Goal: Transaction & Acquisition: Purchase product/service

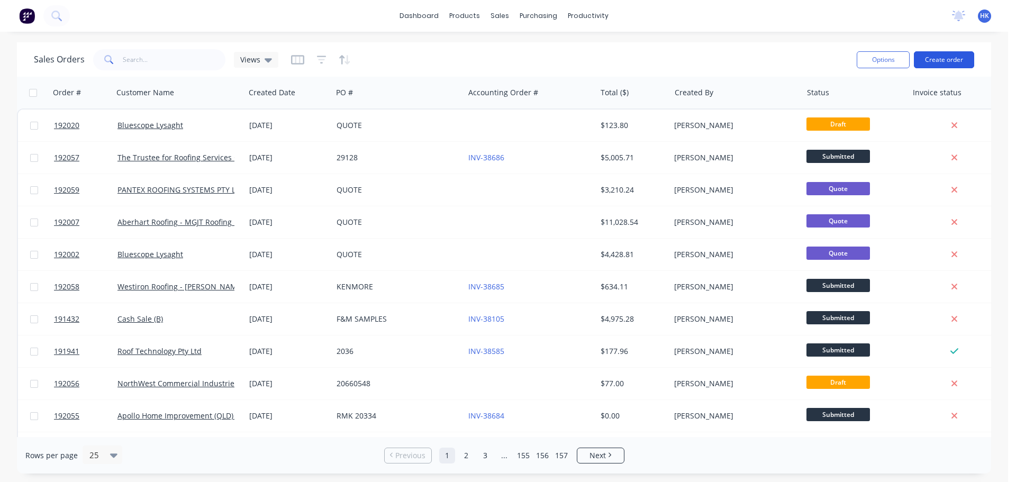
click at [966, 56] on button "Create order" at bounding box center [944, 59] width 60 height 17
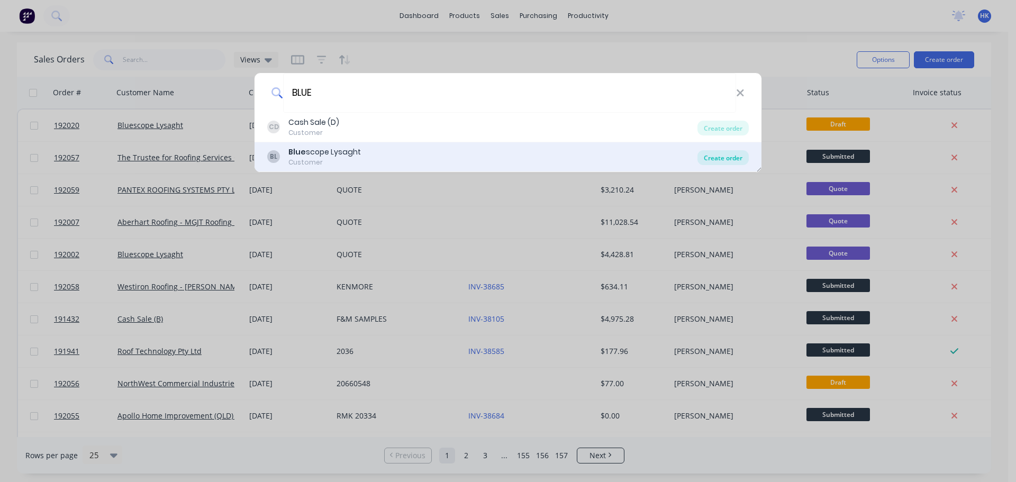
type input "BLUE"
click at [714, 159] on div "Create order" at bounding box center [723, 157] width 51 height 15
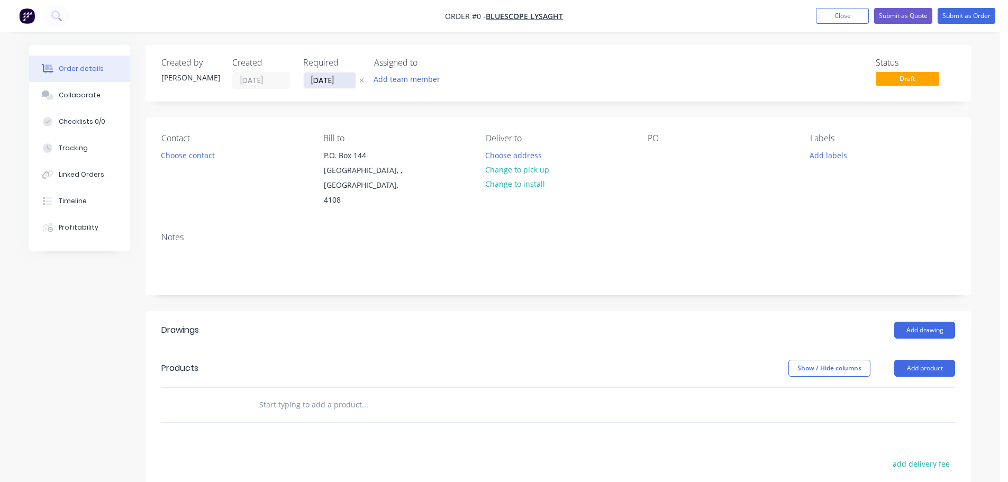
click at [331, 80] on input "[DATE]" at bounding box center [330, 81] width 52 height 16
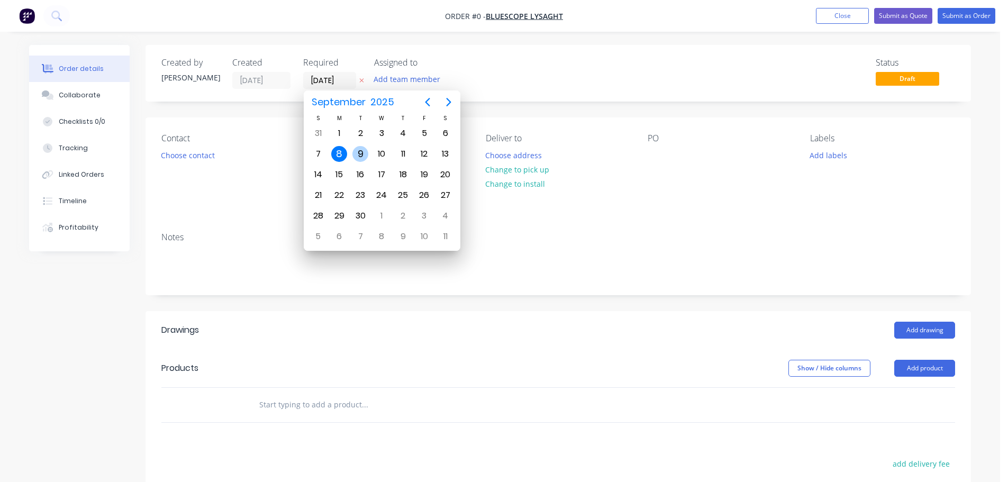
click at [363, 156] on div "9" at bounding box center [361, 154] width 16 height 16
type input "[DATE]"
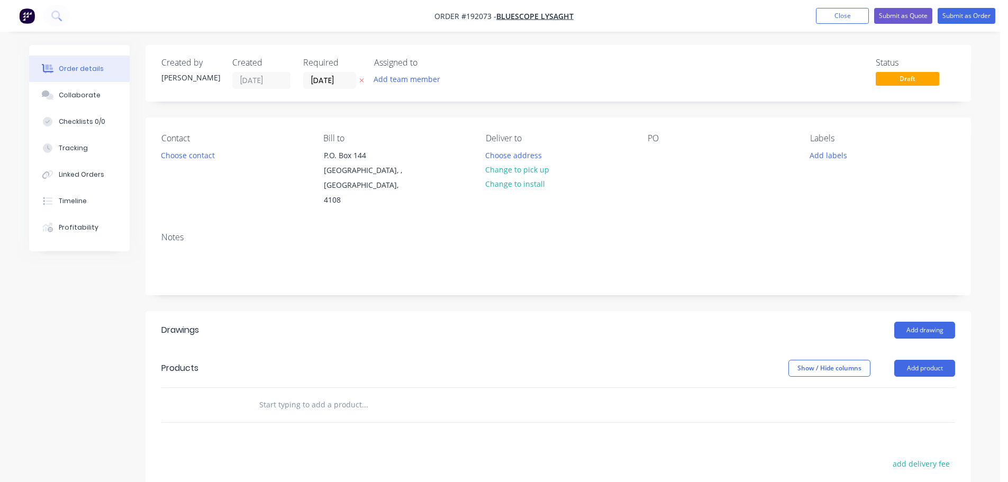
click at [188, 157] on button "Choose contact" at bounding box center [188, 155] width 65 height 14
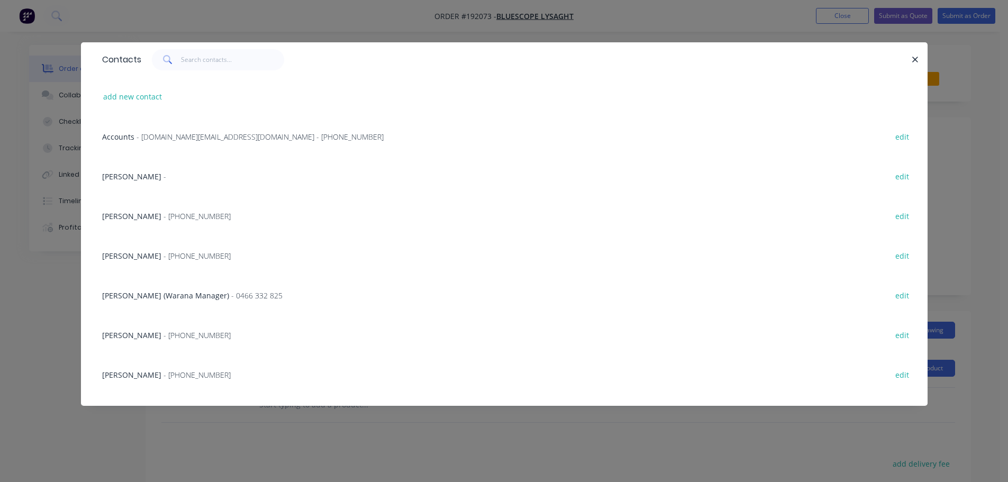
click at [208, 142] on div "Accounts - steeladl.invoicingworkflow.au@capgemini.com - (07) 3365 7736 edit" at bounding box center [504, 136] width 815 height 40
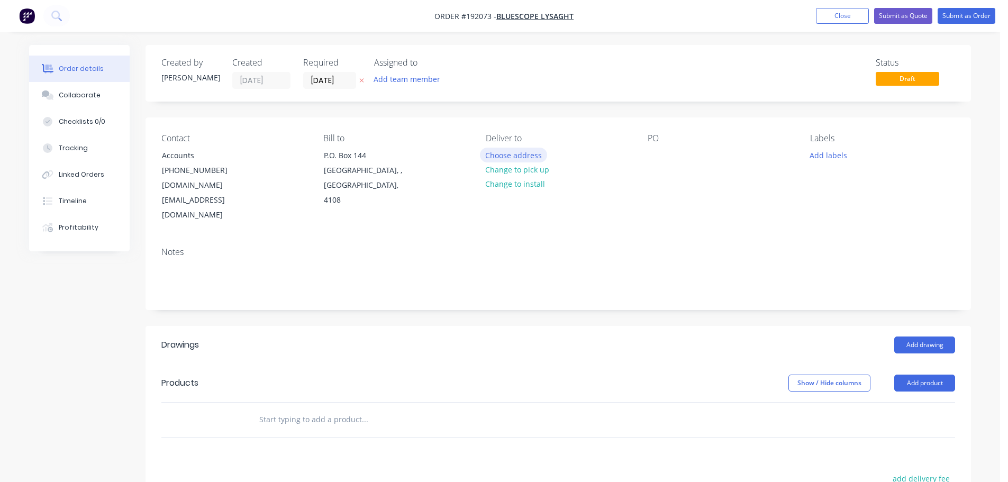
click at [516, 156] on button "Choose address" at bounding box center [514, 155] width 68 height 14
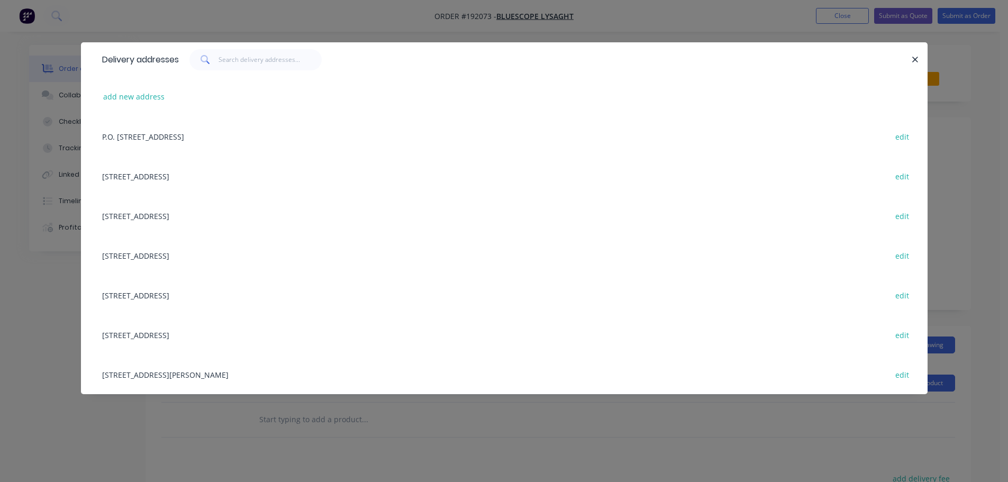
click at [241, 216] on div "10 GREENWAY DR, (STORE), TWEED HEADS, New South Wales, Australia, 2485 edit" at bounding box center [504, 216] width 815 height 40
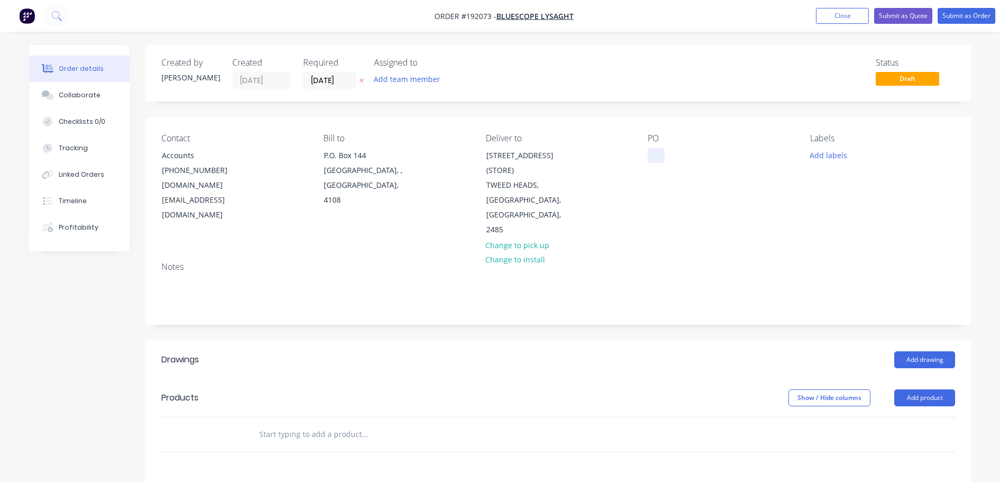
click at [656, 157] on div at bounding box center [656, 155] width 17 height 15
click at [832, 152] on button "Add labels" at bounding box center [828, 155] width 49 height 14
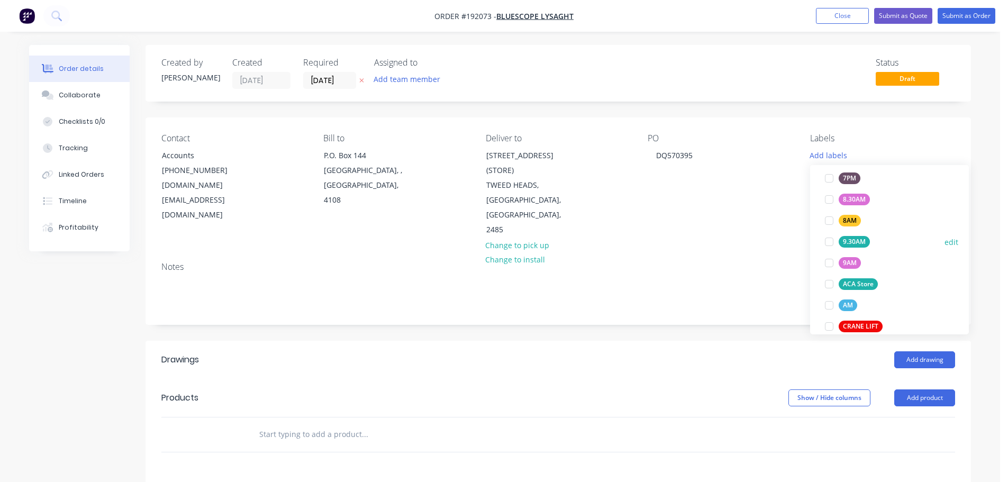
scroll to position [371, 0]
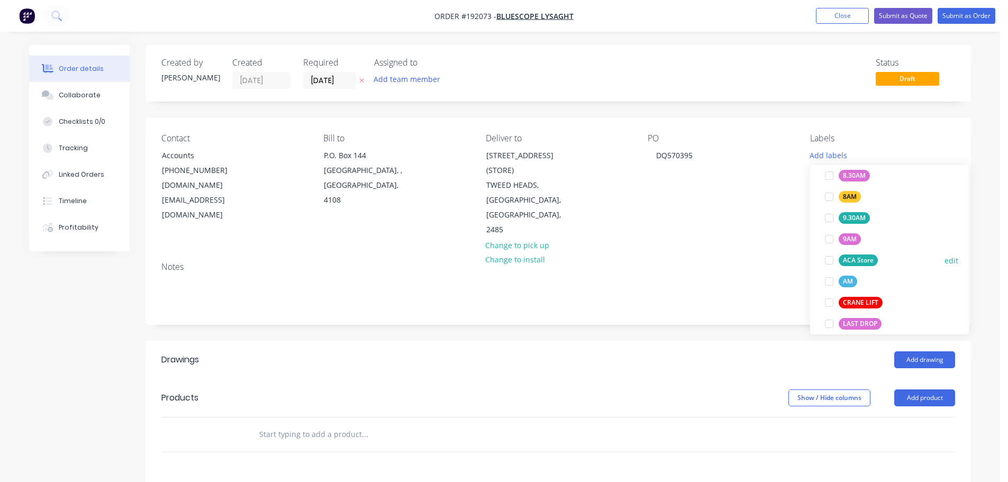
click at [826, 258] on div at bounding box center [829, 260] width 21 height 21
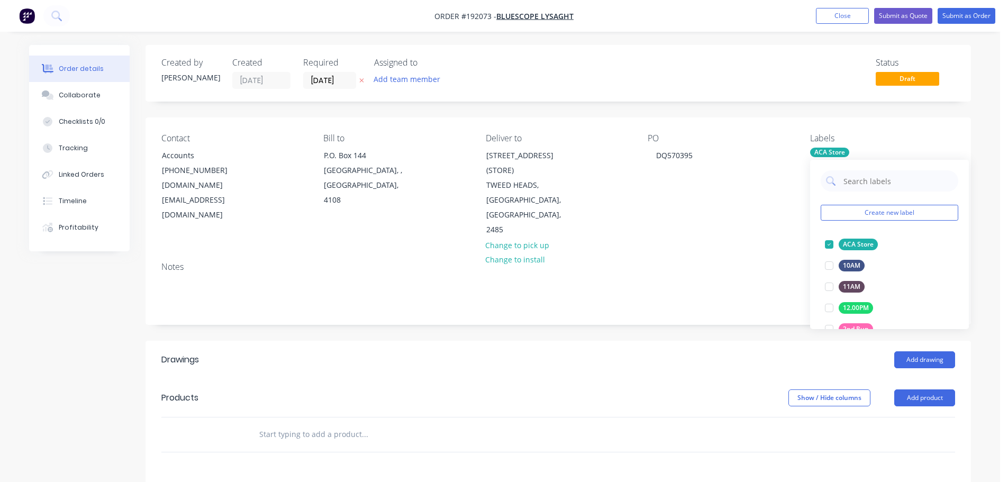
click at [737, 262] on div "Notes" at bounding box center [558, 267] width 794 height 10
click at [819, 155] on div "ACA Store" at bounding box center [829, 153] width 39 height 10
click at [825, 245] on div at bounding box center [829, 244] width 21 height 21
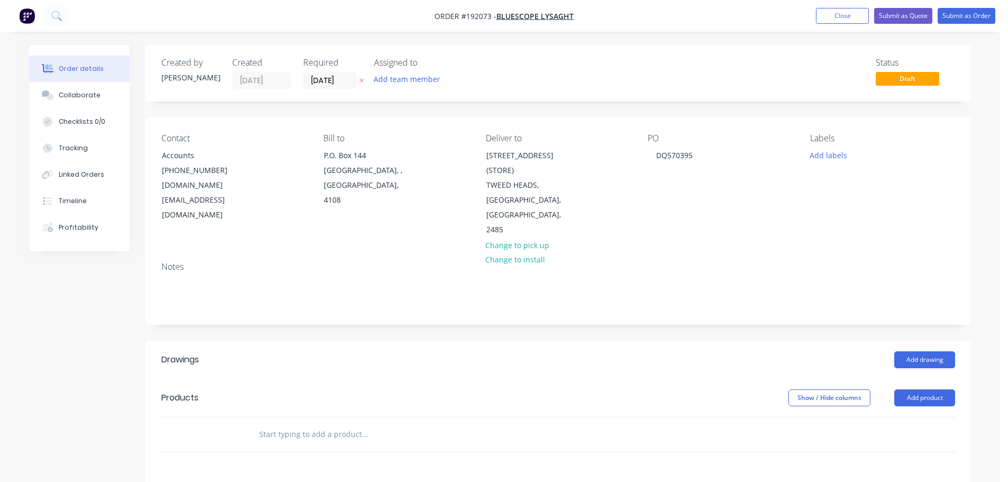
click at [752, 262] on div "Notes" at bounding box center [558, 267] width 794 height 10
click at [917, 351] on button "Add drawing" at bounding box center [925, 359] width 61 height 17
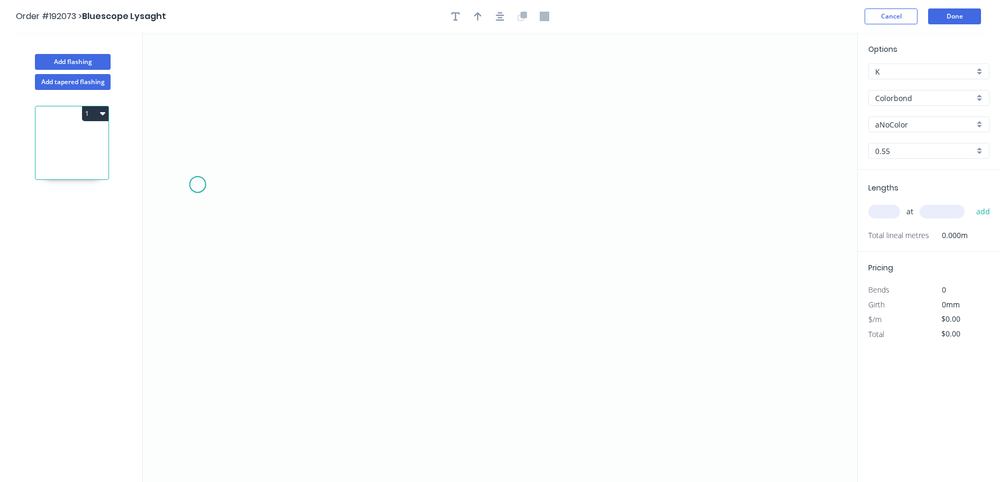
click at [196, 184] on icon "0" at bounding box center [500, 257] width 715 height 449
click at [261, 127] on icon "0" at bounding box center [500, 257] width 715 height 449
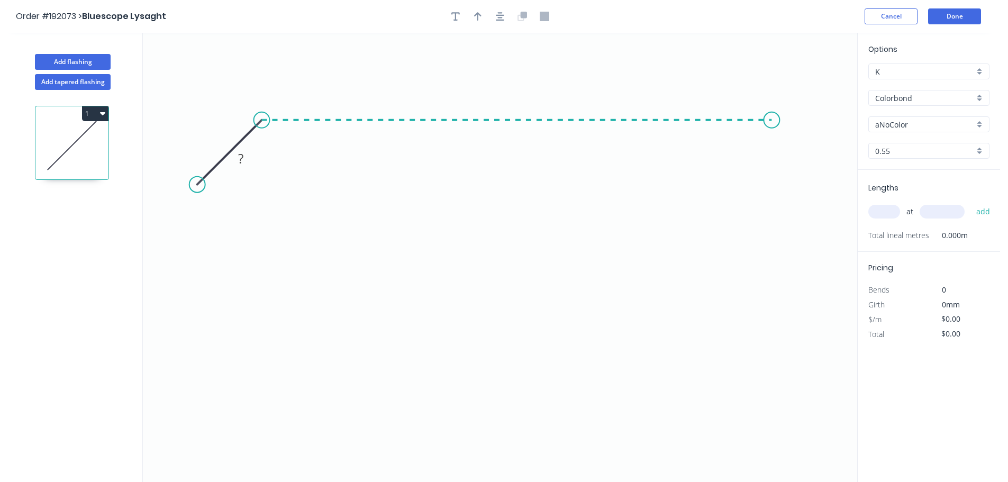
click at [772, 148] on icon "0 ?" at bounding box center [500, 257] width 715 height 449
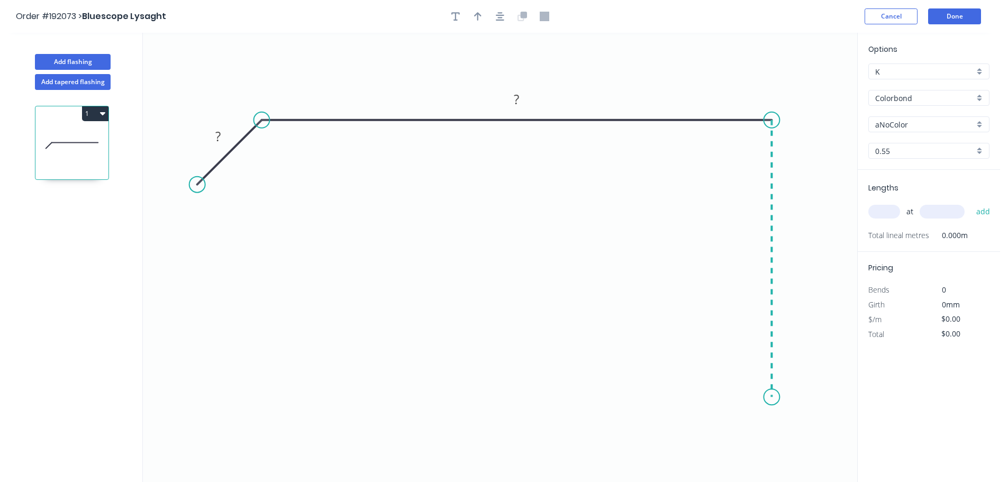
click at [781, 398] on icon "0 ? ?" at bounding box center [500, 257] width 715 height 449
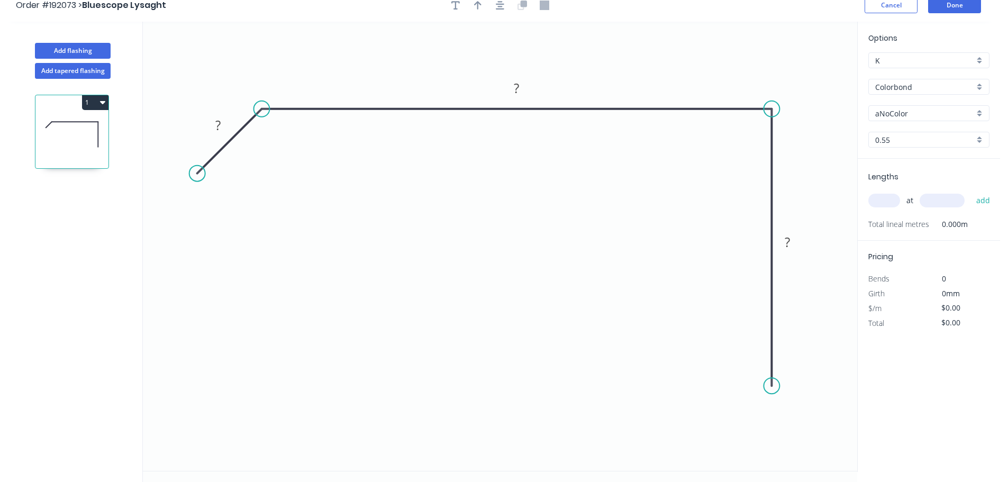
scroll to position [20, 0]
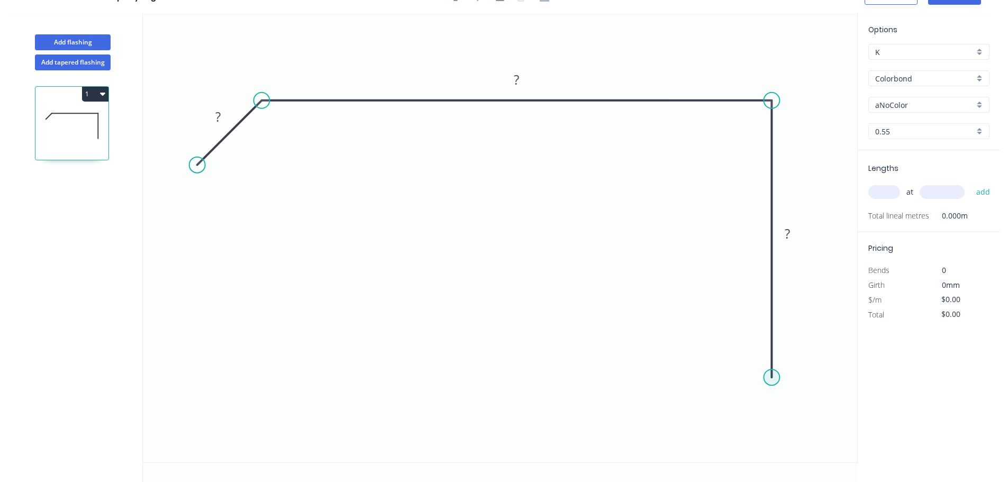
click at [777, 382] on circle at bounding box center [772, 377] width 16 height 16
click at [817, 416] on icon "0 ? ? ?" at bounding box center [500, 237] width 715 height 449
click at [774, 457] on icon "0 ? ? ? ? ? º" at bounding box center [500, 237] width 715 height 449
click at [768, 373] on circle at bounding box center [772, 371] width 16 height 16
drag, startPoint x: 790, startPoint y: 409, endPoint x: 813, endPoint y: 387, distance: 31.8
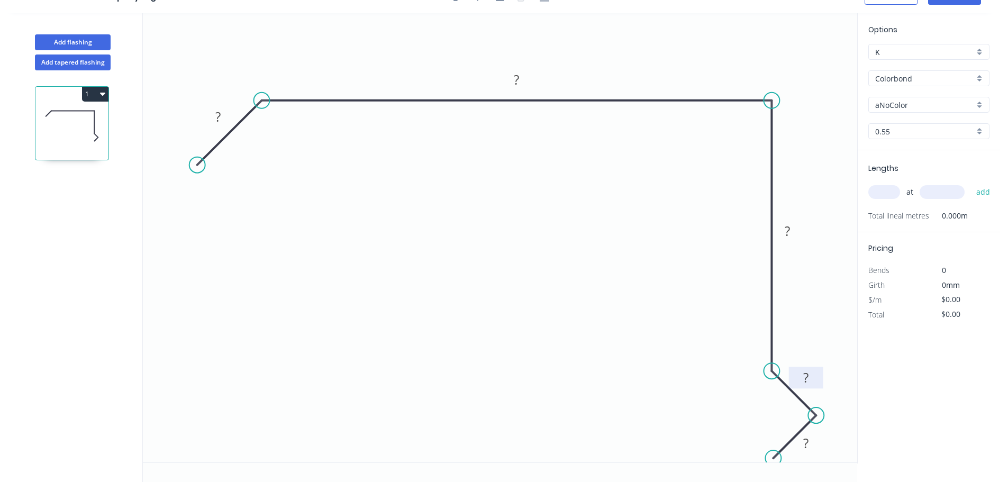
click at [813, 387] on rect at bounding box center [806, 378] width 34 height 22
click at [227, 114] on rect at bounding box center [218, 117] width 21 height 15
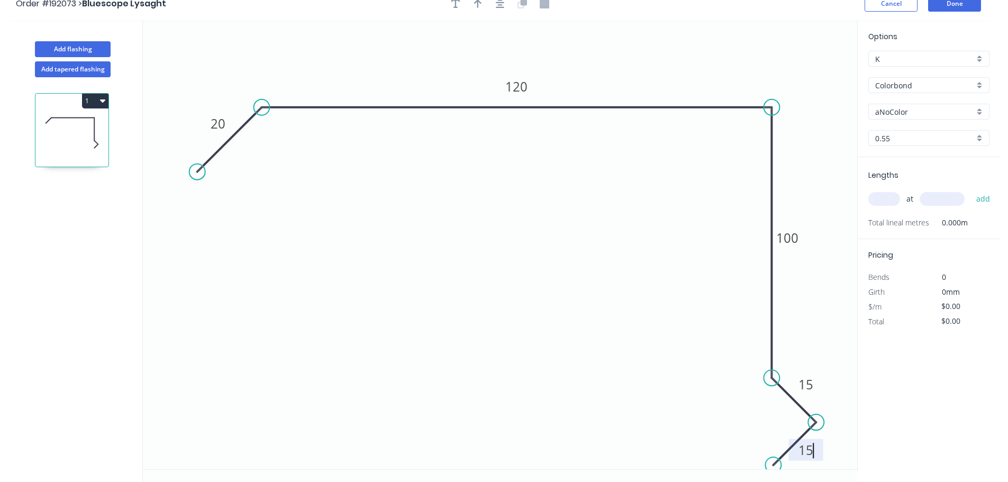
scroll to position [0, 0]
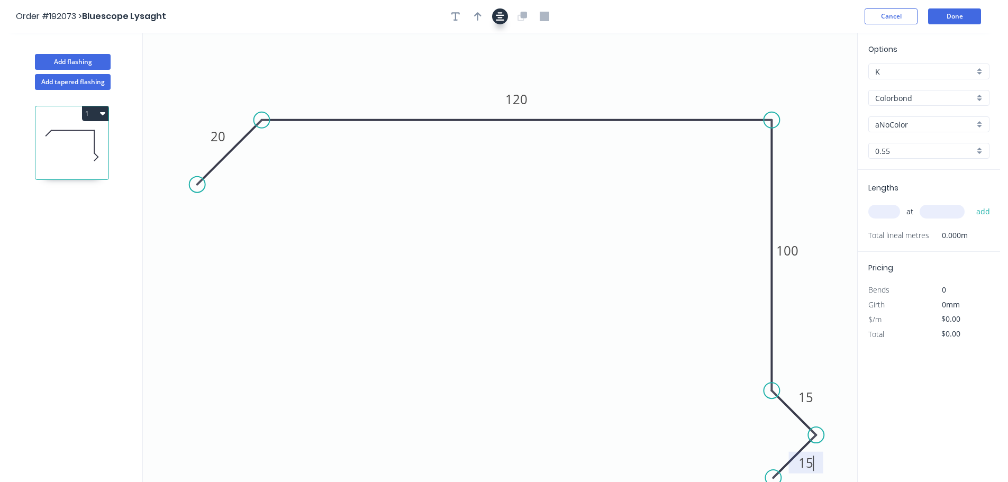
click at [500, 14] on icon "button" at bounding box center [500, 17] width 8 height 10
type input "$10.82"
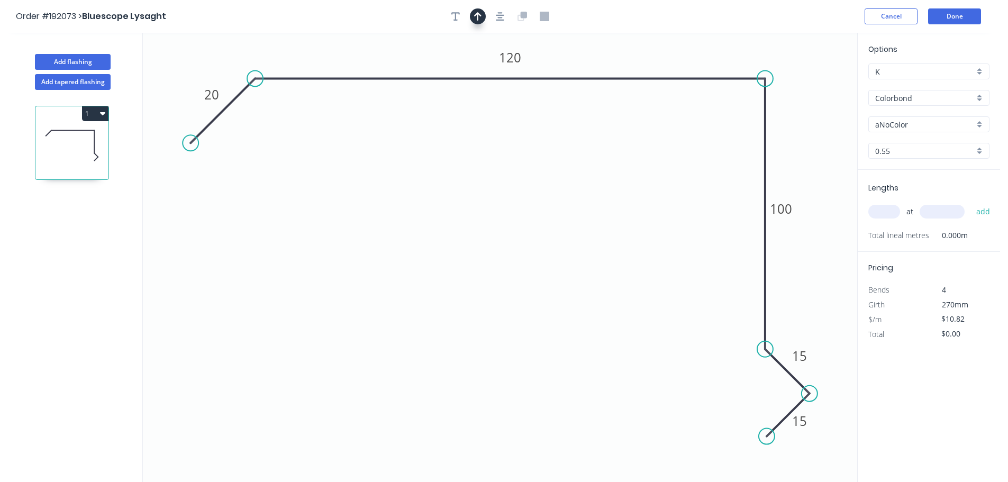
click at [477, 19] on button "button" at bounding box center [478, 16] width 16 height 16
click at [806, 84] on icon at bounding box center [804, 74] width 10 height 34
drag, startPoint x: 806, startPoint y: 82, endPoint x: 815, endPoint y: 68, distance: 16.4
click at [815, 68] on icon at bounding box center [823, 59] width 31 height 31
click at [910, 125] on input "aNoColor" at bounding box center [925, 124] width 99 height 11
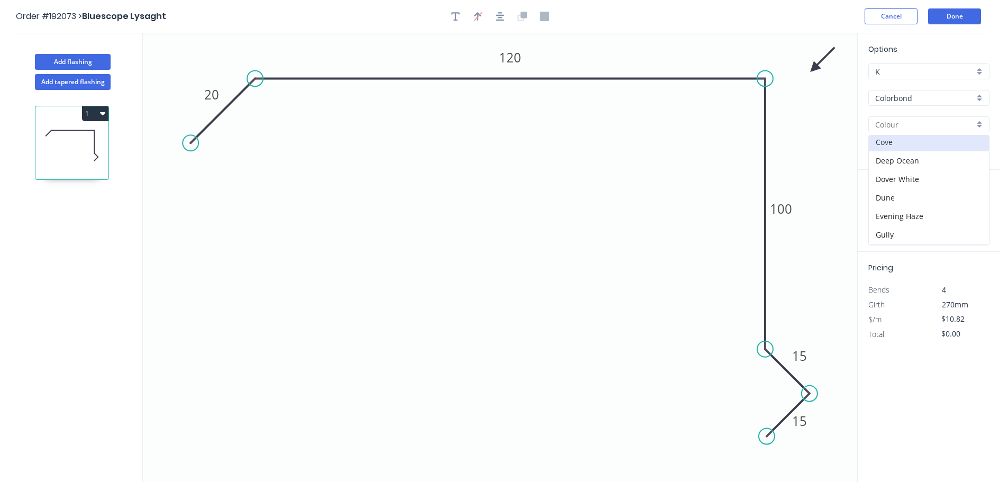
scroll to position [53, 0]
click at [910, 188] on div "Deep Ocean" at bounding box center [929, 184] width 120 height 19
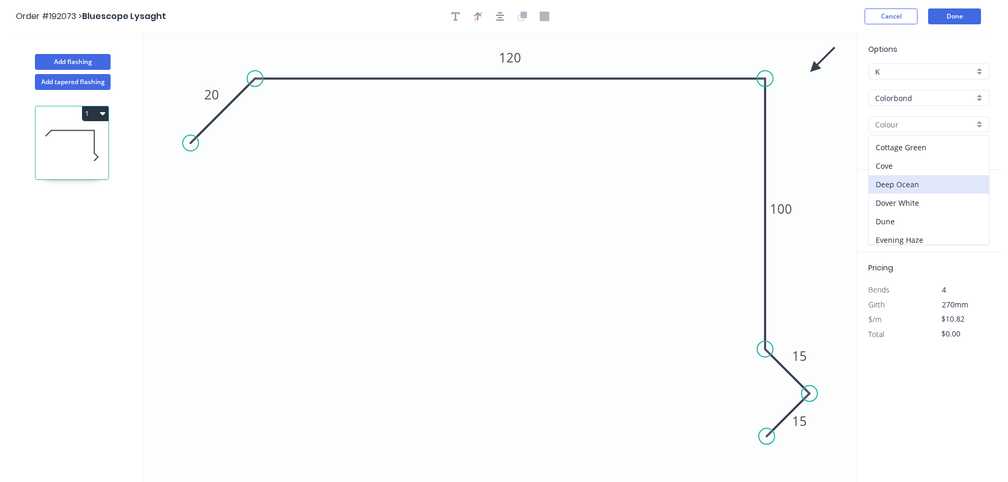
type input "Deep Ocean"
click at [874, 209] on input "text" at bounding box center [885, 212] width 32 height 14
type input "1"
type input "1000"
click at [971, 203] on button "add" at bounding box center [983, 212] width 25 height 18
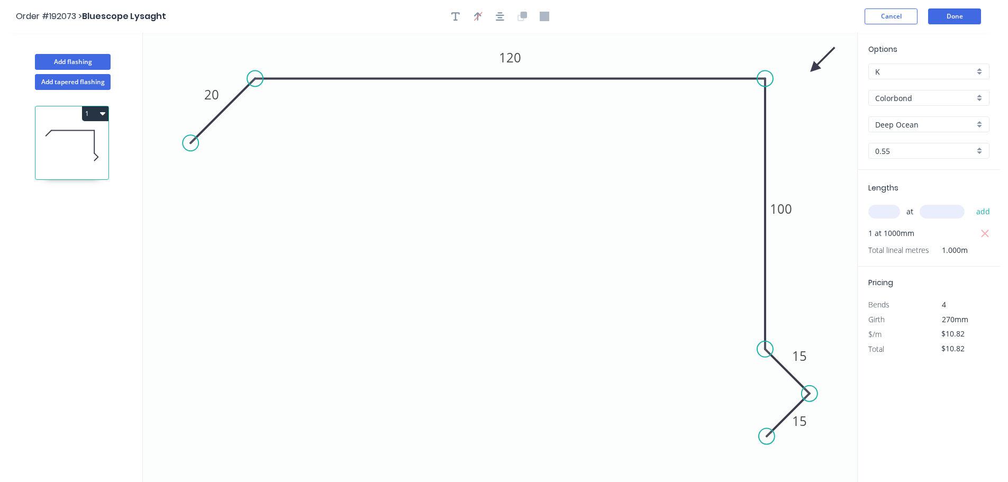
click at [98, 111] on button "1" at bounding box center [95, 113] width 26 height 15
click at [83, 138] on div "Duplicate" at bounding box center [58, 139] width 82 height 15
type input "$0.00"
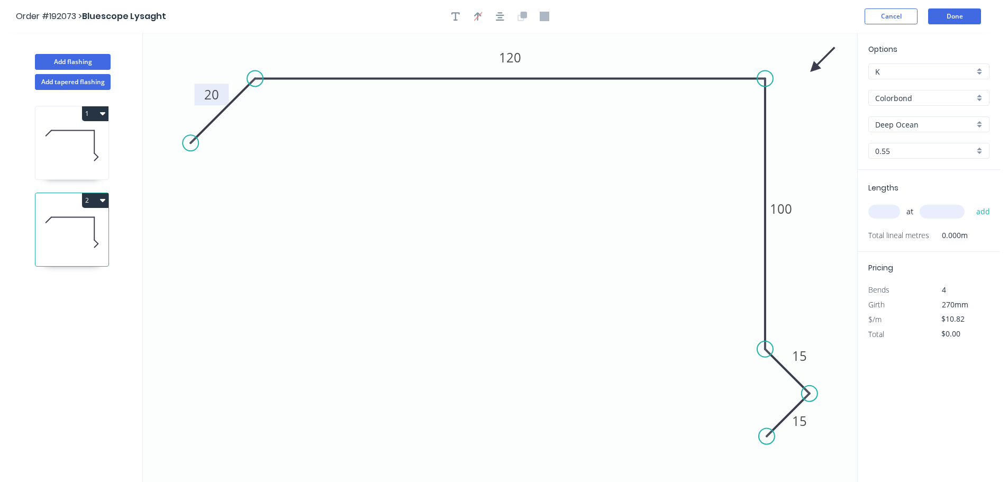
click at [209, 95] on tspan "20" at bounding box center [211, 94] width 15 height 17
click at [877, 210] on input "text" at bounding box center [885, 212] width 32 height 14
type input "1"
type input "1000"
click at [971, 203] on button "add" at bounding box center [983, 212] width 25 height 18
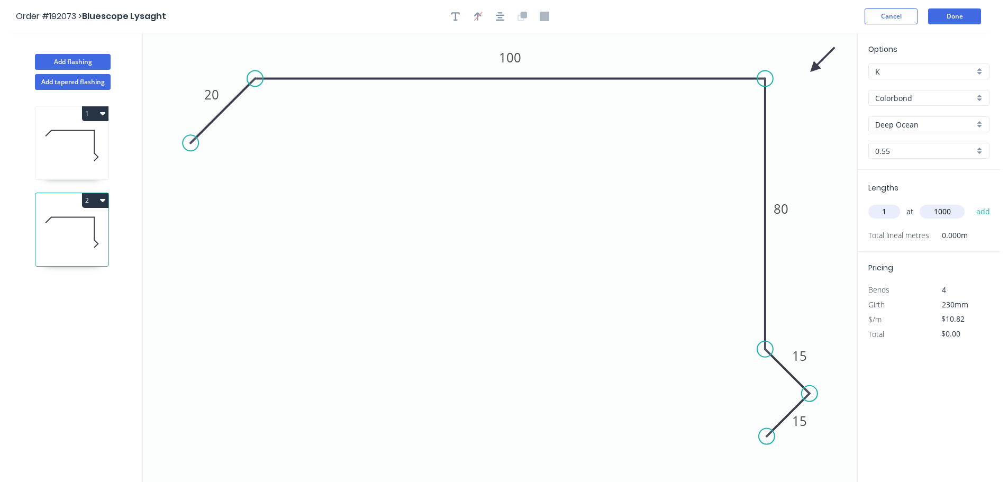
type input "$10.82"
click at [968, 8] on header "Order #192073 > Bluescope Lysaght Cancel Done" at bounding box center [500, 16] width 1000 height 33
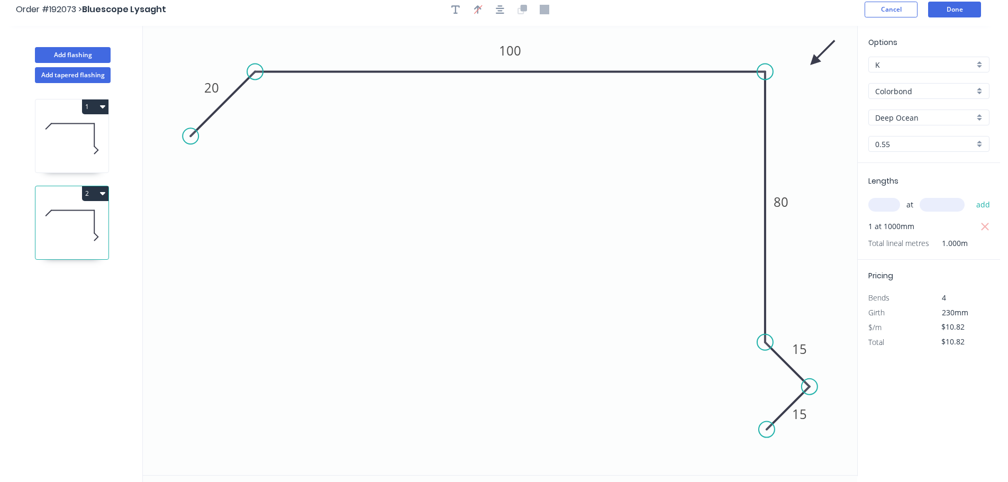
scroll to position [0, 0]
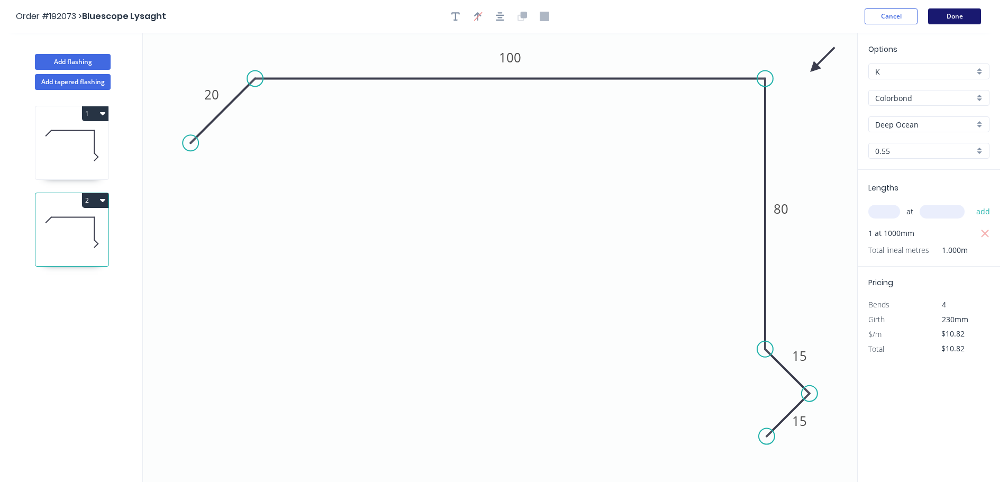
click at [946, 20] on button "Done" at bounding box center [954, 16] width 53 height 16
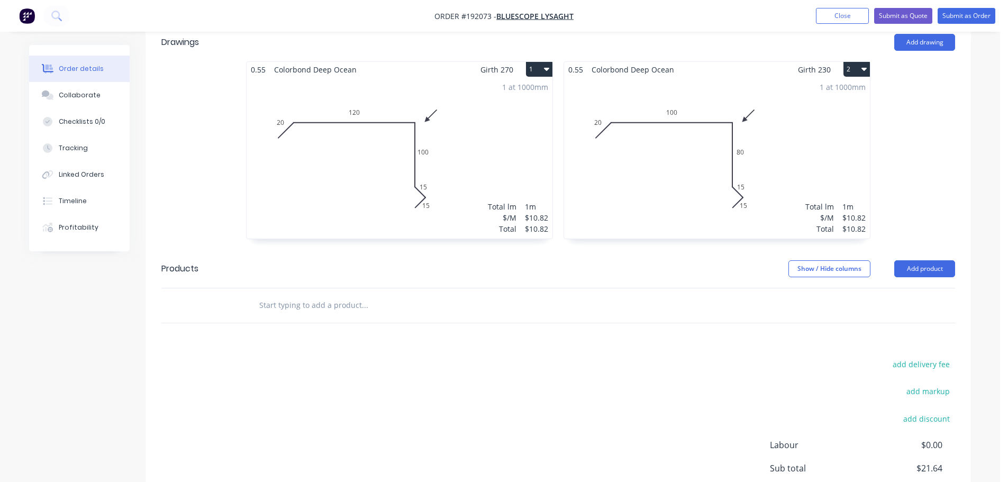
scroll to position [371, 0]
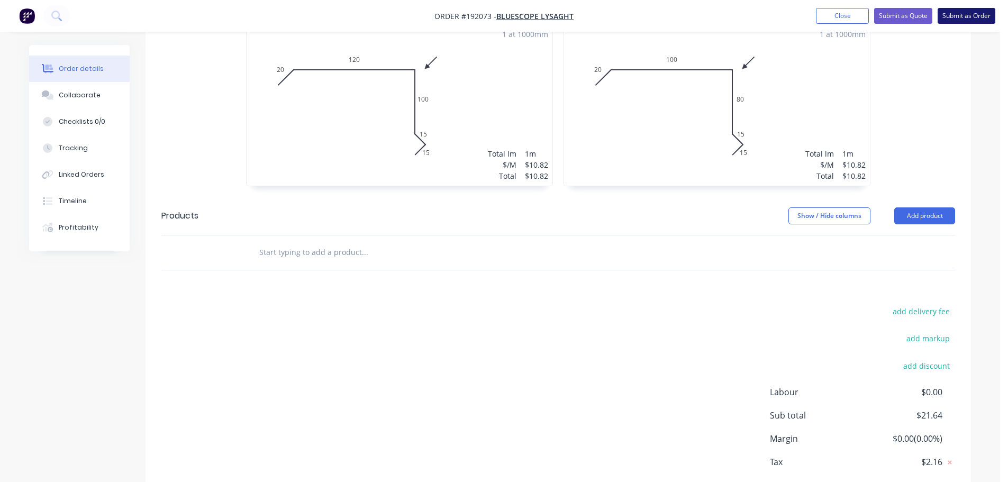
click at [975, 22] on button "Submit as Order" at bounding box center [967, 16] width 58 height 16
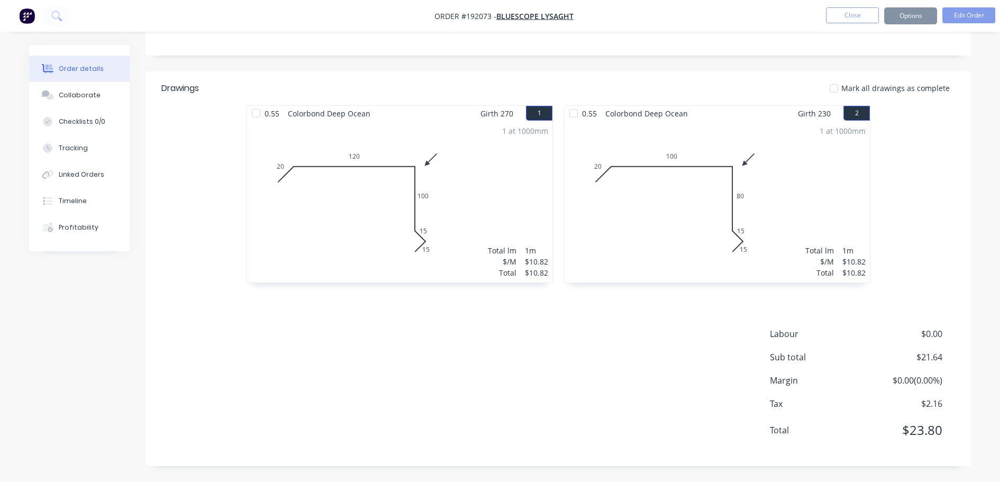
scroll to position [0, 0]
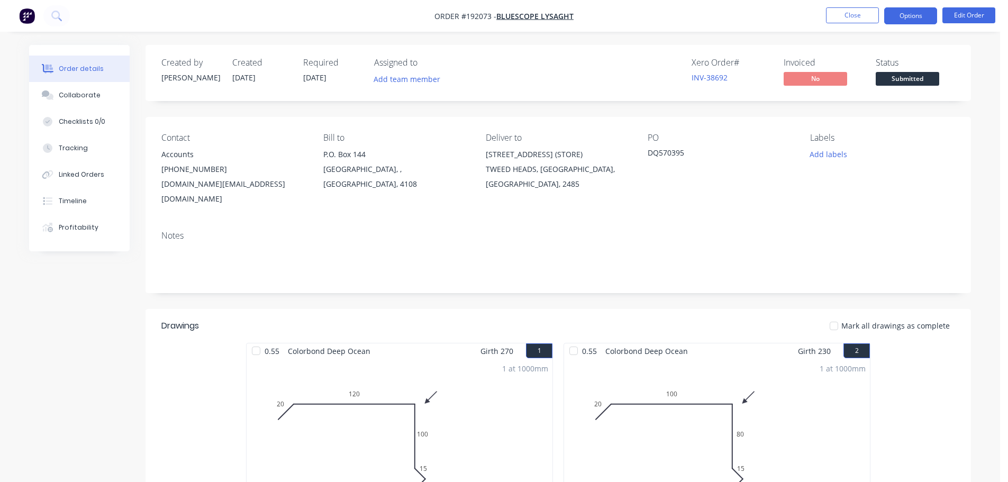
click at [913, 12] on button "Options" at bounding box center [911, 15] width 53 height 17
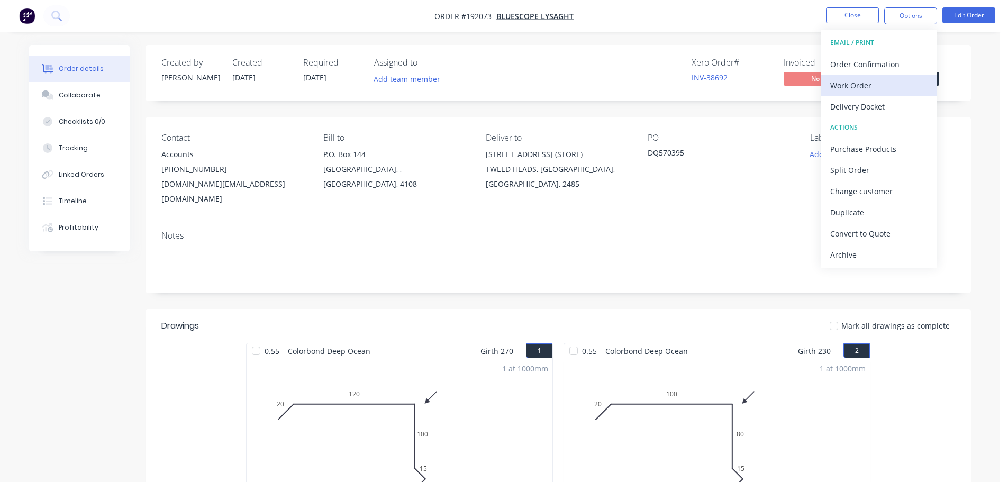
click at [893, 79] on div "Work Order" at bounding box center [879, 85] width 97 height 15
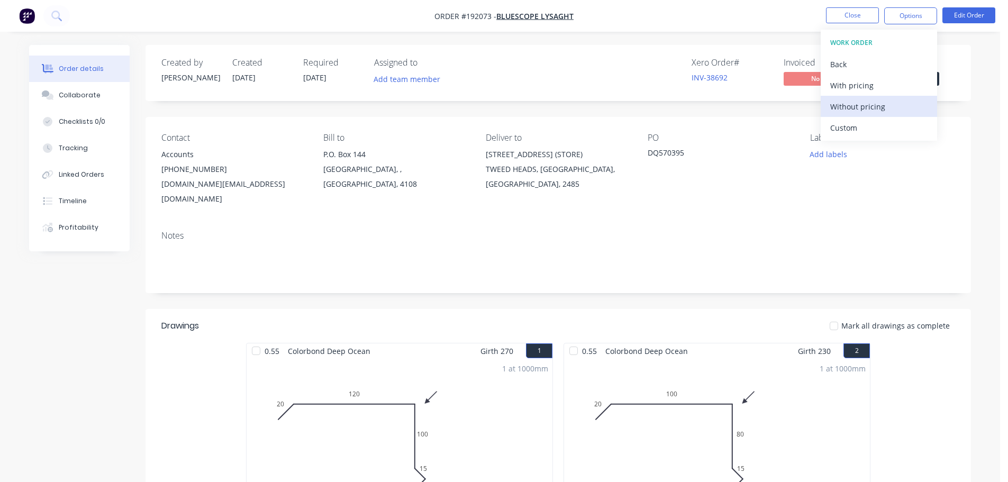
click at [891, 99] on div "Without pricing" at bounding box center [879, 106] width 97 height 15
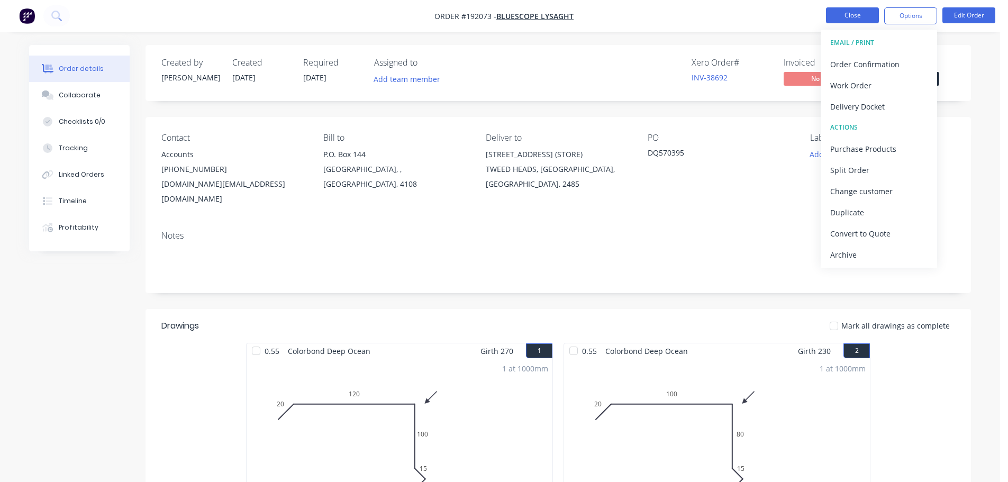
click at [826, 15] on ul "Close Options EMAIL / PRINT Order Confirmation Work Order Delivery Docket ACTIO…" at bounding box center [911, 15] width 195 height 17
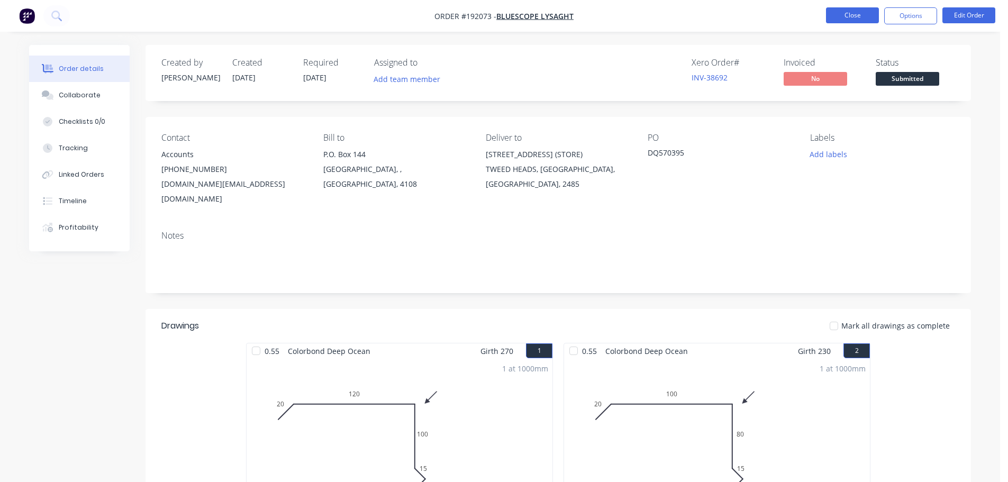
click at [839, 14] on button "Close" at bounding box center [852, 15] width 53 height 16
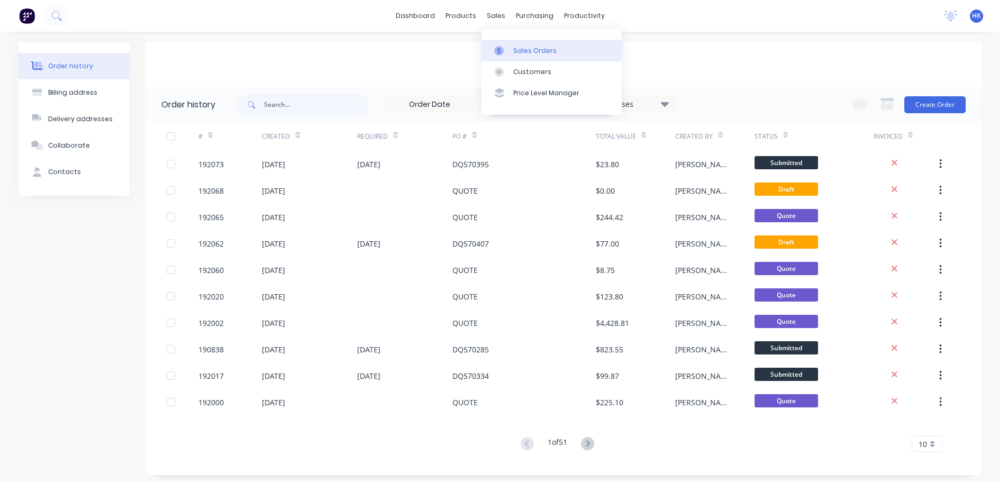
click at [527, 41] on link "Sales Orders" at bounding box center [552, 50] width 140 height 21
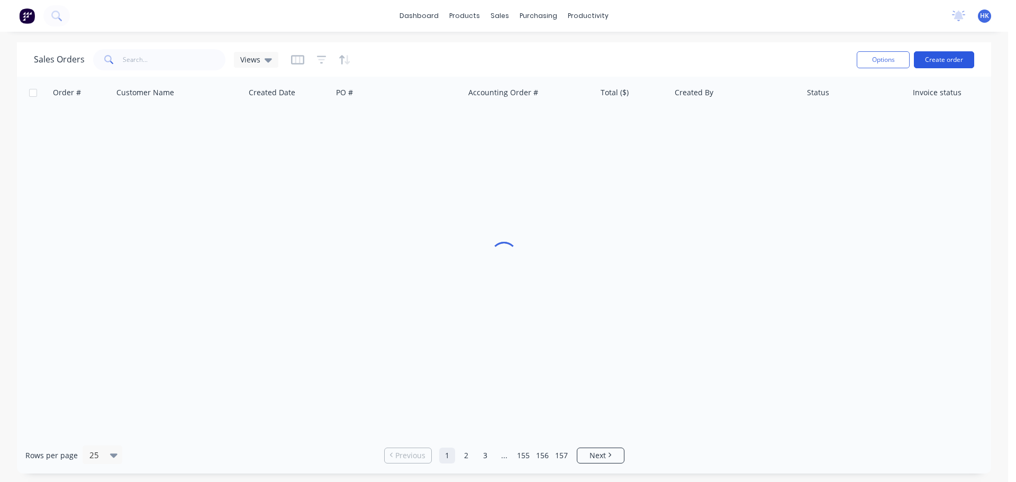
click at [940, 63] on button "Create order" at bounding box center [944, 59] width 60 height 17
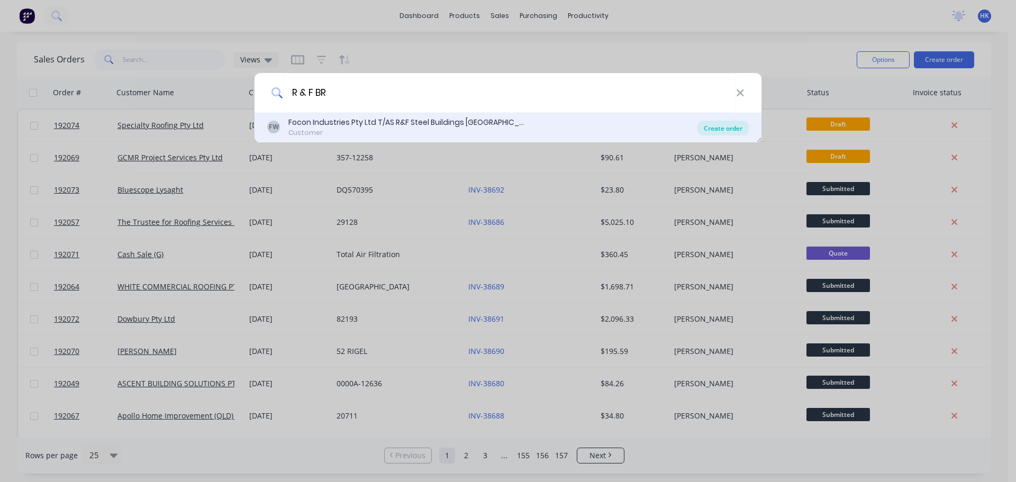
type input "R & F BR"
click at [721, 132] on div "Create order" at bounding box center [723, 128] width 51 height 15
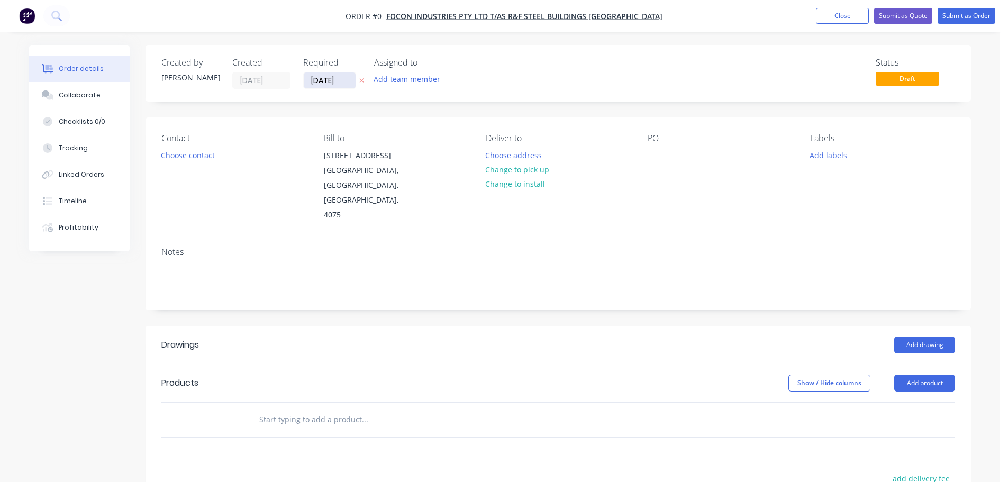
click at [323, 83] on input "[DATE]" at bounding box center [330, 81] width 52 height 16
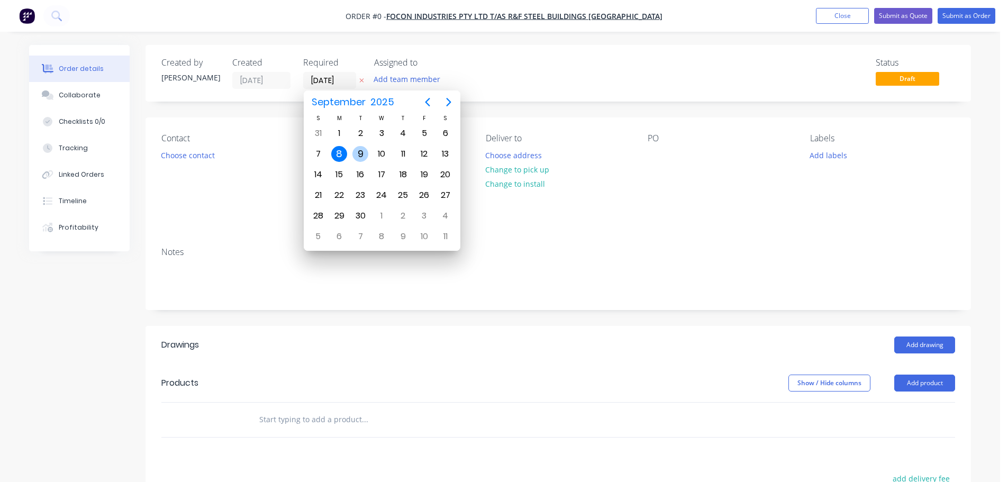
click at [357, 155] on div "9" at bounding box center [361, 154] width 16 height 16
type input "[DATE]"
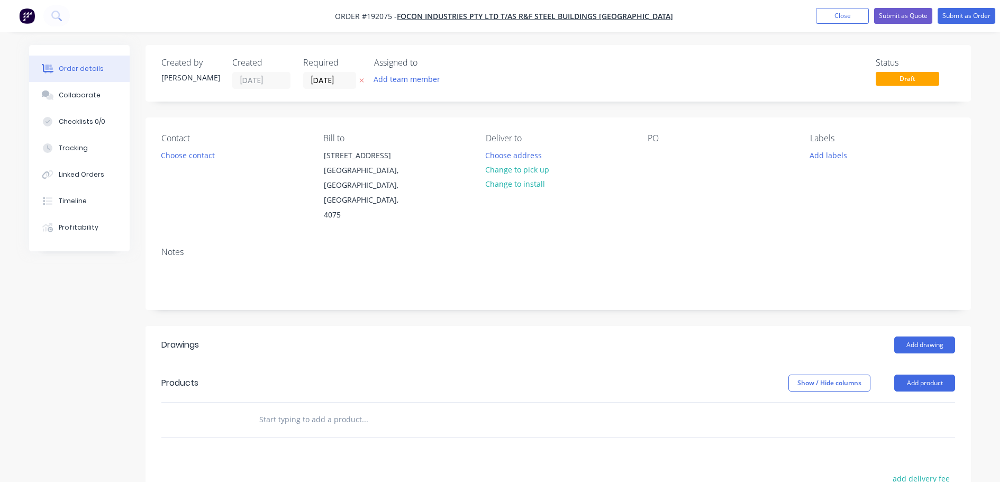
click at [204, 157] on button "Choose contact" at bounding box center [188, 155] width 65 height 14
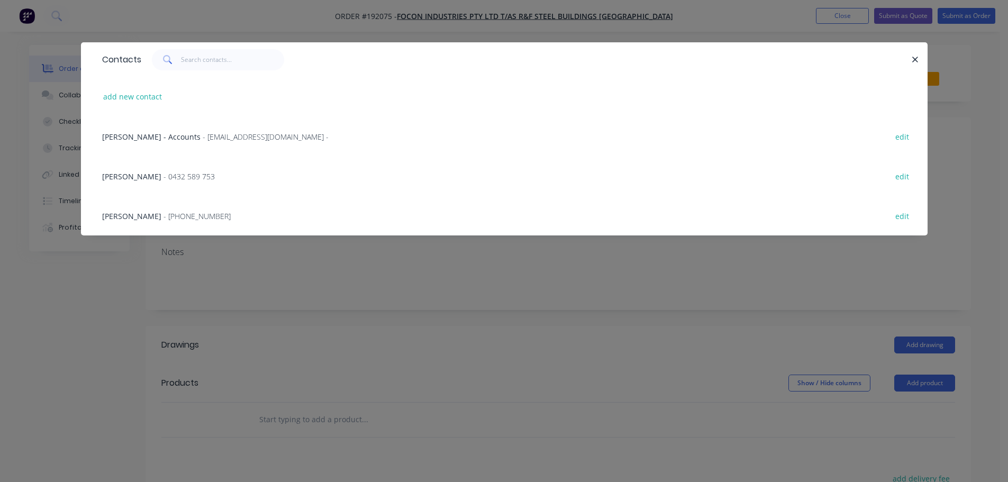
drag, startPoint x: 177, startPoint y: 168, endPoint x: 349, endPoint y: 172, distance: 172.1
click at [177, 168] on div "TIM FOSTER - 0432 589 753 edit" at bounding box center [504, 176] width 815 height 40
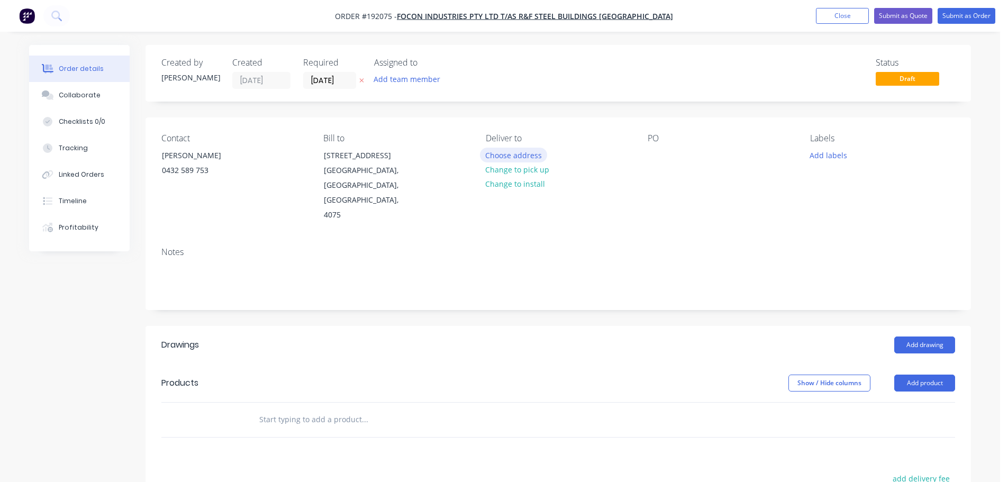
click at [507, 154] on button "Choose address" at bounding box center [514, 155] width 68 height 14
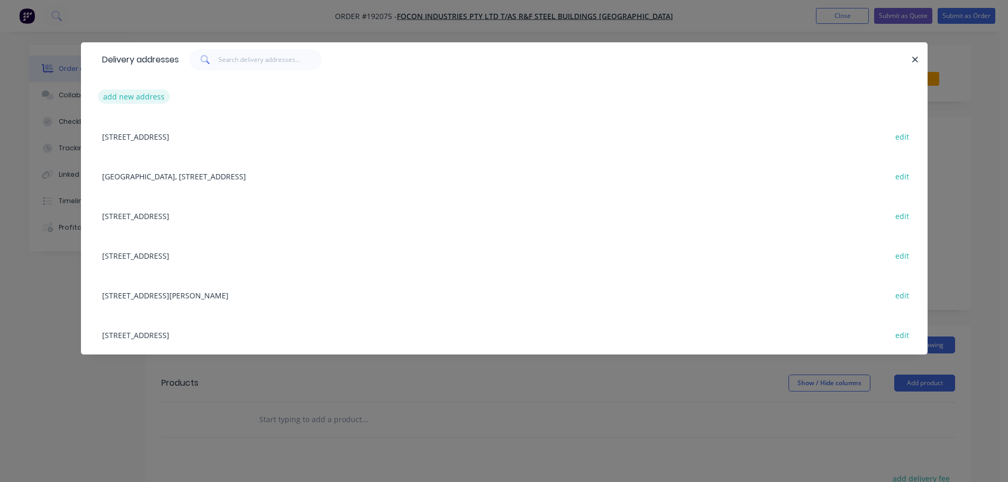
click at [139, 98] on button "add new address" at bounding box center [134, 96] width 73 height 14
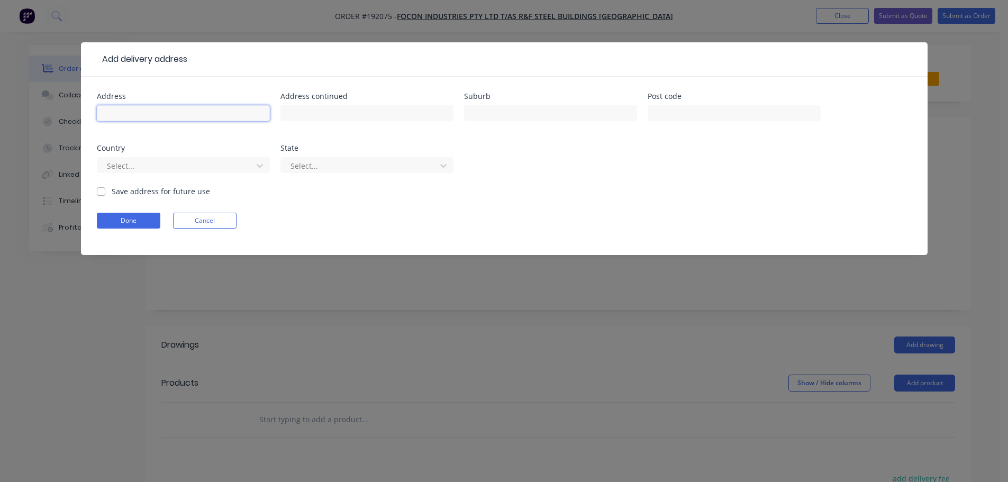
click at [160, 110] on input "text" at bounding box center [183, 113] width 173 height 16
type input "673 LACEY'S CREEK ROAD"
type input "LACEY'S CREEK"
click at [177, 166] on div at bounding box center [176, 165] width 141 height 13
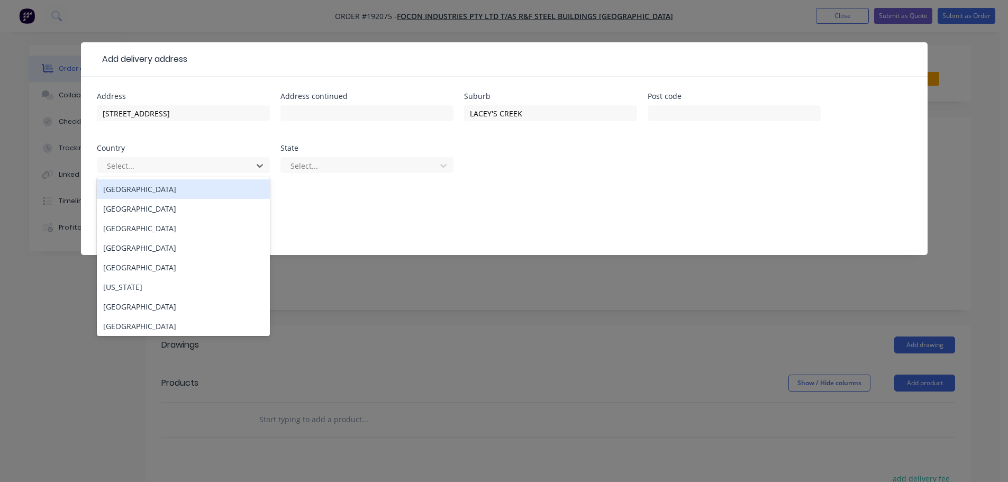
click at [177, 190] on div "Australia" at bounding box center [183, 189] width 173 height 20
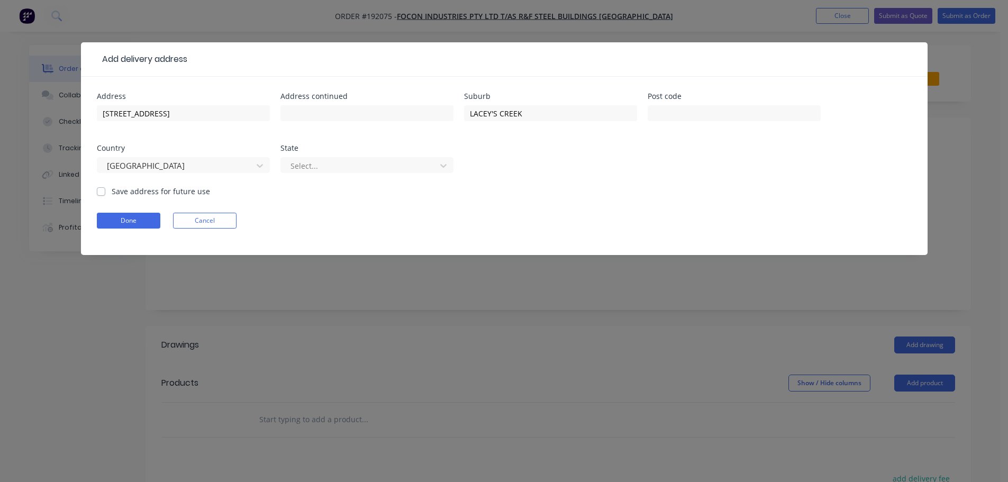
click at [321, 172] on div at bounding box center [360, 165] width 141 height 13
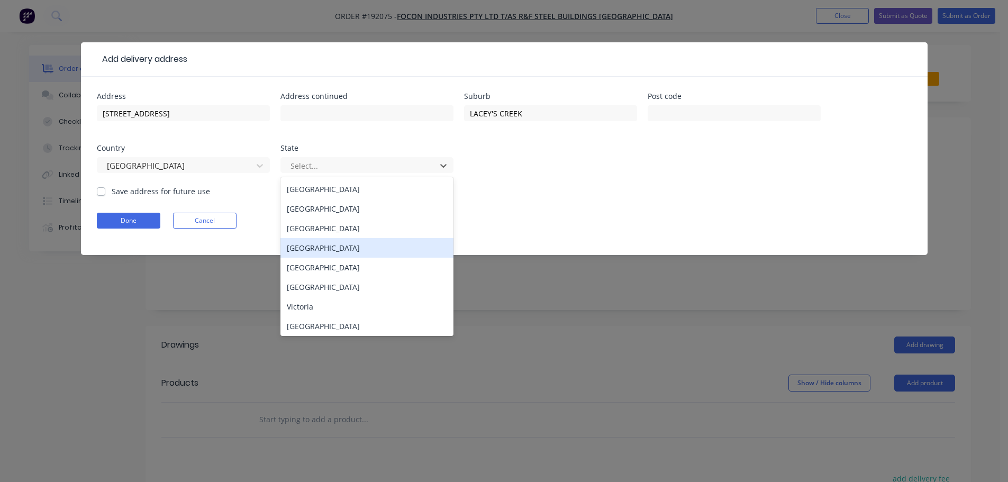
drag, startPoint x: 332, startPoint y: 243, endPoint x: 218, endPoint y: 237, distance: 114.5
click at [331, 243] on div "Queensland" at bounding box center [367, 248] width 173 height 20
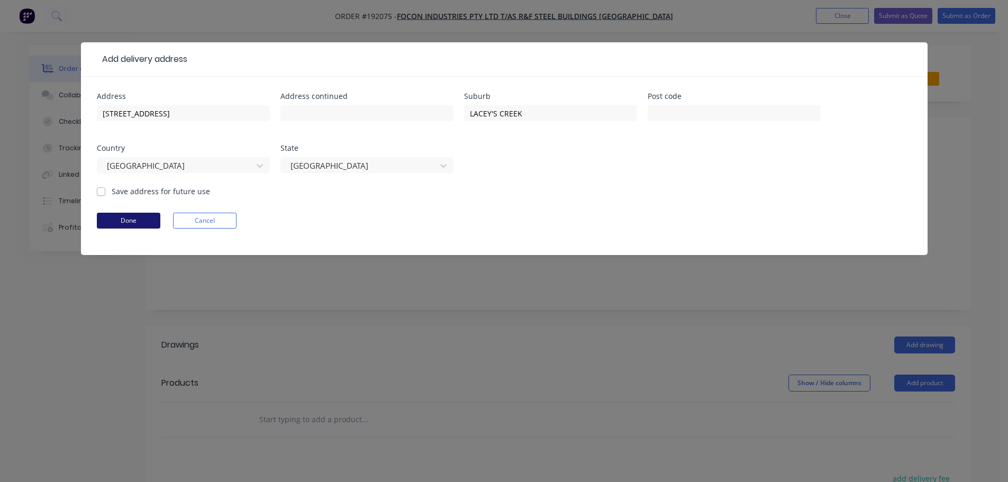
click at [123, 223] on button "Done" at bounding box center [129, 221] width 64 height 16
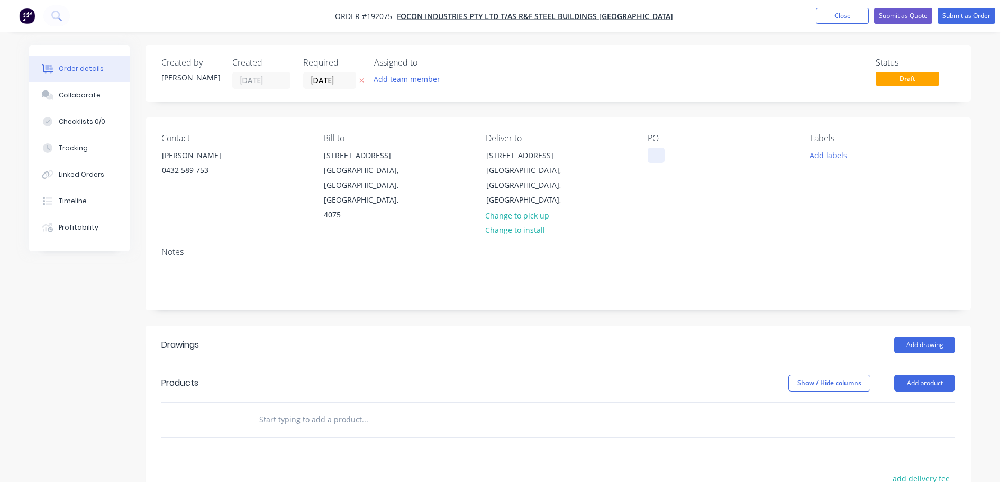
click at [657, 154] on div at bounding box center [656, 155] width 17 height 15
click at [829, 158] on button "Add labels" at bounding box center [828, 155] width 49 height 14
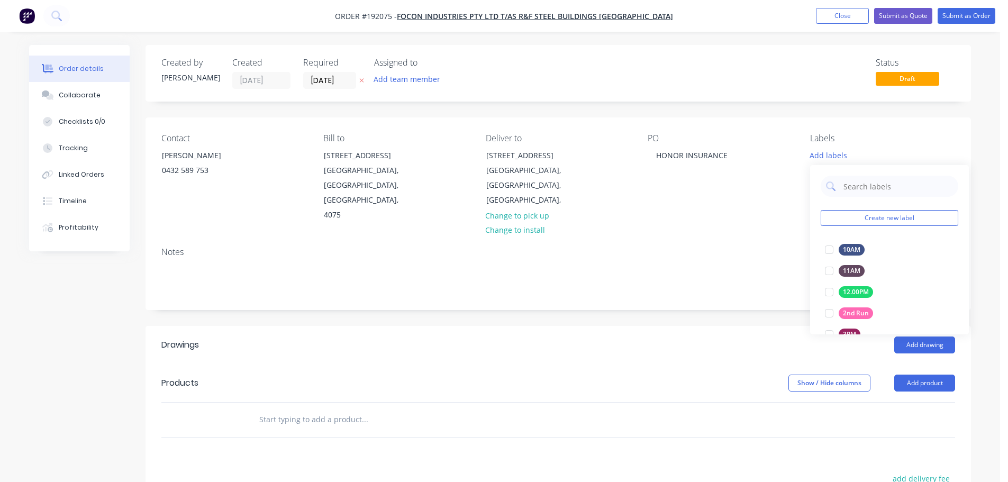
click at [771, 239] on div "Notes" at bounding box center [559, 274] width 826 height 71
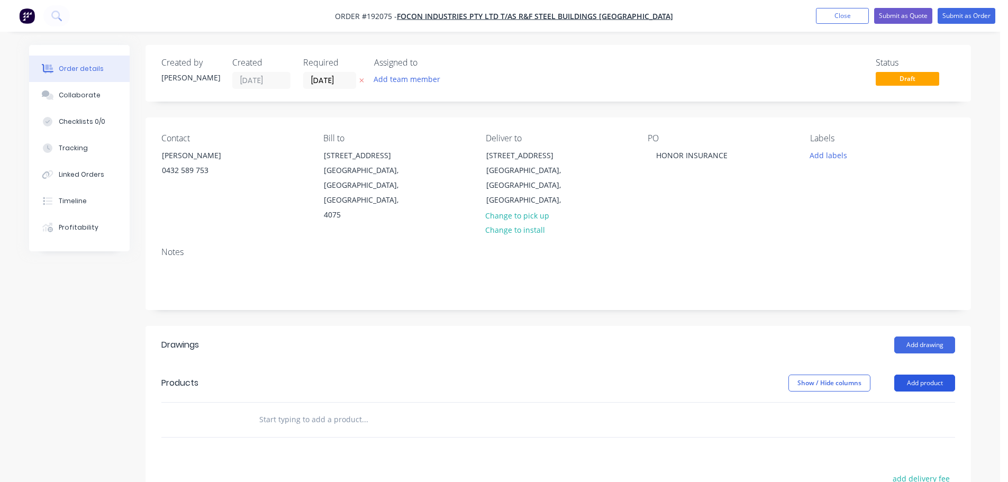
click at [907, 375] on button "Add product" at bounding box center [925, 383] width 61 height 17
click at [922, 402] on div "Product catalogue" at bounding box center [905, 409] width 82 height 15
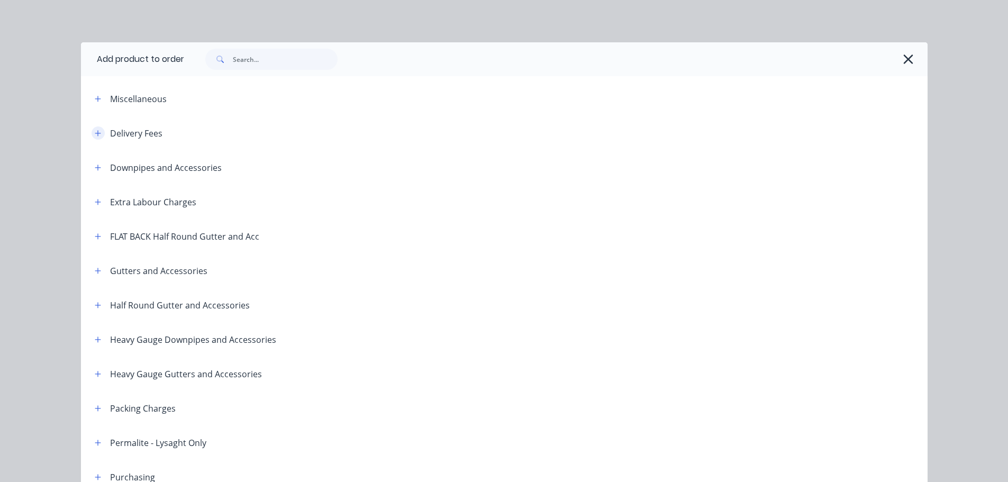
click at [95, 131] on icon "button" at bounding box center [98, 133] width 6 height 6
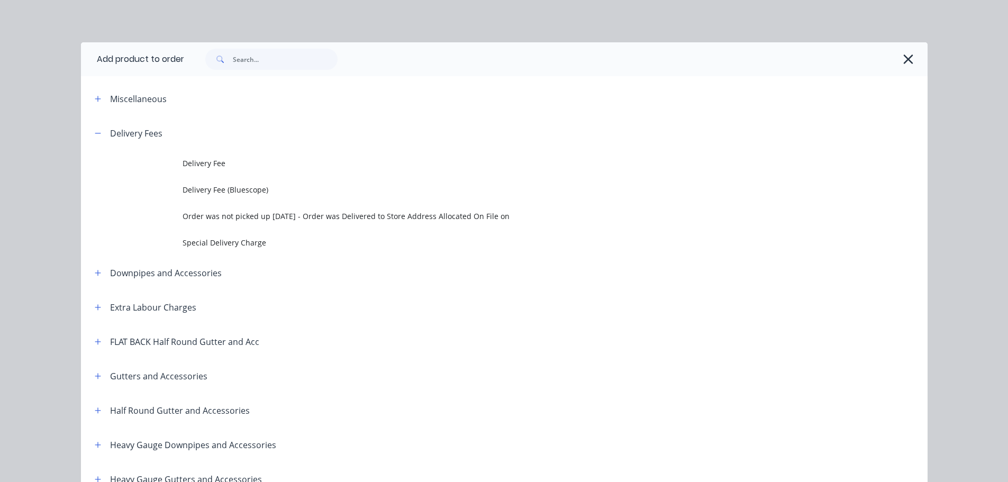
drag, startPoint x: 195, startPoint y: 172, endPoint x: 242, endPoint y: 227, distance: 72.8
click at [195, 172] on td "Delivery Fee" at bounding box center [555, 163] width 745 height 26
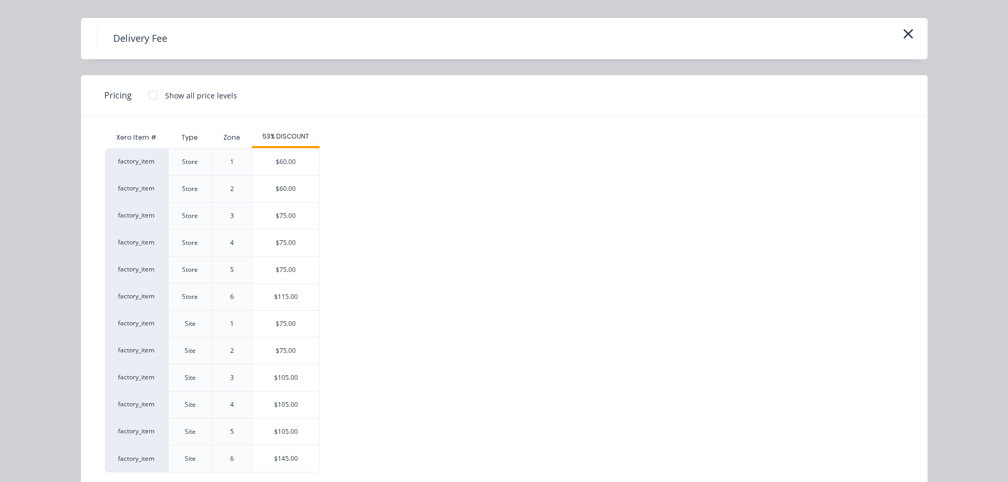
scroll to position [46, 0]
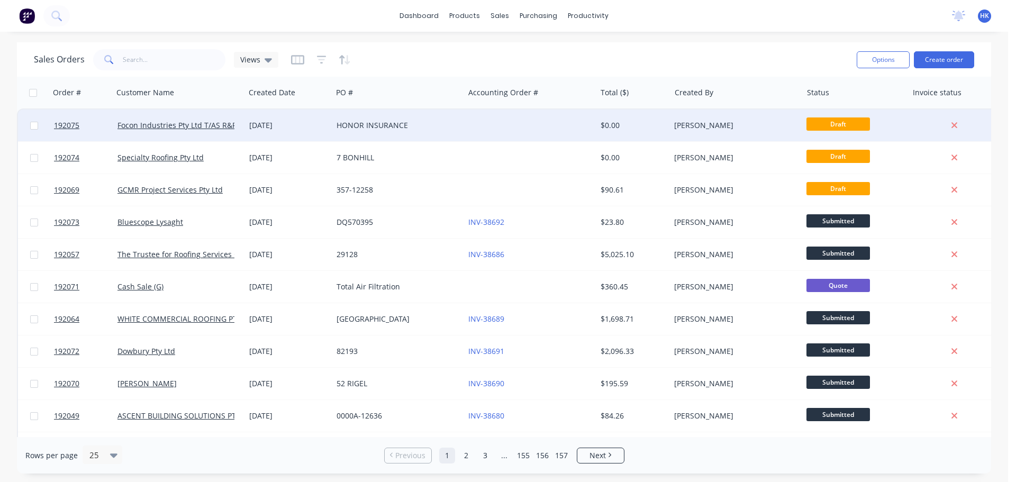
click at [567, 136] on div at bounding box center [530, 126] width 132 height 32
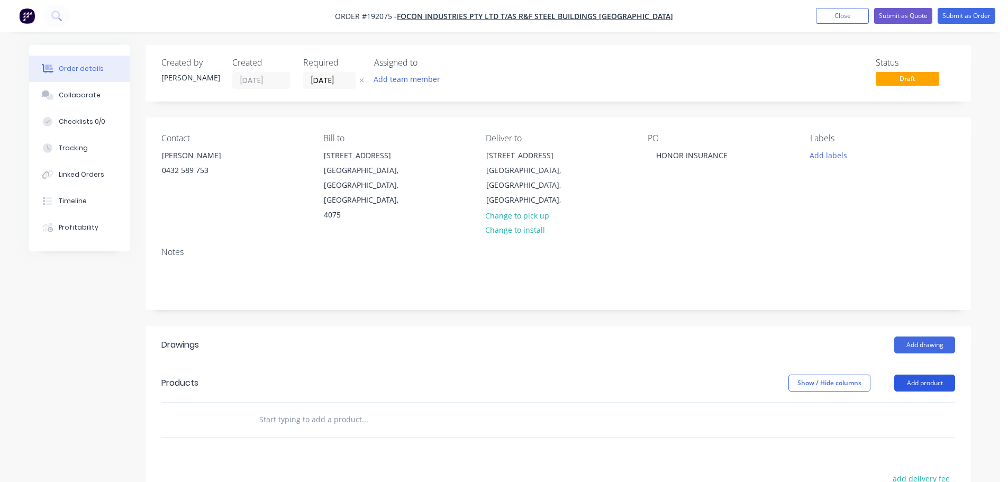
drag, startPoint x: 928, startPoint y: 356, endPoint x: 930, endPoint y: 366, distance: 10.1
click at [928, 375] on button "Add product" at bounding box center [925, 383] width 61 height 17
click at [927, 402] on div "Product catalogue" at bounding box center [905, 409] width 82 height 15
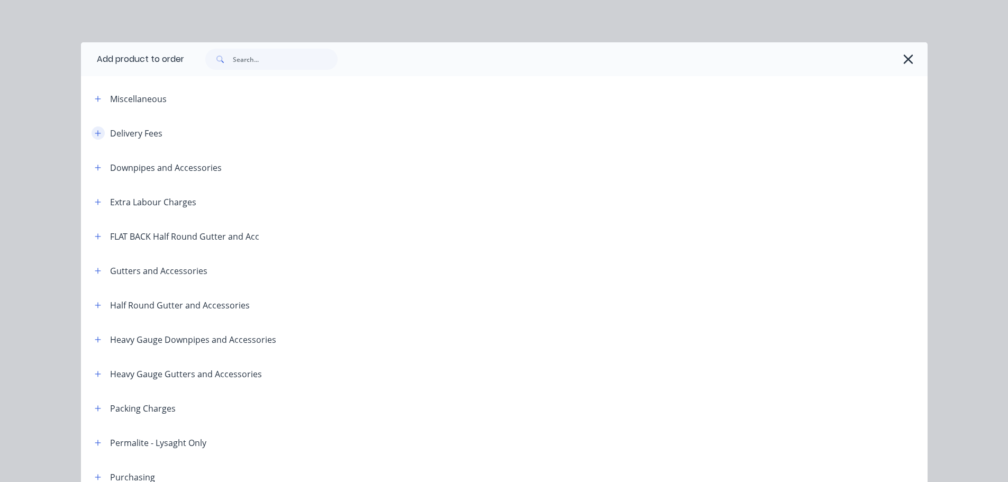
click at [95, 130] on icon "button" at bounding box center [98, 133] width 6 height 7
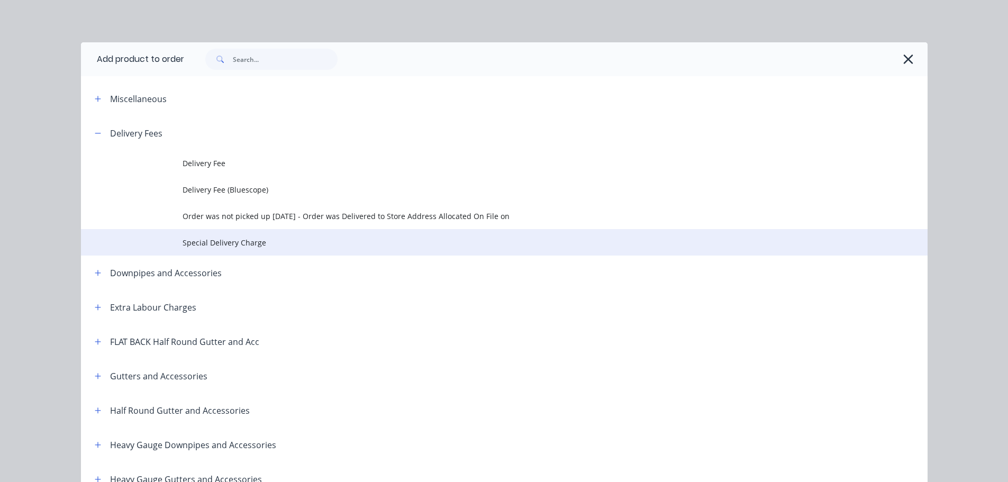
click at [294, 249] on td "Special Delivery Charge" at bounding box center [555, 242] width 745 height 26
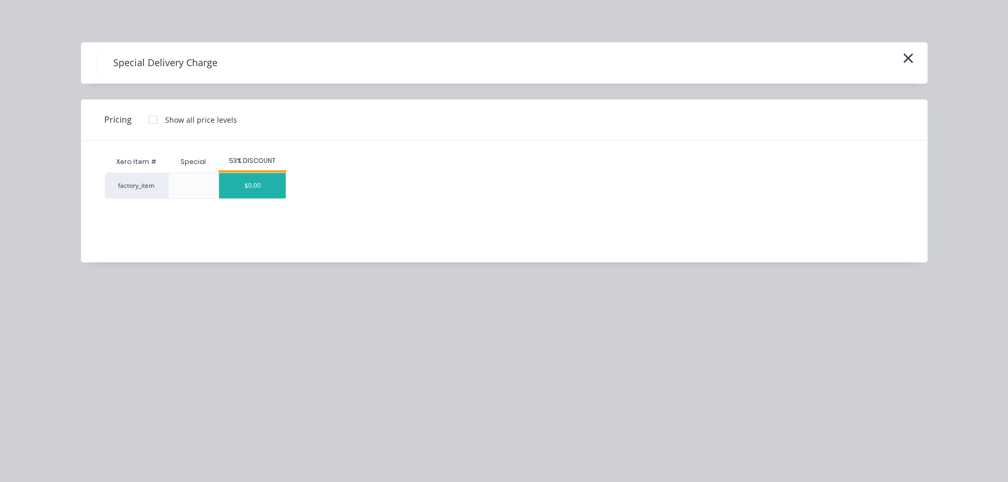
click at [267, 183] on div "$0.00" at bounding box center [252, 185] width 67 height 25
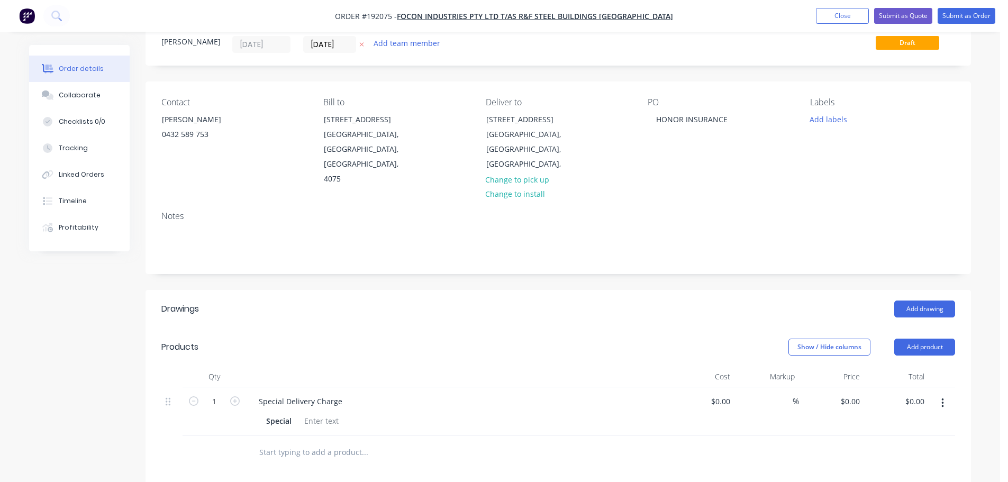
scroll to position [106, 0]
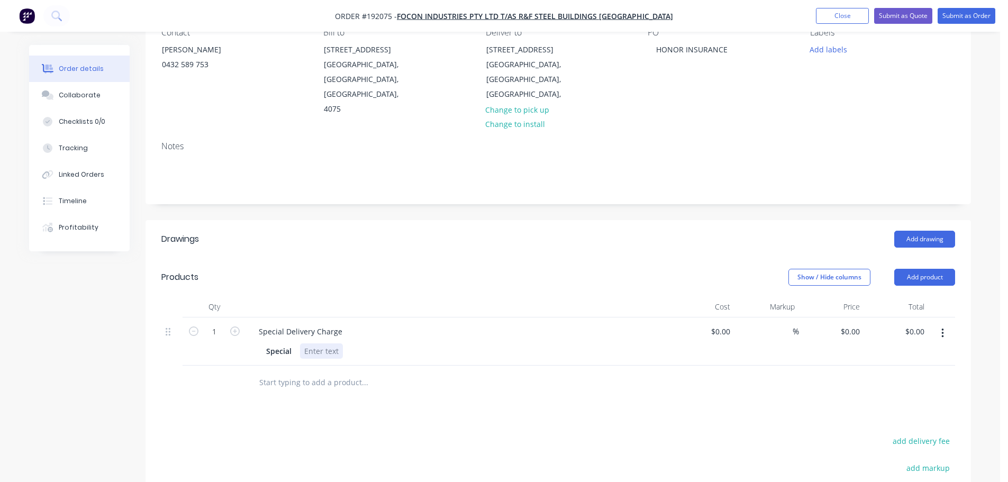
click at [319, 344] on div at bounding box center [321, 351] width 43 height 15
click at [405, 269] on div "Show / Hide columns Add product" at bounding box center [642, 277] width 625 height 17
click at [502, 269] on div "Show / Hide columns Add product" at bounding box center [642, 277] width 625 height 17
drag, startPoint x: 318, startPoint y: 319, endPoint x: 295, endPoint y: 323, distance: 23.1
click at [295, 344] on div "Special 135" at bounding box center [455, 351] width 387 height 15
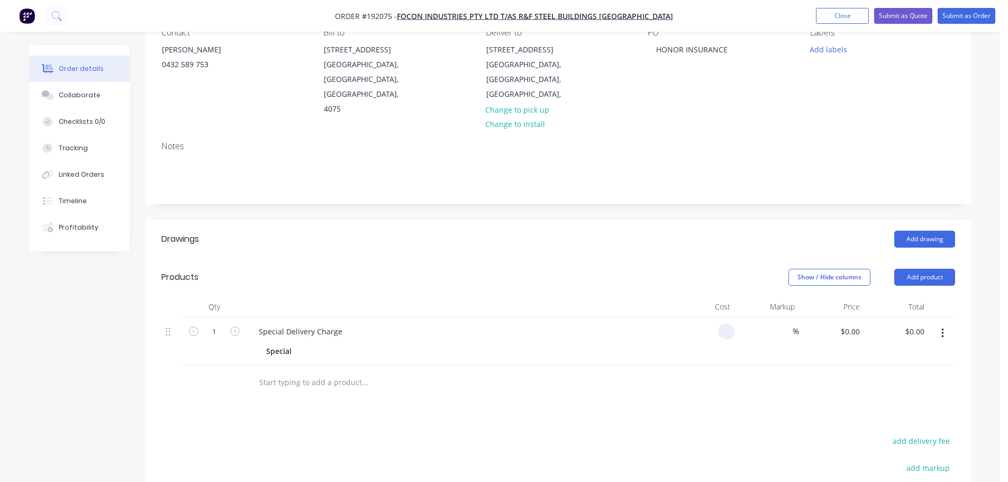
click at [716, 318] on div at bounding box center [702, 342] width 65 height 48
type input "$135.00"
drag, startPoint x: 646, startPoint y: 254, endPoint x: 647, endPoint y: 270, distance: 16.4
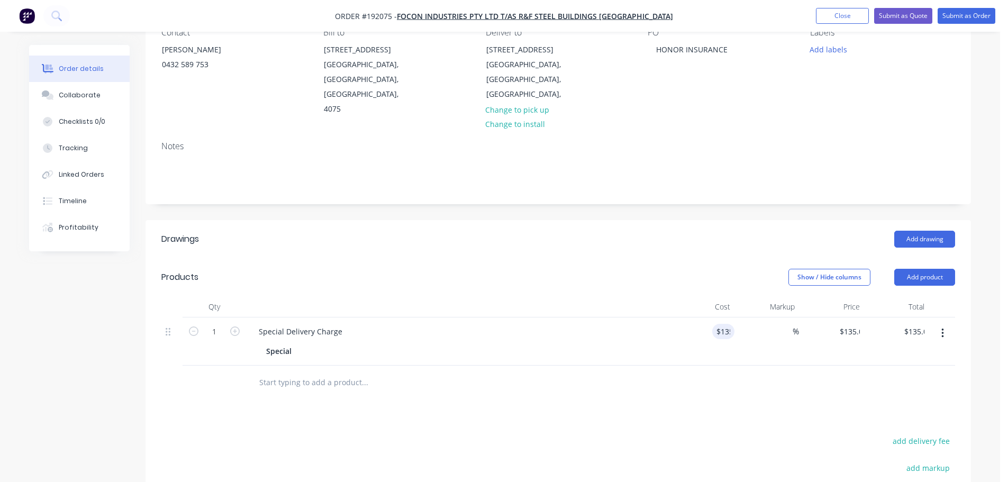
click at [644, 269] on div "Show / Hide columns Add product" at bounding box center [642, 277] width 625 height 17
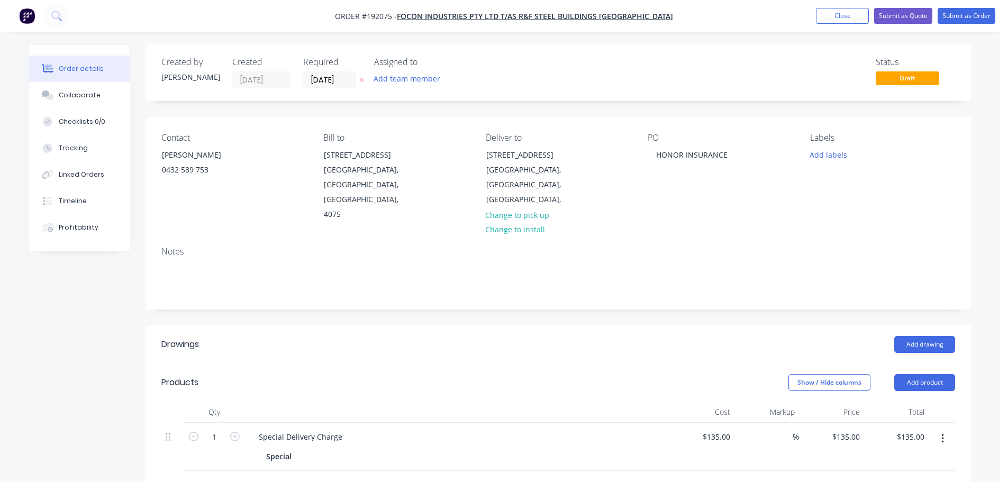
scroll to position [0, 0]
click at [919, 337] on button "Add drawing" at bounding box center [925, 345] width 61 height 17
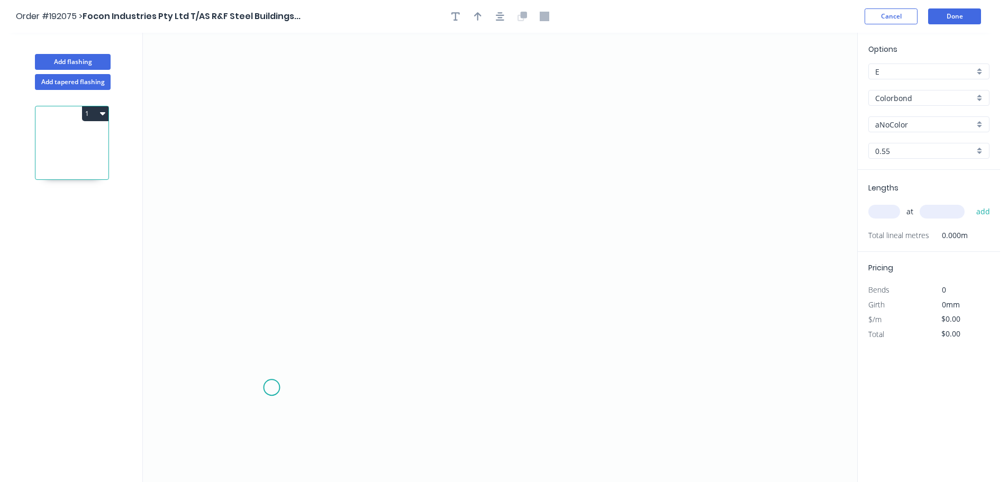
click at [272, 389] on icon "0" at bounding box center [500, 257] width 715 height 449
click at [254, 78] on icon "0" at bounding box center [500, 257] width 715 height 449
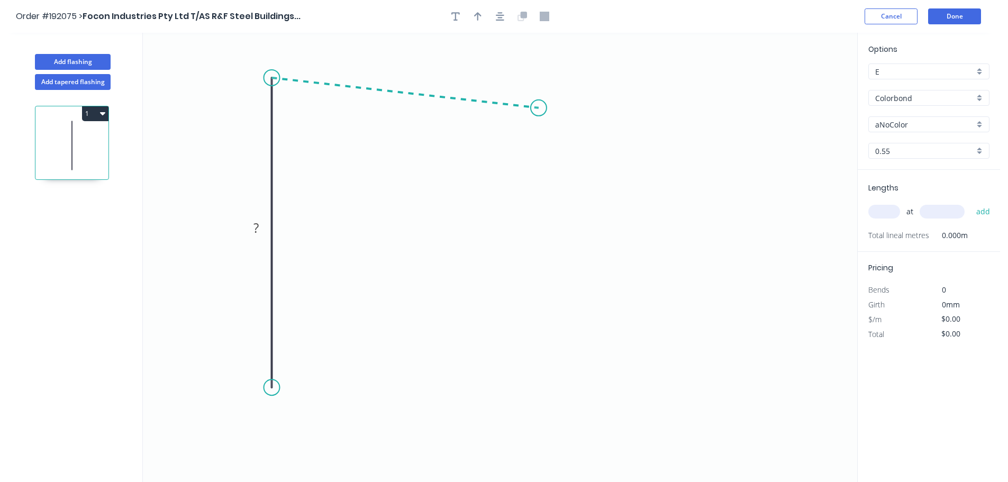
click at [539, 108] on icon "0 ?" at bounding box center [500, 257] width 715 height 449
drag, startPoint x: 542, startPoint y: 109, endPoint x: 585, endPoint y: 120, distance: 45.5
click at [585, 120] on circle at bounding box center [581, 120] width 16 height 16
click at [585, 120] on circle at bounding box center [586, 120] width 16 height 16
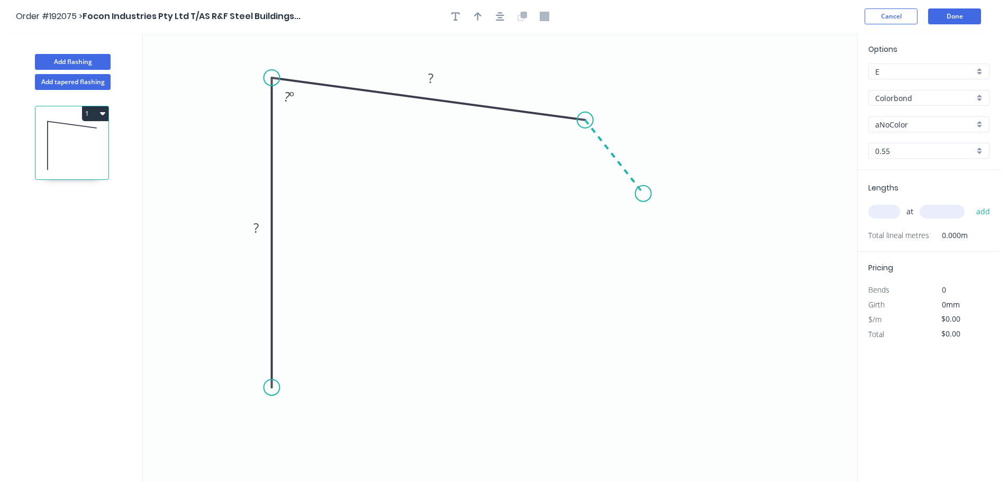
click at [644, 194] on icon "0 ? ? ? º" at bounding box center [500, 257] width 715 height 449
click at [724, 196] on icon "0 ? ? ? ? º ? º" at bounding box center [500, 257] width 715 height 449
drag, startPoint x: 268, startPoint y: 388, endPoint x: 268, endPoint y: 417, distance: 29.1
click at [268, 417] on circle at bounding box center [272, 417] width 16 height 16
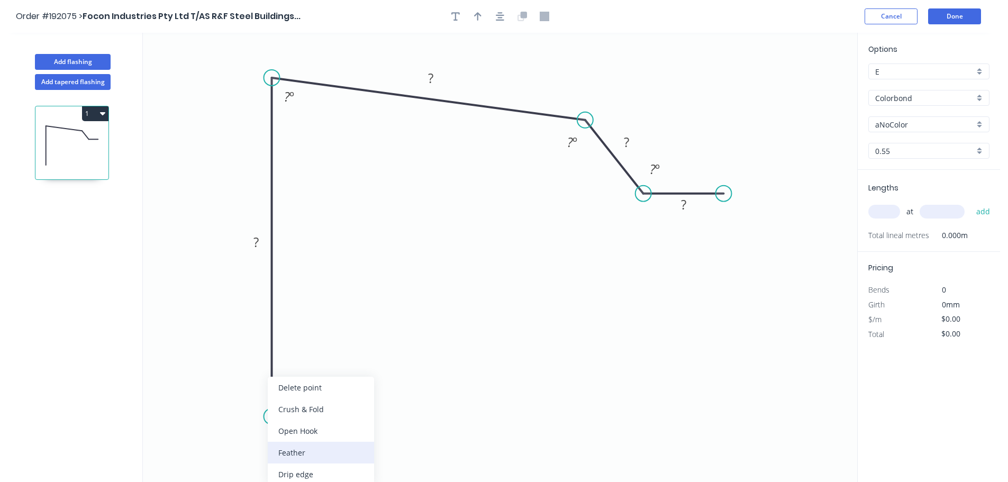
click at [304, 456] on div "Feather" at bounding box center [321, 453] width 106 height 22
drag, startPoint x: 299, startPoint y: 454, endPoint x: 311, endPoint y: 454, distance: 11.7
click at [300, 454] on div "Flip bend" at bounding box center [326, 453] width 106 height 22
drag, startPoint x: 311, startPoint y: 402, endPoint x: 373, endPoint y: 451, distance: 78.7
click at [369, 451] on rect at bounding box center [348, 447] width 41 height 22
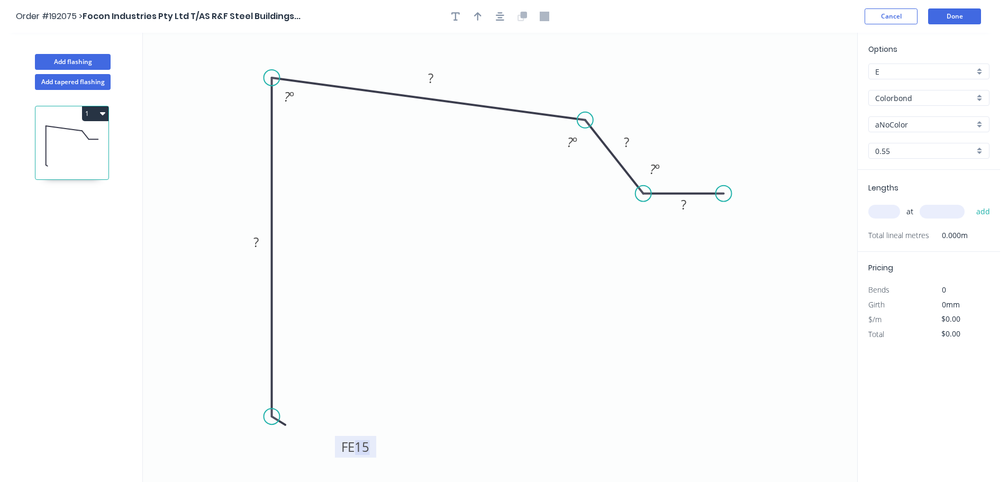
click at [364, 447] on tspan "15" at bounding box center [362, 446] width 15 height 17
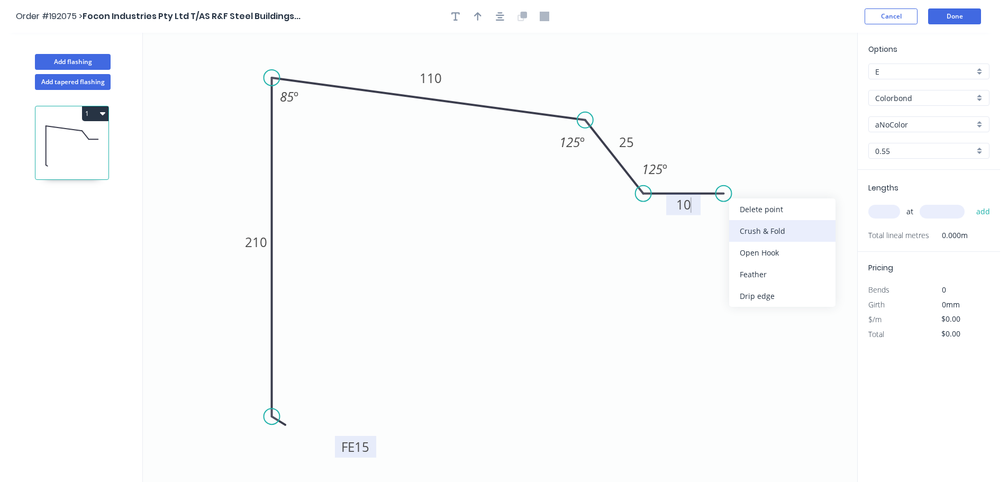
click at [770, 223] on div "Crush & Fold" at bounding box center [782, 231] width 106 height 22
type input "$16.57"
drag, startPoint x: 759, startPoint y: 172, endPoint x: 811, endPoint y: 199, distance: 58.7
click at [811, 199] on rect at bounding box center [792, 193] width 42 height 22
click at [899, 130] on div "aNoColor" at bounding box center [929, 124] width 121 height 16
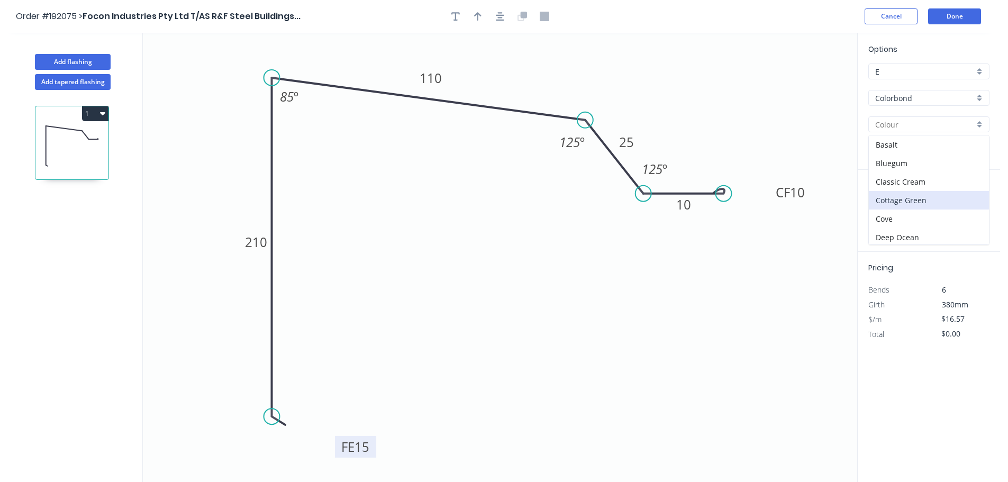
scroll to position [53, 0]
click at [927, 203] on div "Dover White" at bounding box center [929, 203] width 120 height 19
type input "Dover White"
click at [892, 215] on input "text" at bounding box center [885, 212] width 32 height 14
type input "1"
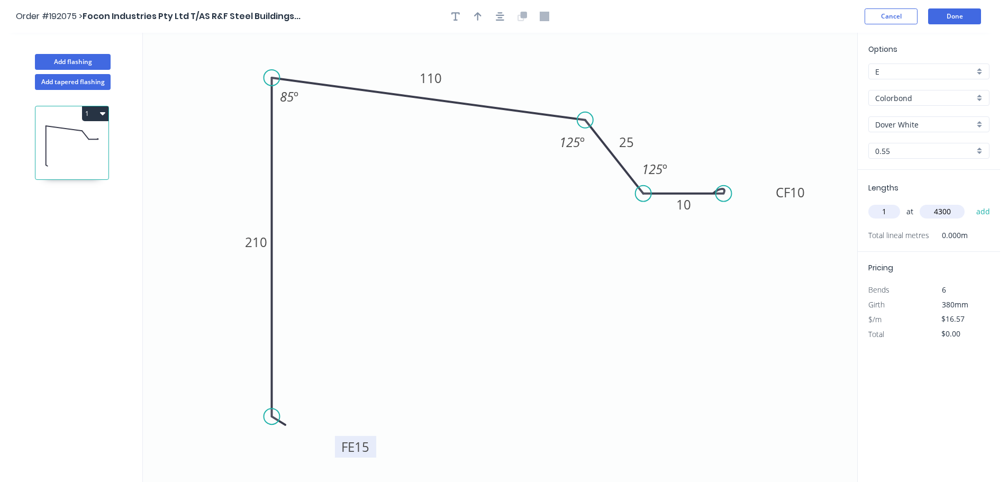
type input "4300"
click at [971, 203] on button "add" at bounding box center [983, 212] width 25 height 18
type input "$71.25"
drag, startPoint x: 502, startPoint y: 23, endPoint x: 491, endPoint y: 20, distance: 11.4
click at [499, 22] on button "button" at bounding box center [500, 16] width 16 height 16
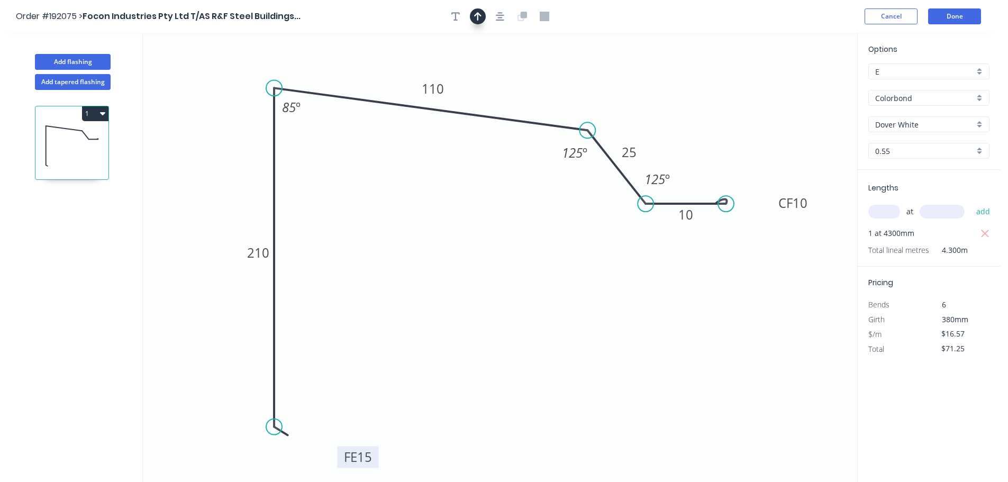
click at [484, 15] on button "button" at bounding box center [478, 16] width 16 height 16
click at [266, 136] on icon at bounding box center [271, 120] width 10 height 34
drag, startPoint x: 208, startPoint y: 133, endPoint x: 196, endPoint y: 126, distance: 14.0
click at [196, 126] on icon at bounding box center [186, 128] width 34 height 10
click at [954, 17] on button "Done" at bounding box center [954, 16] width 53 height 16
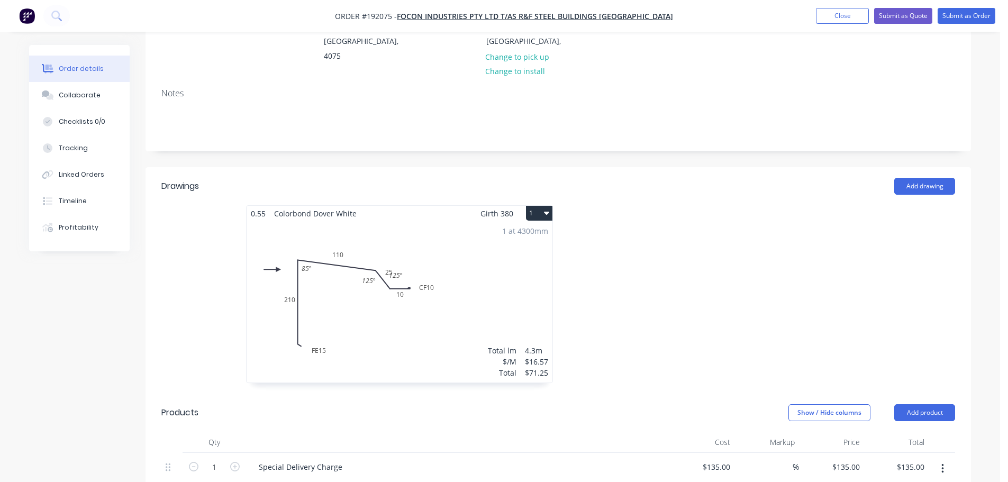
click at [494, 266] on div "1 at 4300mm Total lm $/M Total 4.3m $16.57 $71.25" at bounding box center [400, 301] width 306 height 161
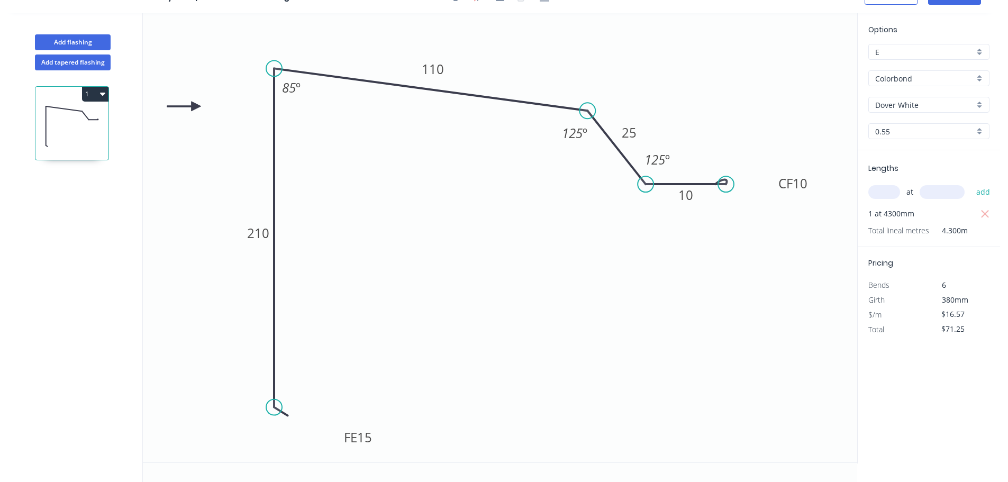
scroll to position [20, 0]
drag, startPoint x: 672, startPoint y: 162, endPoint x: 688, endPoint y: 170, distance: 17.3
click at [688, 170] on rect at bounding box center [672, 168] width 39 height 22
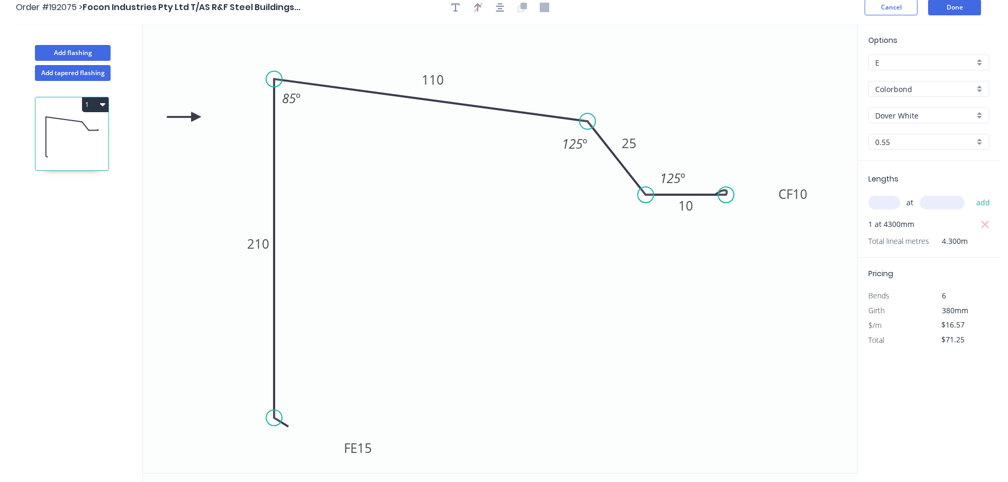
scroll to position [0, 0]
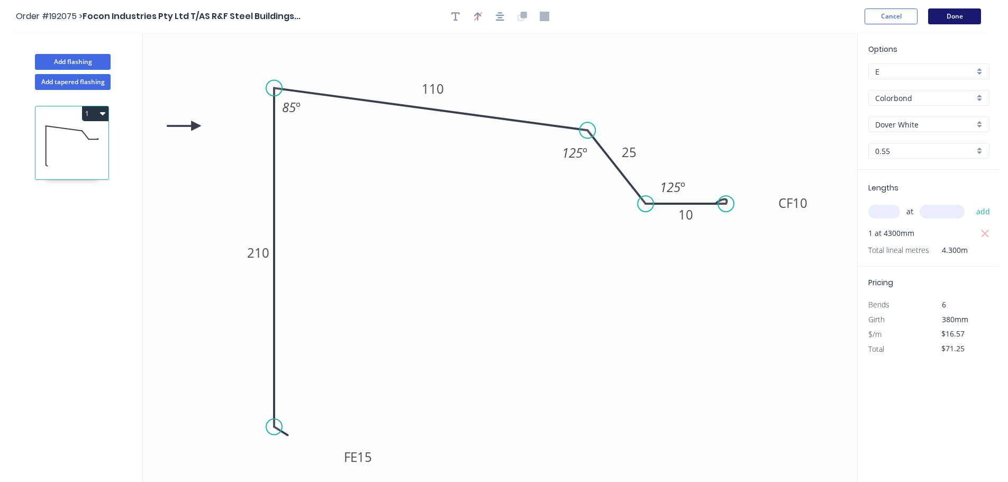
click at [952, 22] on button "Done" at bounding box center [954, 16] width 53 height 16
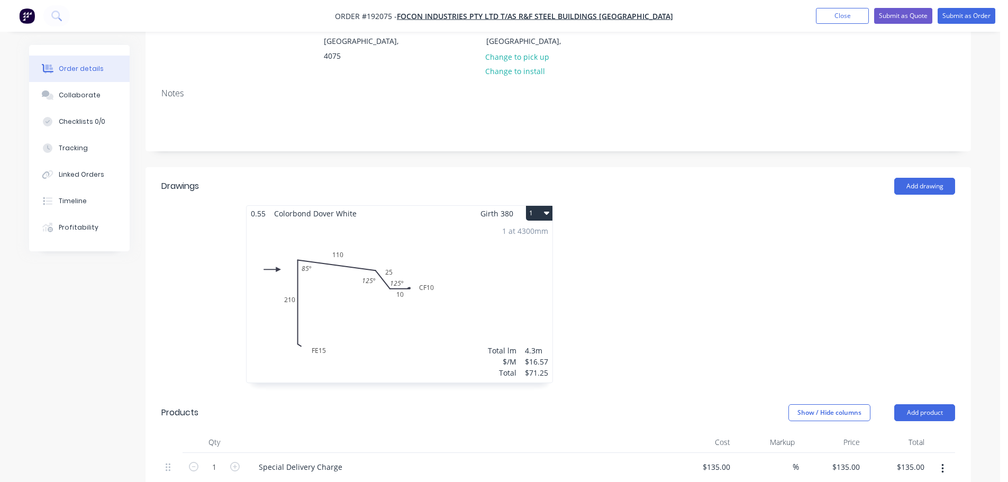
click at [529, 256] on div "1 at 4300mm Total lm $/M Total 4.3m $16.57 $71.25" at bounding box center [400, 301] width 306 height 161
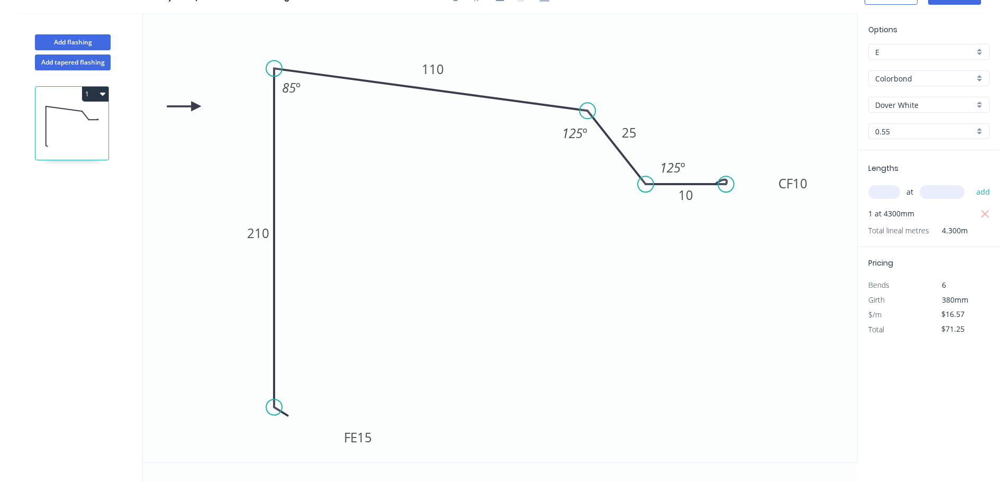
scroll to position [20, 0]
click at [85, 92] on button "1" at bounding box center [95, 94] width 26 height 15
click at [71, 113] on div "Duplicate" at bounding box center [58, 120] width 82 height 15
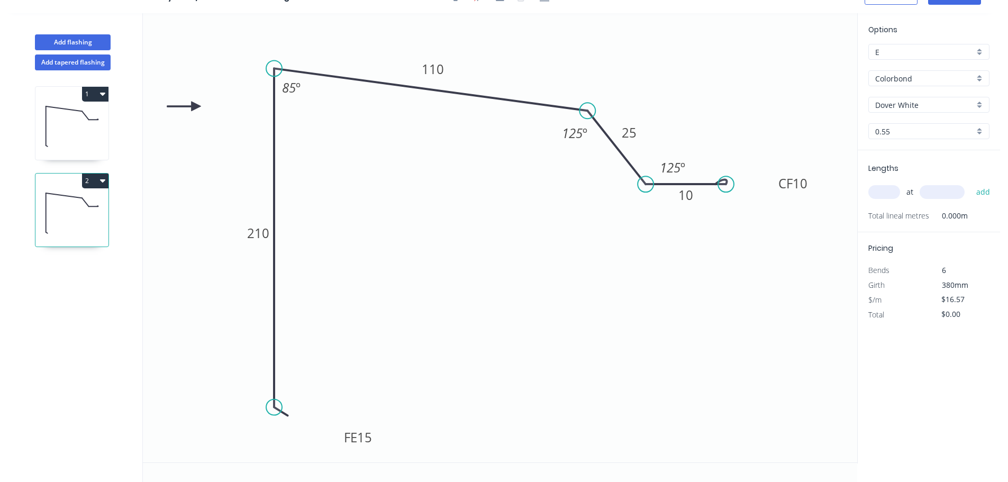
click at [95, 119] on icon at bounding box center [71, 126] width 73 height 68
click at [367, 434] on tspan "15" at bounding box center [364, 437] width 15 height 17
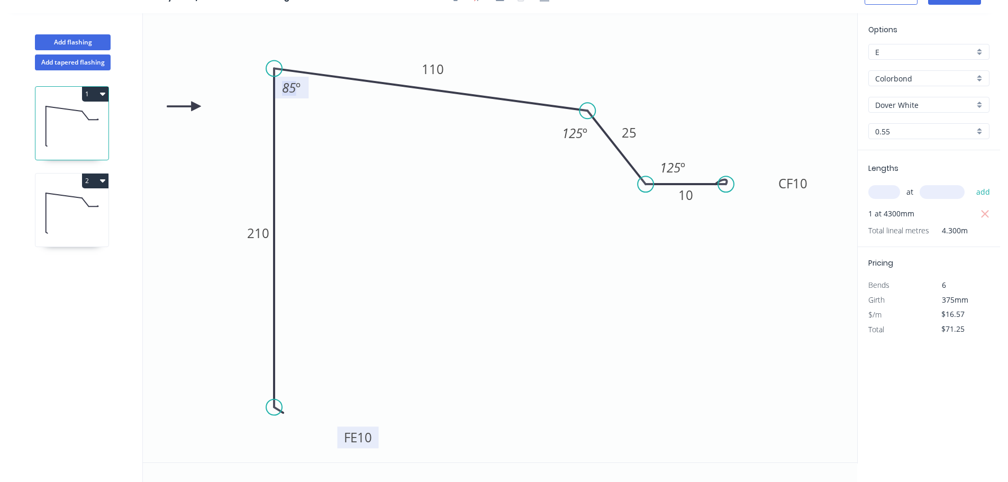
click at [81, 228] on icon at bounding box center [71, 213] width 73 height 68
click at [364, 437] on tspan "15" at bounding box center [364, 437] width 15 height 17
click at [60, 140] on icon at bounding box center [71, 126] width 73 height 68
click at [255, 235] on tspan "210" at bounding box center [258, 232] width 22 height 17
click at [76, 211] on icon at bounding box center [71, 213] width 73 height 68
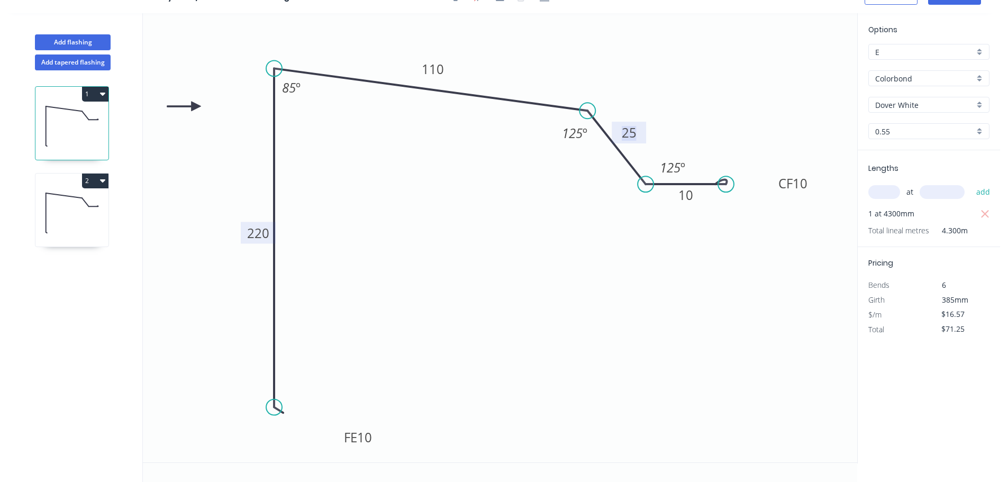
type input "$0.00"
click at [249, 241] on tspan "220" at bounding box center [258, 232] width 22 height 17
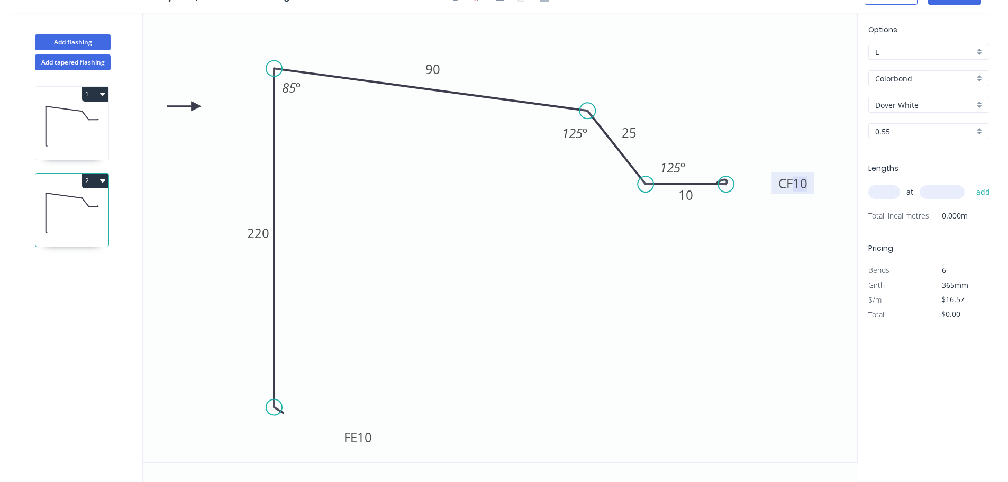
click at [885, 189] on input "text" at bounding box center [885, 192] width 32 height 14
type input "1"
type input "4300"
click at [971, 183] on button "add" at bounding box center [983, 192] width 25 height 18
type input "$71.25"
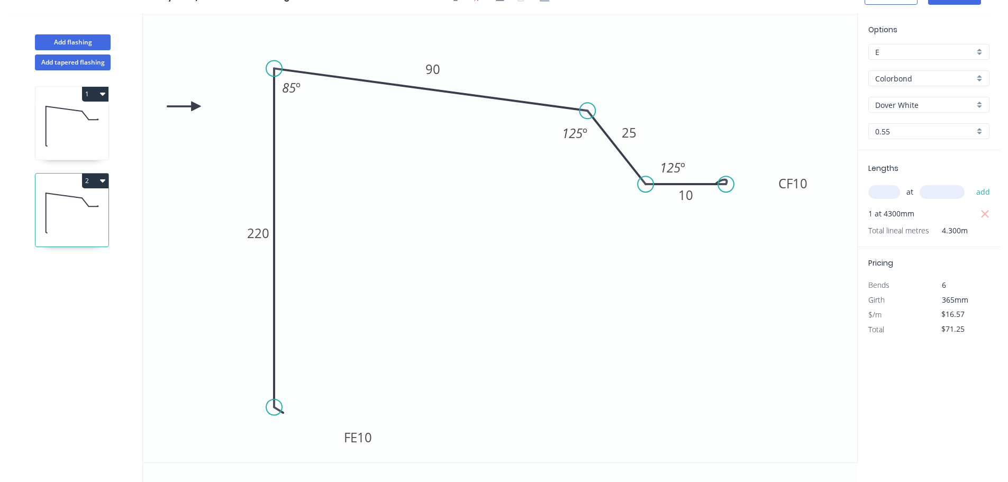
click at [76, 134] on icon at bounding box center [71, 126] width 73 height 68
click at [86, 215] on icon at bounding box center [71, 213] width 73 height 68
click at [747, 213] on div "Flip bend" at bounding box center [782, 219] width 106 height 22
drag, startPoint x: 104, startPoint y: 121, endPoint x: 130, endPoint y: 134, distance: 28.9
click at [103, 122] on icon at bounding box center [71, 126] width 73 height 68
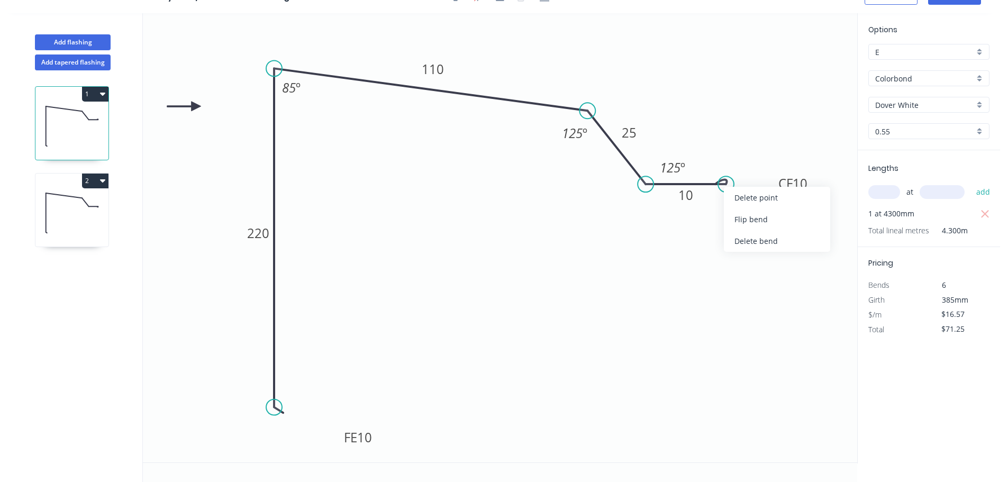
click at [740, 219] on div "Flip bend" at bounding box center [777, 220] width 106 height 22
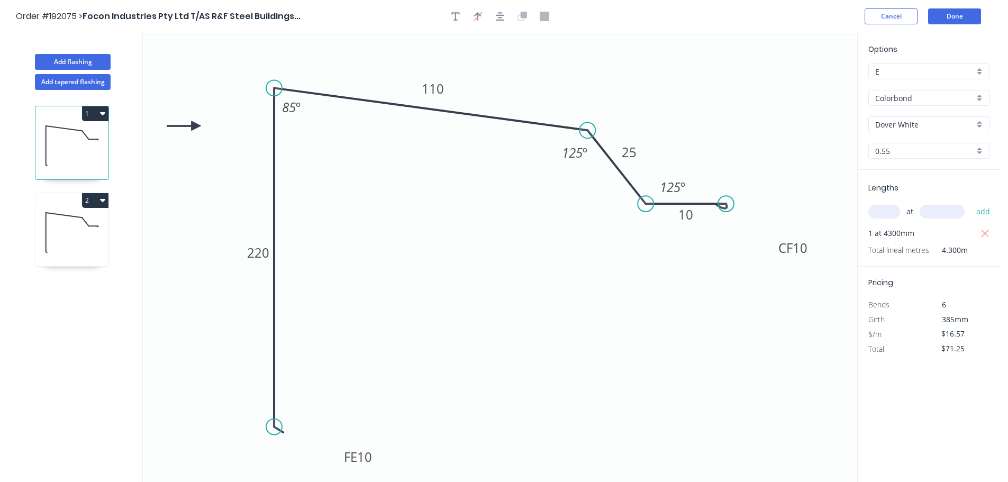
click at [952, 26] on header "Order #192075 > Focon Industries Pty Ltd T/AS R&F Steel Buildings... Cancel Done" at bounding box center [500, 16] width 1000 height 33
click at [939, 19] on button "Done" at bounding box center [954, 16] width 53 height 16
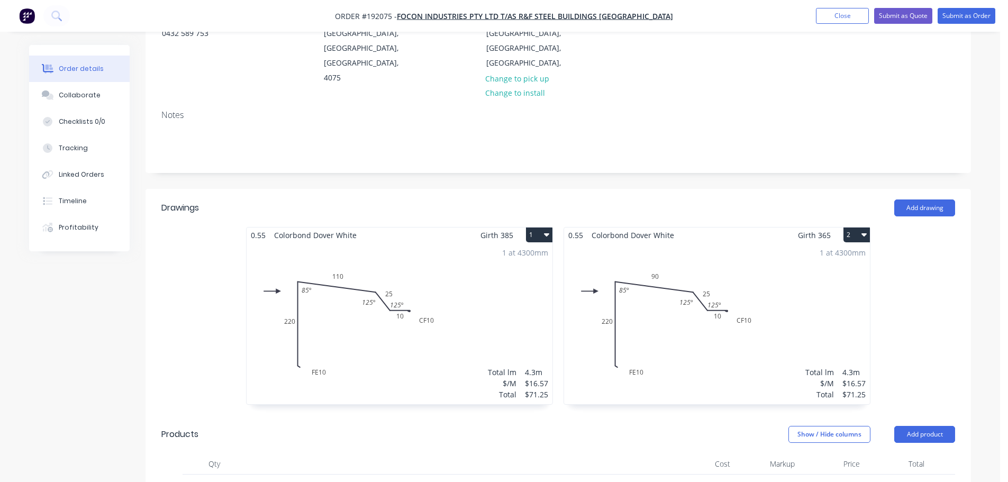
scroll to position [159, 0]
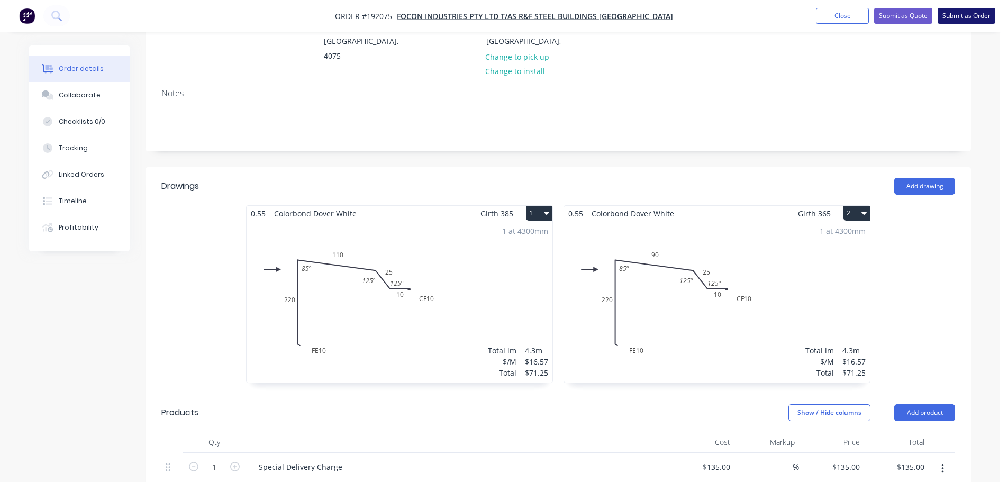
click at [957, 20] on button "Submit as Order" at bounding box center [967, 16] width 58 height 16
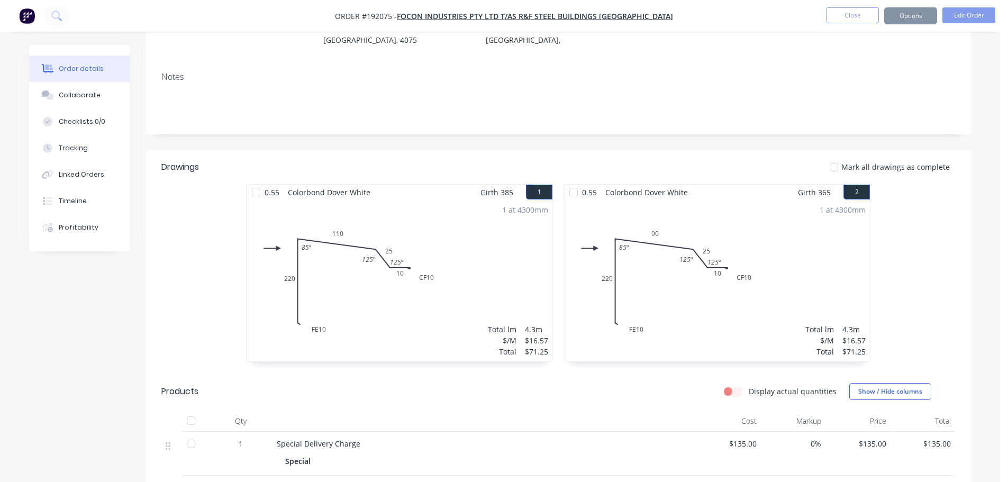
scroll to position [0, 0]
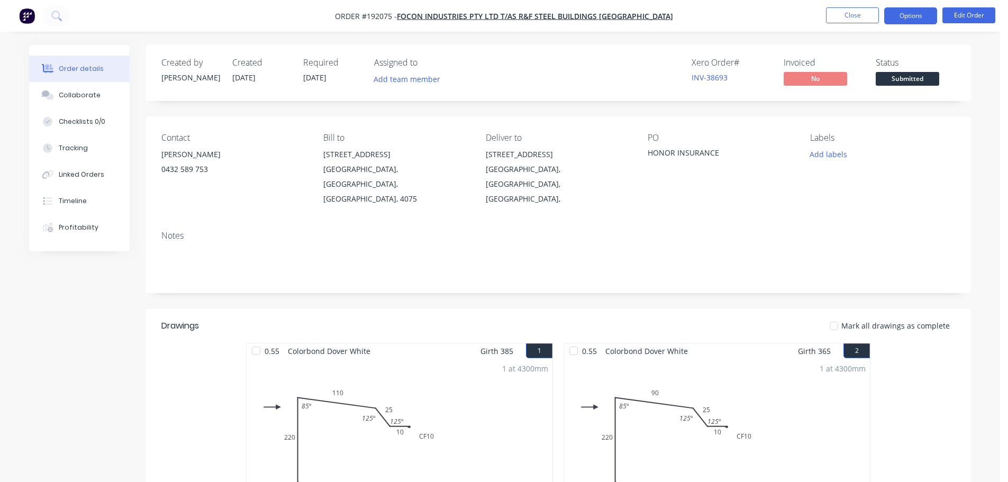
click at [916, 23] on button "Options" at bounding box center [911, 15] width 53 height 17
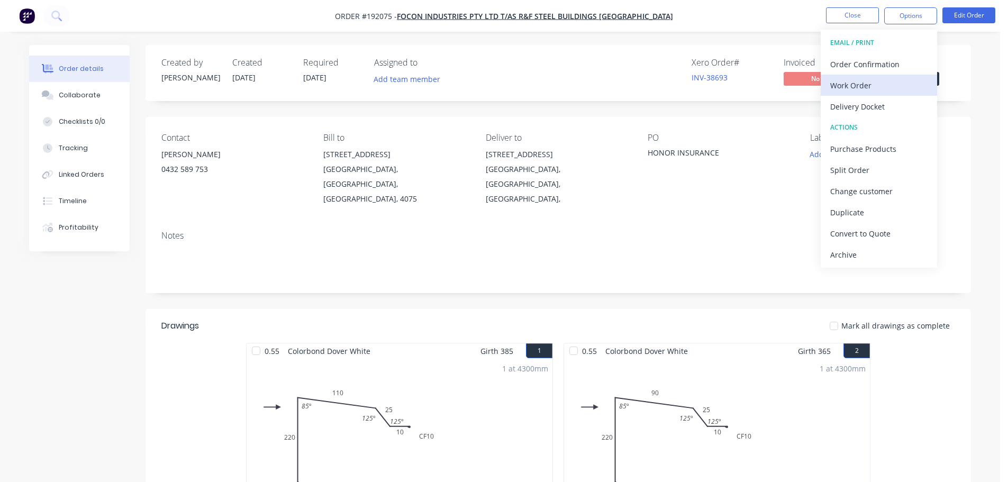
click at [904, 78] on div "Work Order" at bounding box center [879, 85] width 97 height 15
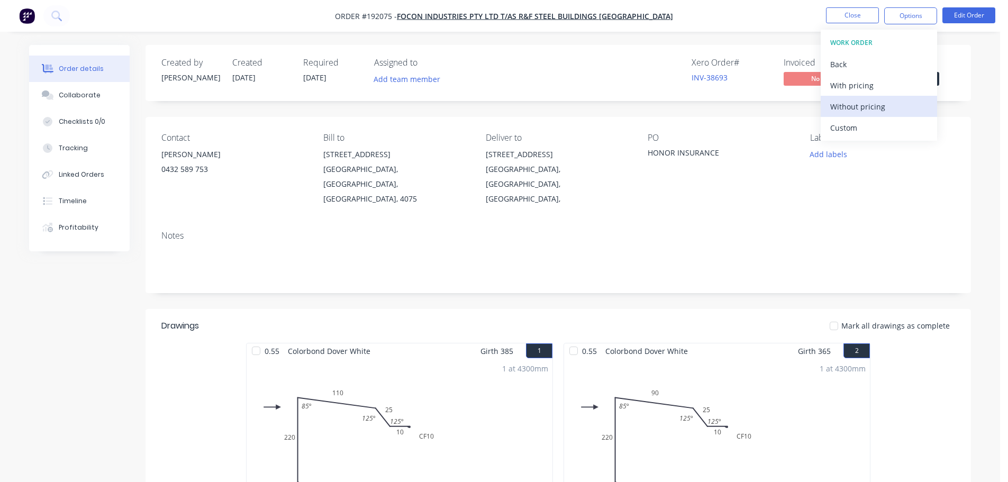
click at [899, 103] on div "Without pricing" at bounding box center [879, 106] width 97 height 15
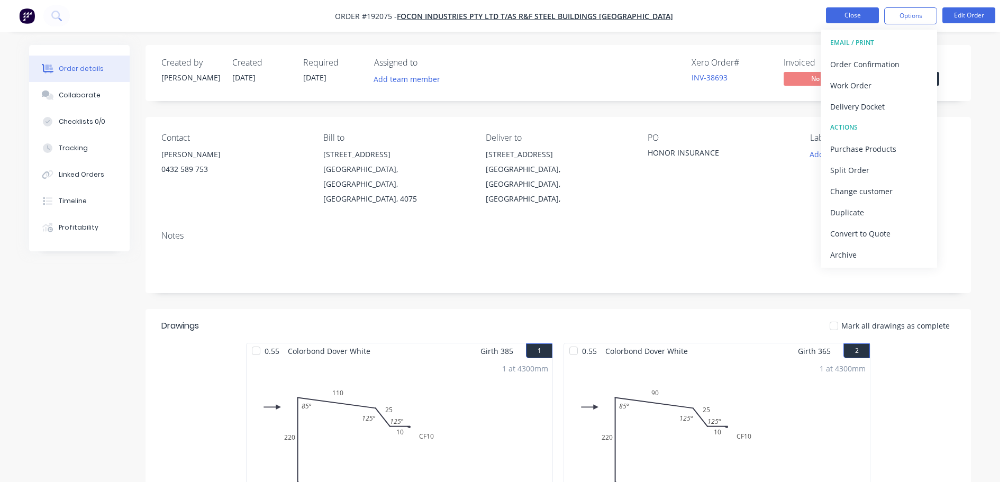
click at [861, 11] on button "Close" at bounding box center [852, 15] width 53 height 16
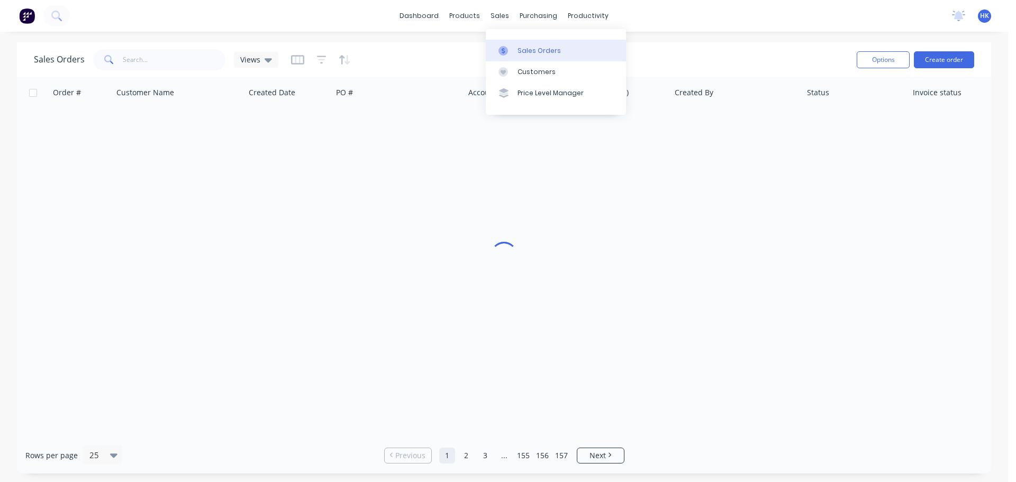
click at [515, 48] on link "Sales Orders" at bounding box center [556, 50] width 140 height 21
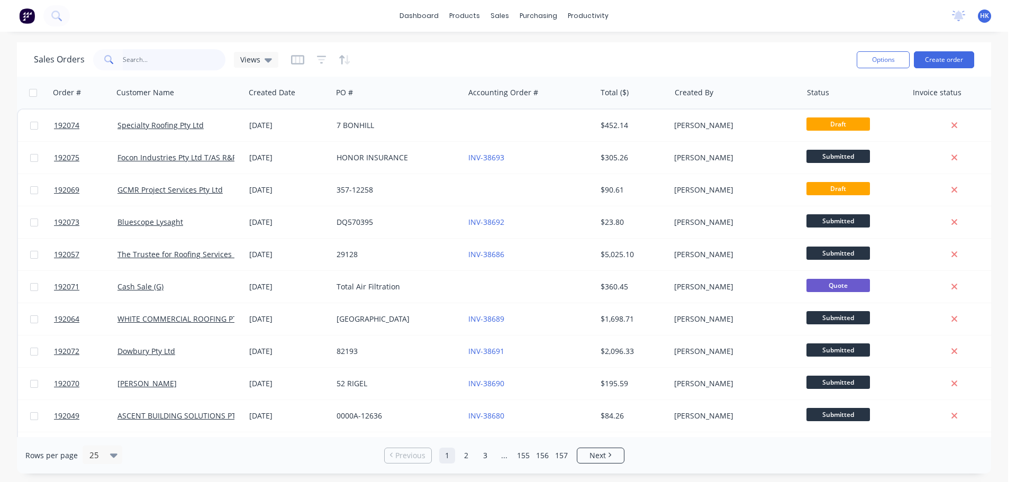
click at [174, 69] on input "text" at bounding box center [174, 59] width 103 height 21
click at [959, 54] on button "Create order" at bounding box center [944, 59] width 60 height 17
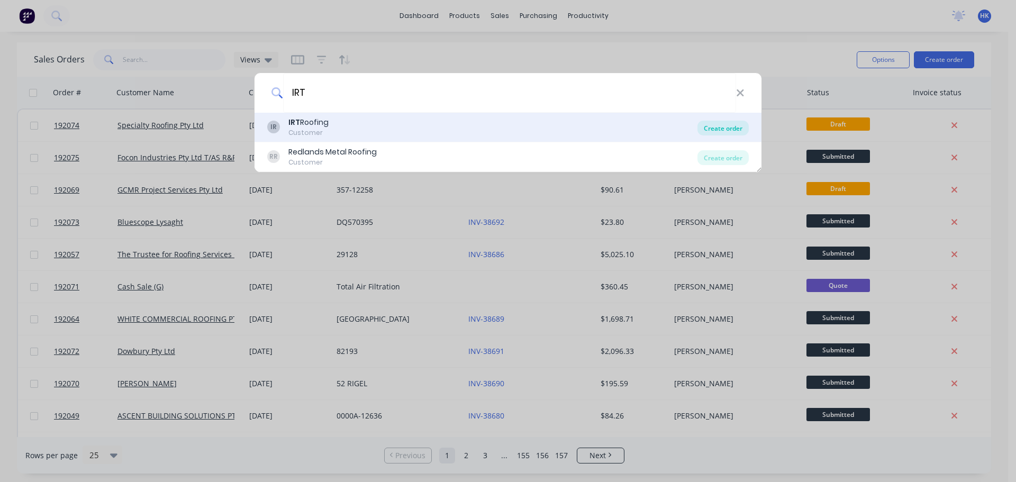
type input "IRT"
click at [717, 129] on div "Create order" at bounding box center [723, 128] width 51 height 15
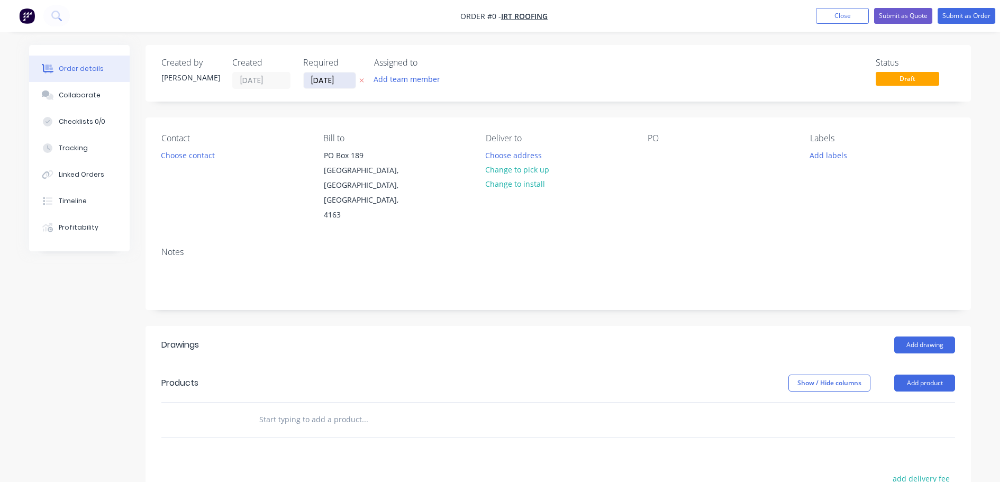
click at [315, 78] on input "[DATE]" at bounding box center [330, 81] width 52 height 16
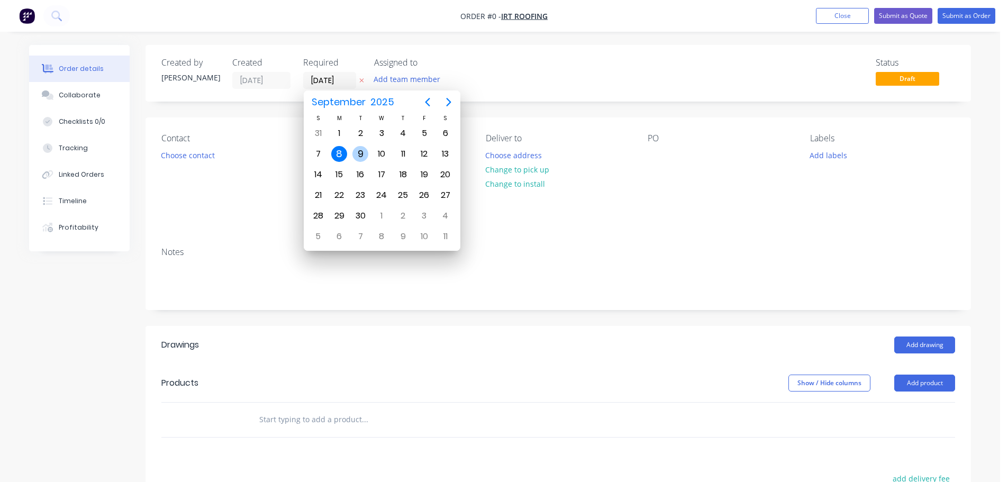
click at [360, 157] on div "9" at bounding box center [361, 154] width 16 height 16
type input "[DATE]"
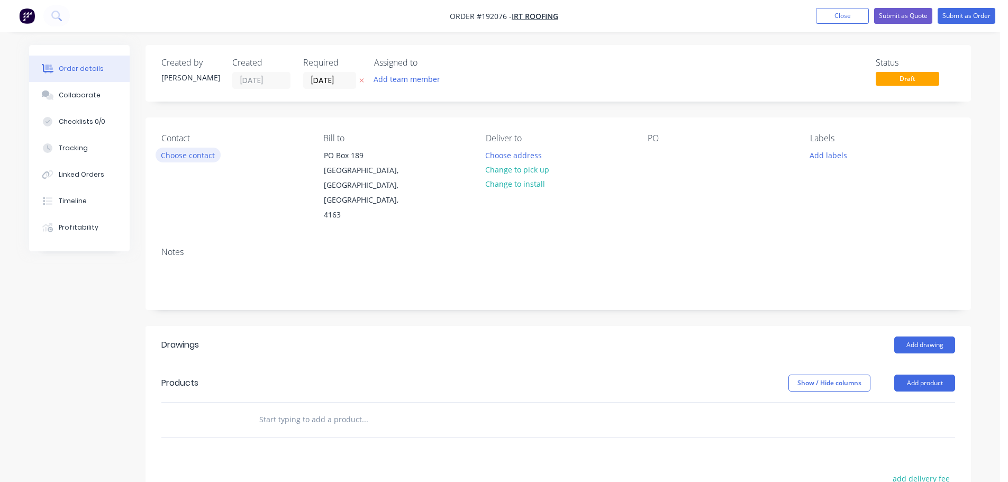
click at [201, 159] on button "Choose contact" at bounding box center [188, 155] width 65 height 14
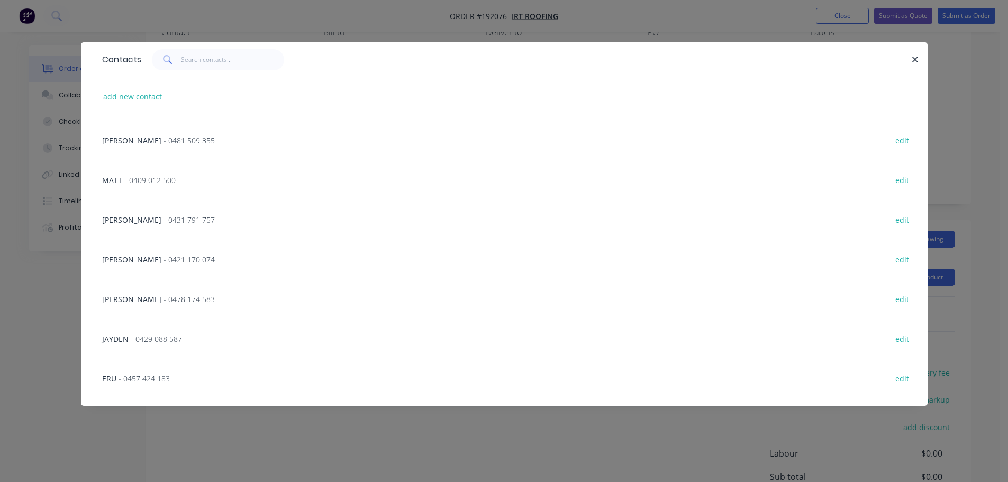
scroll to position [15, 0]
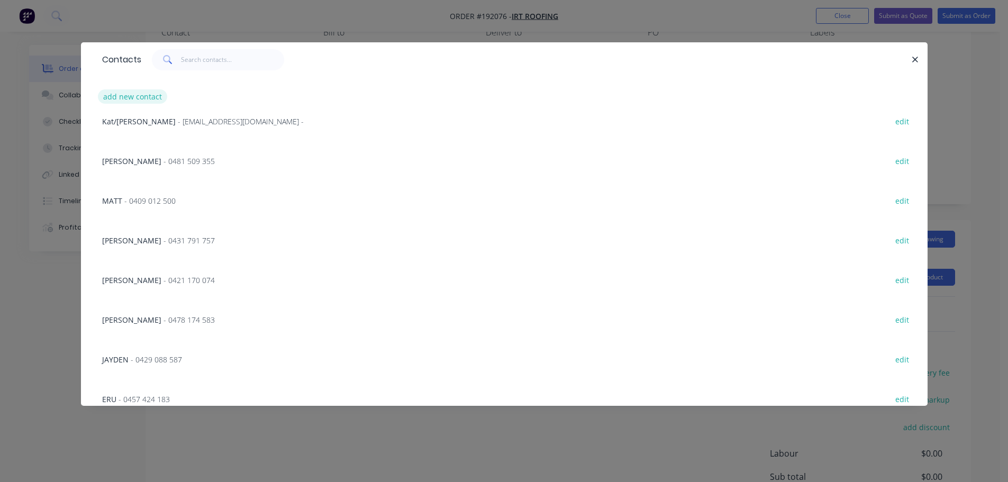
click at [149, 97] on button "add new contact" at bounding box center [133, 96] width 70 height 14
select select "AU"
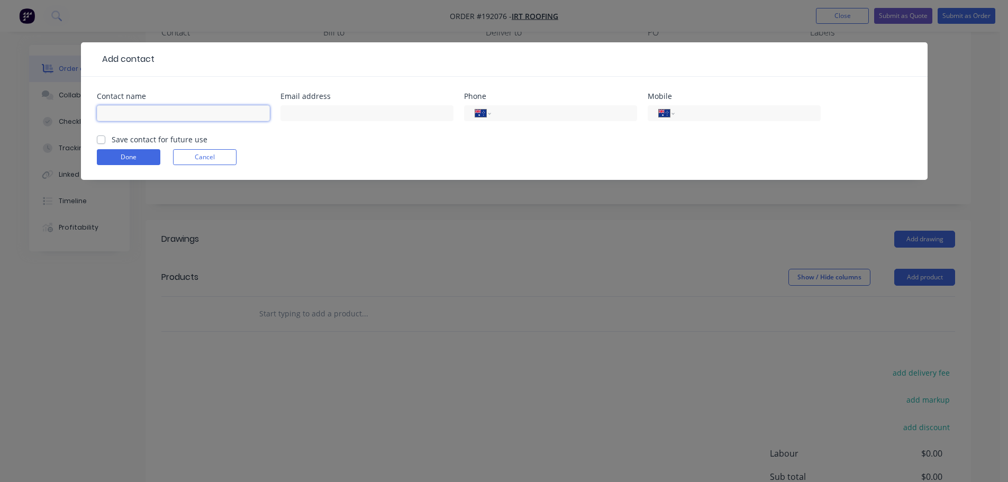
click at [149, 115] on input "text" at bounding box center [183, 113] width 173 height 16
type input "TROY"
click at [739, 106] on div "International Afghanistan Åland Islands Albania Algeria American Samoa Andorra …" at bounding box center [734, 113] width 173 height 16
click at [743, 112] on input "tel" at bounding box center [745, 113] width 127 height 12
drag, startPoint x: 777, startPoint y: 111, endPoint x: 672, endPoint y: 115, distance: 104.9
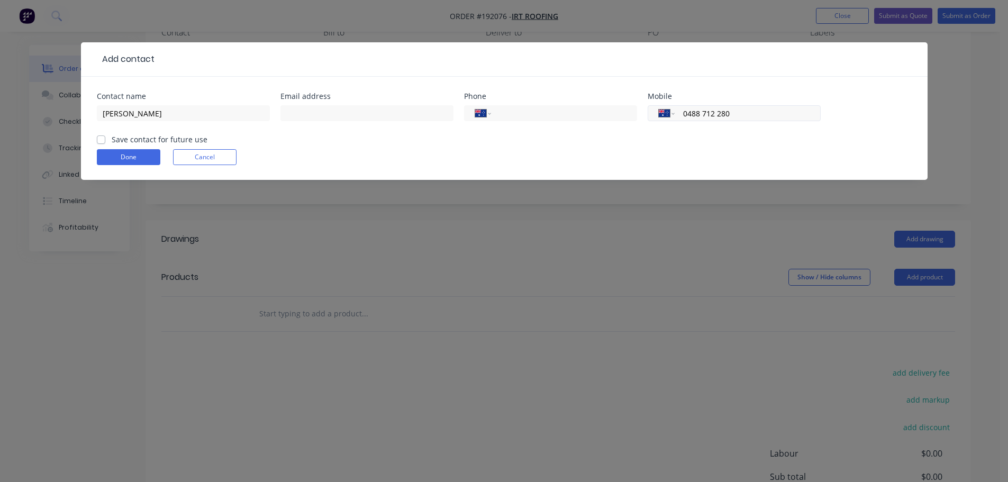
click at [672, 115] on div "International Afghanistan Åland Islands Albania Algeria American Samoa Andorra …" at bounding box center [734, 113] width 173 height 16
type input "0412 037 655"
click at [148, 158] on button "Done" at bounding box center [129, 157] width 64 height 16
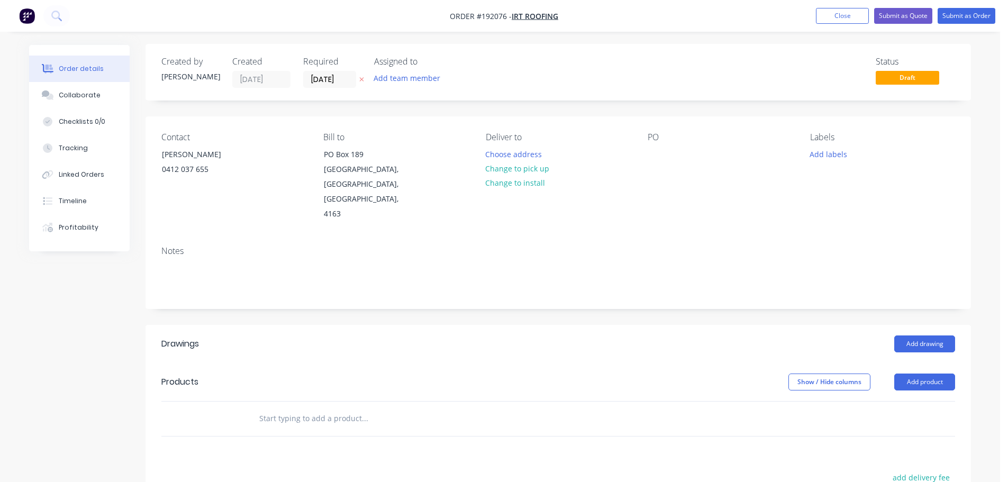
scroll to position [0, 0]
click at [520, 157] on button "Choose address" at bounding box center [514, 155] width 68 height 14
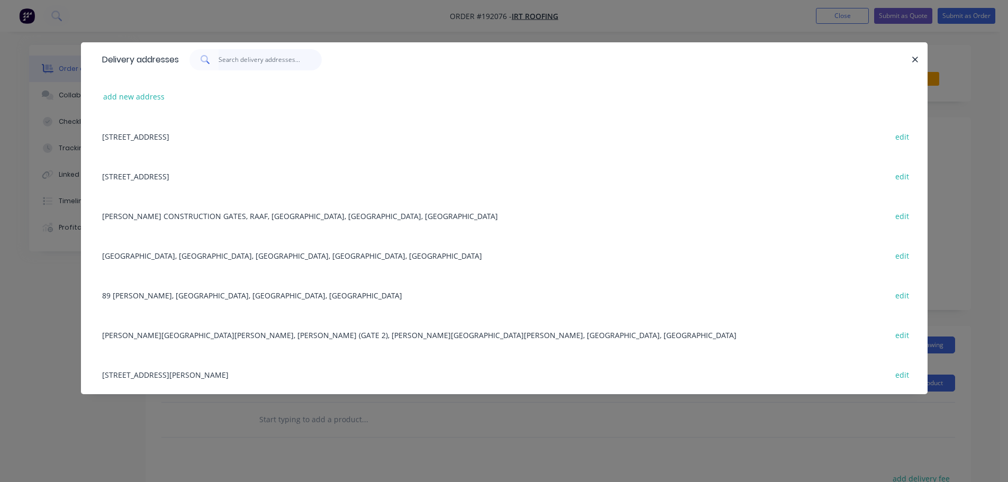
click at [240, 62] on input "text" at bounding box center [270, 59] width 103 height 21
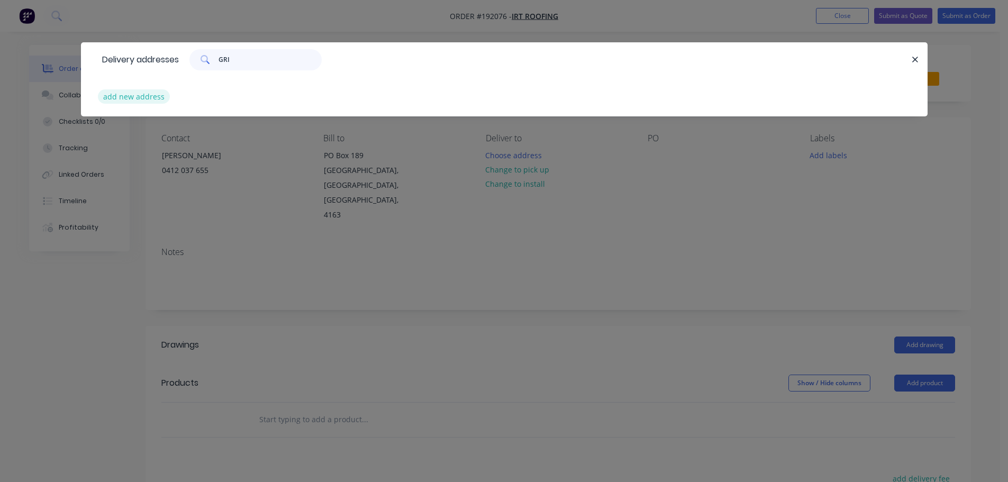
type input "GRI"
click at [109, 104] on button "add new address" at bounding box center [134, 96] width 73 height 14
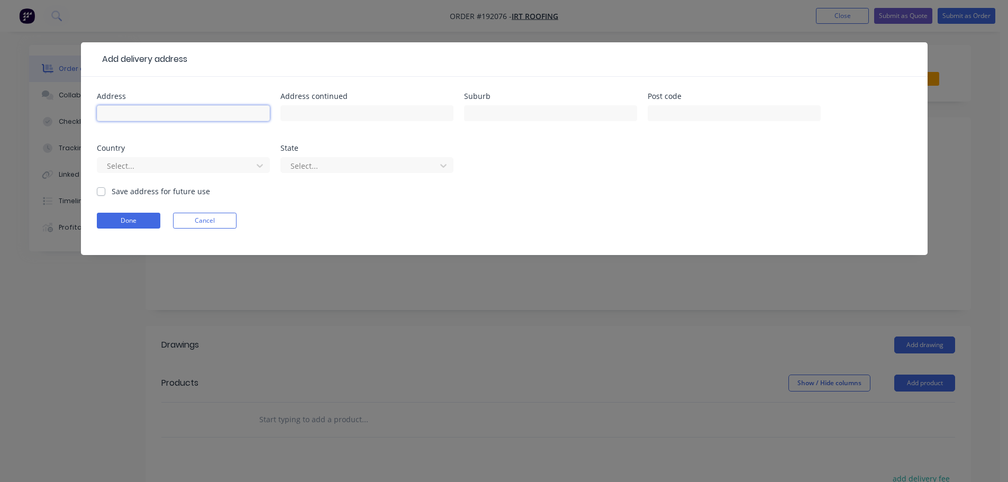
click at [131, 111] on input "text" at bounding box center [183, 113] width 173 height 16
drag, startPoint x: 346, startPoint y: 206, endPoint x: 325, endPoint y: 210, distance: 21.1
click at [346, 206] on form "Address Address continued Suburb Post code Country Select... State Select... Sa…" at bounding box center [504, 174] width 815 height 163
click at [200, 224] on button "Cancel" at bounding box center [205, 221] width 64 height 16
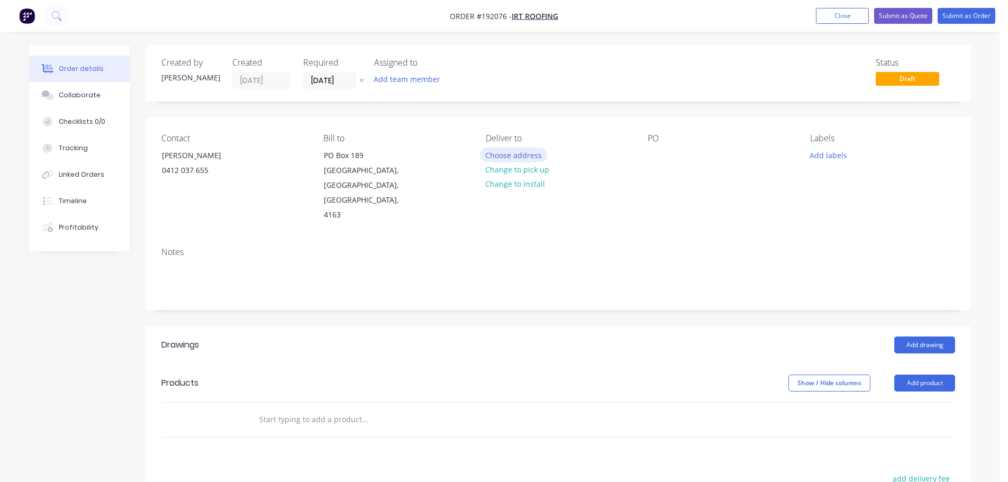
click at [503, 157] on button "Choose address" at bounding box center [514, 155] width 68 height 14
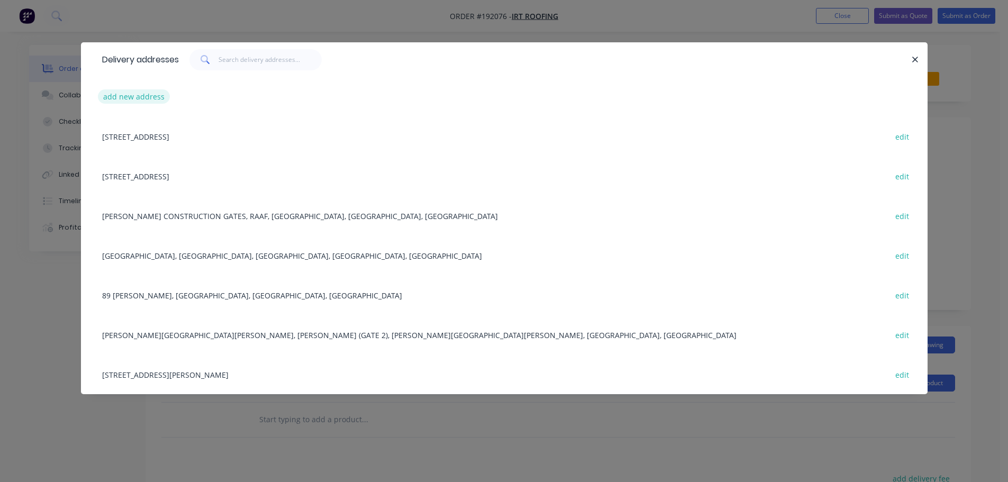
click at [139, 102] on button "add new address" at bounding box center [134, 96] width 73 height 14
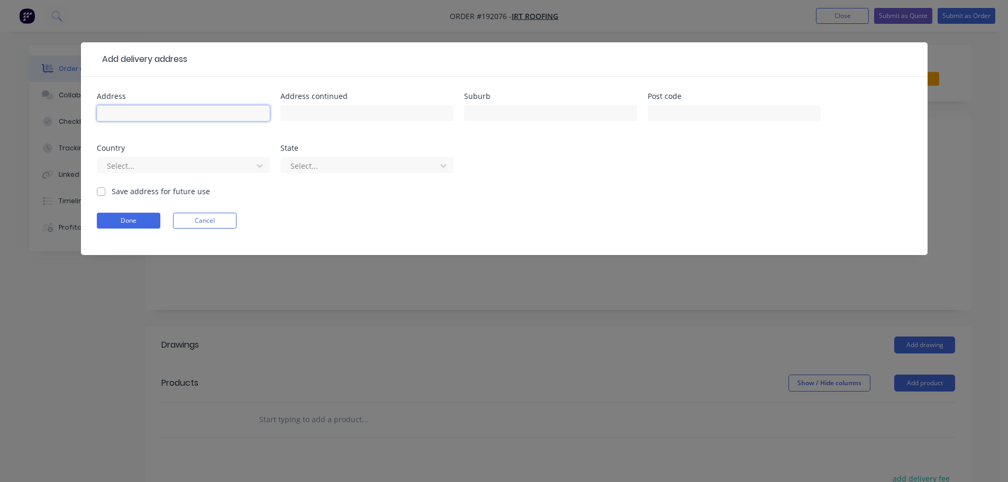
click at [145, 116] on input "text" at bounding box center [183, 113] width 173 height 16
drag, startPoint x: 190, startPoint y: 113, endPoint x: 68, endPoint y: 119, distance: 121.4
click at [68, 119] on div "Add delivery address Address GRIFFITH UNIV Address continued Suburb Post code C…" at bounding box center [504, 241] width 1008 height 482
type input "170 KESSELS RD"
type input "(GRIFFITH UNIVERSITY BUILDING N56)"
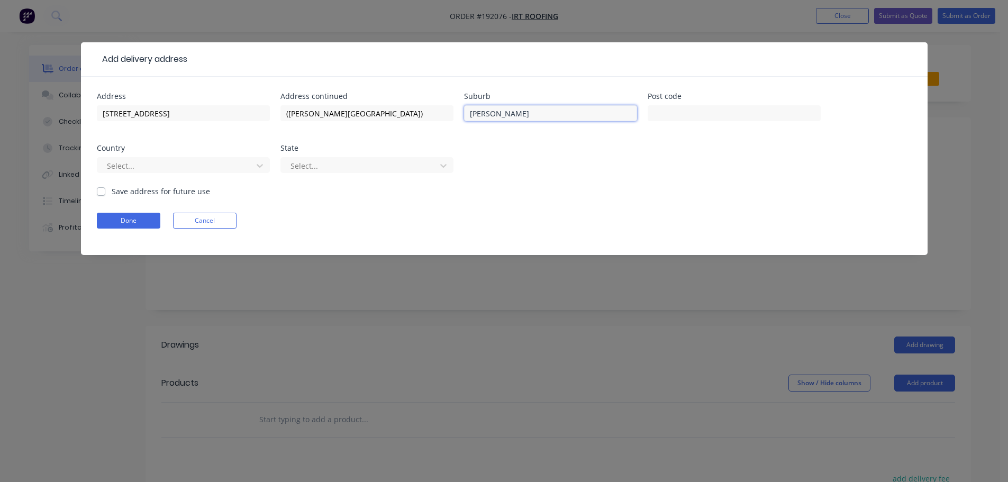
type input "NATHAN"
type input "4111"
click at [185, 173] on div "Select..." at bounding box center [177, 166] width 148 height 16
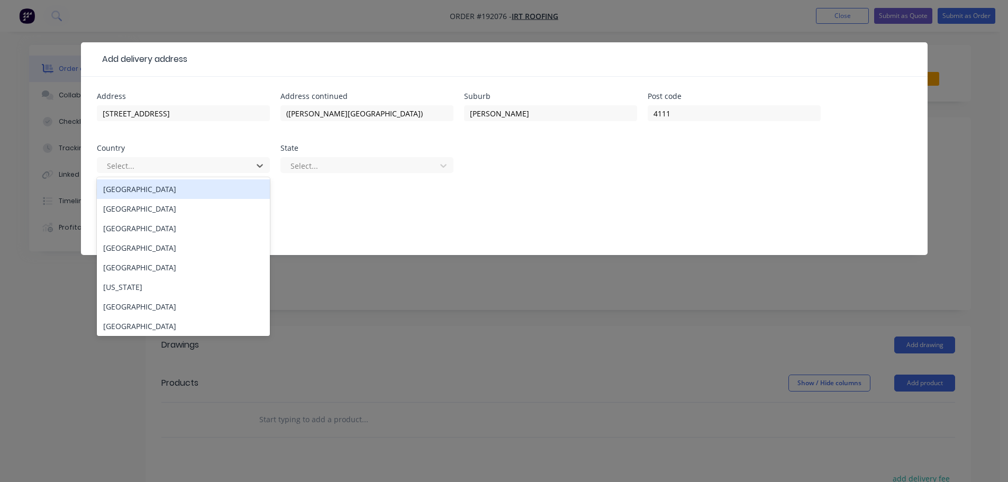
click at [179, 188] on div "Australia" at bounding box center [183, 189] width 173 height 20
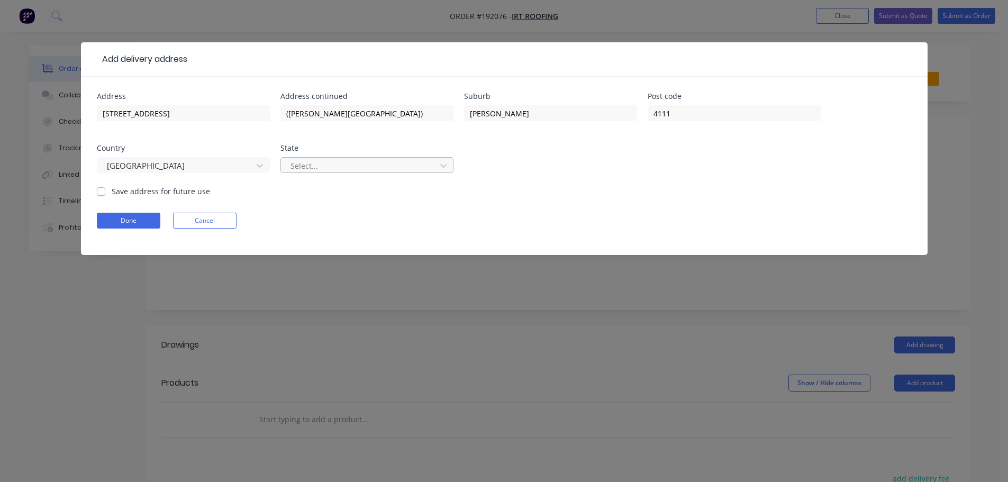
click at [336, 167] on div at bounding box center [360, 165] width 141 height 13
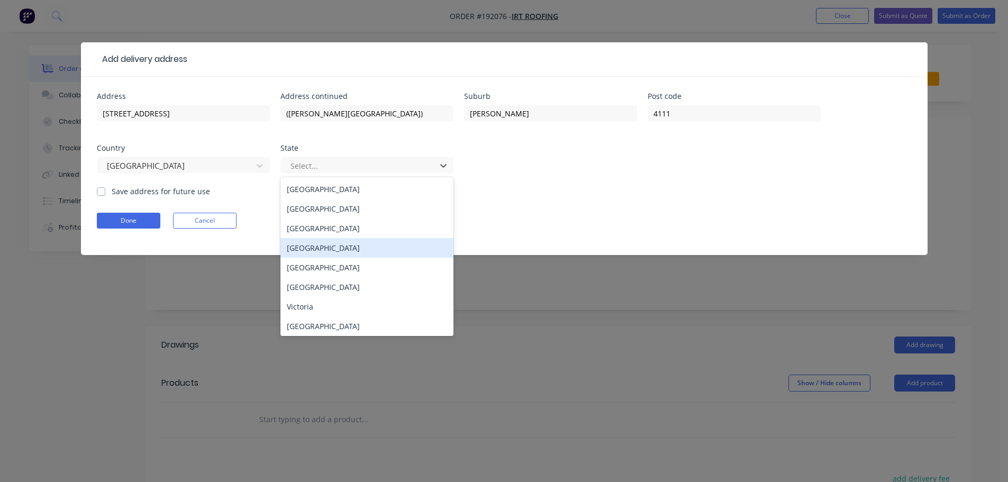
click at [311, 243] on div "Queensland" at bounding box center [367, 248] width 173 height 20
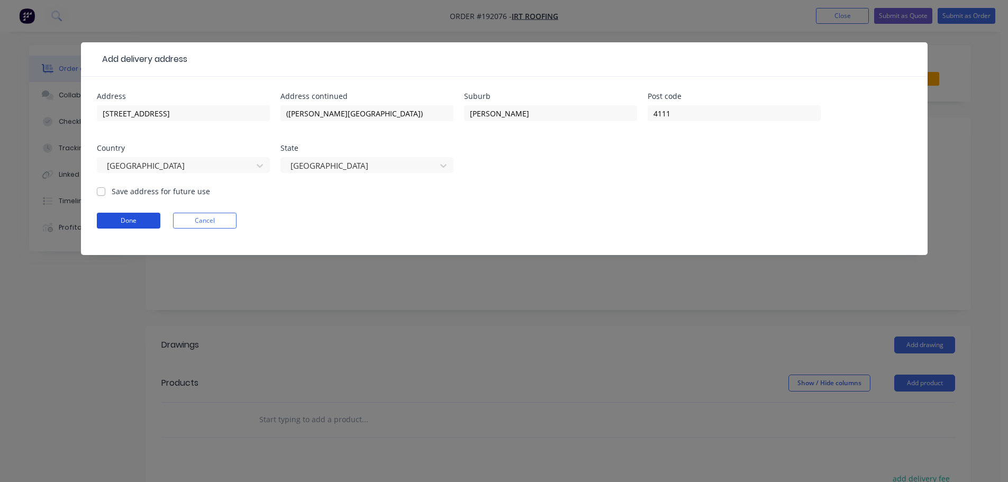
click at [132, 221] on button "Done" at bounding box center [129, 221] width 64 height 16
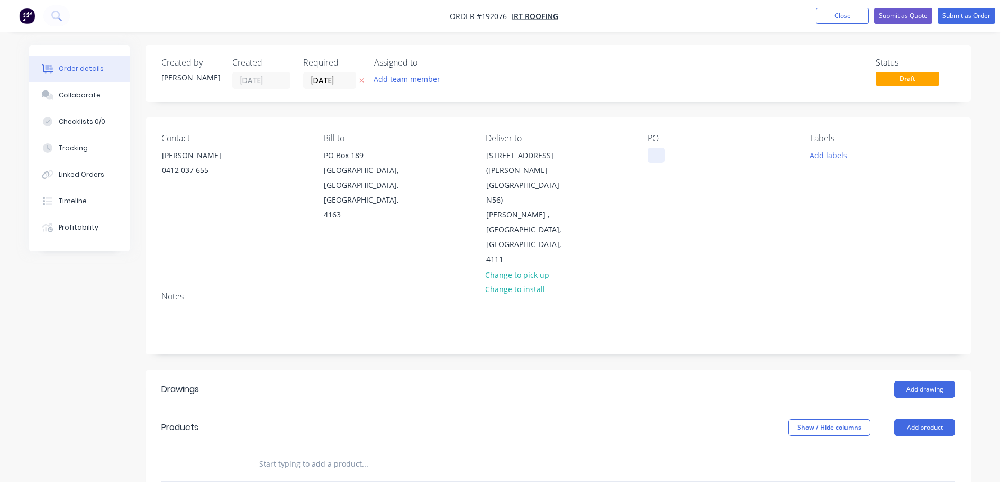
click at [657, 159] on div at bounding box center [656, 155] width 17 height 15
click at [845, 158] on button "Add labels" at bounding box center [828, 155] width 49 height 14
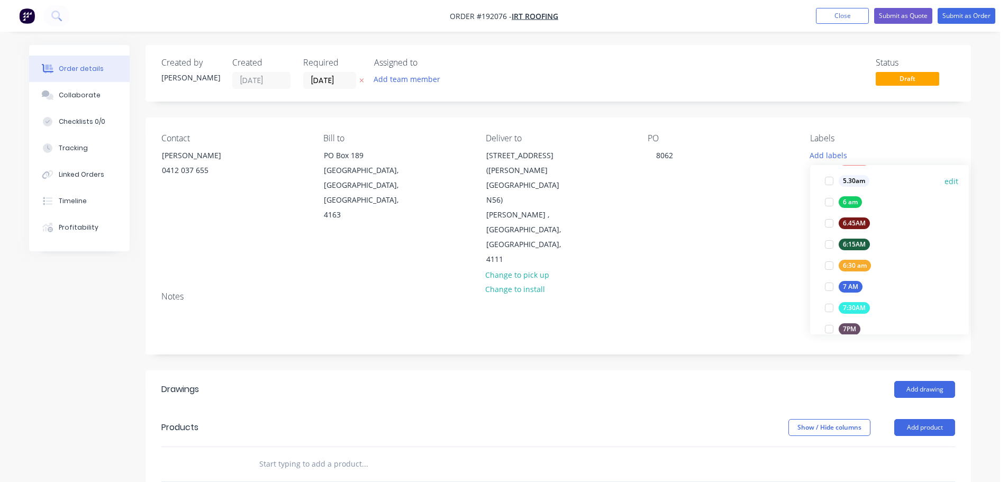
scroll to position [212, 0]
click at [829, 271] on div at bounding box center [829, 270] width 21 height 21
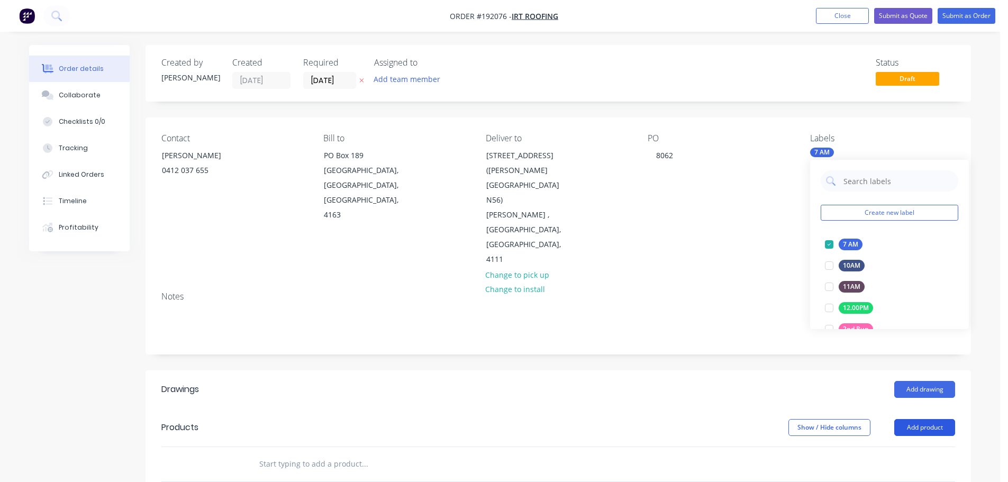
click at [914, 419] on button "Add product" at bounding box center [925, 427] width 61 height 17
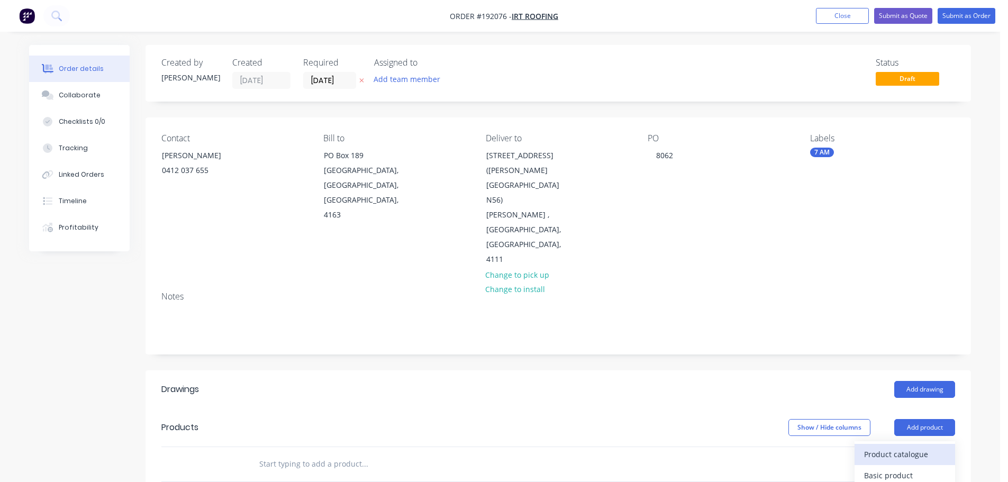
click at [913, 447] on div "Product catalogue" at bounding box center [905, 454] width 82 height 15
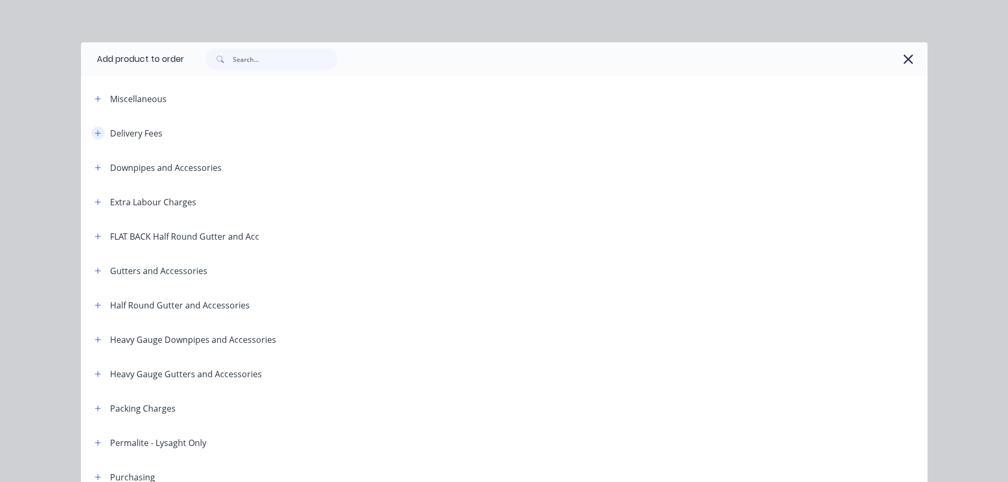
click at [92, 134] on button "button" at bounding box center [98, 133] width 13 height 13
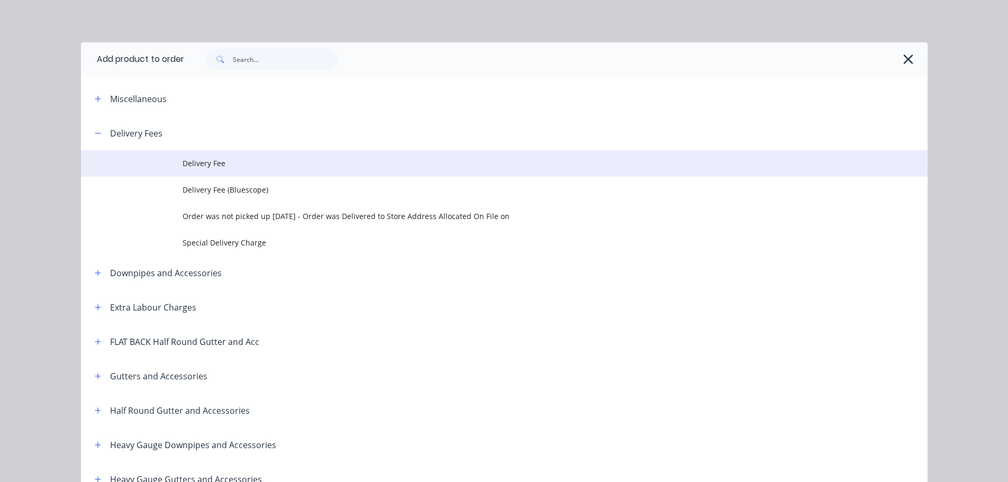
click at [183, 170] on td "Delivery Fee" at bounding box center [555, 163] width 745 height 26
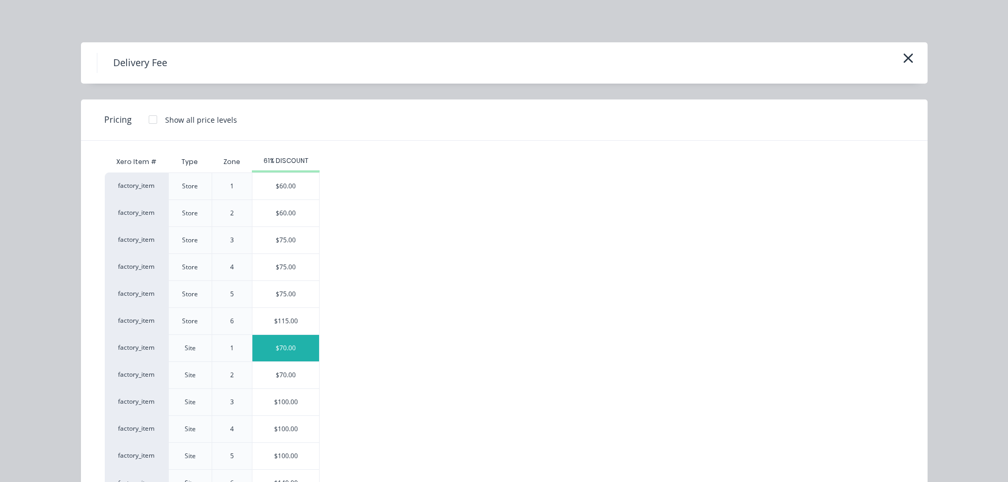
click at [292, 358] on div "$70.00" at bounding box center [285, 348] width 67 height 26
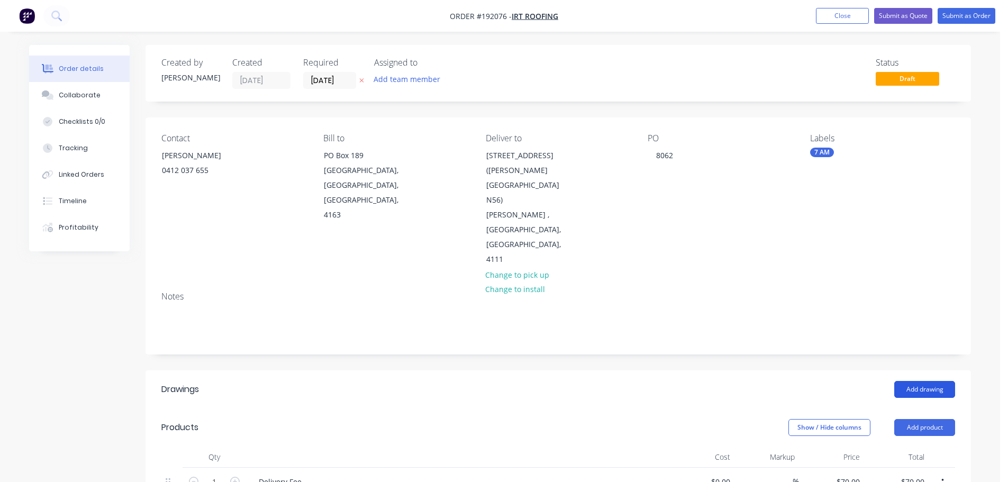
click at [924, 381] on button "Add drawing" at bounding box center [925, 389] width 61 height 17
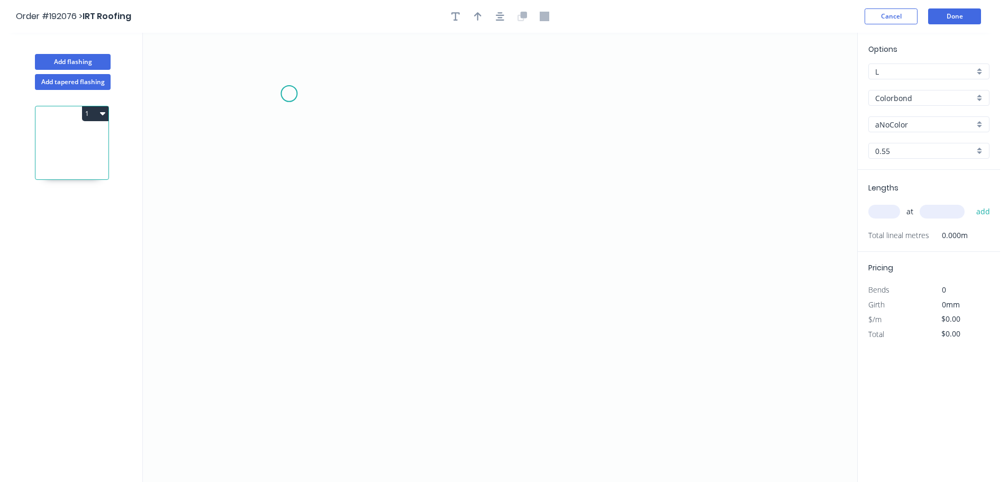
click at [285, 87] on icon "0" at bounding box center [500, 257] width 715 height 449
click at [479, 85] on icon "0" at bounding box center [500, 257] width 715 height 449
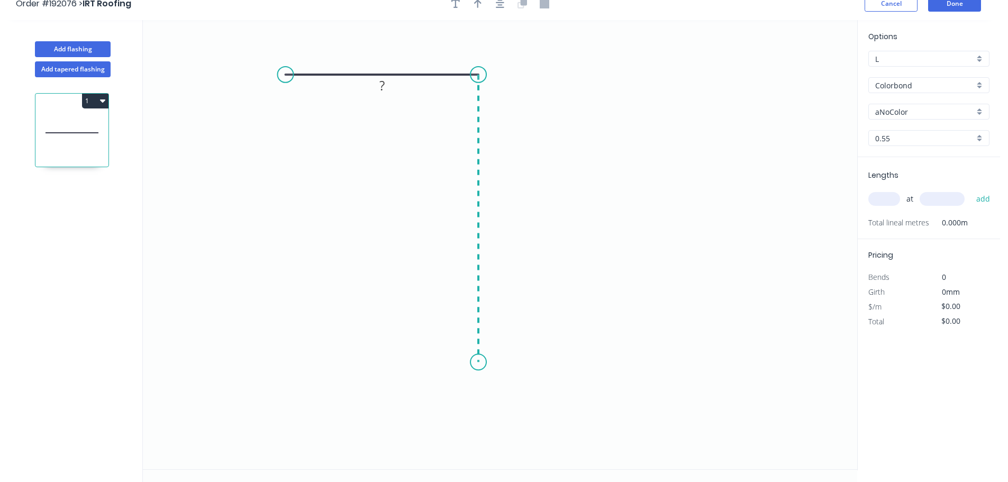
scroll to position [20, 0]
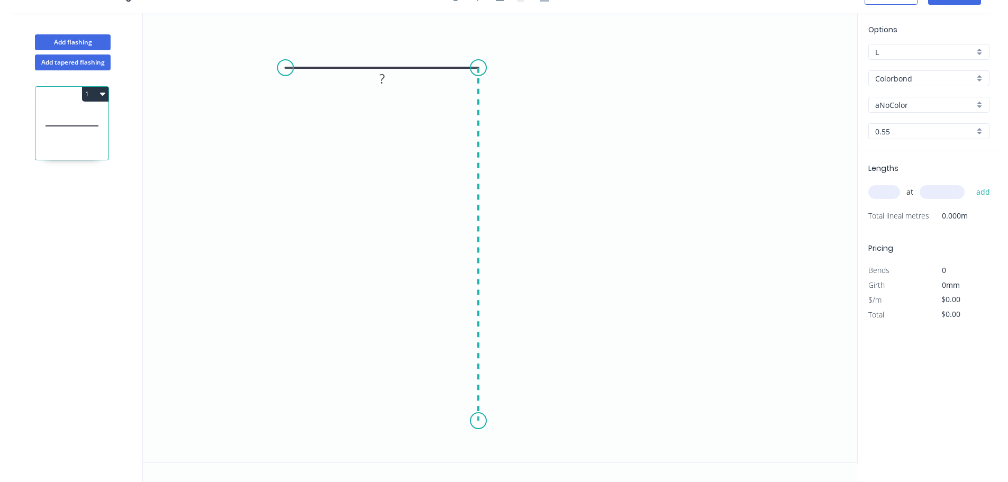
click at [477, 421] on icon "0 ?" at bounding box center [500, 237] width 715 height 449
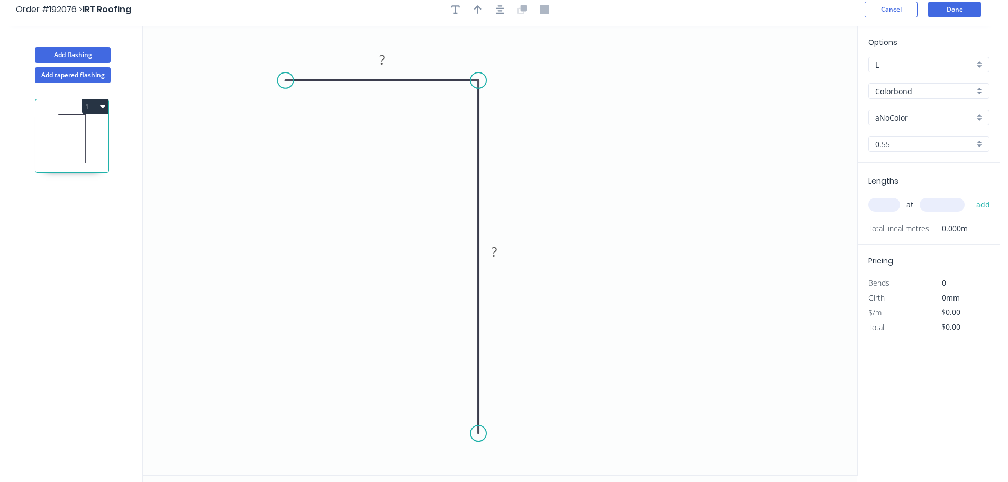
scroll to position [0, 0]
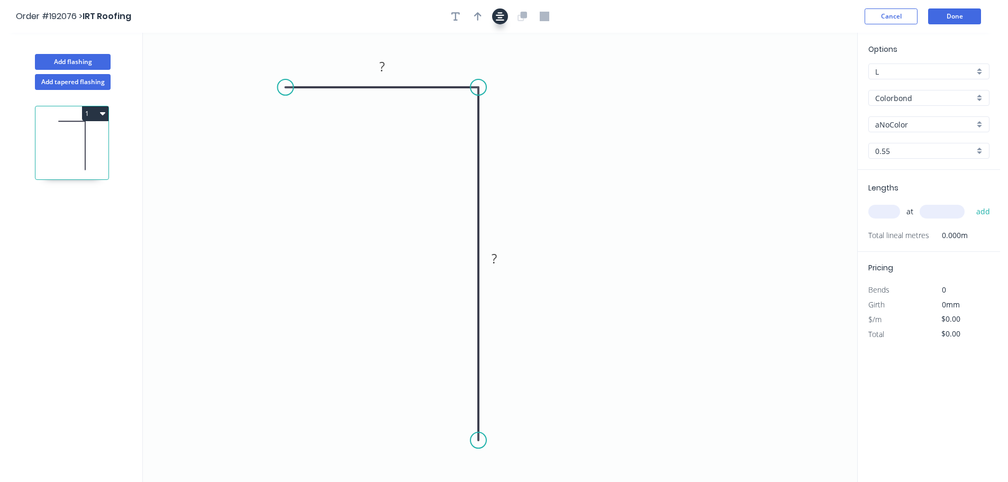
click at [502, 17] on icon "button" at bounding box center [500, 16] width 8 height 8
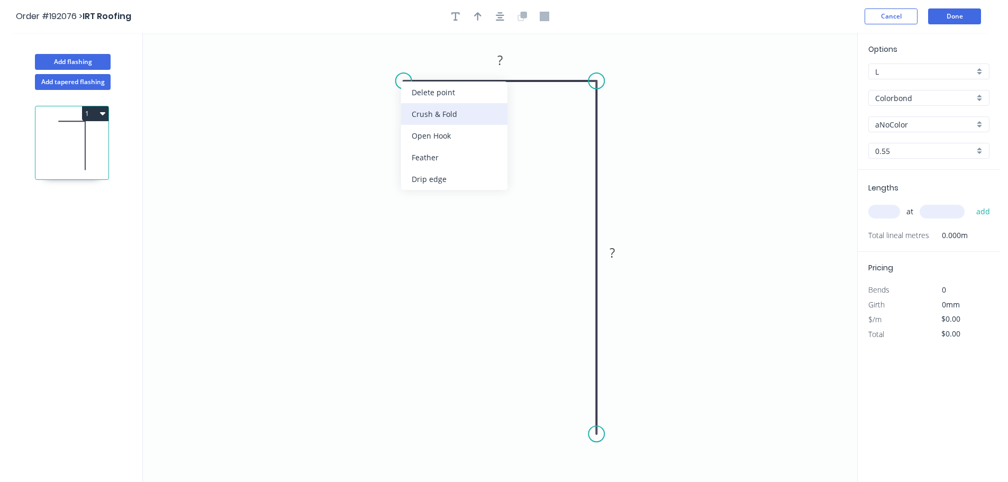
click at [440, 113] on div "Crush & Fold" at bounding box center [454, 114] width 106 height 22
click at [425, 117] on div "Flip bend" at bounding box center [454, 114] width 106 height 22
drag, startPoint x: 409, startPoint y: 57, endPoint x: 328, endPoint y: 83, distance: 85.0
click at [328, 83] on rect at bounding box center [309, 79] width 42 height 22
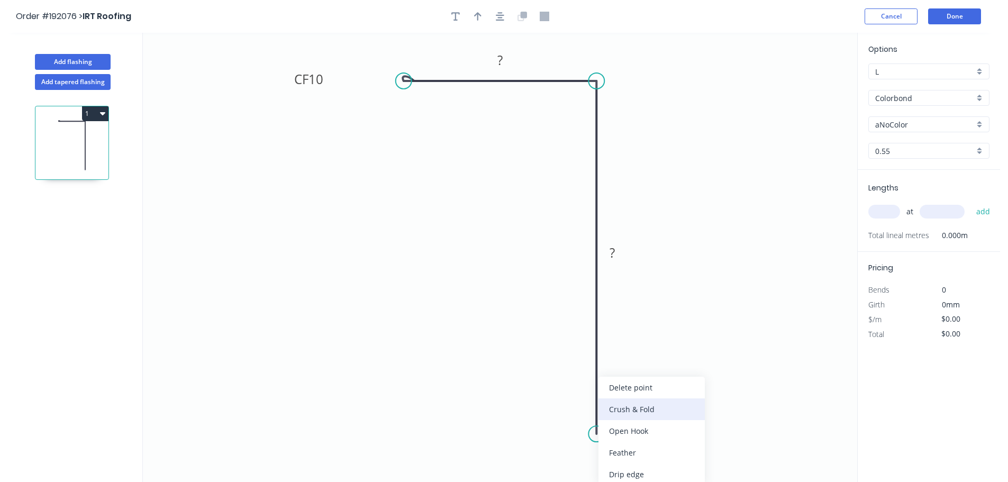
click at [626, 415] on div "Crush & Fold" at bounding box center [652, 410] width 106 height 22
drag, startPoint x: 556, startPoint y: 419, endPoint x: 623, endPoint y: 469, distance: 84.0
click at [623, 469] on rect at bounding box center [641, 466] width 42 height 22
click at [650, 468] on tspan "10" at bounding box center [648, 465] width 15 height 17
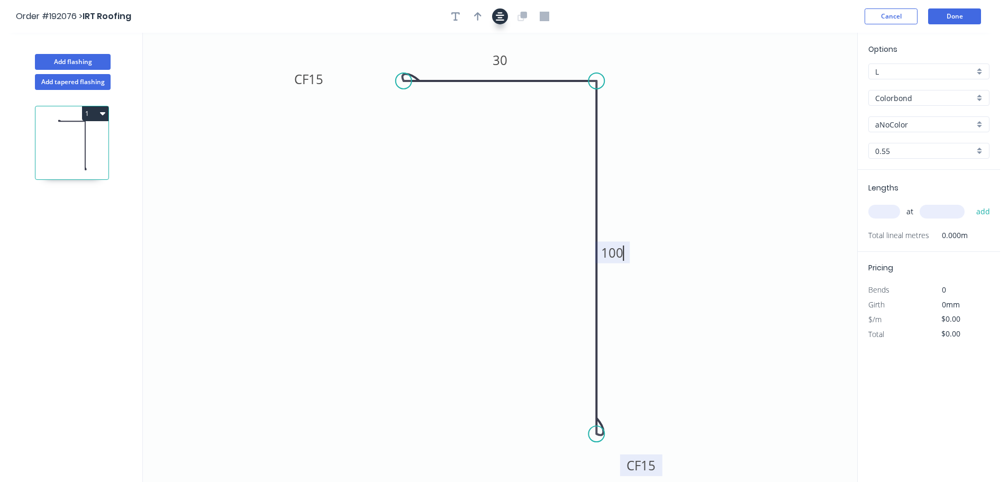
click at [503, 13] on icon "button" at bounding box center [500, 17] width 8 height 10
type input "$9.45"
click at [484, 16] on button "button" at bounding box center [478, 16] width 16 height 16
drag, startPoint x: 544, startPoint y: 231, endPoint x: 404, endPoint y: 324, distance: 168.2
click at [404, 324] on icon at bounding box center [405, 312] width 10 height 34
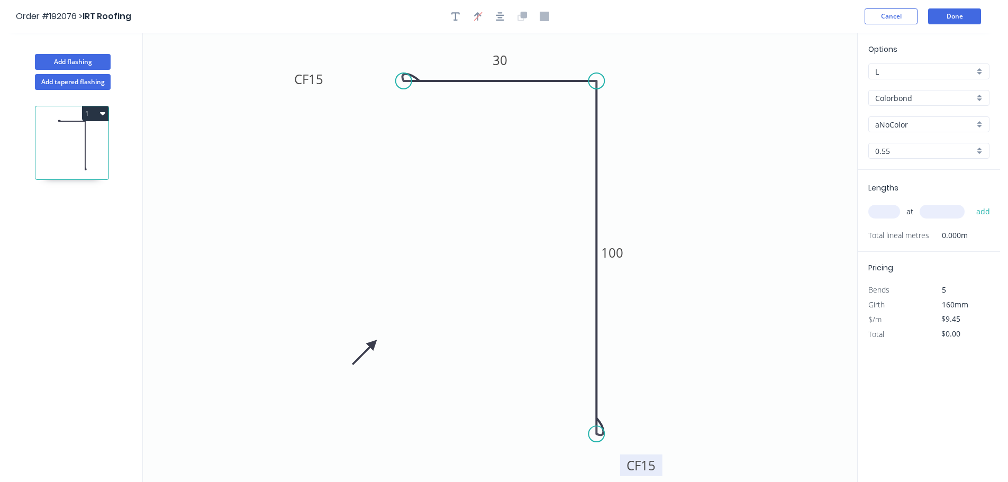
drag, startPoint x: 404, startPoint y: 324, endPoint x: 373, endPoint y: 347, distance: 38.6
click at [373, 347] on icon at bounding box center [364, 352] width 31 height 31
click at [910, 131] on div "aNoColor" at bounding box center [929, 124] width 121 height 16
click at [910, 230] on div "Surfmist" at bounding box center [929, 234] width 120 height 19
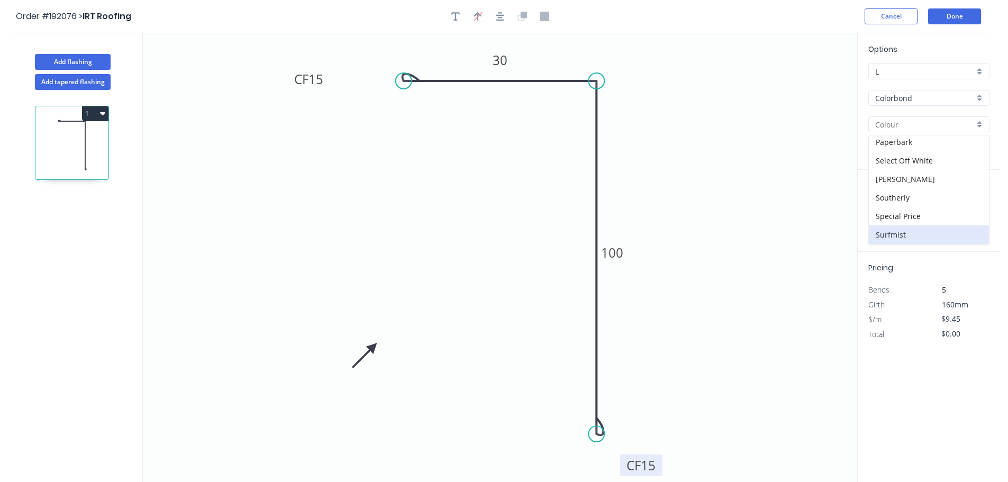
type input "Surfmist"
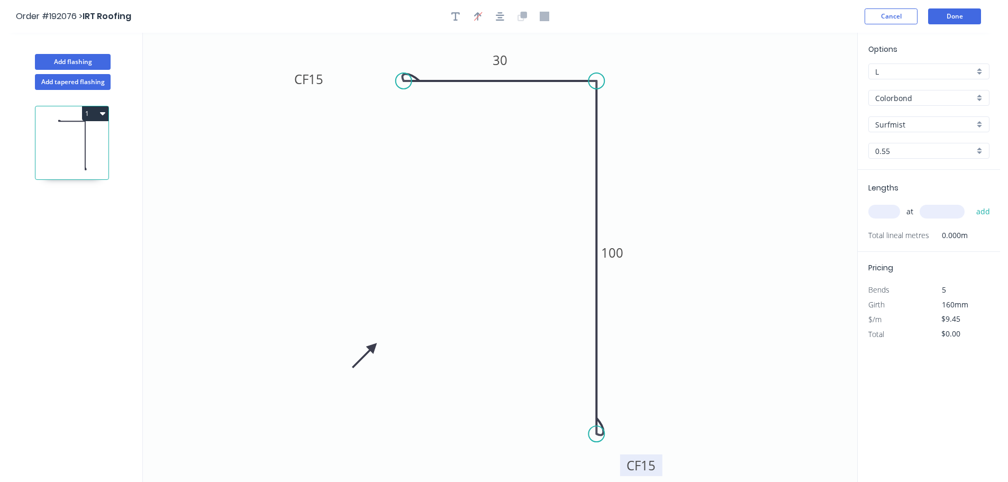
click at [890, 211] on input "text" at bounding box center [885, 212] width 32 height 14
type input "30"
type input "2100"
click at [971, 203] on button "add" at bounding box center [983, 212] width 25 height 18
type input "$595.35"
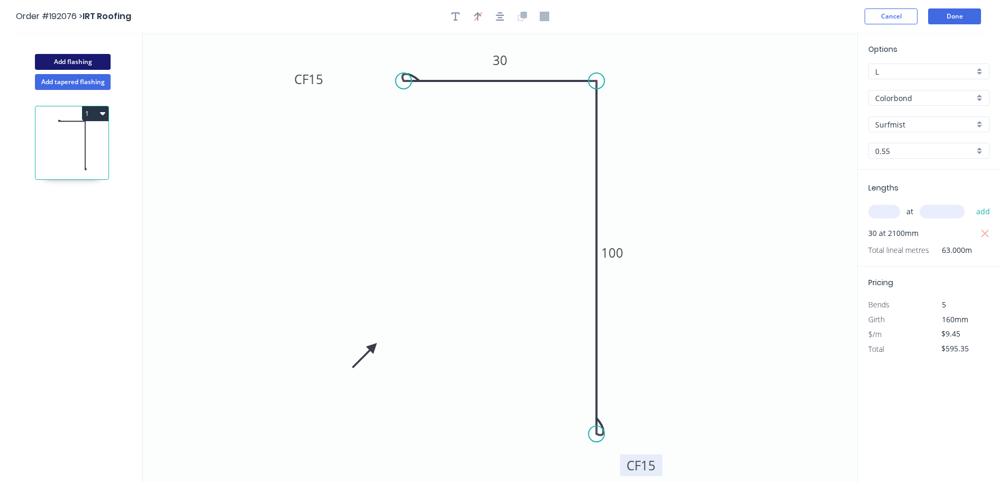
click at [67, 57] on button "Add flashing" at bounding box center [73, 62] width 76 height 16
type input "$0.00"
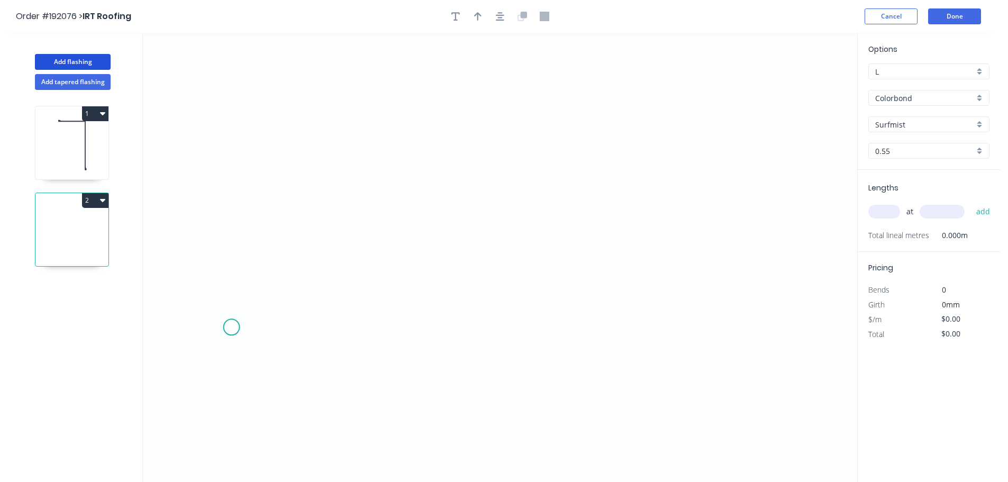
click at [218, 320] on icon "0" at bounding box center [500, 257] width 715 height 449
click at [289, 256] on icon "0" at bounding box center [500, 257] width 715 height 449
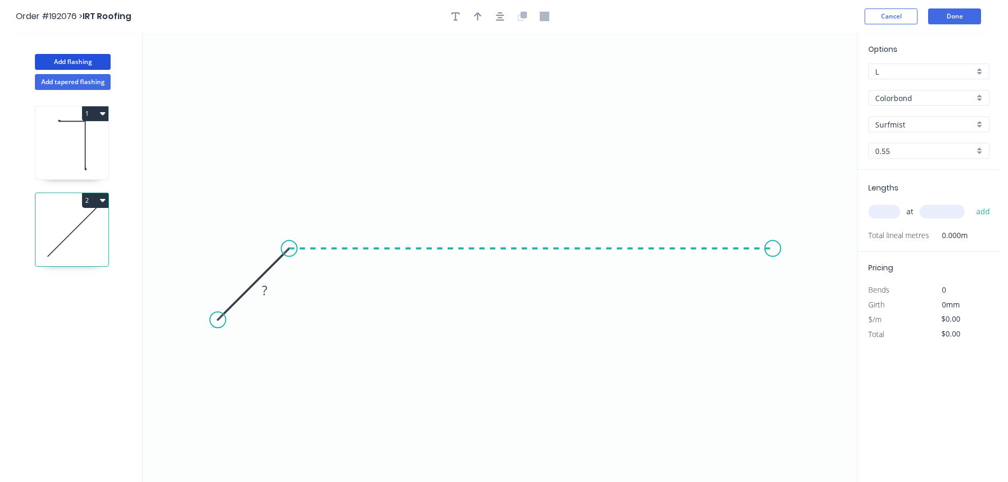
click at [778, 272] on icon "0 ?" at bounding box center [500, 257] width 715 height 449
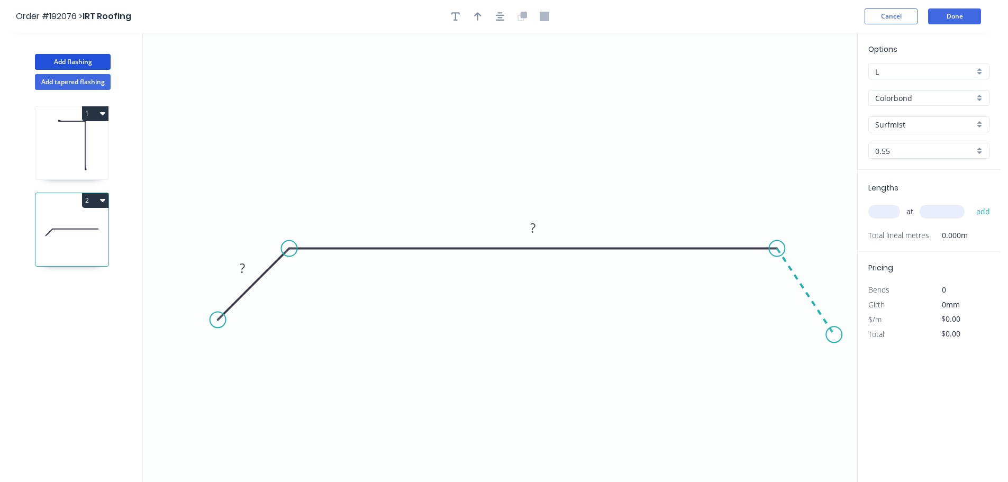
click at [831, 335] on icon "0 ? ?" at bounding box center [500, 257] width 715 height 449
click at [503, 15] on icon "button" at bounding box center [500, 16] width 8 height 8
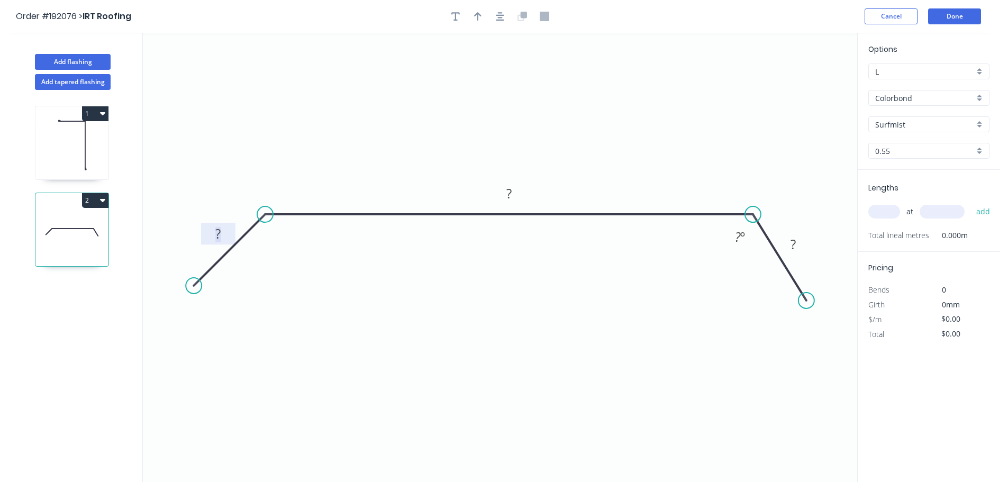
click at [227, 234] on rect at bounding box center [218, 234] width 21 height 15
drag, startPoint x: 468, startPoint y: 13, endPoint x: 473, endPoint y: 15, distance: 5.7
click at [468, 14] on div at bounding box center [500, 16] width 111 height 16
type input "$10.94"
drag, startPoint x: 475, startPoint y: 19, endPoint x: 504, endPoint y: 21, distance: 28.6
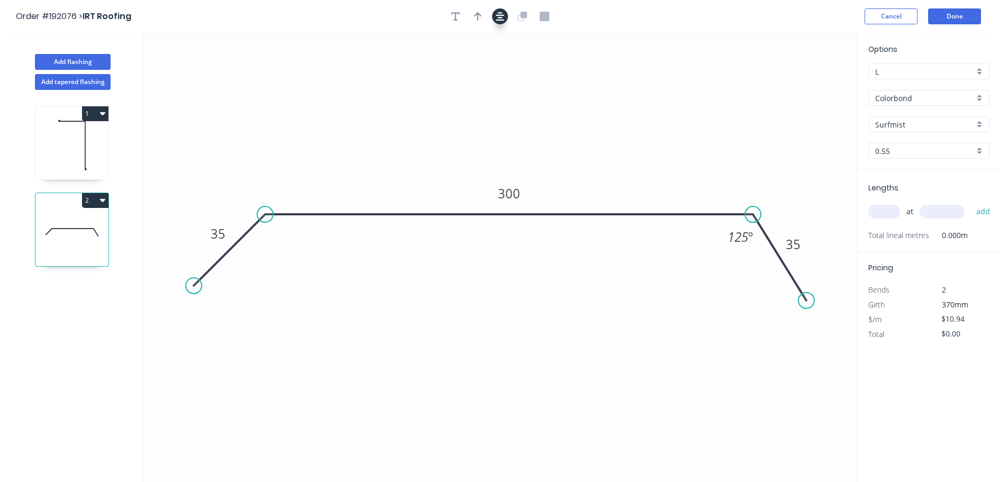
click at [476, 19] on icon "button" at bounding box center [477, 17] width 7 height 10
click at [504, 21] on icon "button" at bounding box center [500, 17] width 8 height 10
drag, startPoint x: 806, startPoint y: 85, endPoint x: 503, endPoint y: 77, distance: 302.9
click at [492, 77] on icon at bounding box center [488, 74] width 10 height 34
click at [895, 213] on input "text" at bounding box center [885, 212] width 32 height 14
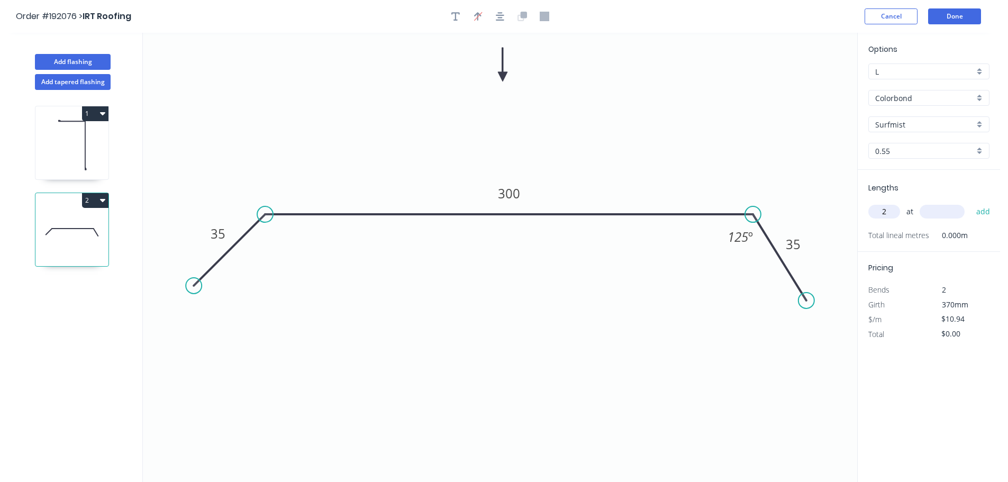
type input "2"
type input "4000"
click at [971, 203] on button "add" at bounding box center [983, 212] width 25 height 18
click at [86, 200] on button "2" at bounding box center [95, 200] width 26 height 15
click at [79, 222] on div "Duplicate" at bounding box center [58, 226] width 82 height 15
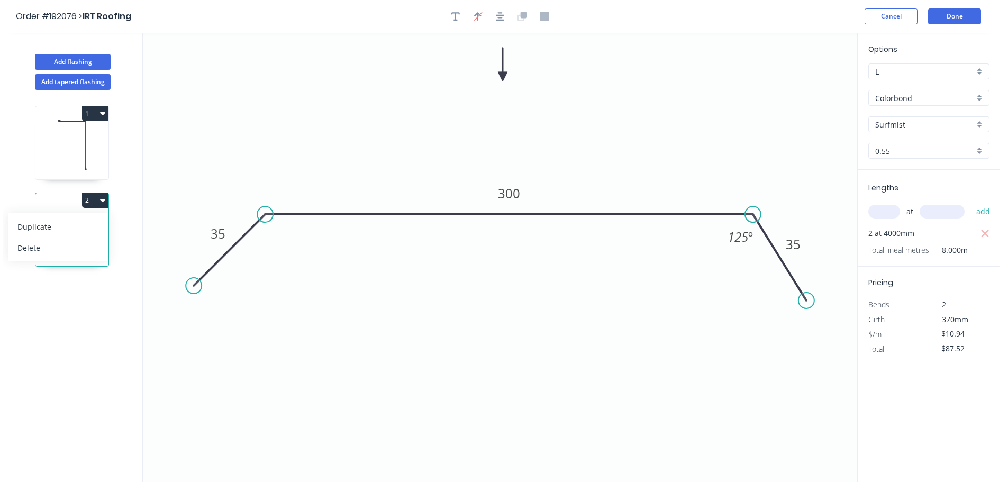
type input "$0.00"
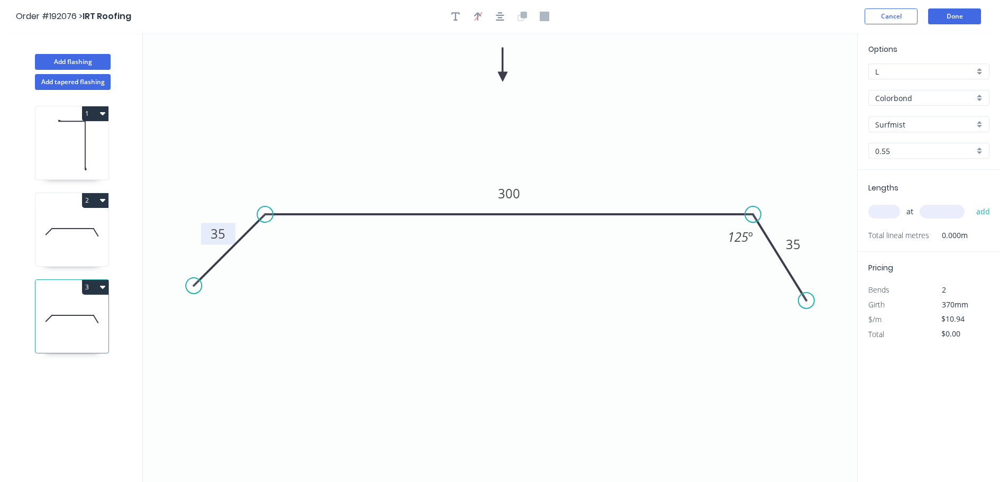
click at [221, 237] on tspan "35" at bounding box center [218, 233] width 15 height 17
type input "$0.00"
click at [882, 211] on input "text" at bounding box center [885, 212] width 32 height 14
type input "6"
type input "1200"
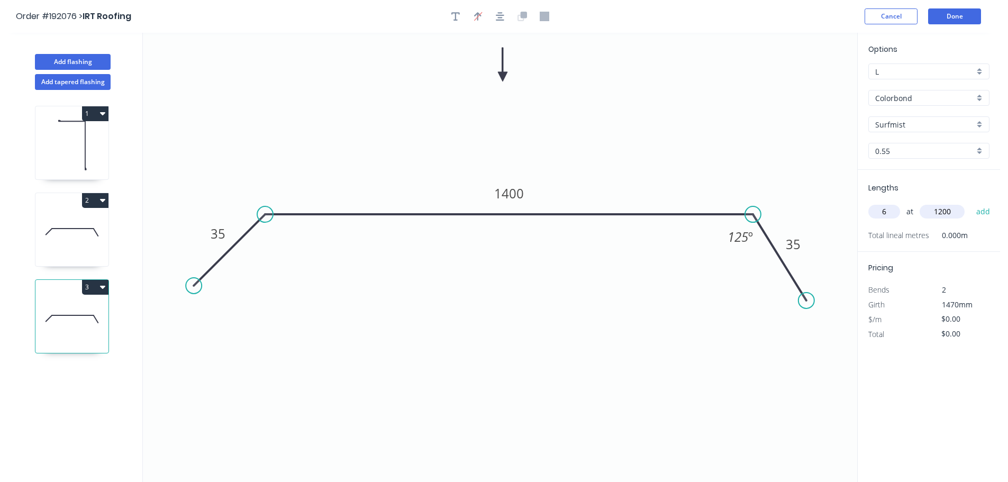
click at [971, 203] on button "add" at bounding box center [983, 212] width 25 height 18
click at [97, 290] on button "3" at bounding box center [95, 287] width 26 height 15
drag, startPoint x: 121, startPoint y: 305, endPoint x: 94, endPoint y: 307, distance: 26.5
click at [118, 305] on div "1 2 3" at bounding box center [72, 296] width 139 height 412
click at [93, 287] on button "3" at bounding box center [95, 287] width 26 height 15
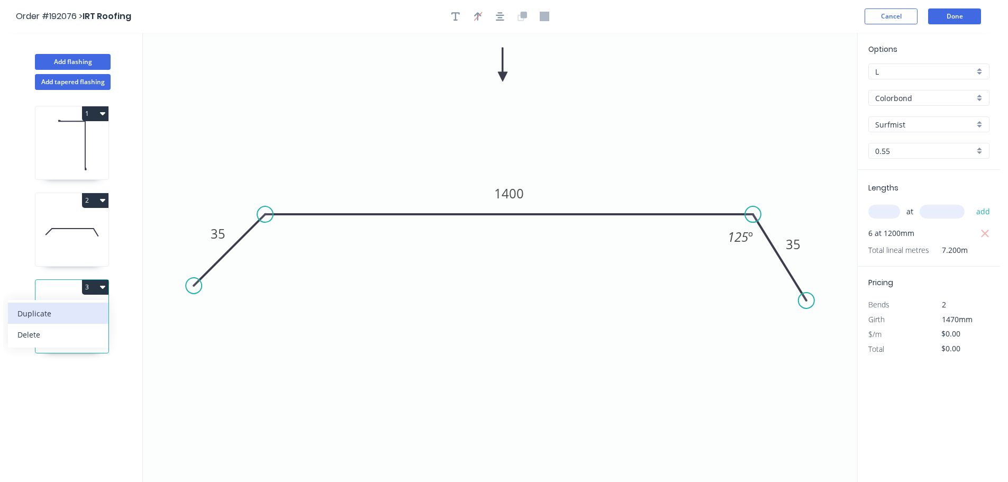
click at [75, 311] on div "Duplicate" at bounding box center [58, 313] width 82 height 15
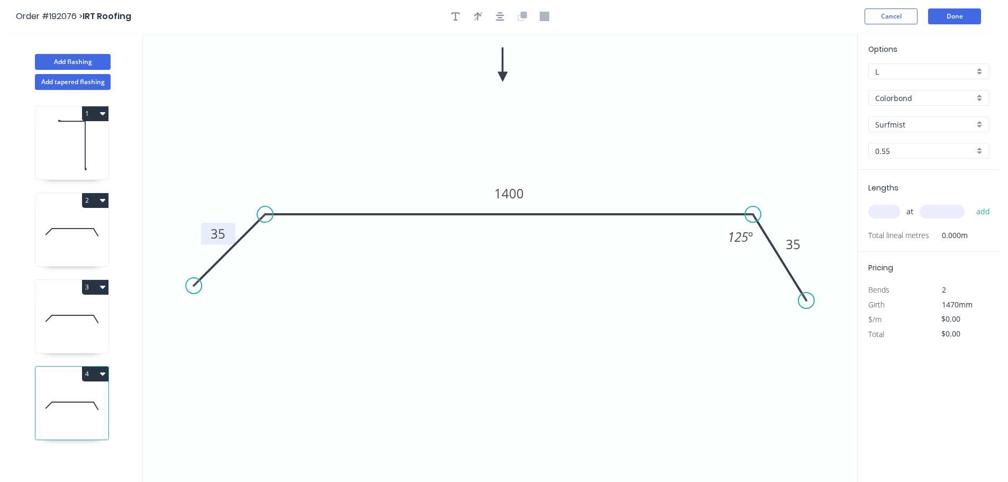
click at [221, 230] on tspan "35" at bounding box center [218, 233] width 15 height 17
click at [884, 215] on input "text" at bounding box center [885, 212] width 32 height 14
type input "11"
type input "1200"
click at [971, 203] on button "add" at bounding box center [983, 212] width 25 height 18
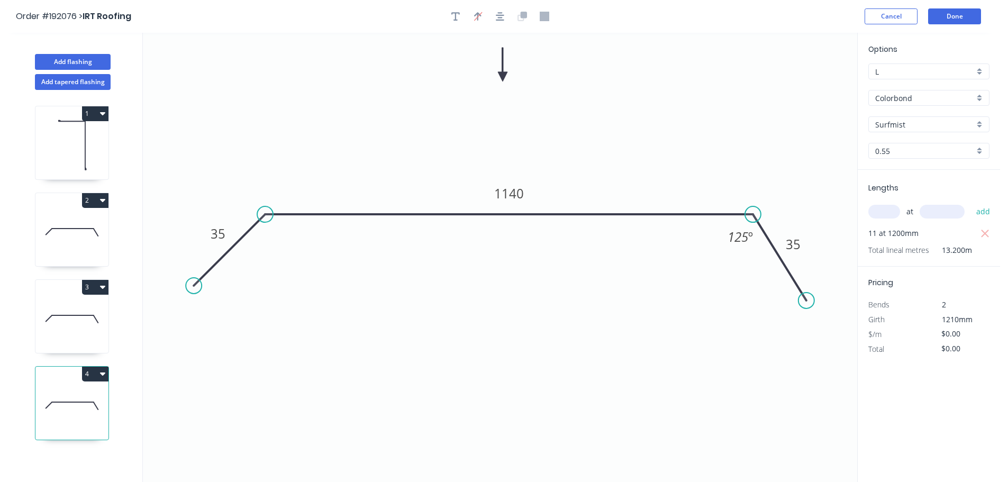
click at [91, 376] on button "4" at bounding box center [95, 374] width 26 height 15
click at [83, 394] on div "Duplicate" at bounding box center [58, 400] width 82 height 15
click at [217, 238] on tspan "35" at bounding box center [218, 233] width 15 height 17
click at [880, 217] on input "text" at bounding box center [885, 212] width 32 height 14
type input "7"
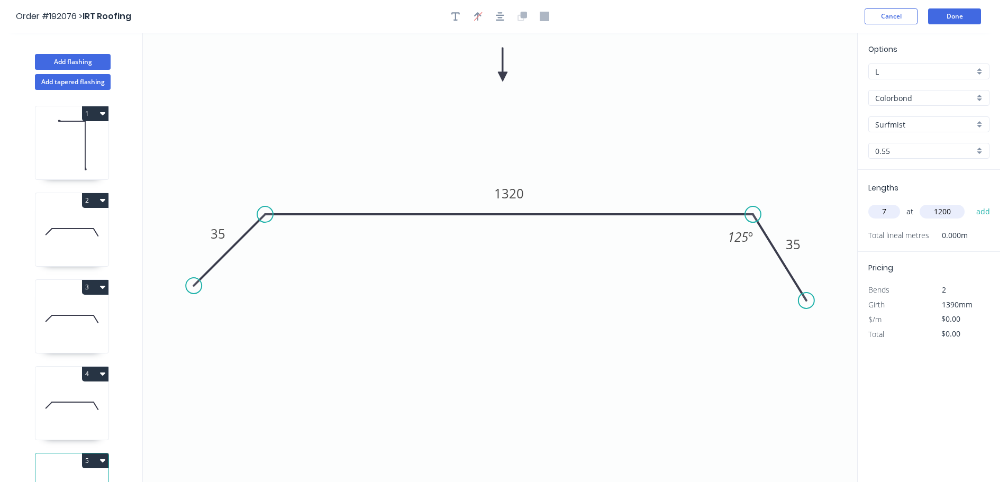
type input "1200"
click at [971, 203] on button "add" at bounding box center [983, 212] width 25 height 18
click at [102, 61] on button "Add flashing" at bounding box center [73, 62] width 76 height 16
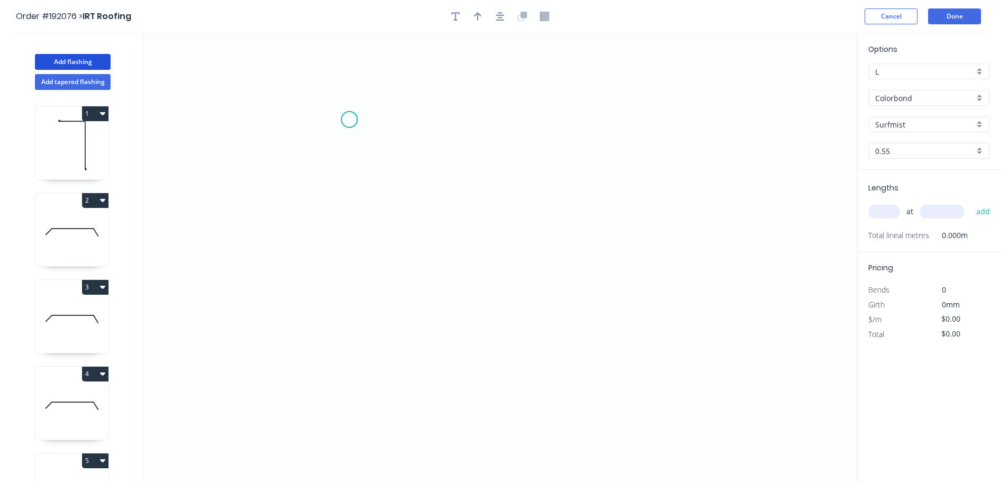
click at [348, 114] on icon "0" at bounding box center [500, 257] width 715 height 449
click at [330, 347] on icon "0" at bounding box center [500, 257] width 715 height 449
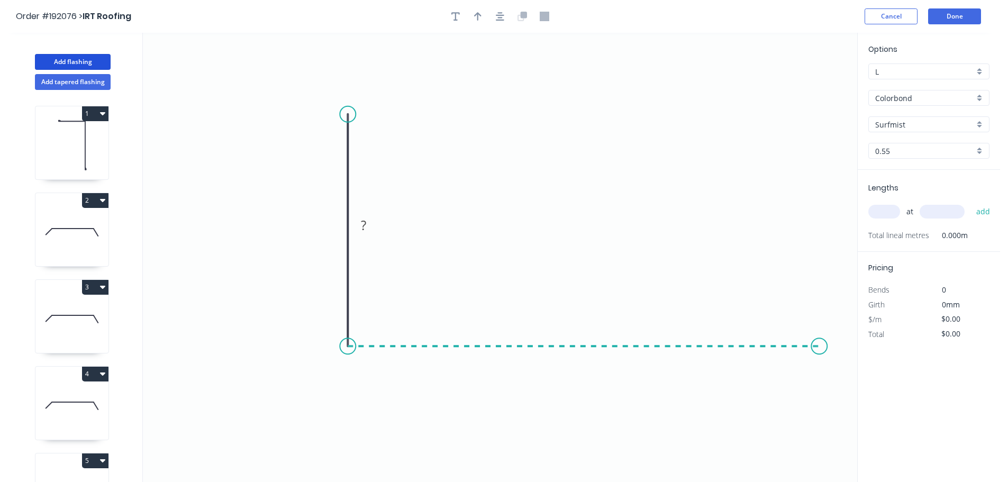
click at [819, 340] on icon "0 ?" at bounding box center [500, 257] width 715 height 449
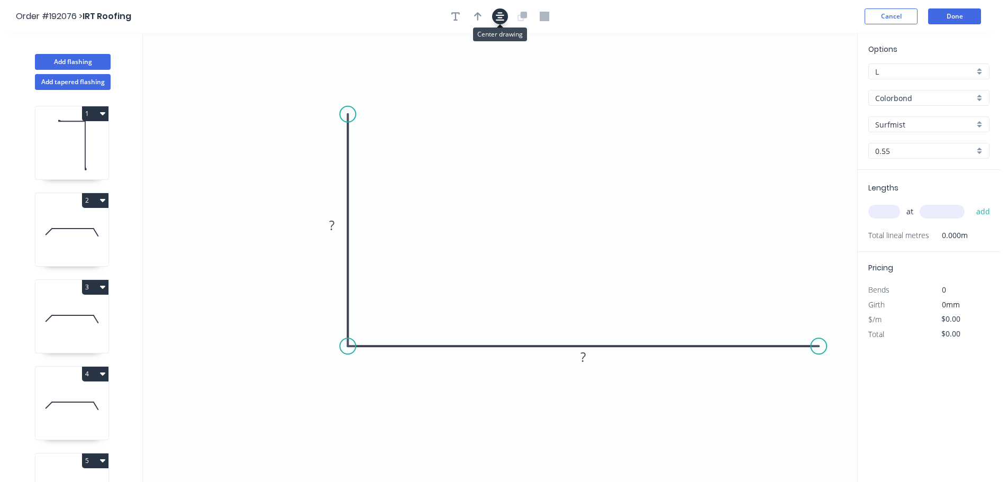
click at [503, 12] on icon "button" at bounding box center [500, 17] width 8 height 10
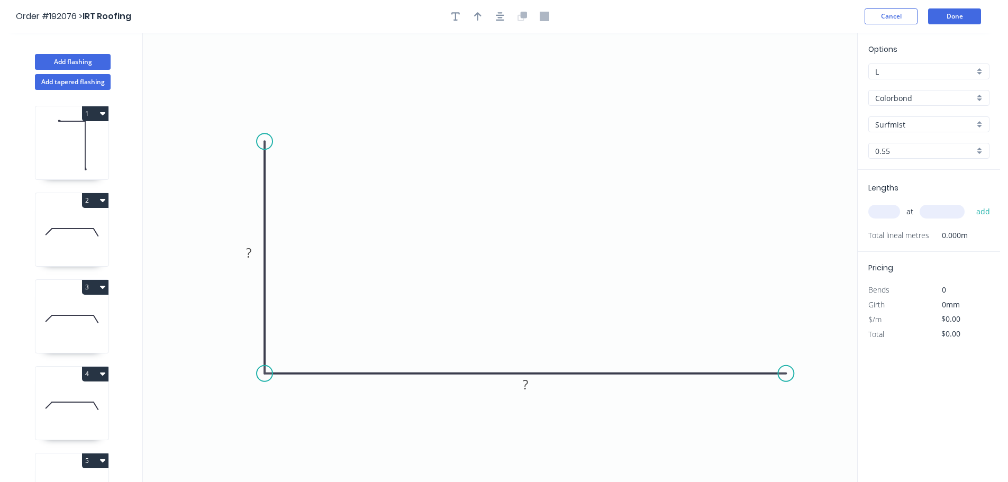
drag, startPoint x: 733, startPoint y: 374, endPoint x: 789, endPoint y: 399, distance: 60.9
click at [788, 402] on icon "0 ? ?" at bounding box center [500, 257] width 715 height 449
click at [786, 373] on circle at bounding box center [788, 374] width 16 height 16
drag, startPoint x: 792, startPoint y: 377, endPoint x: 784, endPoint y: 375, distance: 8.7
click at [786, 378] on circle at bounding box center [786, 374] width 16 height 16
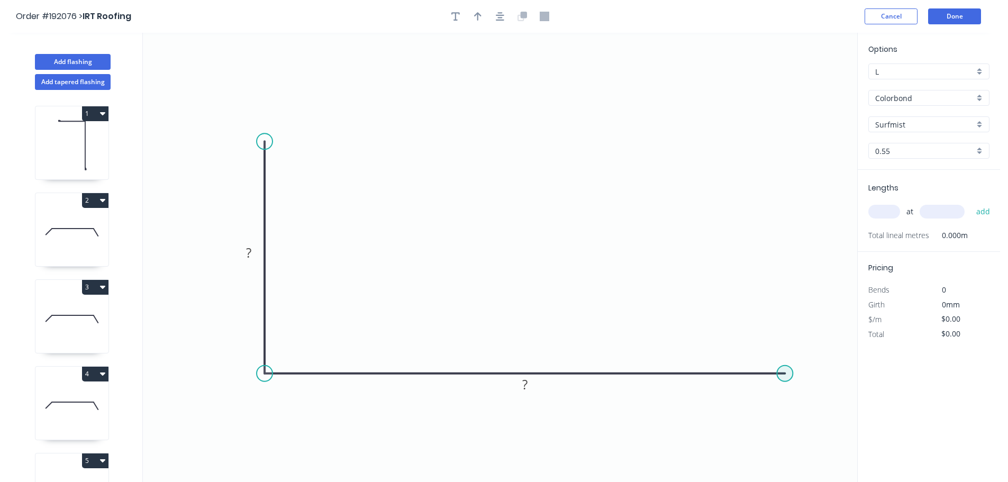
click at [783, 375] on circle at bounding box center [785, 374] width 16 height 16
click at [832, 438] on icon "0 ? ?" at bounding box center [500, 257] width 715 height 449
click at [247, 251] on tspan "?" at bounding box center [248, 252] width 5 height 17
click at [247, 251] on tspan "15" at bounding box center [248, 252] width 15 height 17
click at [503, 13] on icon "button" at bounding box center [500, 17] width 8 height 10
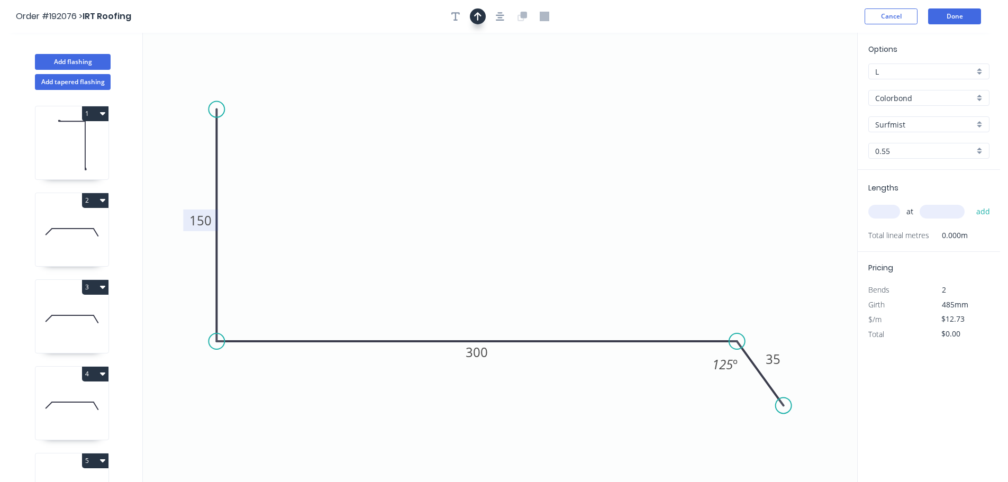
click at [482, 16] on button "button" at bounding box center [478, 16] width 16 height 16
drag, startPoint x: 803, startPoint y: 84, endPoint x: 495, endPoint y: 85, distance: 308.1
click at [497, 88] on icon at bounding box center [499, 76] width 10 height 34
click at [93, 236] on icon at bounding box center [71, 233] width 73 height 68
type input "$10.94"
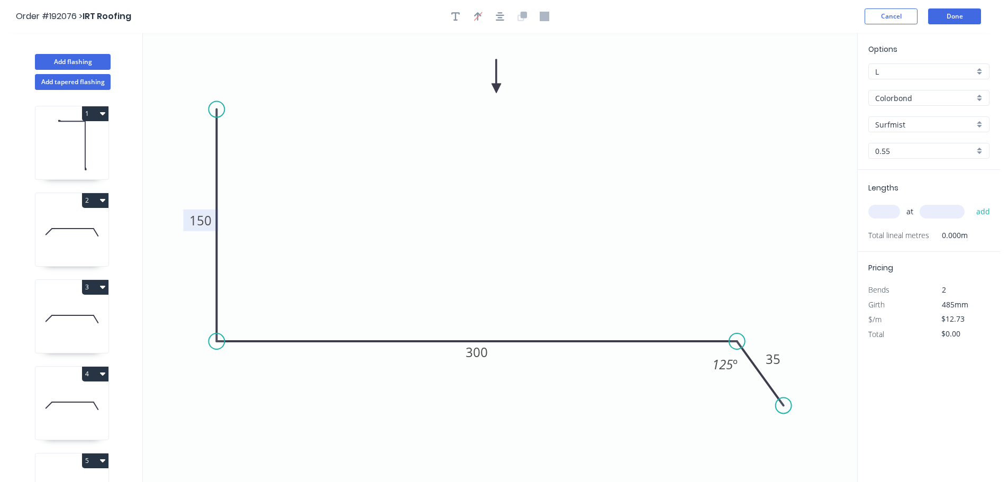
type input "$87.52"
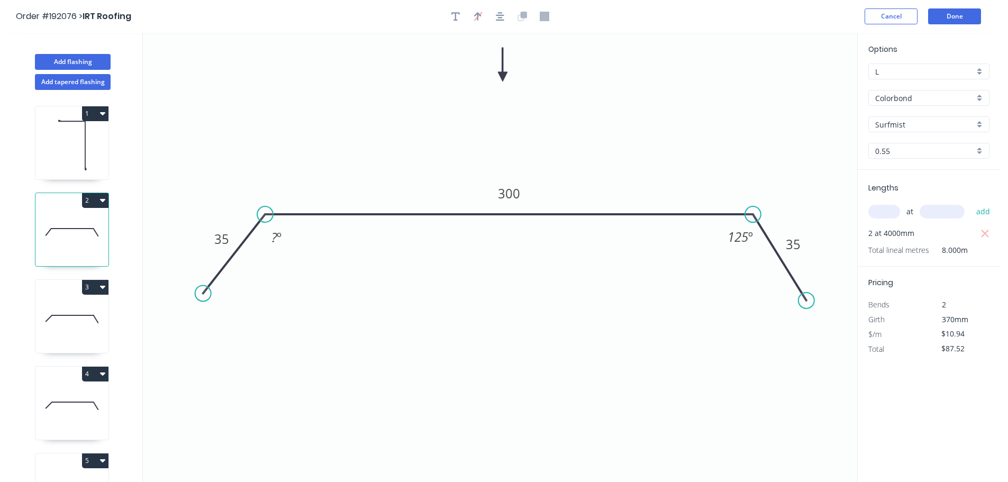
drag, startPoint x: 188, startPoint y: 286, endPoint x: 221, endPoint y: 288, distance: 32.9
click at [205, 293] on circle at bounding box center [203, 293] width 16 height 16
click at [274, 240] on tspan "?" at bounding box center [275, 237] width 6 height 17
click at [83, 326] on icon at bounding box center [71, 319] width 73 height 68
type input "$0.00"
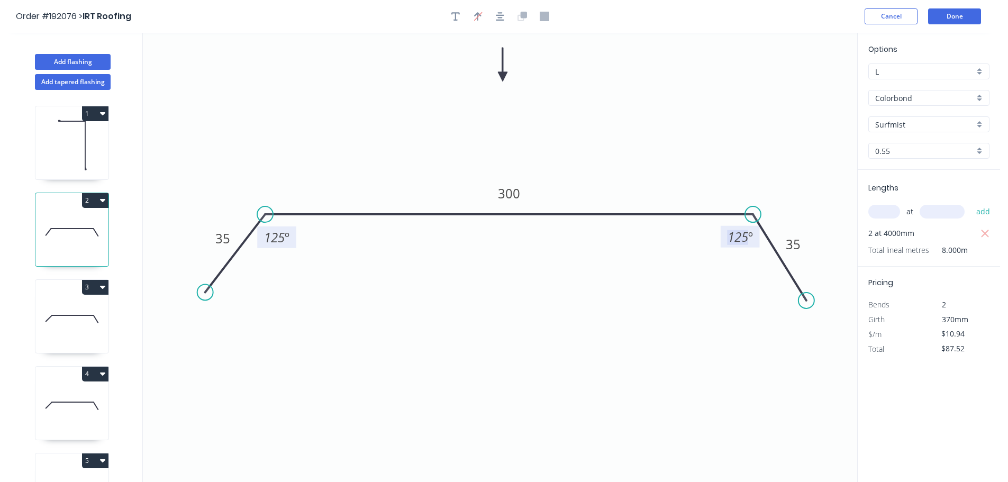
type input "$0.00"
drag, startPoint x: 195, startPoint y: 286, endPoint x: 209, endPoint y: 296, distance: 16.3
click at [209, 296] on circle at bounding box center [208, 295] width 16 height 16
click at [273, 240] on tspan "?" at bounding box center [276, 236] width 6 height 17
click at [77, 400] on icon at bounding box center [71, 406] width 73 height 68
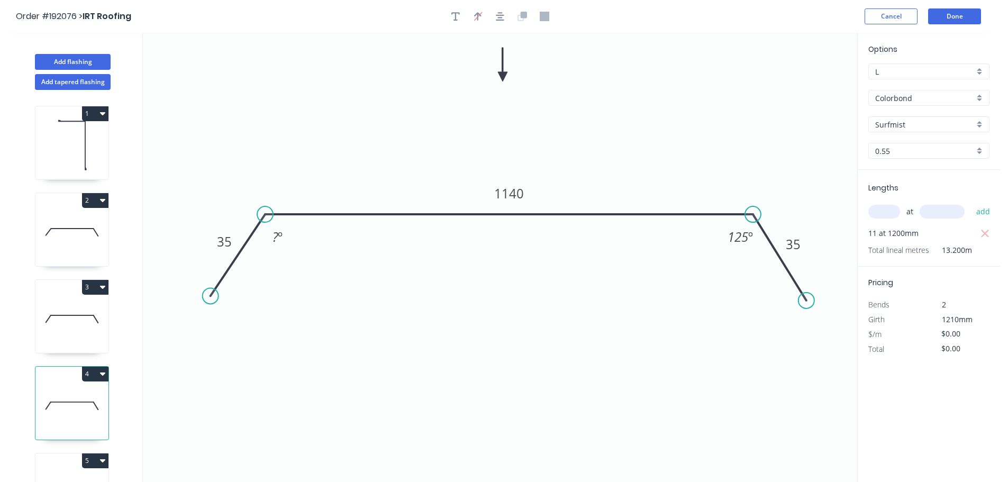
drag, startPoint x: 199, startPoint y: 285, endPoint x: 210, endPoint y: 296, distance: 16.1
click at [210, 296] on circle at bounding box center [211, 296] width 16 height 16
click at [278, 240] on tspan "º" at bounding box center [280, 236] width 5 height 17
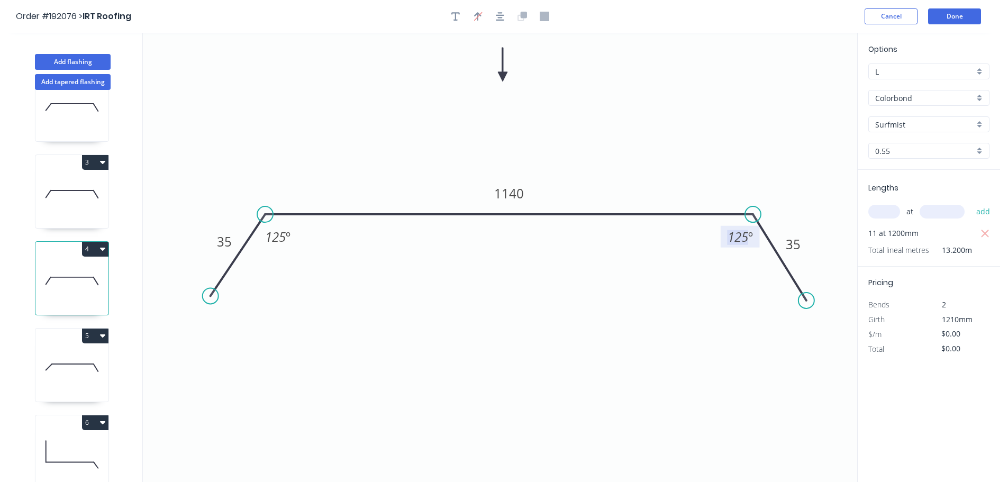
scroll to position [133, 0]
click at [85, 354] on icon at bounding box center [71, 368] width 73 height 68
drag, startPoint x: 195, startPoint y: 285, endPoint x: 230, endPoint y: 287, distance: 34.5
click at [202, 297] on circle at bounding box center [203, 296] width 16 height 16
click at [267, 246] on rect at bounding box center [277, 238] width 34 height 22
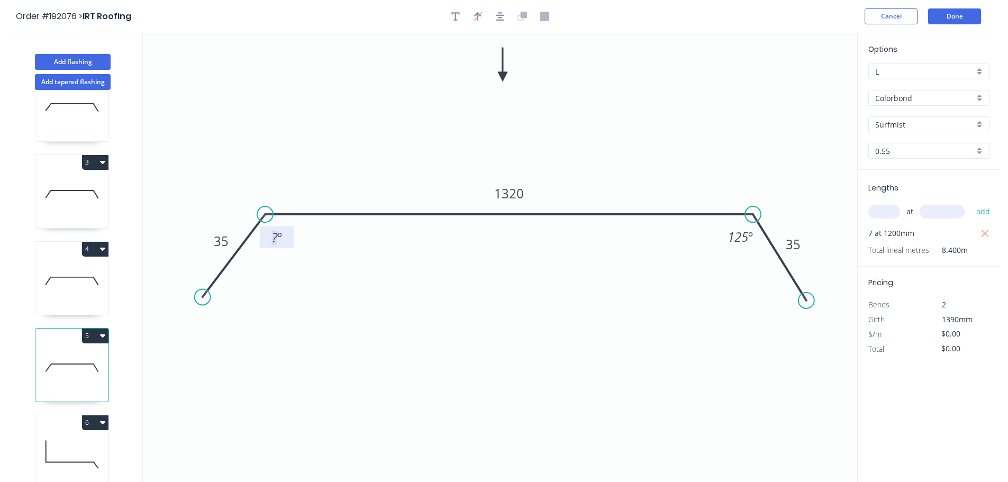
click at [275, 239] on tspan "?" at bounding box center [275, 237] width 6 height 17
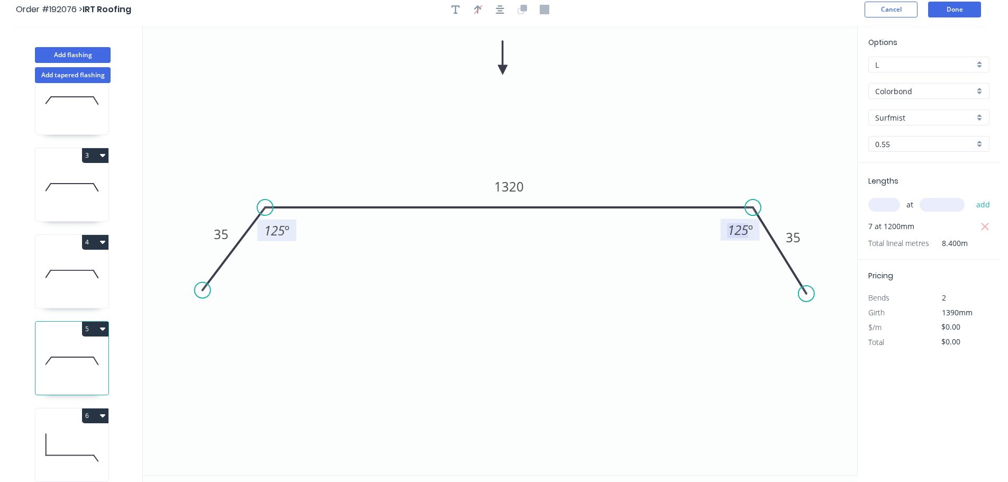
scroll to position [0, 0]
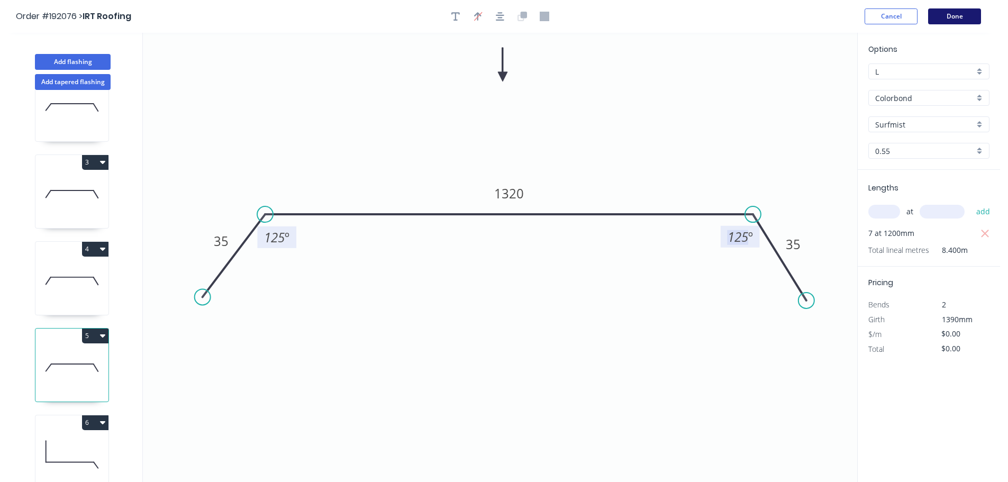
click at [952, 15] on button "Done" at bounding box center [954, 16] width 53 height 16
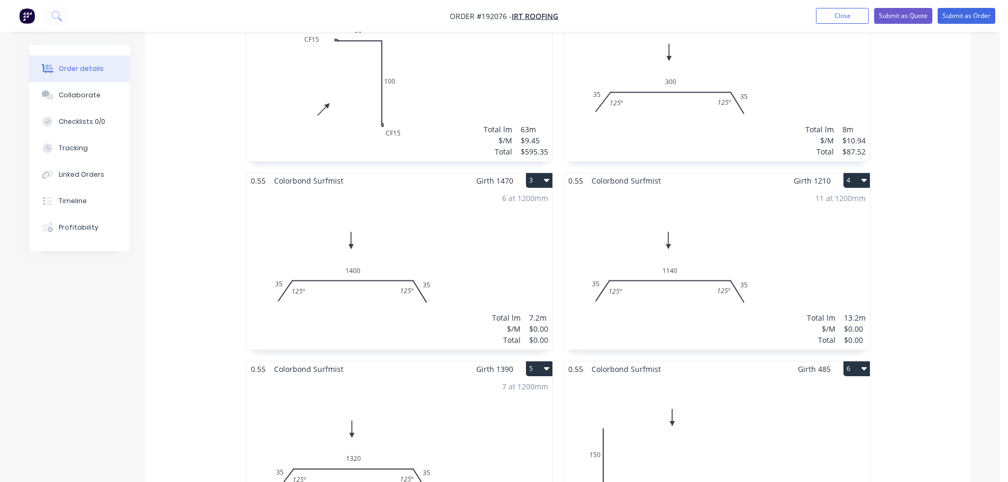
scroll to position [476, 0]
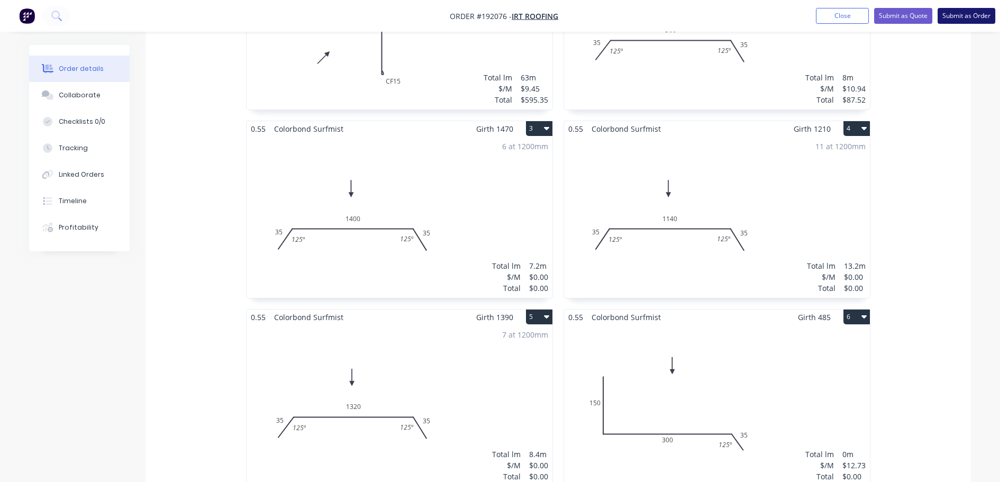
click at [949, 18] on button "Submit as Order" at bounding box center [967, 16] width 58 height 16
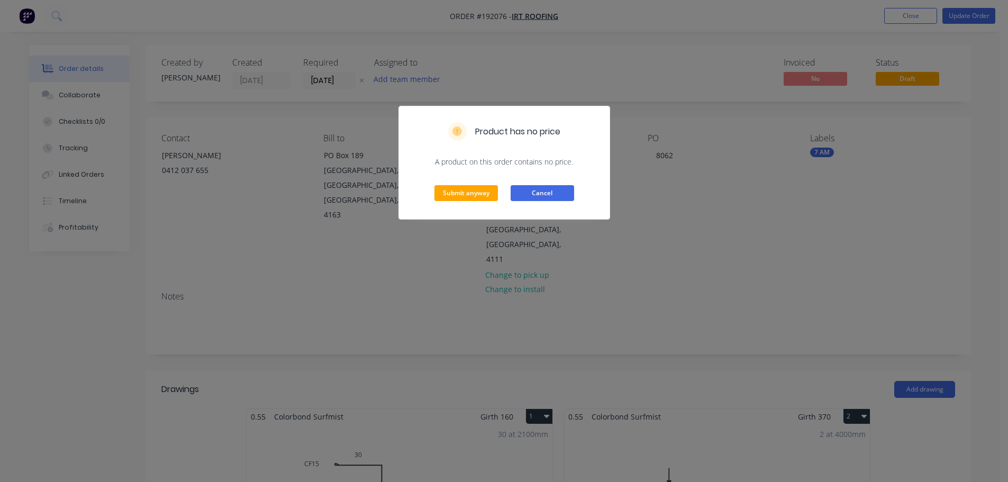
click at [531, 199] on button "Cancel" at bounding box center [543, 193] width 64 height 16
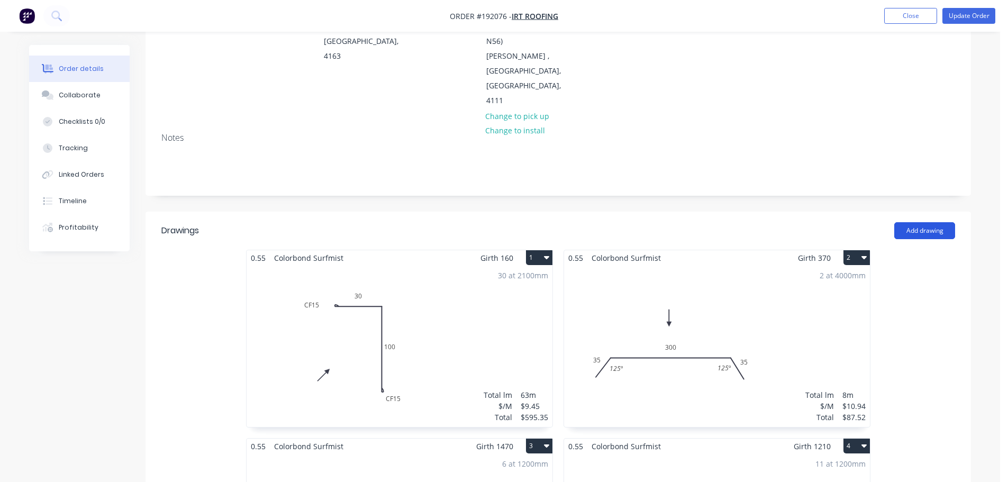
click at [927, 222] on button "Add drawing" at bounding box center [925, 230] width 61 height 17
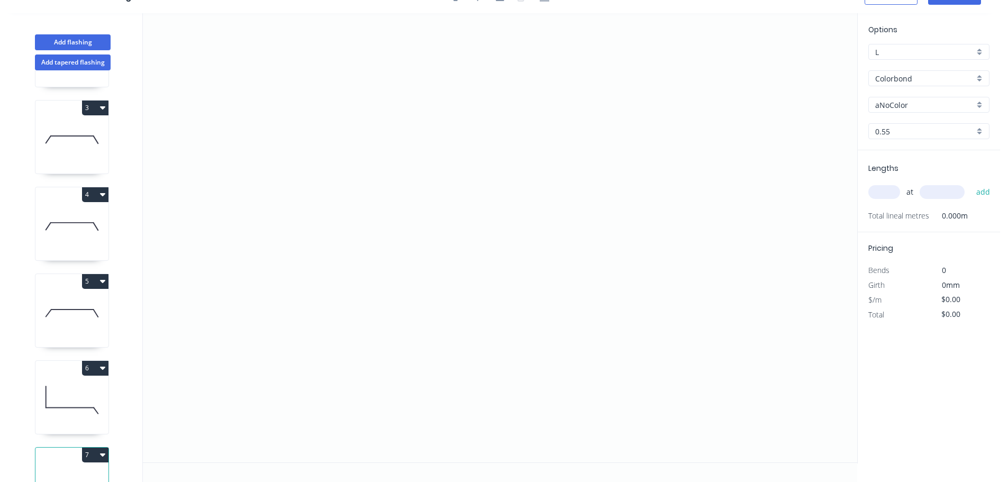
scroll to position [212, 0]
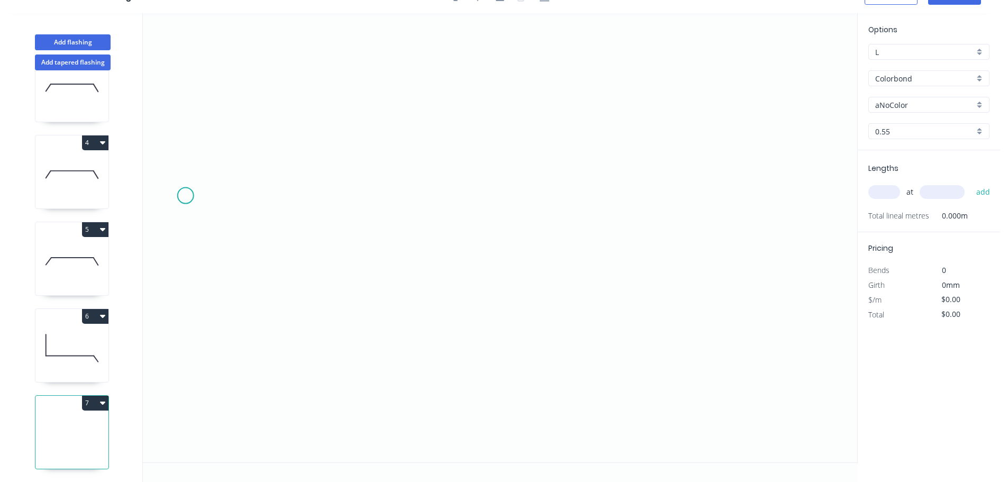
click at [185, 196] on icon "0" at bounding box center [500, 237] width 715 height 449
click at [449, 200] on icon "0" at bounding box center [500, 237] width 715 height 449
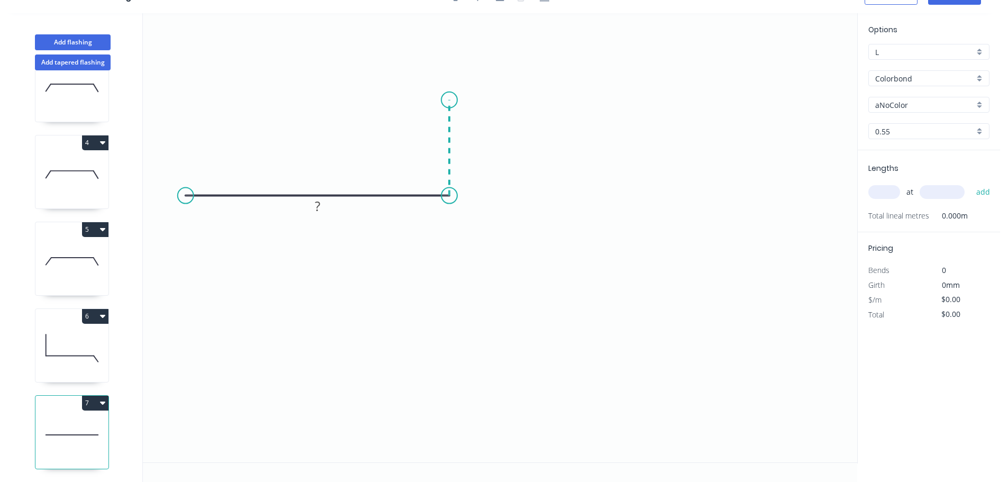
click at [456, 100] on icon "0 ?" at bounding box center [500, 237] width 715 height 449
click at [551, 100] on icon "0 ? ?" at bounding box center [500, 237] width 715 height 449
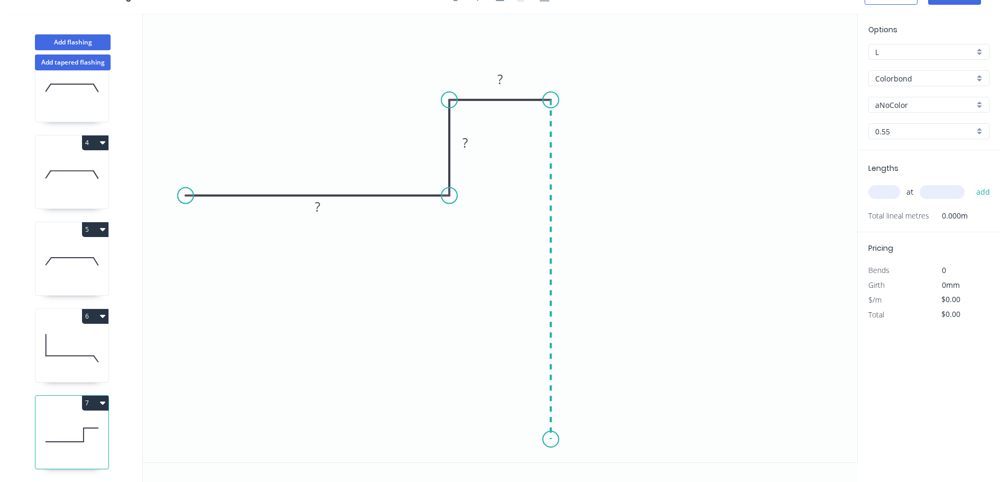
click at [552, 440] on icon "0 ? ? ?" at bounding box center [500, 237] width 715 height 449
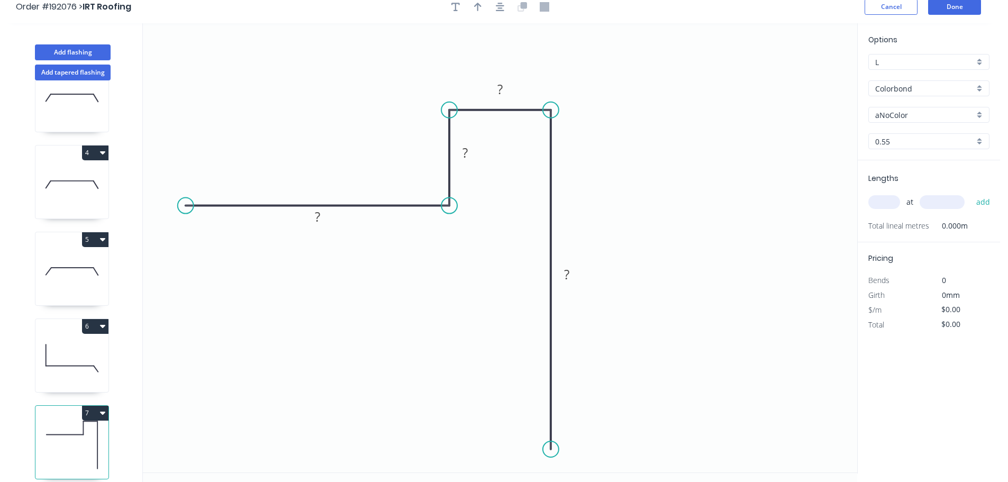
scroll to position [0, 0]
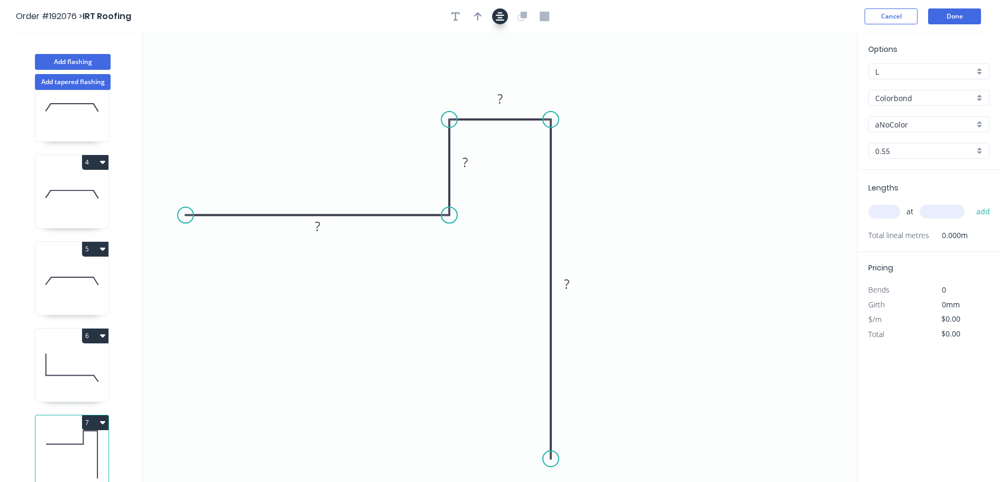
click at [504, 13] on icon "button" at bounding box center [500, 17] width 8 height 10
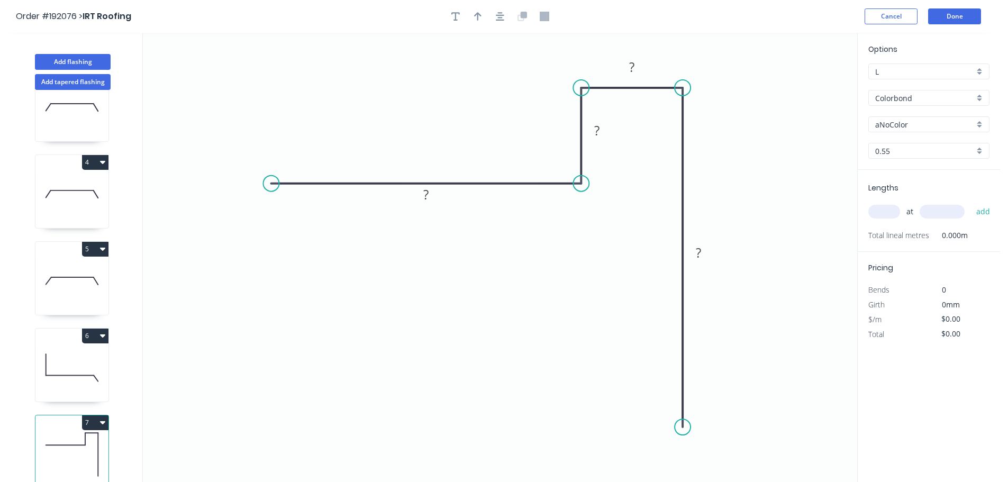
click at [271, 184] on circle at bounding box center [272, 184] width 16 height 16
drag, startPoint x: 685, startPoint y: 424, endPoint x: 686, endPoint y: 435, distance: 11.2
click at [686, 435] on circle at bounding box center [683, 427] width 16 height 16
click at [720, 417] on div "Crush & Fold" at bounding box center [738, 410] width 106 height 22
click at [710, 450] on div "Flip bend" at bounding box center [731, 453] width 106 height 22
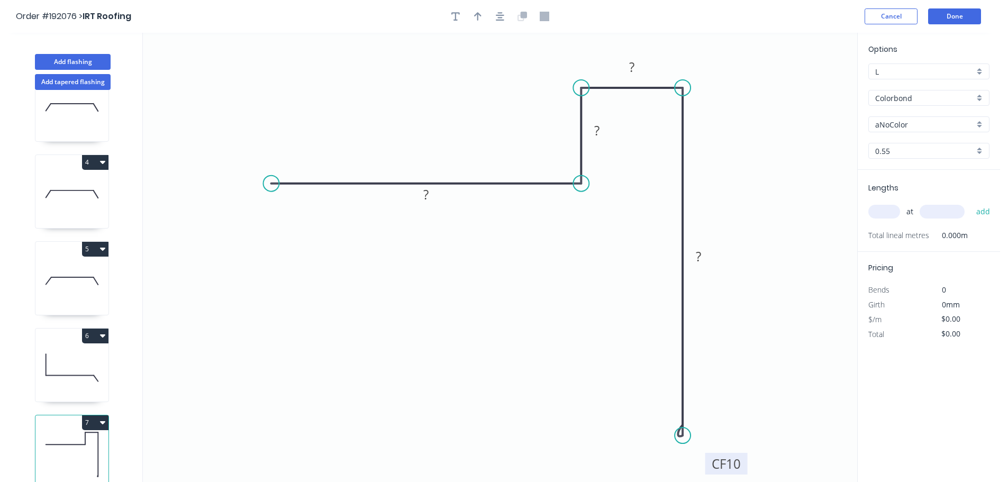
drag, startPoint x: 725, startPoint y: 420, endPoint x: 748, endPoint y: 469, distance: 54.5
click at [748, 469] on rect at bounding box center [727, 464] width 42 height 22
click at [743, 468] on tspan "10" at bounding box center [735, 465] width 15 height 17
type input "$14.84"
drag, startPoint x: 241, startPoint y: 175, endPoint x: 225, endPoint y: 176, distance: 16.4
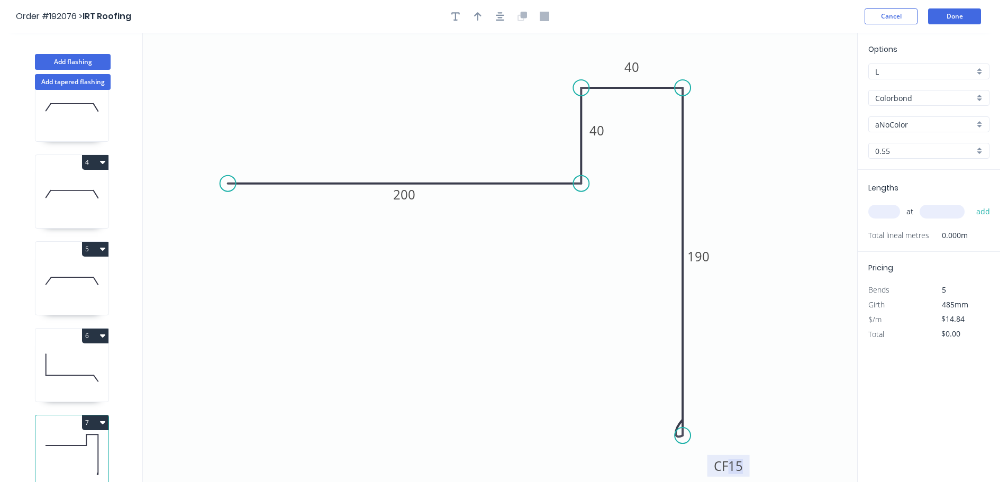
click at [224, 176] on circle at bounding box center [228, 184] width 16 height 16
click at [503, 20] on icon "button" at bounding box center [500, 16] width 8 height 8
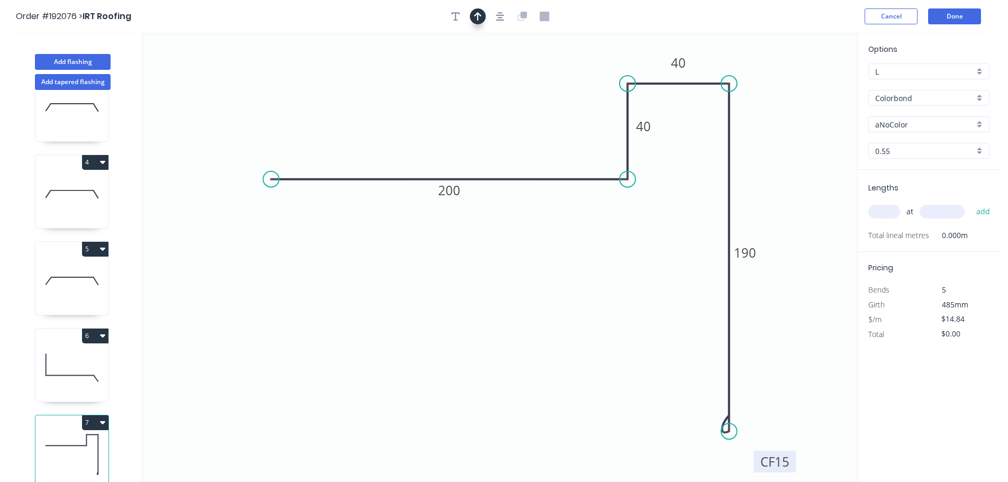
click at [477, 16] on icon "button" at bounding box center [477, 17] width 7 height 10
click at [809, 84] on icon "0 200 40 40 CF 15 190" at bounding box center [500, 257] width 715 height 449
click at [808, 83] on icon at bounding box center [804, 74] width 10 height 34
click at [807, 83] on icon at bounding box center [813, 77] width 31 height 31
drag, startPoint x: 807, startPoint y: 83, endPoint x: 817, endPoint y: 95, distance: 15.4
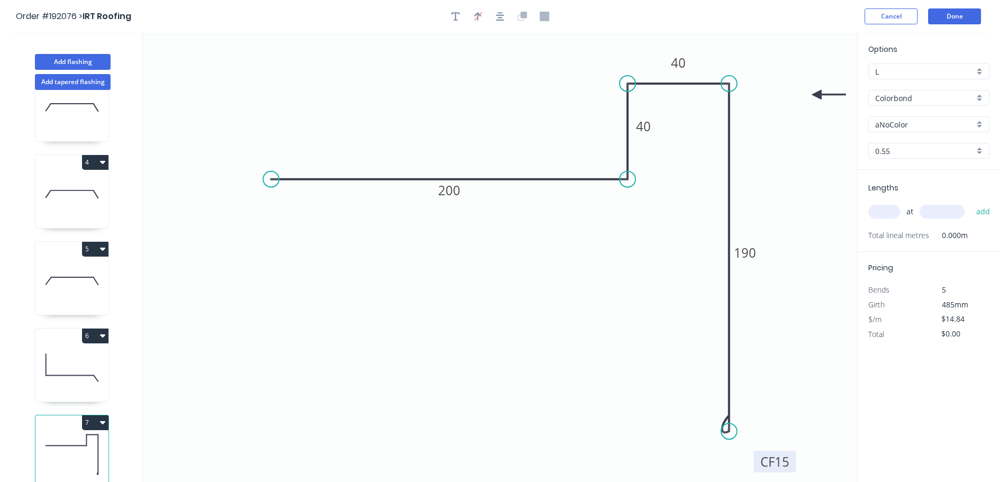
click at [817, 95] on icon at bounding box center [829, 95] width 34 height 10
click at [908, 122] on input "aNoColor" at bounding box center [925, 124] width 99 height 11
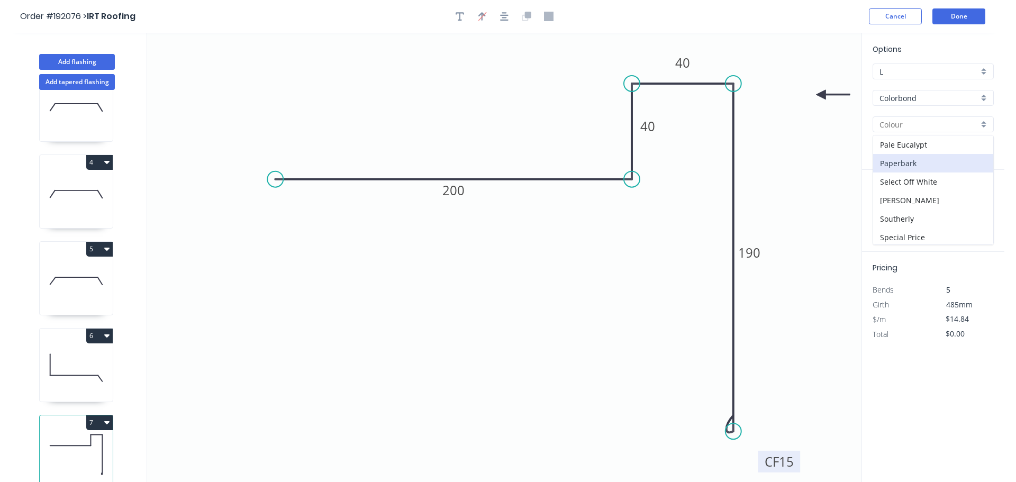
scroll to position [371, 0]
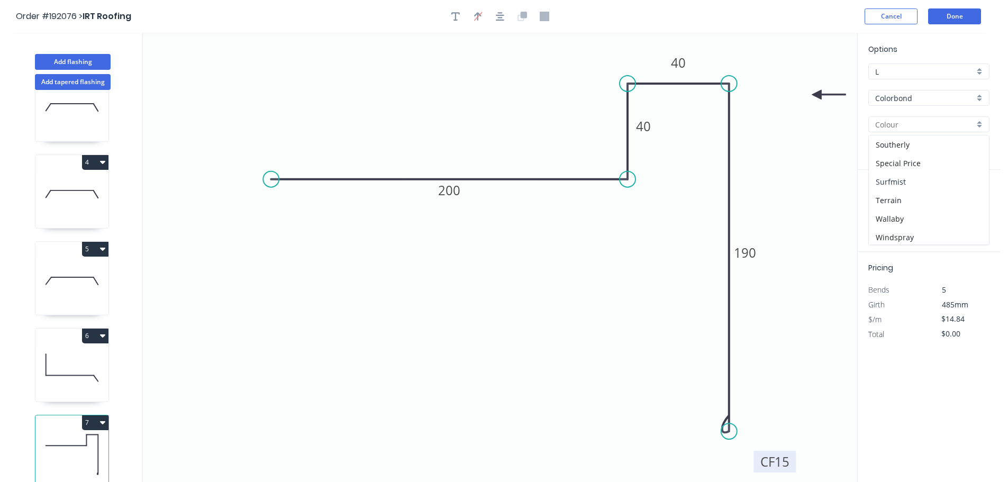
click at [923, 182] on div "Surfmist" at bounding box center [929, 182] width 120 height 19
type input "Surfmist"
click at [892, 213] on input "text" at bounding box center [885, 212] width 32 height 14
type input "3"
type input "2400"
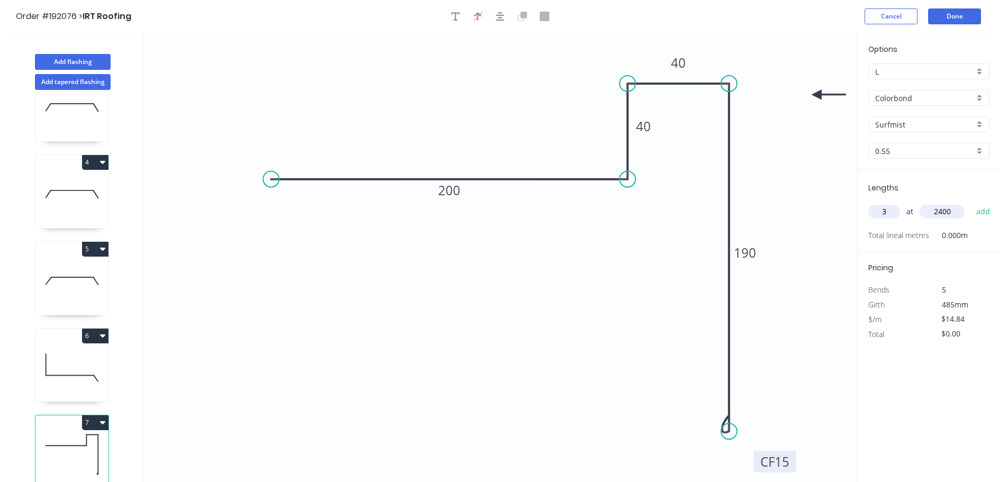
click at [971, 203] on button "add" at bounding box center [983, 212] width 25 height 18
type input "$106.85"
click at [952, 13] on button "Done" at bounding box center [954, 16] width 53 height 16
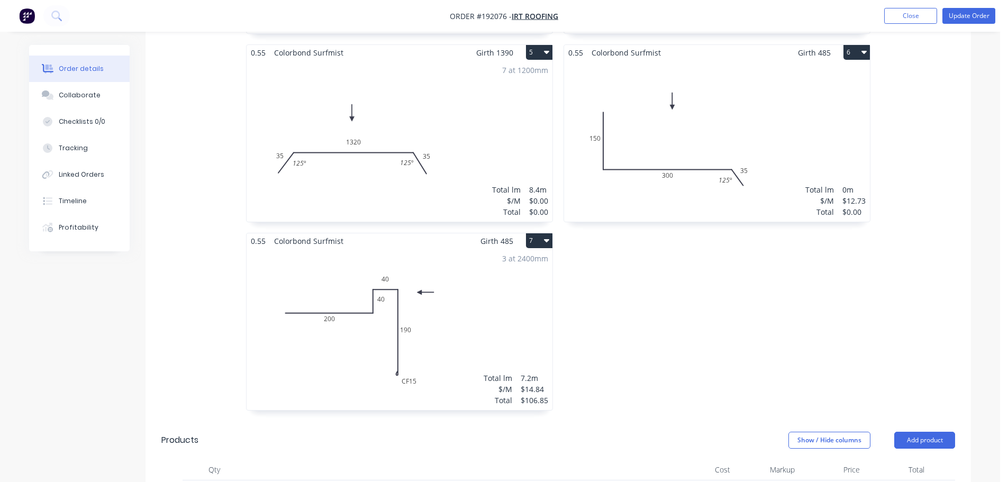
click at [521, 281] on div "3 at 2400mm Total lm $/M Total 7.2m $14.84 $106.85" at bounding box center [400, 329] width 306 height 161
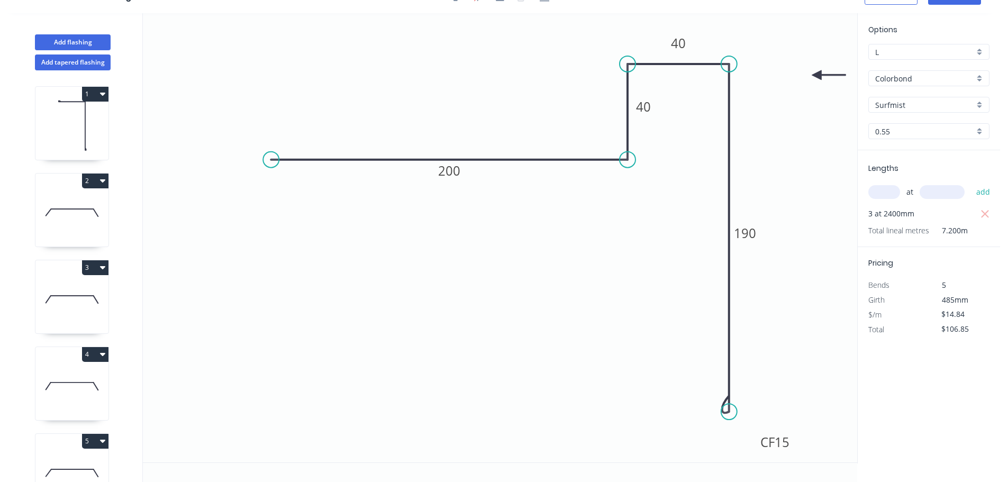
scroll to position [20, 0]
drag, startPoint x: 657, startPoint y: 110, endPoint x: 614, endPoint y: 112, distance: 43.5
click at [614, 112] on rect at bounding box center [605, 105] width 34 height 22
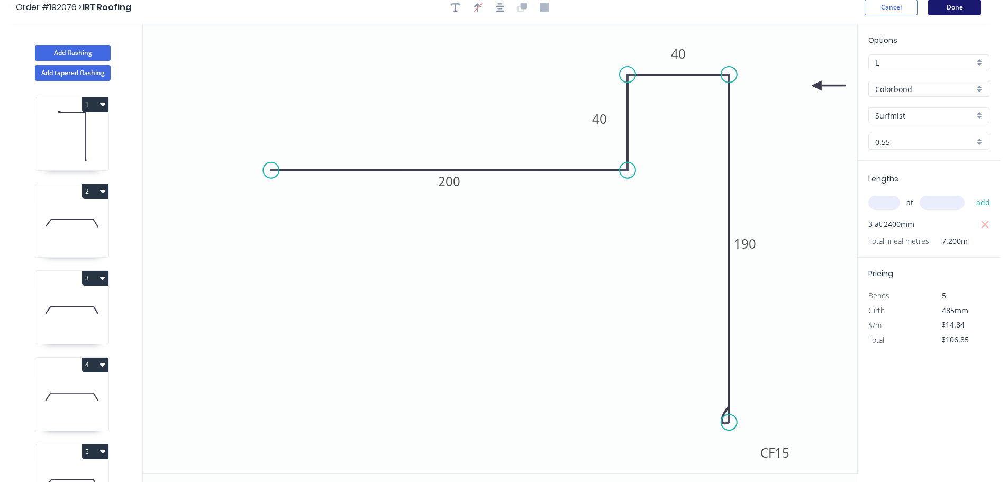
scroll to position [0, 0]
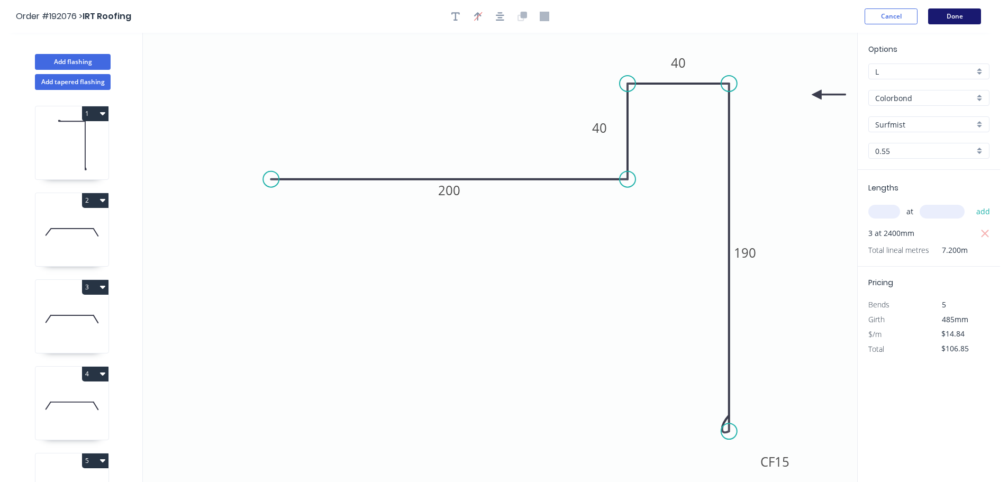
click at [964, 16] on button "Done" at bounding box center [954, 16] width 53 height 16
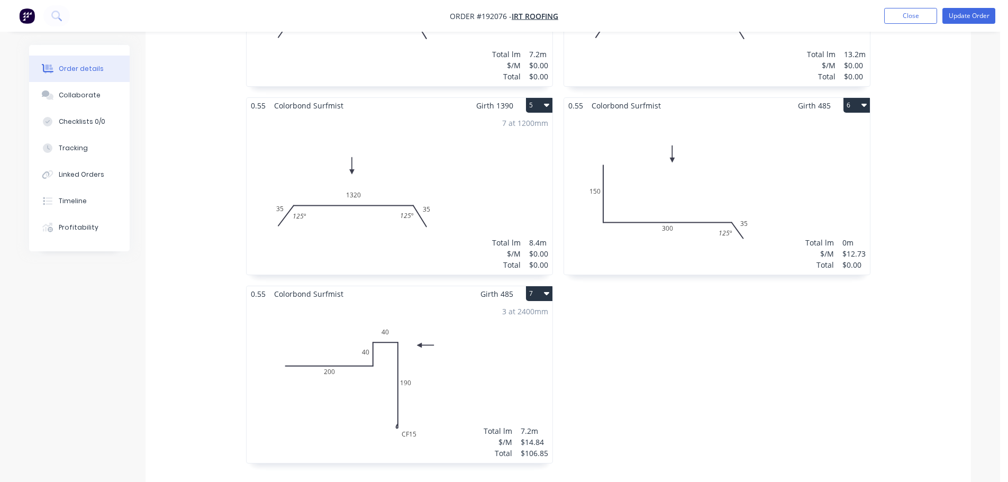
scroll to position [847, 0]
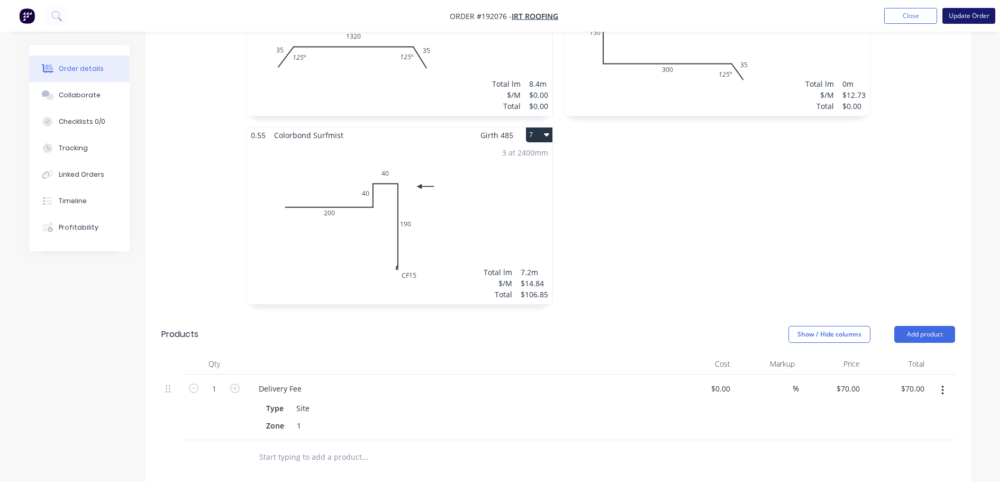
click at [955, 16] on button "Update Order" at bounding box center [969, 16] width 53 height 16
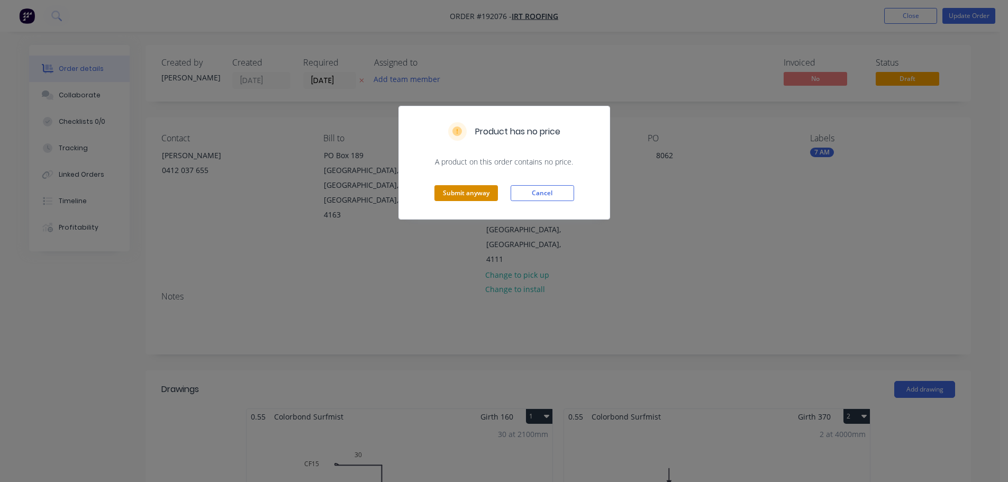
click at [480, 192] on button "Submit anyway" at bounding box center [467, 193] width 64 height 16
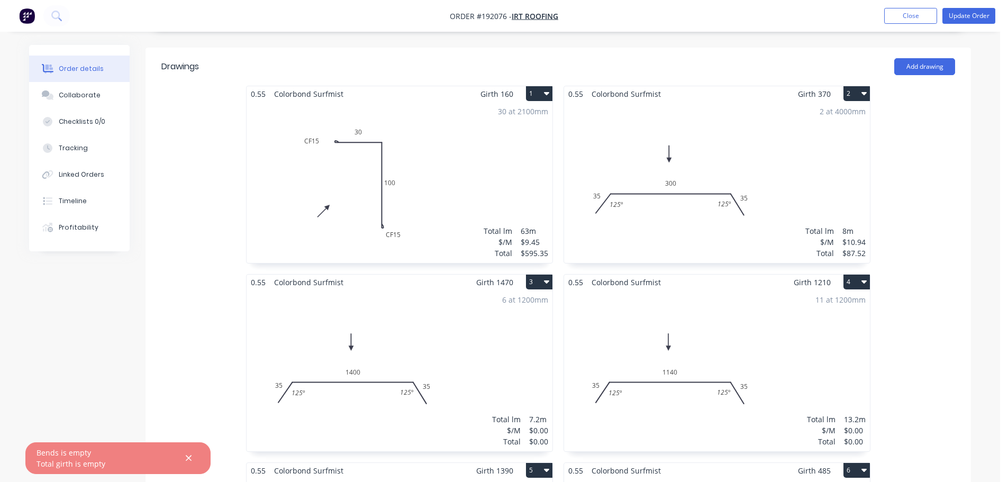
scroll to position [423, 0]
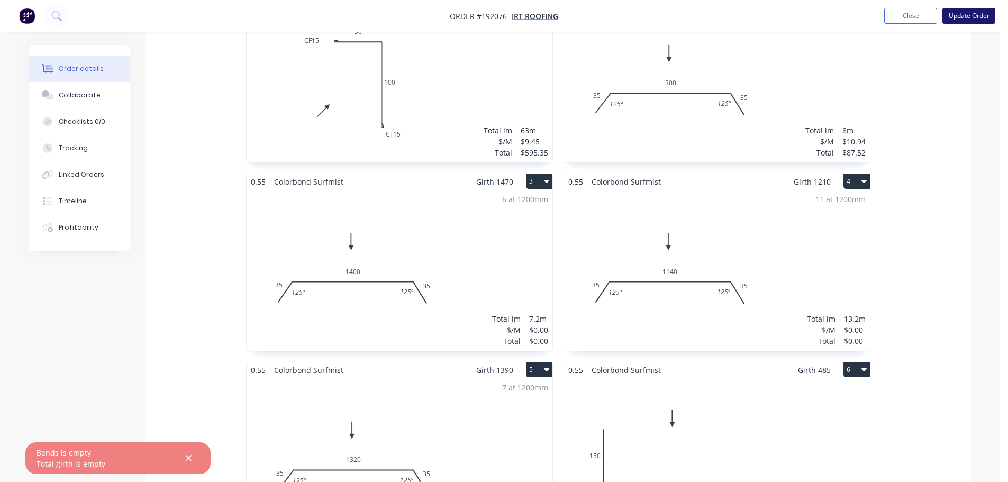
click at [961, 15] on button "Update Order" at bounding box center [969, 16] width 53 height 16
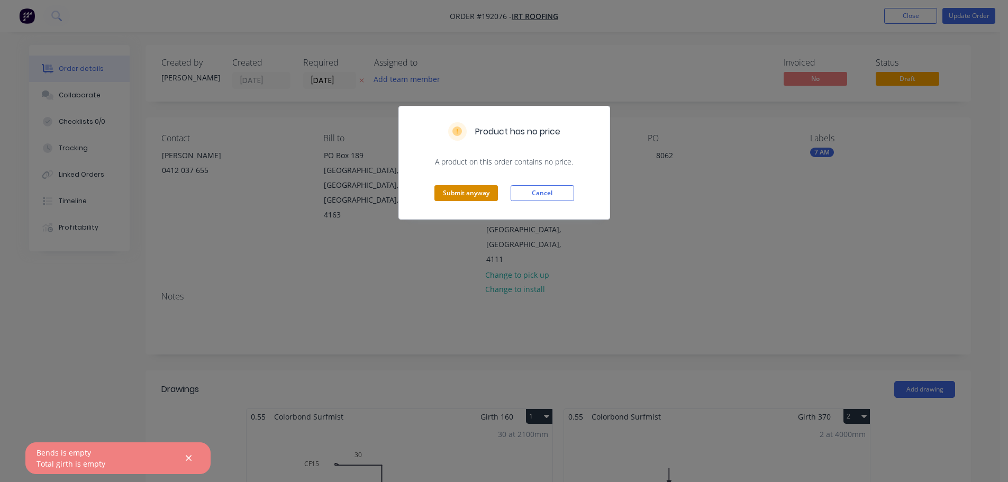
click at [485, 194] on button "Submit anyway" at bounding box center [467, 193] width 64 height 16
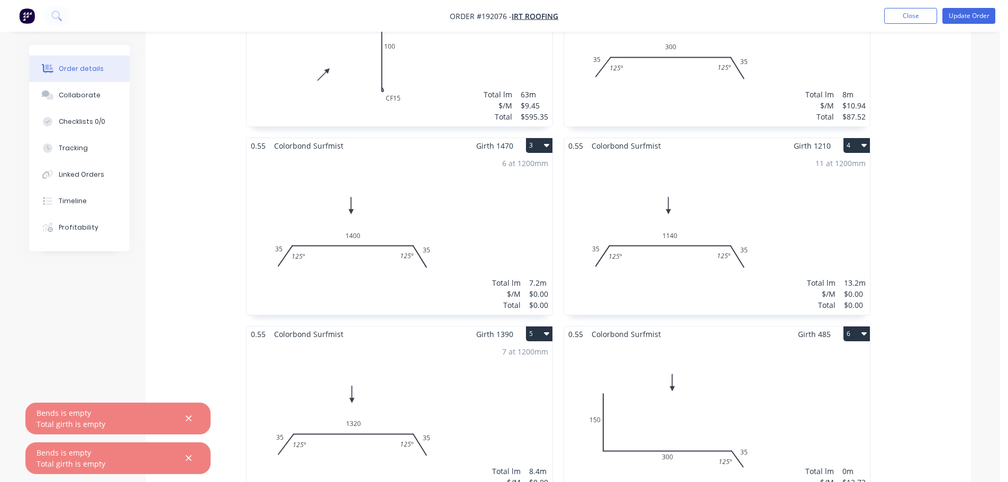
scroll to position [582, 0]
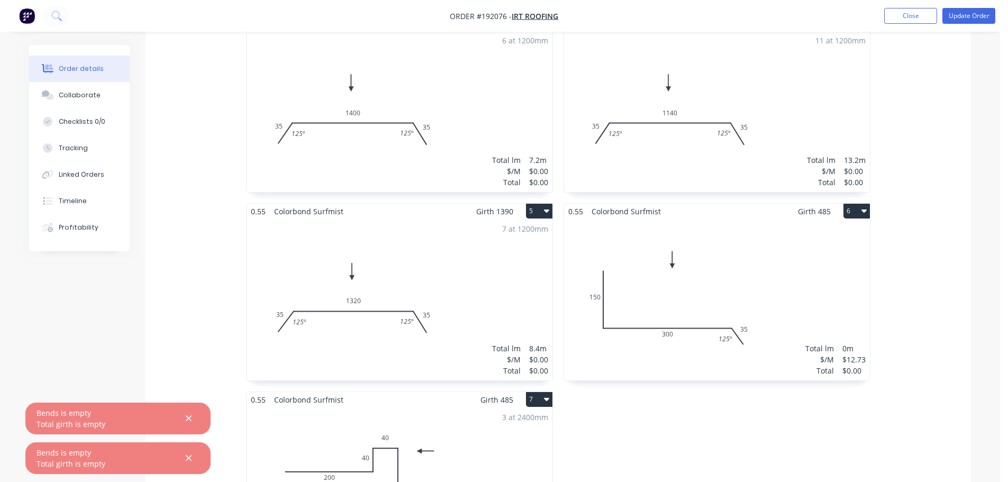
click at [808, 243] on div "Total lm $/M Total 0m $12.73 $0.00" at bounding box center [717, 299] width 306 height 161
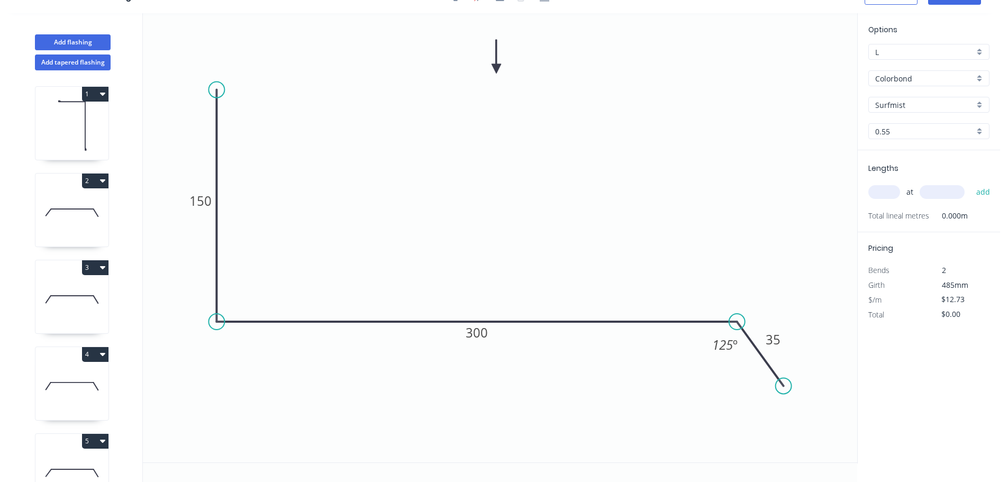
scroll to position [20, 0]
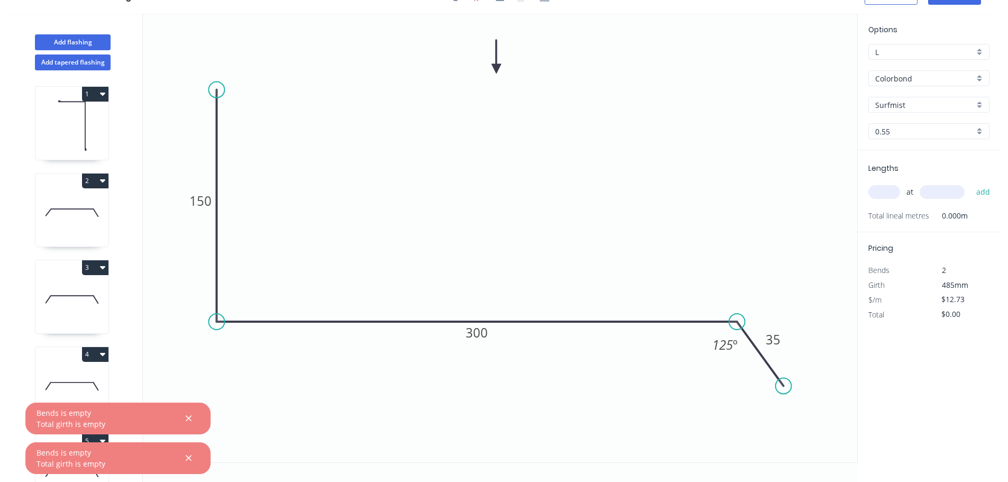
click at [885, 183] on div "at add" at bounding box center [930, 192] width 123 height 18
click at [881, 193] on input "text" at bounding box center [885, 192] width 32 height 14
type input "1"
type input "2500"
click at [971, 183] on button "add" at bounding box center [983, 192] width 25 height 18
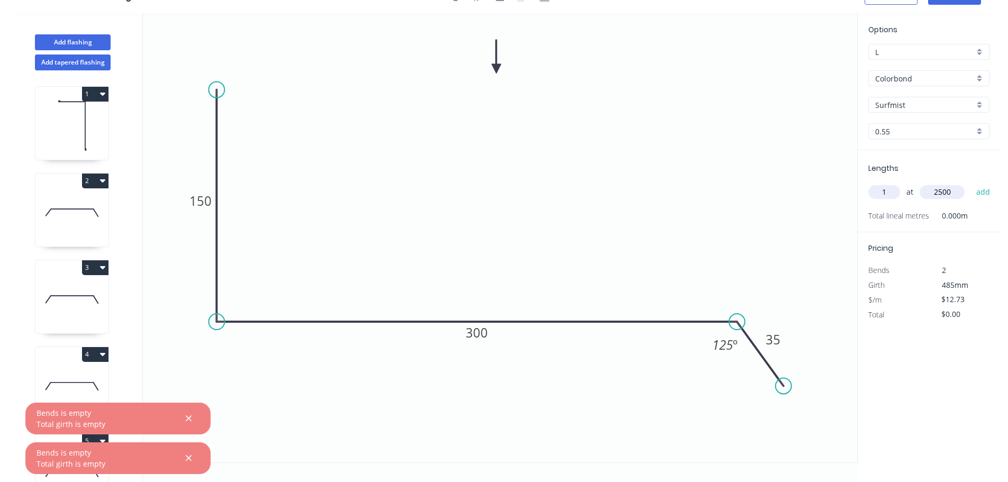
type input "$31.83"
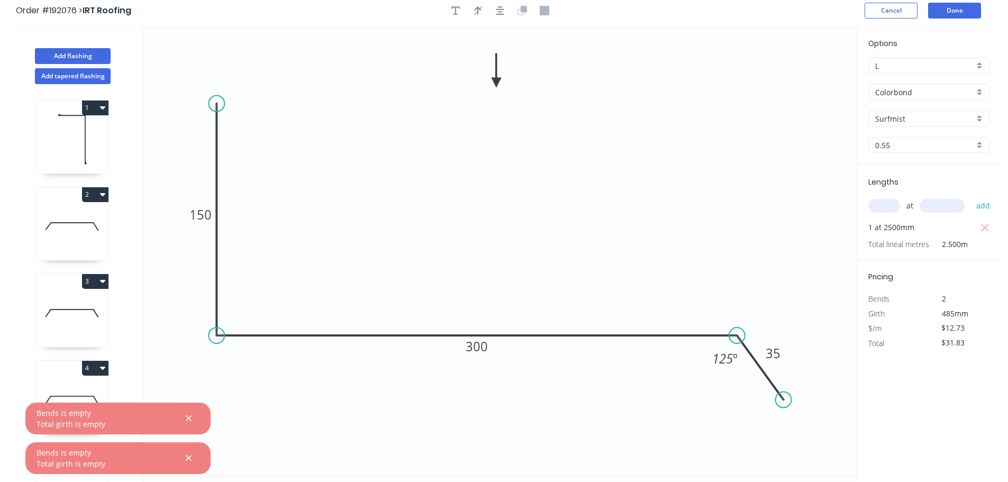
scroll to position [0, 0]
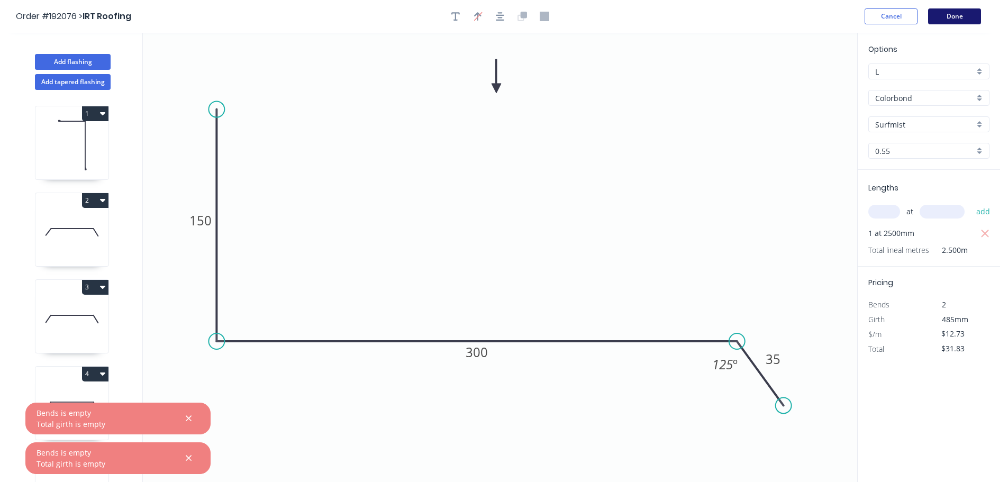
click at [968, 19] on button "Done" at bounding box center [954, 16] width 53 height 16
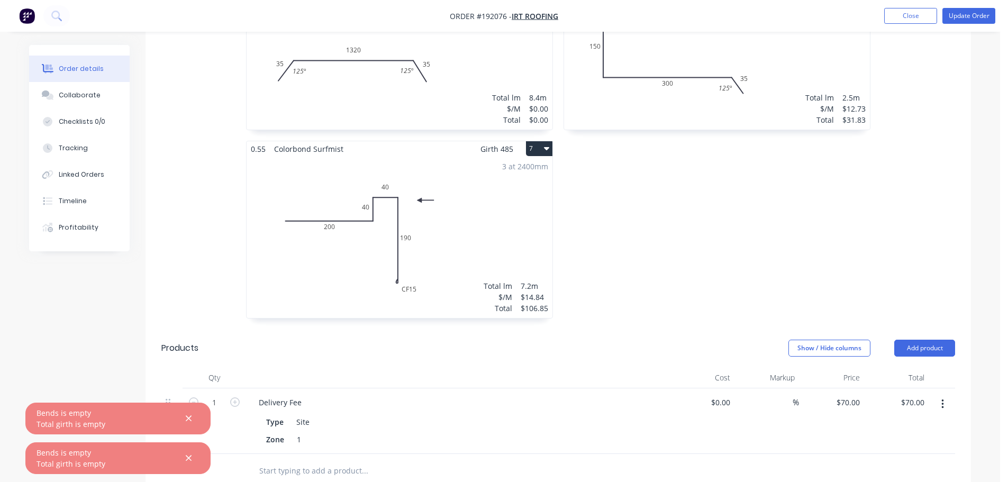
scroll to position [741, 0]
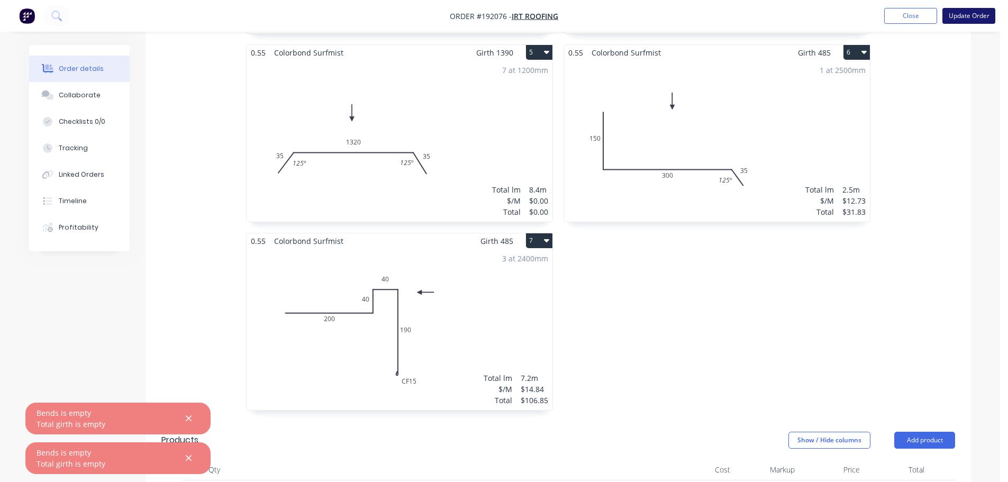
click at [972, 12] on button "Update Order" at bounding box center [969, 16] width 53 height 16
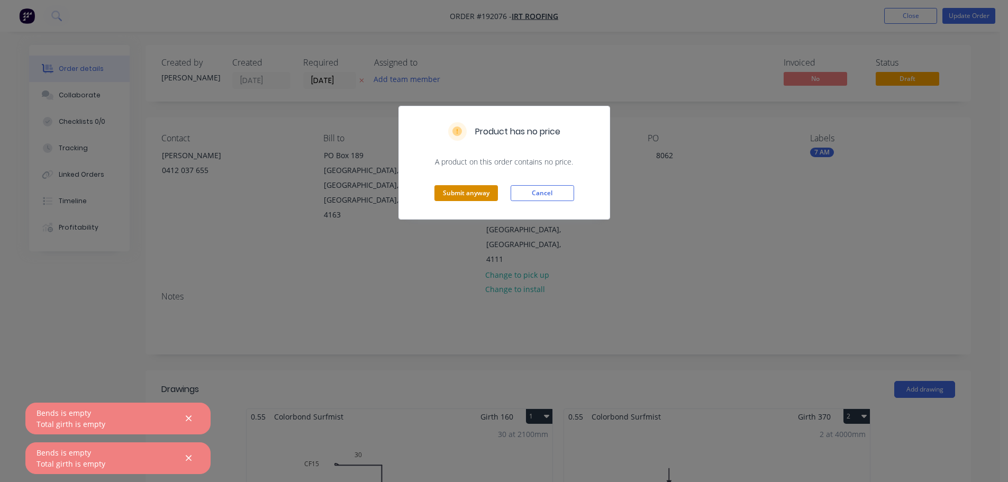
click at [481, 195] on button "Submit anyway" at bounding box center [467, 193] width 64 height 16
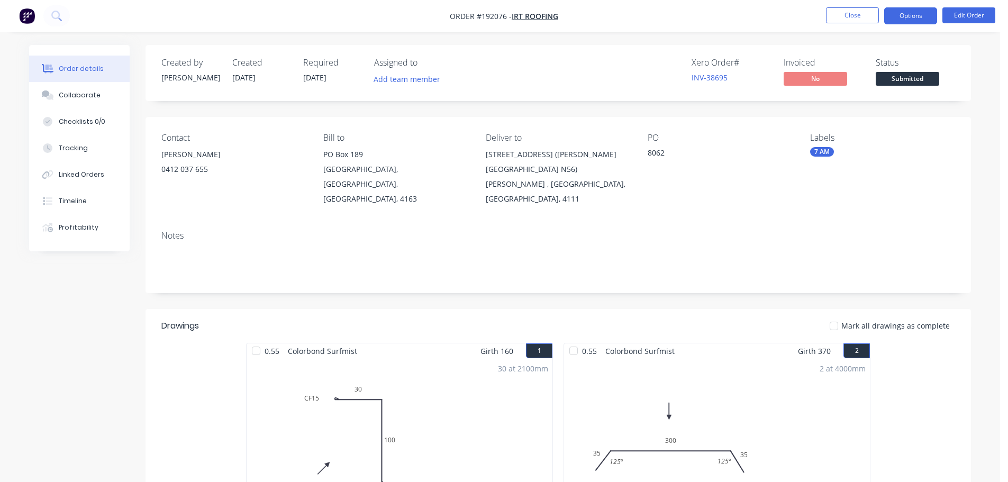
click at [906, 16] on button "Options" at bounding box center [911, 15] width 53 height 17
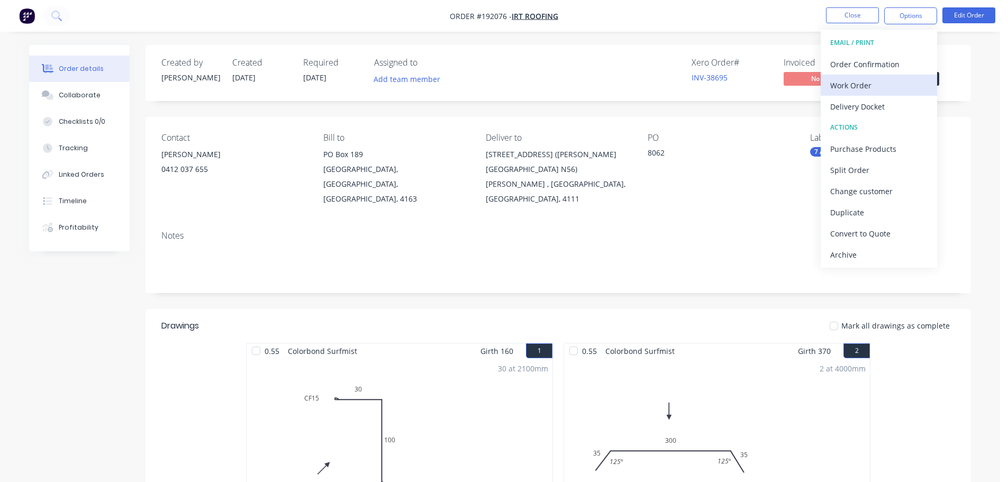
click at [878, 92] on div "Work Order" at bounding box center [879, 85] width 97 height 15
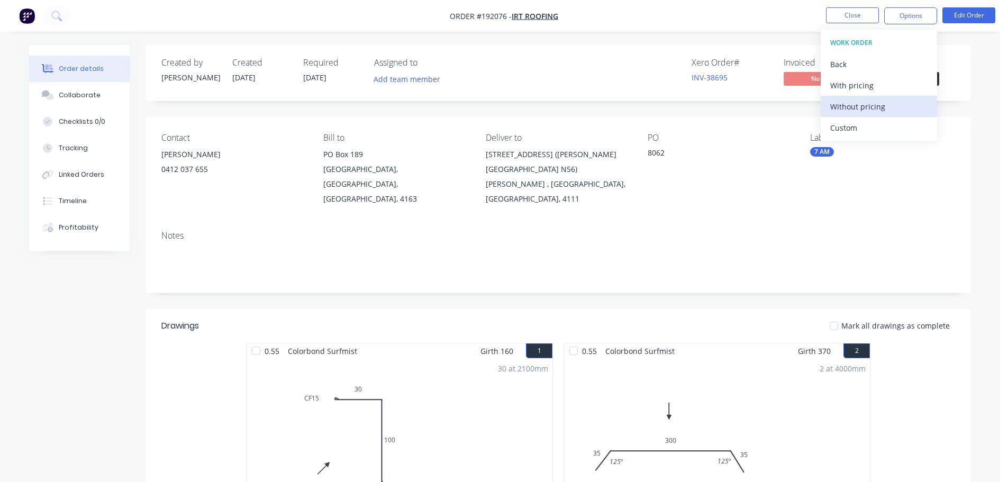
click at [878, 106] on div "Without pricing" at bounding box center [879, 106] width 97 height 15
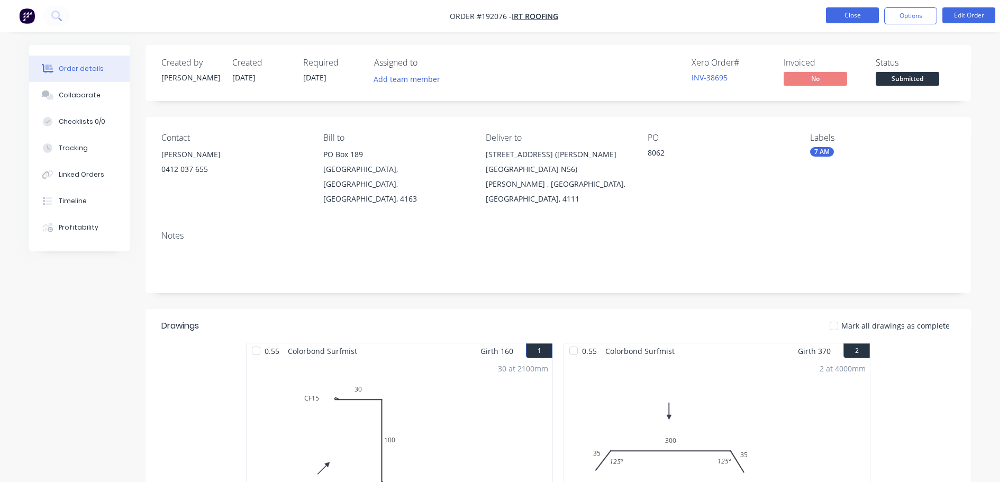
click at [856, 12] on button "Close" at bounding box center [852, 15] width 53 height 16
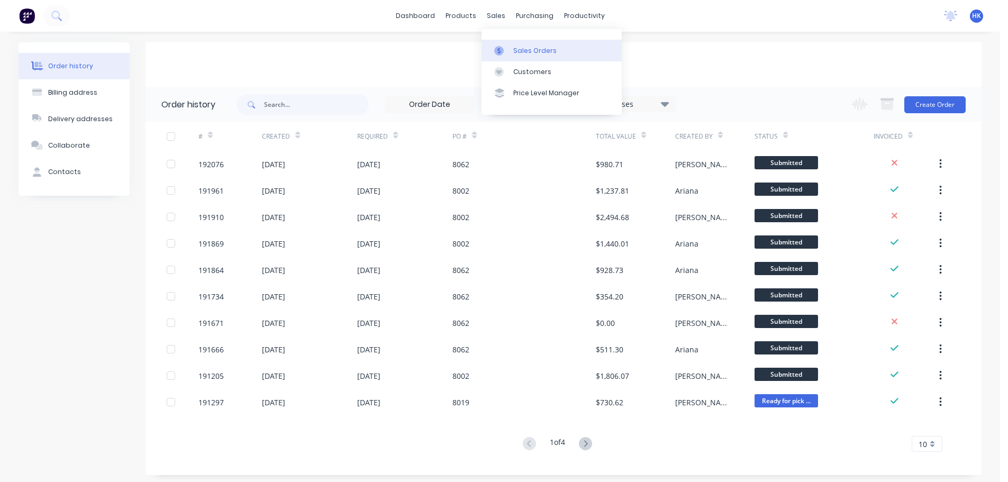
click at [545, 48] on div "Sales Orders" at bounding box center [534, 51] width 43 height 10
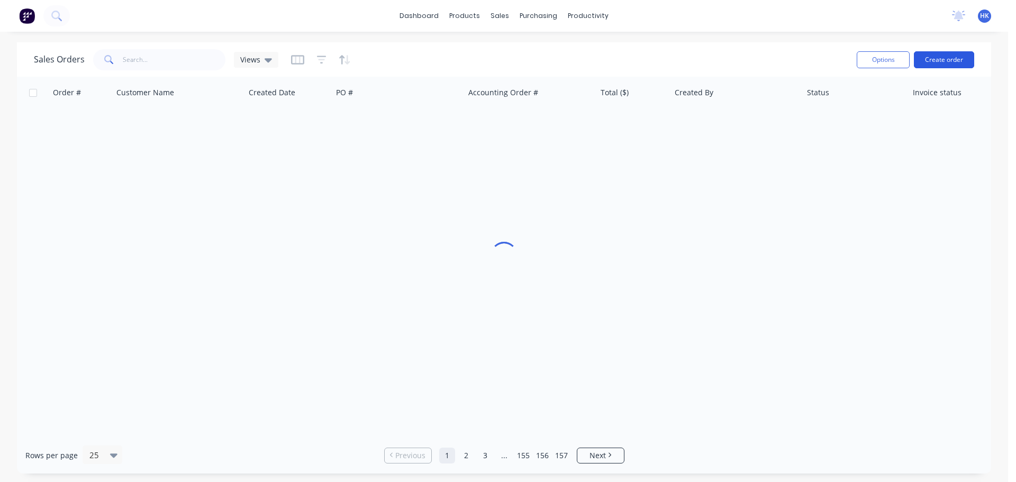
click at [938, 53] on button "Create order" at bounding box center [944, 59] width 60 height 17
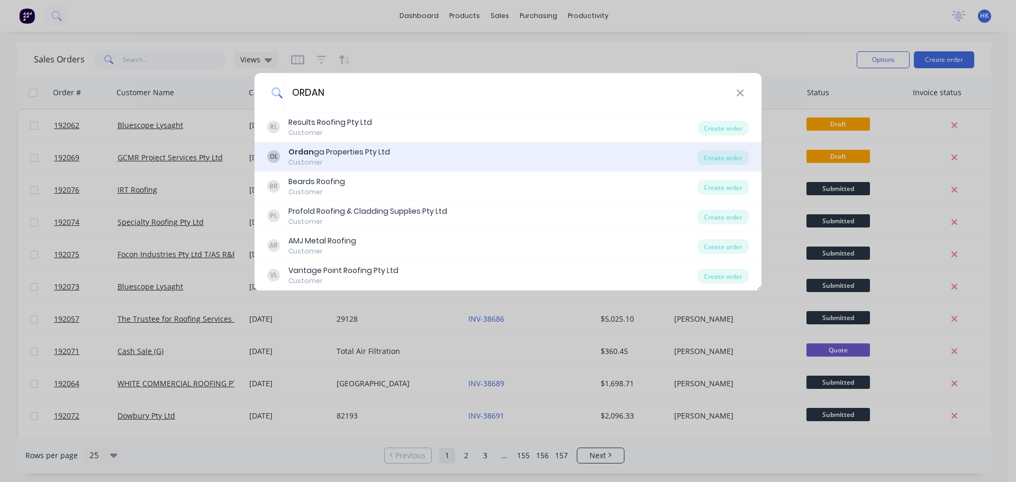
type input "ORDAN"
click at [730, 166] on div "OL Ordan ga Properties Pty Ltd Customer Create order" at bounding box center [508, 157] width 507 height 30
click at [730, 163] on div "Create order" at bounding box center [723, 157] width 51 height 15
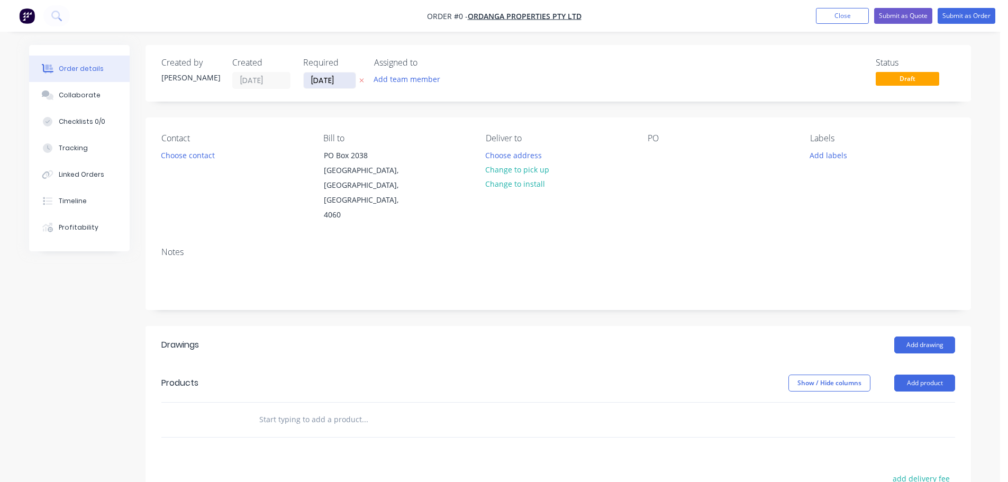
click at [326, 81] on input "[DATE]" at bounding box center [330, 81] width 52 height 16
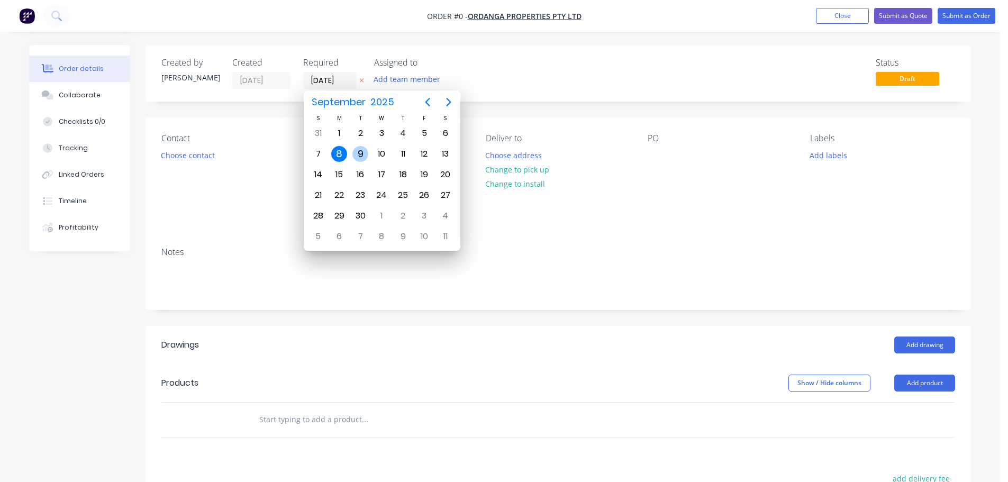
click at [361, 149] on div "9" at bounding box center [361, 154] width 16 height 16
type input "[DATE]"
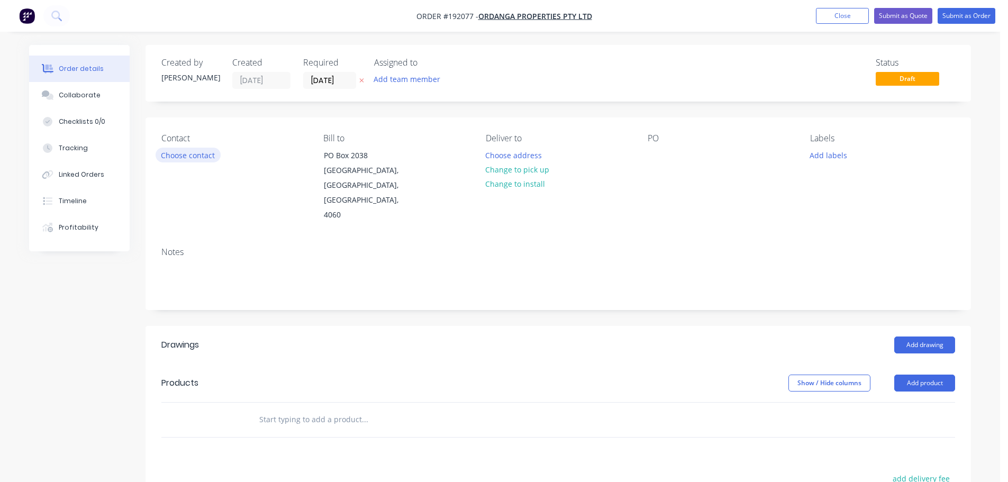
click at [193, 158] on button "Choose contact" at bounding box center [188, 155] width 65 height 14
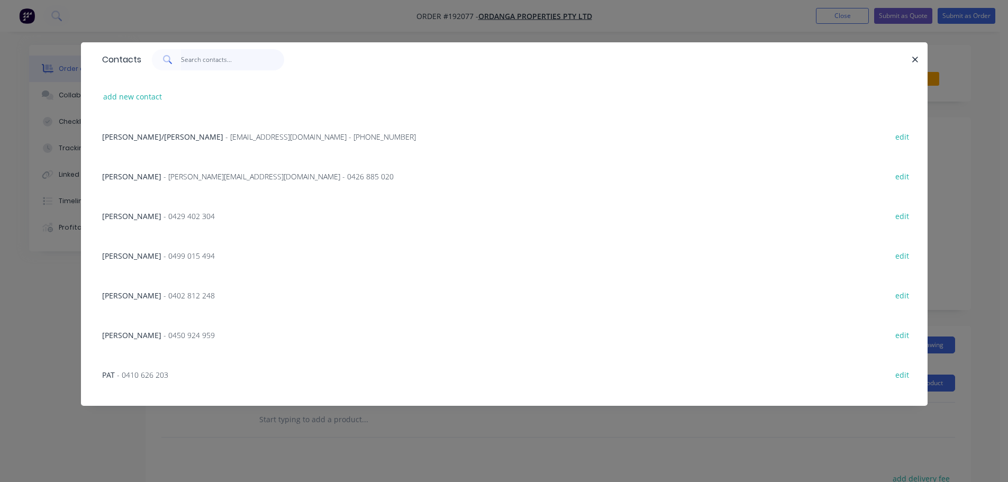
click at [213, 66] on input "text" at bounding box center [232, 59] width 103 height 21
click at [174, 334] on span "- 0450 924 959" at bounding box center [189, 335] width 51 height 10
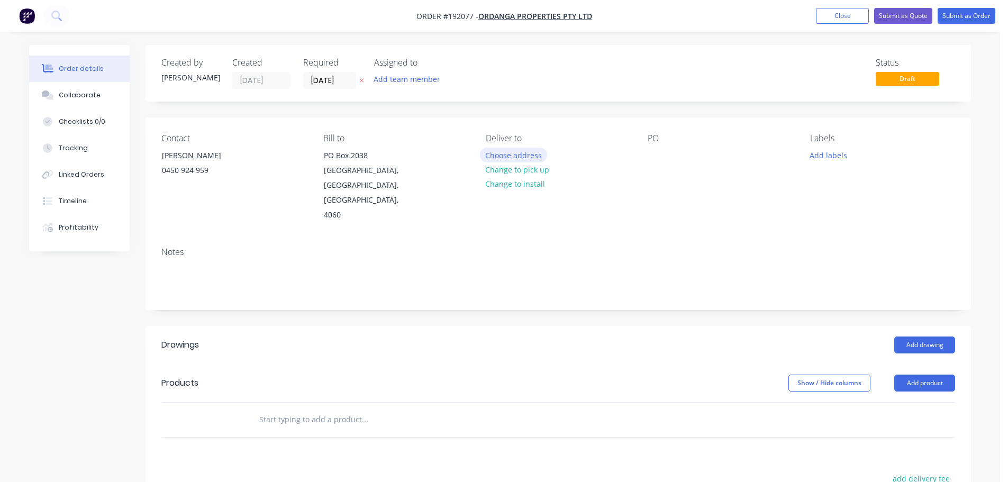
click at [529, 153] on button "Choose address" at bounding box center [514, 155] width 68 height 14
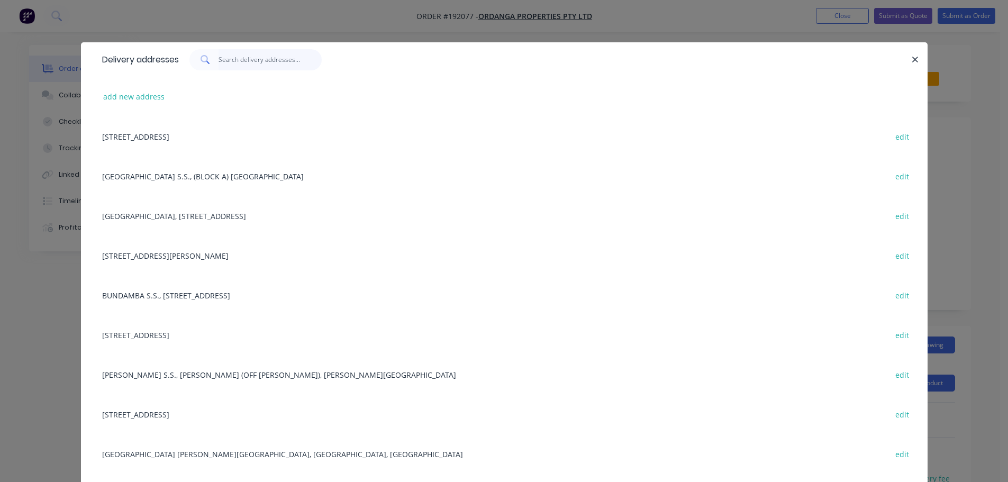
click at [242, 63] on input "text" at bounding box center [270, 59] width 103 height 21
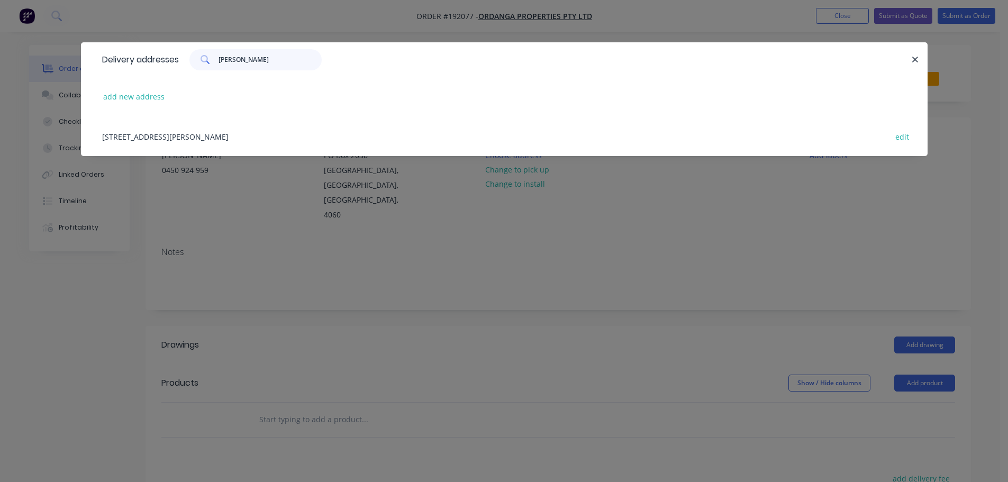
type input "ALEX"
click at [228, 139] on div "12 PRINCETON AVE, ALEXANDRA HILL STATE SCHOOL, ALEXANDRA HILLS, 4161 edit" at bounding box center [504, 136] width 815 height 40
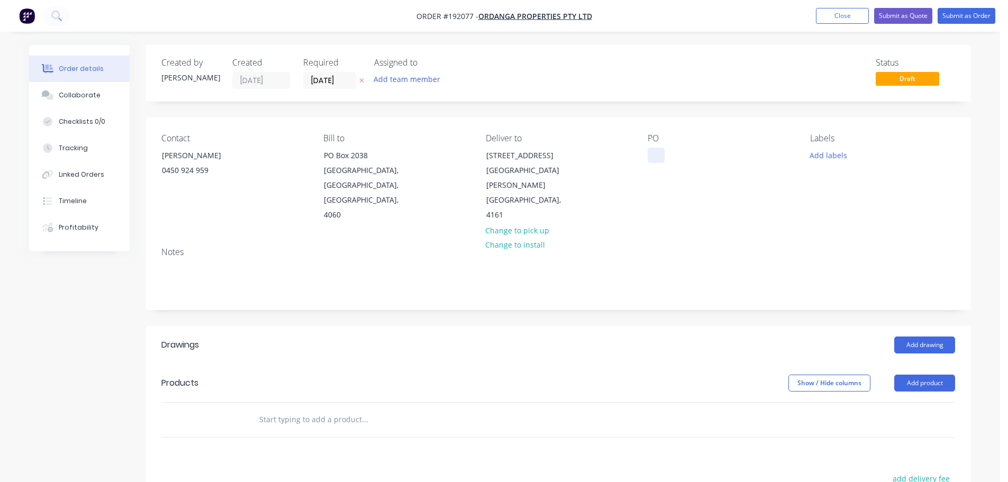
click at [657, 155] on div at bounding box center [656, 155] width 17 height 15
click at [673, 155] on div "ALEXHILL SS" at bounding box center [677, 155] width 59 height 15
click at [816, 152] on button "Add labels" at bounding box center [828, 155] width 49 height 14
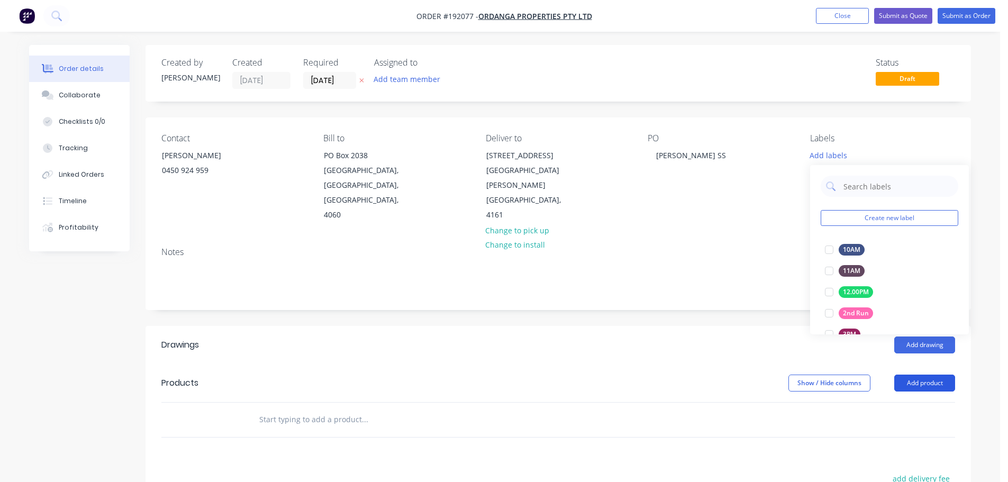
drag, startPoint x: 921, startPoint y: 363, endPoint x: 922, endPoint y: 368, distance: 5.4
click at [921, 375] on button "Add product" at bounding box center [925, 383] width 61 height 17
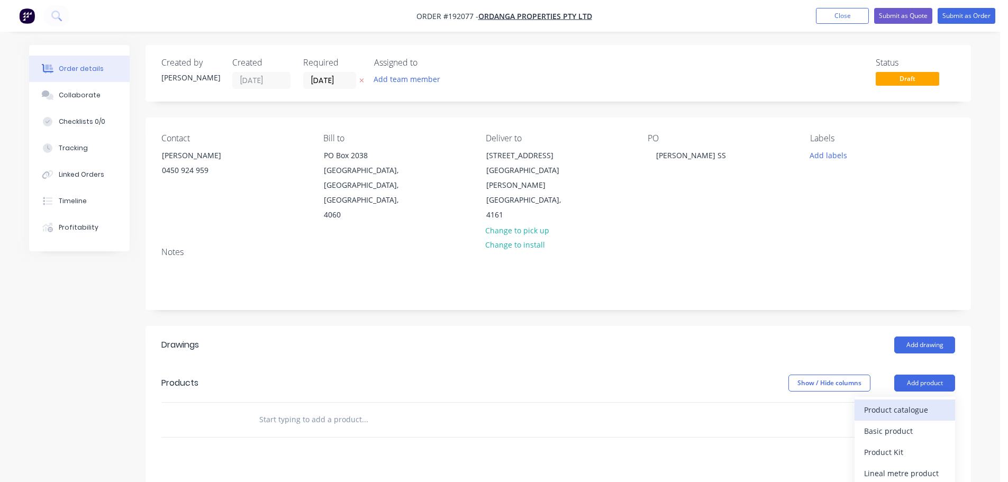
click at [921, 400] on button "Product catalogue" at bounding box center [905, 410] width 101 height 21
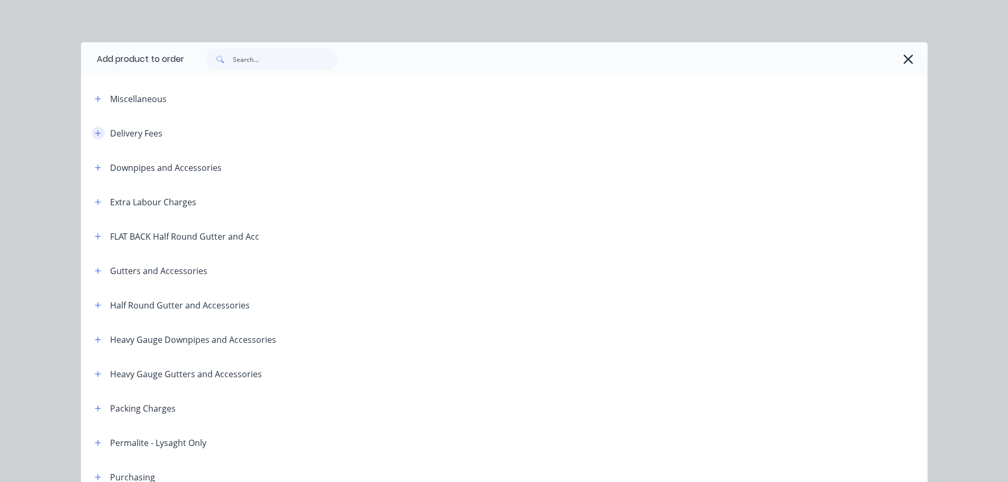
click at [95, 133] on icon "button" at bounding box center [98, 133] width 6 height 6
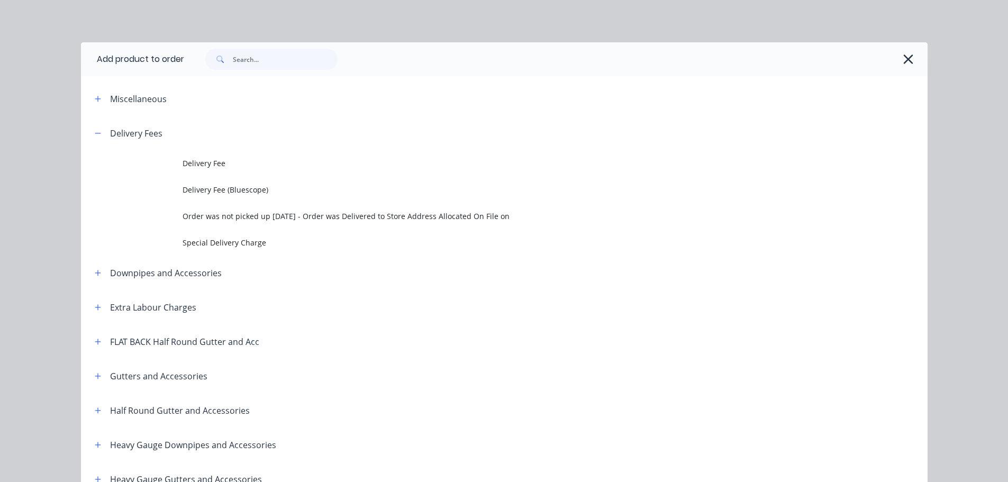
drag, startPoint x: 130, startPoint y: 148, endPoint x: 229, endPoint y: 211, distance: 117.6
click at [190, 152] on td "Delivery Fee" at bounding box center [555, 163] width 745 height 26
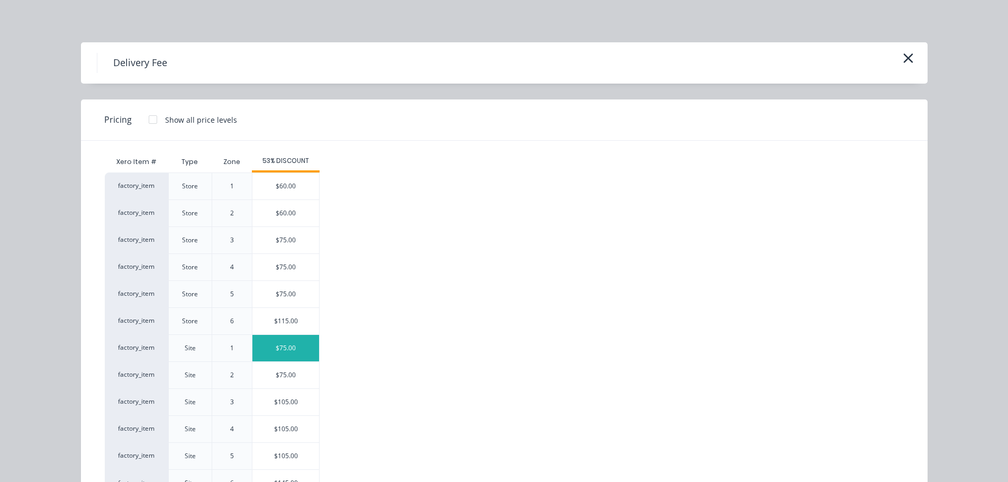
click at [291, 337] on div "$75.00" at bounding box center [285, 348] width 67 height 26
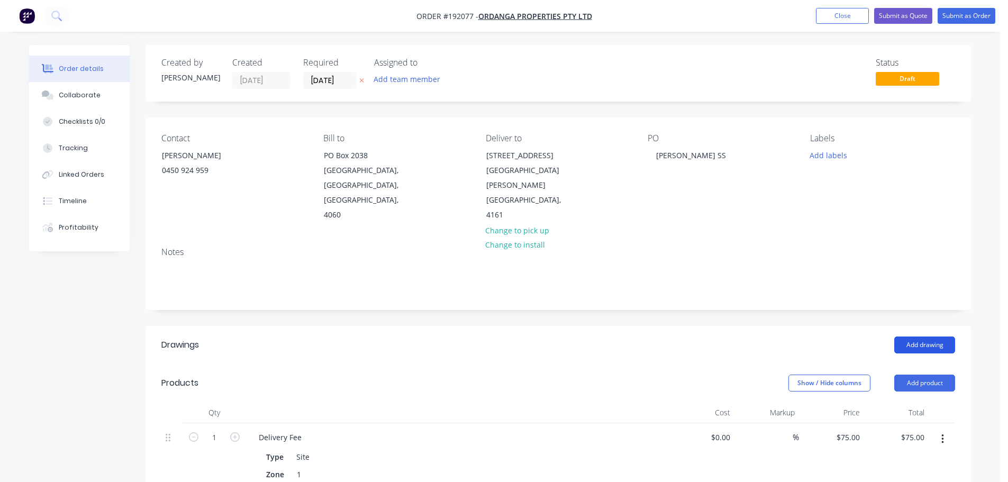
click at [919, 338] on header "Drawings Add drawing" at bounding box center [559, 345] width 826 height 38
click at [919, 337] on button "Add drawing" at bounding box center [925, 345] width 61 height 17
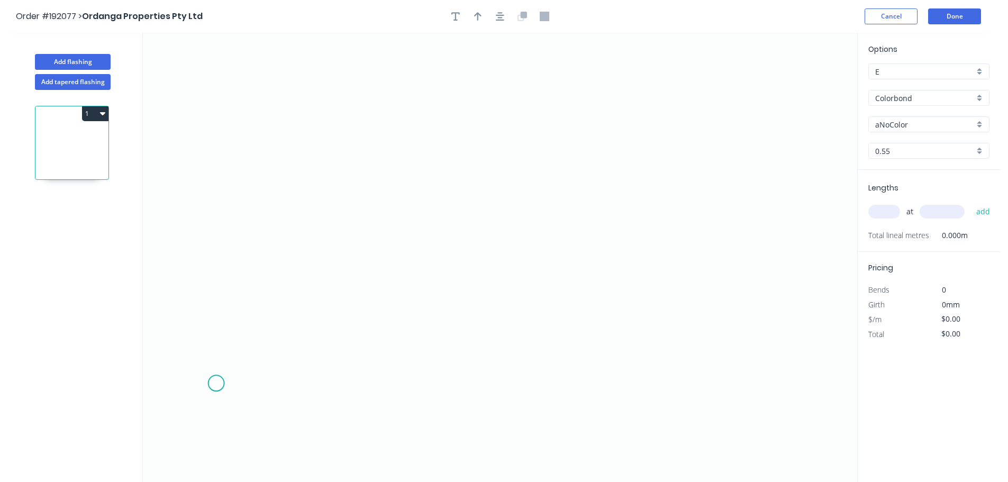
click at [214, 383] on icon "0" at bounding box center [500, 257] width 715 height 449
click at [284, 314] on icon at bounding box center [249, 347] width 69 height 69
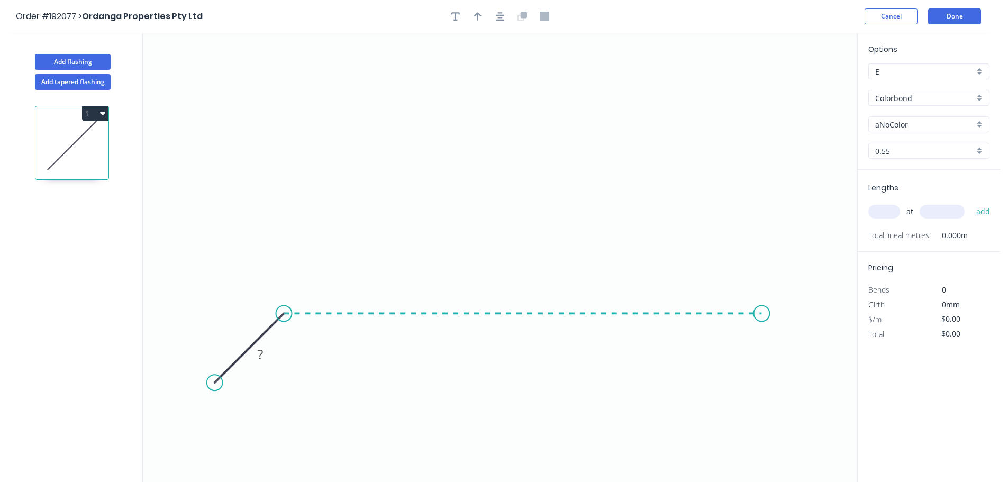
click at [763, 329] on icon "0 ?" at bounding box center [500, 257] width 715 height 449
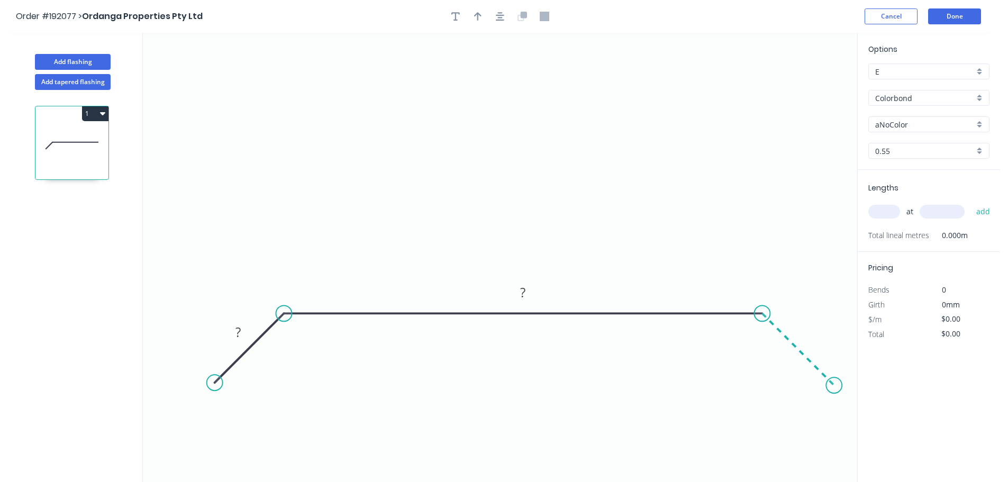
click at [835, 389] on icon "0 ? ?" at bounding box center [500, 257] width 715 height 449
click at [491, 17] on div at bounding box center [500, 16] width 111 height 16
click at [502, 16] on icon "button" at bounding box center [500, 17] width 8 height 10
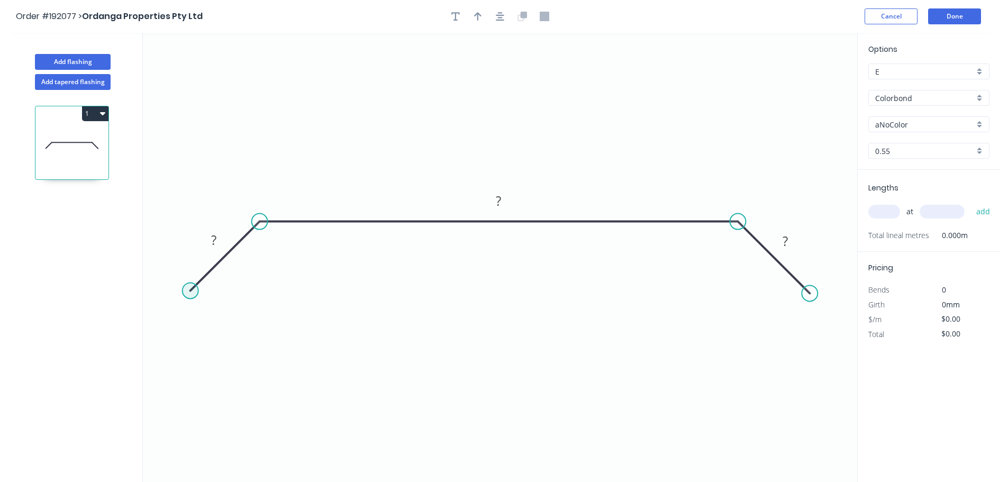
click at [193, 291] on circle at bounding box center [191, 291] width 16 height 16
click at [223, 241] on rect at bounding box center [213, 240] width 21 height 15
click at [505, 16] on button "button" at bounding box center [500, 16] width 16 height 16
type input "$17.51"
click at [484, 17] on button "button" at bounding box center [478, 16] width 16 height 16
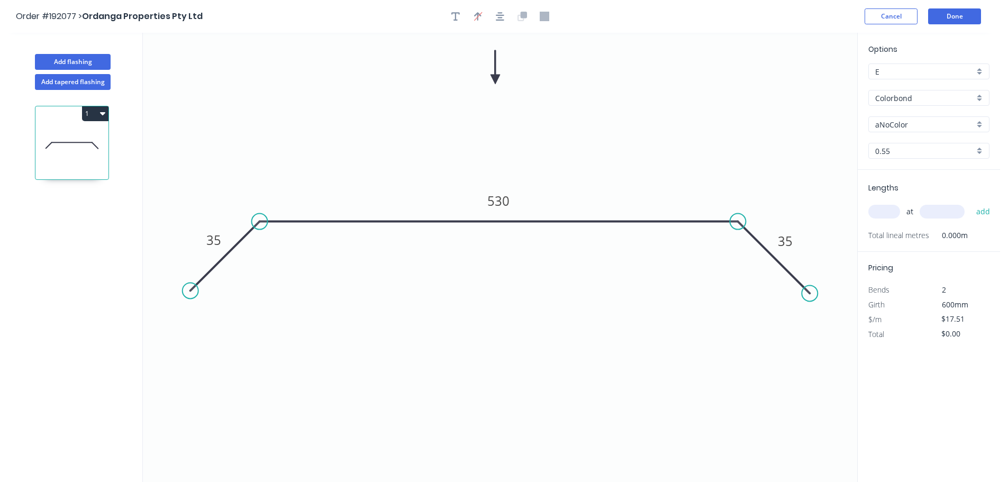
drag, startPoint x: 802, startPoint y: 84, endPoint x: 495, endPoint y: 79, distance: 306.5
click at [495, 79] on icon at bounding box center [496, 67] width 10 height 34
click at [882, 208] on input "text" at bounding box center [885, 212] width 32 height 14
type input "2"
type input "3500"
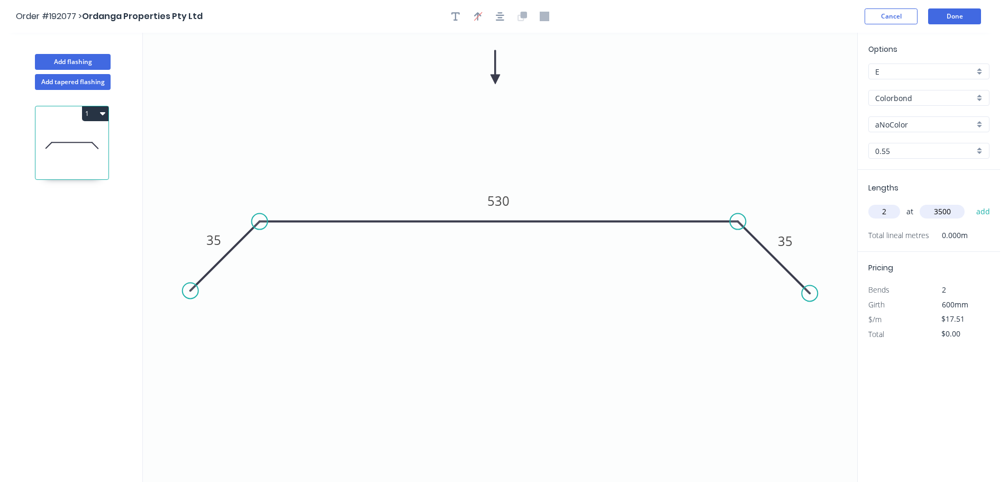
click at [971, 203] on button "add" at bounding box center [983, 212] width 25 height 18
type input "$122.57"
click at [913, 123] on input "aNoColor" at bounding box center [925, 124] width 99 height 11
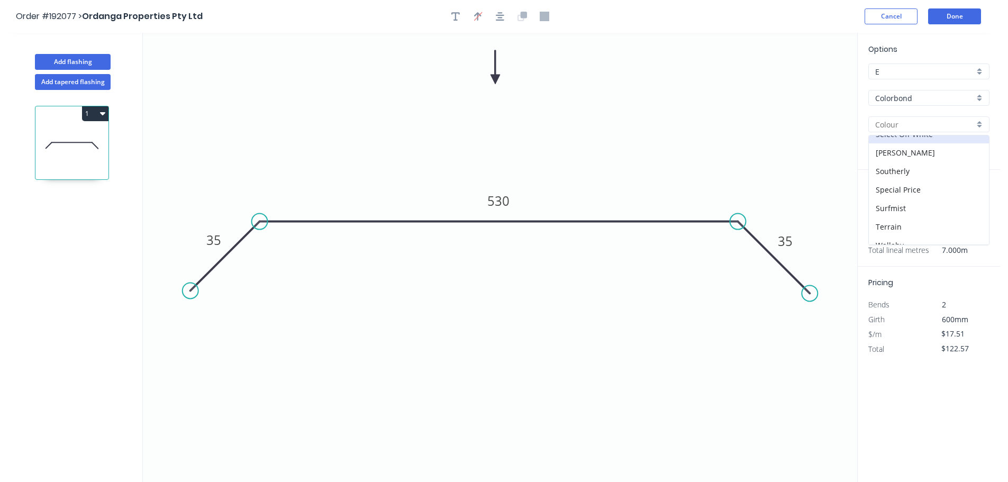
scroll to position [371, 0]
click at [913, 187] on div "Surfmist" at bounding box center [929, 182] width 120 height 19
type input "Surfmist"
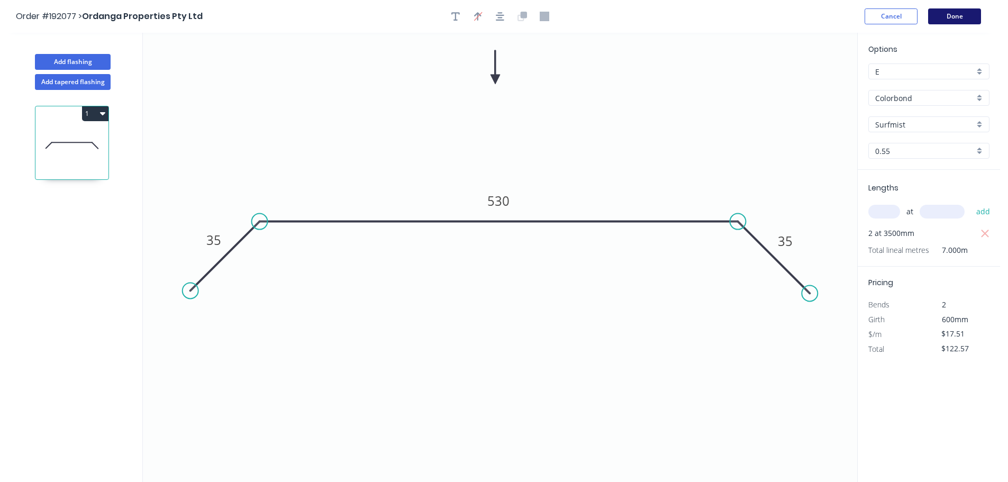
click at [961, 14] on button "Done" at bounding box center [954, 16] width 53 height 16
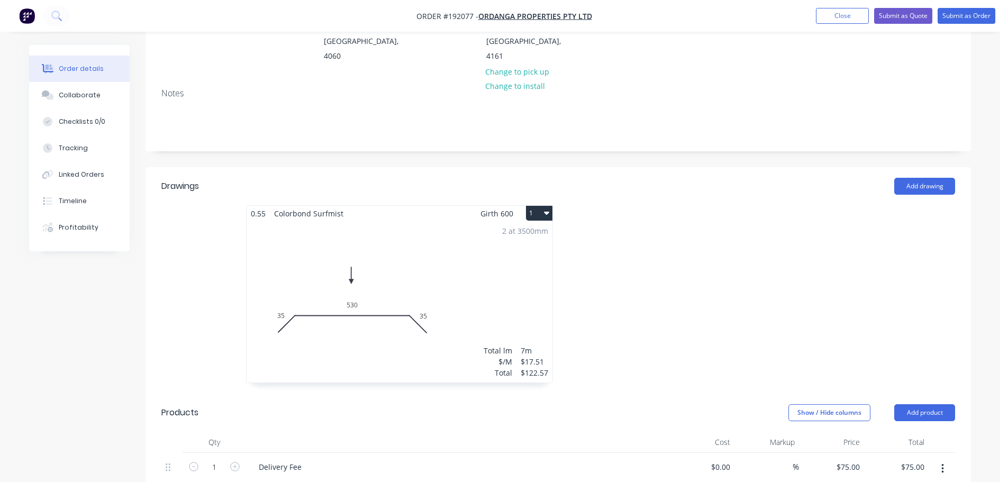
scroll to position [318, 0]
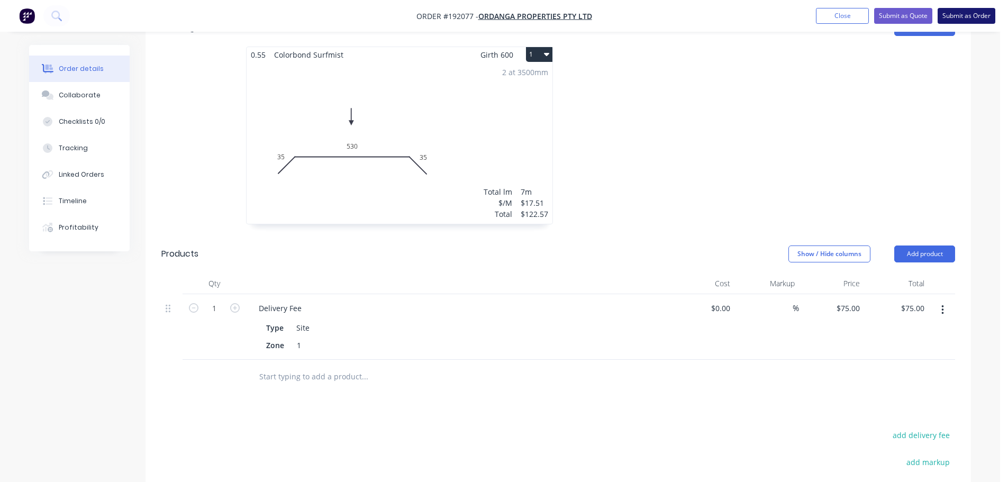
click at [966, 20] on button "Submit as Order" at bounding box center [967, 16] width 58 height 16
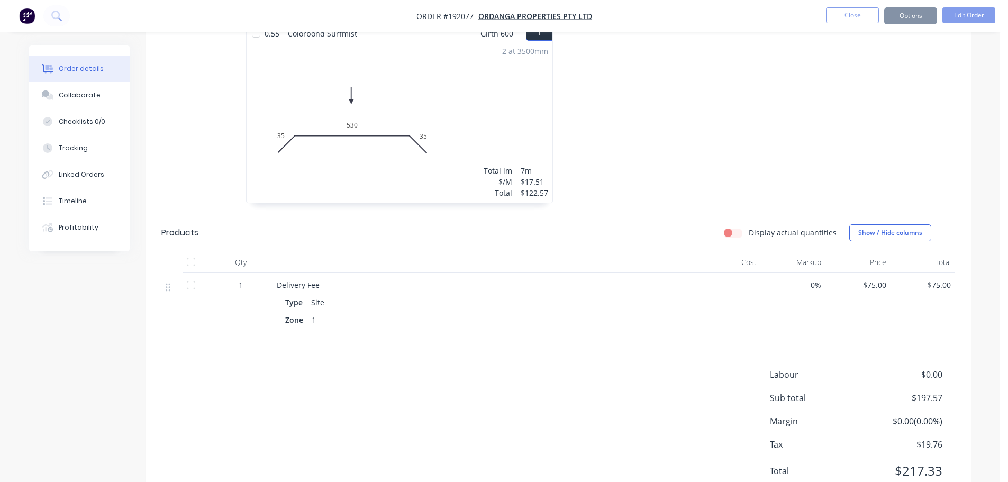
scroll to position [0, 0]
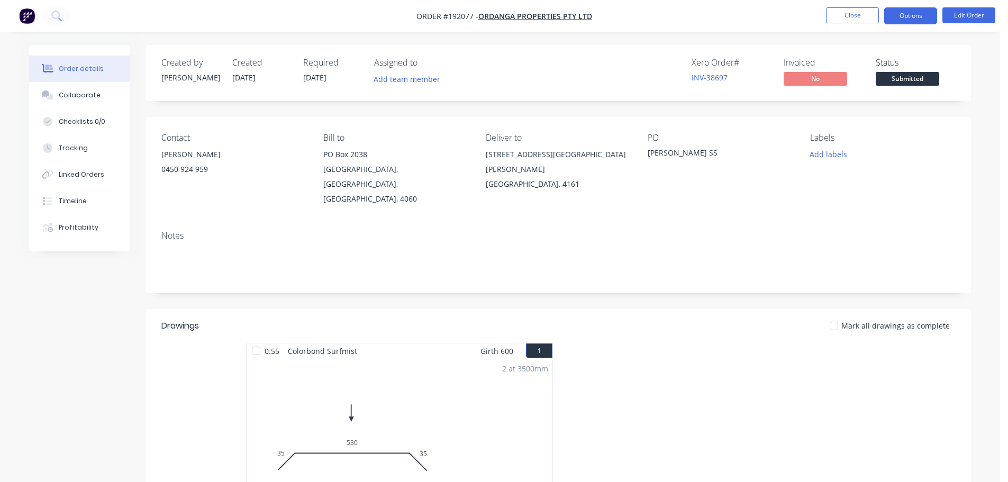
click at [914, 16] on button "Options" at bounding box center [911, 15] width 53 height 17
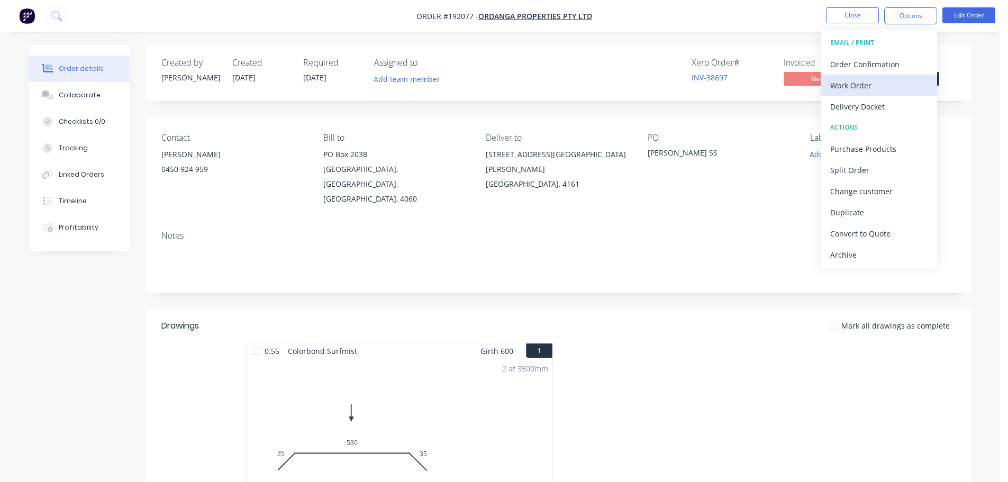
click at [899, 77] on button "Work Order" at bounding box center [879, 85] width 116 height 21
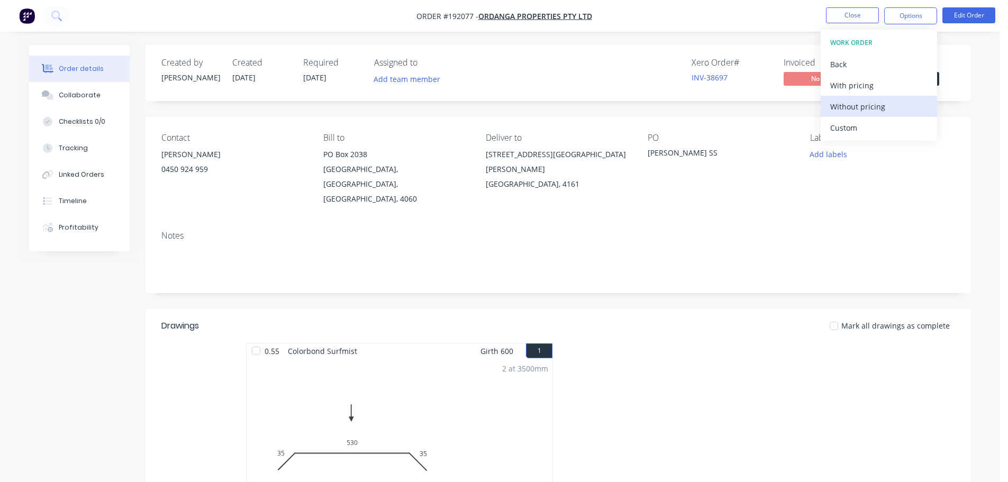
click at [890, 110] on div "Without pricing" at bounding box center [879, 106] width 97 height 15
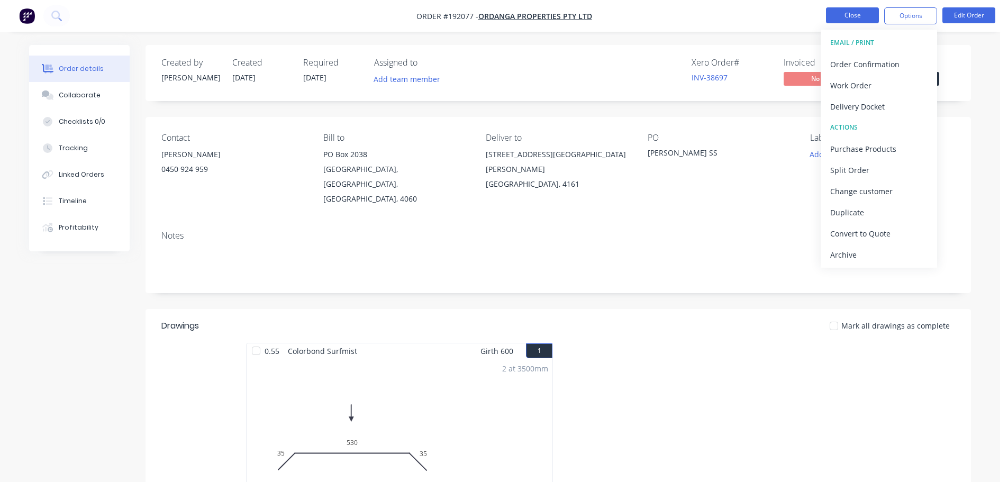
click at [841, 11] on button "Close" at bounding box center [852, 15] width 53 height 16
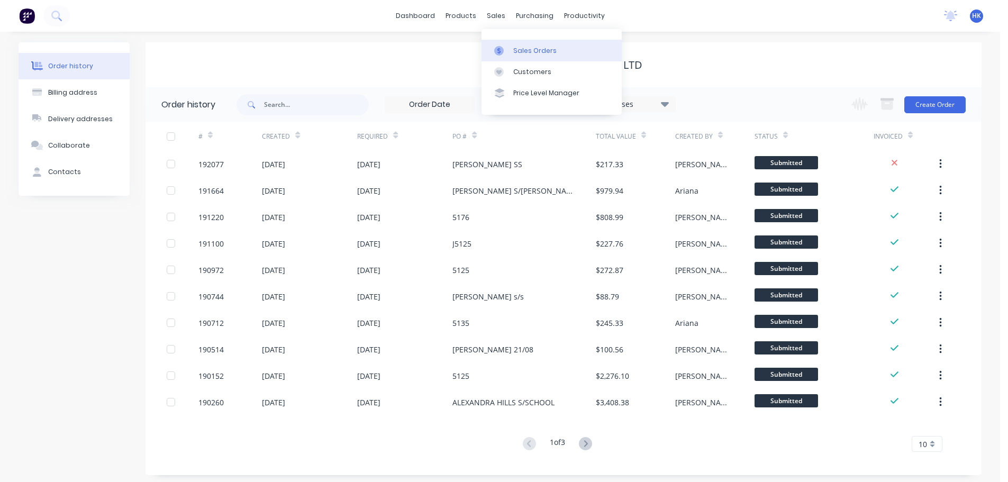
click at [522, 47] on div "Sales Orders" at bounding box center [534, 51] width 43 height 10
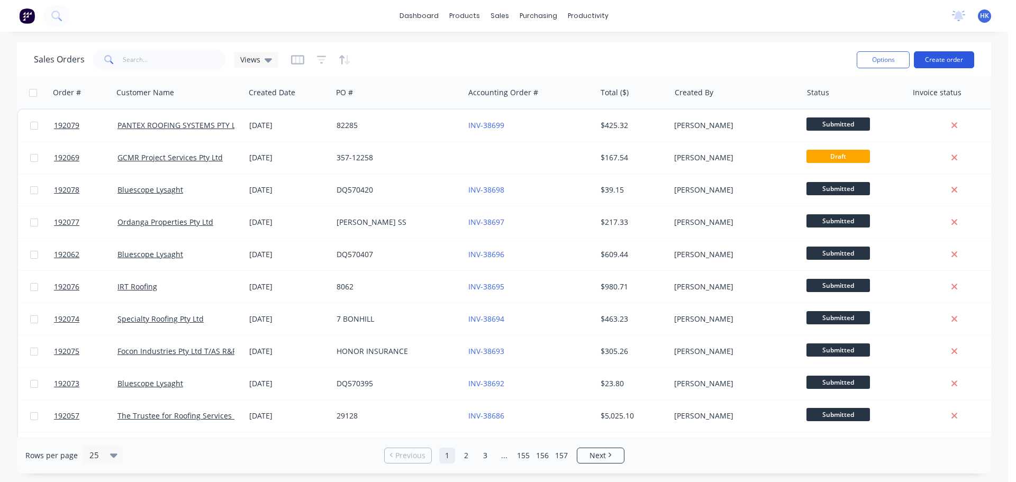
click at [954, 53] on button "Create order" at bounding box center [944, 59] width 60 height 17
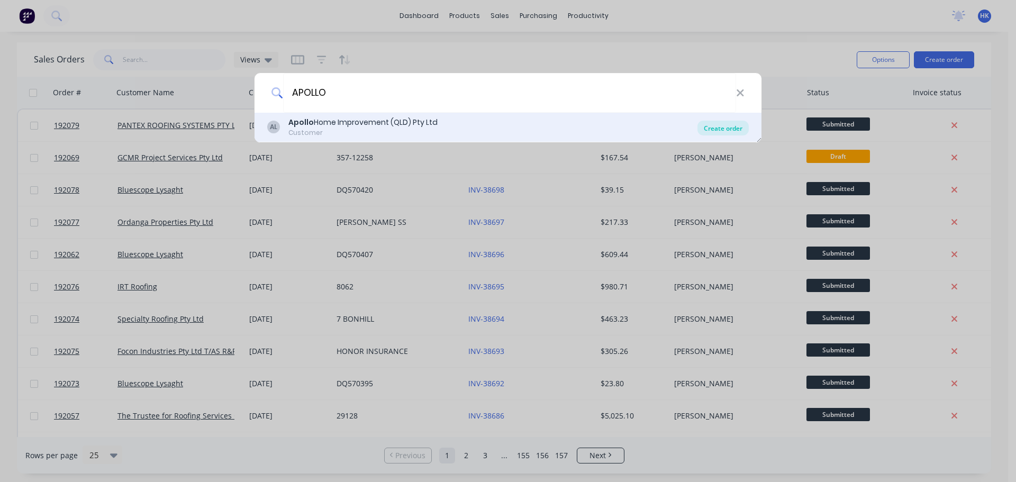
type input "APOLLO"
click at [732, 130] on div "Create order" at bounding box center [723, 128] width 51 height 15
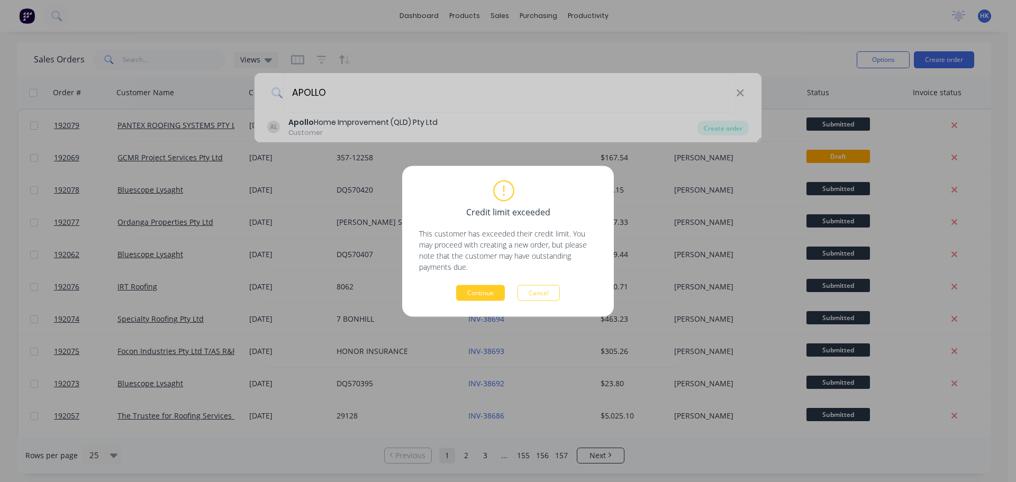
click at [503, 287] on button "Continue" at bounding box center [480, 293] width 49 height 16
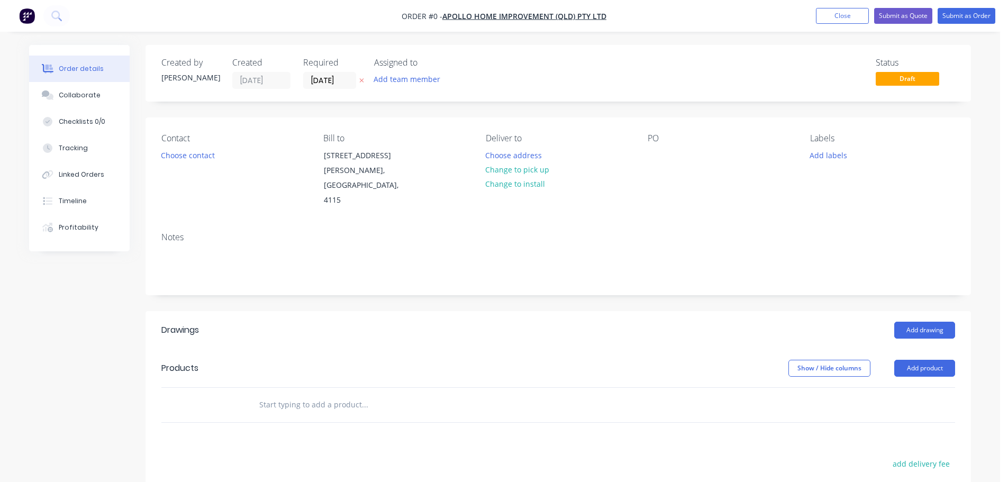
click at [330, 90] on div "Created by Hannah Created 08/09/25 Required 08/09/25 Assigned to Add team membe…" at bounding box center [559, 73] width 826 height 57
drag, startPoint x: 329, startPoint y: 83, endPoint x: 334, endPoint y: 89, distance: 8.3
click at [329, 82] on input "[DATE]" at bounding box center [330, 81] width 52 height 16
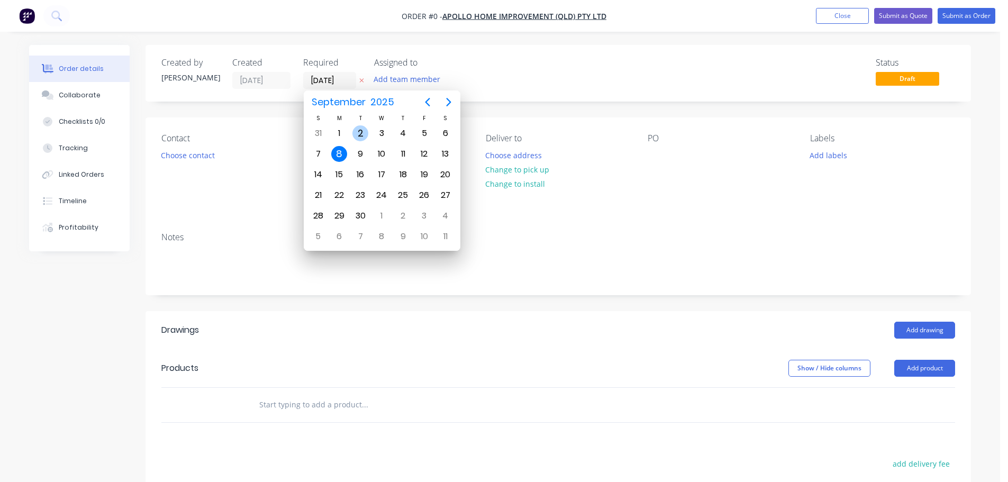
click at [353, 152] on div "9" at bounding box center [361, 154] width 16 height 16
type input "[DATE]"
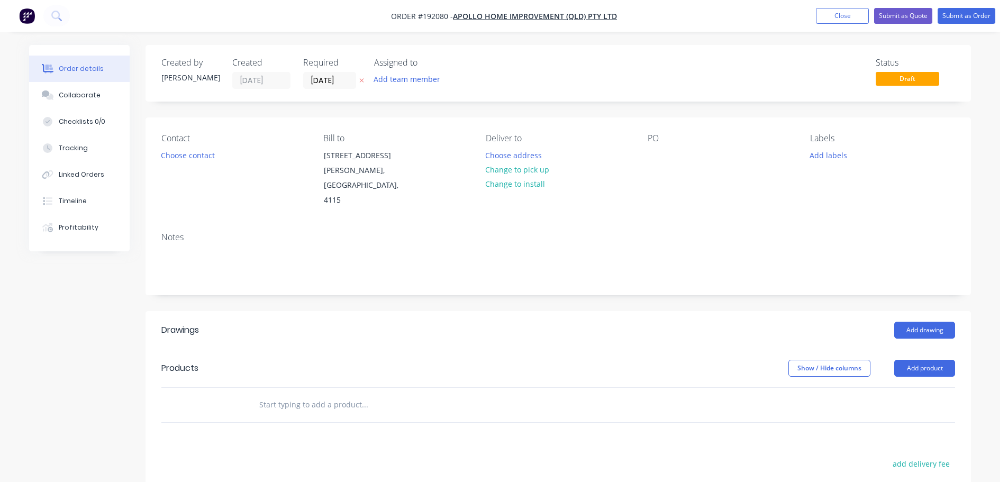
click at [188, 163] on div "Contact Choose contact" at bounding box center [233, 170] width 145 height 75
click at [194, 152] on button "Choose contact" at bounding box center [188, 155] width 65 height 14
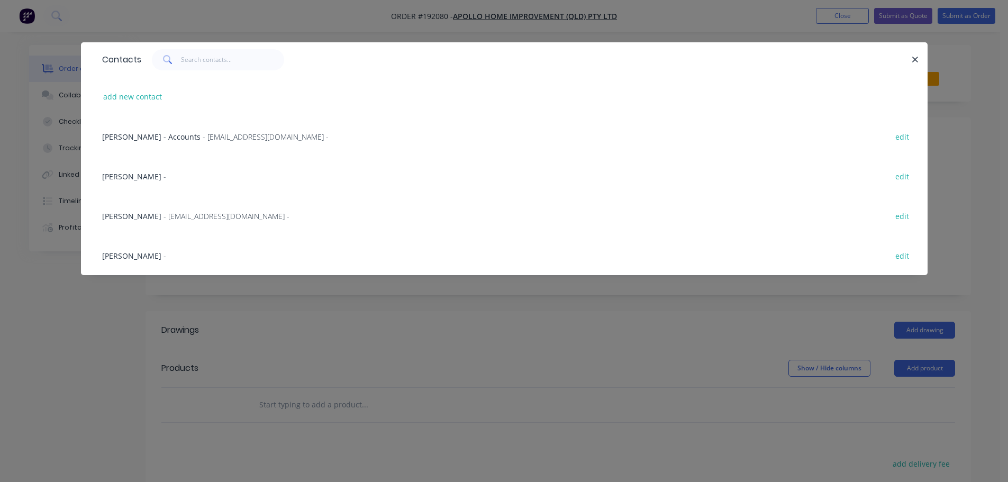
click at [168, 209] on div "Marie Defty - maried@apollopatios.com.au - edit" at bounding box center [504, 216] width 815 height 40
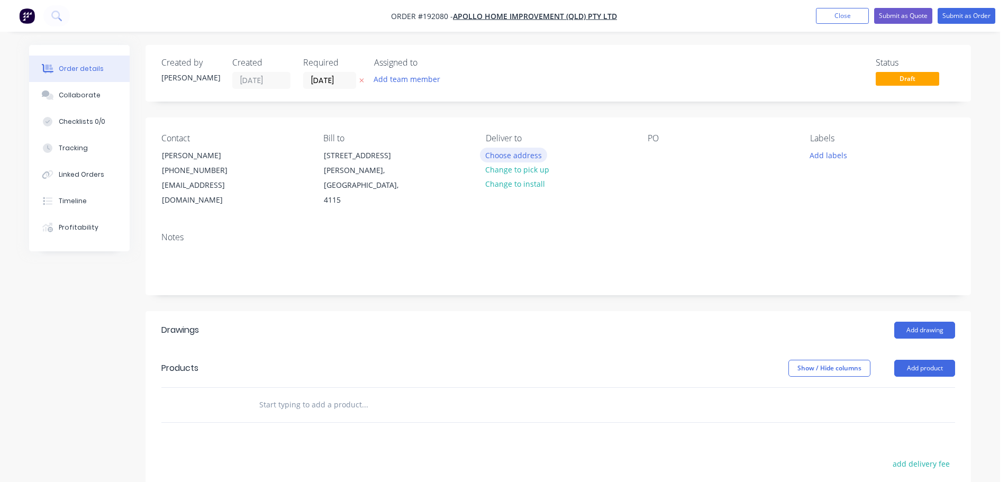
click at [497, 151] on button "Choose address" at bounding box center [514, 155] width 68 height 14
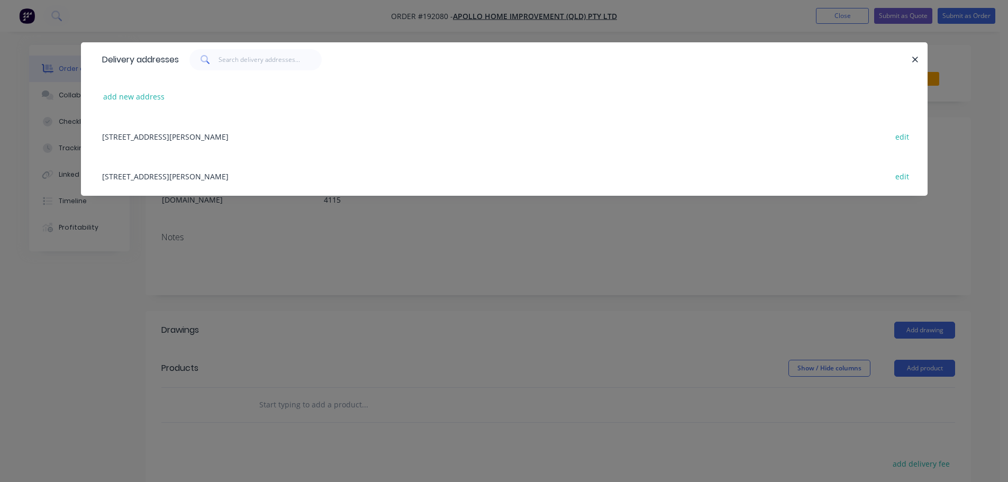
click at [207, 181] on div "29 CORYMBIA PL, (STORE), PARKINSON, Queensland, Australia, 4115 edit" at bounding box center [504, 176] width 815 height 40
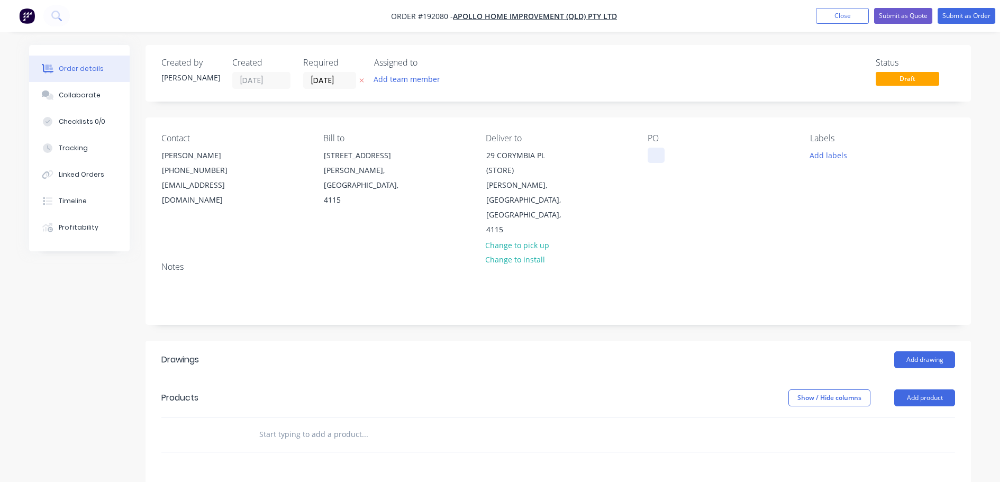
click at [655, 156] on div at bounding box center [656, 155] width 17 height 15
click at [814, 159] on button "Add labels" at bounding box center [828, 155] width 49 height 14
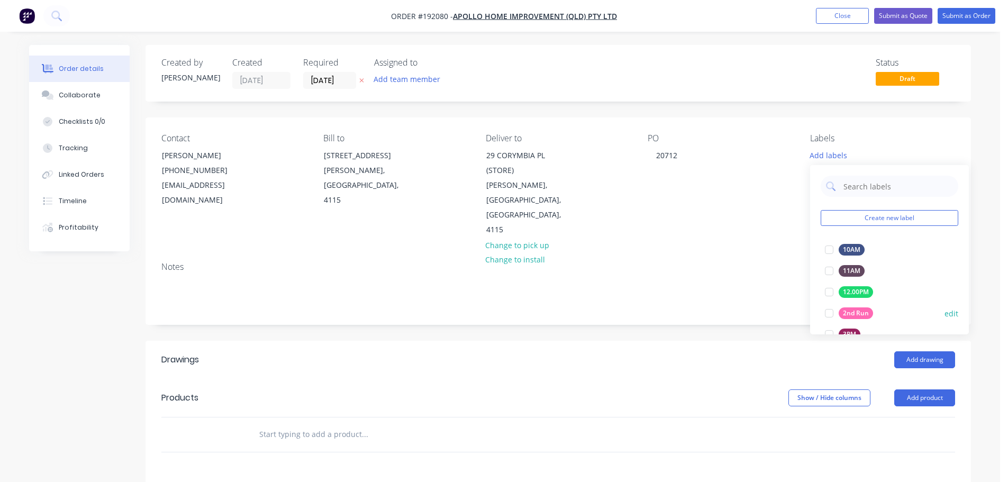
click at [826, 313] on div at bounding box center [829, 313] width 21 height 21
click at [767, 351] on div "Add drawing" at bounding box center [642, 359] width 625 height 17
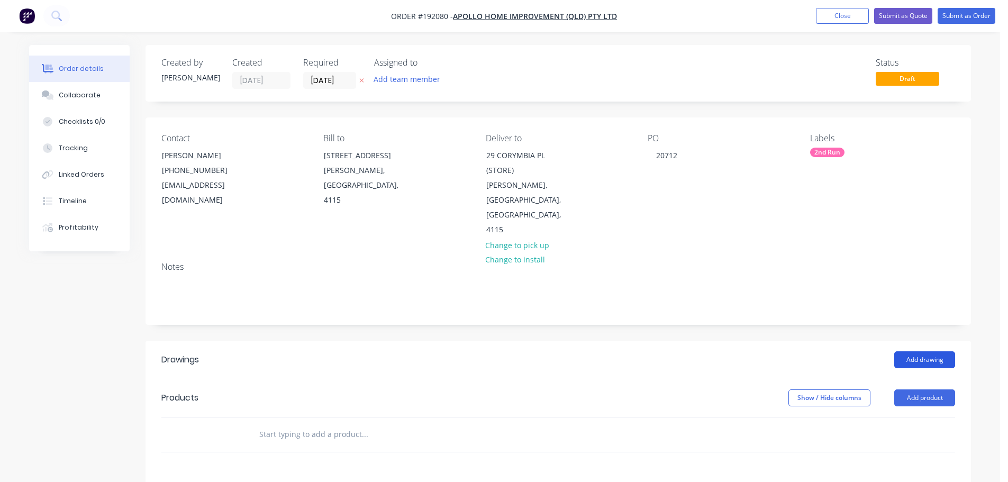
click at [928, 351] on button "Add drawing" at bounding box center [925, 359] width 61 height 17
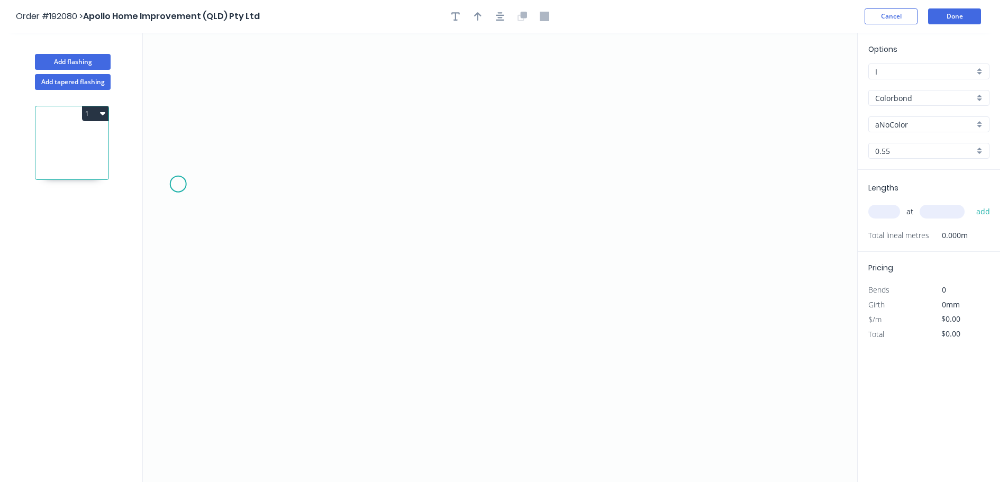
click at [178, 184] on icon "0" at bounding box center [500, 257] width 715 height 449
click at [471, 264] on icon "0" at bounding box center [500, 257] width 715 height 449
click at [471, 346] on icon "0 ?" at bounding box center [500, 257] width 715 height 449
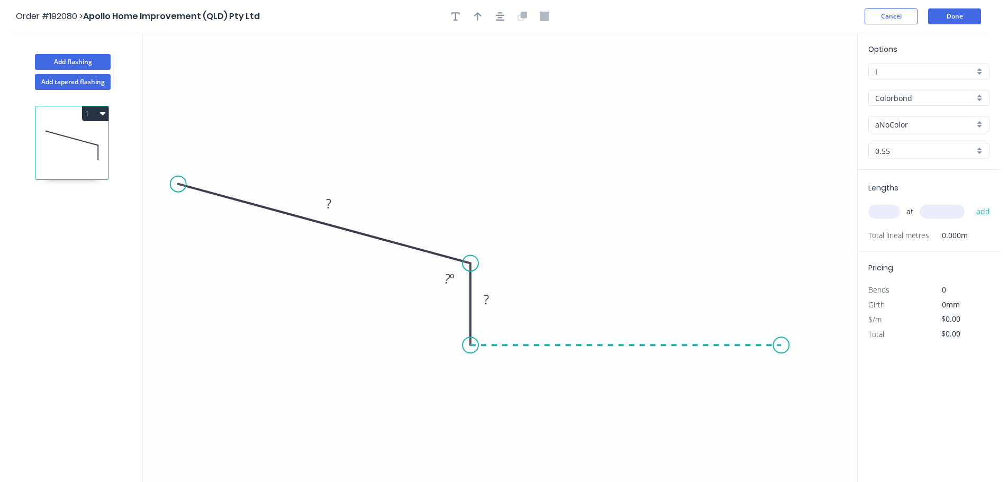
click at [782, 352] on icon "0 ? ? ? º" at bounding box center [500, 257] width 715 height 449
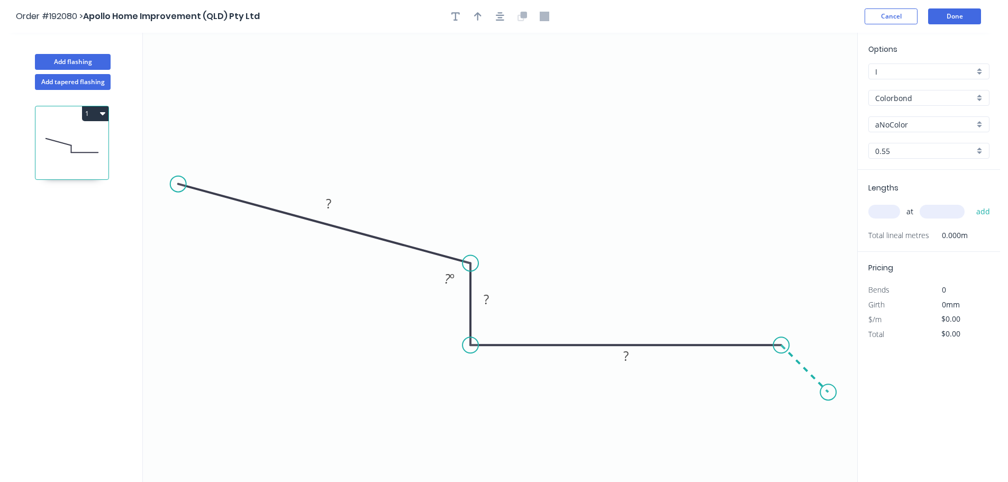
click at [829, 393] on icon "0 ? ? ? ? º" at bounding box center [500, 257] width 715 height 449
drag, startPoint x: 831, startPoint y: 393, endPoint x: 841, endPoint y: 394, distance: 9.6
click at [841, 394] on circle at bounding box center [839, 393] width 16 height 16
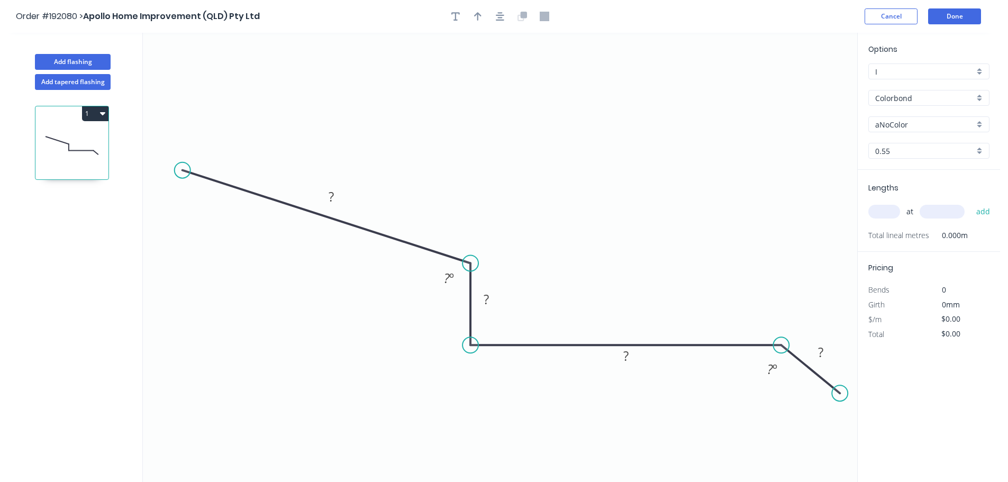
drag, startPoint x: 181, startPoint y: 182, endPoint x: 183, endPoint y: 165, distance: 17.1
click at [183, 165] on circle at bounding box center [183, 171] width 16 height 16
click at [183, 165] on circle at bounding box center [184, 165] width 16 height 16
click at [224, 156] on icon "0 ? ? ? ? ? º ? º" at bounding box center [500, 257] width 715 height 449
drag, startPoint x: 223, startPoint y: 150, endPoint x: 234, endPoint y: 148, distance: 11.3
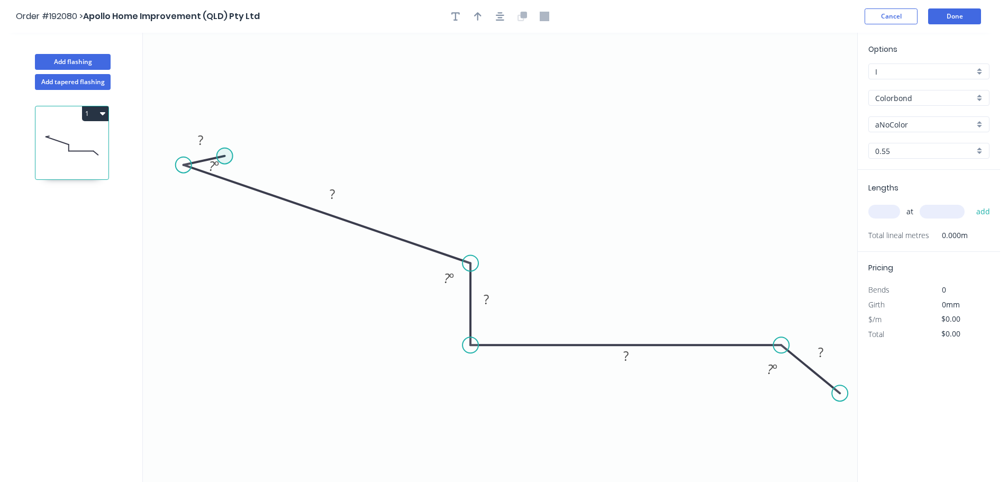
click at [233, 148] on circle at bounding box center [225, 156] width 16 height 16
click at [211, 133] on rect at bounding box center [204, 137] width 21 height 15
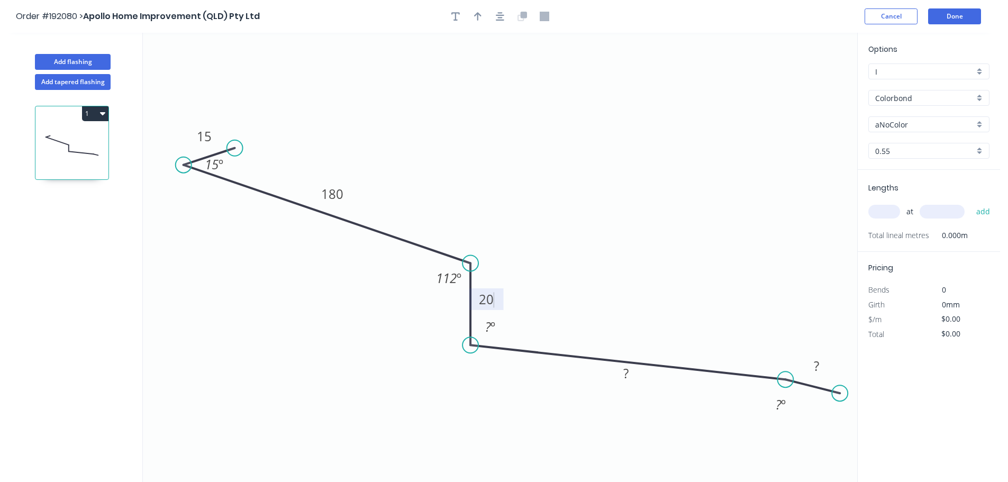
drag, startPoint x: 777, startPoint y: 345, endPoint x: 803, endPoint y: 382, distance: 45.5
click at [785, 379] on circle at bounding box center [786, 380] width 16 height 16
drag, startPoint x: 836, startPoint y: 413, endPoint x: 838, endPoint y: 428, distance: 15.4
click at [840, 432] on circle at bounding box center [839, 433] width 16 height 16
click at [486, 329] on tspan "?" at bounding box center [488, 326] width 6 height 17
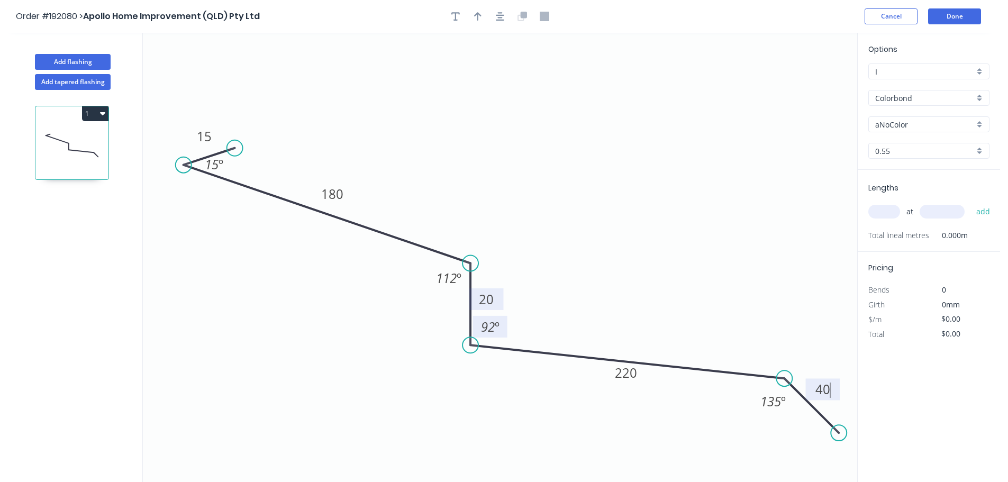
click at [503, 285] on icon "0 15 180 20 220 40 15 º 112 º 92 º 135 º" at bounding box center [500, 257] width 715 height 449
type input "$15.23"
drag, startPoint x: 501, startPoint y: 297, endPoint x: 510, endPoint y: 277, distance: 22.5
click at [510, 277] on rect at bounding box center [493, 280] width 34 height 22
click at [941, 15] on button "Done" at bounding box center [954, 16] width 53 height 16
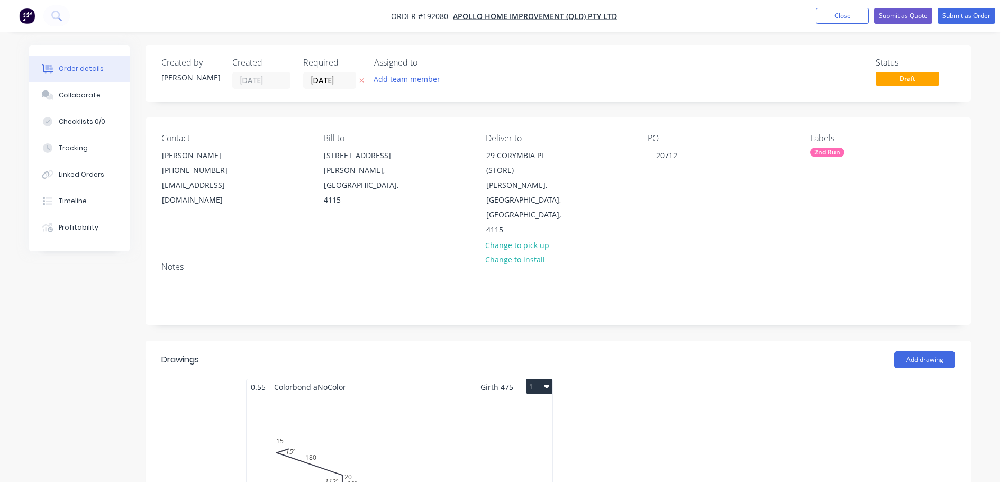
scroll to position [106, 0]
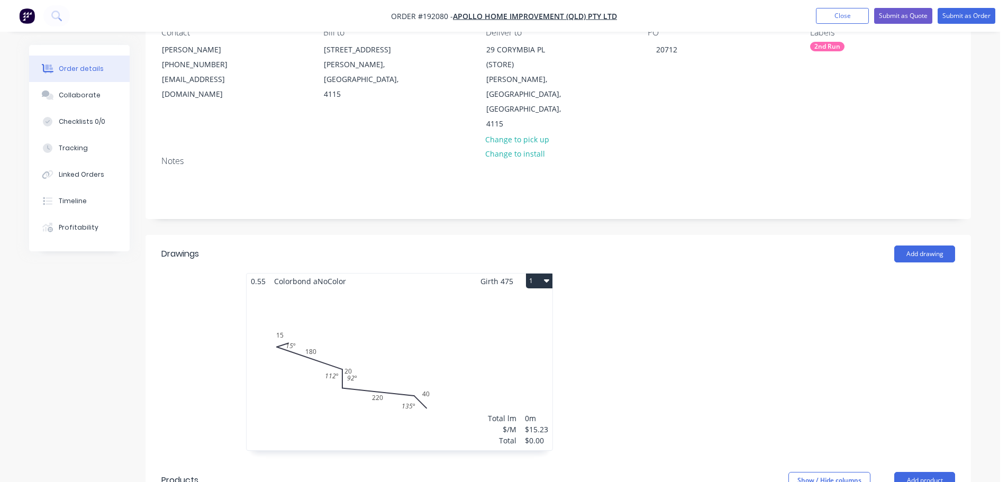
click at [491, 313] on div "Total lm $/M Total 0m $15.23 $0.00" at bounding box center [400, 369] width 306 height 161
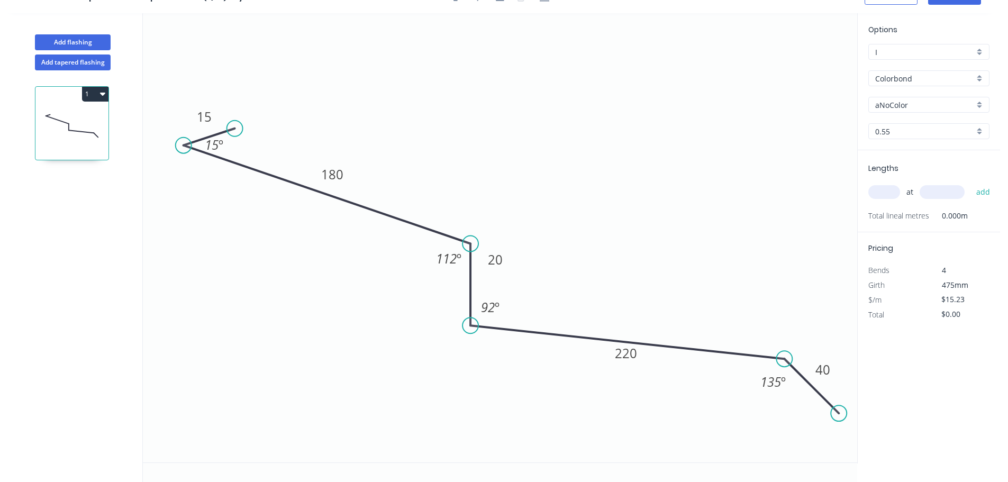
scroll to position [20, 0]
drag, startPoint x: 229, startPoint y: 143, endPoint x: 239, endPoint y: 145, distance: 10.3
click at [239, 145] on rect at bounding box center [224, 147] width 34 height 22
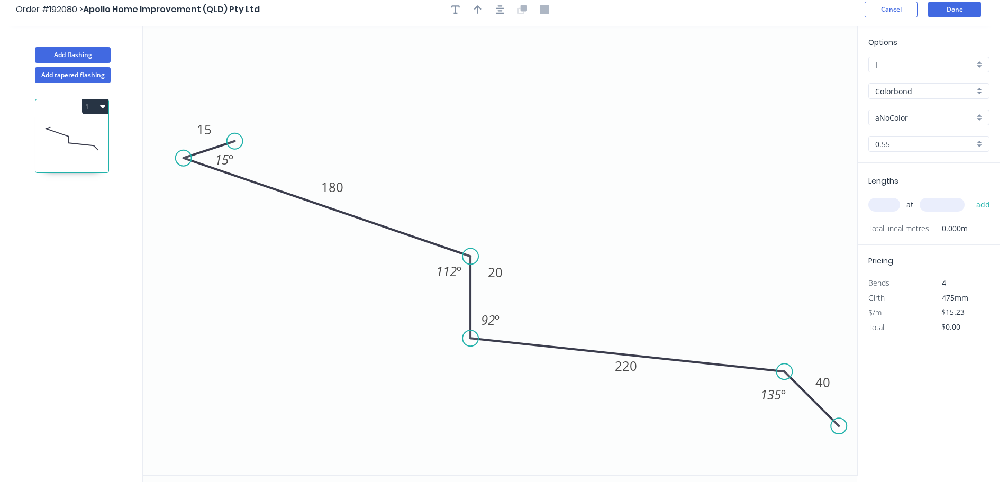
scroll to position [0, 0]
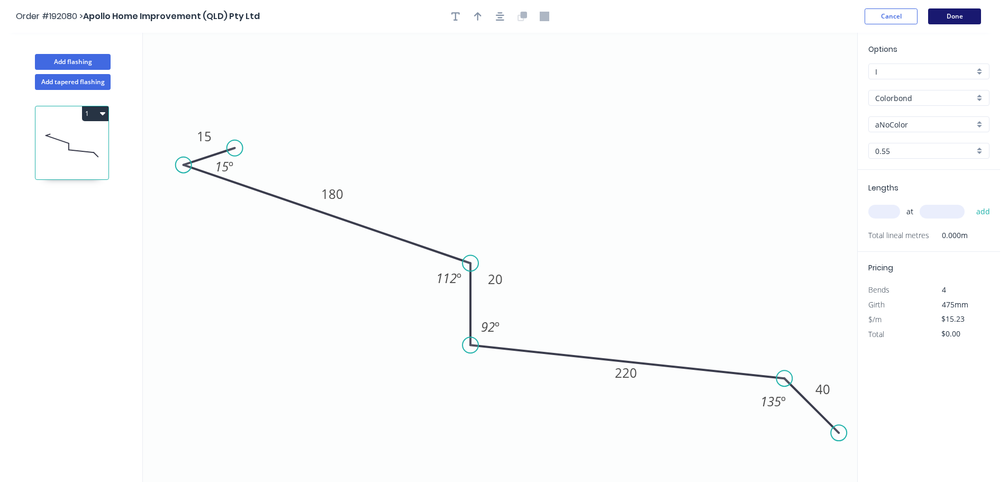
click at [951, 18] on button "Done" at bounding box center [954, 16] width 53 height 16
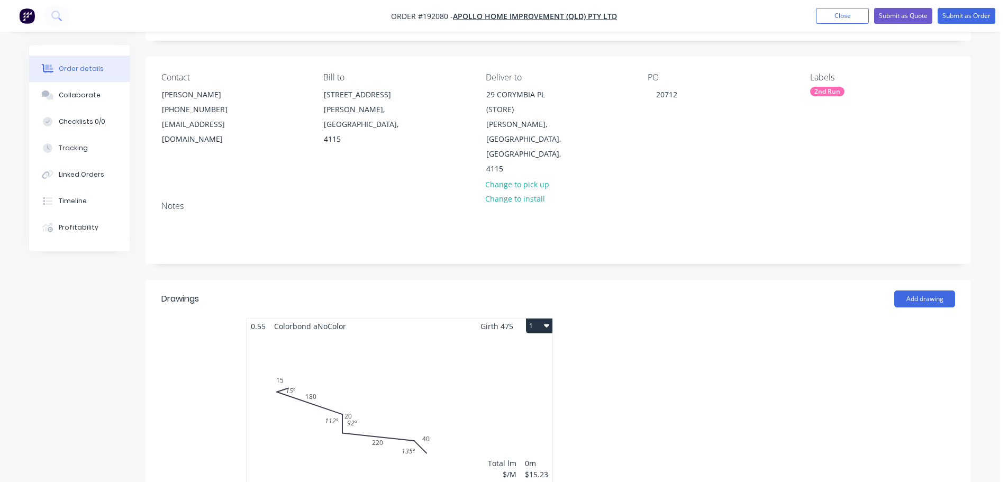
scroll to position [106, 0]
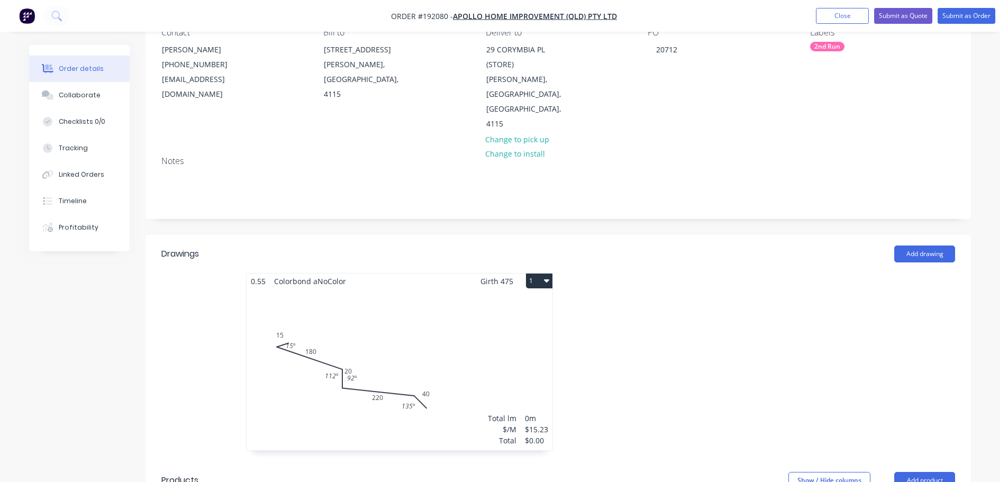
click at [503, 300] on div "Total lm $/M Total 0m $15.23 $0.00" at bounding box center [400, 369] width 306 height 161
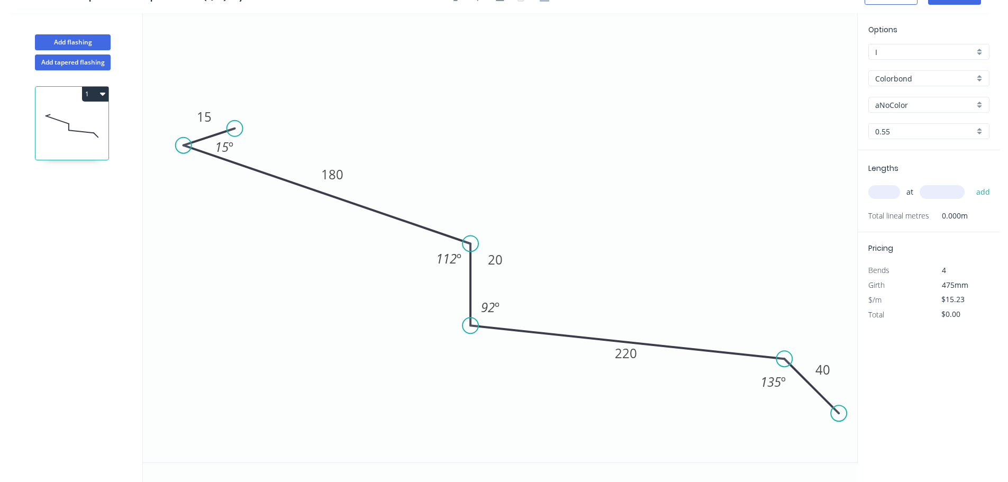
scroll to position [20, 0]
drag, startPoint x: 505, startPoint y: 302, endPoint x: 520, endPoint y: 310, distance: 17.3
click at [520, 310] on rect at bounding box center [506, 315] width 34 height 22
click at [506, 260] on rect at bounding box center [494, 255] width 34 height 22
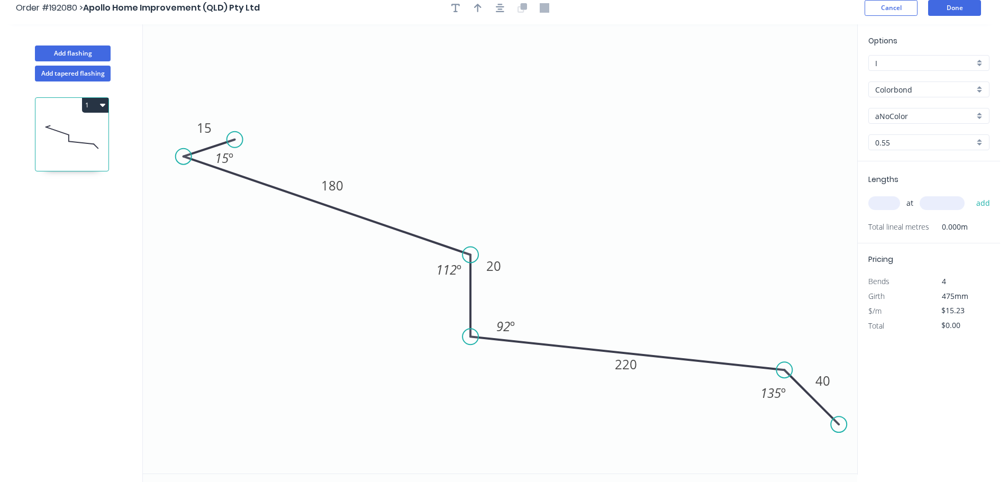
scroll to position [0, 0]
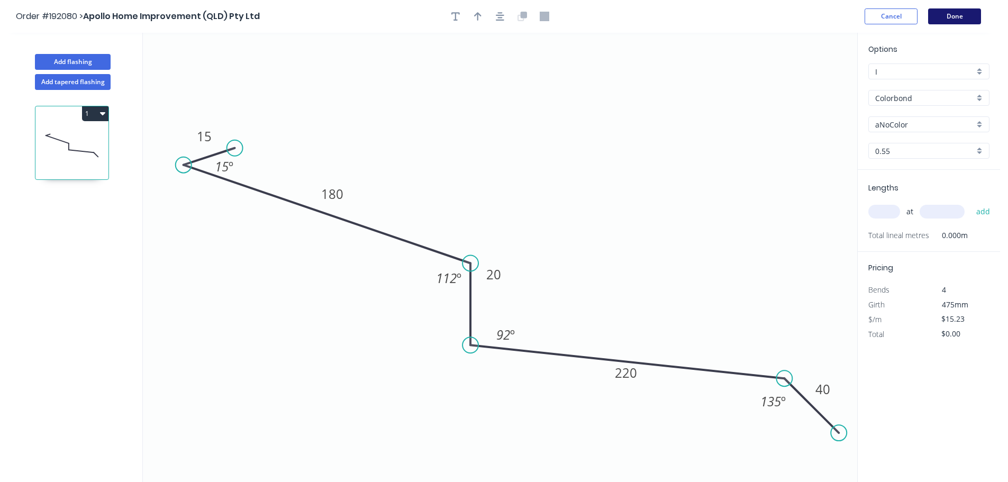
click at [966, 17] on button "Done" at bounding box center [954, 16] width 53 height 16
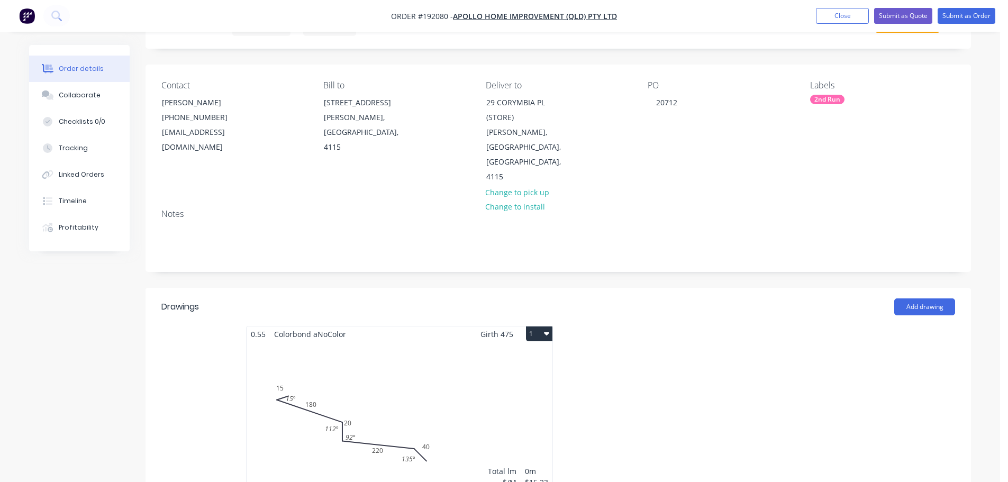
click at [459, 383] on div "Total lm $/M Total 0m $15.23 $0.00" at bounding box center [400, 422] width 306 height 161
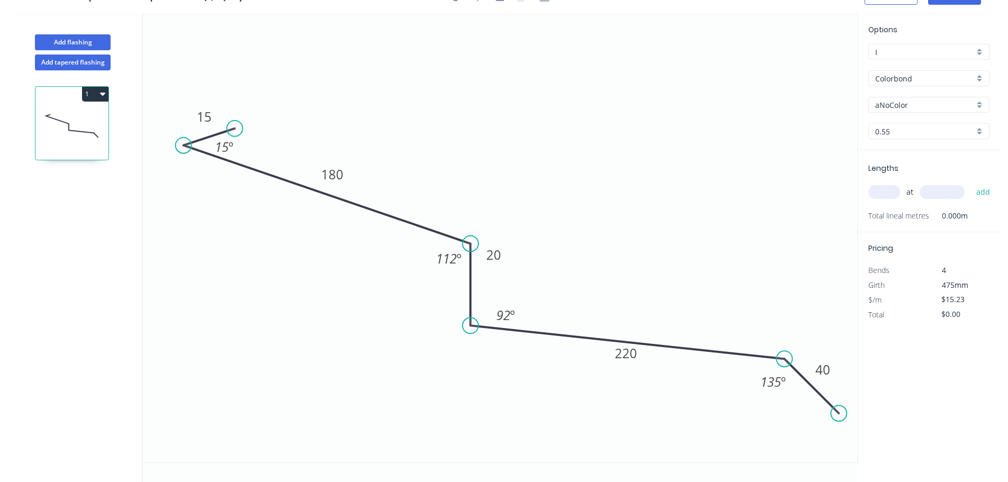
scroll to position [20, 0]
click at [502, 258] on rect at bounding box center [493, 255] width 21 height 15
drag, startPoint x: 508, startPoint y: 258, endPoint x: 511, endPoint y: 273, distance: 15.7
click at [511, 273] on rect at bounding box center [497, 270] width 34 height 22
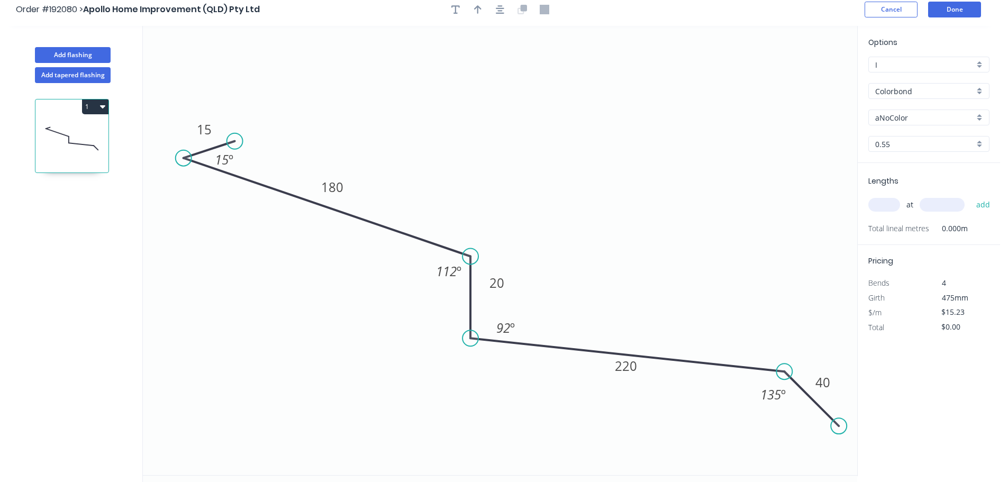
scroll to position [0, 0]
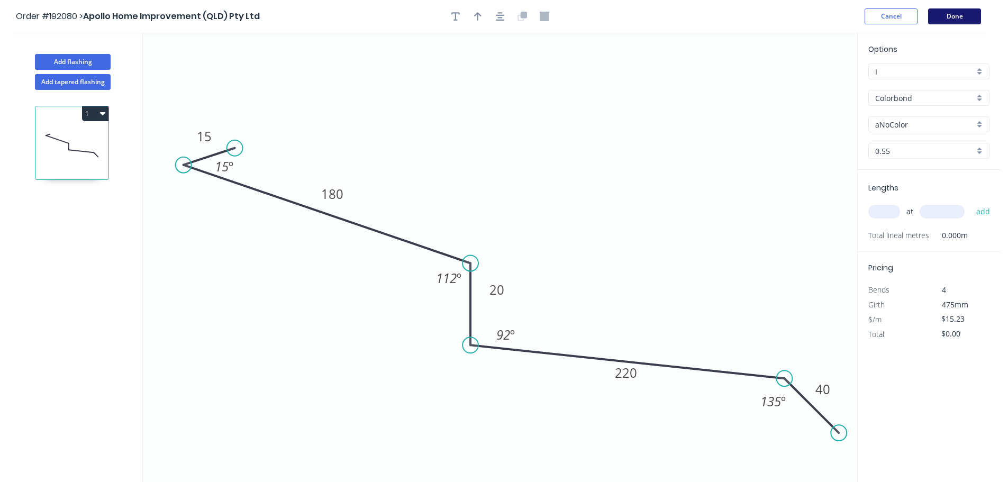
click at [965, 11] on button "Done" at bounding box center [954, 16] width 53 height 16
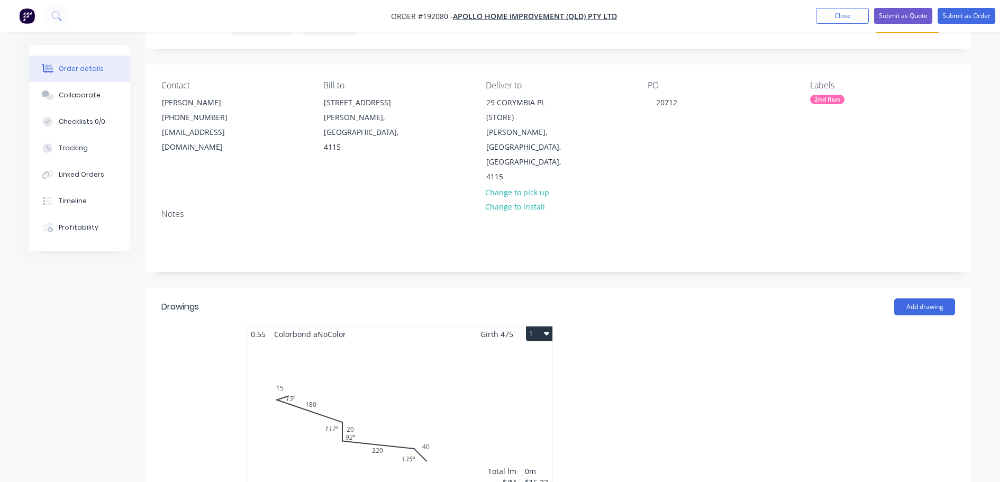
click at [486, 363] on div "Total lm $/M Total 0m $15.23 $0.00" at bounding box center [400, 422] width 306 height 161
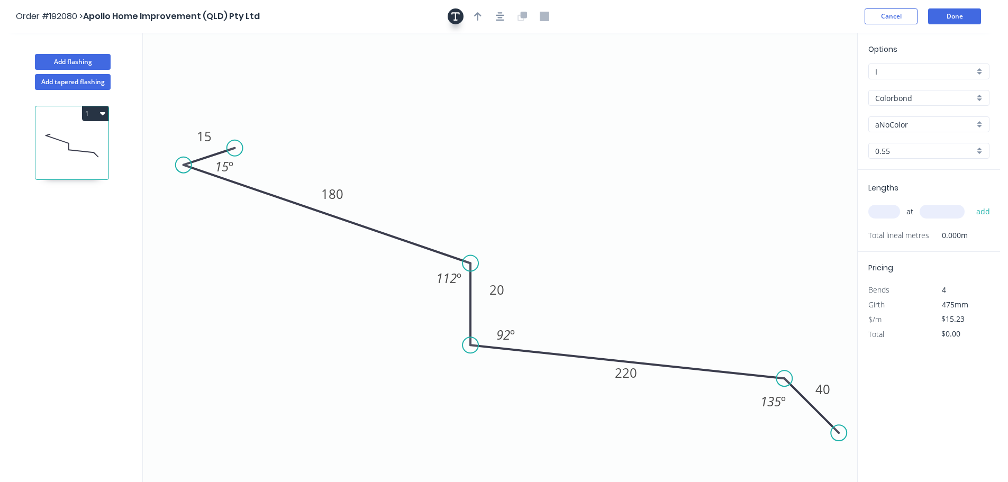
click at [479, 15] on icon "button" at bounding box center [477, 17] width 7 height 10
click at [456, 20] on icon "button" at bounding box center [456, 16] width 8 height 8
drag, startPoint x: 656, startPoint y: 93, endPoint x: 540, endPoint y: 101, distance: 115.7
click at [540, 101] on icon at bounding box center [542, 89] width 10 height 34
click at [918, 128] on input "aNoColor" at bounding box center [925, 124] width 99 height 11
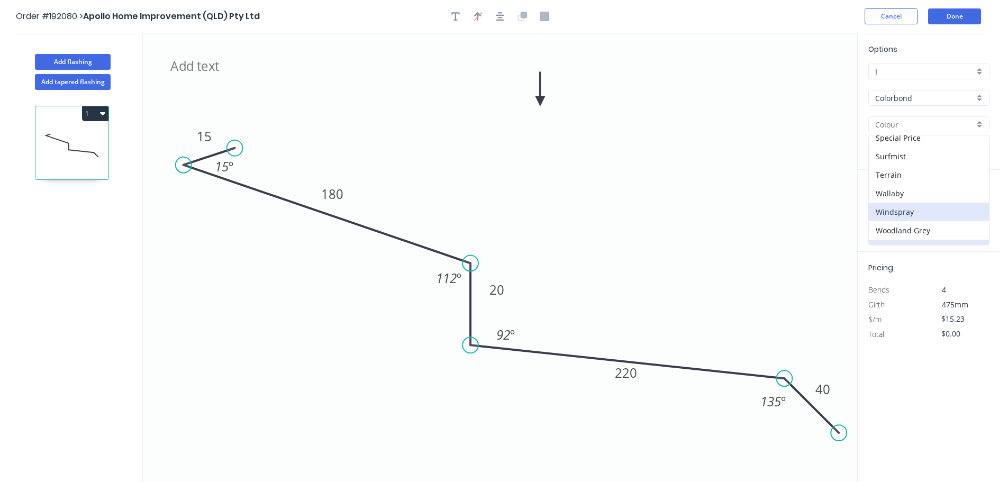
scroll to position [410, 0]
click at [913, 220] on div "Woodland Grey" at bounding box center [929, 217] width 120 height 19
type input "Woodland Grey"
click at [881, 218] on input "text" at bounding box center [885, 212] width 32 height 14
type input "1"
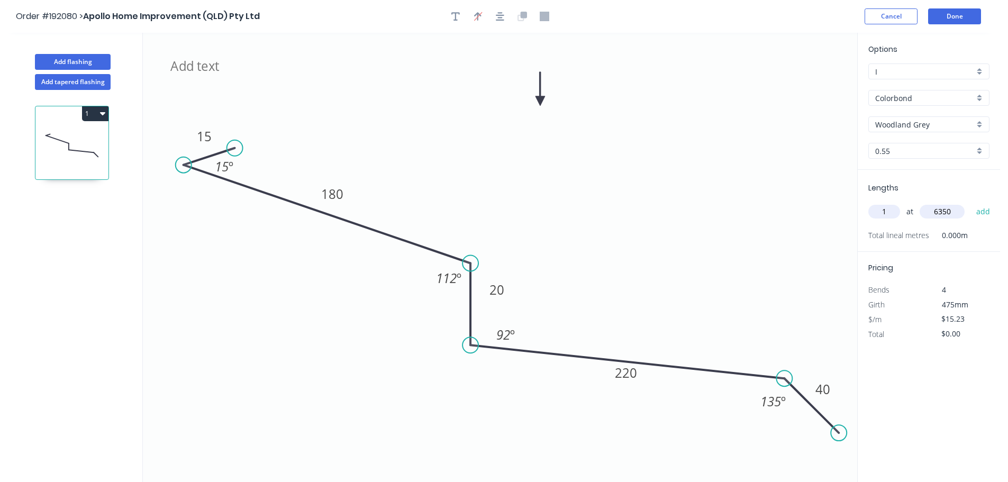
type input "6350"
click at [971, 203] on button "add" at bounding box center [983, 212] width 25 height 18
type input "$96.71"
click at [953, 17] on button "Done" at bounding box center [954, 16] width 53 height 16
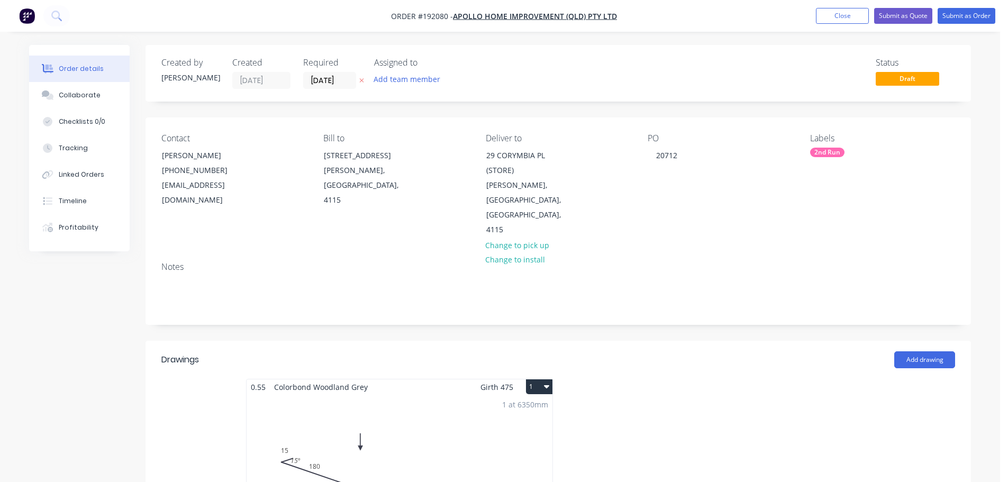
click at [953, 24] on nav "Order #192080 - Apollo Home Improvement (QLD) Pty Ltd Add product Close Submit …" at bounding box center [504, 16] width 1008 height 32
click at [962, 21] on button "Submit as Order" at bounding box center [967, 16] width 58 height 16
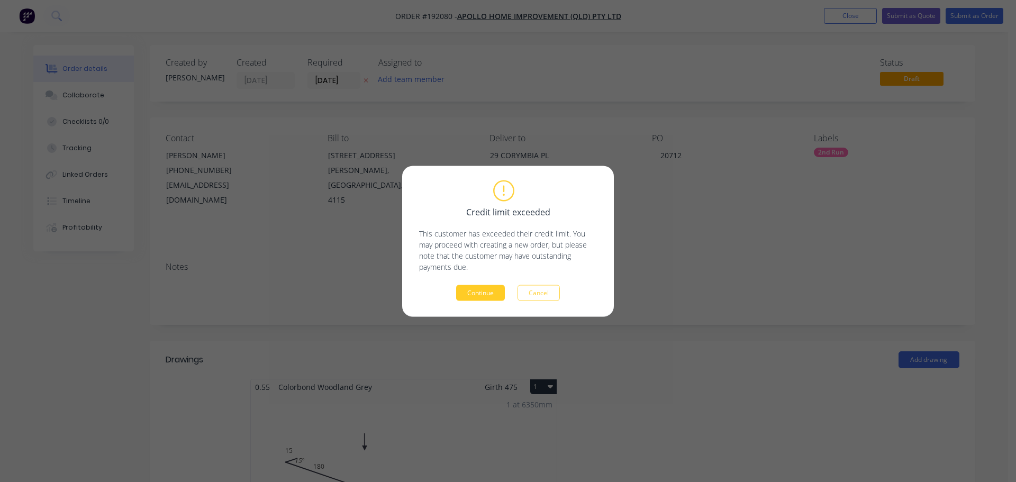
click at [486, 298] on button "Continue" at bounding box center [480, 293] width 49 height 16
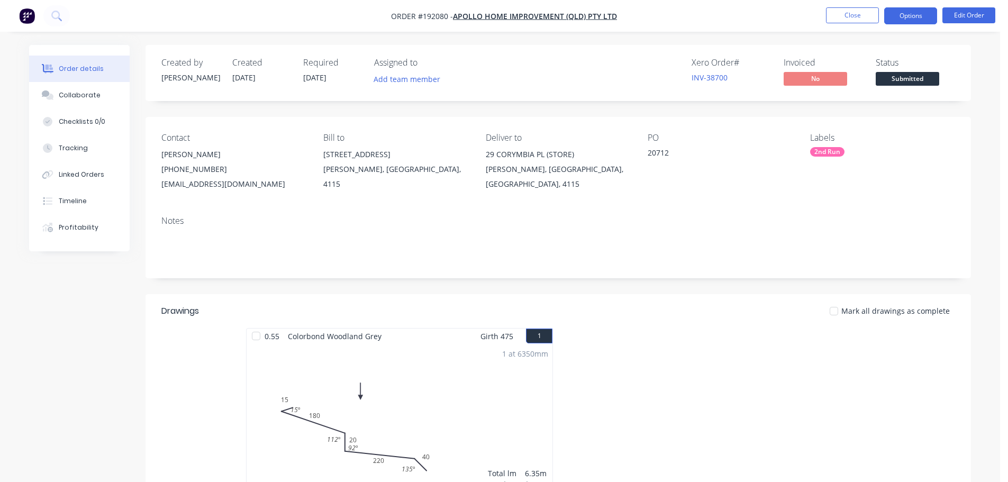
click at [915, 17] on button "Options" at bounding box center [911, 15] width 53 height 17
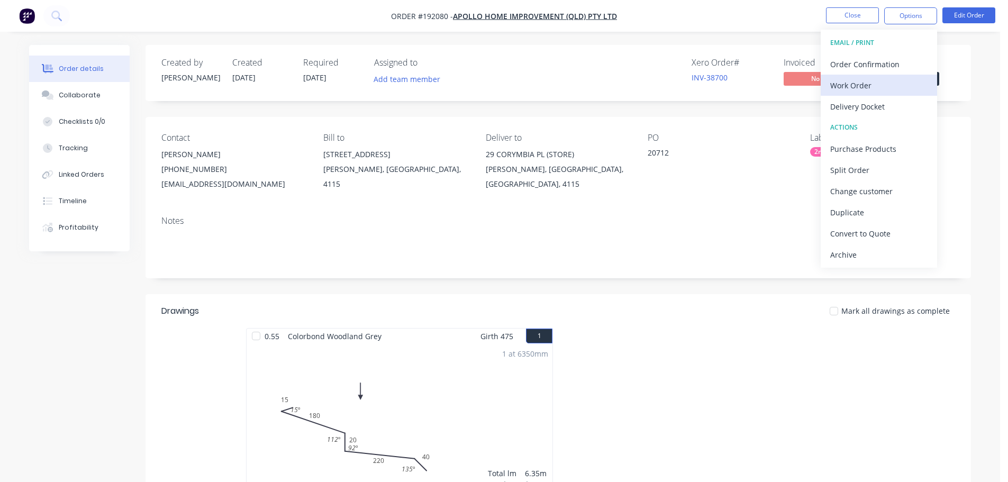
click at [881, 82] on div "Work Order" at bounding box center [879, 85] width 97 height 15
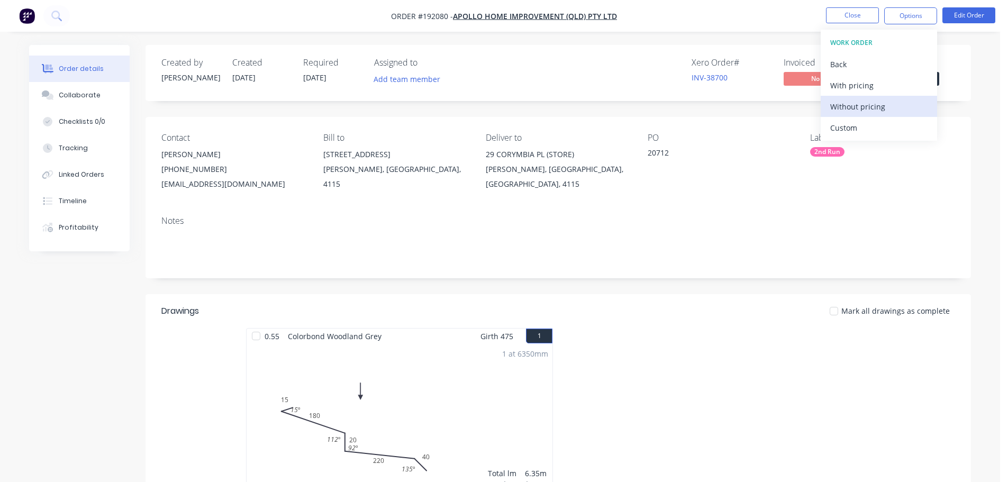
click at [881, 105] on div "Without pricing" at bounding box center [879, 106] width 97 height 15
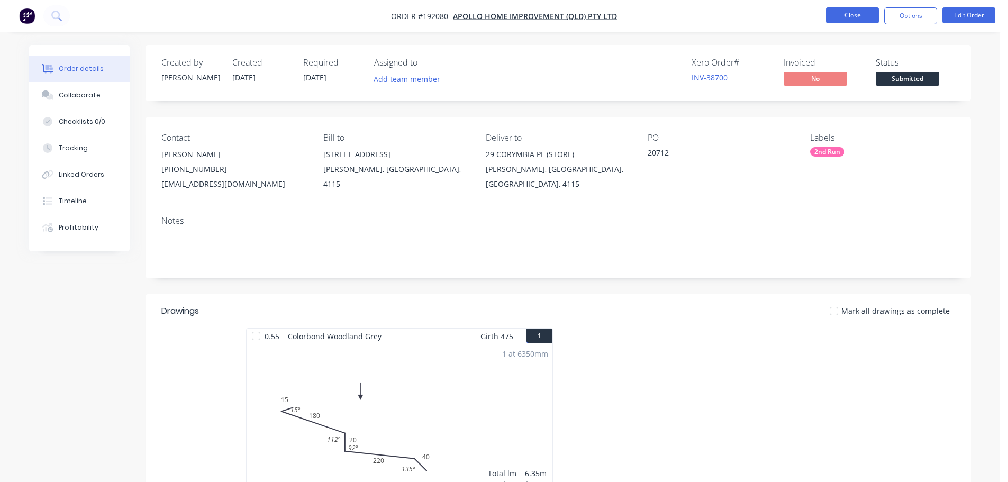
click at [854, 8] on button "Close" at bounding box center [852, 15] width 53 height 16
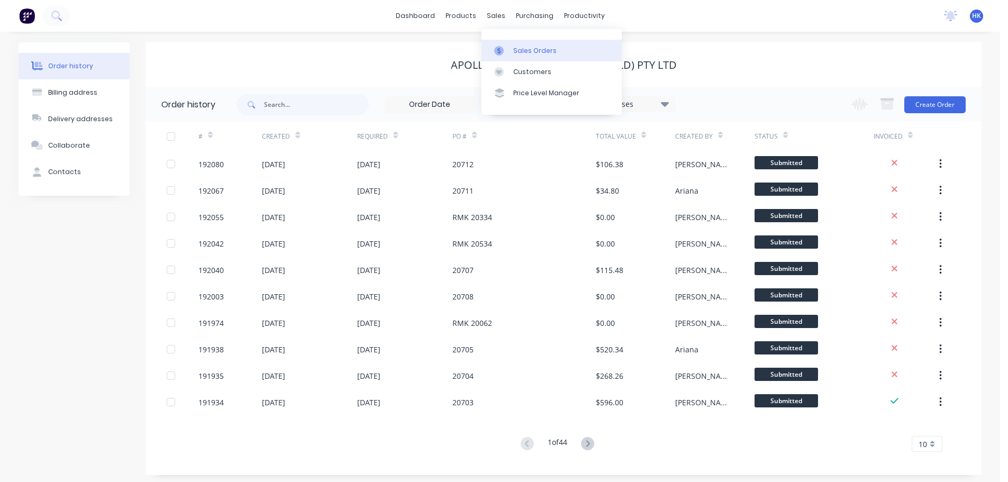
click at [535, 49] on div "Sales Orders" at bounding box center [534, 51] width 43 height 10
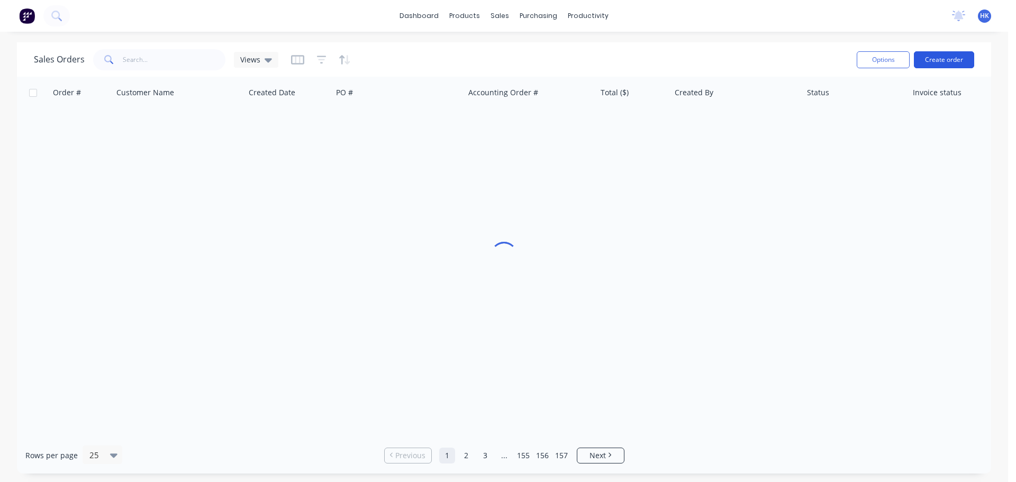
click at [938, 60] on button "Create order" at bounding box center [944, 59] width 60 height 17
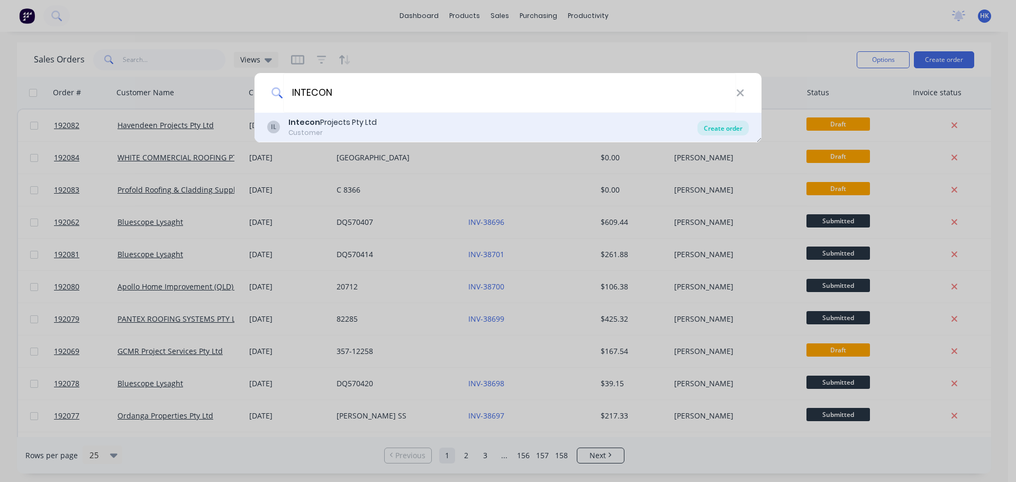
type input "INTECON"
click at [720, 133] on div "Create order" at bounding box center [723, 128] width 51 height 15
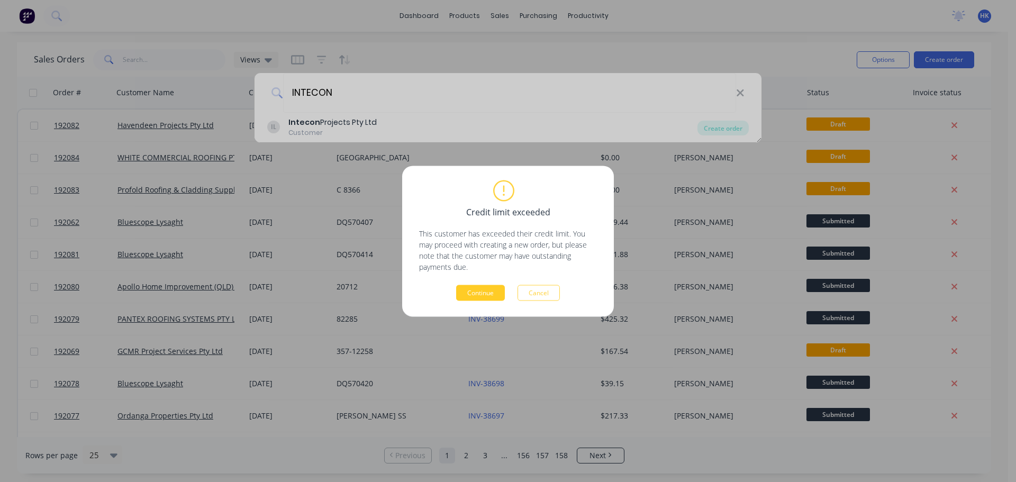
click at [493, 298] on button "Continue" at bounding box center [480, 293] width 49 height 16
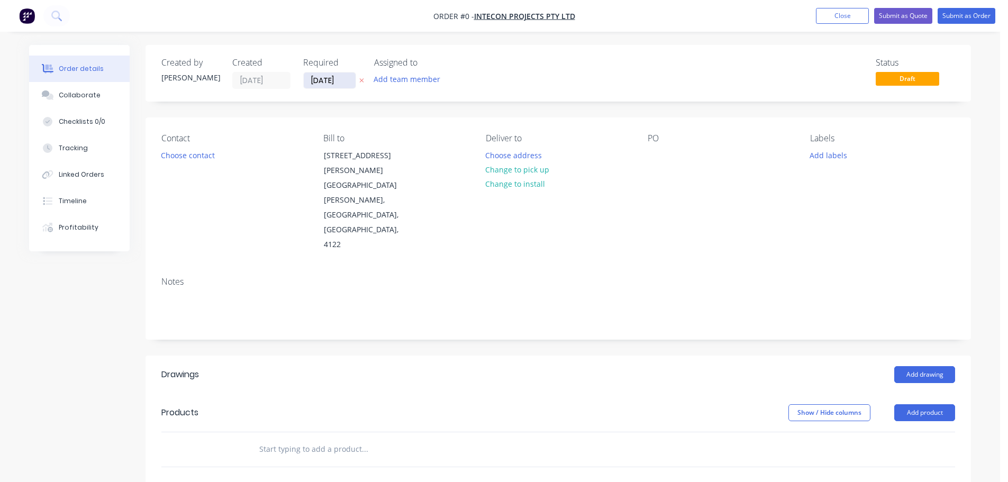
click at [335, 81] on input "[DATE]" at bounding box center [330, 81] width 52 height 16
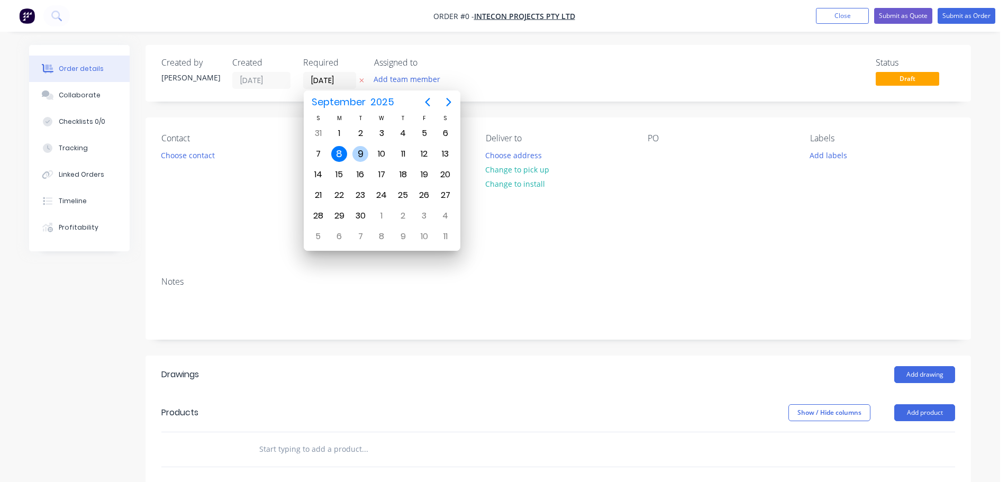
click at [357, 158] on div "9" at bounding box center [361, 154] width 16 height 16
type input "[DATE]"
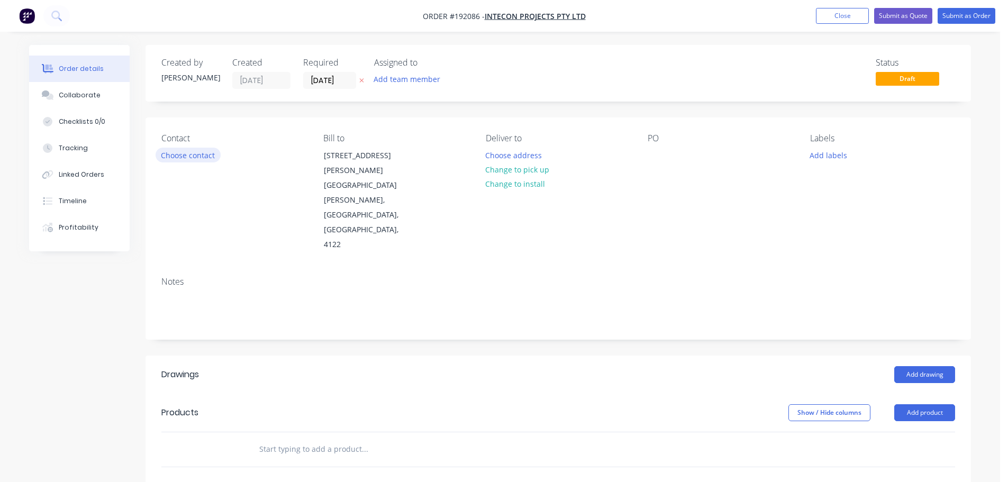
click at [204, 158] on button "Choose contact" at bounding box center [188, 155] width 65 height 14
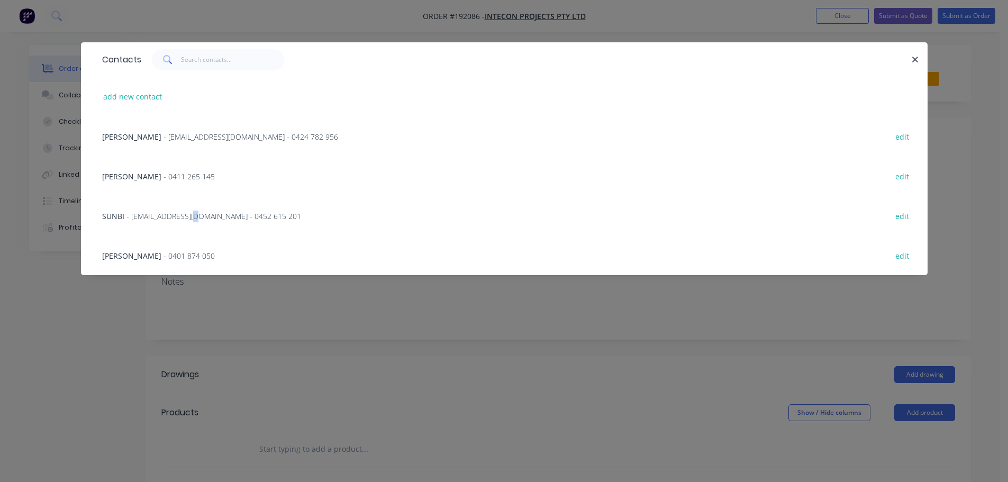
click at [195, 211] on span "- sunbi@inteconprojects.com - 0452 615 201" at bounding box center [214, 216] width 175 height 10
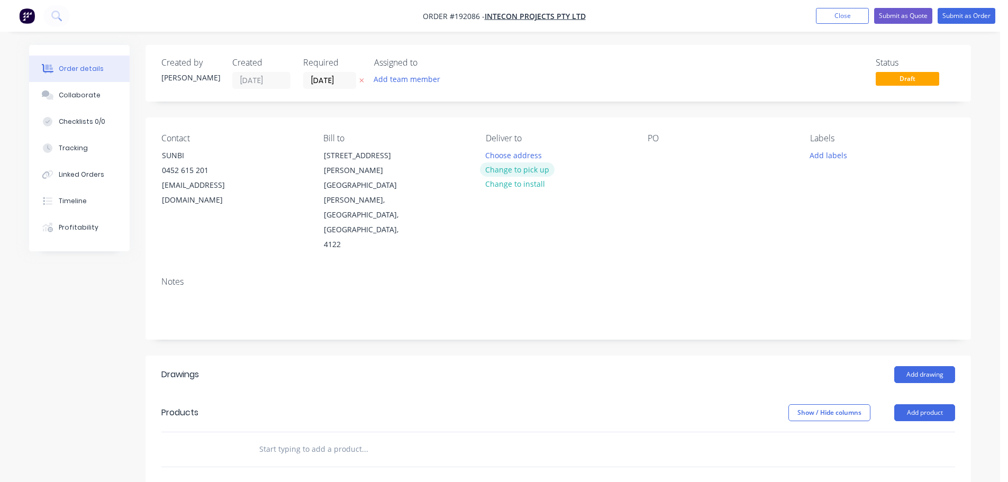
click at [526, 165] on button "Change to pick up" at bounding box center [517, 170] width 75 height 14
click at [497, 155] on div at bounding box center [494, 155] width 17 height 15
click at [657, 158] on div at bounding box center [656, 155] width 17 height 15
click at [912, 366] on button "Add drawing" at bounding box center [925, 374] width 61 height 17
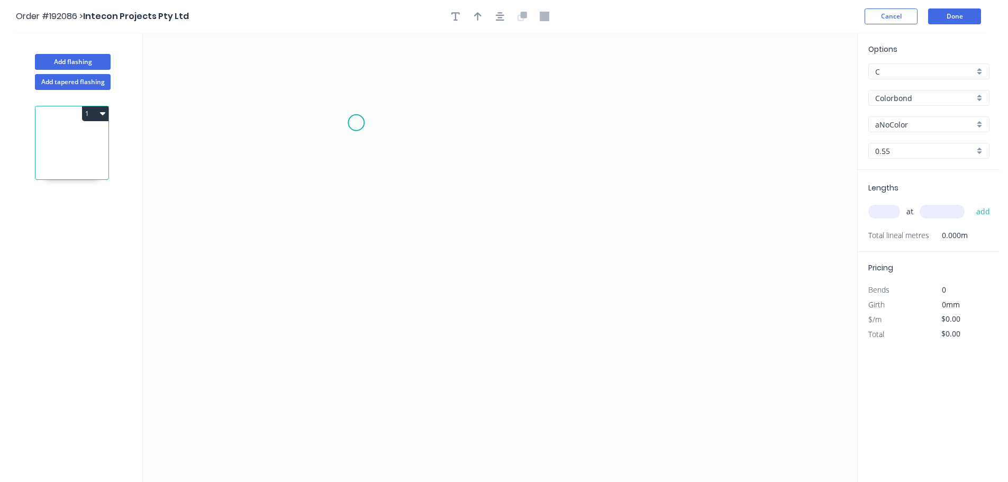
click at [356, 123] on icon "0" at bounding box center [500, 257] width 715 height 449
click at [353, 281] on icon "0" at bounding box center [500, 257] width 715 height 449
click at [301, 279] on icon "0 ?" at bounding box center [500, 257] width 715 height 449
click at [300, 348] on icon "0 ? ?" at bounding box center [500, 257] width 715 height 449
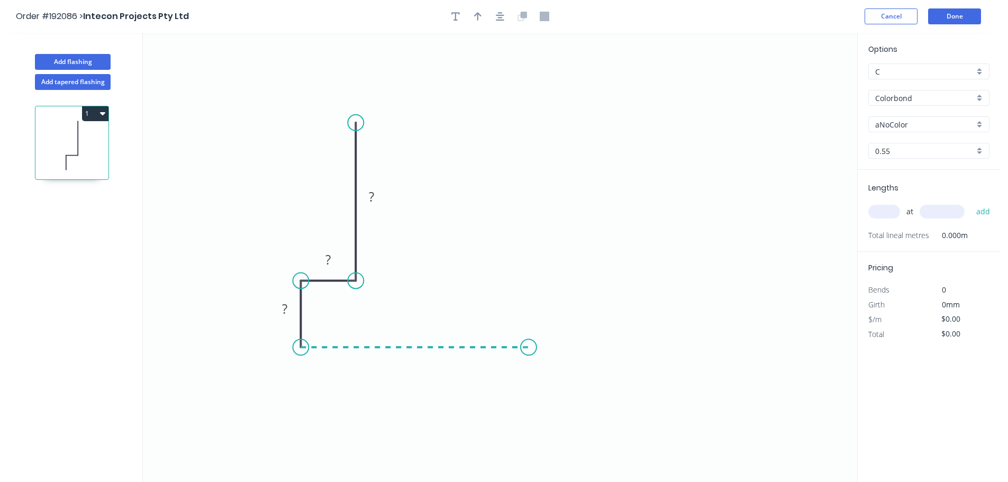
click at [529, 338] on icon "0 ? ? ?" at bounding box center [500, 257] width 715 height 449
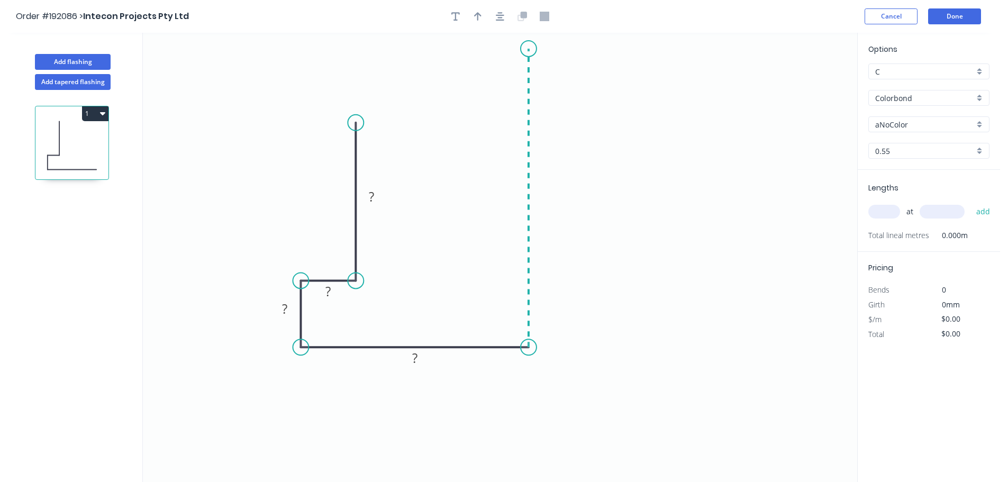
click at [541, 49] on icon "0 ? ? ? ?" at bounding box center [500, 257] width 715 height 449
click at [494, 19] on button "button" at bounding box center [500, 16] width 16 height 16
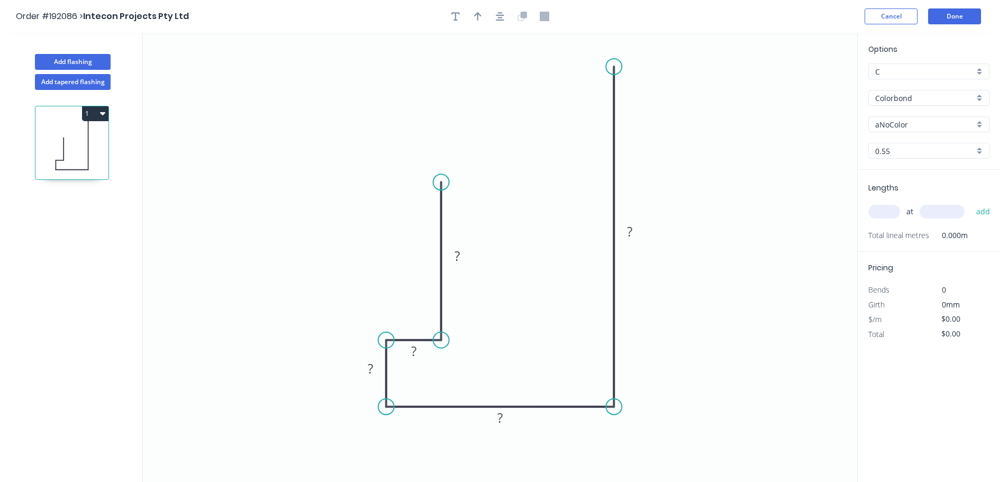
drag, startPoint x: 615, startPoint y: 104, endPoint x: 601, endPoint y: 61, distance: 44.9
click at [607, 64] on circle at bounding box center [614, 67] width 16 height 16
click at [501, 17] on icon "button" at bounding box center [500, 16] width 8 height 8
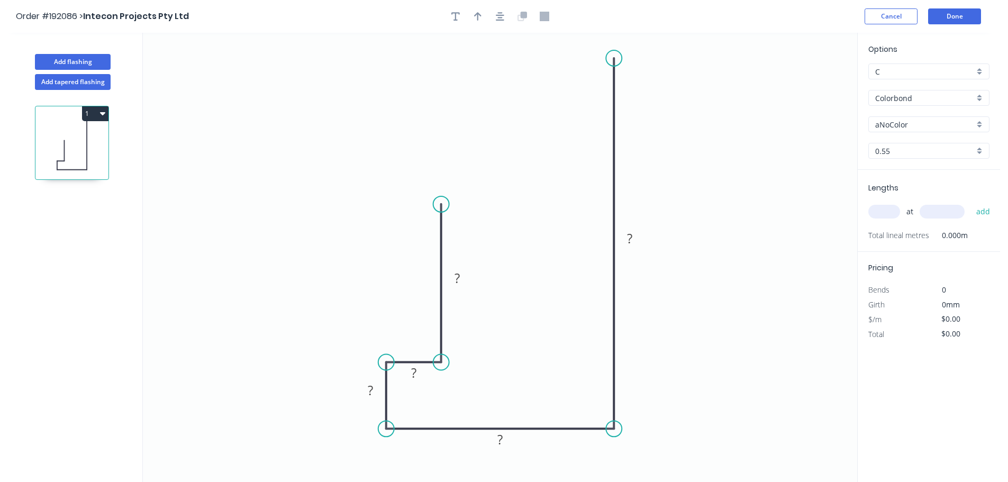
drag, startPoint x: 618, startPoint y: 86, endPoint x: 608, endPoint y: 54, distance: 33.8
click at [610, 54] on circle at bounding box center [614, 58] width 16 height 16
click at [500, 15] on icon "button" at bounding box center [500, 16] width 8 height 8
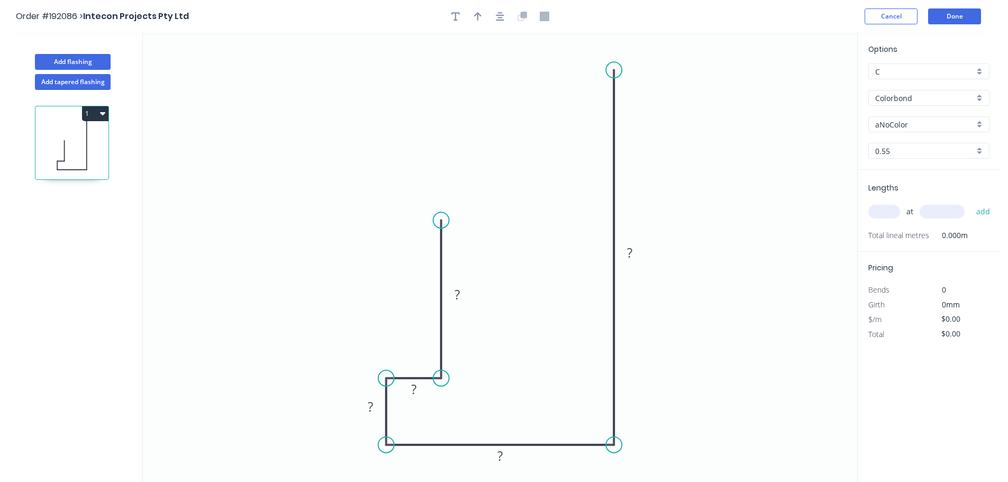
drag, startPoint x: 624, startPoint y: 69, endPoint x: 617, endPoint y: 42, distance: 27.7
click at [617, 42] on icon "0 ? ? ? ? ?" at bounding box center [500, 257] width 715 height 449
drag, startPoint x: 614, startPoint y: 47, endPoint x: 613, endPoint y: 41, distance: 5.9
click at [615, 42] on circle at bounding box center [614, 47] width 16 height 16
click at [502, 16] on icon "button" at bounding box center [500, 17] width 8 height 10
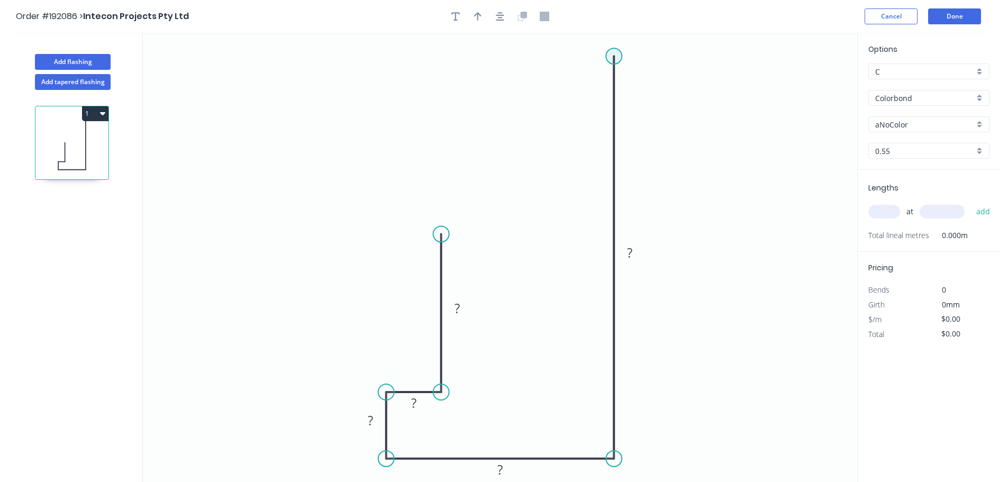
drag, startPoint x: 614, startPoint y: 57, endPoint x: 614, endPoint y: 47, distance: 10.6
click at [614, 48] on circle at bounding box center [614, 56] width 16 height 16
click at [462, 309] on rect at bounding box center [457, 309] width 21 height 15
type input "$14.87"
click at [418, 408] on tspan "10" at bounding box center [414, 402] width 15 height 17
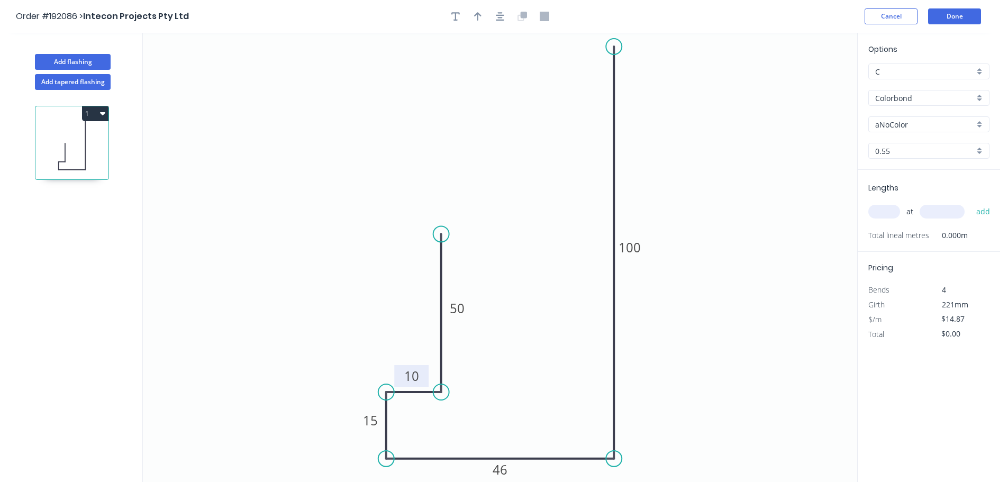
drag, startPoint x: 425, startPoint y: 411, endPoint x: 423, endPoint y: 384, distance: 27.1
click at [423, 384] on rect at bounding box center [411, 376] width 34 height 22
click at [500, 19] on icon "button" at bounding box center [500, 17] width 8 height 10
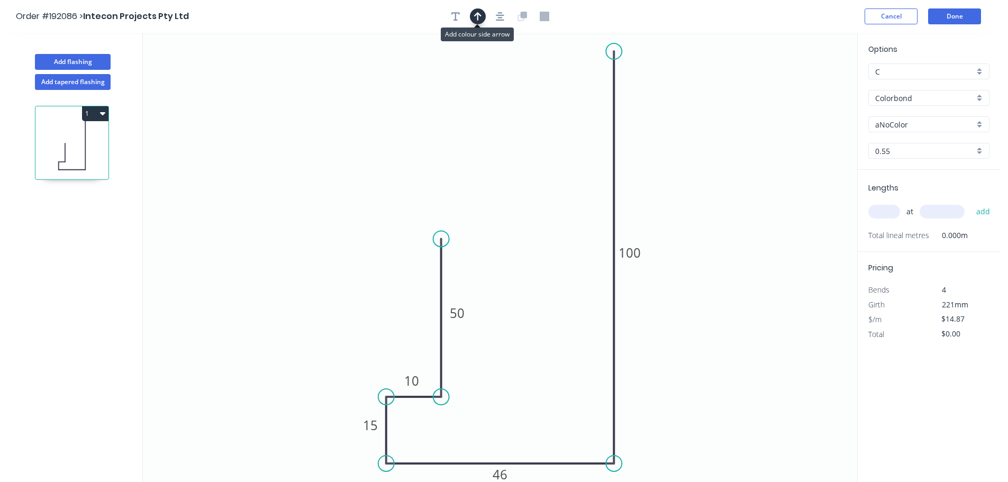
click at [477, 19] on icon "button" at bounding box center [477, 17] width 7 height 10
click at [802, 84] on icon at bounding box center [804, 74] width 10 height 34
click at [802, 84] on icon at bounding box center [811, 75] width 31 height 31
drag, startPoint x: 802, startPoint y: 84, endPoint x: 814, endPoint y: 121, distance: 38.7
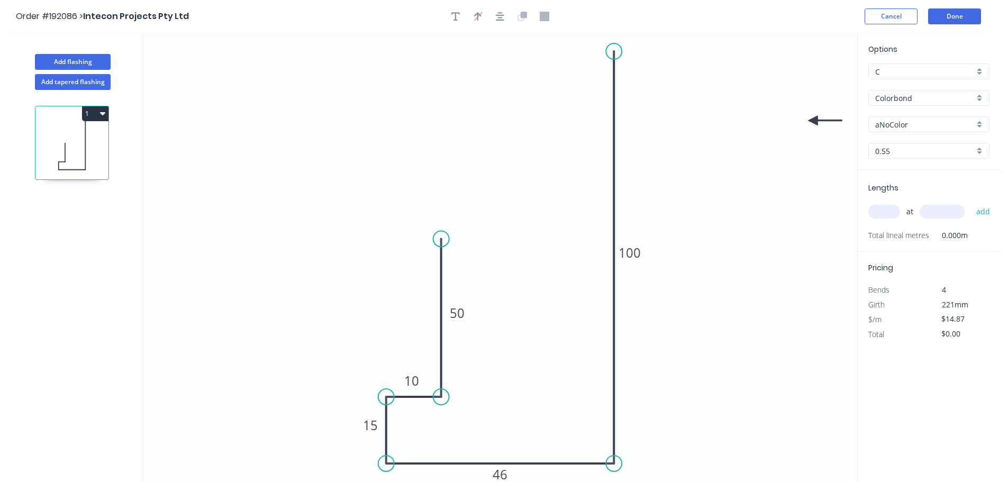
click at [814, 121] on icon at bounding box center [825, 121] width 34 height 10
click at [935, 129] on input "aNoColor" at bounding box center [925, 124] width 99 height 11
click at [914, 220] on div "Night Sky" at bounding box center [929, 224] width 120 height 19
type input "Night Sky"
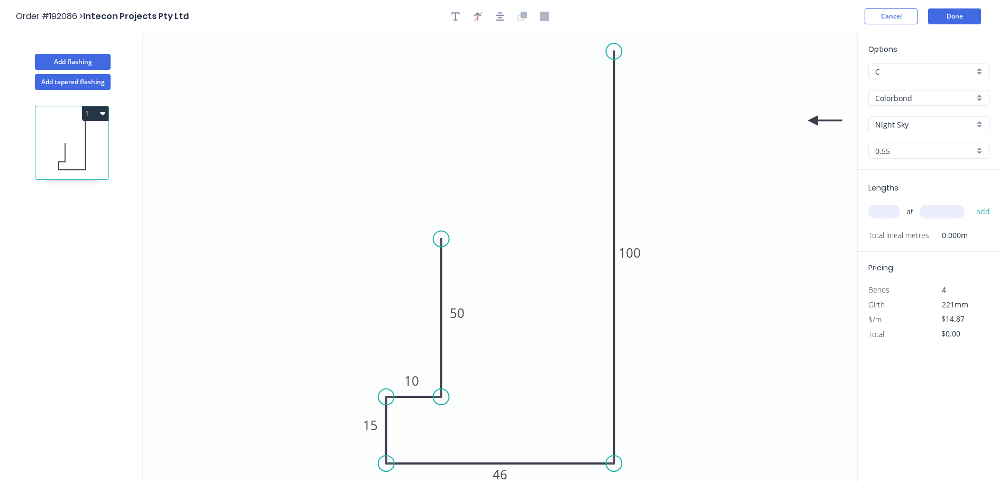
click at [892, 206] on input "text" at bounding box center [885, 212] width 32 height 14
type input "20"
type input "6000"
click at [971, 203] on button "add" at bounding box center [983, 212] width 25 height 18
type input "$1,784.40"
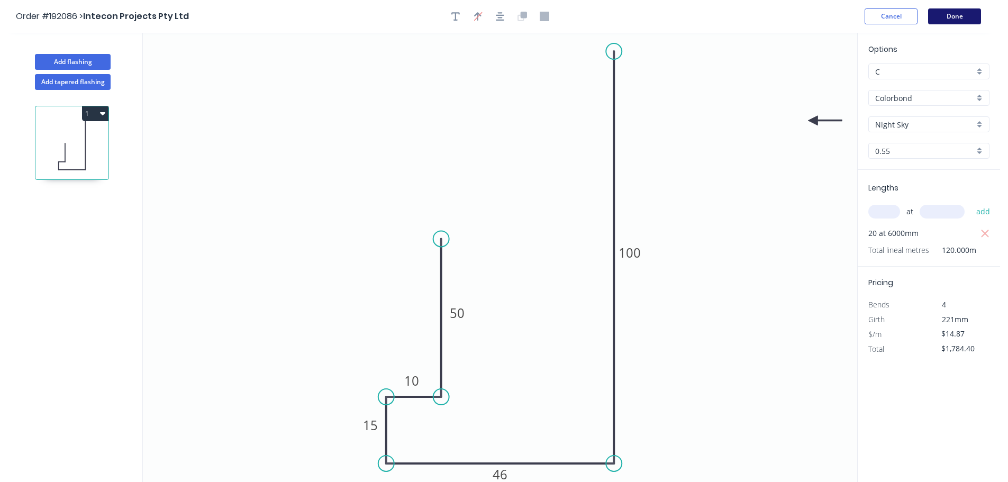
click at [964, 10] on button "Done" at bounding box center [954, 16] width 53 height 16
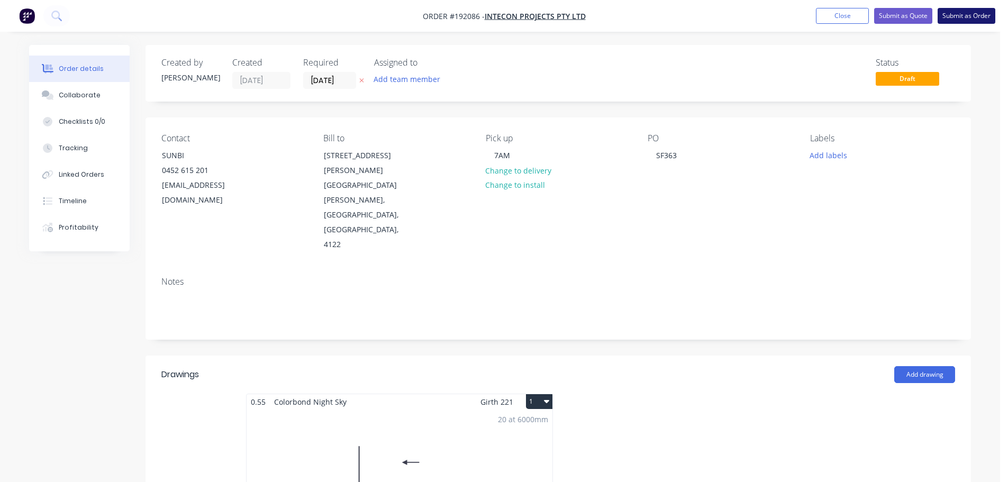
click at [966, 13] on button "Submit as Order" at bounding box center [967, 16] width 58 height 16
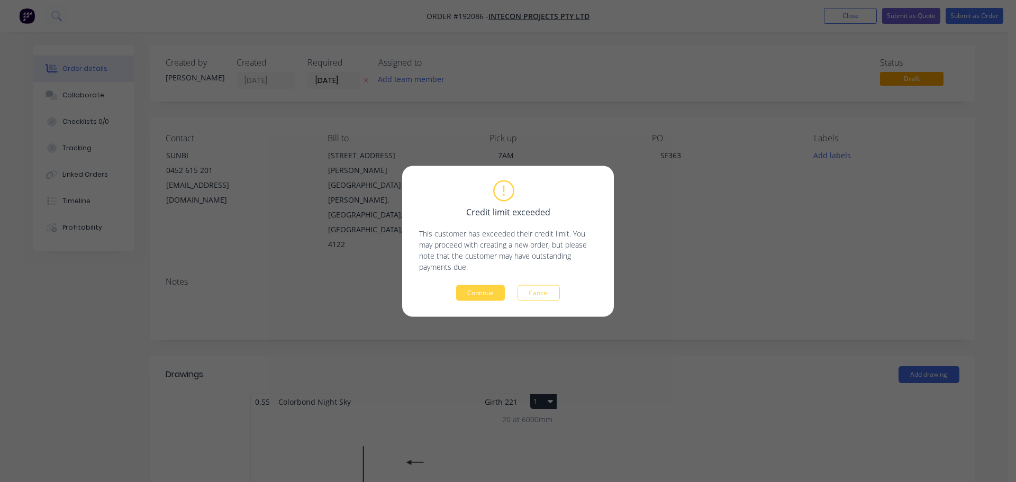
click at [464, 301] on div "Credit limit exceeded This customer has exceeded their credit limit. You may pr…" at bounding box center [508, 241] width 212 height 151
click at [477, 293] on button "Continue" at bounding box center [480, 293] width 49 height 16
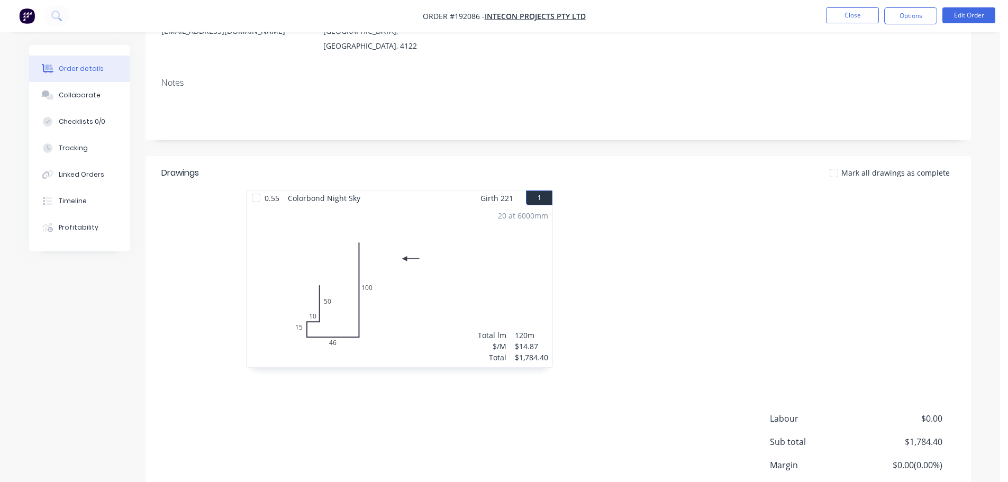
scroll to position [159, 0]
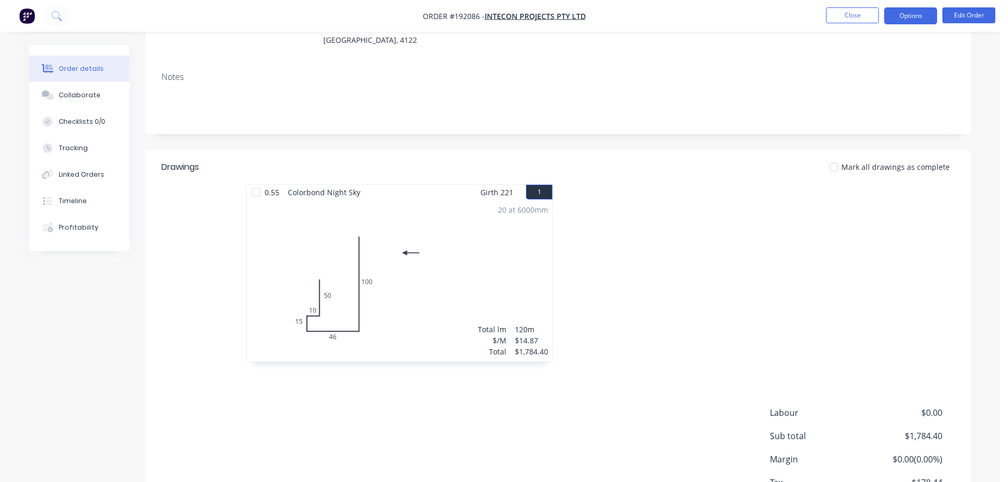
click at [913, 18] on button "Options" at bounding box center [911, 15] width 53 height 17
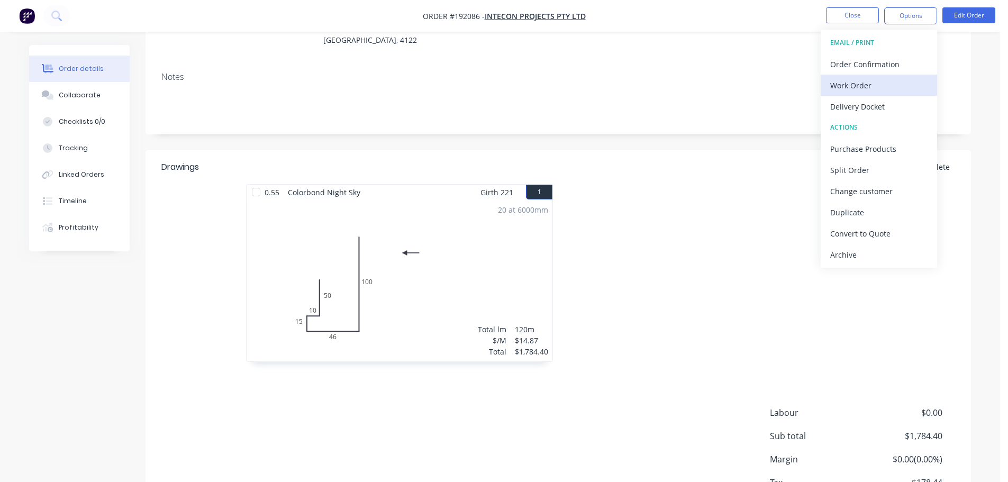
click at [894, 88] on div "Work Order" at bounding box center [879, 85] width 97 height 15
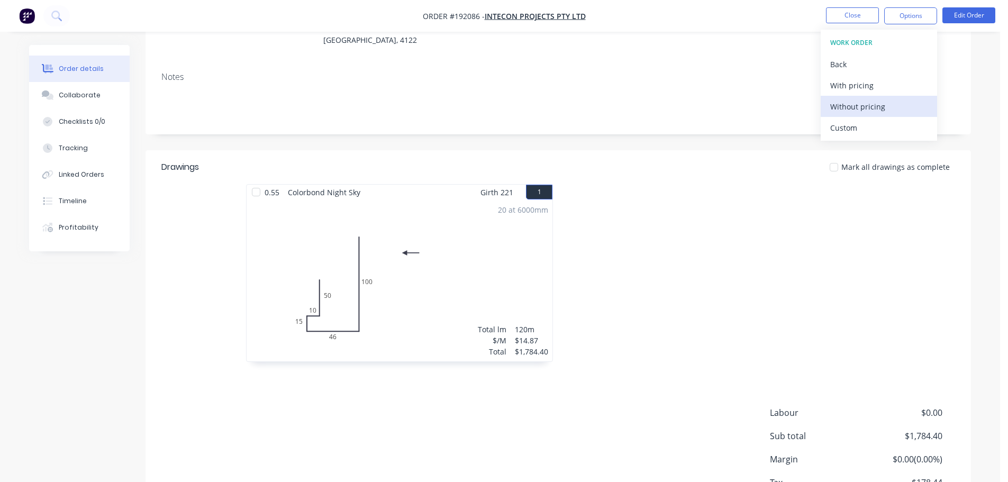
click at [879, 110] on div "Without pricing" at bounding box center [879, 106] width 97 height 15
click at [845, 10] on button "Close" at bounding box center [852, 15] width 53 height 16
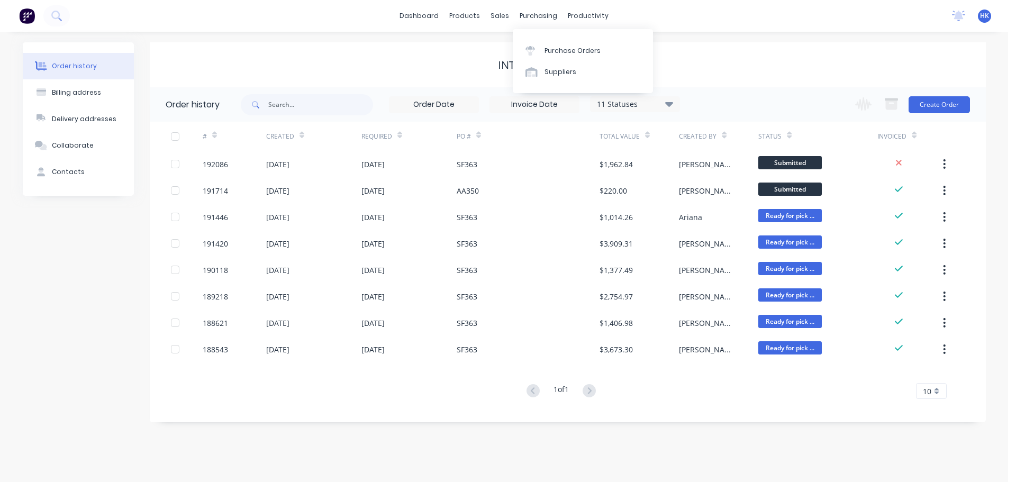
click at [531, 46] on icon at bounding box center [531, 48] width 10 height 4
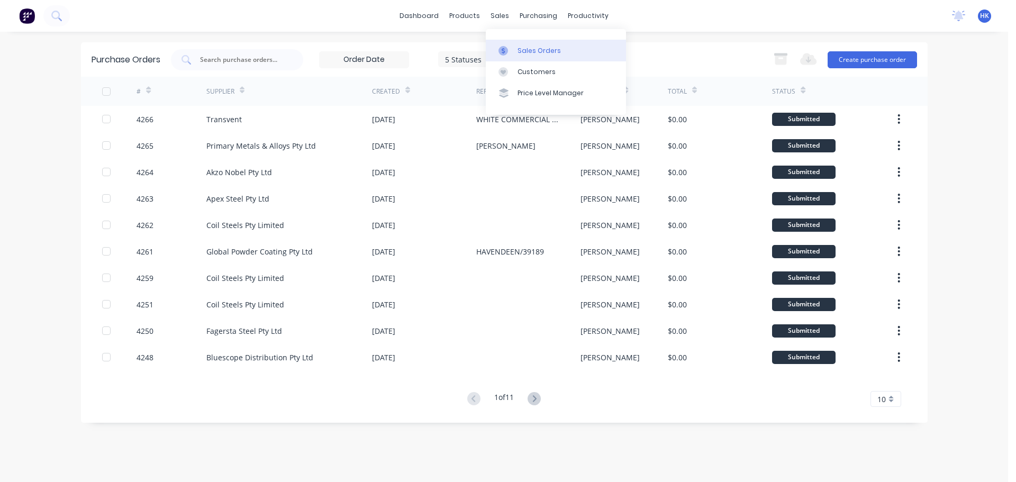
click at [522, 55] on div "Sales Orders" at bounding box center [539, 51] width 43 height 10
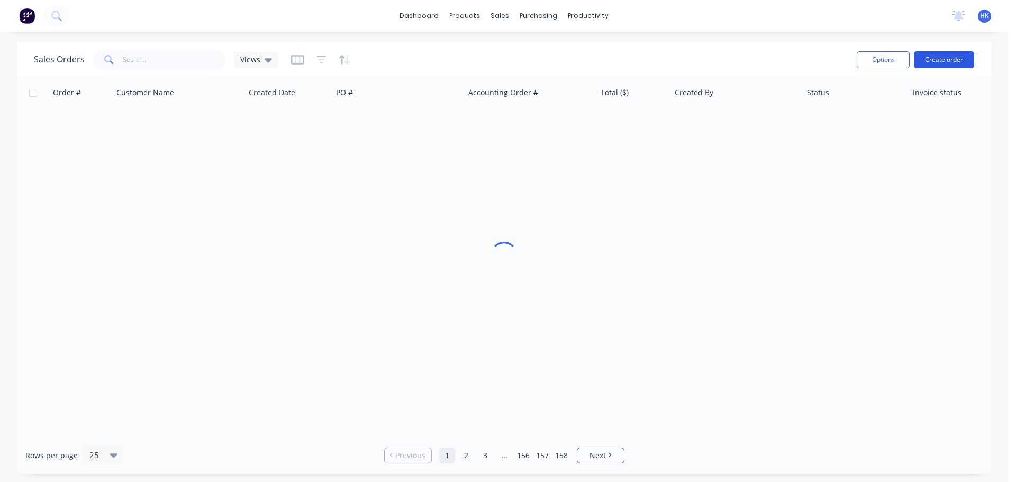
click at [945, 68] on button "Create order" at bounding box center [944, 59] width 60 height 17
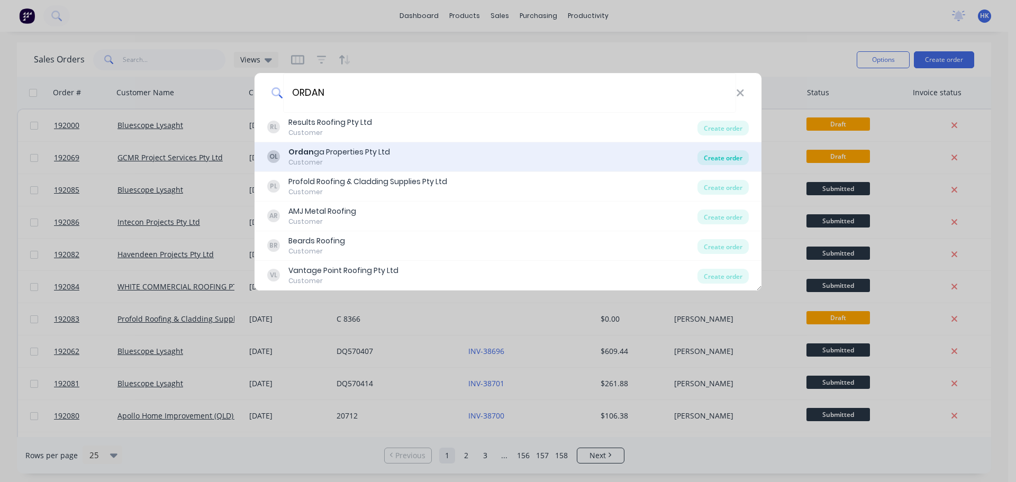
type input "ORDAN"
click at [725, 157] on div "Create order" at bounding box center [723, 157] width 51 height 15
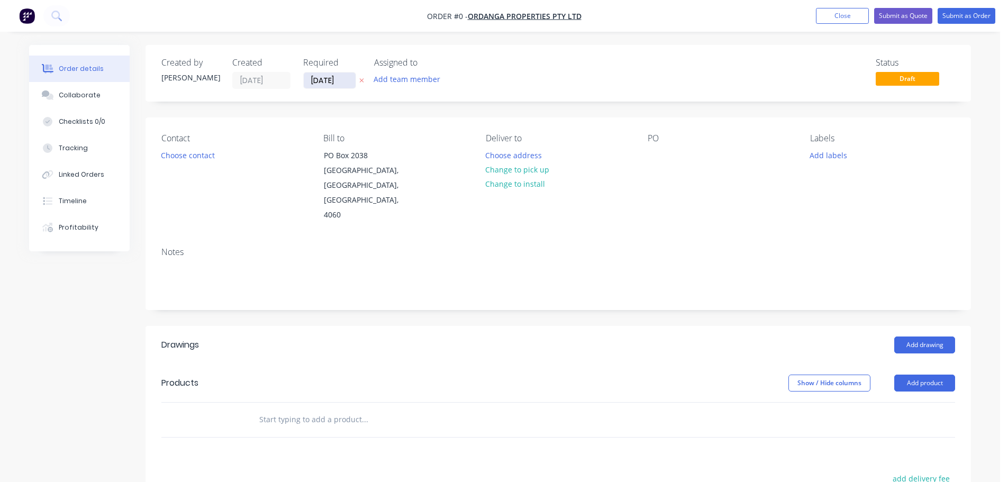
click at [331, 85] on input "[DATE]" at bounding box center [330, 81] width 52 height 16
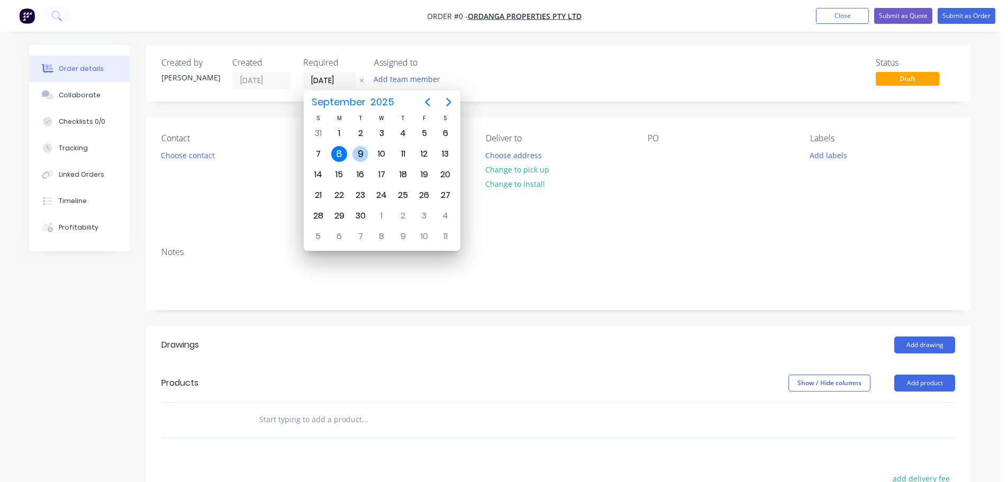
click at [365, 151] on div "9" at bounding box center [361, 154] width 16 height 16
type input "[DATE]"
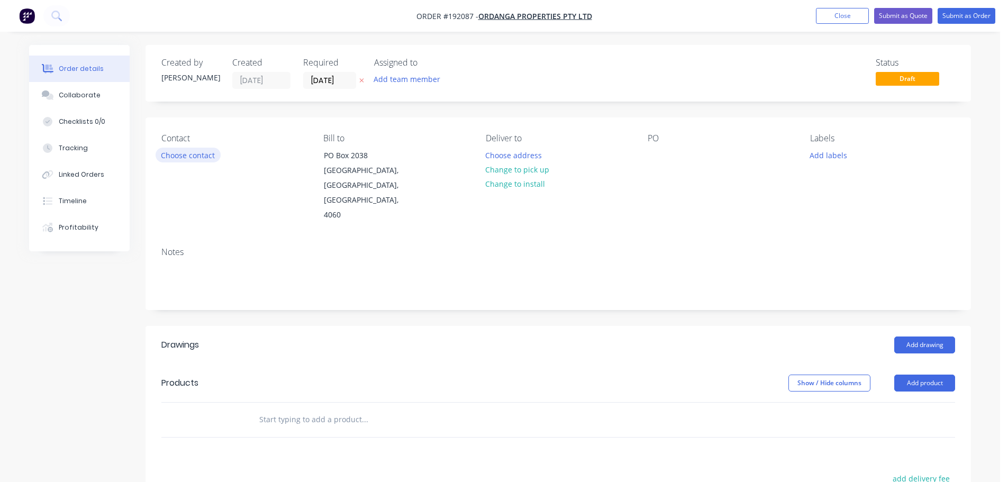
click at [184, 152] on button "Choose contact" at bounding box center [188, 155] width 65 height 14
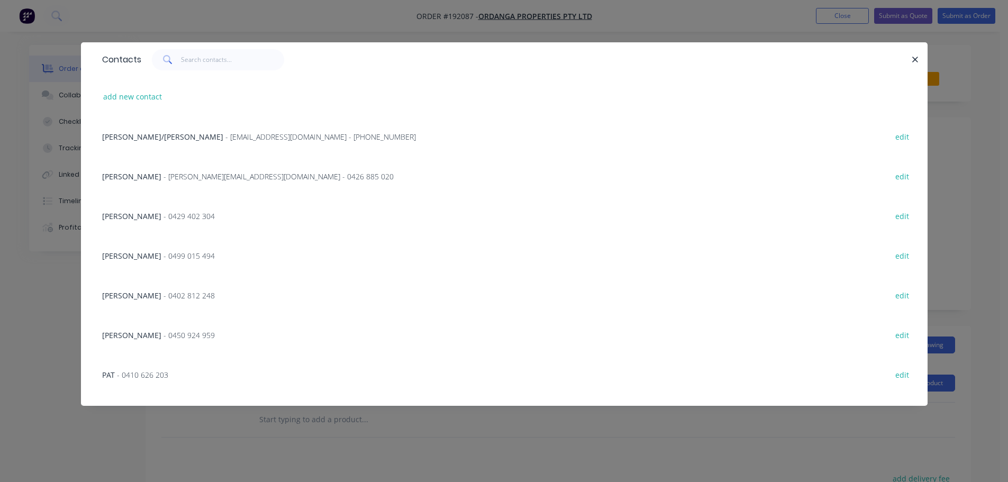
click at [170, 178] on span "- ianbuckler@live.com.au - 0426 885 020" at bounding box center [279, 177] width 230 height 10
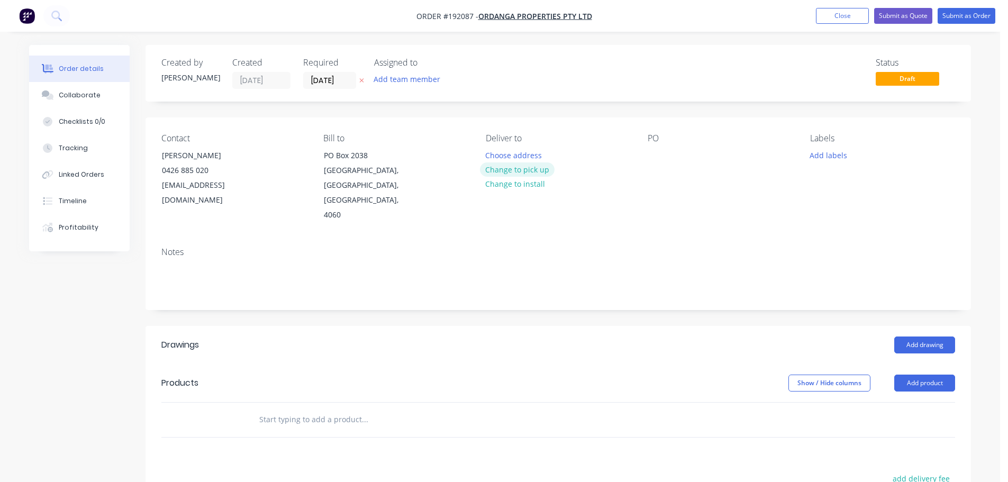
click at [531, 163] on button "Change to pick up" at bounding box center [517, 170] width 75 height 14
click at [490, 157] on div at bounding box center [494, 155] width 17 height 15
click at [660, 157] on div at bounding box center [656, 155] width 17 height 15
click at [915, 337] on button "Add drawing" at bounding box center [925, 345] width 61 height 17
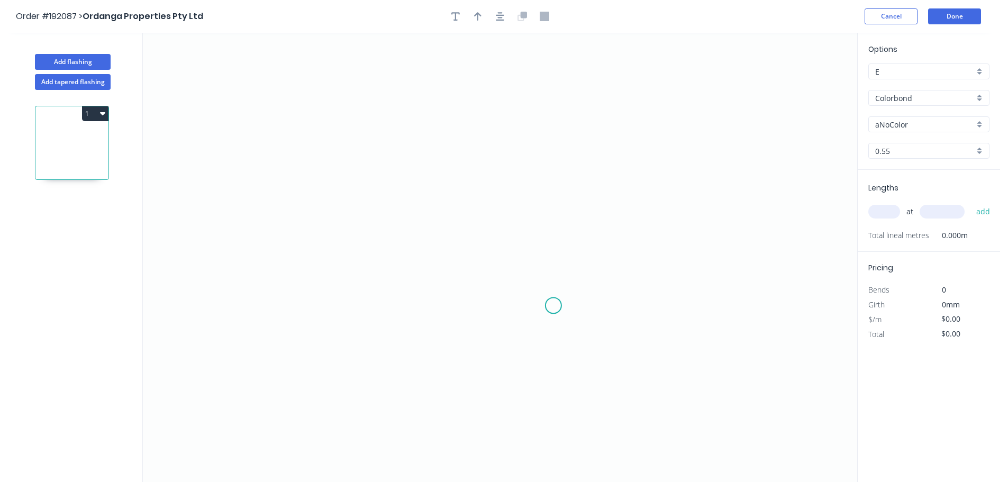
click at [554, 306] on icon "0" at bounding box center [500, 257] width 715 height 449
click at [426, 310] on icon "0" at bounding box center [500, 257] width 715 height 449
click at [426, 376] on icon "0 ?" at bounding box center [500, 257] width 715 height 449
click at [349, 373] on icon "0 ? ?" at bounding box center [500, 257] width 715 height 449
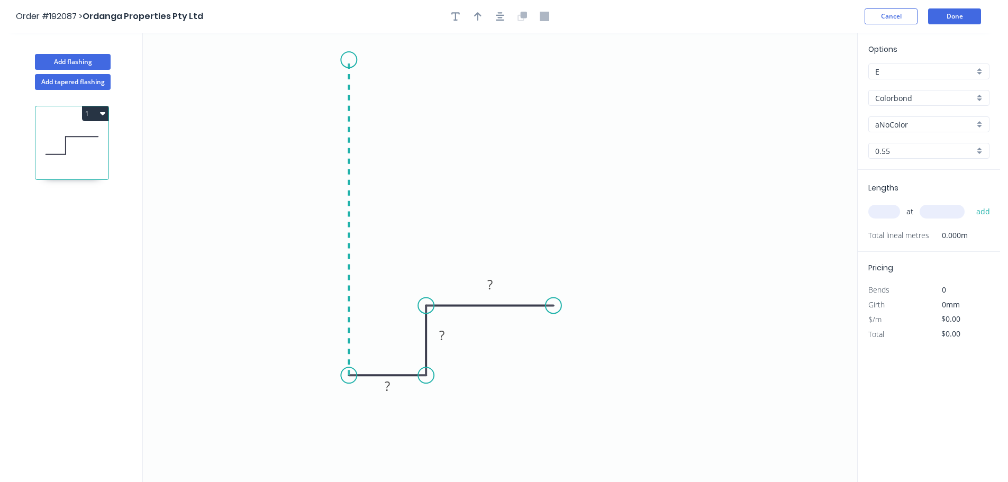
click at [353, 60] on icon "0 ? ? ?" at bounding box center [500, 257] width 715 height 449
drag, startPoint x: 555, startPoint y: 304, endPoint x: 565, endPoint y: 304, distance: 10.1
click at [565, 304] on circle at bounding box center [565, 305] width 16 height 16
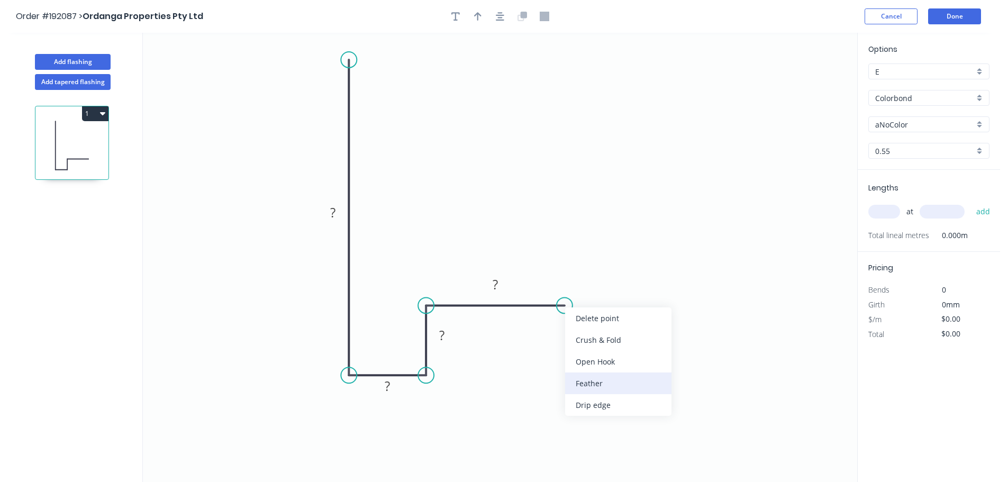
click at [617, 380] on div "Feather" at bounding box center [618, 384] width 106 height 22
drag, startPoint x: 569, startPoint y: 332, endPoint x: 642, endPoint y: 345, distance: 74.7
click at [642, 345] on rect at bounding box center [626, 337] width 41 height 22
click at [507, 16] on button "button" at bounding box center [500, 16] width 16 height 16
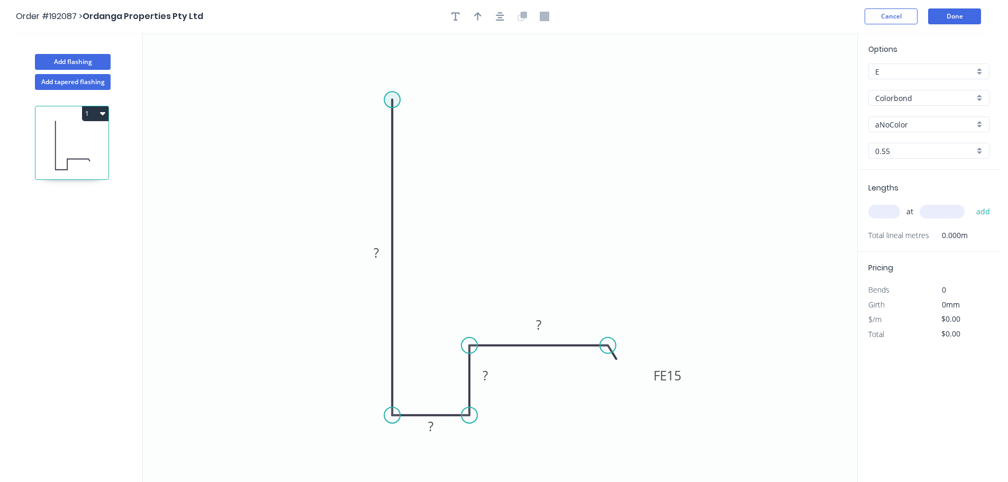
click at [396, 96] on circle at bounding box center [392, 100] width 16 height 16
click at [806, 98] on icon "0 ? ? ? FE 15 ?" at bounding box center [500, 257] width 715 height 449
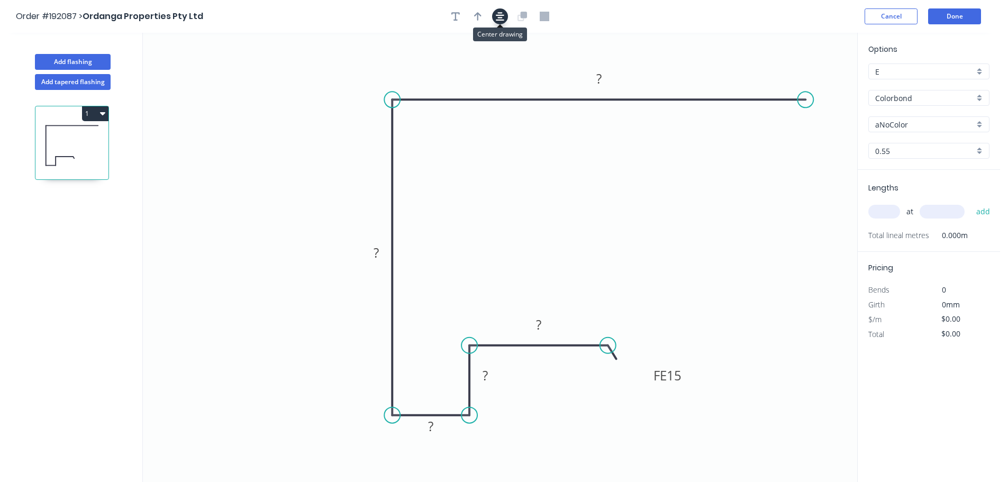
click at [501, 22] on button "button" at bounding box center [500, 16] width 16 height 16
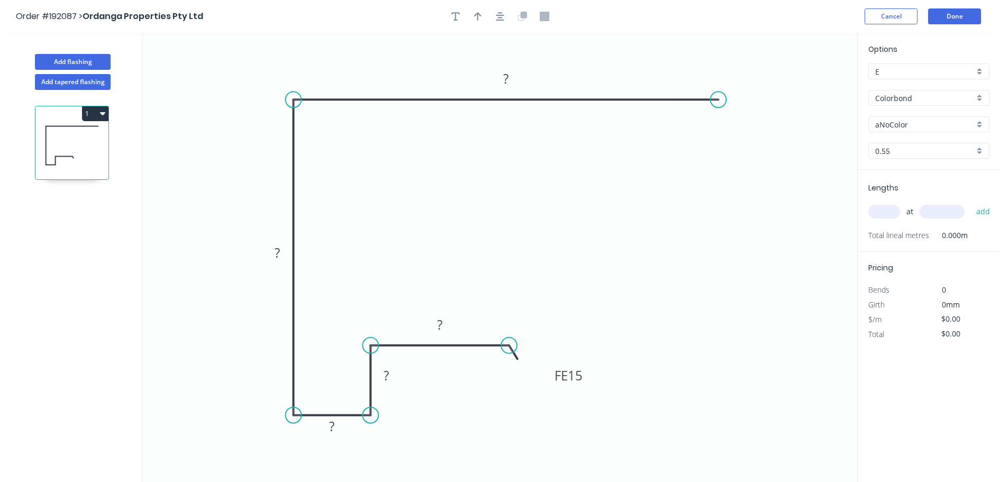
drag, startPoint x: 704, startPoint y: 103, endPoint x: 719, endPoint y: 104, distance: 14.9
click at [719, 104] on circle at bounding box center [719, 100] width 16 height 16
click at [770, 150] on icon "0 FE 15 ? ? ? ? ?" at bounding box center [500, 257] width 715 height 449
click at [580, 375] on tspan "15" at bounding box center [575, 375] width 15 height 17
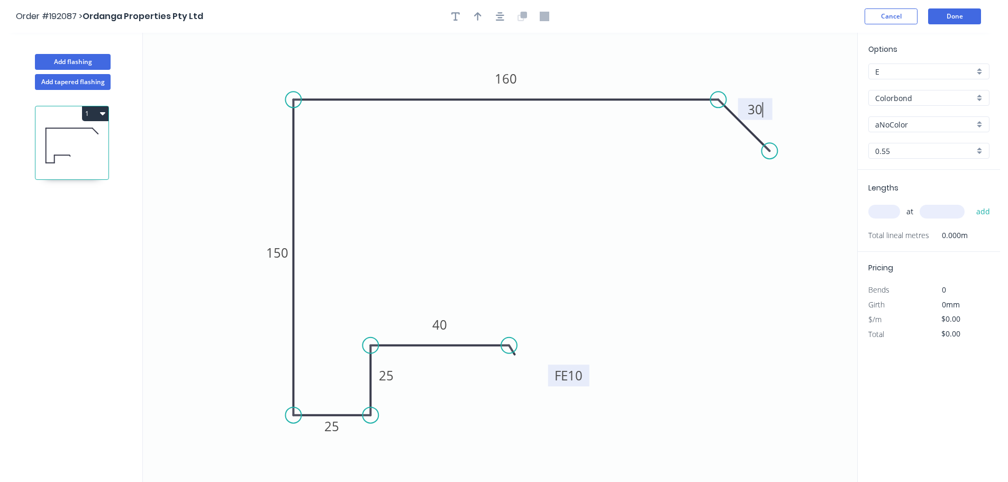
click at [504, 8] on div at bounding box center [500, 16] width 111 height 16
type input "$18.73"
click at [493, 12] on div at bounding box center [500, 16] width 111 height 16
click at [474, 14] on icon "button" at bounding box center [477, 17] width 7 height 10
click at [805, 81] on icon at bounding box center [804, 74] width 10 height 34
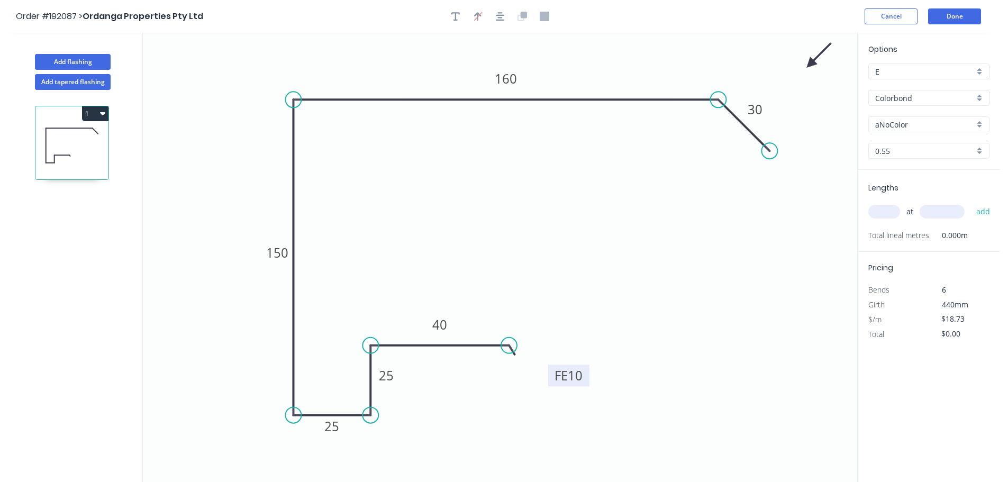
drag, startPoint x: 804, startPoint y: 81, endPoint x: 816, endPoint y: 63, distance: 21.4
click at [813, 63] on icon at bounding box center [819, 55] width 31 height 31
click at [915, 125] on input "aNoColor" at bounding box center [925, 124] width 99 height 11
click at [908, 157] on div "Night Sky" at bounding box center [929, 158] width 120 height 19
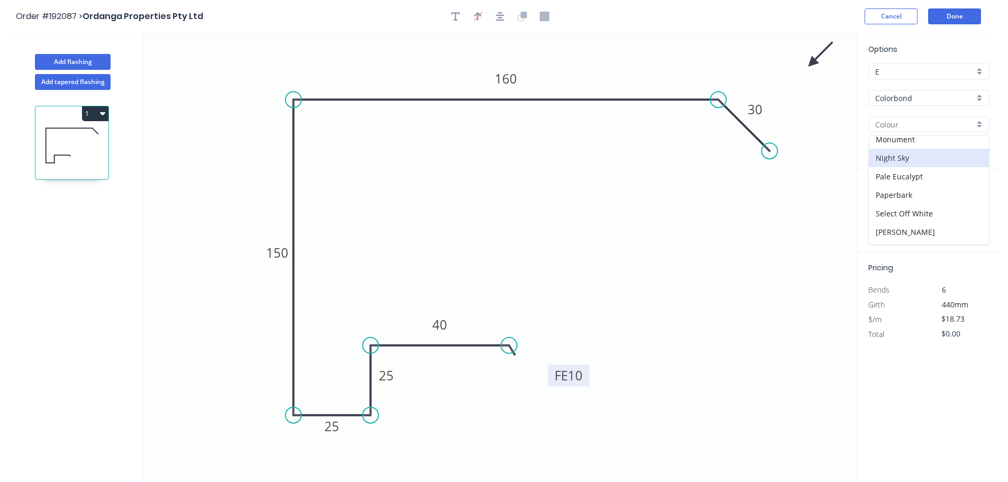
type input "Night Sky"
drag, startPoint x: 886, startPoint y: 214, endPoint x: 880, endPoint y: 205, distance: 10.3
click at [883, 212] on input "text" at bounding box center [885, 212] width 32 height 14
type input "1"
type input "1000"
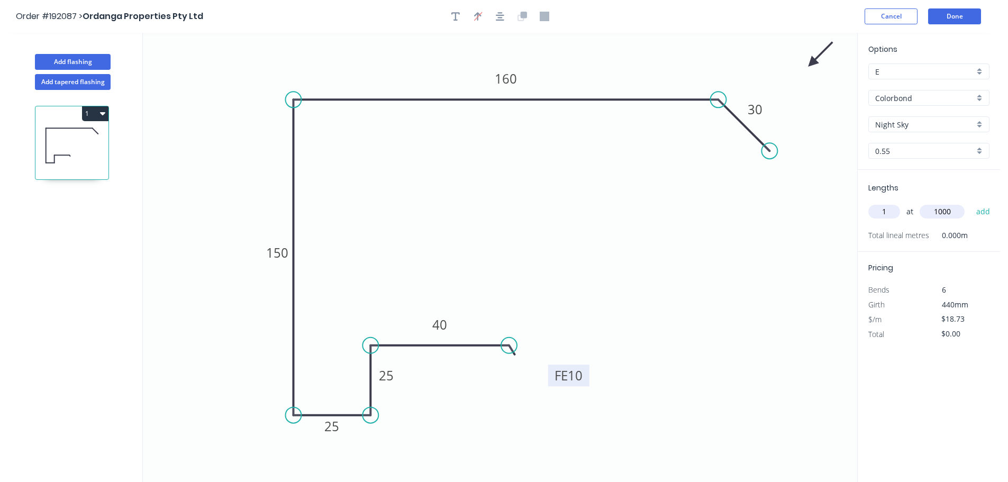
click at [971, 203] on button "add" at bounding box center [983, 212] width 25 height 18
type input "$18.73"
click at [951, 16] on button "Done" at bounding box center [954, 16] width 53 height 16
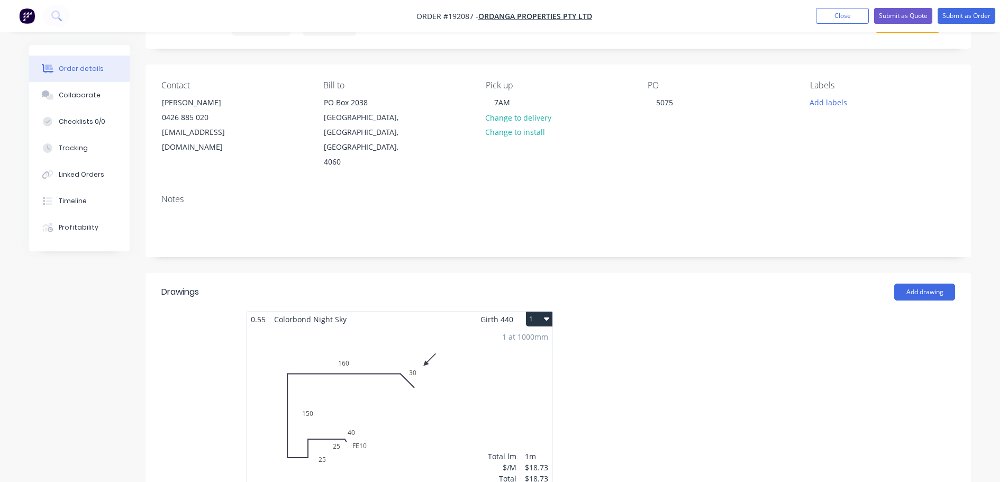
scroll to position [159, 0]
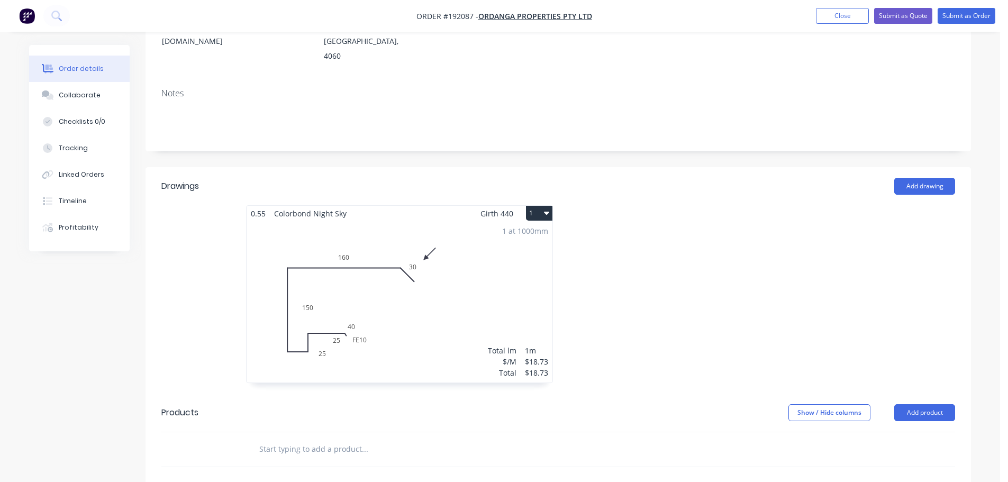
click at [483, 282] on div "1 at 1000mm Total lm $/M Total 1m $18.73 $18.73" at bounding box center [400, 301] width 306 height 161
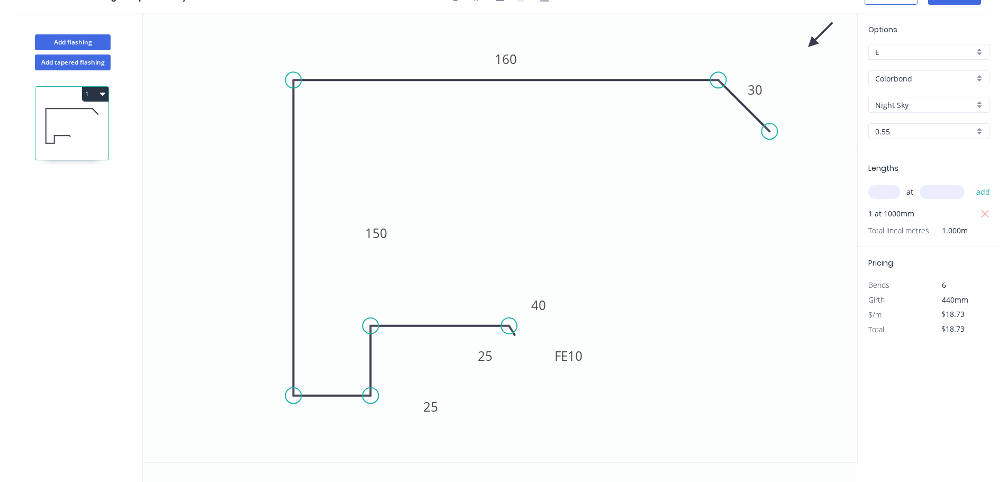
scroll to position [20, 0]
drag, startPoint x: 549, startPoint y: 348, endPoint x: 445, endPoint y: 341, distance: 104.5
click at [549, 348] on div "Delete point" at bounding box center [567, 344] width 106 height 22
type input "$0.00"
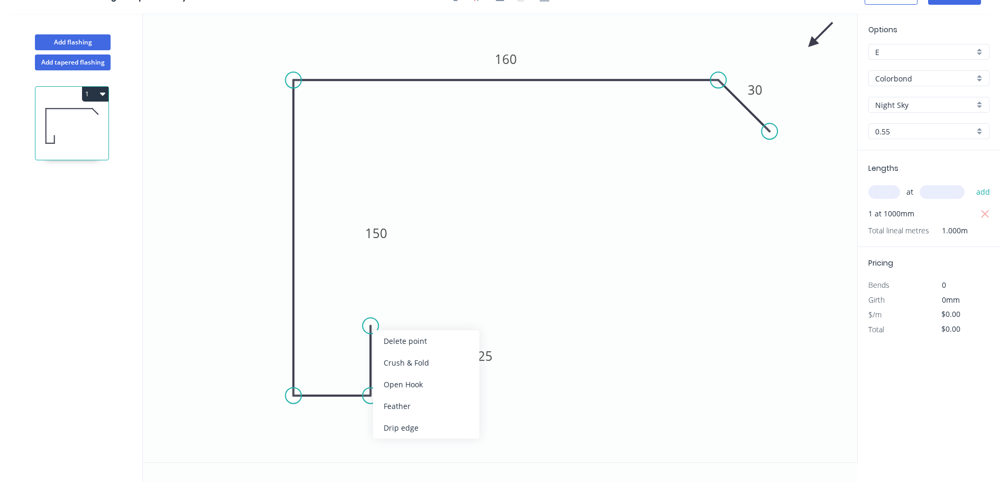
click at [422, 344] on div "Delete point" at bounding box center [426, 341] width 106 height 22
click at [407, 383] on div "Delete point" at bounding box center [426, 388] width 106 height 22
click at [294, 397] on circle at bounding box center [293, 396] width 16 height 16
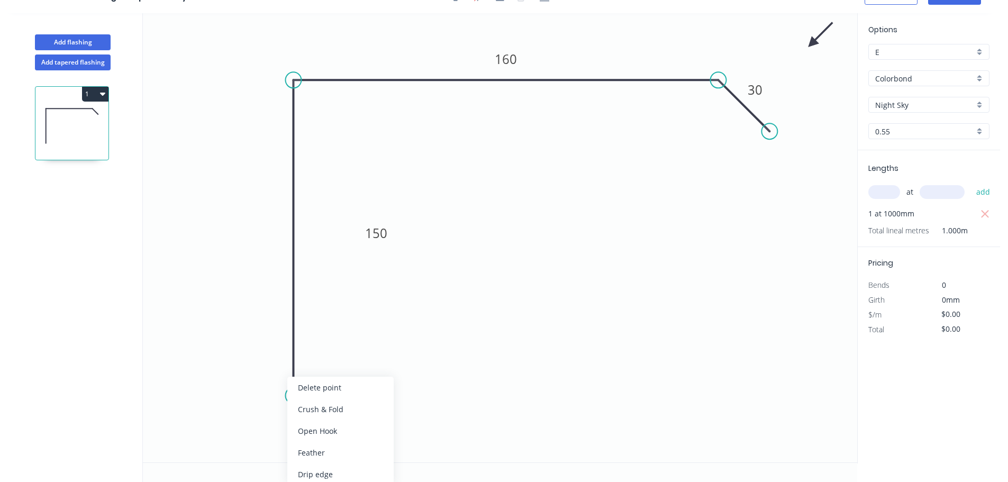
click at [339, 385] on div "Delete point" at bounding box center [340, 388] width 106 height 22
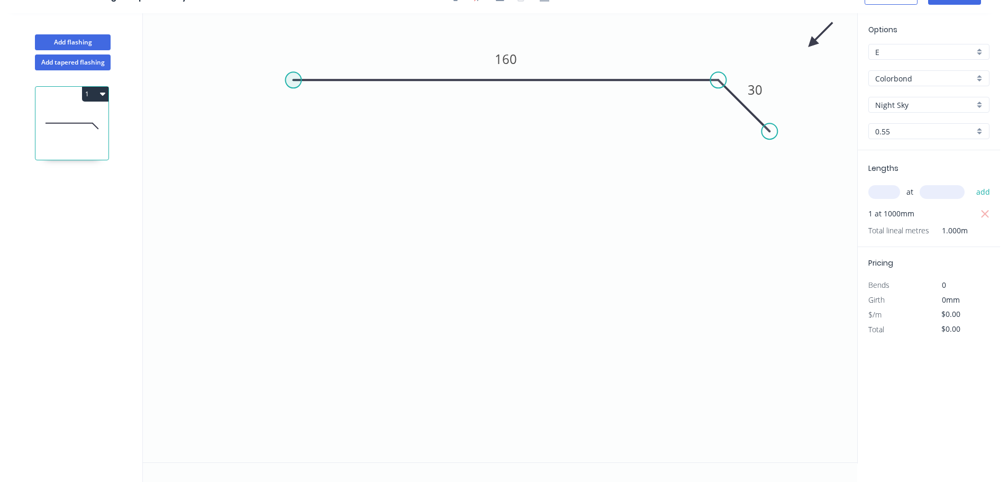
click at [294, 79] on circle at bounding box center [293, 80] width 16 height 16
type input "$8.00"
drag, startPoint x: 299, startPoint y: 79, endPoint x: 285, endPoint y: 79, distance: 13.2
click at [285, 79] on circle at bounding box center [285, 80] width 16 height 16
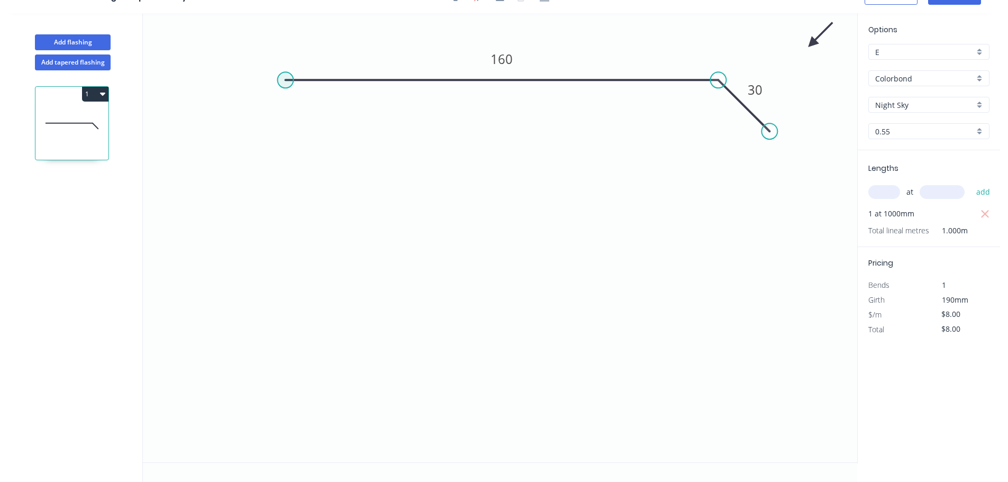
click at [285, 79] on circle at bounding box center [285, 80] width 16 height 16
click at [282, 391] on icon "0 160 30" at bounding box center [500, 237] width 715 height 449
type input "$8.85"
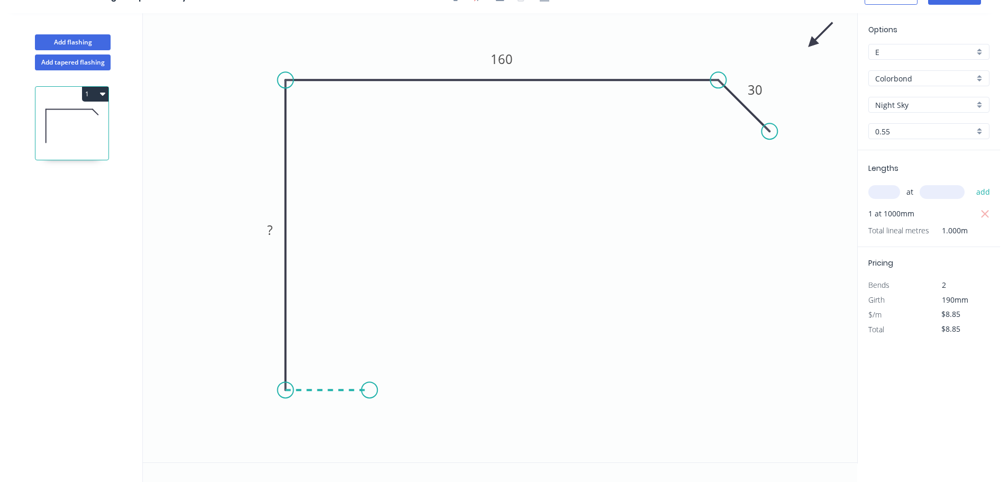
click at [371, 392] on icon "0 ? 160 30" at bounding box center [500, 237] width 715 height 449
type input "$0.00"
click at [374, 310] on icon "0 ? ? 160 30" at bounding box center [500, 237] width 715 height 449
click at [527, 309] on icon "0 ? ? ? 160 30" at bounding box center [500, 237] width 715 height 449
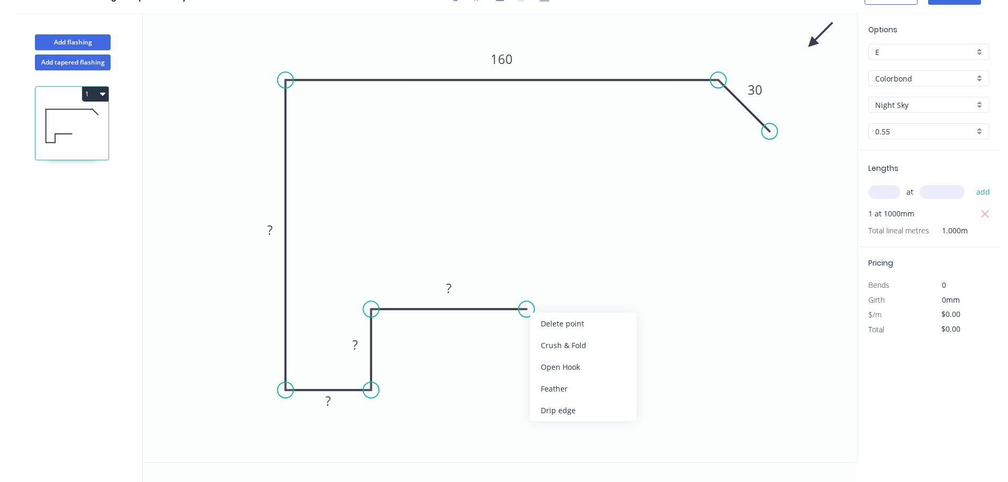
click at [580, 389] on div "Feather" at bounding box center [583, 389] width 106 height 22
drag, startPoint x: 532, startPoint y: 337, endPoint x: 614, endPoint y: 342, distance: 81.7
click at [614, 341] on rect at bounding box center [598, 331] width 41 height 22
click at [609, 339] on rect at bounding box center [594, 333] width 41 height 22
click at [607, 335] on tspan "15" at bounding box center [600, 332] width 15 height 17
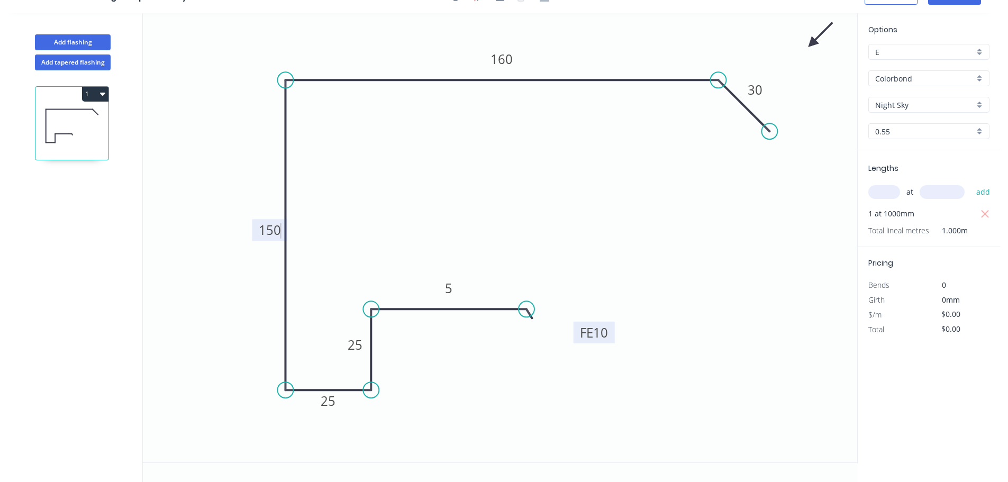
type input "$18.73"
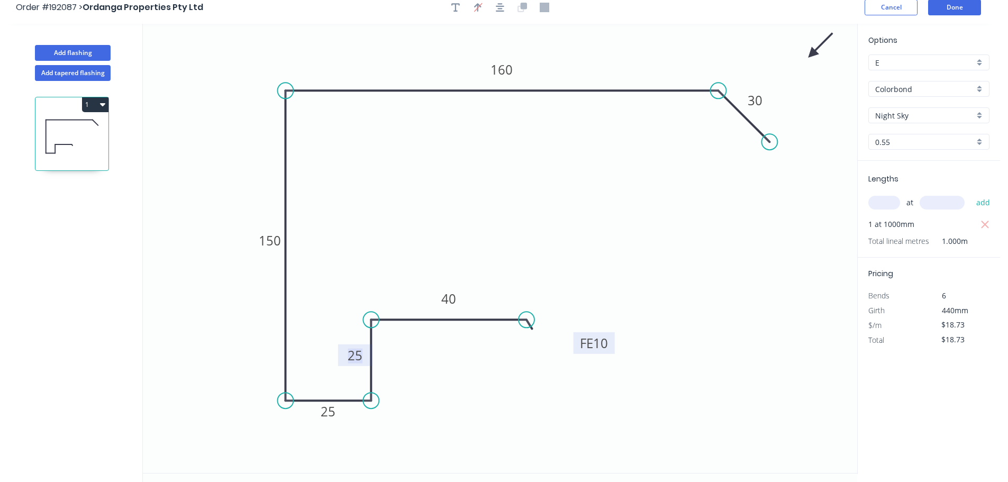
scroll to position [0, 0]
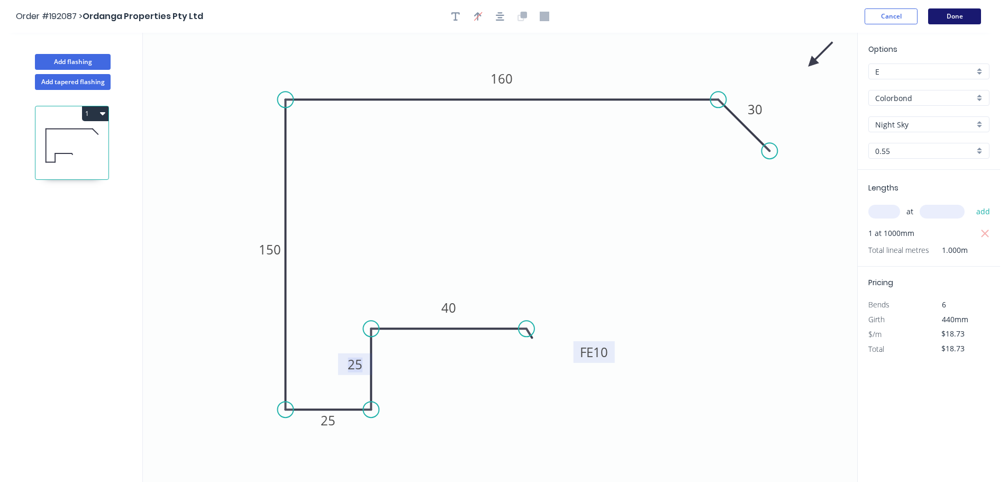
click at [953, 16] on button "Done" at bounding box center [954, 16] width 53 height 16
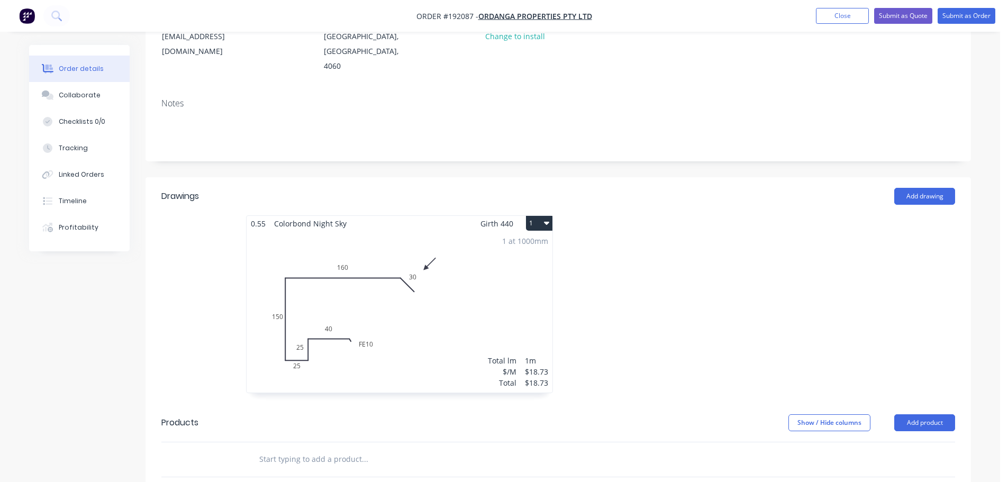
scroll to position [159, 0]
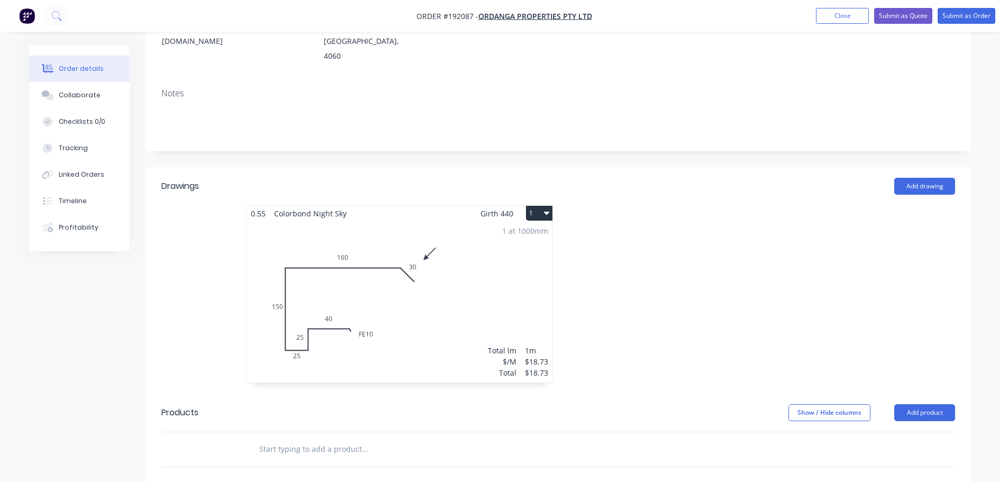
click at [456, 290] on div "1 at 1000mm Total lm $/M Total 1m $18.73 $18.73" at bounding box center [400, 301] width 306 height 161
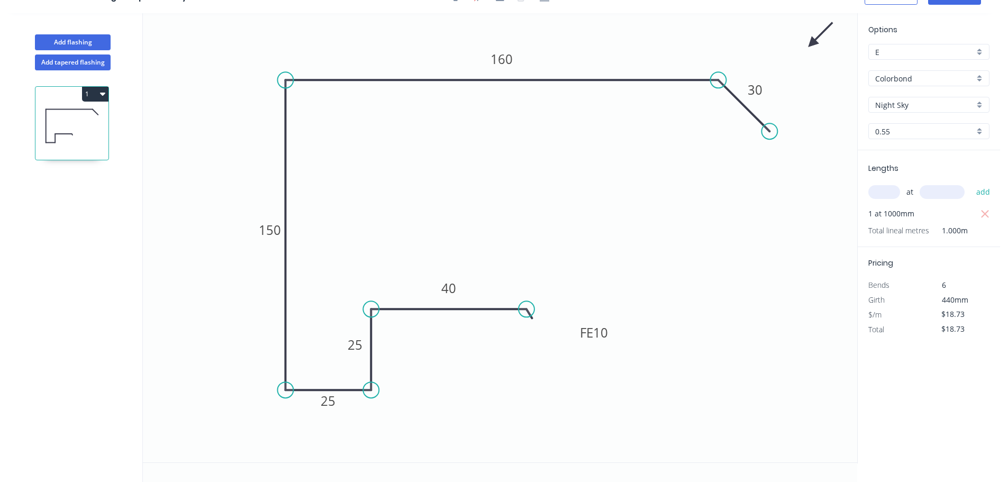
scroll to position [20, 0]
drag, startPoint x: 367, startPoint y: 345, endPoint x: 468, endPoint y: 356, distance: 101.7
click at [404, 348] on rect at bounding box center [392, 349] width 34 height 22
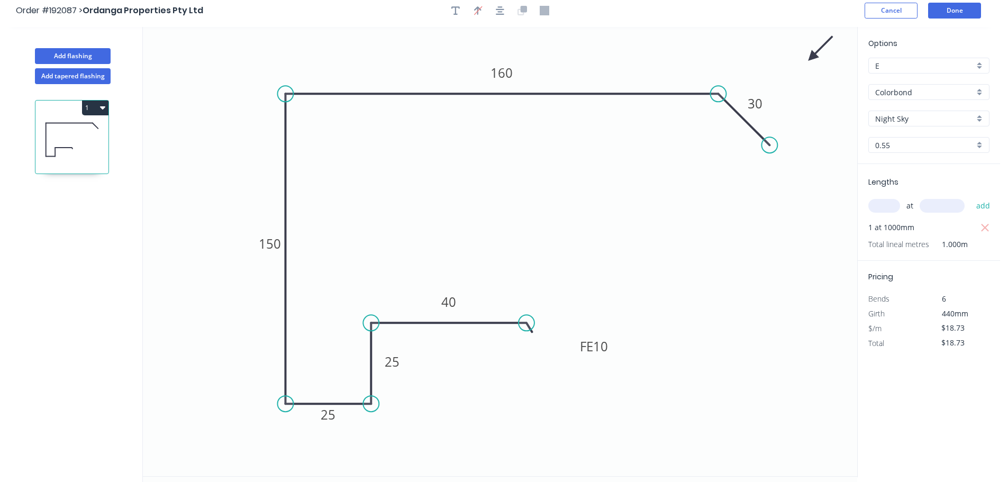
scroll to position [0, 0]
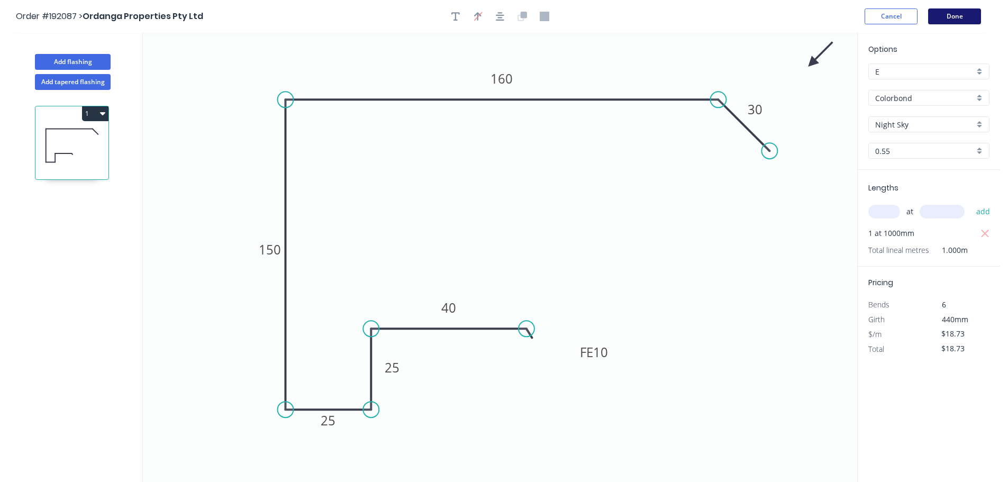
click at [951, 17] on button "Done" at bounding box center [954, 16] width 53 height 16
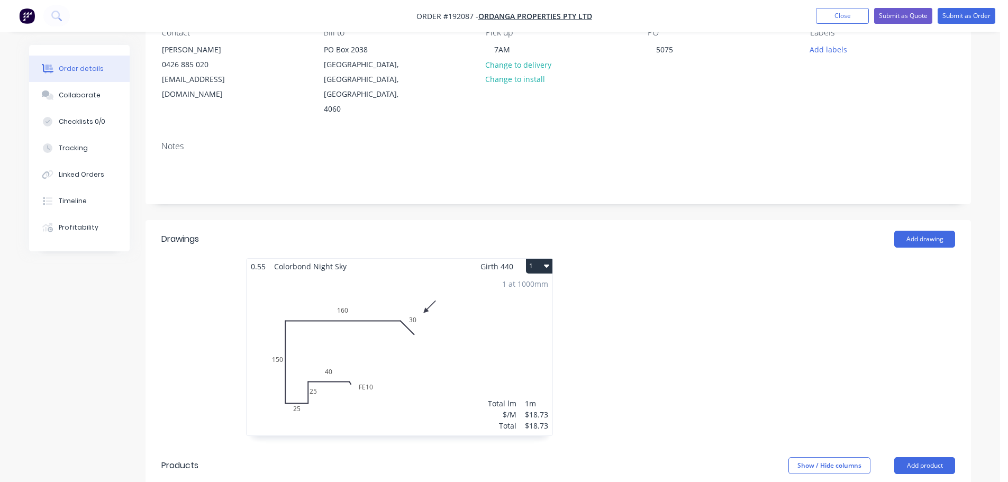
click at [378, 353] on div "1 at 1000mm Total lm $/M Total 1m $18.73 $18.73" at bounding box center [400, 354] width 306 height 161
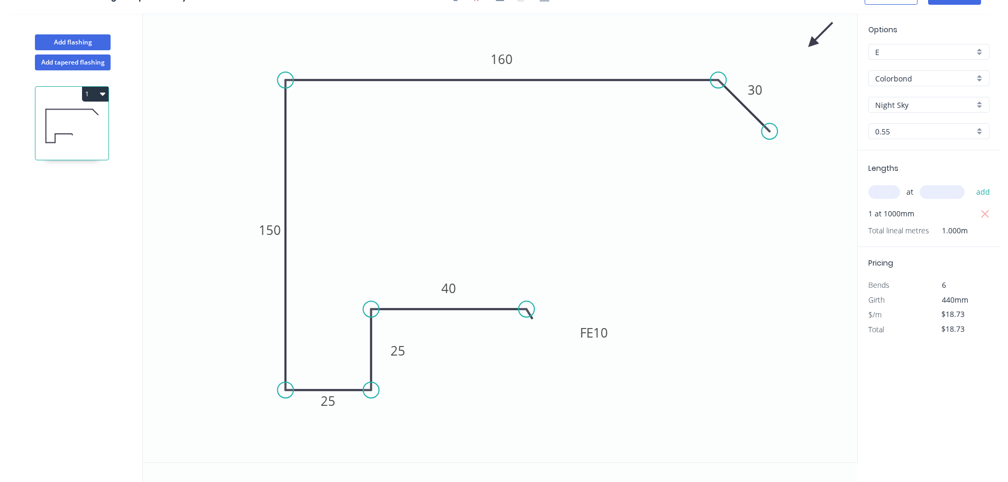
drag, startPoint x: 407, startPoint y: 350, endPoint x: 441, endPoint y: 351, distance: 33.9
click at [413, 353] on rect at bounding box center [398, 351] width 34 height 22
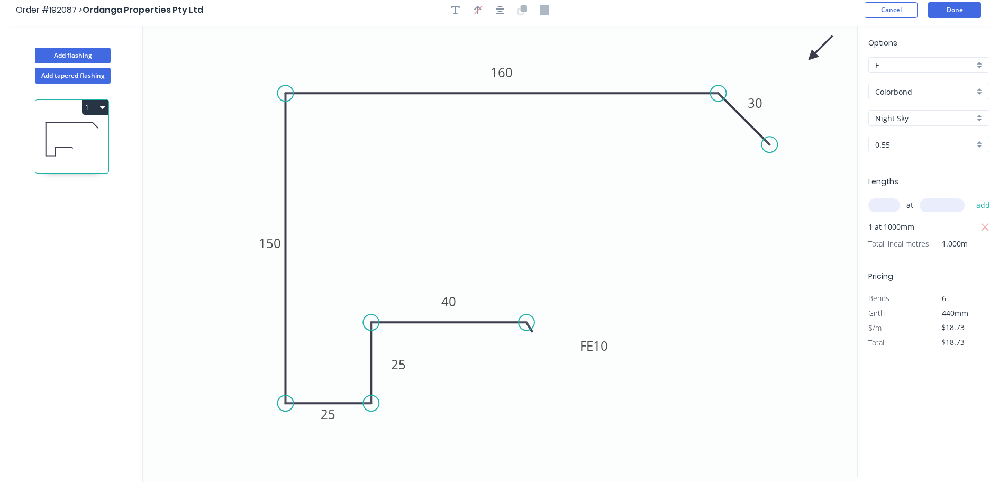
scroll to position [0, 0]
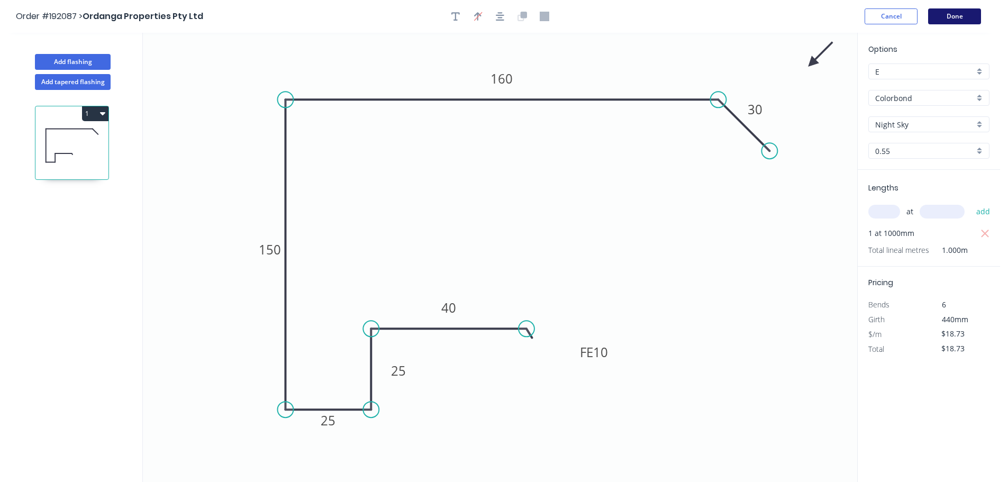
click at [954, 13] on button "Done" at bounding box center [954, 16] width 53 height 16
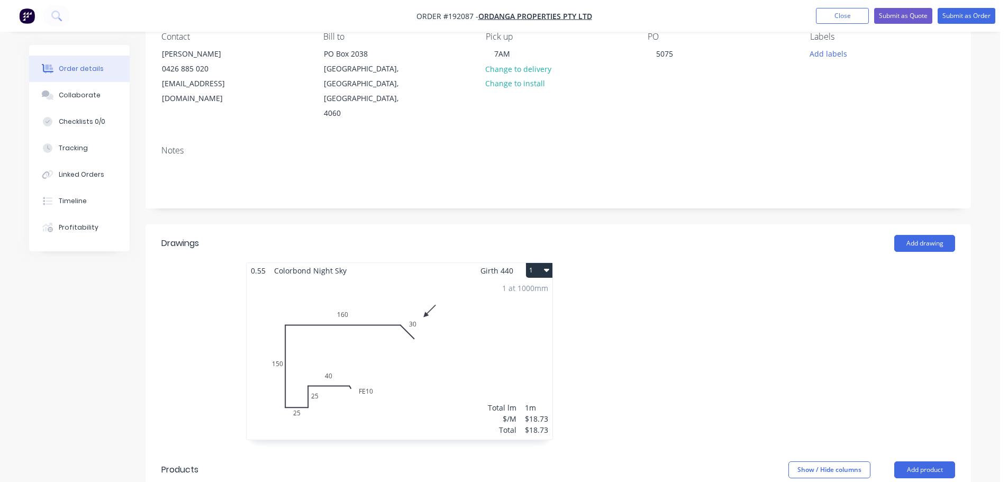
scroll to position [106, 0]
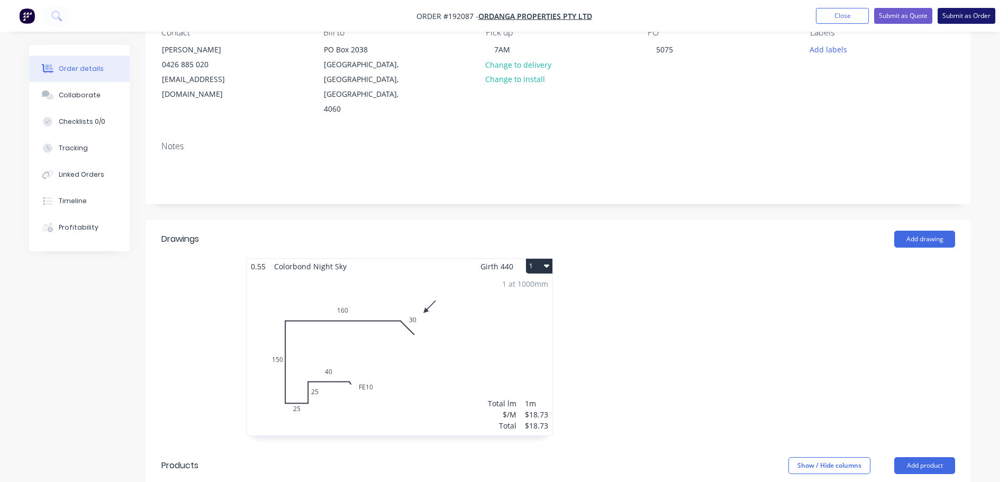
click at [966, 22] on button "Submit as Order" at bounding box center [967, 16] width 58 height 16
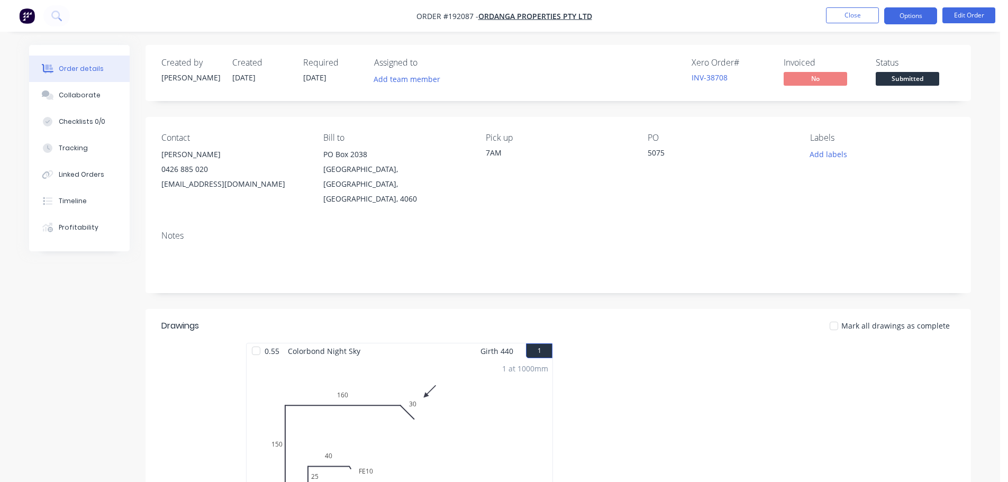
click at [928, 22] on button "Options" at bounding box center [911, 15] width 53 height 17
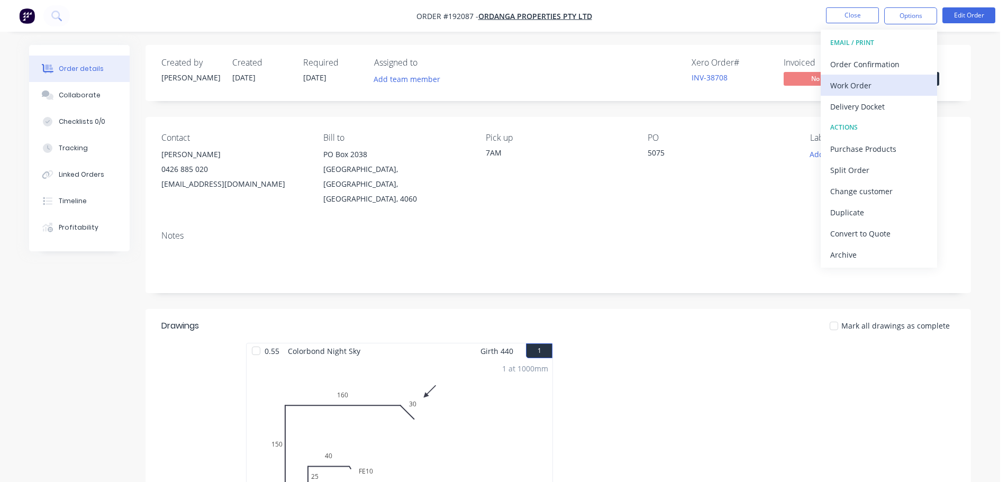
click at [897, 90] on div "Work Order" at bounding box center [879, 85] width 97 height 15
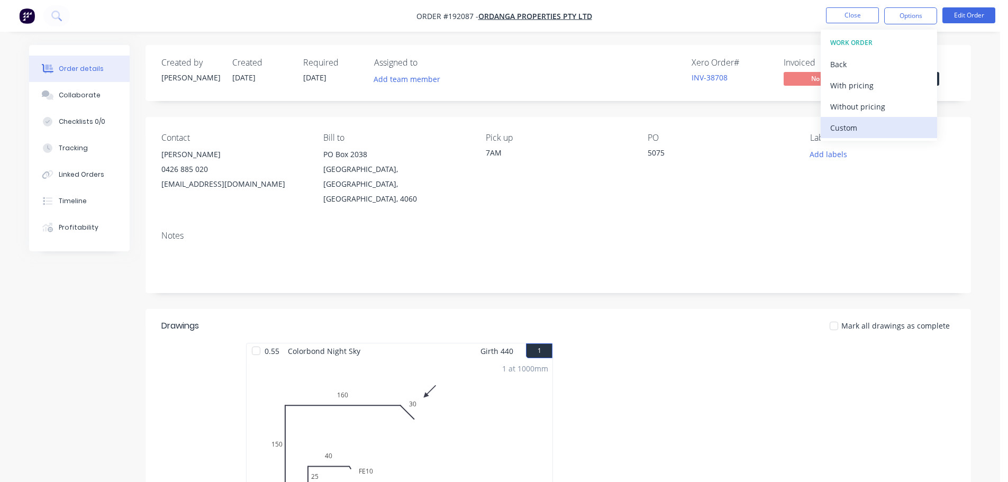
drag, startPoint x: 888, startPoint y: 116, endPoint x: 888, endPoint y: 122, distance: 5.8
click at [888, 118] on div "WORK ORDER Back With pricing Without pricing Custom" at bounding box center [879, 85] width 116 height 111
click at [880, 115] on button "Without pricing" at bounding box center [879, 106] width 116 height 21
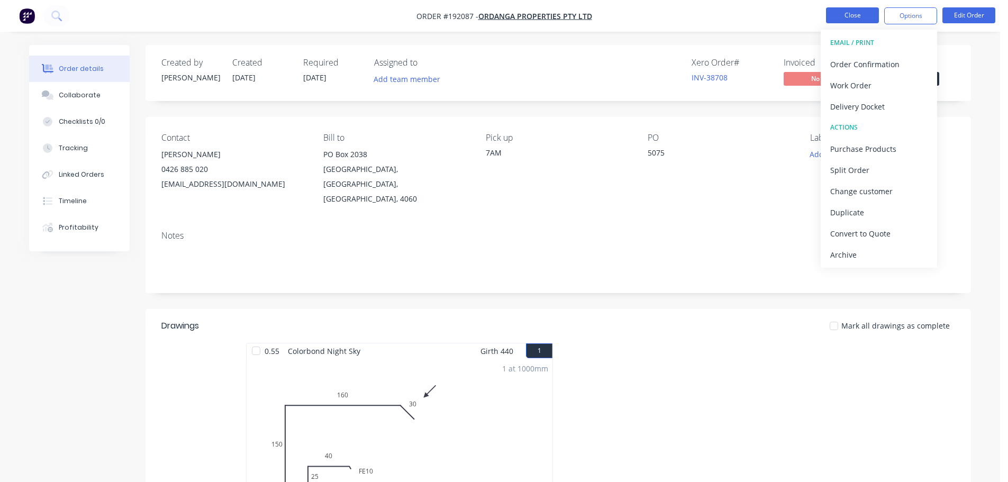
click at [865, 16] on button "Close" at bounding box center [852, 15] width 53 height 16
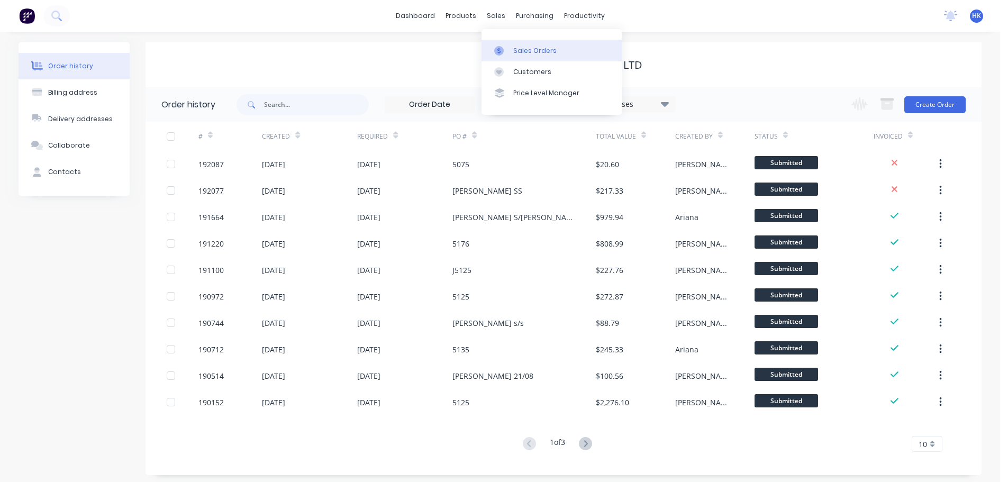
click at [519, 40] on link "Sales Orders" at bounding box center [552, 50] width 140 height 21
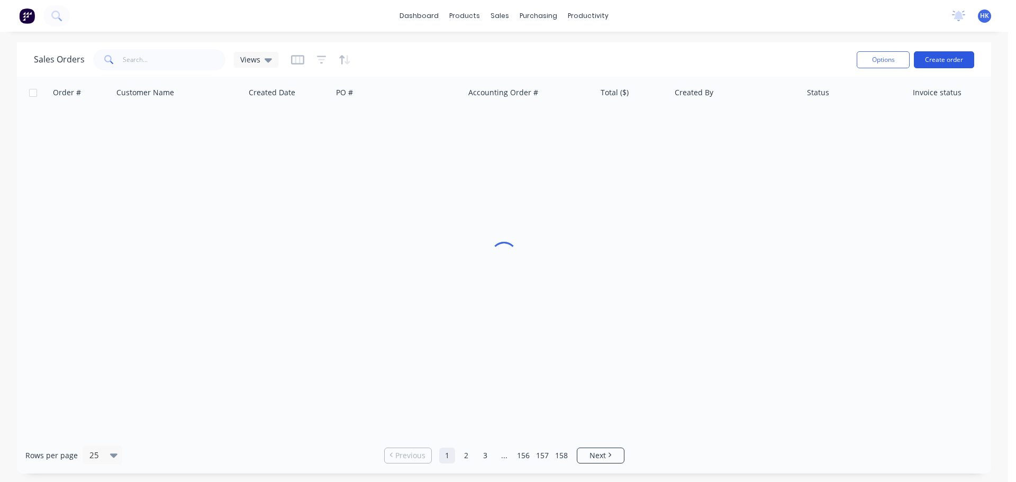
click at [964, 60] on button "Create order" at bounding box center [944, 59] width 60 height 17
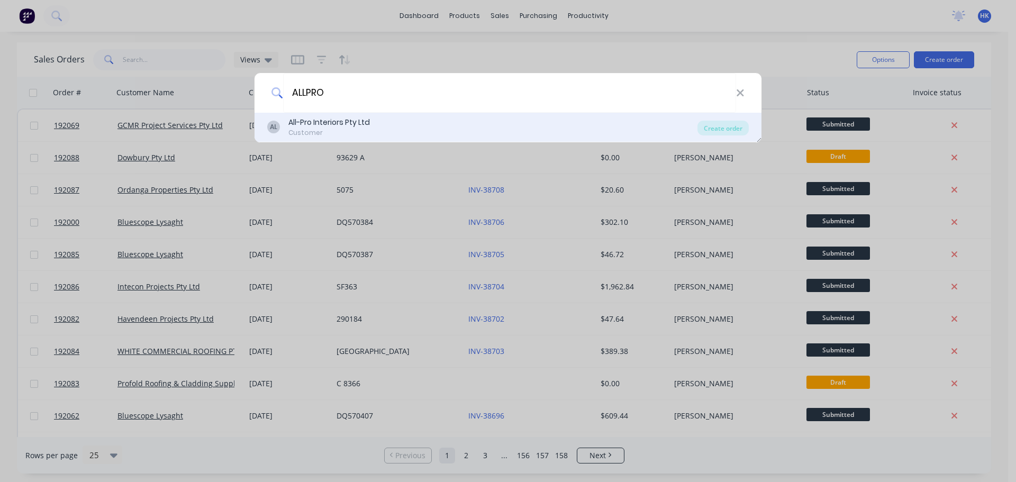
type input "ALLPRO"
click at [751, 128] on div "AL All-Pro Interiors Pty Ltd Customer Create order" at bounding box center [508, 128] width 507 height 30
click at [733, 126] on div "Create order" at bounding box center [723, 128] width 51 height 15
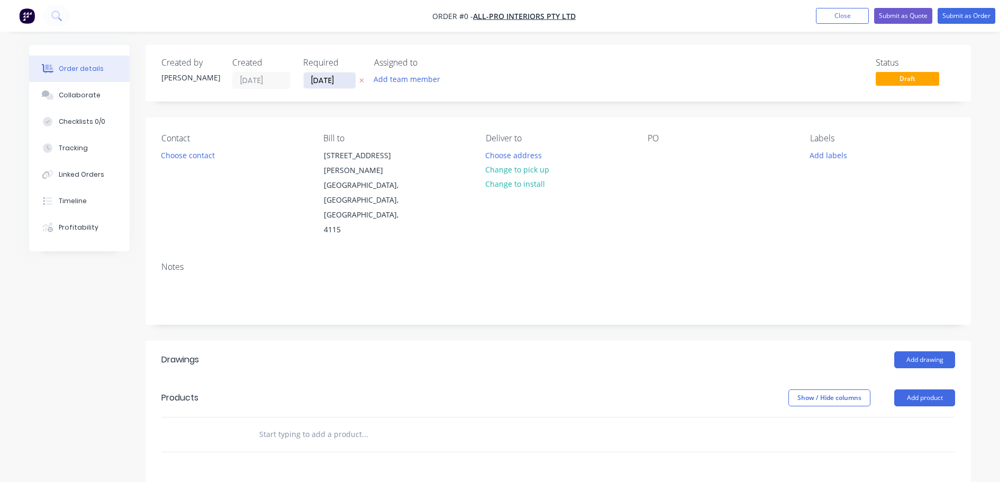
click at [324, 82] on input "[DATE]" at bounding box center [330, 81] width 52 height 16
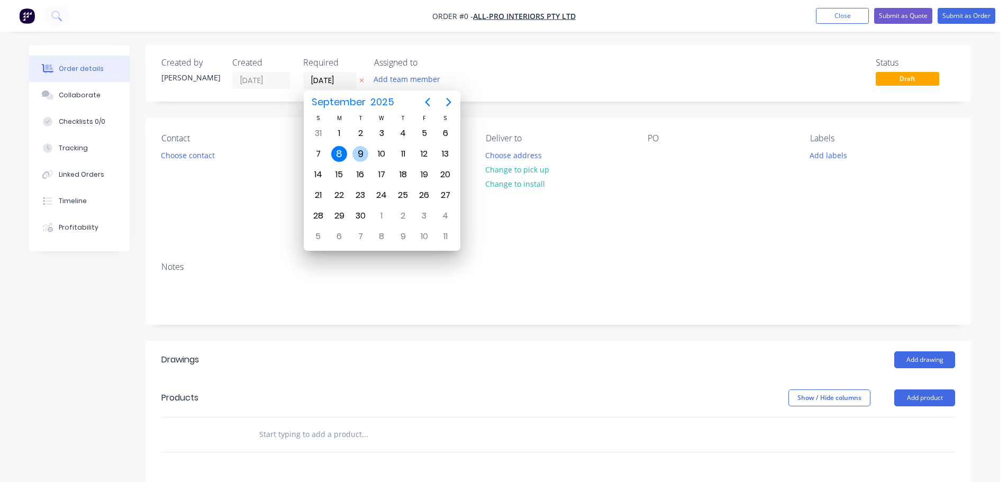
click at [368, 152] on div "9" at bounding box center [361, 154] width 16 height 16
type input "[DATE]"
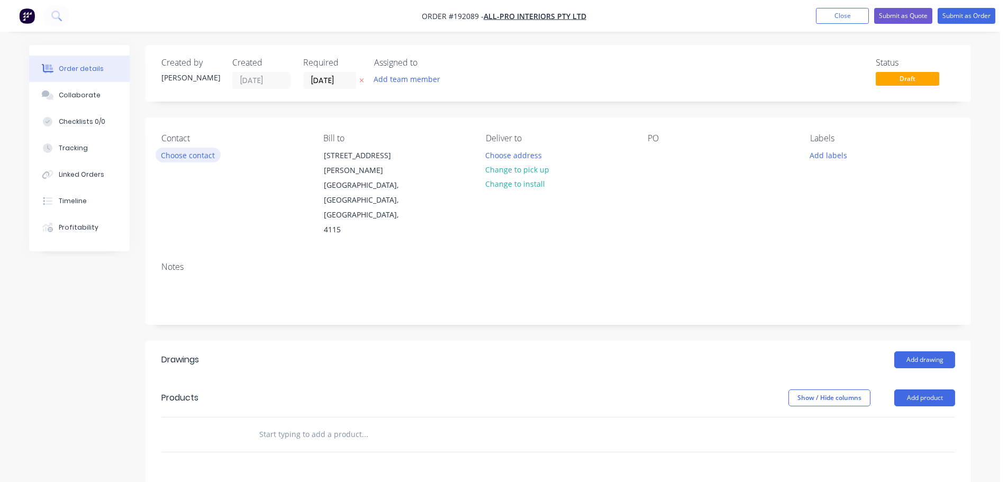
click at [200, 156] on button "Choose contact" at bounding box center [188, 155] width 65 height 14
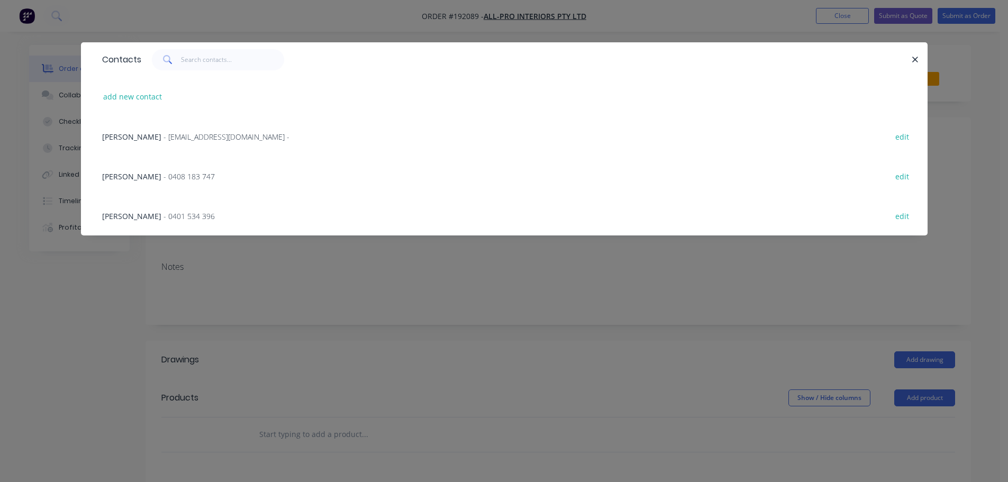
drag, startPoint x: 166, startPoint y: 215, endPoint x: 275, endPoint y: 217, distance: 108.5
click at [166, 215] on span "- 0401 534 396" at bounding box center [189, 216] width 51 height 10
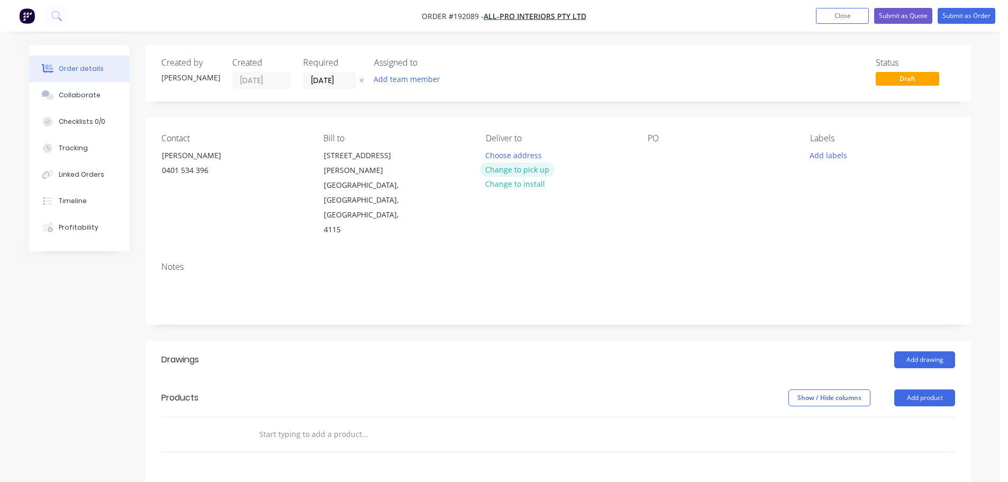
click at [529, 167] on button "Change to pick up" at bounding box center [517, 170] width 75 height 14
click at [660, 146] on div "PO" at bounding box center [720, 185] width 145 height 104
click at [656, 156] on div at bounding box center [656, 155] width 17 height 15
click at [824, 159] on button "Add labels" at bounding box center [828, 155] width 49 height 14
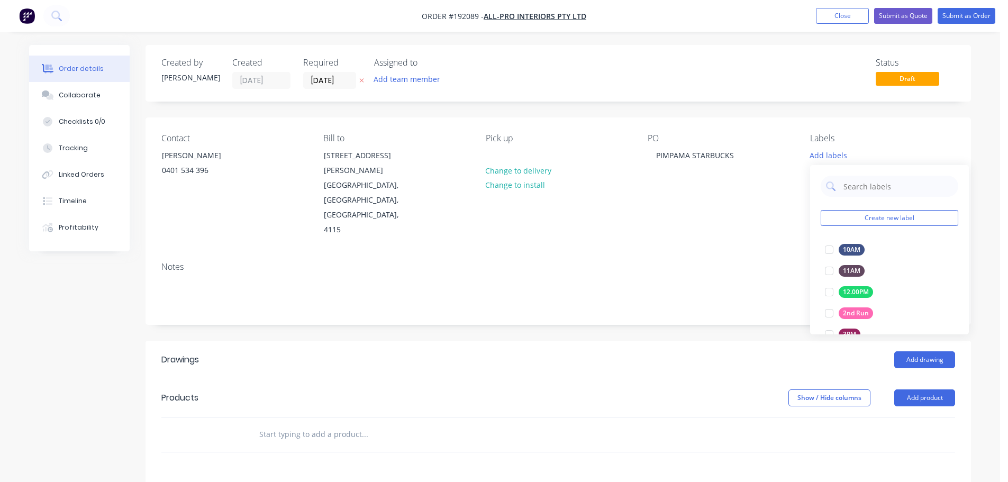
click at [753, 254] on div "Notes" at bounding box center [559, 289] width 826 height 71
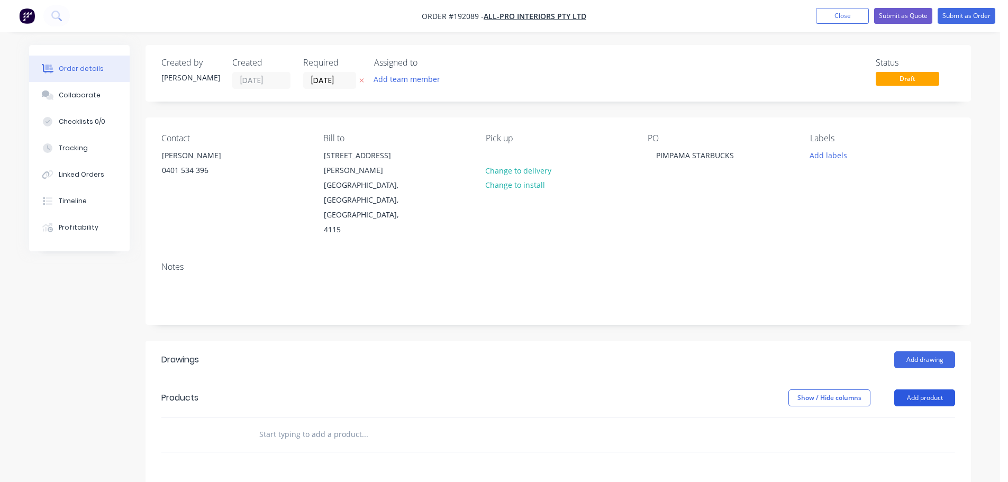
click at [928, 390] on button "Add product" at bounding box center [925, 398] width 61 height 17
click at [926, 341] on header "Drawings Add drawing" at bounding box center [559, 360] width 826 height 38
click at [925, 351] on button "Add drawing" at bounding box center [925, 359] width 61 height 17
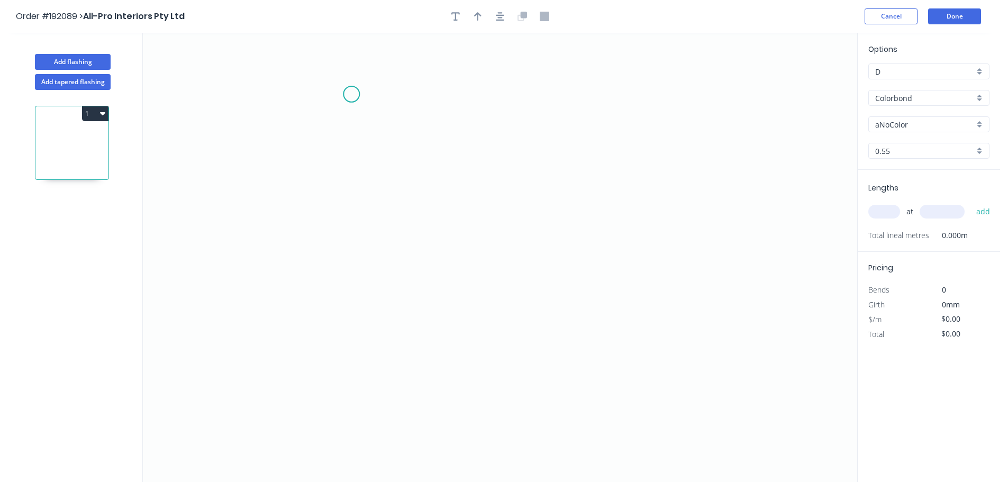
click at [351, 94] on icon "0" at bounding box center [500, 257] width 715 height 449
click at [371, 414] on icon "0" at bounding box center [500, 257] width 715 height 449
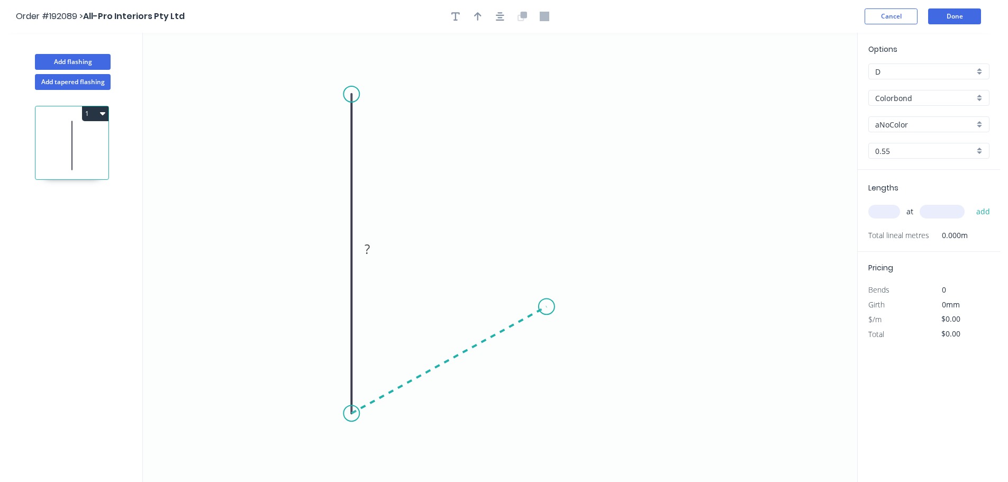
click at [547, 307] on icon at bounding box center [448, 359] width 195 height 107
click at [469, 372] on rect at bounding box center [457, 369] width 34 height 22
click at [464, 374] on rect at bounding box center [456, 370] width 21 height 15
type input "$6.21"
click at [504, 19] on button "button" at bounding box center [500, 16] width 16 height 16
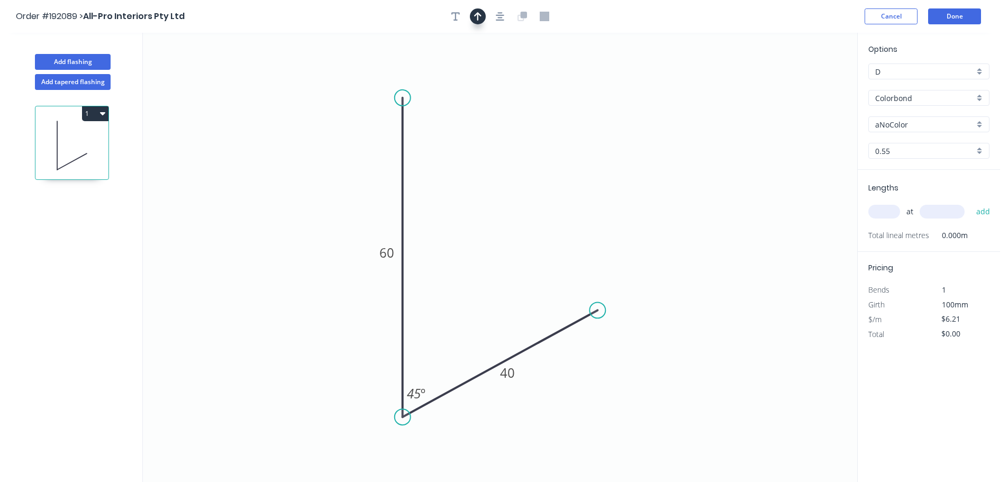
click at [481, 14] on button "button" at bounding box center [478, 16] width 16 height 16
drag, startPoint x: 404, startPoint y: 96, endPoint x: 401, endPoint y: 85, distance: 11.9
click at [401, 90] on circle at bounding box center [403, 98] width 16 height 16
drag, startPoint x: 804, startPoint y: 84, endPoint x: 184, endPoint y: 282, distance: 651.2
click at [184, 282] on icon at bounding box center [184, 269] width 10 height 34
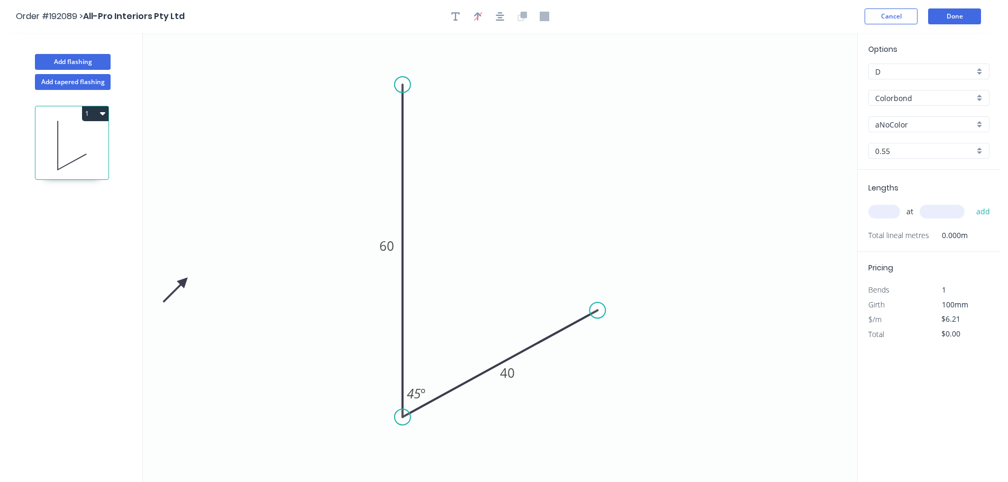
click at [184, 281] on icon at bounding box center [175, 290] width 31 height 31
drag, startPoint x: 184, startPoint y: 281, endPoint x: 217, endPoint y: 266, distance: 36.2
click at [217, 266] on icon "0 60 40 45 º" at bounding box center [500, 257] width 715 height 449
click at [952, 127] on input "aNoColor" at bounding box center [925, 124] width 99 height 11
click at [938, 107] on div "Options D D Colorbond Colorbond Colorbond (Premium) Colorbond Coolmax Colorbond…" at bounding box center [929, 106] width 142 height 127
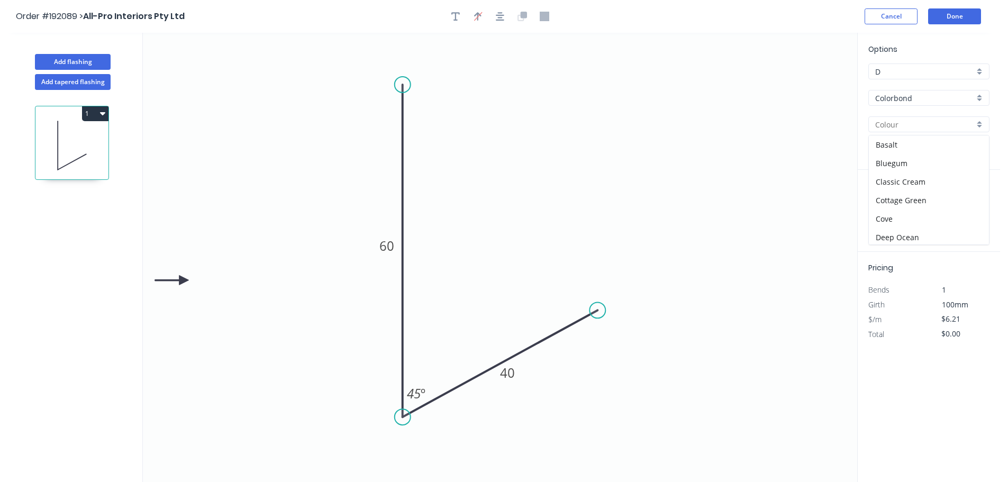
type input "aNoColor"
click at [930, 104] on div "Colorbond" at bounding box center [929, 98] width 121 height 16
click at [918, 188] on div "Zincalume" at bounding box center [929, 190] width 120 height 19
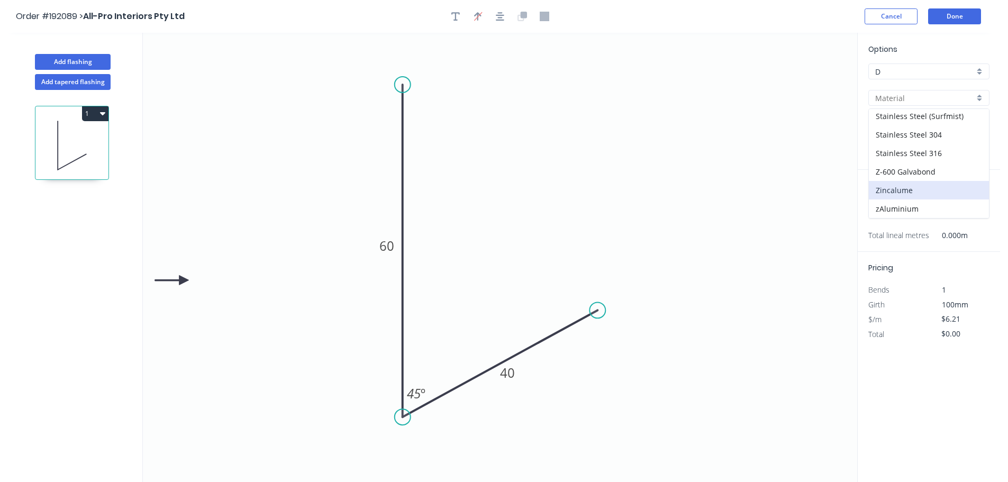
type input "Zincalume"
type input "$5.93"
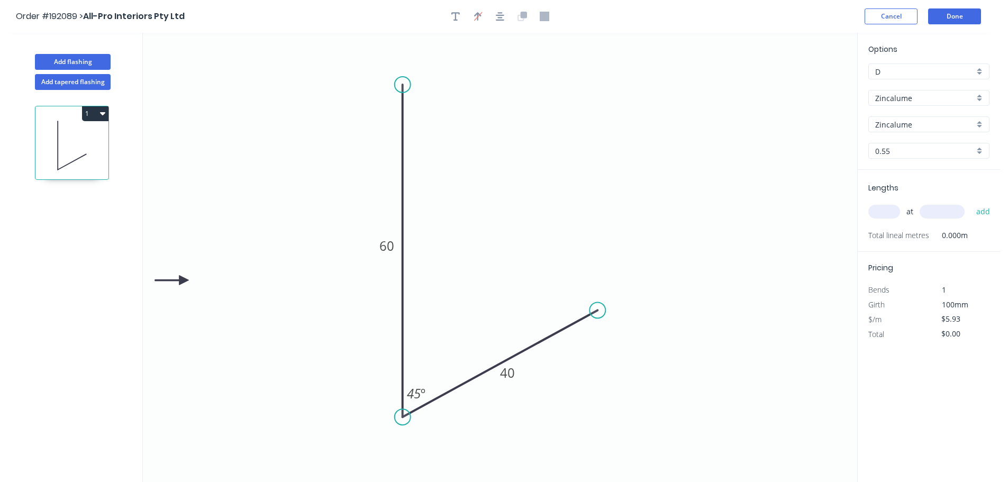
click at [896, 218] on input "text" at bounding box center [885, 212] width 32 height 14
type input "8"
type input "3000"
click at [971, 203] on button "add" at bounding box center [983, 212] width 25 height 18
type input "$142.32"
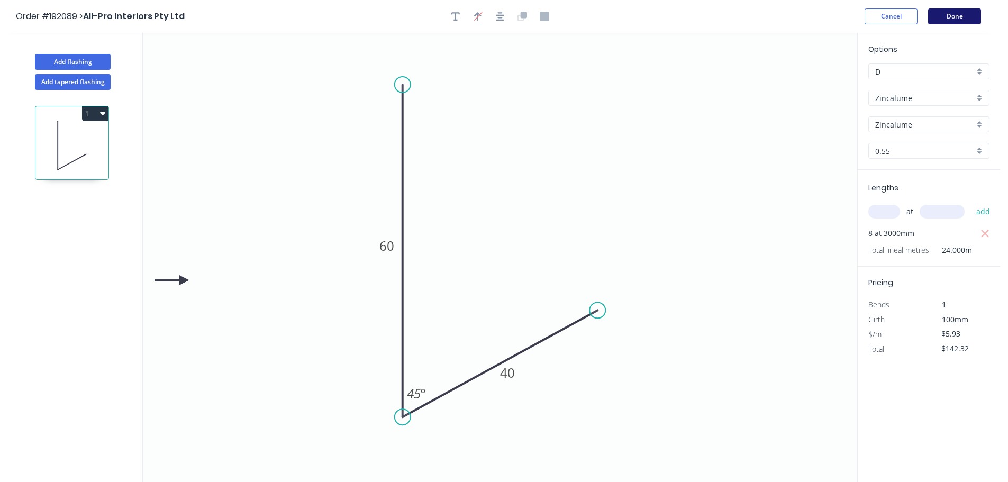
click at [963, 11] on button "Done" at bounding box center [954, 16] width 53 height 16
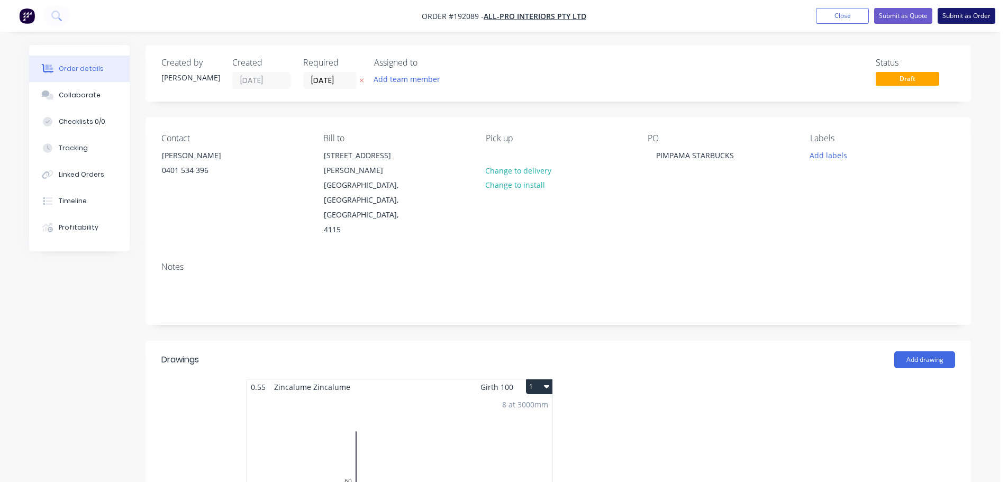
click at [961, 10] on button "Submit as Order" at bounding box center [967, 16] width 58 height 16
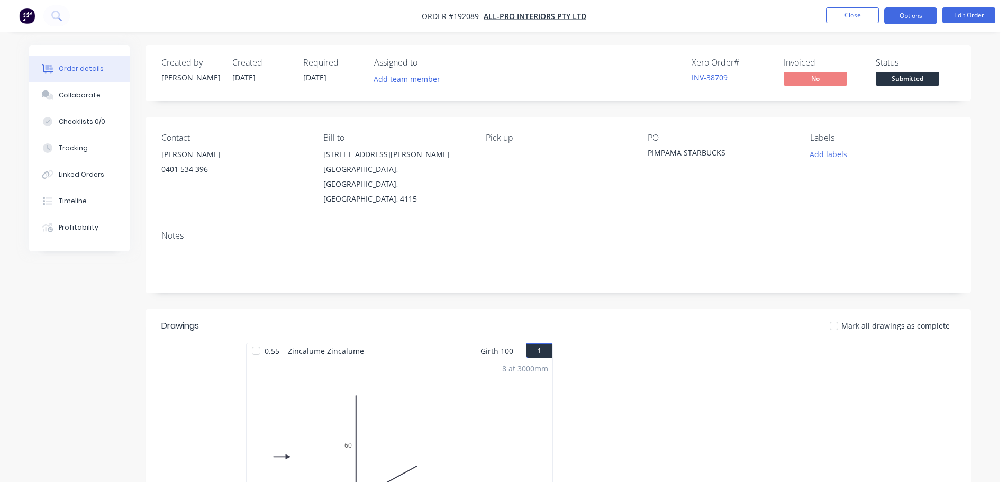
click at [918, 19] on button "Options" at bounding box center [911, 15] width 53 height 17
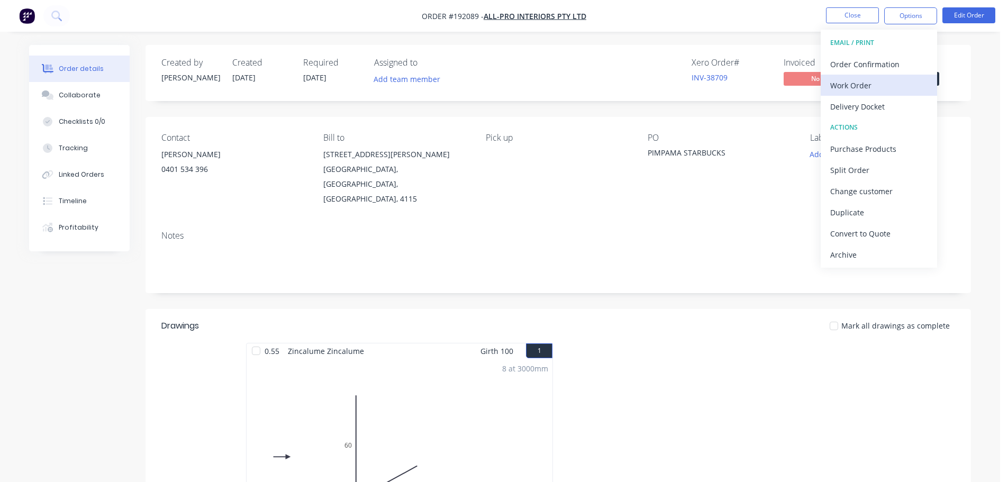
click at [908, 79] on div "Work Order" at bounding box center [879, 85] width 97 height 15
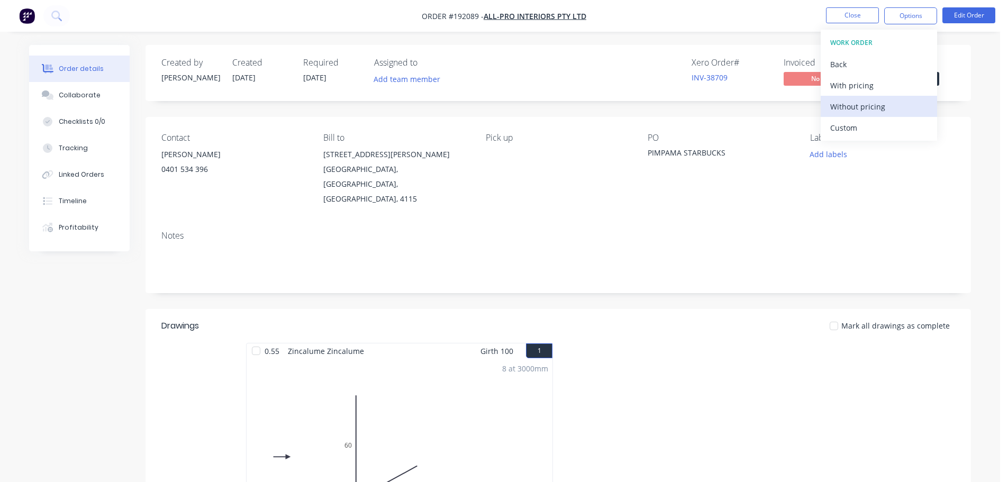
click at [900, 104] on div "Without pricing" at bounding box center [879, 106] width 97 height 15
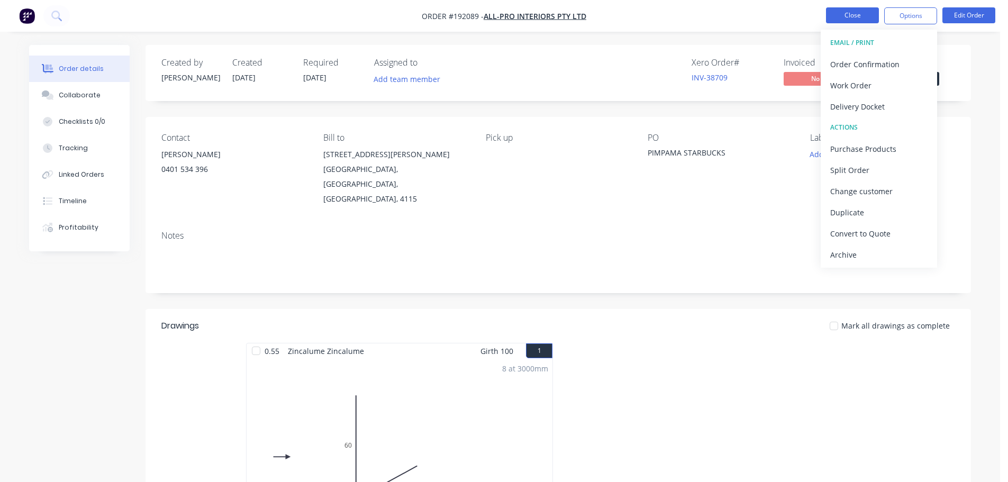
click at [861, 21] on button "Close" at bounding box center [852, 15] width 53 height 16
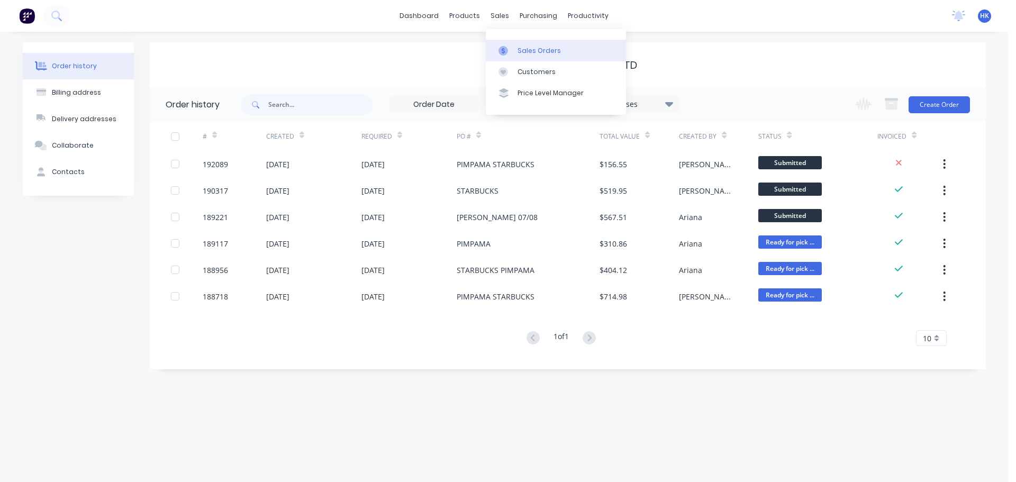
drag, startPoint x: 503, startPoint y: 15, endPoint x: 517, endPoint y: 49, distance: 36.1
click at [518, 49] on div "Sales Orders" at bounding box center [539, 51] width 43 height 10
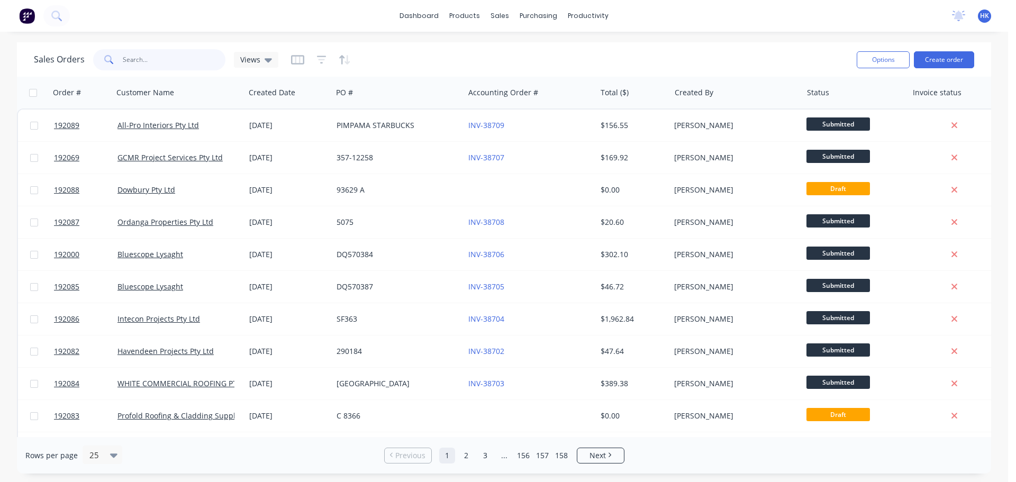
drag, startPoint x: 198, startPoint y: 58, endPoint x: 194, endPoint y: 51, distance: 7.8
click at [197, 57] on input "text" at bounding box center [174, 59] width 103 height 21
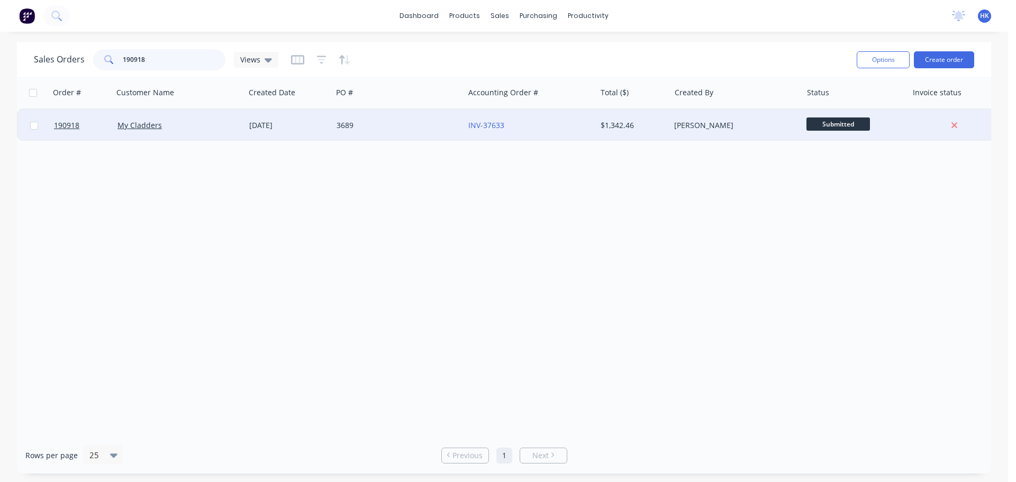
type input "190918"
click at [231, 130] on div "My Cladders" at bounding box center [177, 125] width 118 height 11
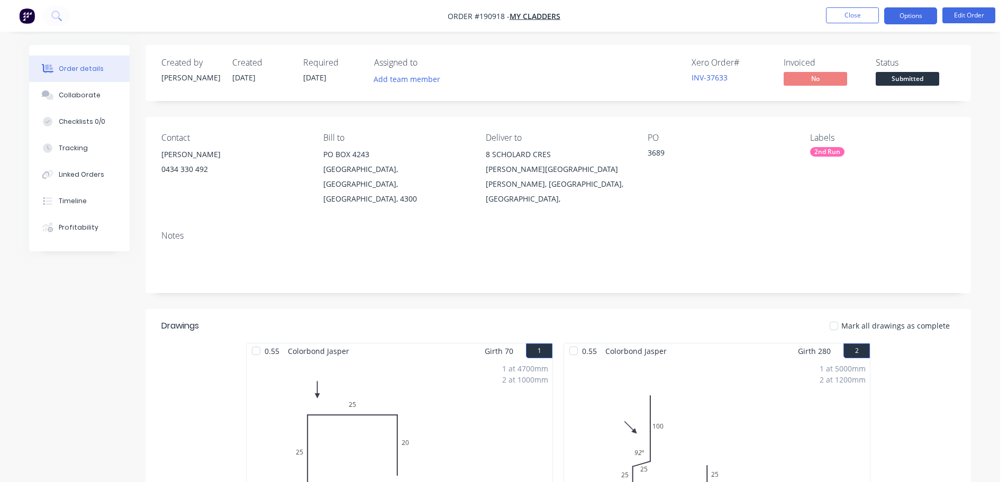
click at [903, 11] on button "Options" at bounding box center [911, 15] width 53 height 17
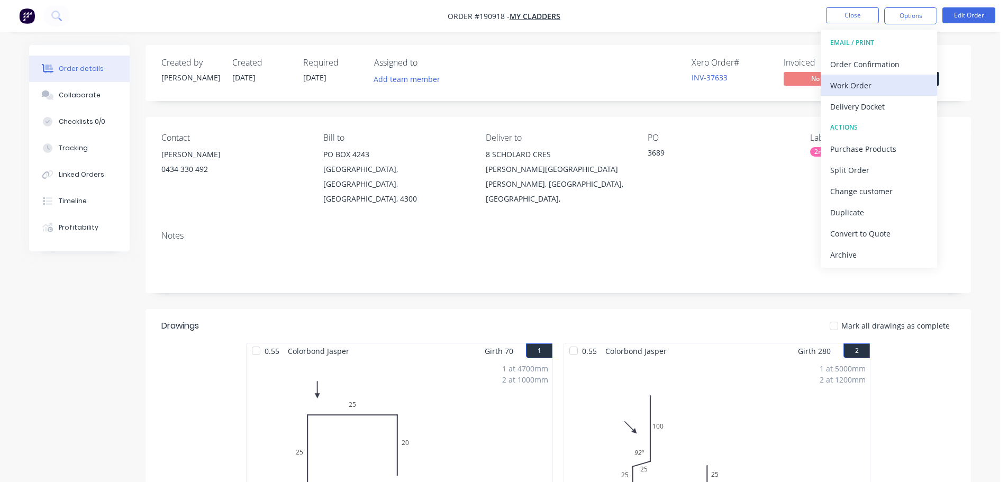
click at [865, 89] on div "Work Order" at bounding box center [879, 85] width 97 height 15
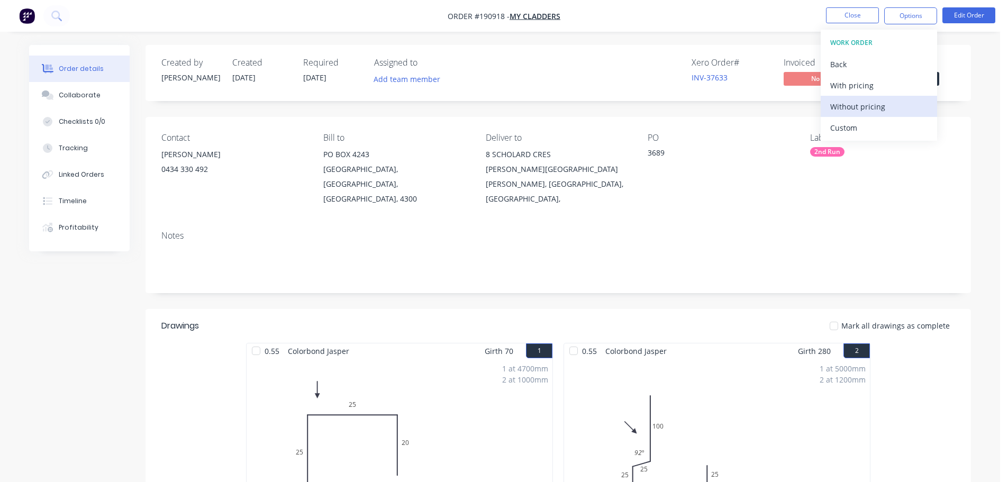
click at [862, 112] on div "Without pricing" at bounding box center [879, 106] width 97 height 15
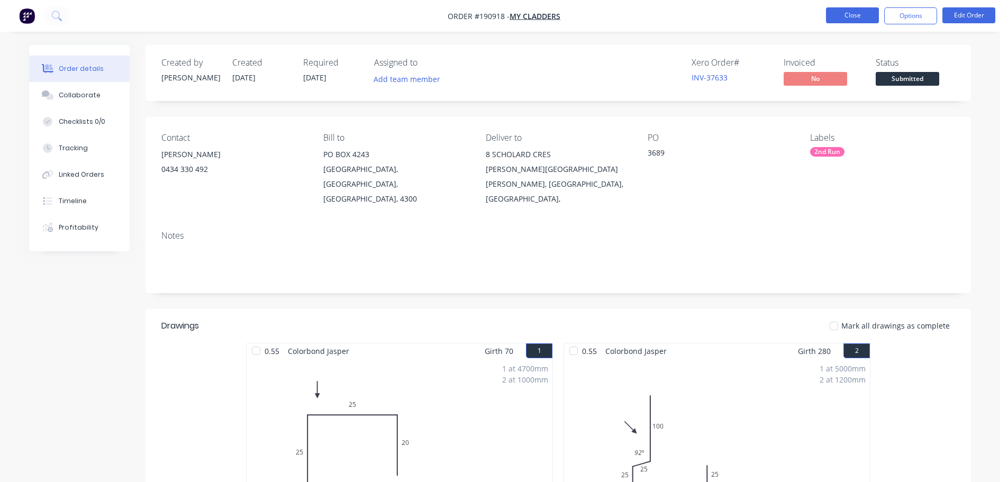
click at [845, 16] on button "Close" at bounding box center [852, 15] width 53 height 16
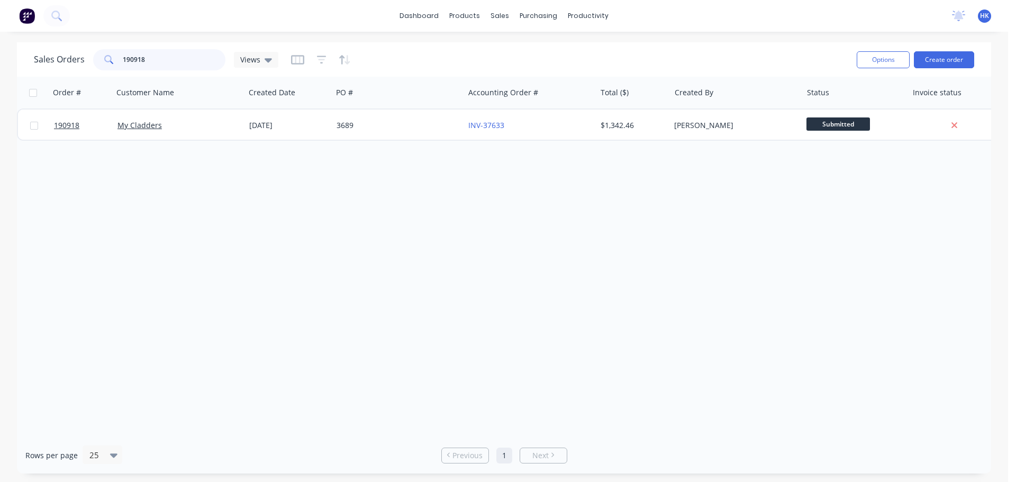
drag, startPoint x: 130, startPoint y: 61, endPoint x: 105, endPoint y: 68, distance: 26.3
click at [105, 68] on div "190918" at bounding box center [159, 59] width 132 height 21
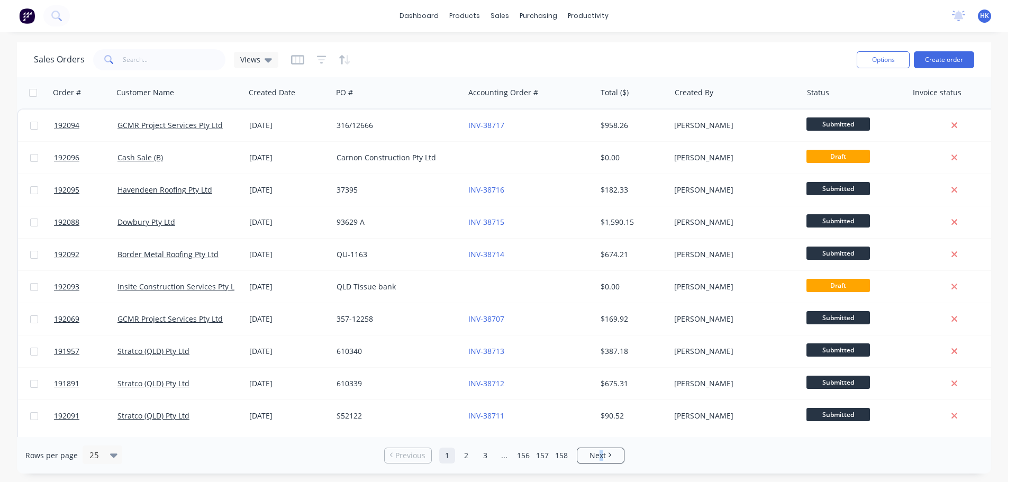
drag, startPoint x: 603, startPoint y: 472, endPoint x: 605, endPoint y: 477, distance: 5.5
click at [605, 476] on div "dashboard products sales purchasing productivity dashboard products Product Cat…" at bounding box center [504, 241] width 1008 height 482
click at [951, 49] on div "Options Create order" at bounding box center [914, 60] width 122 height 26
click at [946, 55] on button "Create order" at bounding box center [944, 59] width 60 height 17
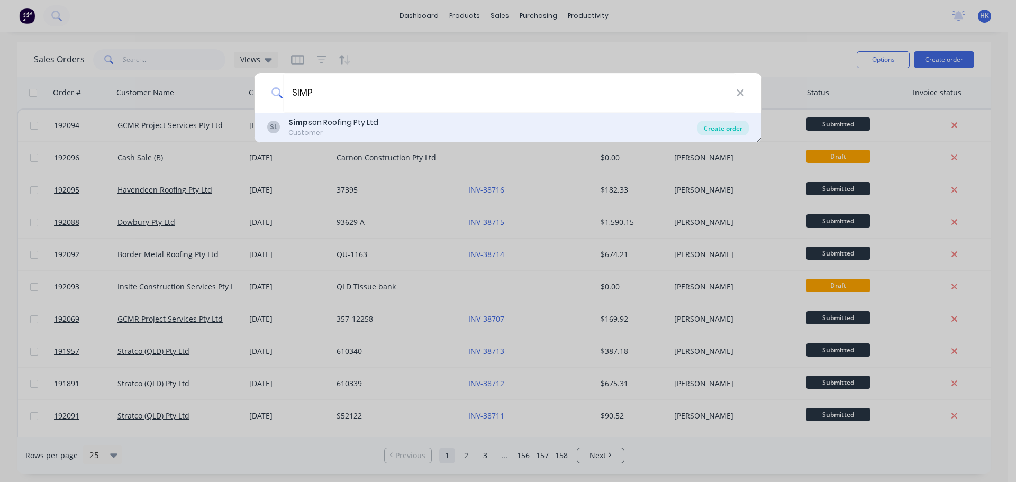
type input "SIMP"
click at [718, 133] on div "Create order" at bounding box center [723, 128] width 51 height 15
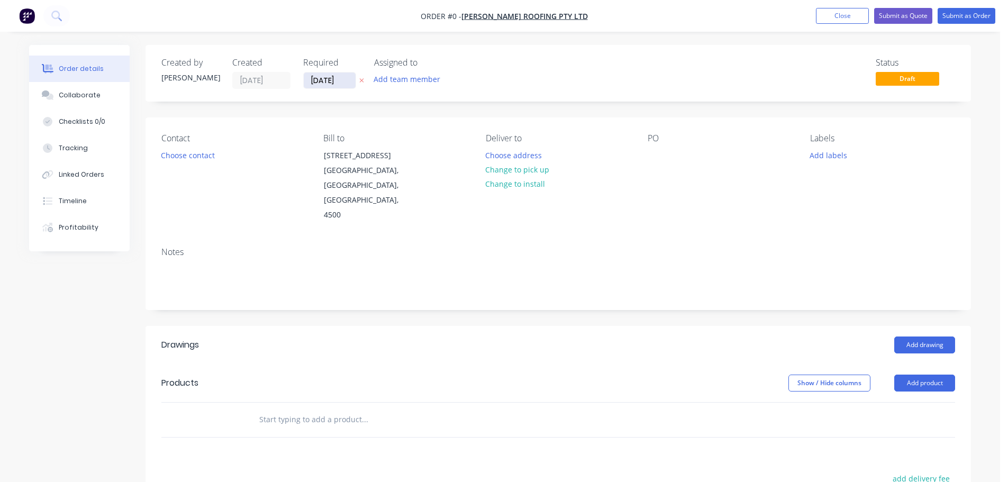
click at [339, 77] on input "[DATE]" at bounding box center [330, 81] width 52 height 16
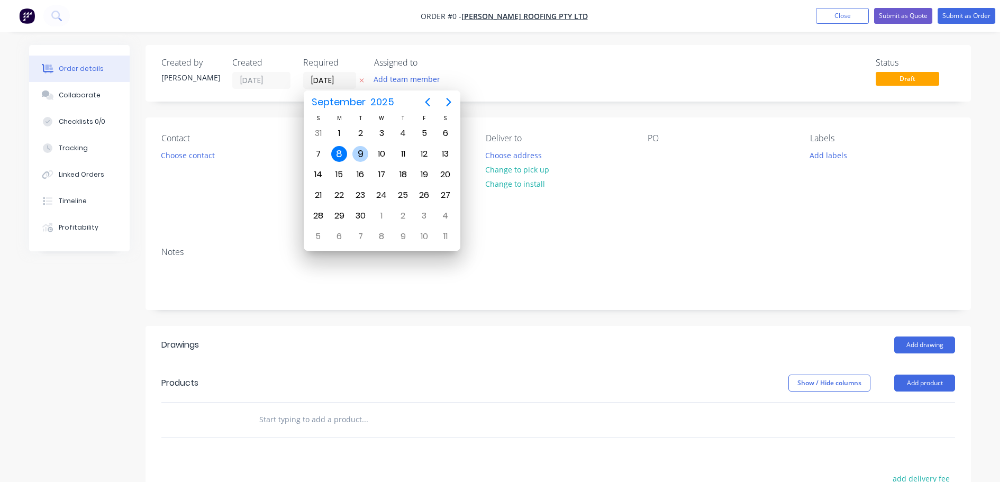
click at [358, 155] on div "9" at bounding box center [361, 154] width 16 height 16
type input "[DATE]"
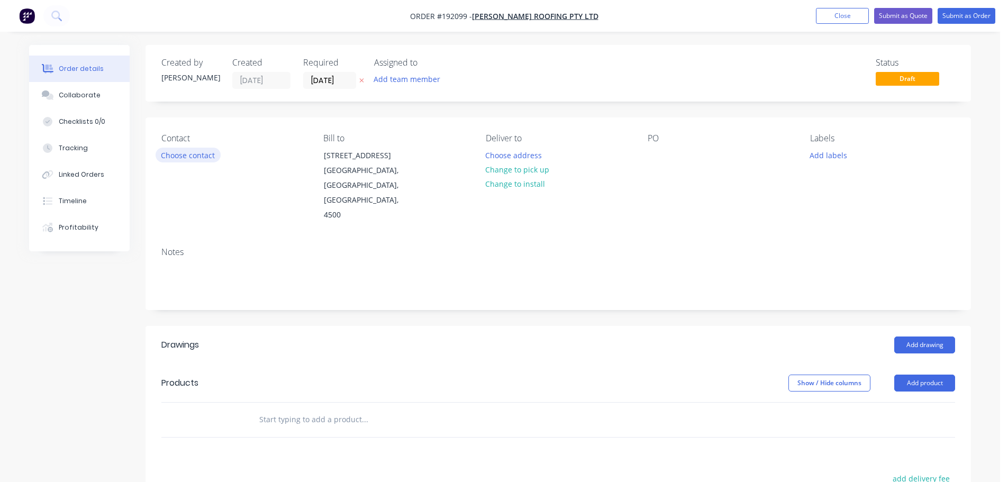
click at [206, 160] on button "Choose contact" at bounding box center [188, 155] width 65 height 14
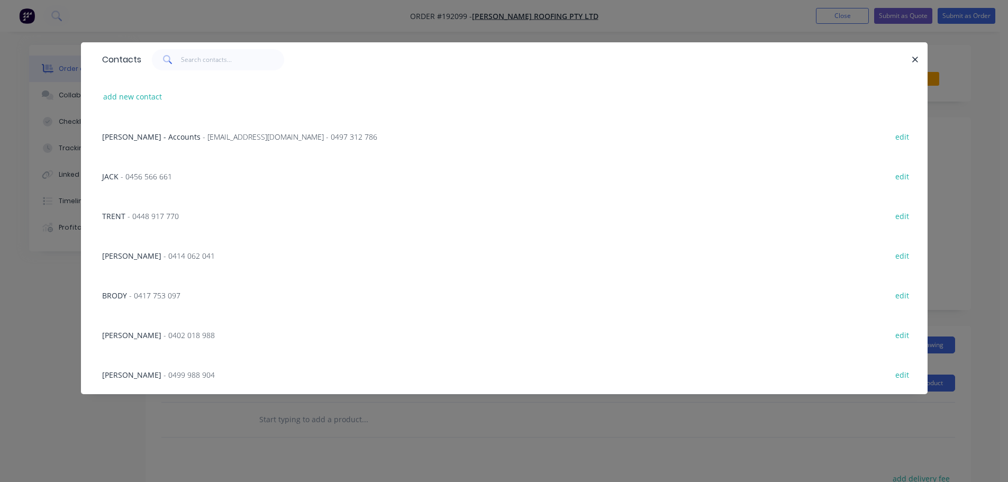
click at [166, 214] on span "- 0448 917 770" at bounding box center [153, 216] width 51 height 10
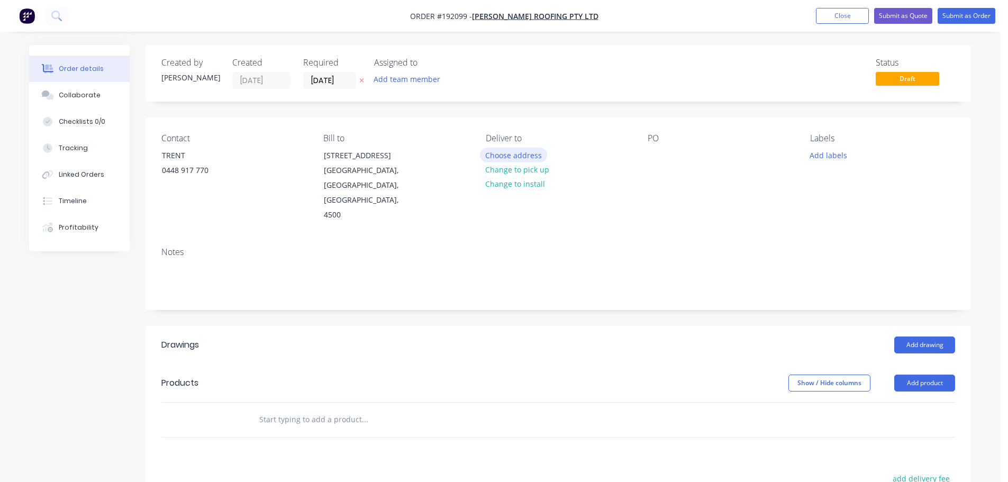
click at [512, 156] on button "Choose address" at bounding box center [514, 155] width 68 height 14
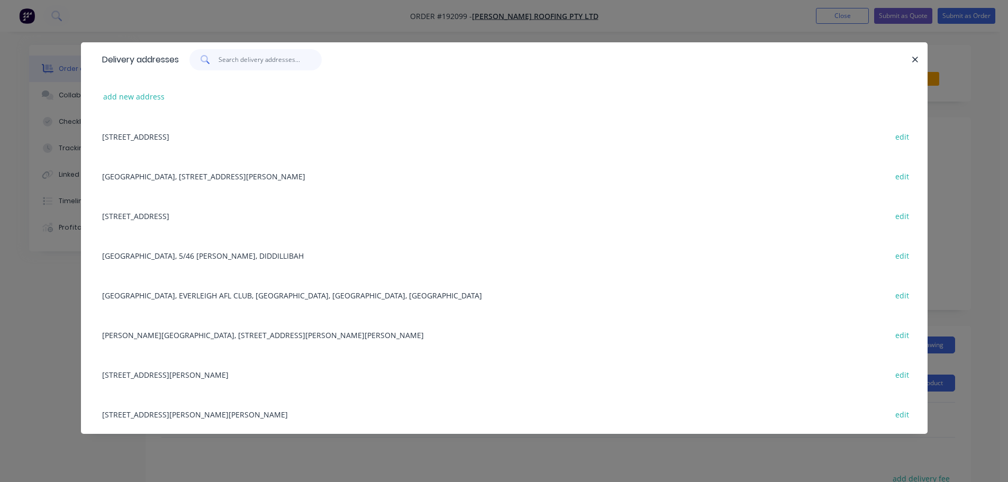
drag, startPoint x: 243, startPoint y: 65, endPoint x: 219, endPoint y: 89, distance: 34.4
click at [243, 65] on input "text" at bounding box center [270, 59] width 103 height 21
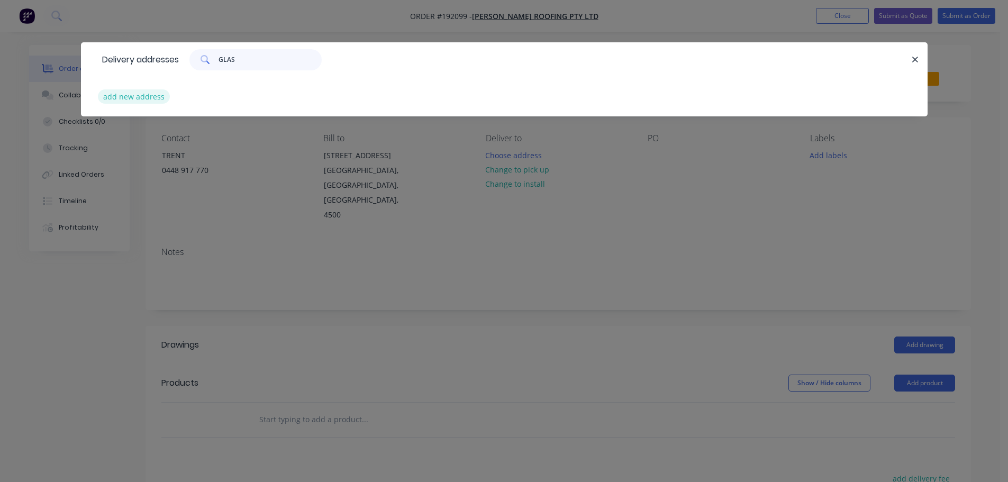
type input "GLAS"
drag, startPoint x: 130, startPoint y: 93, endPoint x: 127, endPoint y: 98, distance: 5.7
click at [127, 98] on button "add new address" at bounding box center [134, 96] width 73 height 14
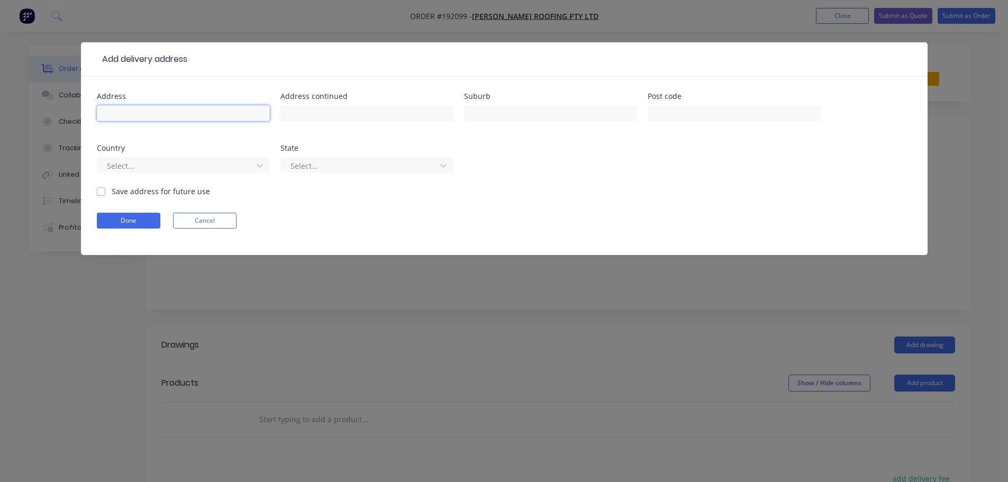
click at [148, 110] on input "text" at bounding box center [183, 113] width 173 height 16
type input "GLASSHOUSE MOUTAINS NORTHBOUND"
type input "SERVO BRUCE HIGHWAY"
type input "GLASSHOUSE MOUTAINS"
click at [206, 170] on div at bounding box center [176, 165] width 141 height 13
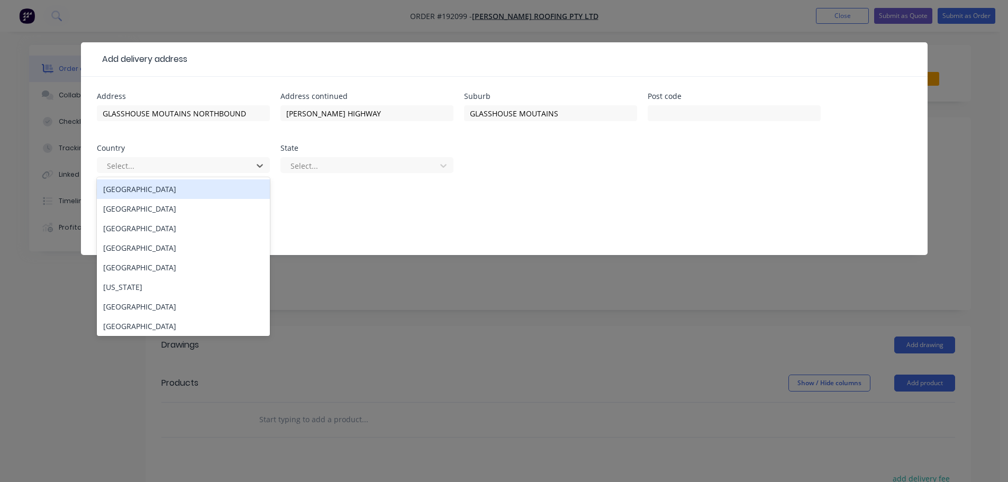
click at [194, 181] on div "Australia" at bounding box center [183, 189] width 173 height 20
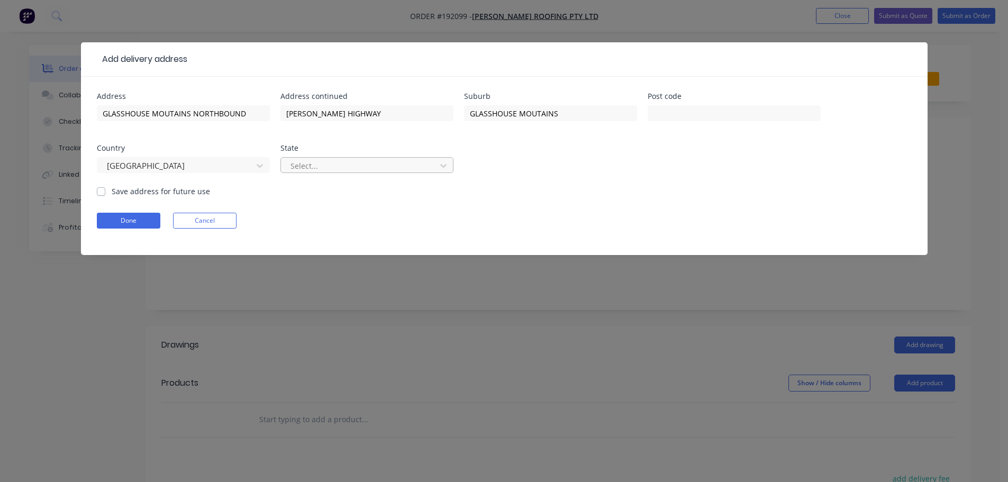
click at [308, 171] on div at bounding box center [360, 165] width 141 height 13
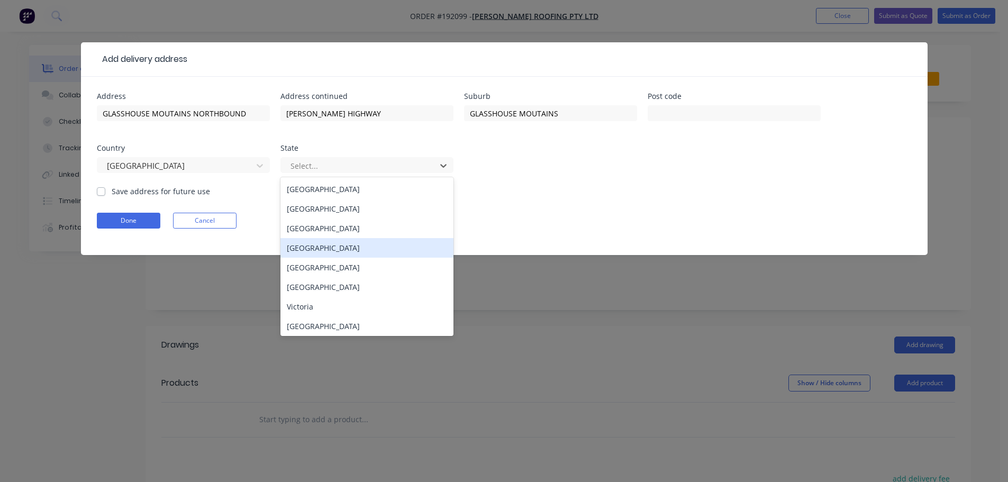
click at [325, 247] on div "Queensland" at bounding box center [367, 248] width 173 height 20
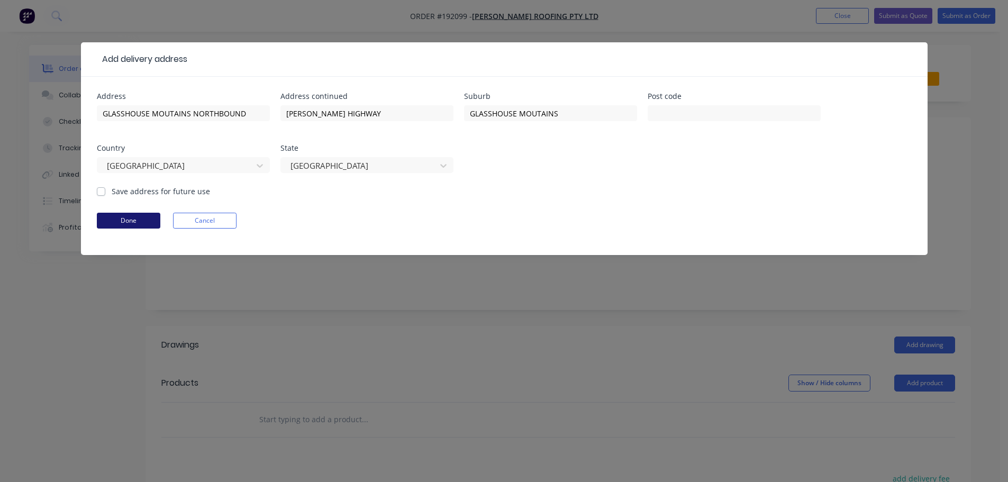
click at [133, 222] on button "Done" at bounding box center [129, 221] width 64 height 16
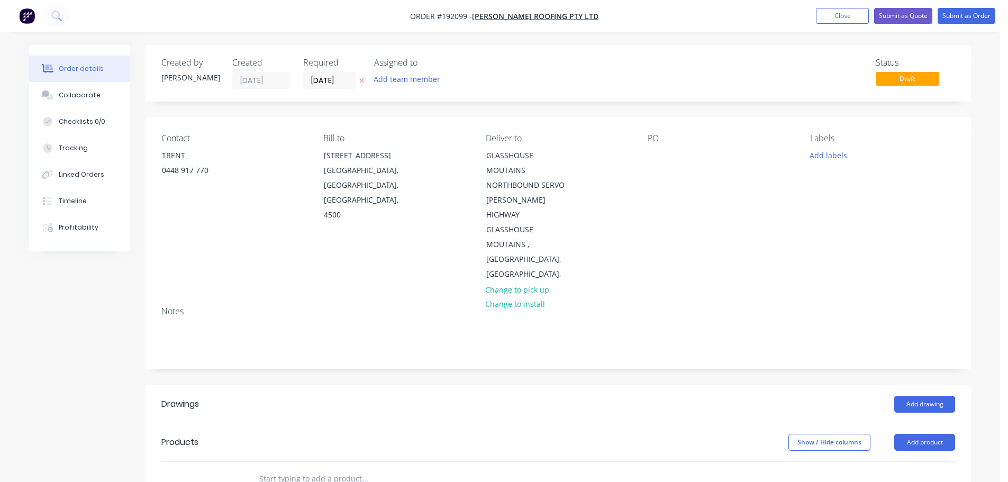
click at [661, 146] on div "PO" at bounding box center [720, 207] width 145 height 149
click at [659, 154] on div at bounding box center [656, 155] width 17 height 15
click at [842, 153] on button "Add labels" at bounding box center [828, 155] width 49 height 14
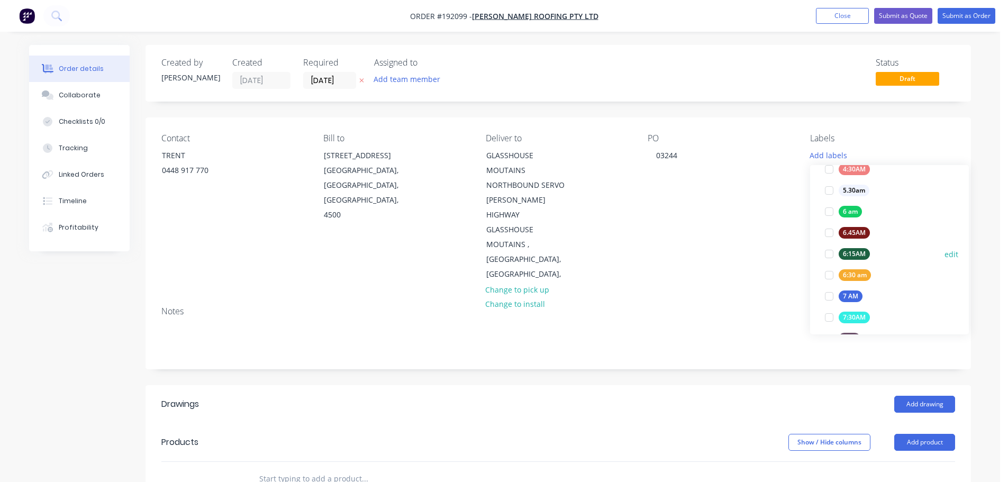
scroll to position [265, 0]
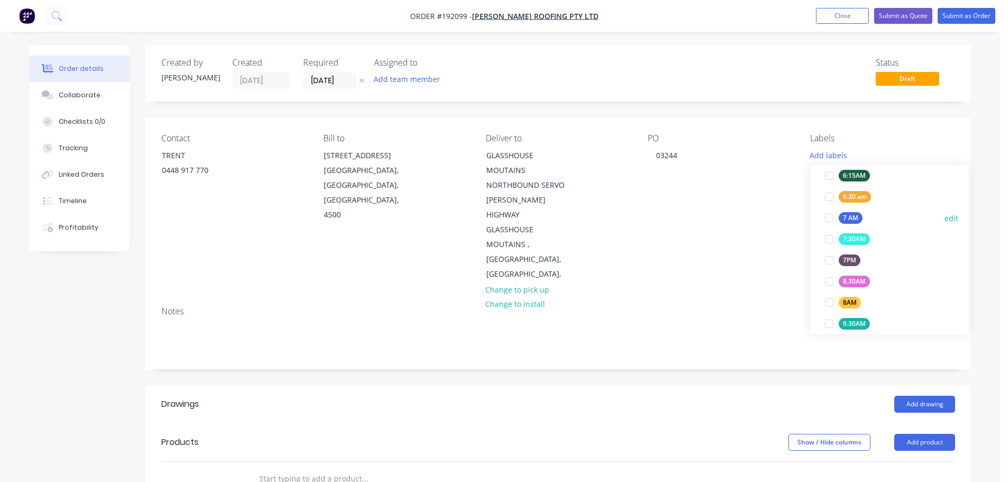
click at [831, 221] on div at bounding box center [829, 218] width 21 height 21
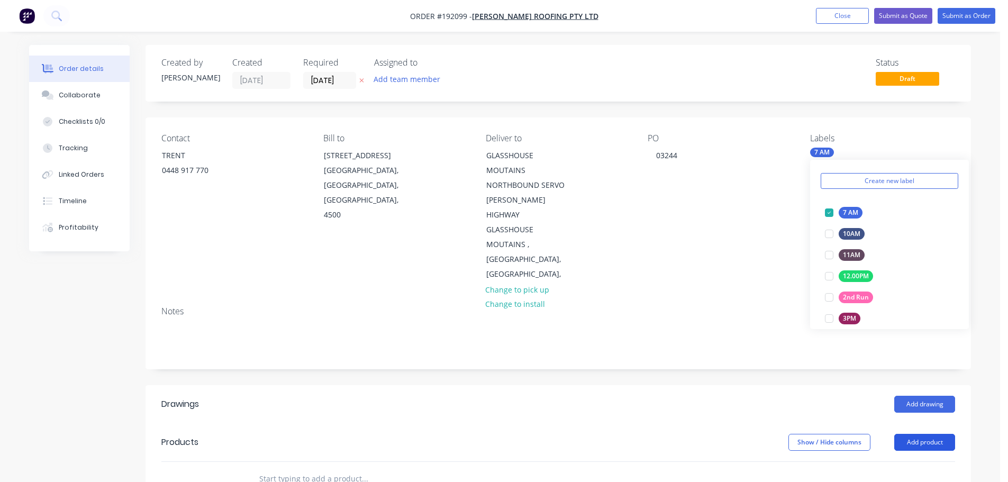
click at [939, 434] on button "Add product" at bounding box center [925, 442] width 61 height 17
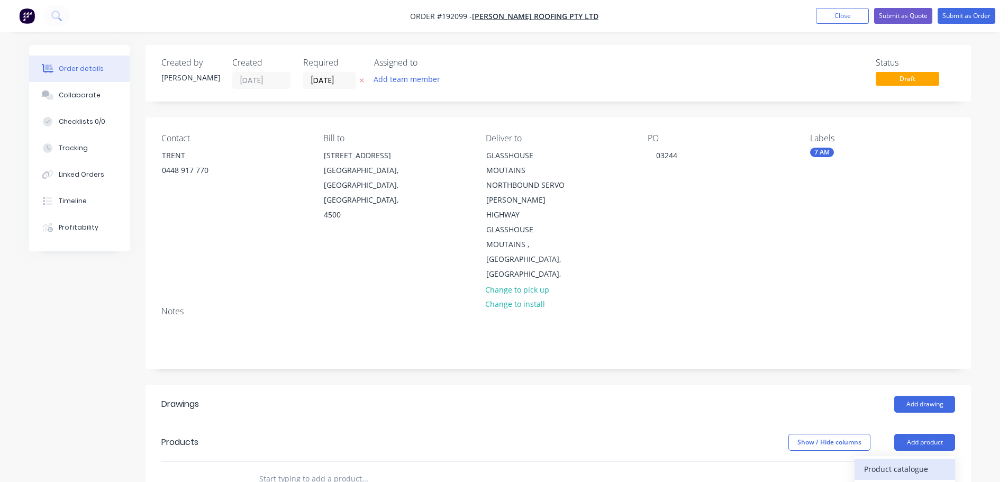
click at [921, 462] on div "Product catalogue" at bounding box center [905, 469] width 82 height 15
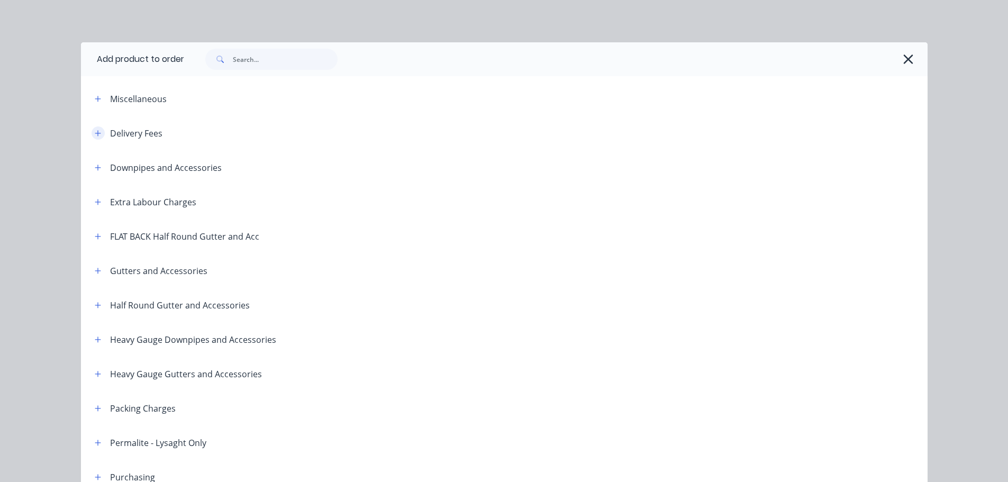
click at [95, 137] on button "button" at bounding box center [98, 133] width 13 height 13
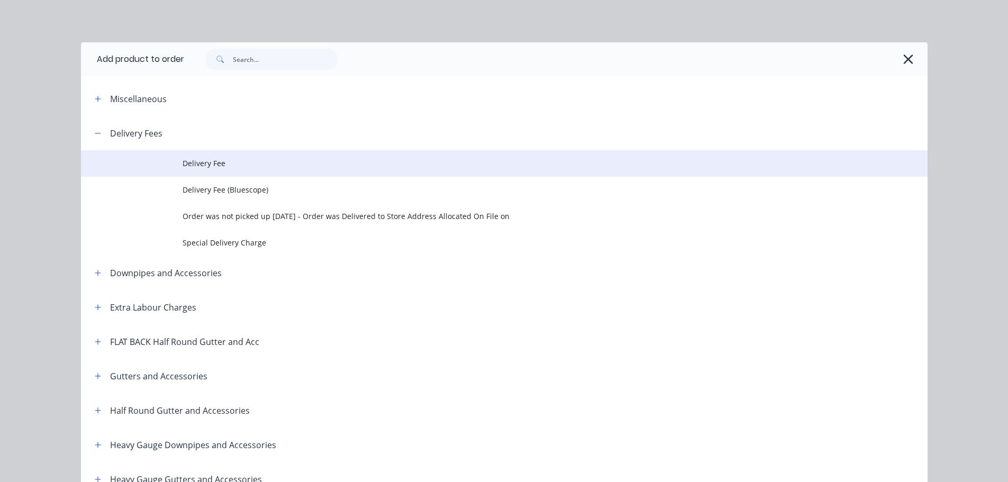
click at [201, 167] on span "Delivery Fee" at bounding box center [481, 163] width 596 height 11
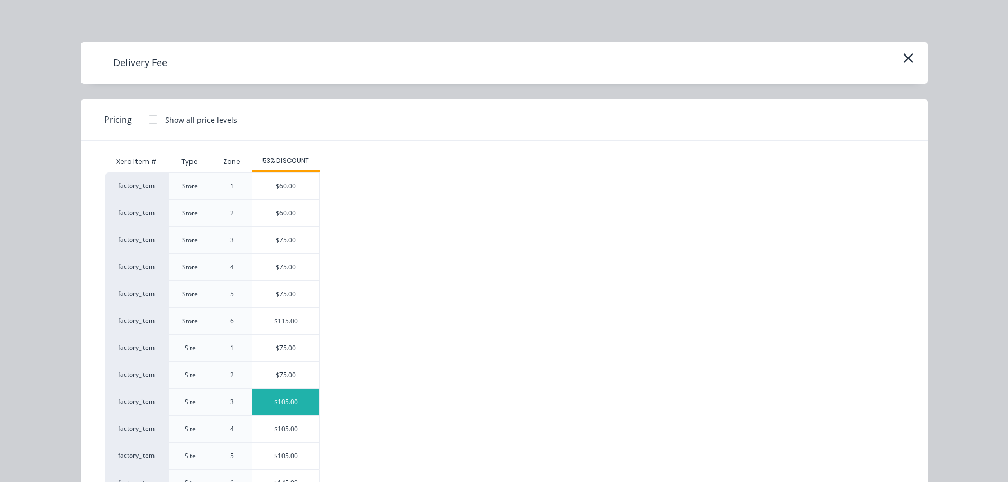
click at [289, 401] on div "$105.00" at bounding box center [285, 402] width 67 height 26
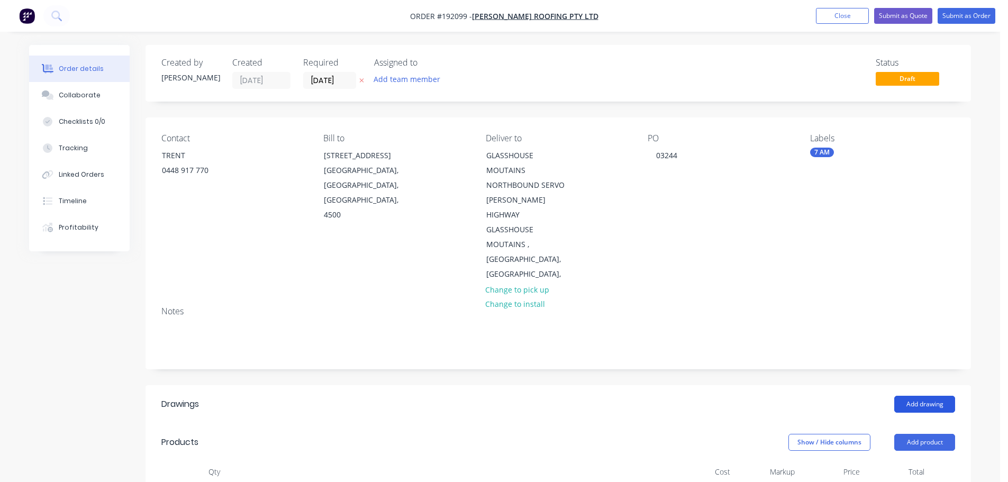
click at [921, 396] on button "Add drawing" at bounding box center [925, 404] width 61 height 17
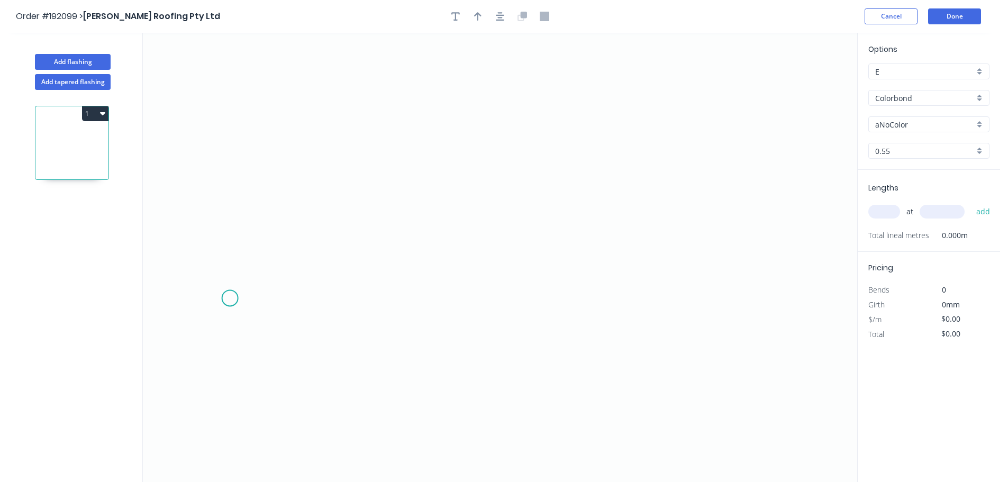
click at [228, 301] on icon "0" at bounding box center [500, 257] width 715 height 449
click at [227, 59] on icon "0" at bounding box center [500, 257] width 715 height 449
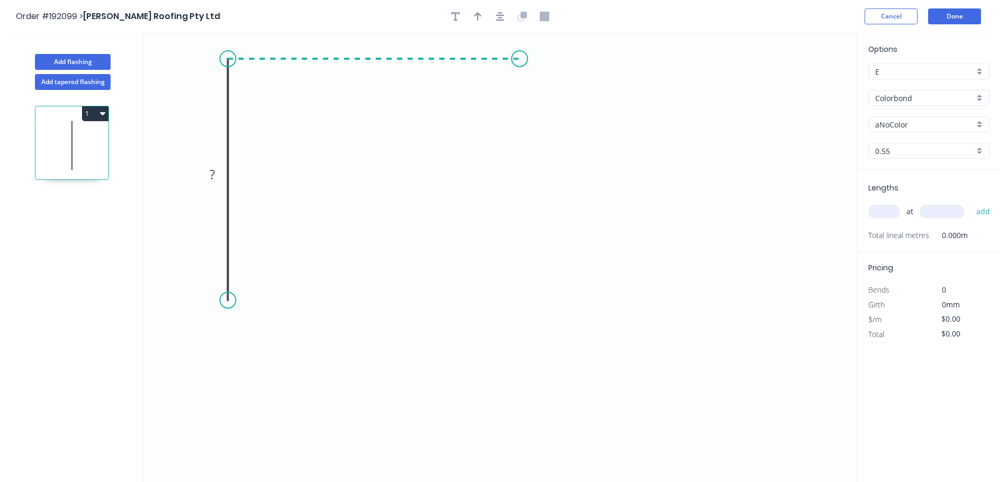
click at [520, 75] on icon "0 ?" at bounding box center [500, 257] width 715 height 449
click at [519, 269] on icon "0 ? ?" at bounding box center [500, 257] width 715 height 449
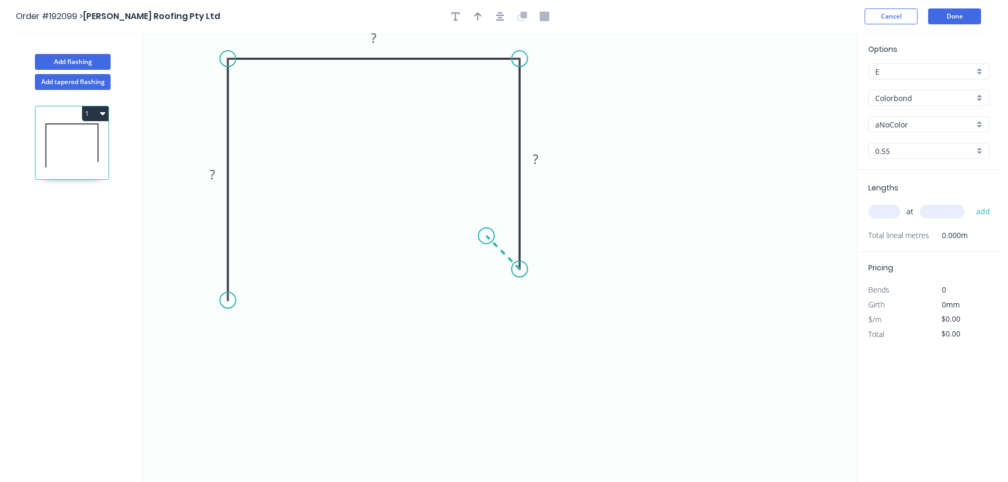
click at [486, 236] on icon "0 ? ? ?" at bounding box center [500, 257] width 715 height 449
click at [495, 17] on button "button" at bounding box center [500, 16] width 16 height 16
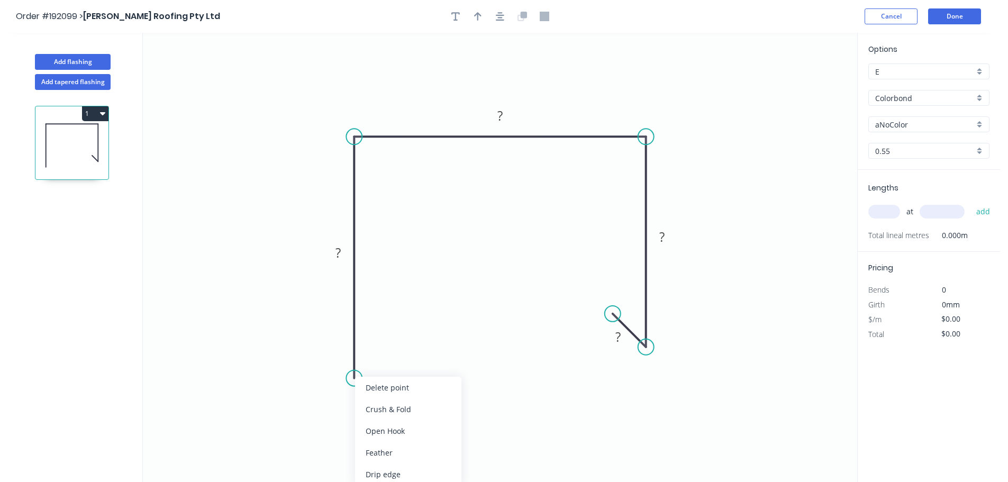
click at [402, 445] on div "Feather" at bounding box center [408, 453] width 106 height 22
click at [378, 414] on div "Flip bend" at bounding box center [407, 414] width 106 height 22
drag, startPoint x: 394, startPoint y: 367, endPoint x: 430, endPoint y: 414, distance: 59.6
click at [431, 414] on rect at bounding box center [413, 406] width 41 height 22
click at [424, 409] on tspan "15" at bounding box center [420, 406] width 15 height 17
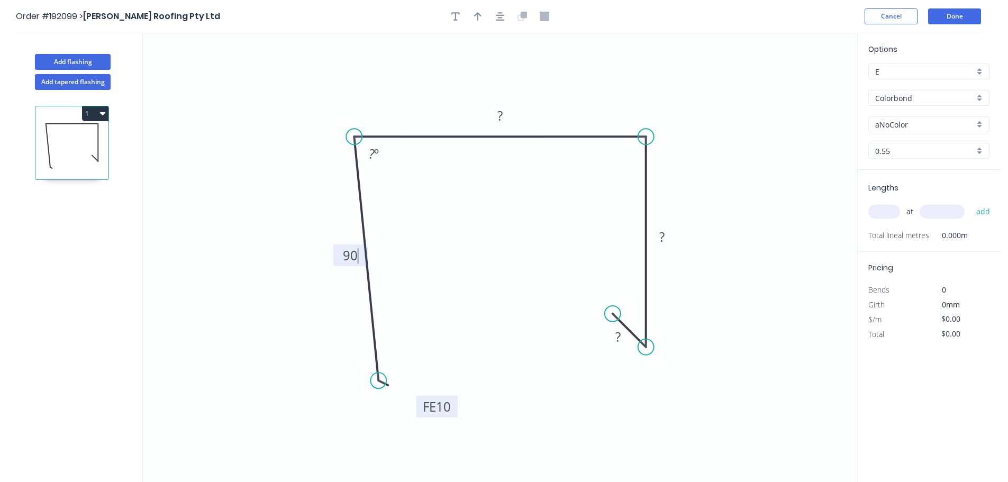
drag, startPoint x: 356, startPoint y: 381, endPoint x: 378, endPoint y: 381, distance: 22.8
click at [378, 381] on circle at bounding box center [379, 381] width 16 height 16
click at [372, 161] on tspan "?" at bounding box center [372, 153] width 6 height 17
drag, startPoint x: 502, startPoint y: 22, endPoint x: 470, endPoint y: 19, distance: 31.9
click at [500, 22] on button "button" at bounding box center [500, 16] width 16 height 16
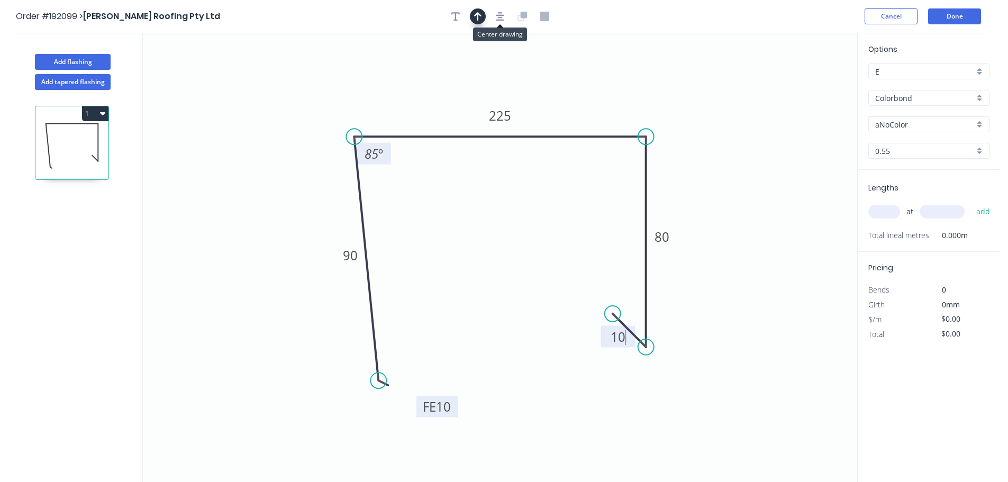
type input "$17.04"
click at [471, 15] on button "button" at bounding box center [478, 16] width 16 height 16
click at [813, 83] on icon "0 FE 10 90 225 80 10 85 º" at bounding box center [500, 257] width 715 height 449
click at [804, 87] on icon at bounding box center [804, 74] width 10 height 34
click at [802, 85] on icon at bounding box center [804, 75] width 10 height 34
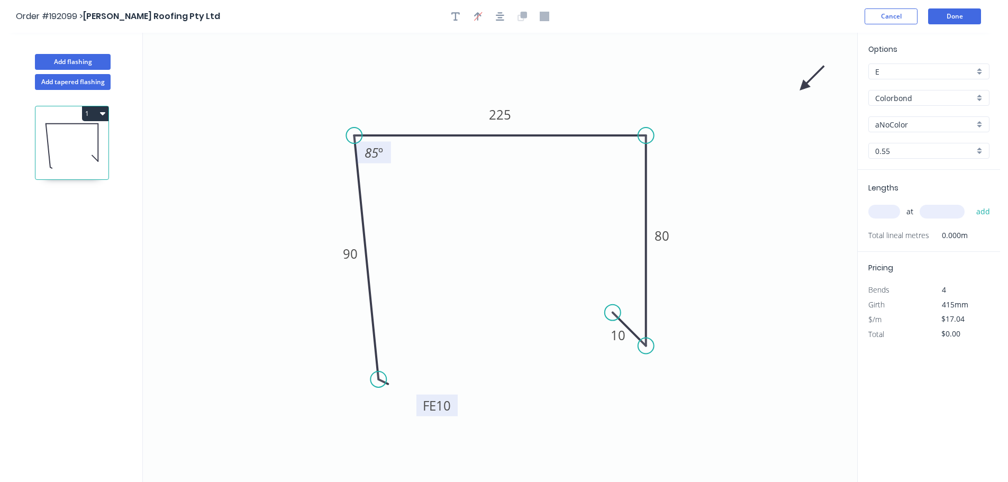
click at [802, 84] on icon "0 FE 10 90 225 80 10 85 º" at bounding box center [500, 257] width 715 height 449
drag, startPoint x: 802, startPoint y: 84, endPoint x: 807, endPoint y: 77, distance: 8.4
click at [807, 77] on icon "0 FE 10 90 225 80 10 85 º" at bounding box center [500, 257] width 715 height 449
click at [897, 121] on input "aNoColor" at bounding box center [925, 124] width 99 height 11
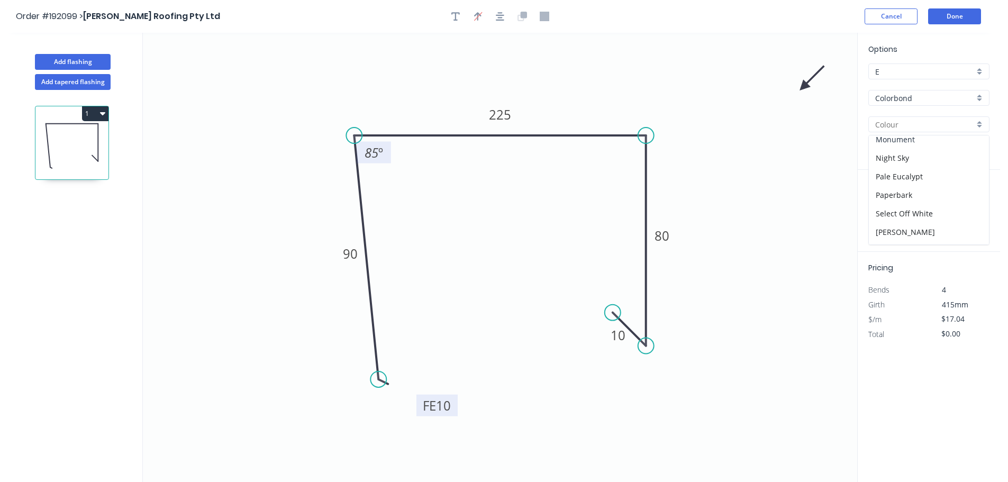
click at [909, 145] on div "Monument" at bounding box center [929, 139] width 120 height 19
type input "Monument"
click at [889, 210] on input "text" at bounding box center [885, 212] width 32 height 14
type input "3"
type input "4300"
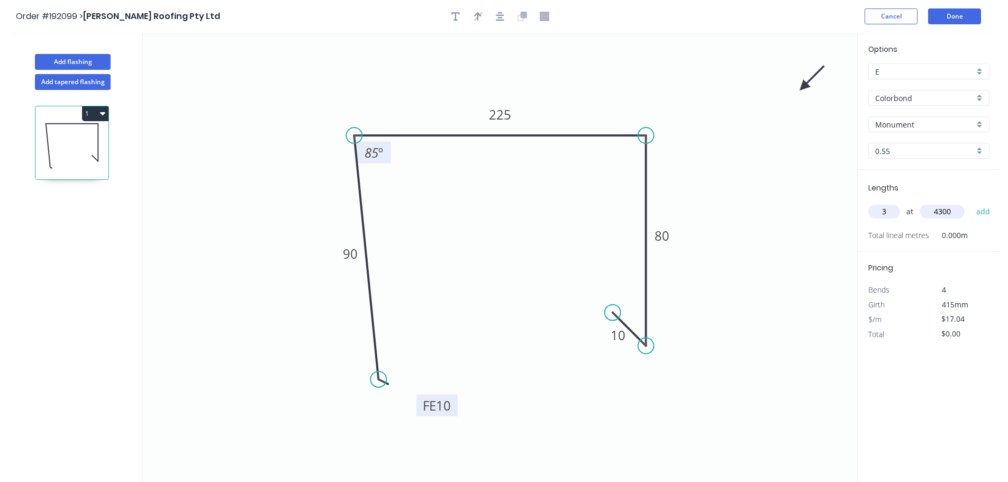
click at [971, 203] on button "add" at bounding box center [983, 212] width 25 height 18
click at [99, 111] on button "1" at bounding box center [95, 113] width 26 height 15
click at [91, 137] on div "Duplicate" at bounding box center [58, 139] width 82 height 15
type input "$0.00"
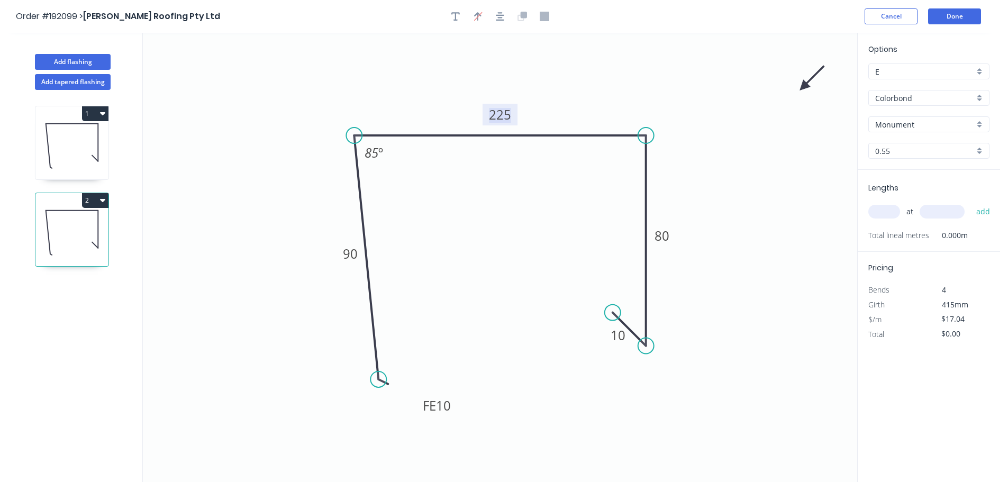
click at [502, 116] on tspan "225" at bounding box center [500, 114] width 22 height 17
click at [875, 206] on input "text" at bounding box center [885, 212] width 32 height 14
type input "1"
type input "5100"
click at [971, 203] on button "add" at bounding box center [983, 212] width 25 height 18
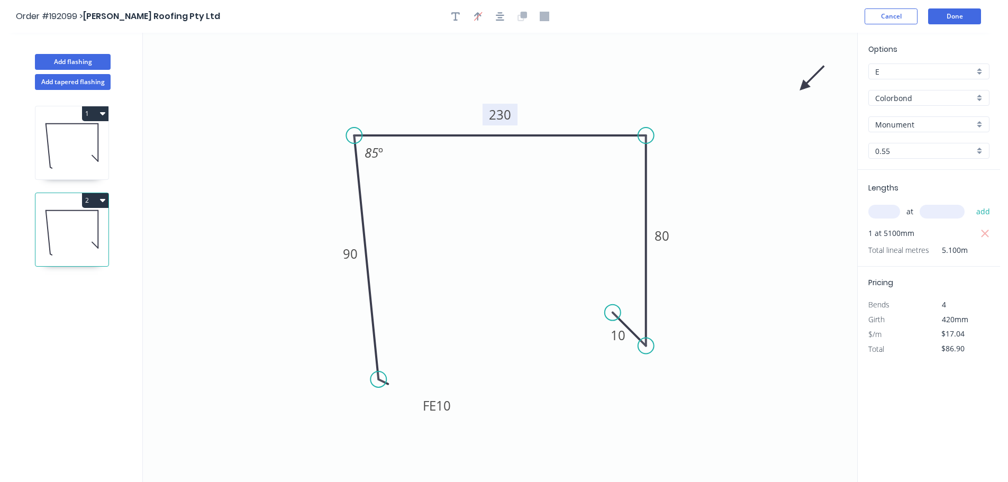
click at [97, 192] on div "1 2" at bounding box center [72, 296] width 139 height 412
click at [89, 201] on button "2" at bounding box center [95, 200] width 26 height 15
click at [75, 216] on button "Duplicate" at bounding box center [58, 226] width 101 height 21
type input "$0.00"
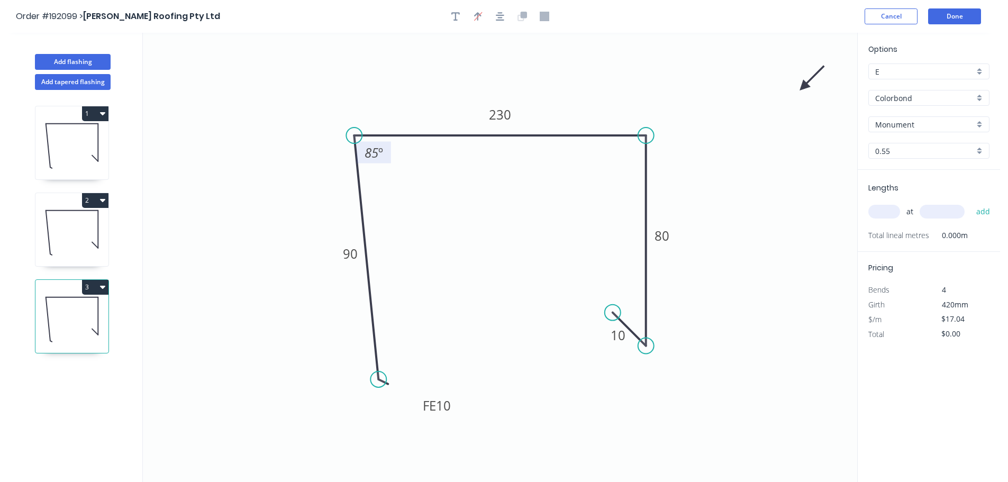
click at [379, 155] on tspan "º" at bounding box center [380, 152] width 5 height 17
type input "$14.88"
click at [878, 215] on input "text" at bounding box center [885, 212] width 32 height 14
type input "1"
type input "5400"
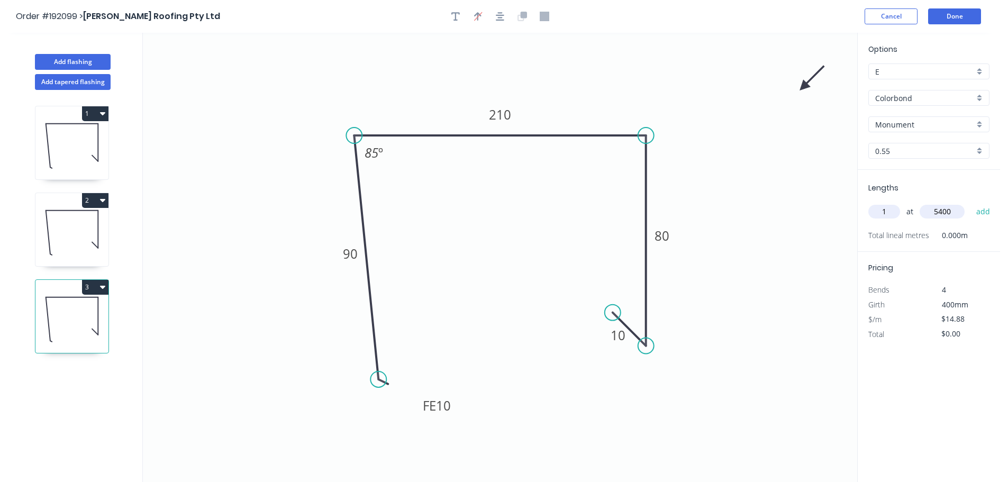
click at [971, 203] on button "add" at bounding box center [983, 212] width 25 height 18
type input "$80.35"
type input "2"
type input "1000"
click at [971, 203] on button "add" at bounding box center [983, 212] width 25 height 18
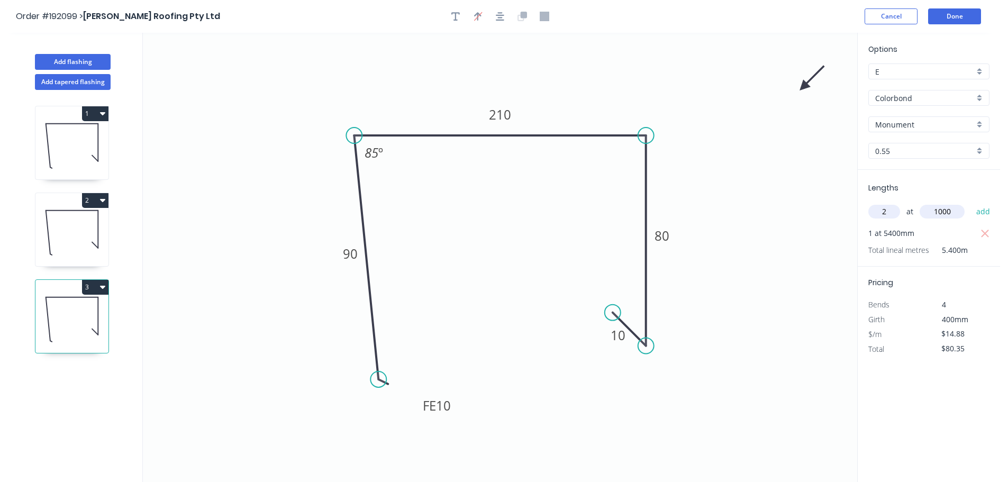
type input "$110.11"
type input "1"
type input "5100"
click at [971, 203] on button "add" at bounding box center [983, 212] width 25 height 18
type input "$186.00"
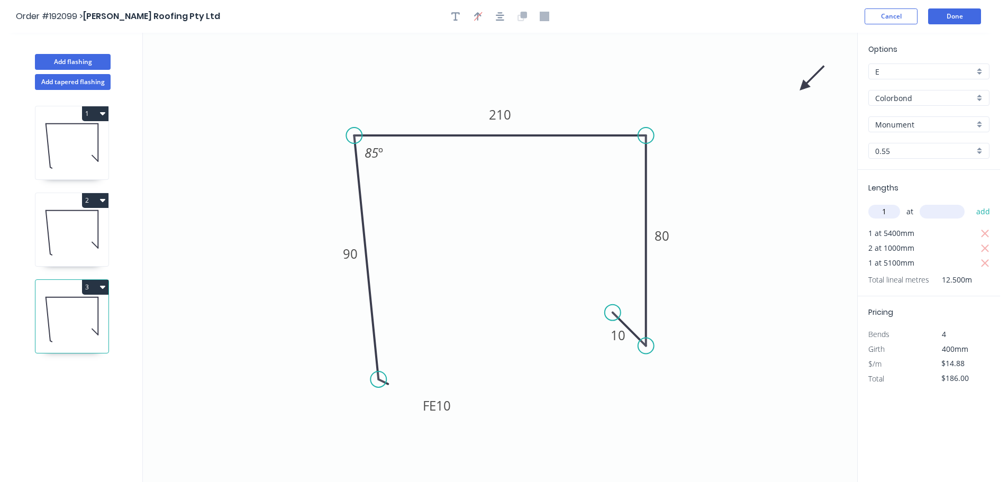
type input "1"
type input "3000"
click at [971, 203] on button "add" at bounding box center [983, 212] width 25 height 18
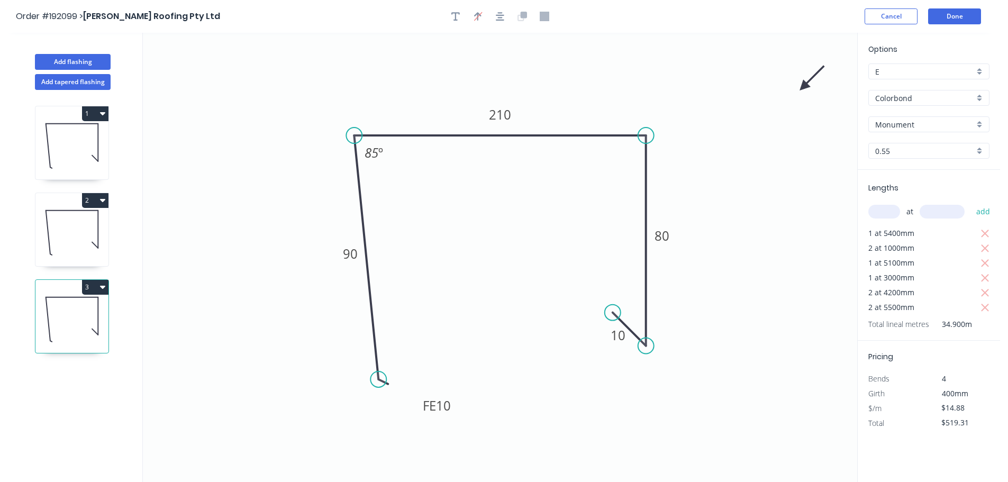
click at [91, 288] on button "3" at bounding box center [95, 287] width 26 height 15
click at [87, 308] on div "Duplicate" at bounding box center [58, 313] width 82 height 15
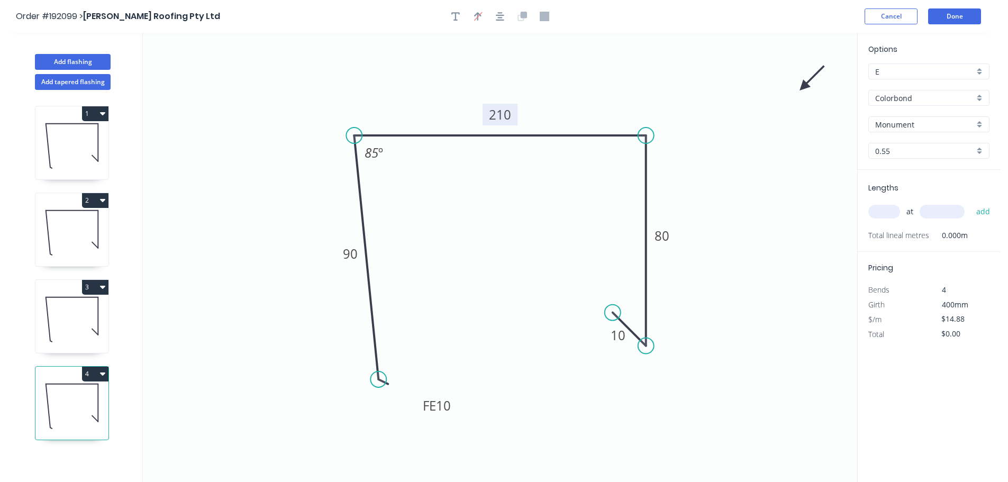
click at [502, 116] on tspan "210" at bounding box center [500, 114] width 22 height 17
click at [495, 114] on tspan "360" at bounding box center [500, 114] width 22 height 17
click at [891, 213] on input "text" at bounding box center [885, 212] width 32 height 14
click at [971, 203] on button "add" at bounding box center [983, 212] width 25 height 18
click at [87, 372] on button "4" at bounding box center [95, 374] width 26 height 15
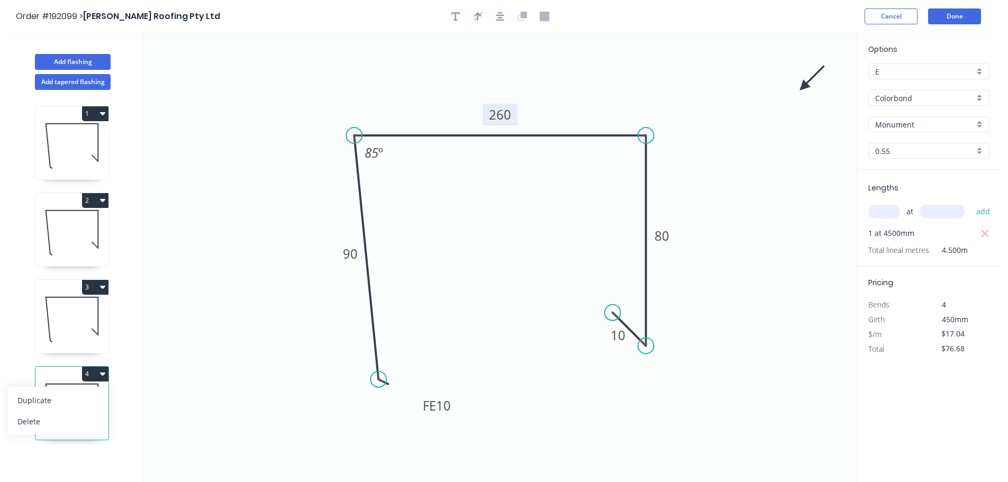
click at [56, 396] on div "Duplicate" at bounding box center [58, 400] width 82 height 15
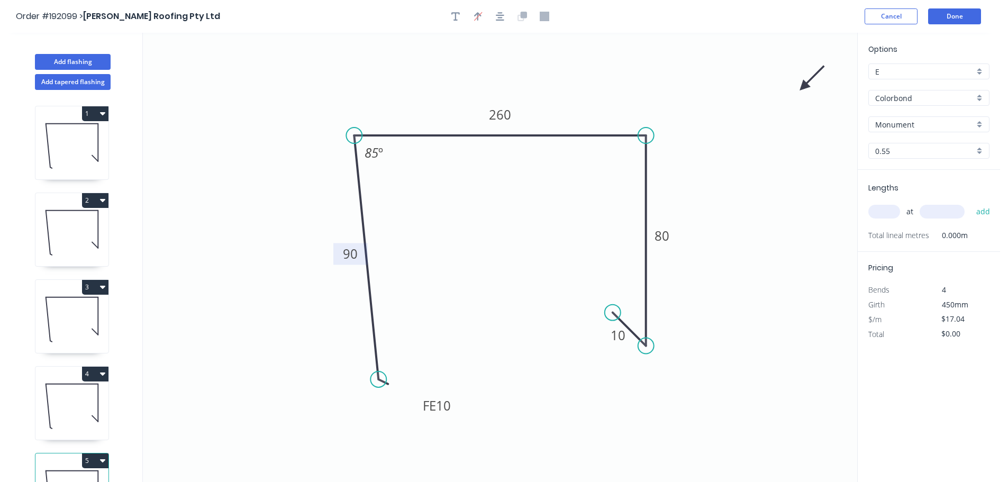
click at [346, 252] on tspan "90" at bounding box center [350, 253] width 15 height 17
click at [873, 211] on input "text" at bounding box center [885, 212] width 32 height 14
click at [971, 203] on button "add" at bounding box center [983, 212] width 25 height 18
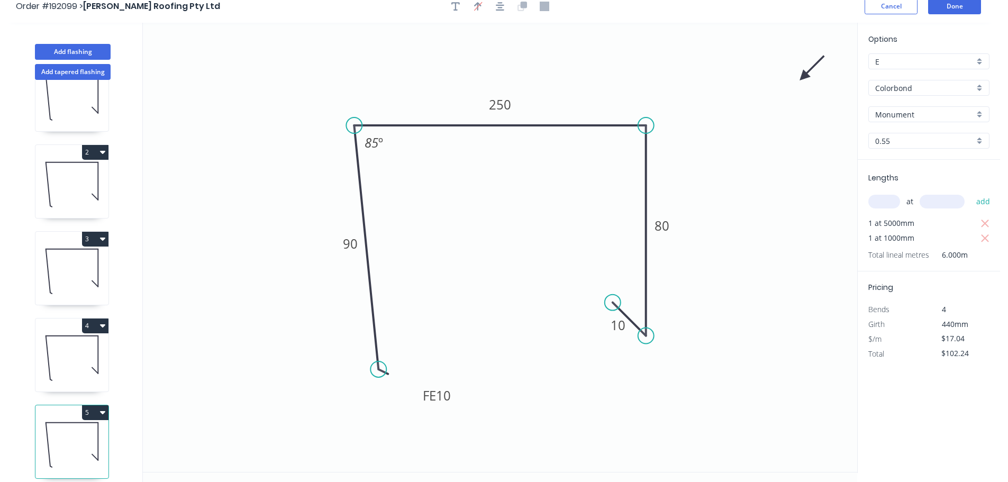
scroll to position [20, 0]
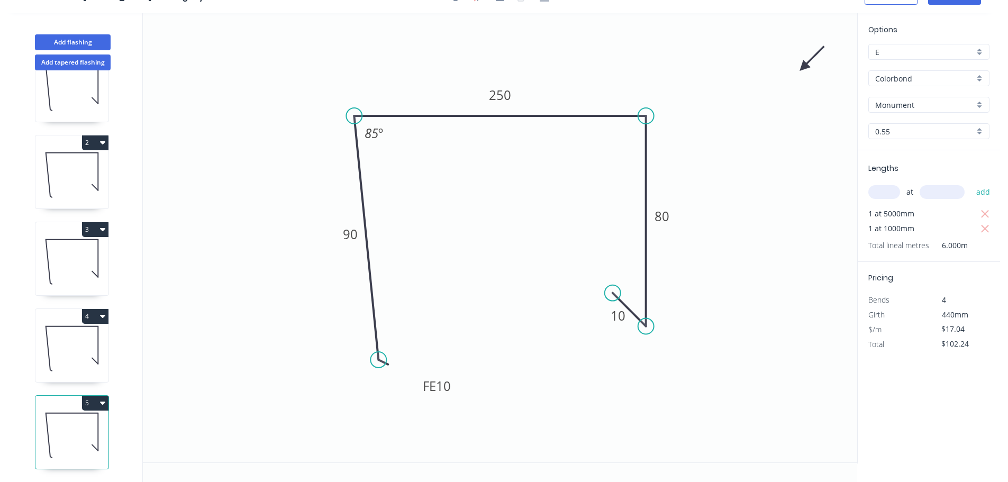
click at [96, 396] on button "5" at bounding box center [95, 403] width 26 height 15
click at [80, 422] on div "Duplicate" at bounding box center [58, 429] width 82 height 15
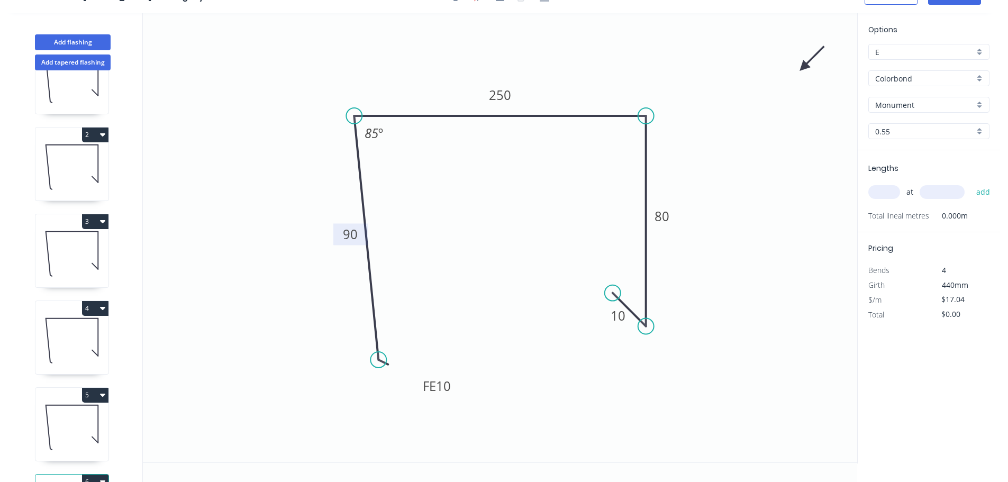
click at [345, 236] on tspan "90" at bounding box center [350, 233] width 15 height 17
click at [878, 190] on input "text" at bounding box center [885, 192] width 32 height 14
click at [971, 183] on button "add" at bounding box center [983, 192] width 25 height 18
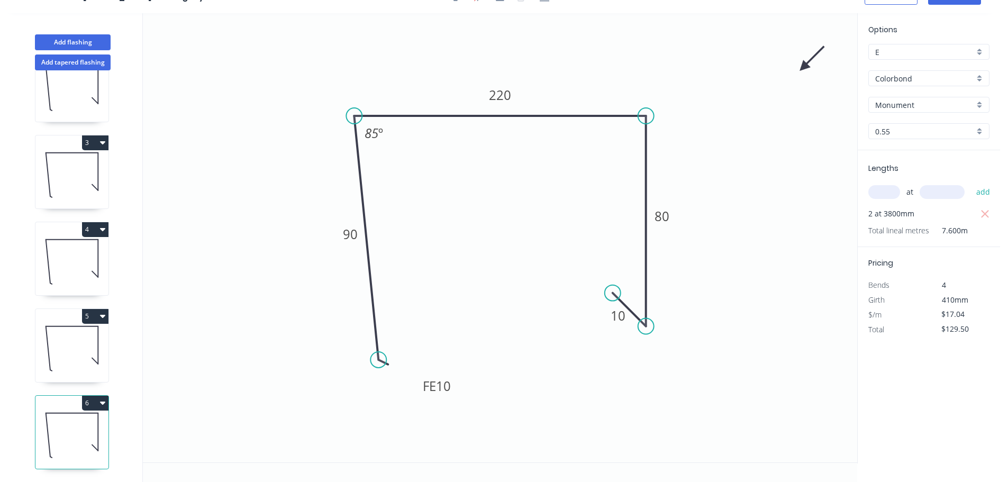
scroll to position [133, 0]
drag, startPoint x: 100, startPoint y: 394, endPoint x: 87, endPoint y: 407, distance: 18.0
click at [99, 396] on button "6" at bounding box center [95, 403] width 26 height 15
click at [79, 419] on button "Duplicate" at bounding box center [58, 429] width 101 height 21
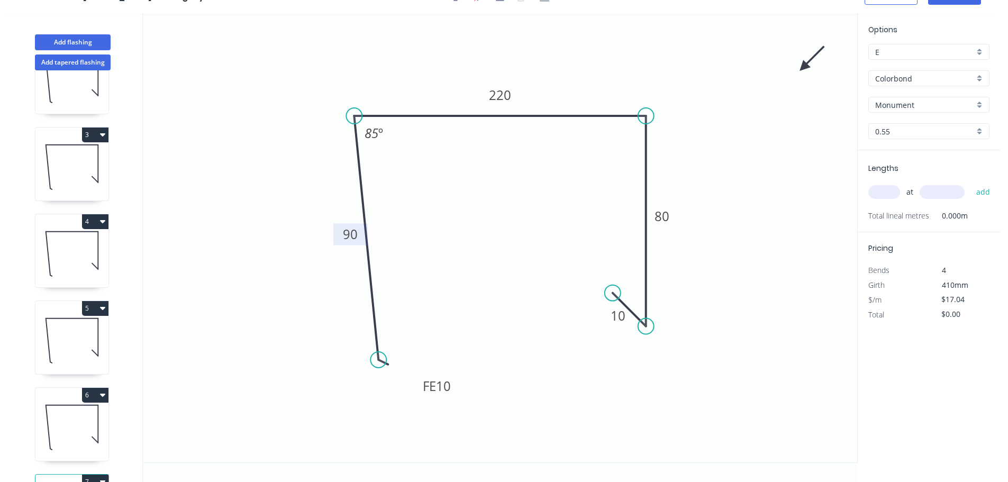
click at [338, 240] on rect at bounding box center [350, 234] width 34 height 22
click at [345, 236] on tspan "90" at bounding box center [350, 233] width 15 height 17
click at [886, 190] on input "text" at bounding box center [885, 192] width 32 height 14
click at [971, 183] on button "add" at bounding box center [983, 192] width 25 height 18
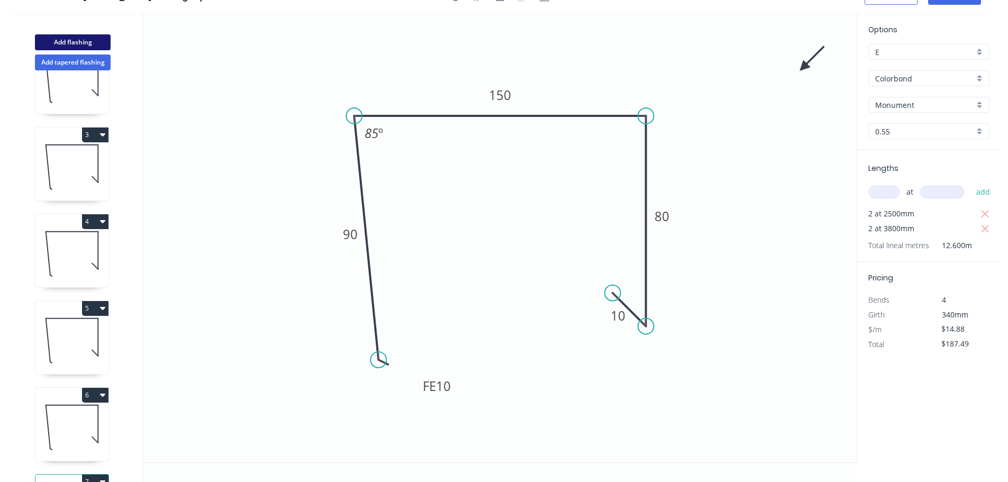
click at [86, 43] on button "Add flashing" at bounding box center [73, 42] width 76 height 16
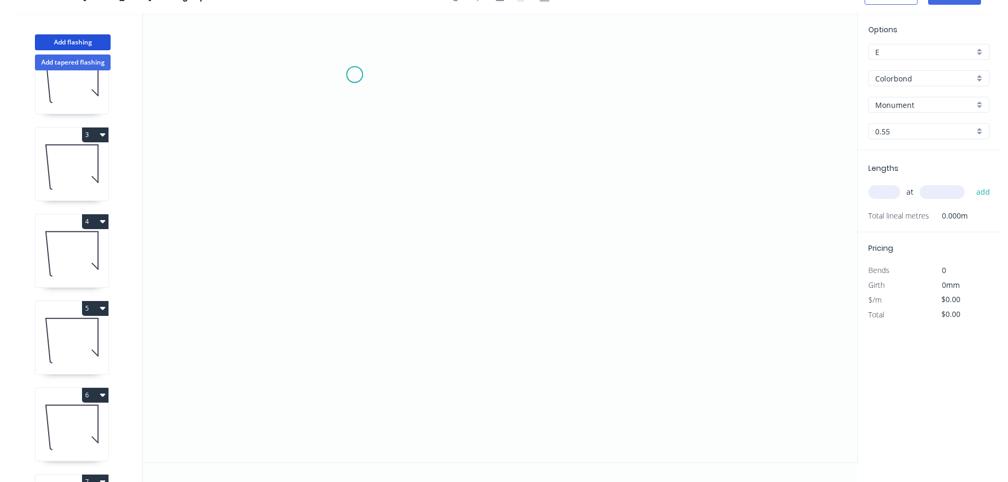
click at [355, 72] on icon "0" at bounding box center [500, 237] width 715 height 449
click at [422, 69] on icon "0" at bounding box center [500, 237] width 715 height 449
click at [418, 412] on icon "0 ?" at bounding box center [500, 237] width 715 height 449
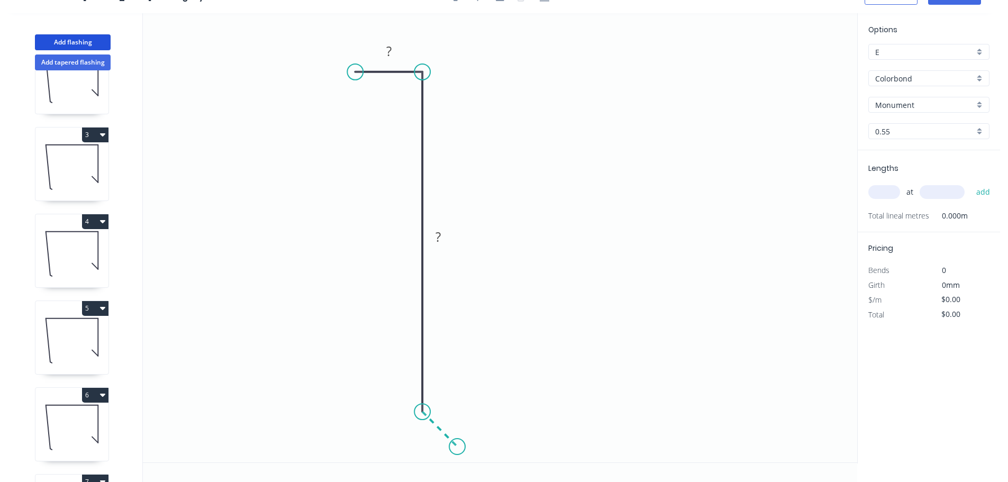
click at [457, 448] on icon "0 ? ?" at bounding box center [500, 237] width 715 height 449
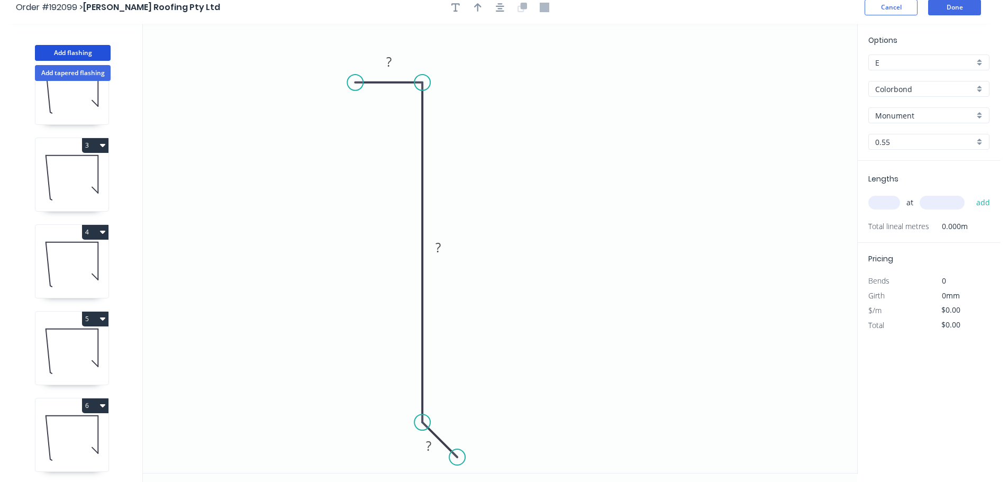
scroll to position [0, 0]
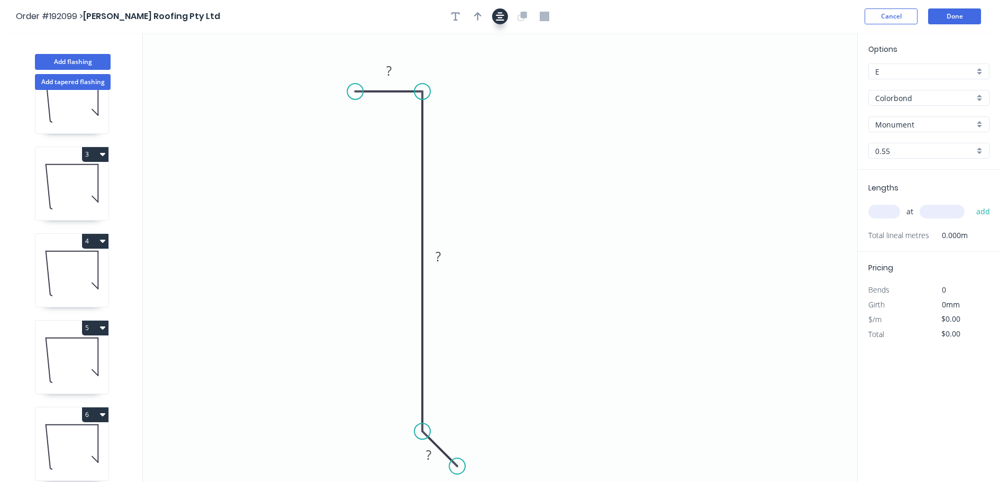
click at [502, 23] on button "button" at bounding box center [500, 16] width 16 height 16
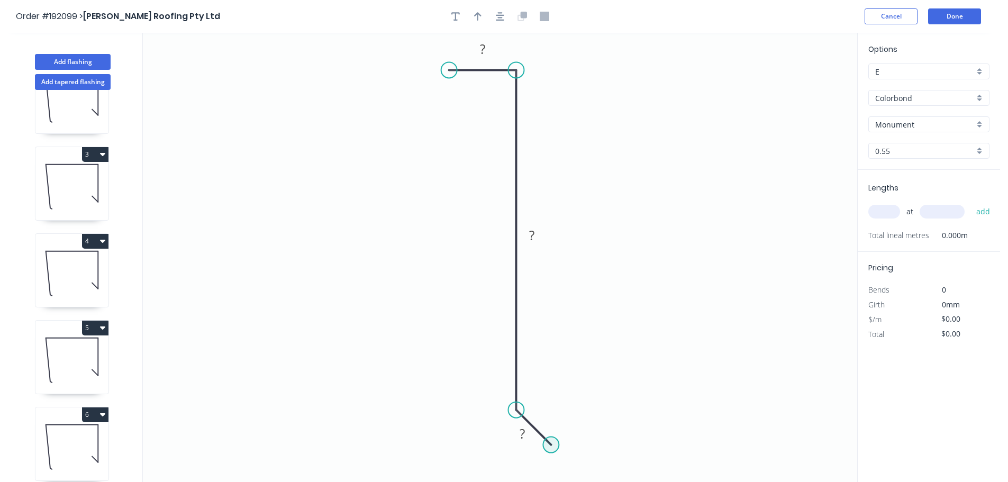
click at [557, 450] on circle at bounding box center [551, 445] width 16 height 16
click at [491, 44] on rect at bounding box center [482, 49] width 21 height 15
click at [497, 17] on icon "button" at bounding box center [500, 17] width 8 height 10
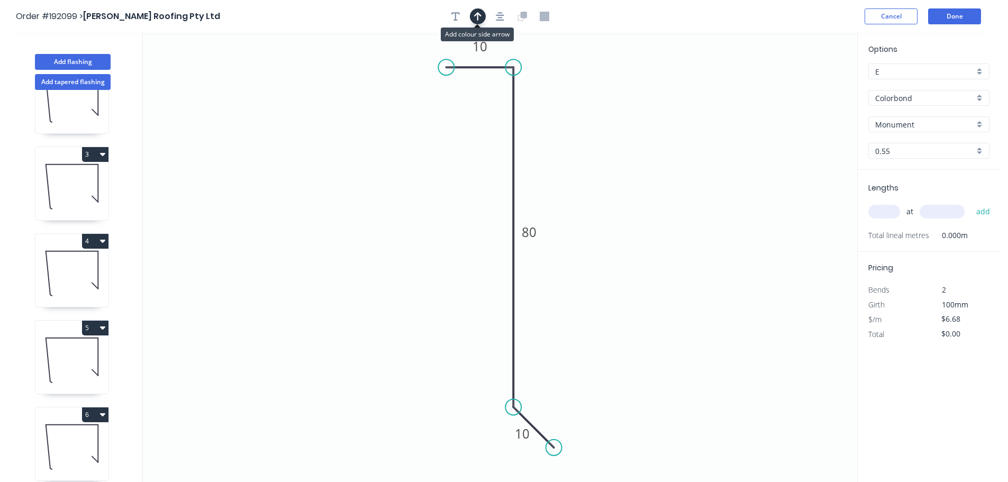
click at [481, 19] on icon "button" at bounding box center [477, 17] width 7 height 10
click at [802, 83] on icon at bounding box center [802, 70] width 10 height 34
click at [802, 84] on icon at bounding box center [802, 70] width 10 height 34
drag, startPoint x: 915, startPoint y: 94, endPoint x: 914, endPoint y: 104, distance: 10.6
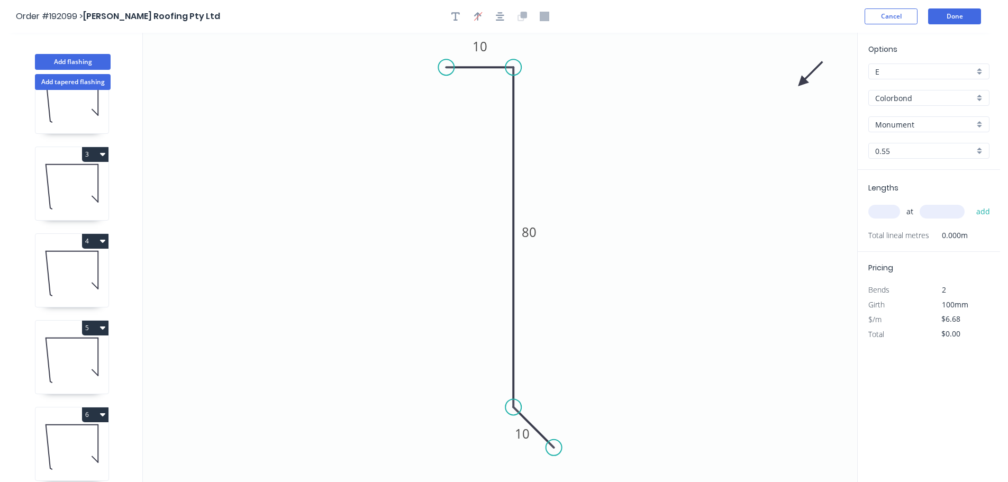
click at [915, 96] on input "Colorbond" at bounding box center [925, 98] width 99 height 11
drag, startPoint x: 900, startPoint y: 188, endPoint x: 903, endPoint y: 201, distance: 12.9
click at [900, 190] on div "Zincalume" at bounding box center [929, 190] width 120 height 19
click at [895, 208] on input "text" at bounding box center [885, 212] width 32 height 14
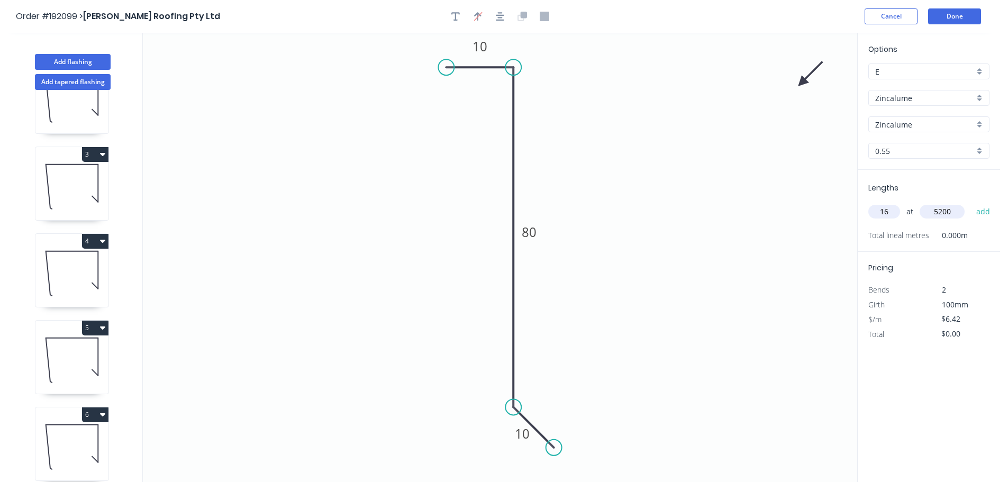
click at [971, 203] on button "add" at bounding box center [983, 212] width 25 height 18
click at [103, 62] on button "Add flashing" at bounding box center [73, 62] width 76 height 16
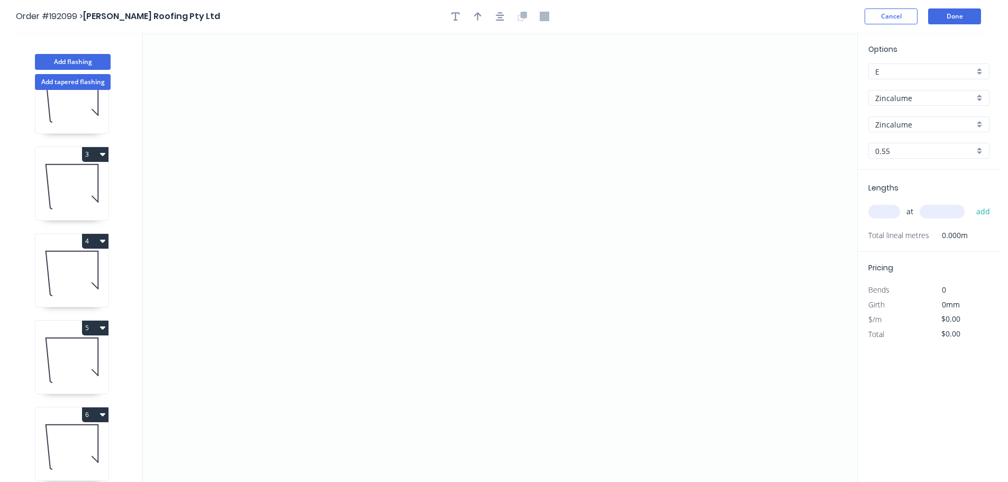
click at [924, 101] on input "Zincalume" at bounding box center [925, 98] width 99 height 11
click at [918, 124] on div "Colorbond" at bounding box center [929, 118] width 120 height 19
click at [920, 128] on input "aNoColor" at bounding box center [925, 124] width 99 height 11
click at [922, 194] on div "Monument" at bounding box center [929, 192] width 120 height 19
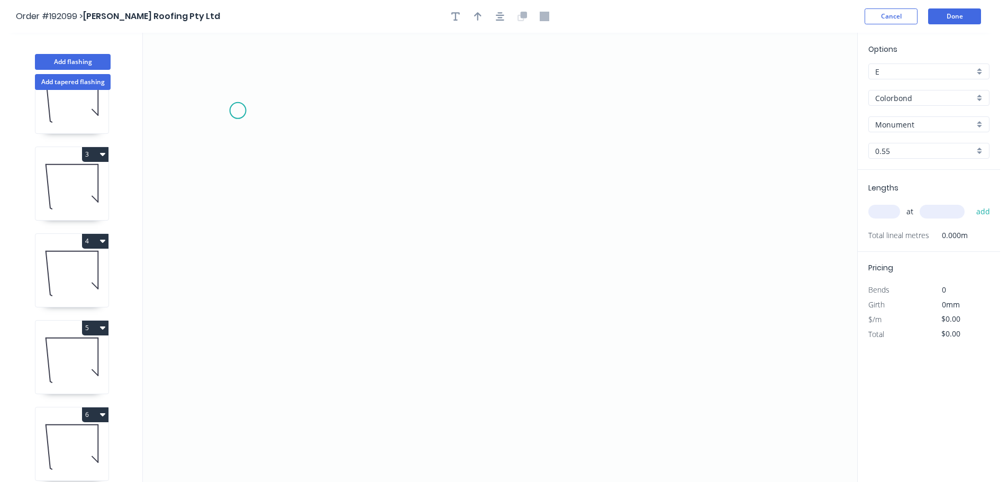
click at [234, 105] on icon "0" at bounding box center [500, 257] width 715 height 449
click at [219, 304] on icon "0" at bounding box center [500, 257] width 715 height 449
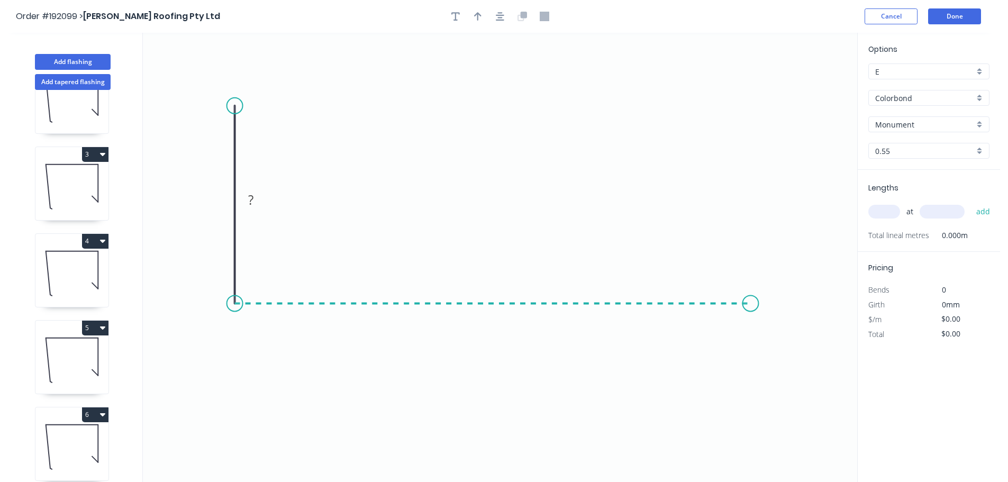
click at [751, 315] on icon "0 ?" at bounding box center [500, 257] width 715 height 449
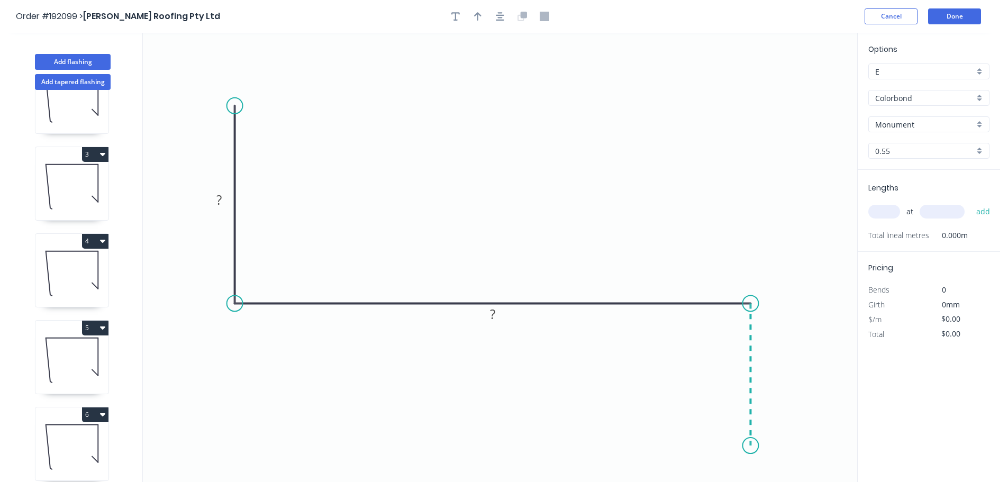
click at [750, 446] on icon "0 ? ?" at bounding box center [500, 257] width 715 height 449
drag, startPoint x: 236, startPoint y: 105, endPoint x: 237, endPoint y: 84, distance: 20.7
click at [237, 98] on circle at bounding box center [235, 106] width 16 height 16
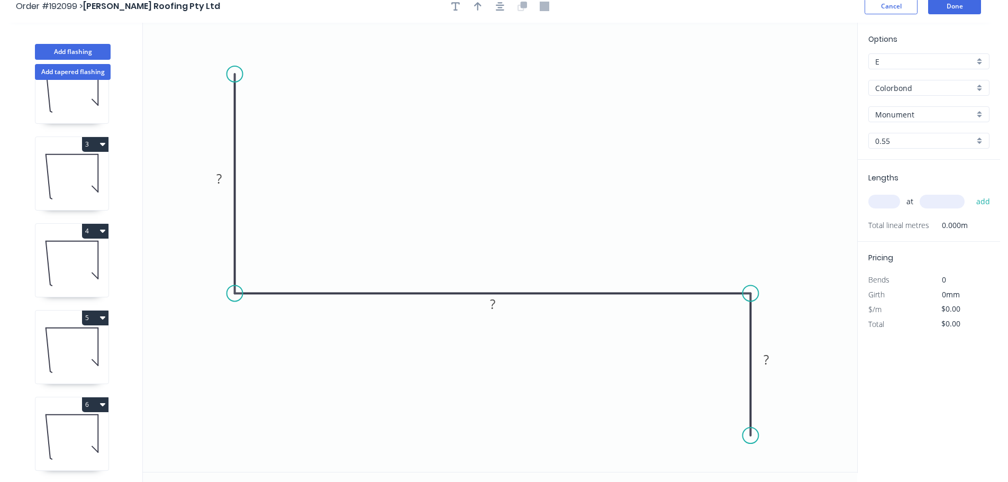
scroll to position [20, 0]
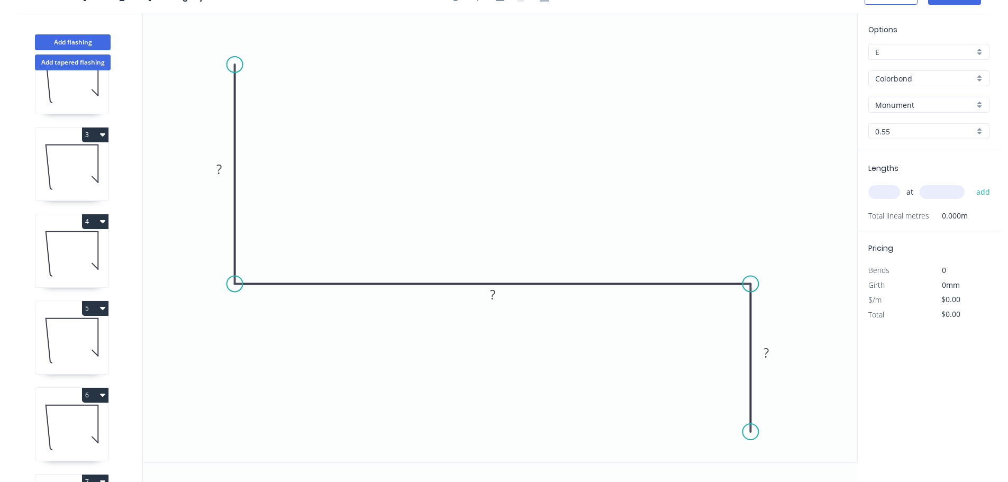
drag, startPoint x: 745, startPoint y: 423, endPoint x: 745, endPoint y: 432, distance: 9.5
click at [745, 433] on circle at bounding box center [751, 432] width 16 height 16
click at [754, 435] on circle at bounding box center [751, 433] width 16 height 16
click at [714, 399] on icon "0 ? ? ?" at bounding box center [500, 237] width 715 height 449
drag, startPoint x: 242, startPoint y: 64, endPoint x: 213, endPoint y: 51, distance: 31.6
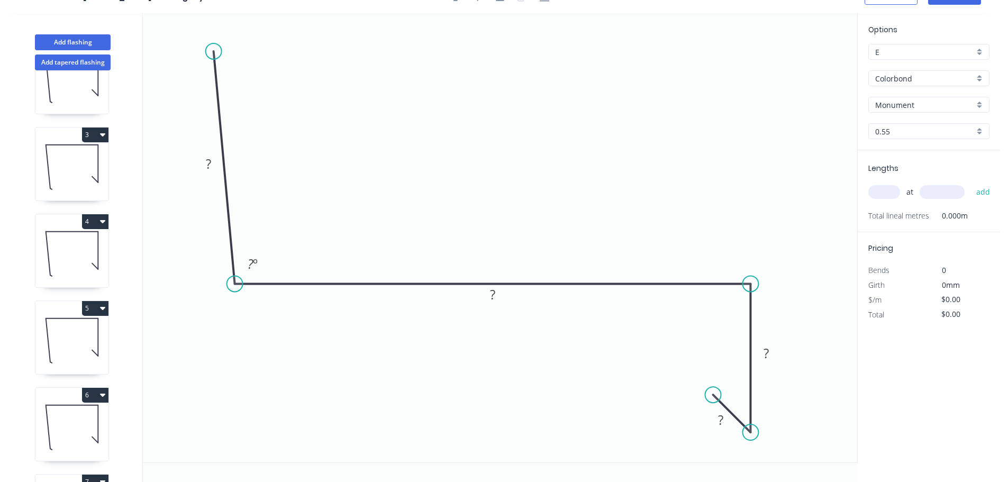
click at [213, 51] on circle at bounding box center [214, 51] width 16 height 16
click at [214, 161] on rect at bounding box center [208, 164] width 21 height 15
drag, startPoint x: 753, startPoint y: 428, endPoint x: 765, endPoint y: 429, distance: 12.2
click at [765, 429] on circle at bounding box center [764, 428] width 16 height 16
click at [722, 394] on circle at bounding box center [722, 394] width 16 height 16
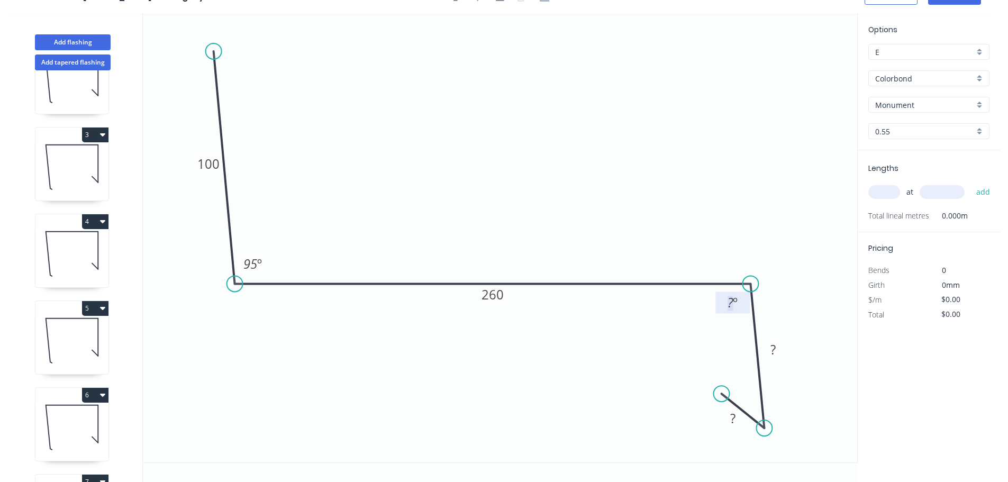
click at [734, 305] on tspan "º" at bounding box center [735, 302] width 5 height 17
drag, startPoint x: 761, startPoint y: 426, endPoint x: 732, endPoint y: 426, distance: 29.1
click at [732, 426] on circle at bounding box center [734, 425] width 16 height 16
drag, startPoint x: 705, startPoint y: 392, endPoint x: 698, endPoint y: 394, distance: 6.5
click at [698, 394] on circle at bounding box center [697, 390] width 16 height 16
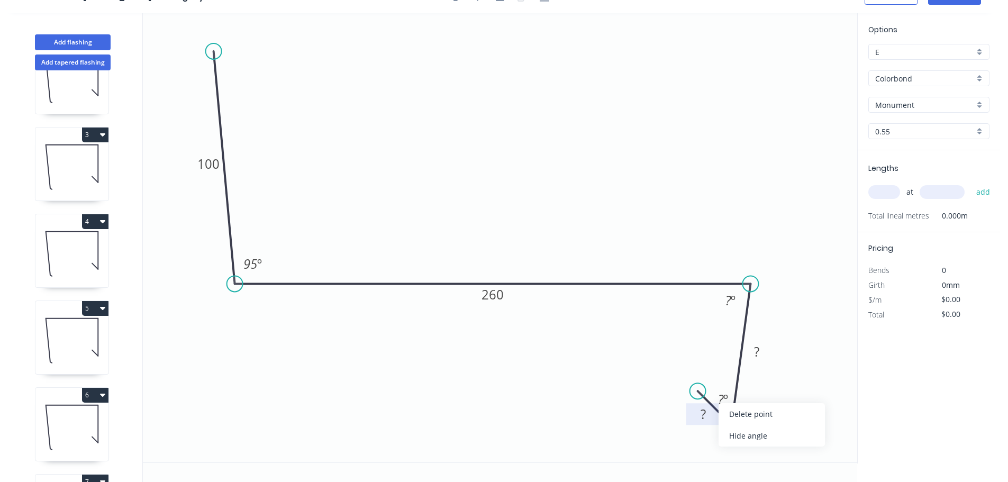
drag, startPoint x: 747, startPoint y: 437, endPoint x: 716, endPoint y: 410, distance: 40.9
click at [747, 436] on div "Hide angle" at bounding box center [772, 436] width 106 height 22
click at [699, 391] on circle at bounding box center [700, 393] width 16 height 16
click at [724, 304] on rect at bounding box center [730, 301] width 21 height 15
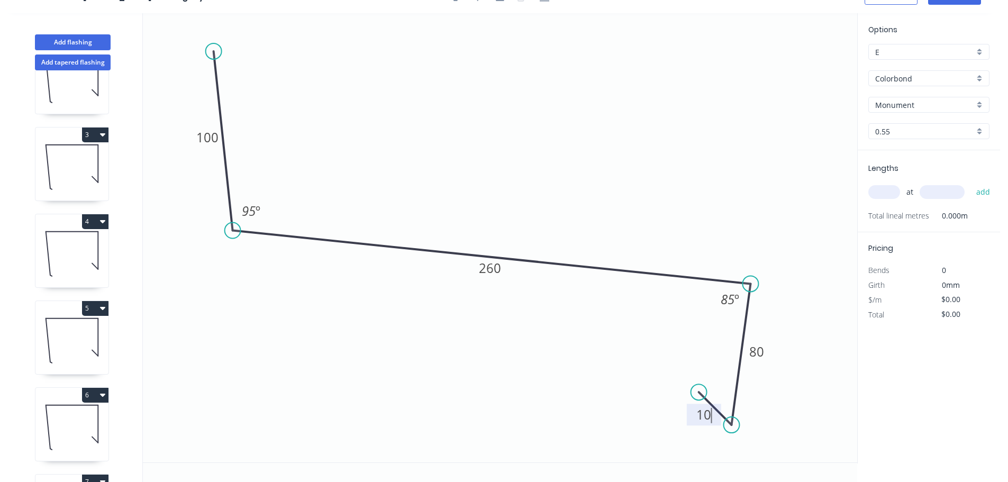
drag, startPoint x: 232, startPoint y: 281, endPoint x: 232, endPoint y: 231, distance: 49.8
click at [232, 231] on circle at bounding box center [233, 231] width 16 height 16
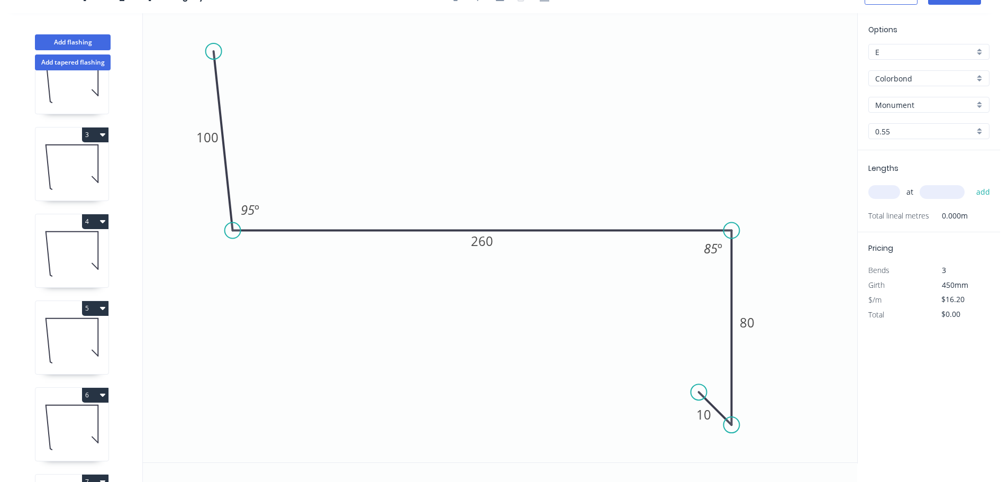
drag, startPoint x: 750, startPoint y: 279, endPoint x: 746, endPoint y: 254, distance: 26.1
click at [746, 254] on icon "0 100 260 80 10 95 º 85 º" at bounding box center [500, 237] width 715 height 449
drag, startPoint x: 737, startPoint y: 230, endPoint x: 752, endPoint y: 234, distance: 15.8
click at [752, 234] on circle at bounding box center [752, 231] width 16 height 16
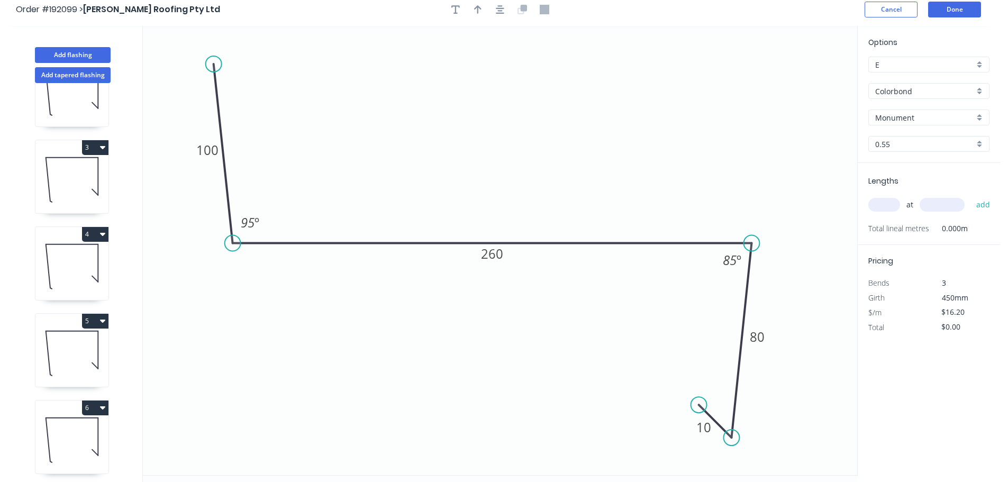
scroll to position [0, 0]
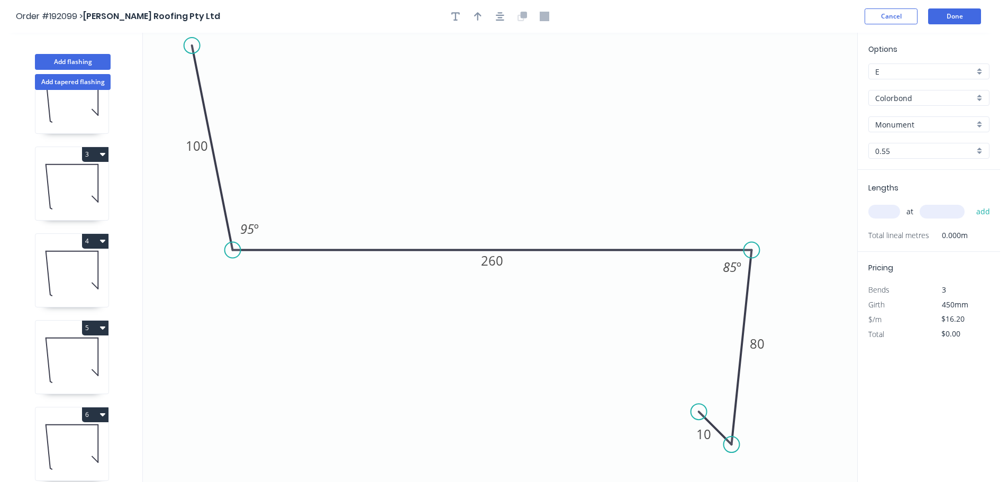
drag, startPoint x: 211, startPoint y: 69, endPoint x: 192, endPoint y: 46, distance: 30.5
click at [192, 46] on circle at bounding box center [192, 46] width 16 height 16
click at [500, 19] on icon "button" at bounding box center [500, 17] width 8 height 10
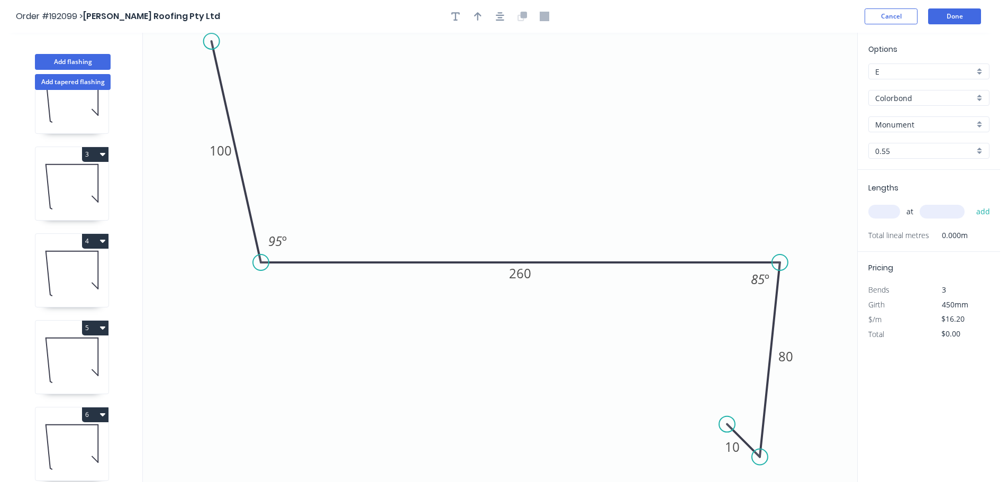
drag, startPoint x: 222, startPoint y: 52, endPoint x: 211, endPoint y: 41, distance: 15.7
click at [211, 41] on circle at bounding box center [212, 41] width 16 height 16
click at [480, 15] on icon "button" at bounding box center [477, 16] width 7 height 8
drag, startPoint x: 808, startPoint y: 88, endPoint x: 663, endPoint y: 85, distance: 144.6
click at [538, 86] on icon "0 100 260 80 10 95 º 85 º" at bounding box center [500, 257] width 715 height 449
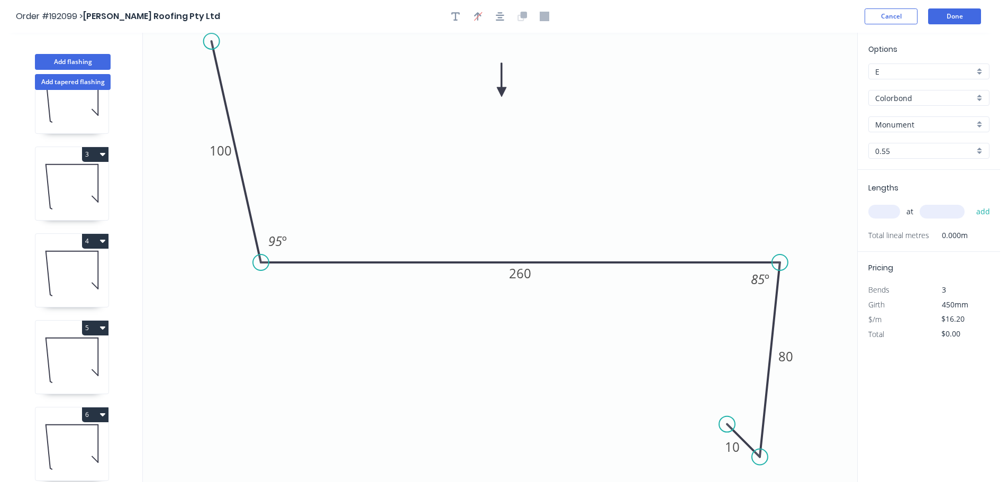
drag, startPoint x: 804, startPoint y: 85, endPoint x: 502, endPoint y: 92, distance: 302.3
click at [502, 92] on icon at bounding box center [502, 80] width 10 height 34
click at [881, 211] on input "text" at bounding box center [885, 212] width 32 height 14
click at [971, 203] on button "add" at bounding box center [983, 212] width 25 height 18
click at [84, 62] on button "Add flashing" at bounding box center [73, 62] width 76 height 16
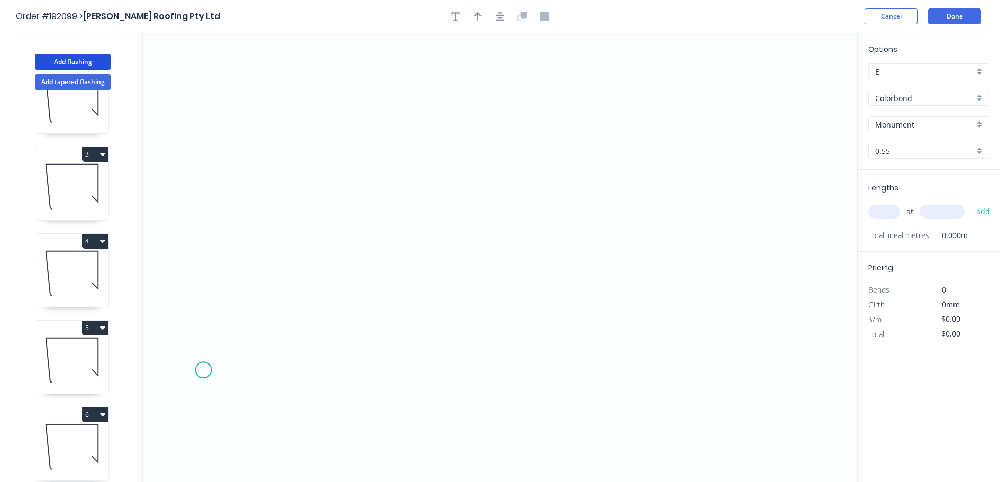
click at [194, 367] on icon "0" at bounding box center [500, 257] width 715 height 449
click at [366, 378] on icon "0" at bounding box center [500, 257] width 715 height 449
click at [370, 183] on icon "0 ?" at bounding box center [500, 257] width 715 height 449
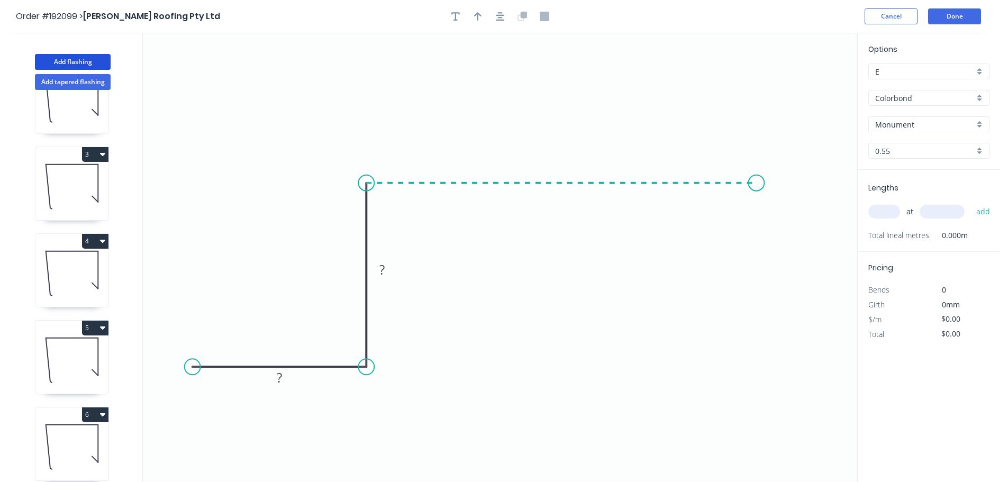
click at [757, 208] on icon "0 ? ?" at bounding box center [500, 257] width 715 height 449
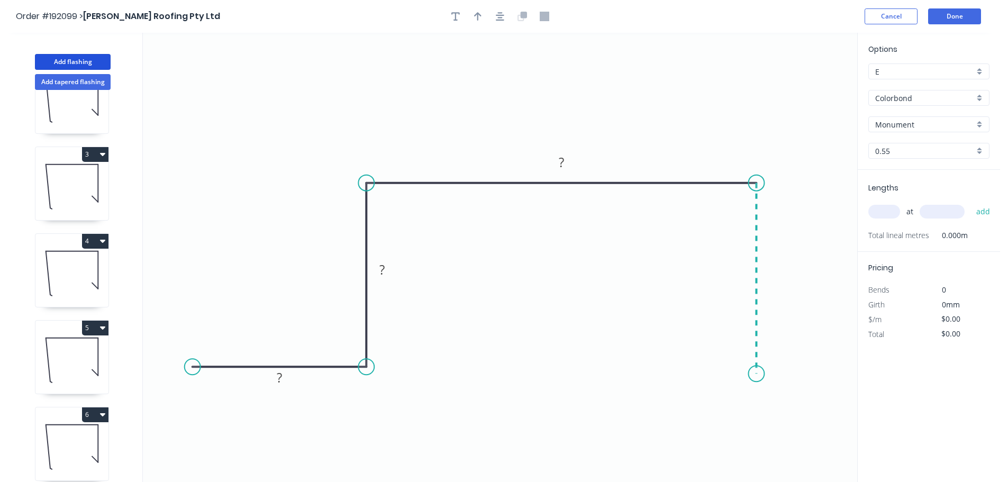
click at [756, 377] on icon "0 ? ? ?" at bounding box center [500, 257] width 715 height 449
click at [852, 386] on icon "0 ? ? ? ?" at bounding box center [500, 257] width 715 height 449
drag, startPoint x: 847, startPoint y: 385, endPoint x: 854, endPoint y: 377, distance: 10.2
click at [854, 377] on circle at bounding box center [853, 377] width 16 height 16
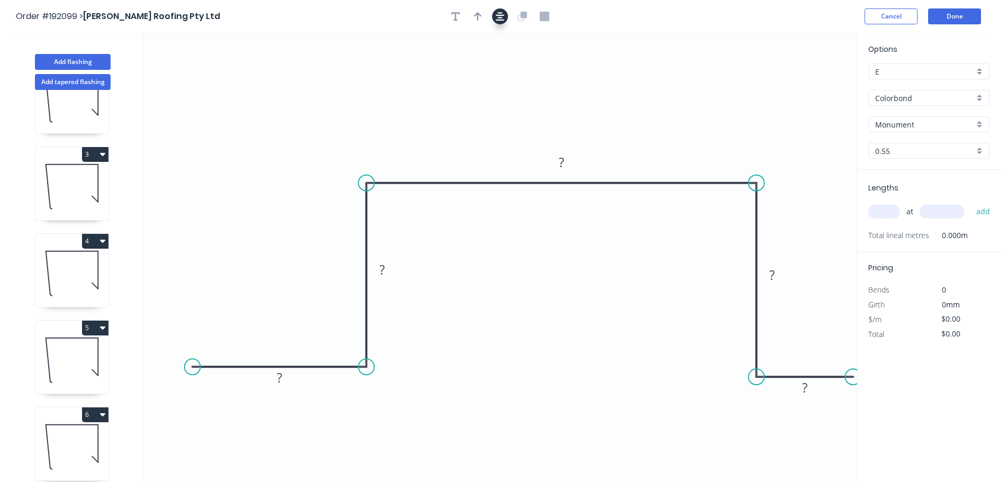
click at [496, 15] on icon "button" at bounding box center [500, 17] width 8 height 10
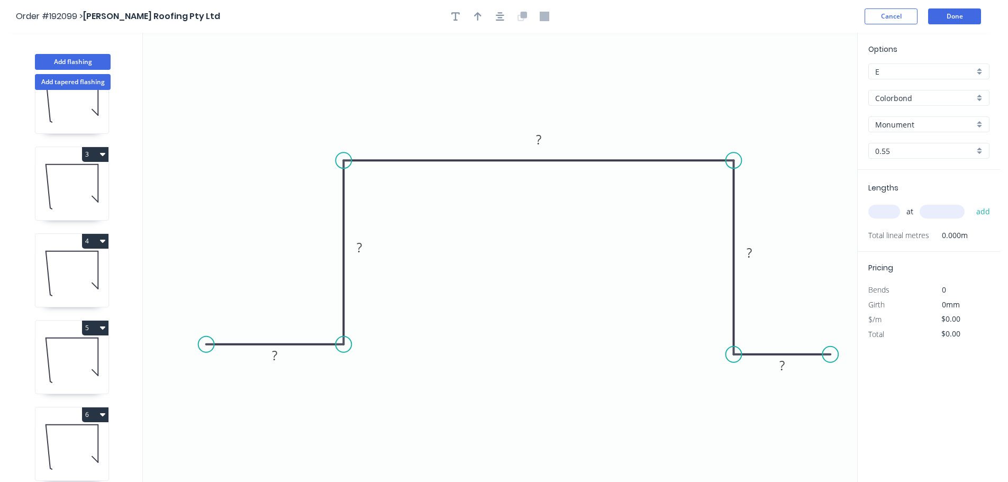
drag, startPoint x: 170, startPoint y: 344, endPoint x: 206, endPoint y: 342, distance: 36.0
click at [206, 342] on circle at bounding box center [207, 345] width 16 height 16
drag, startPoint x: 503, startPoint y: 14, endPoint x: 514, endPoint y: 29, distance: 19.0
click at [502, 14] on icon "button" at bounding box center [500, 17] width 8 height 10
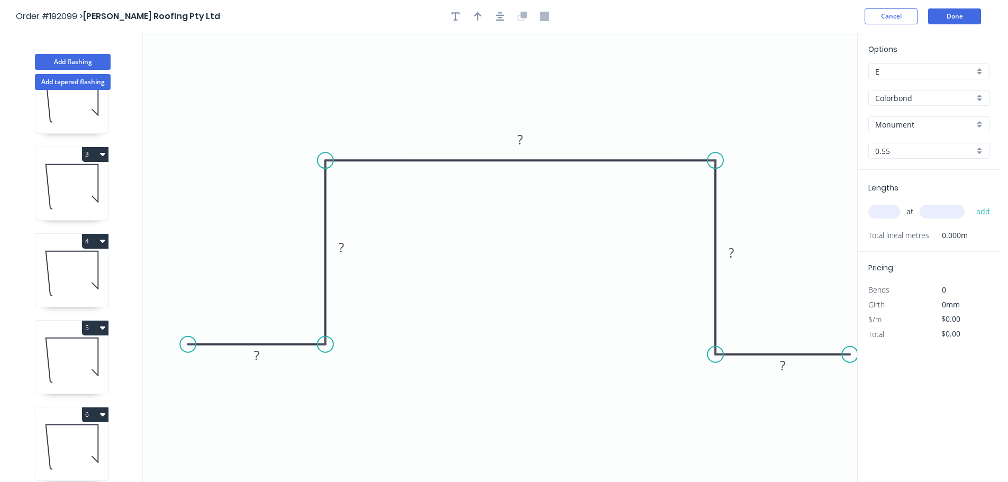
drag, startPoint x: 814, startPoint y: 349, endPoint x: 851, endPoint y: 357, distance: 37.9
click at [851, 357] on circle at bounding box center [850, 355] width 16 height 16
click at [258, 349] on tspan "?" at bounding box center [256, 355] width 5 height 17
click at [218, 383] on div "Crush & Fold" at bounding box center [238, 382] width 106 height 22
click at [214, 385] on div "Flip bend" at bounding box center [239, 380] width 106 height 22
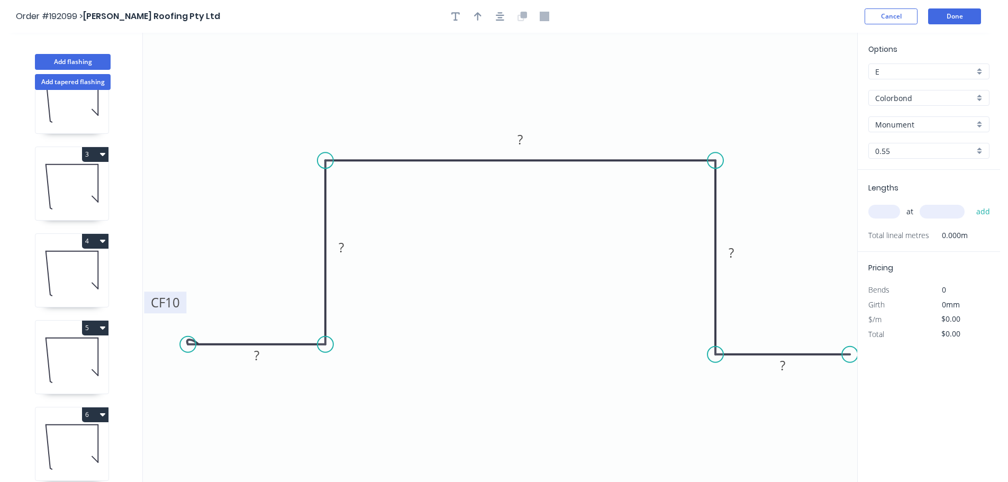
drag, startPoint x: 222, startPoint y: 371, endPoint x: 186, endPoint y: 312, distance: 69.6
click at [186, 312] on rect at bounding box center [165, 303] width 42 height 22
click at [500, 15] on icon "button" at bounding box center [500, 16] width 8 height 8
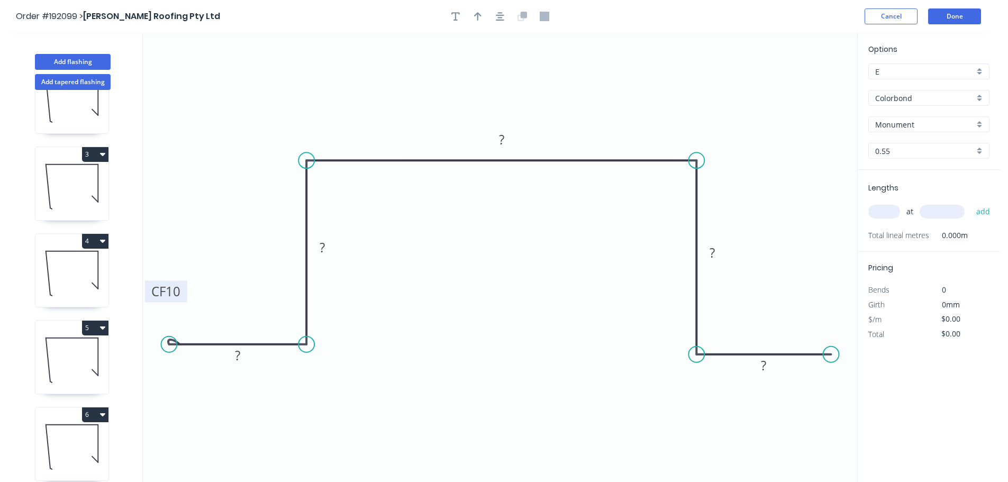
drag, startPoint x: 164, startPoint y: 302, endPoint x: 182, endPoint y: 288, distance: 22.7
click at [182, 288] on rect at bounding box center [166, 292] width 42 height 22
click at [842, 385] on div "Crush & Fold" at bounding box center [876, 388] width 106 height 22
drag, startPoint x: 836, startPoint y: 376, endPoint x: 850, endPoint y: 308, distance: 69.8
click at [850, 308] on rect at bounding box center [831, 303] width 42 height 22
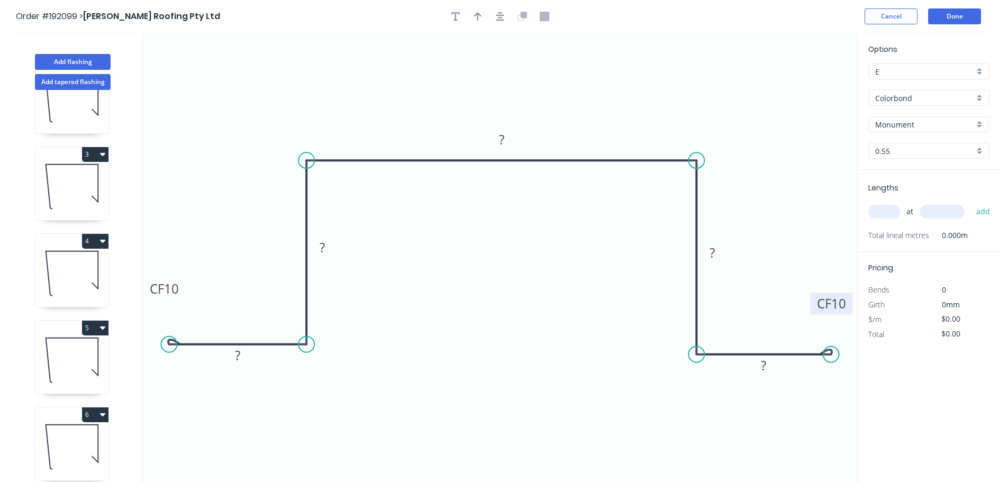
click at [842, 304] on tspan "10" at bounding box center [839, 303] width 15 height 17
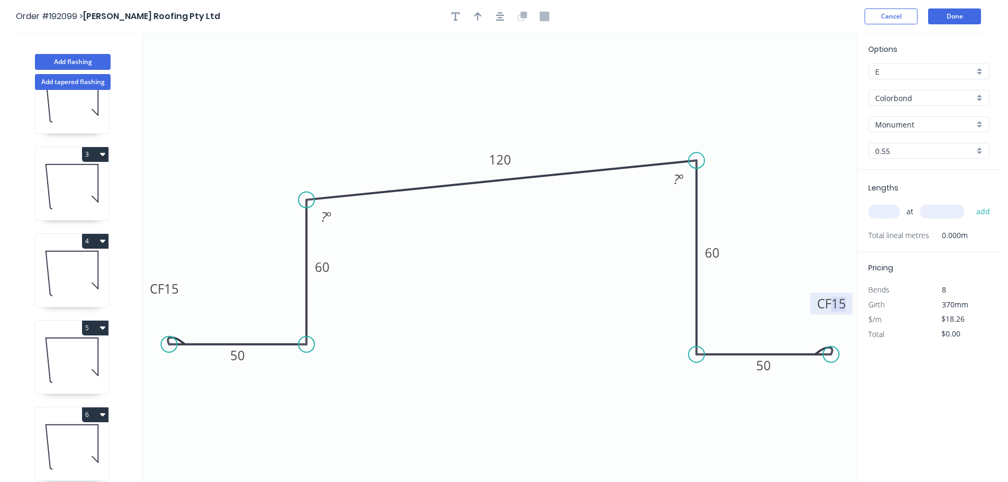
drag, startPoint x: 307, startPoint y: 165, endPoint x: 364, endPoint y: 193, distance: 63.7
click at [309, 200] on circle at bounding box center [307, 200] width 16 height 16
drag, startPoint x: 306, startPoint y: 201, endPoint x: 306, endPoint y: 187, distance: 13.2
click at [306, 187] on icon "0 CF 15 50 60 120 60 CF 15 50 ? º ? º" at bounding box center [500, 257] width 715 height 449
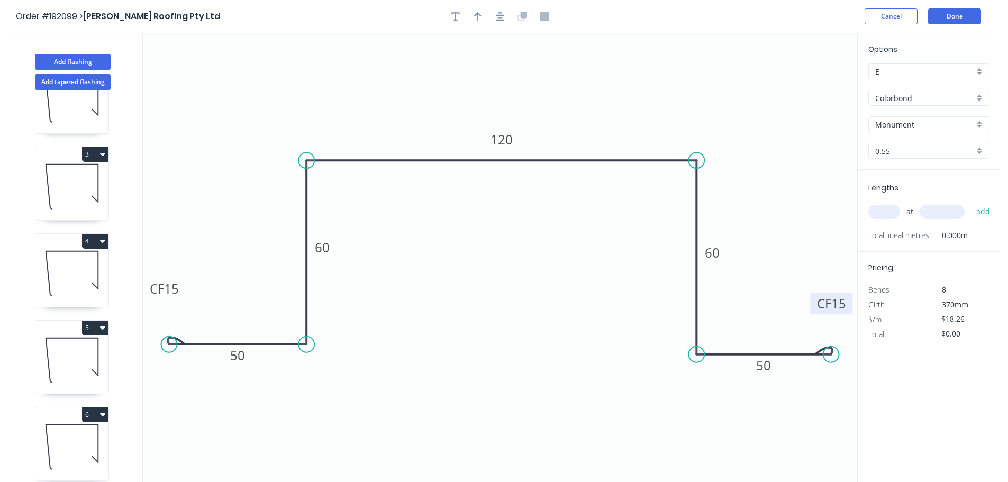
click at [511, 15] on div at bounding box center [500, 16] width 111 height 16
drag, startPoint x: 499, startPoint y: 16, endPoint x: 482, endPoint y: 23, distance: 18.3
click at [500, 17] on icon "button" at bounding box center [500, 17] width 8 height 10
drag, startPoint x: 478, startPoint y: 20, endPoint x: 491, endPoint y: 25, distance: 13.8
click at [479, 20] on icon "button" at bounding box center [477, 16] width 7 height 8
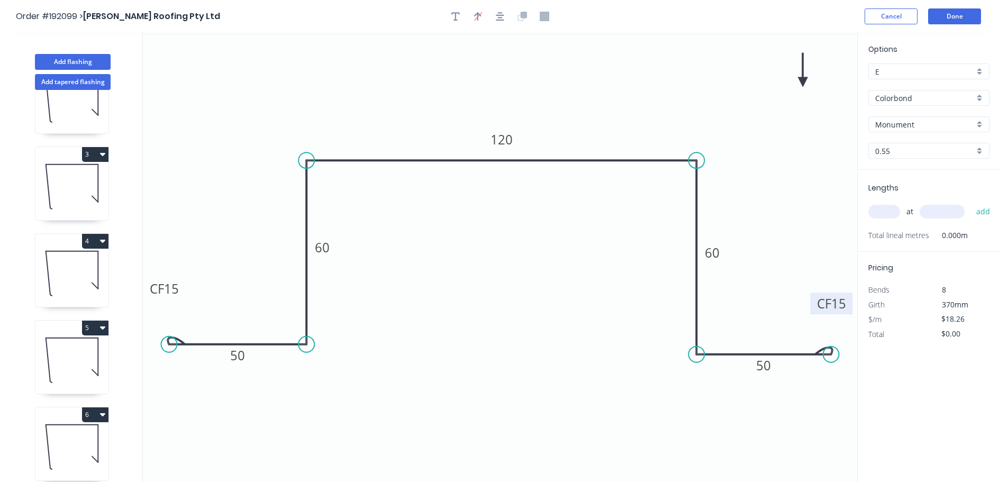
click at [804, 82] on icon at bounding box center [803, 70] width 10 height 34
click at [890, 215] on input "text" at bounding box center [885, 212] width 32 height 14
click at [971, 203] on button "add" at bounding box center [983, 212] width 25 height 18
click at [103, 61] on button "Add flashing" at bounding box center [73, 62] width 76 height 16
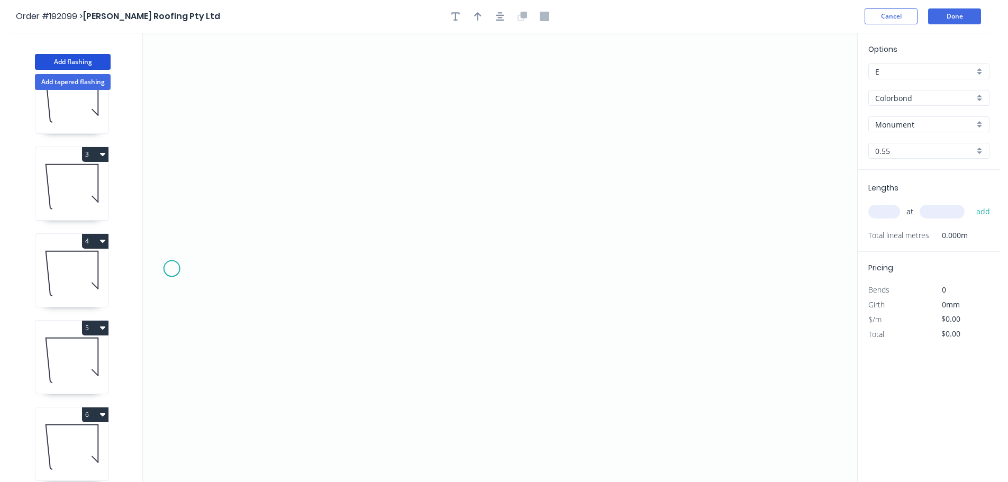
click at [172, 266] on icon "0" at bounding box center [500, 257] width 715 height 449
click at [291, 269] on icon "0" at bounding box center [500, 257] width 715 height 449
click at [300, 103] on icon "0 ?" at bounding box center [500, 257] width 715 height 449
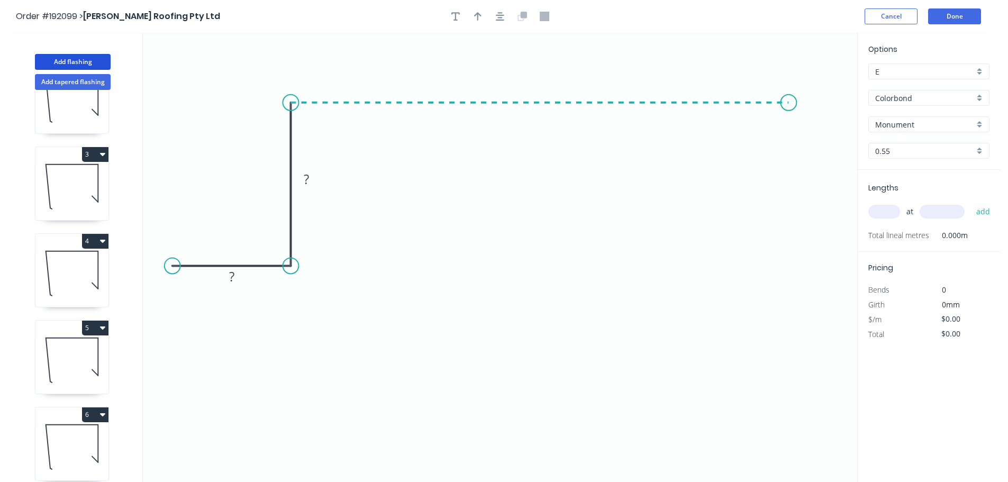
click at [789, 132] on icon "0 ? ?" at bounding box center [500, 257] width 715 height 449
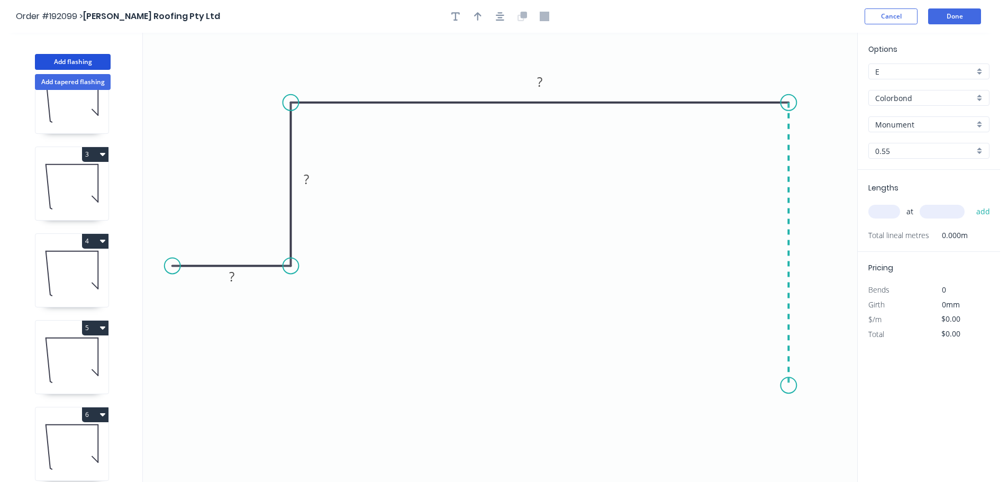
click at [771, 386] on icon "0 ? ? ?" at bounding box center [500, 257] width 715 height 449
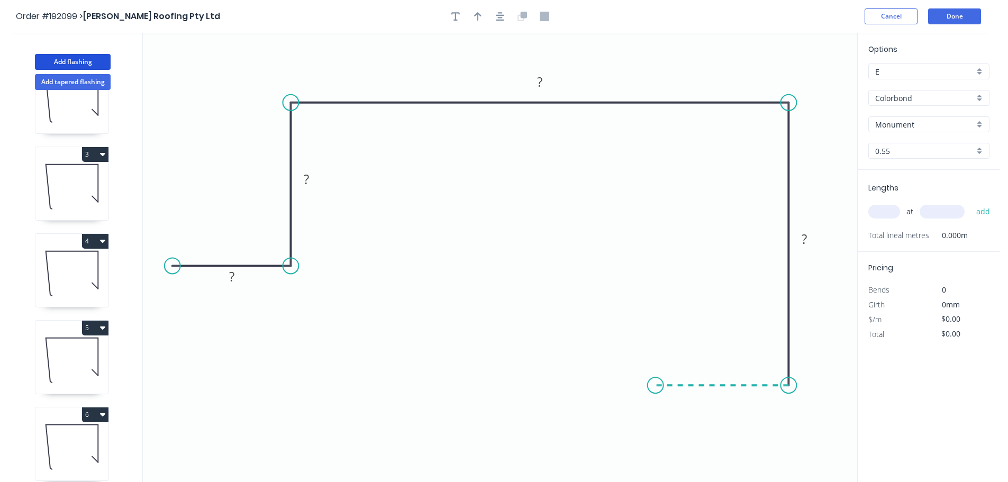
click at [656, 391] on icon "0 ? ? ? ?" at bounding box center [500, 257] width 715 height 449
drag, startPoint x: 652, startPoint y: 455, endPoint x: 780, endPoint y: 440, distance: 129.5
click at [652, 456] on icon "0 ? ? ? ? ?" at bounding box center [500, 257] width 715 height 449
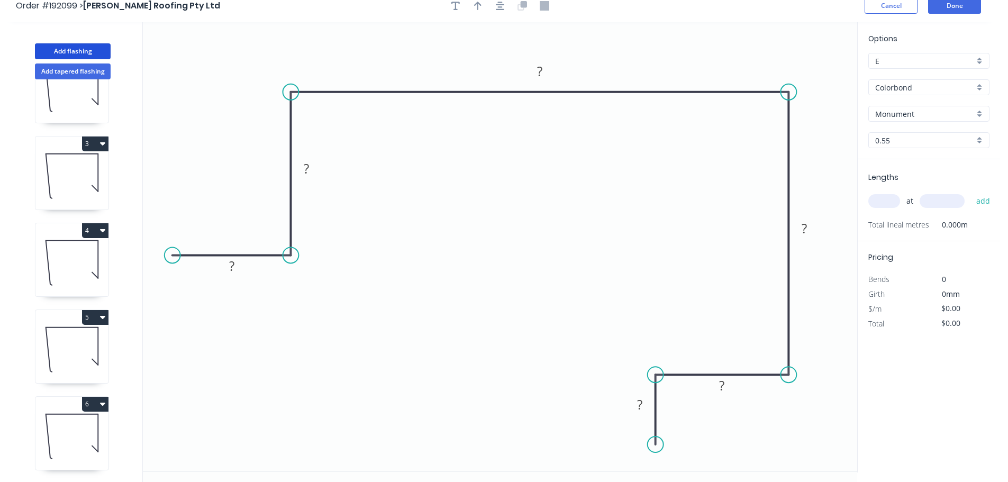
scroll to position [20, 0]
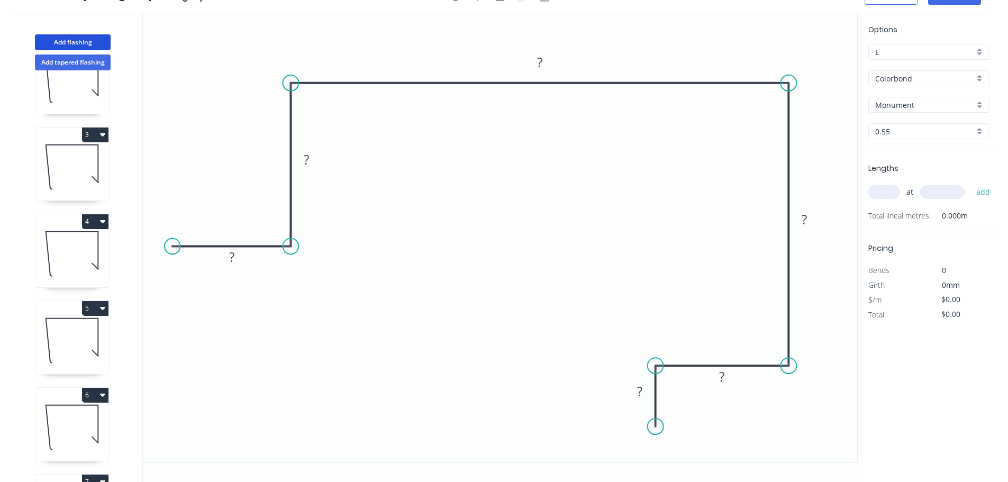
click at [654, 427] on circle at bounding box center [656, 427] width 16 height 16
click at [703, 455] on div "Feather" at bounding box center [707, 453] width 106 height 22
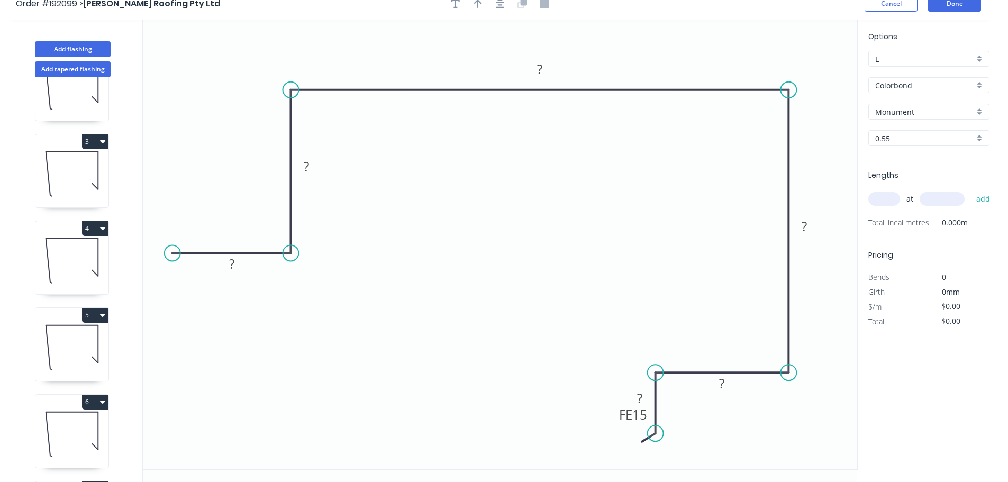
scroll to position [0, 0]
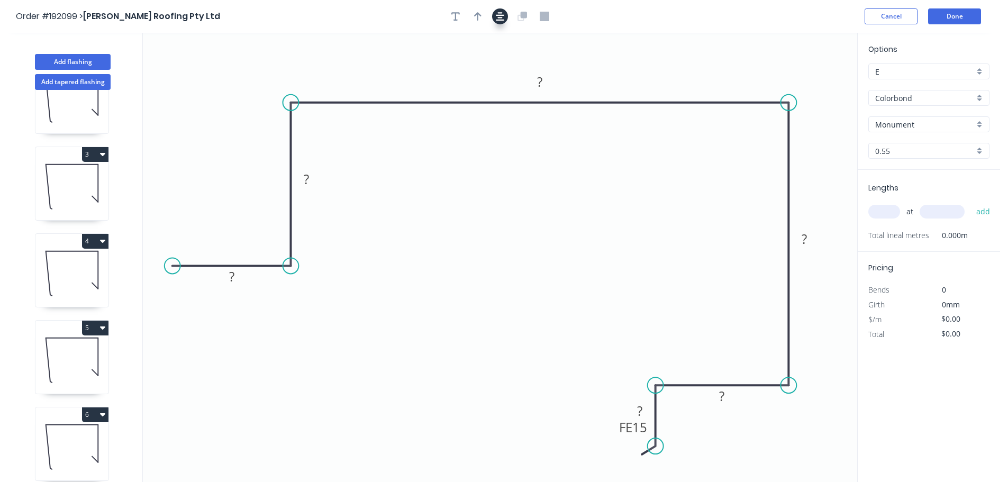
click at [505, 14] on button "button" at bounding box center [500, 16] width 16 height 16
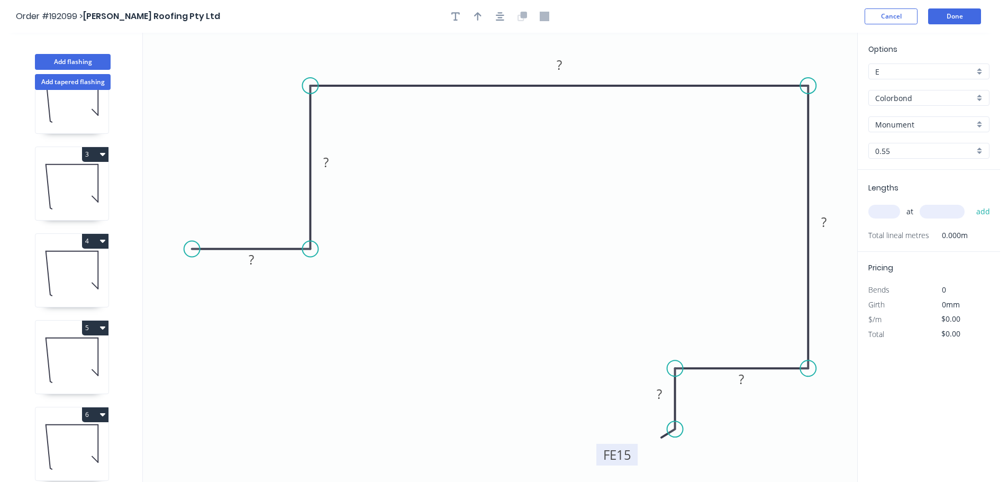
drag, startPoint x: 633, startPoint y: 417, endPoint x: 598, endPoint y: 461, distance: 55.4
click at [598, 461] on rect at bounding box center [617, 455] width 41 height 22
drag, startPoint x: 192, startPoint y: 251, endPoint x: 200, endPoint y: 251, distance: 8.5
click at [200, 251] on circle at bounding box center [201, 249] width 16 height 16
click at [253, 264] on tspan "?" at bounding box center [255, 259] width 5 height 17
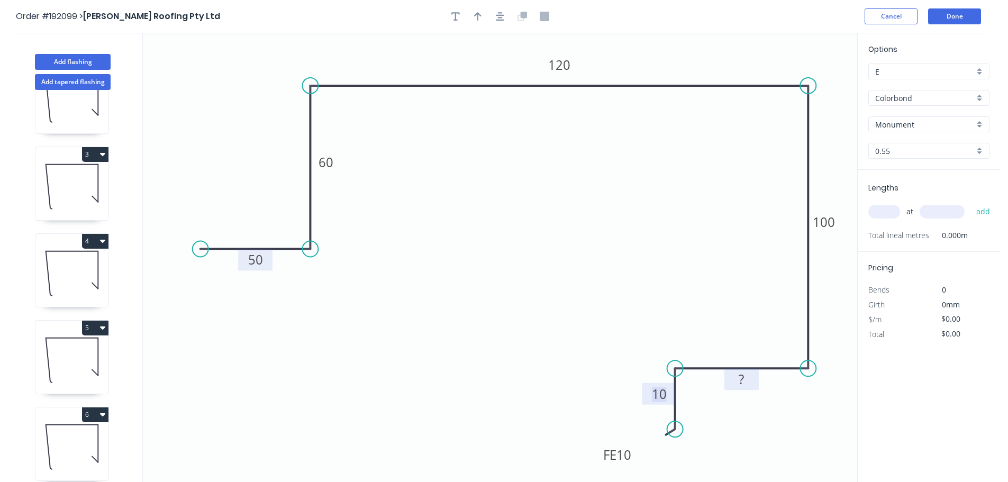
click at [750, 379] on rect at bounding box center [741, 380] width 21 height 15
drag, startPoint x: 676, startPoint y: 369, endPoint x: 663, endPoint y: 368, distance: 12.7
click at [663, 368] on circle at bounding box center [663, 368] width 16 height 16
drag, startPoint x: 683, startPoint y: 427, endPoint x: 668, endPoint y: 430, distance: 15.7
click at [668, 430] on icon "0 50 60 120 100 50 FE 10 10 ? º" at bounding box center [500, 257] width 715 height 449
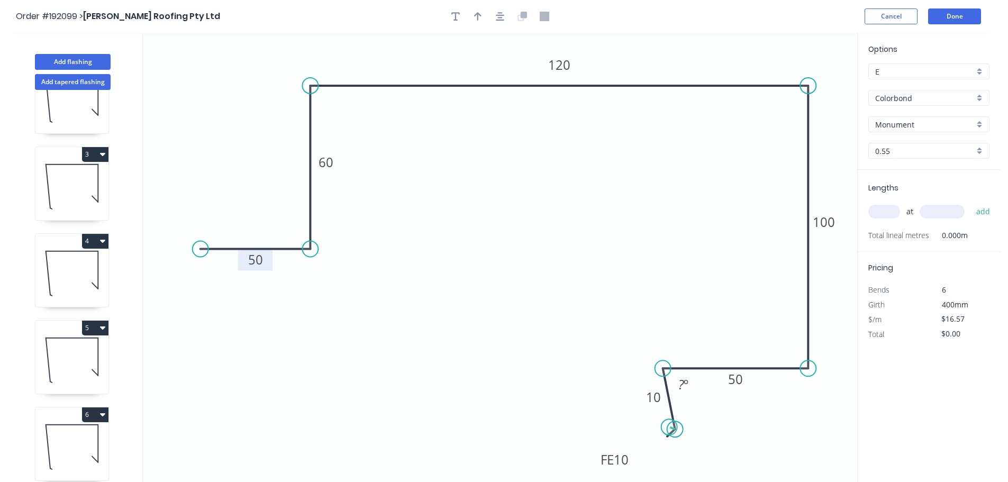
click at [663, 428] on icon "0 50 60 120 100 50 FE 10 10 ? º" at bounding box center [500, 257] width 715 height 449
click at [705, 391] on div "Delete point" at bounding box center [712, 388] width 106 height 22
click at [664, 430] on circle at bounding box center [663, 429] width 16 height 16
drag, startPoint x: 704, startPoint y: 453, endPoint x: 697, endPoint y: 451, distance: 7.2
click at [703, 453] on div "Feather" at bounding box center [717, 453] width 106 height 22
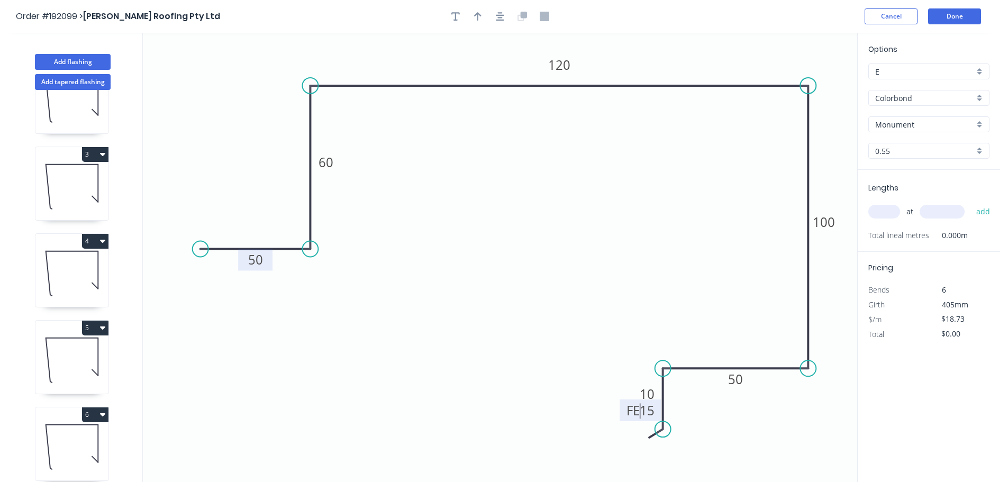
drag, startPoint x: 628, startPoint y: 417, endPoint x: 623, endPoint y: 421, distance: 6.9
click at [623, 421] on g "FE 15" at bounding box center [640, 411] width 41 height 22
drag, startPoint x: 621, startPoint y: 420, endPoint x: 590, endPoint y: 458, distance: 48.5
click at [593, 457] on rect at bounding box center [613, 447] width 41 height 22
click at [616, 452] on tspan "15" at bounding box center [615, 449] width 15 height 17
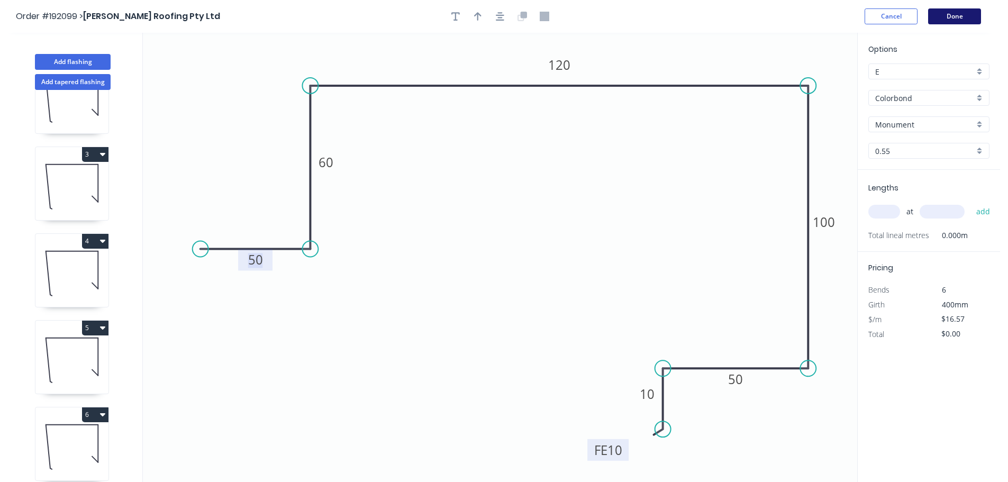
click at [948, 10] on button "Done" at bounding box center [954, 16] width 53 height 16
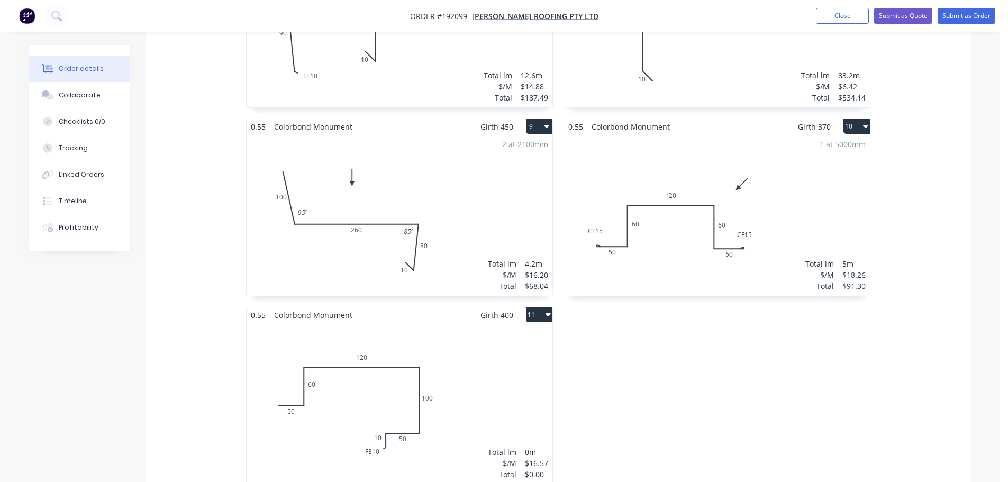
click at [494, 336] on div "Total lm $/M Total 0m $16.57 $0.00" at bounding box center [400, 403] width 306 height 161
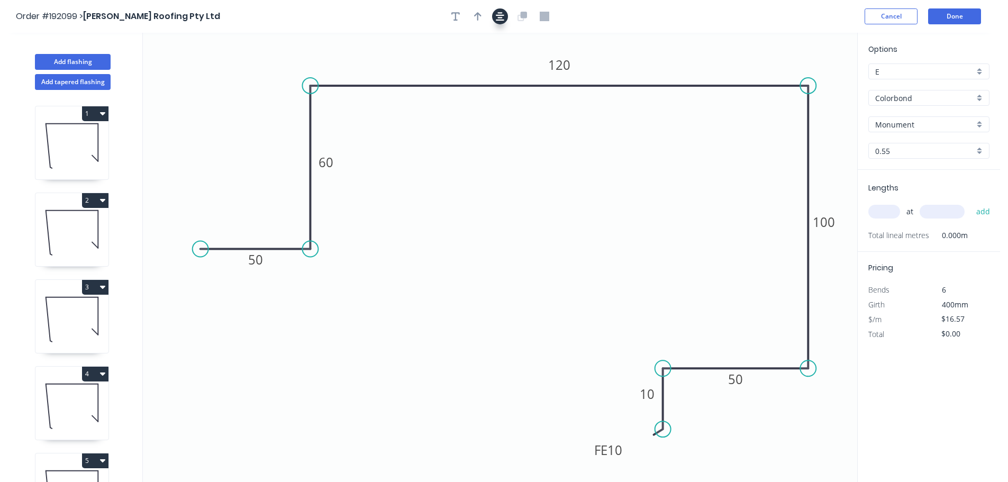
click at [503, 18] on icon "button" at bounding box center [500, 17] width 8 height 10
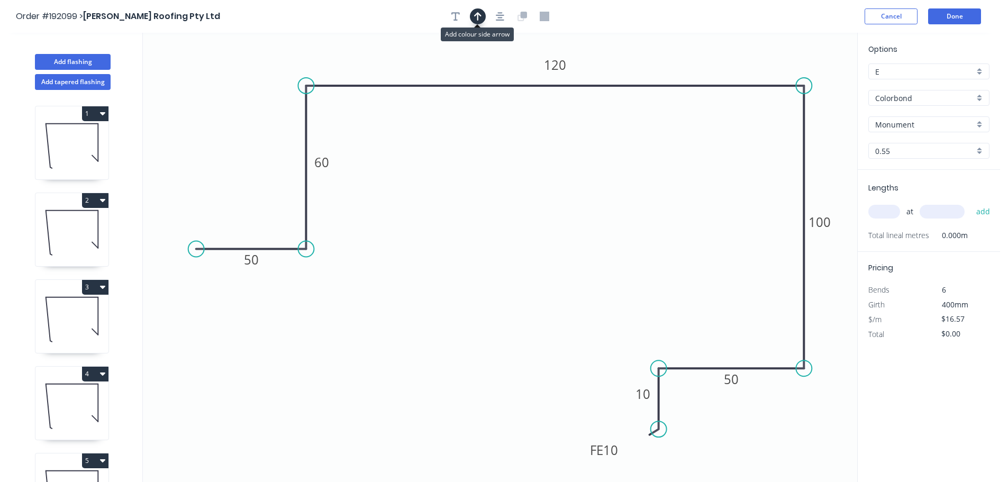
click at [482, 15] on button "button" at bounding box center [478, 16] width 16 height 16
drag, startPoint x: 804, startPoint y: 60, endPoint x: 210, endPoint y: 109, distance: 595.3
click at [200, 109] on icon at bounding box center [195, 108] width 10 height 34
click at [203, 109] on icon at bounding box center [197, 96] width 31 height 31
click at [879, 210] on input "text" at bounding box center [885, 212] width 32 height 14
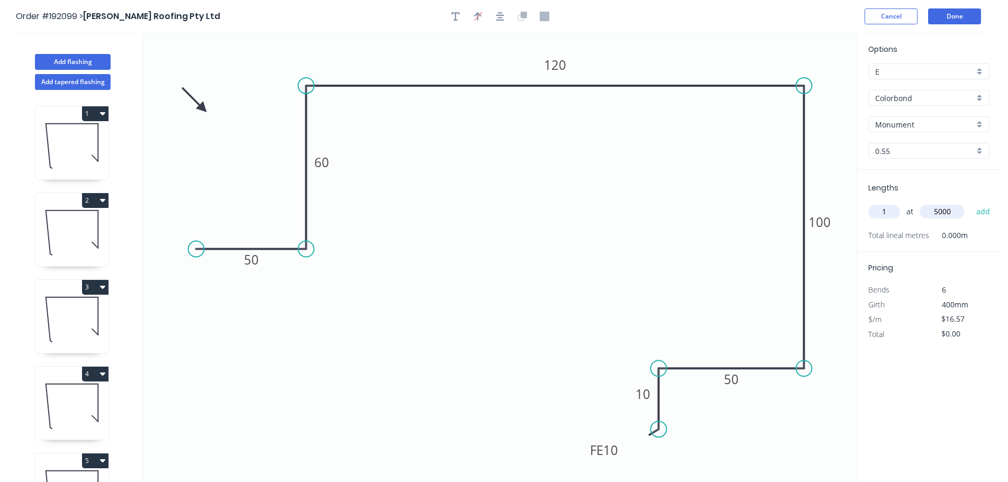
click at [971, 203] on button "add" at bounding box center [983, 212] width 25 height 18
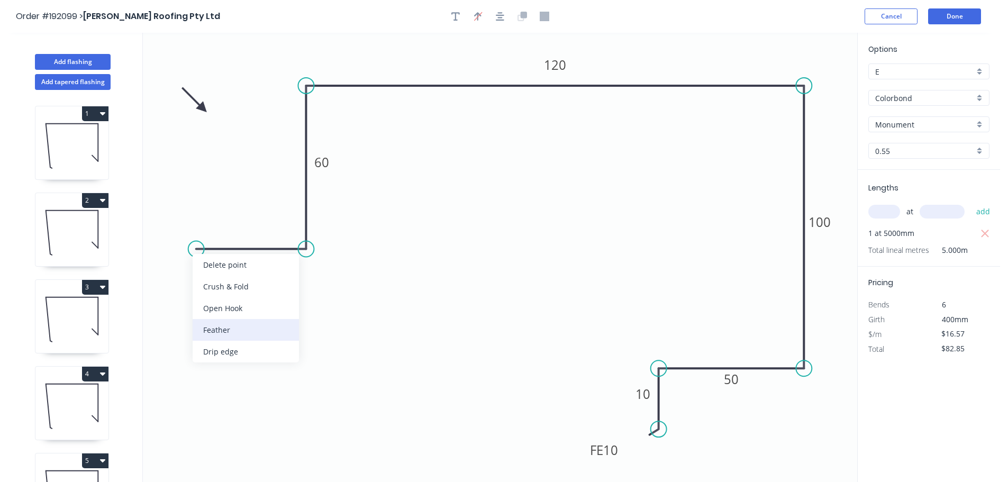
click at [236, 329] on div "Feather" at bounding box center [246, 330] width 106 height 22
click at [234, 282] on div "Flip bend" at bounding box center [250, 283] width 106 height 22
drag, startPoint x: 229, startPoint y: 275, endPoint x: 190, endPoint y: 311, distance: 53.2
click at [190, 310] on rect at bounding box center [172, 299] width 41 height 22
click at [183, 306] on tspan "15" at bounding box center [177, 302] width 15 height 17
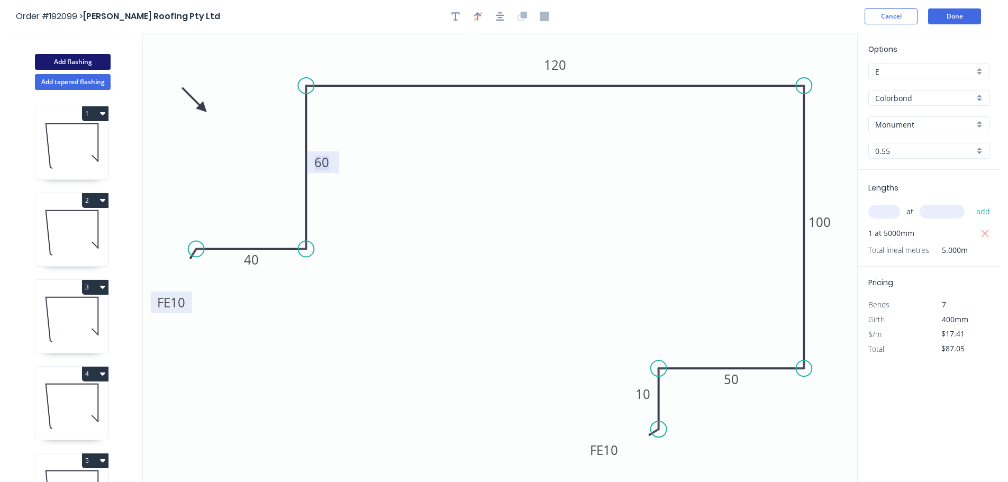
click at [95, 58] on button "Add flashing" at bounding box center [73, 62] width 76 height 16
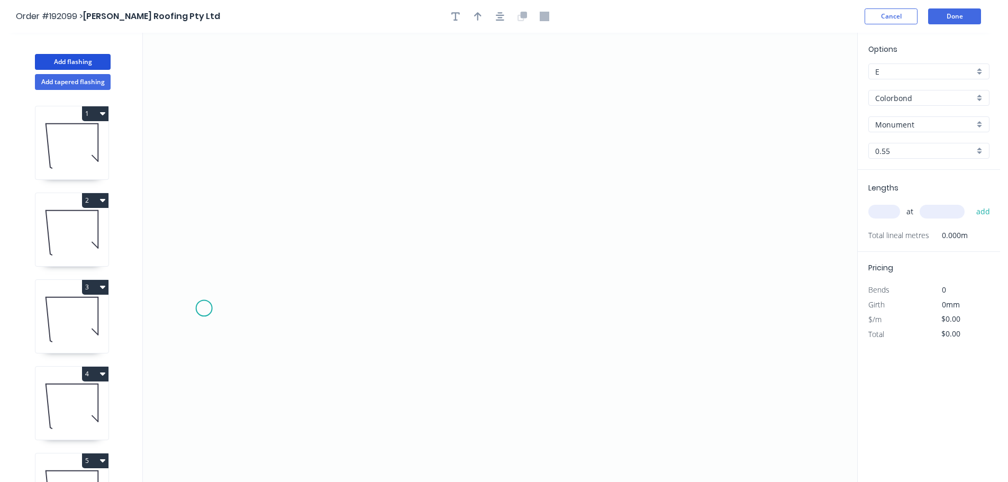
click at [200, 306] on icon "0" at bounding box center [500, 257] width 715 height 449
click at [346, 313] on icon "0" at bounding box center [500, 257] width 715 height 449
click at [350, 134] on icon "0 ?" at bounding box center [500, 257] width 715 height 449
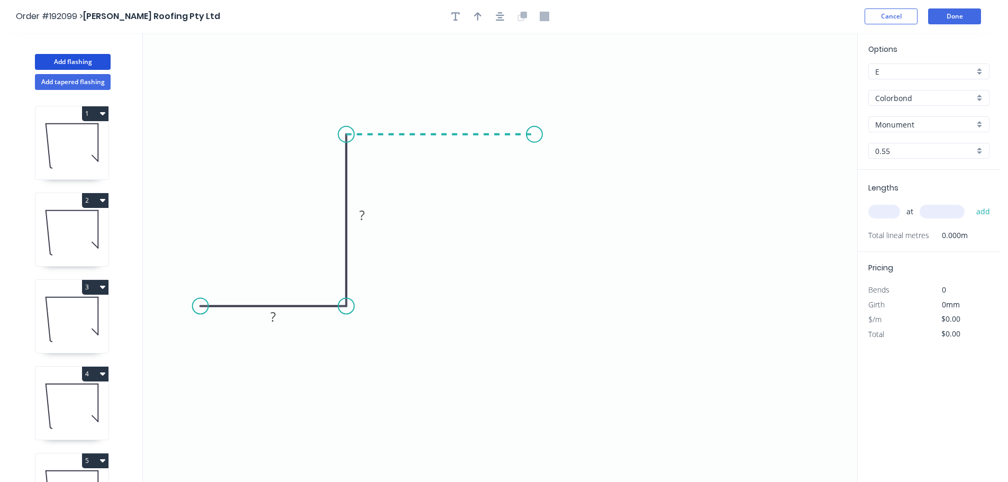
click at [535, 140] on icon "0 ? ?" at bounding box center [500, 257] width 715 height 449
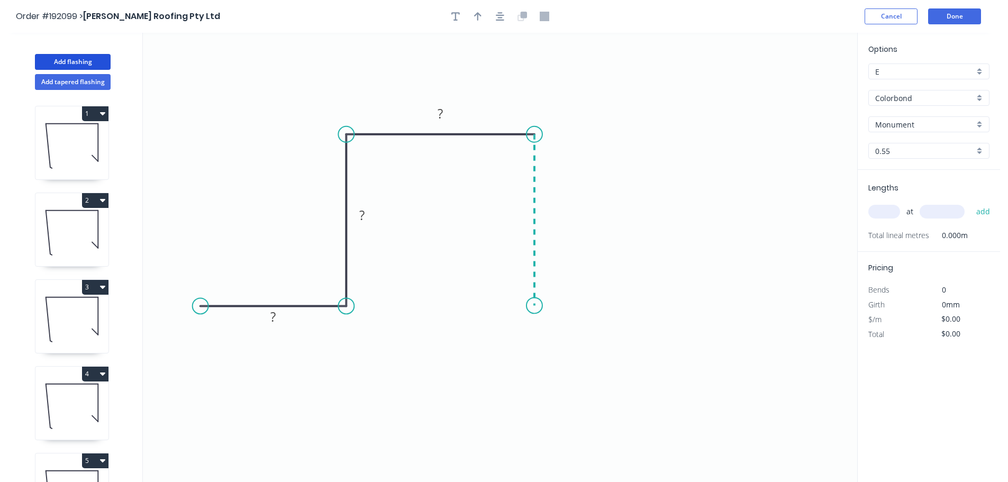
click at [527, 306] on icon "0 ? ? ?" at bounding box center [500, 257] width 715 height 449
click at [626, 303] on icon "0 ? ? ? ?" at bounding box center [500, 257] width 715 height 449
drag, startPoint x: 201, startPoint y: 304, endPoint x: 173, endPoint y: 307, distance: 27.7
click at [173, 307] on circle at bounding box center [174, 306] width 16 height 16
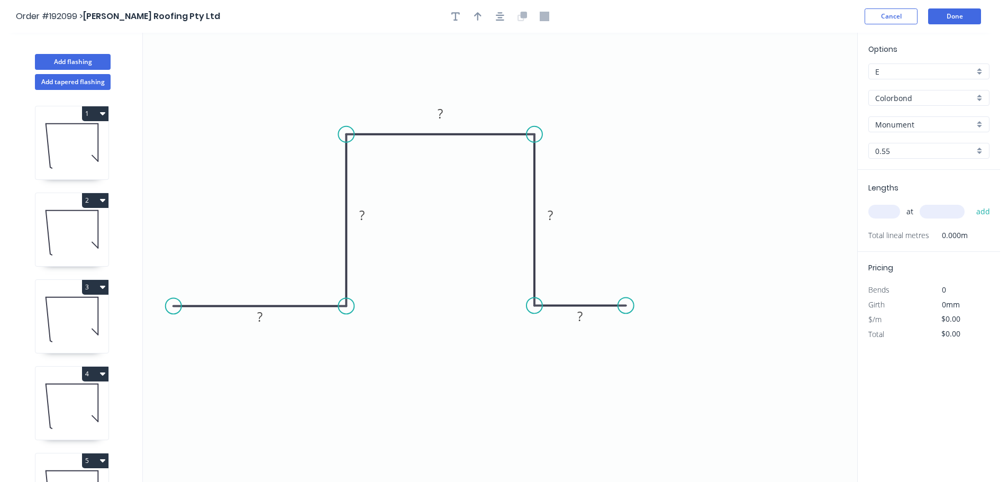
drag, startPoint x: 495, startPoint y: 25, endPoint x: 466, endPoint y: 116, distance: 94.9
click at [495, 25] on header "Order #192099 > Simpson Roofing Pty Ltd Cancel Done" at bounding box center [500, 16] width 1000 height 33
click at [495, 16] on button "button" at bounding box center [500, 16] width 16 height 16
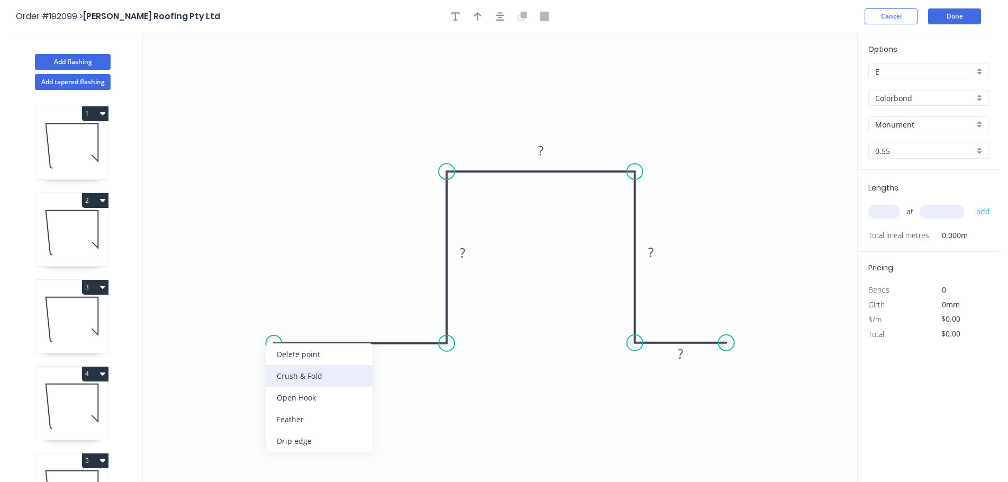
click at [316, 380] on div "Crush & Fold" at bounding box center [319, 376] width 106 height 22
click at [302, 385] on div "Flip bend" at bounding box center [327, 380] width 106 height 22
drag, startPoint x: 306, startPoint y: 366, endPoint x: 240, endPoint y: 366, distance: 66.2
click at [240, 366] on rect at bounding box center [222, 361] width 42 height 22
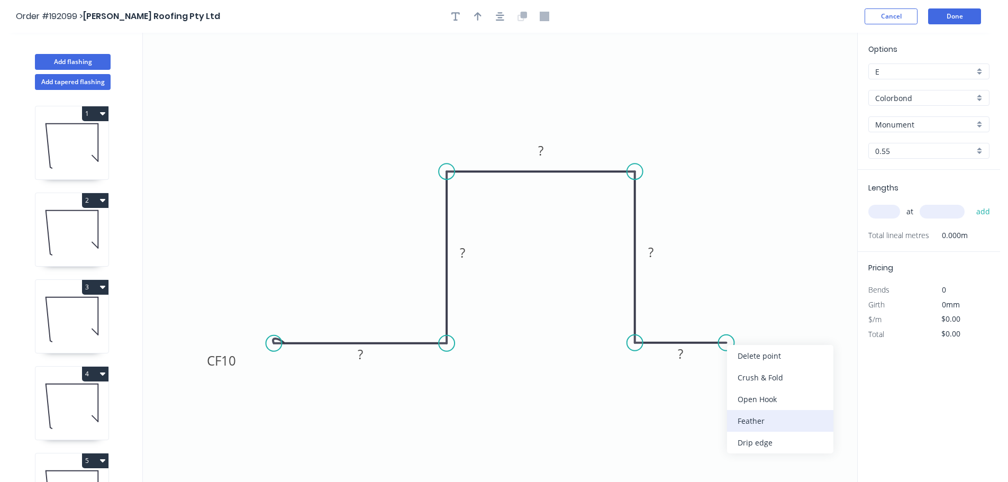
drag, startPoint x: 763, startPoint y: 414, endPoint x: 757, endPoint y: 403, distance: 12.8
click at [763, 415] on div "Feather" at bounding box center [780, 421] width 106 height 22
drag, startPoint x: 732, startPoint y: 367, endPoint x: 803, endPoint y: 380, distance: 72.6
click at [803, 380] on rect at bounding box center [782, 370] width 41 height 22
click at [239, 361] on rect at bounding box center [222, 361] width 42 height 22
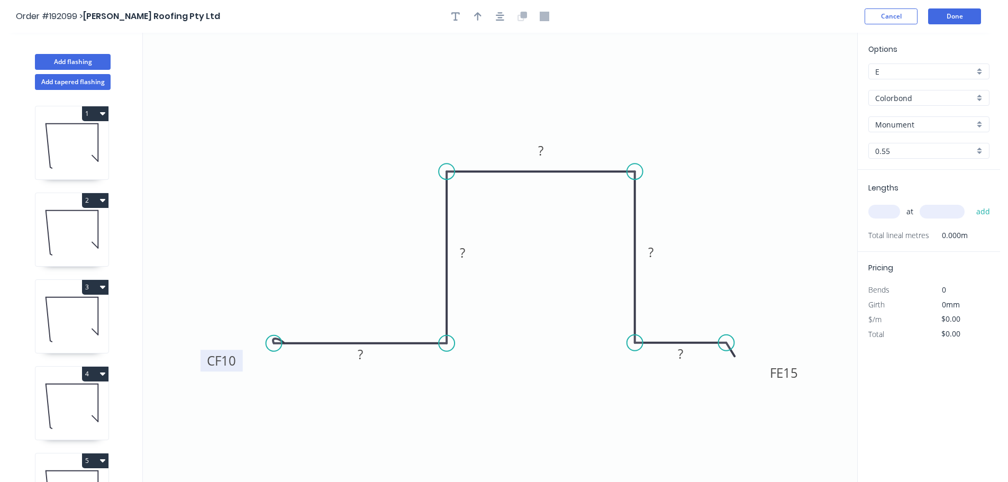
click at [237, 361] on rect at bounding box center [222, 361] width 42 height 22
click at [232, 361] on tspan "10" at bounding box center [228, 360] width 15 height 17
drag, startPoint x: 732, startPoint y: 344, endPoint x: 704, endPoint y: 343, distance: 27.5
click at [709, 341] on circle at bounding box center [713, 343] width 16 height 16
drag, startPoint x: 637, startPoint y: 339, endPoint x: 636, endPoint y: 321, distance: 18.6
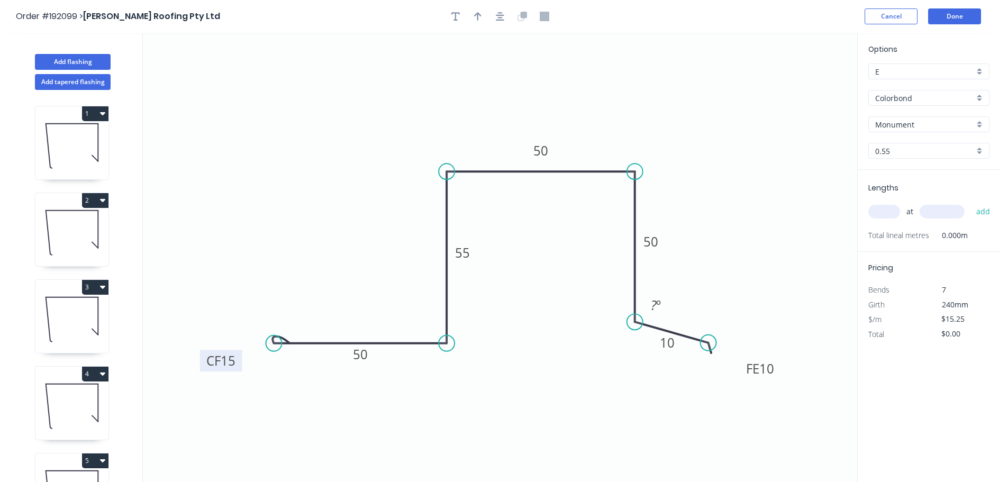
click at [636, 321] on circle at bounding box center [635, 322] width 16 height 16
drag, startPoint x: 712, startPoint y: 338, endPoint x: 710, endPoint y: 326, distance: 12.4
click at [710, 326] on circle at bounding box center [710, 320] width 16 height 16
click at [504, 17] on icon "button" at bounding box center [500, 17] width 8 height 10
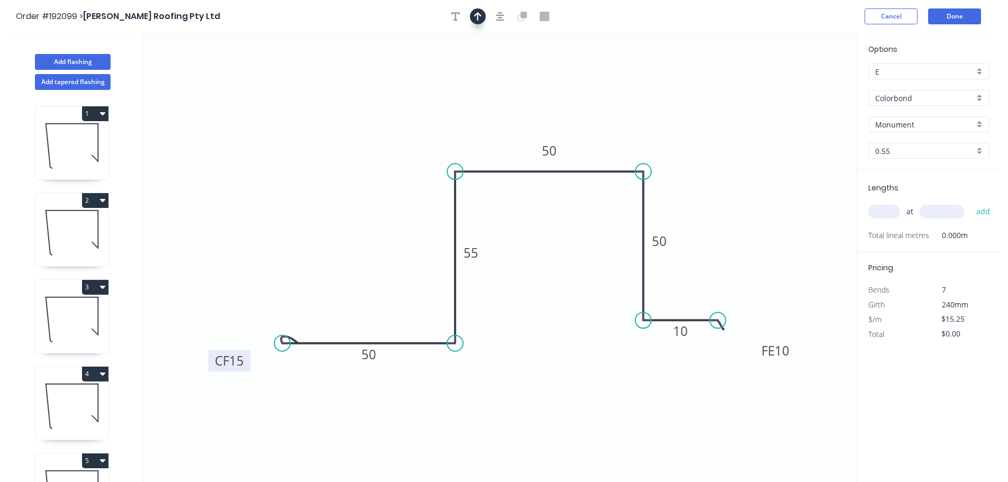
click at [480, 19] on icon "button" at bounding box center [477, 17] width 7 height 10
drag, startPoint x: 806, startPoint y: 82, endPoint x: 373, endPoint y: 110, distance: 433.9
click at [373, 110] on icon at bounding box center [373, 98] width 10 height 34
drag, startPoint x: 350, startPoint y: 107, endPoint x: 335, endPoint y: 106, distance: 15.9
click at [347, 106] on icon at bounding box center [362, 101] width 31 height 31
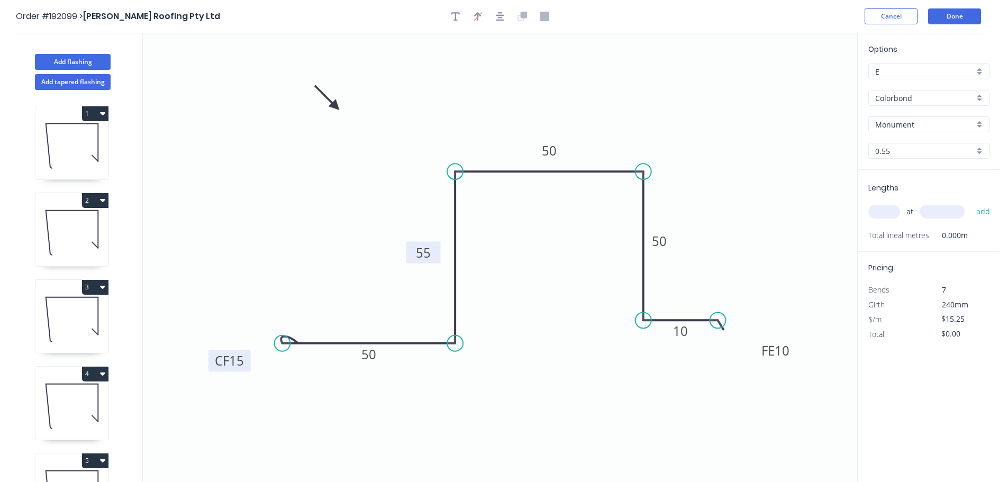
drag, startPoint x: 485, startPoint y: 256, endPoint x: 438, endPoint y: 256, distance: 47.6
click at [438, 256] on rect at bounding box center [424, 253] width 34 height 22
click at [886, 212] on input "text" at bounding box center [885, 212] width 32 height 14
click at [971, 203] on button "add" at bounding box center [983, 212] width 25 height 18
click at [84, 60] on button "Add flashing" at bounding box center [73, 62] width 76 height 16
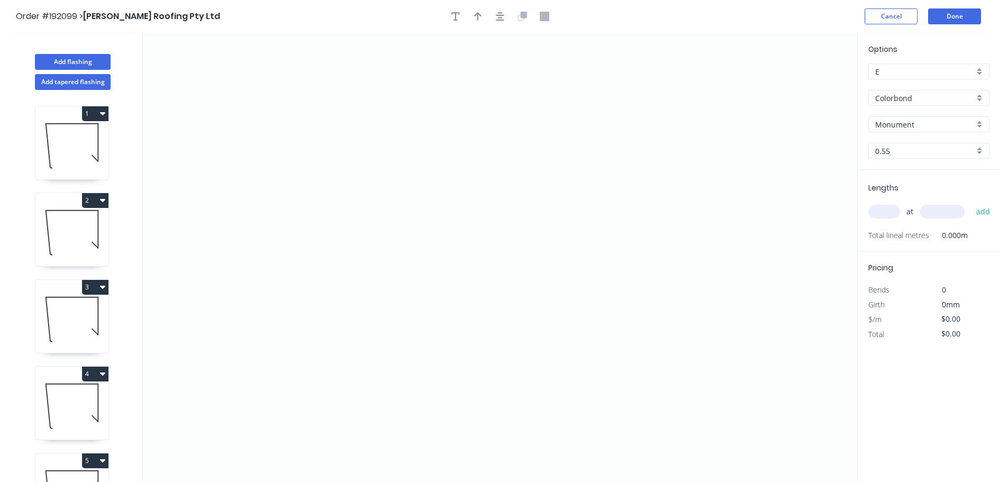
click at [950, 129] on input "Monument" at bounding box center [925, 124] width 99 height 11
click at [930, 188] on div "Surfmist" at bounding box center [929, 182] width 120 height 19
click at [185, 390] on icon "0" at bounding box center [500, 257] width 715 height 449
click at [197, 254] on icon "0" at bounding box center [500, 257] width 715 height 449
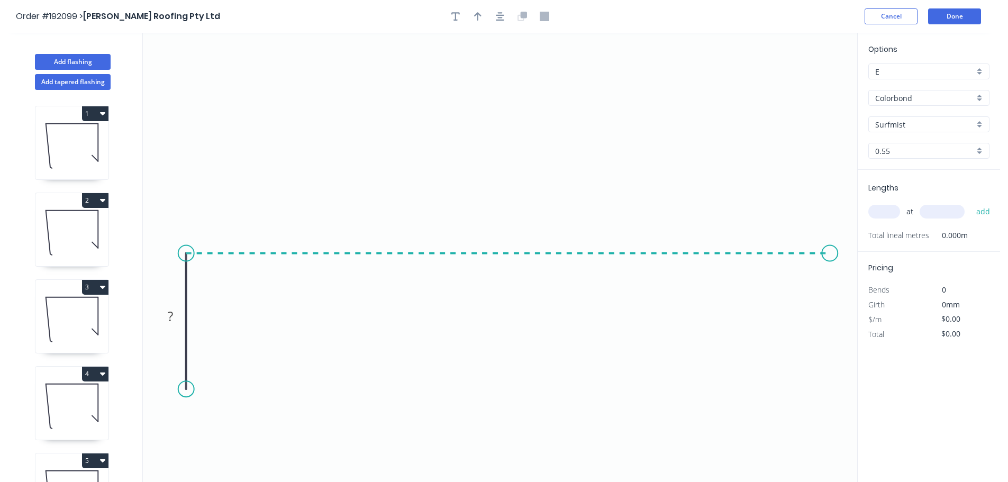
click at [835, 285] on icon "0 ?" at bounding box center [500, 257] width 715 height 449
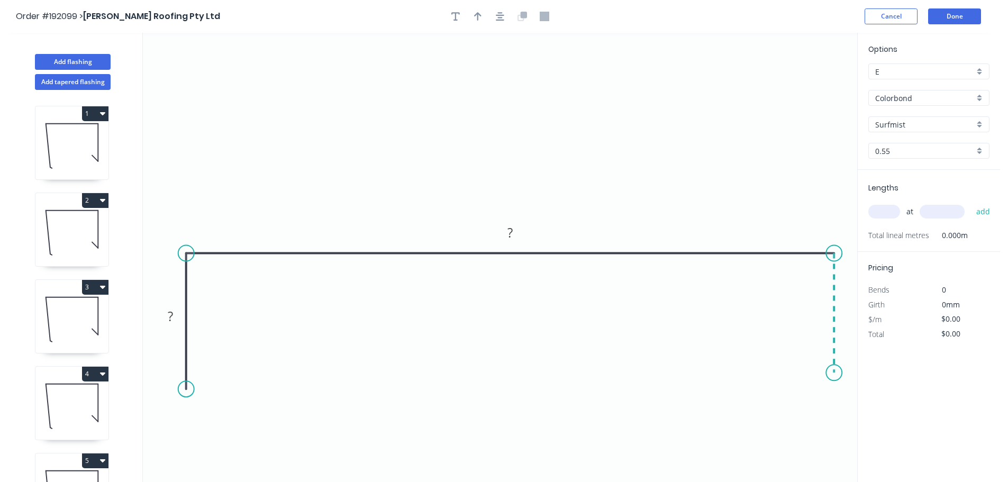
click at [833, 373] on icon "0 ? ?" at bounding box center [500, 257] width 715 height 449
click at [182, 382] on circle at bounding box center [186, 381] width 16 height 16
click at [174, 317] on rect at bounding box center [170, 312] width 21 height 15
click at [495, 17] on button "button" at bounding box center [500, 16] width 16 height 16
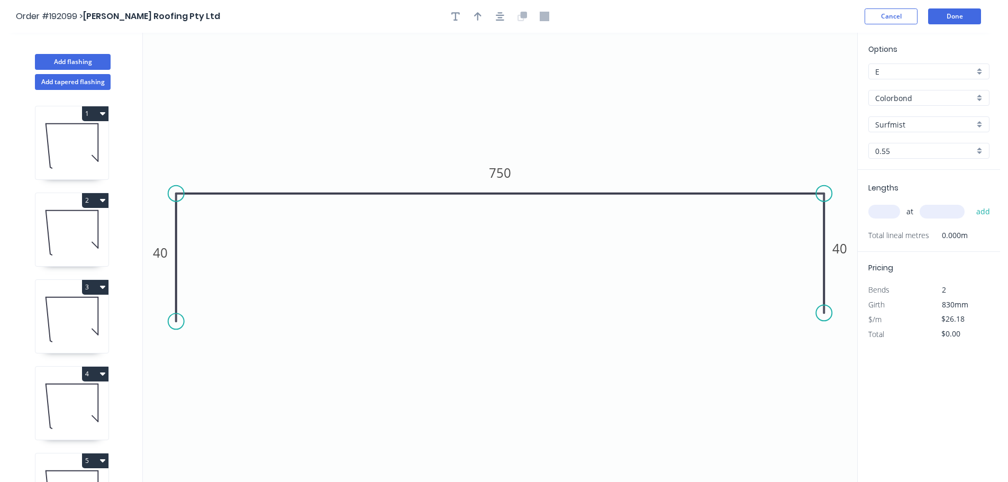
click at [472, 18] on button "button" at bounding box center [478, 16] width 16 height 16
drag, startPoint x: 804, startPoint y: 85, endPoint x: 691, endPoint y: 125, distance: 119.7
click at [528, 79] on icon at bounding box center [533, 67] width 10 height 34
click at [888, 214] on input "text" at bounding box center [885, 212] width 32 height 14
click at [971, 203] on button "add" at bounding box center [983, 212] width 25 height 18
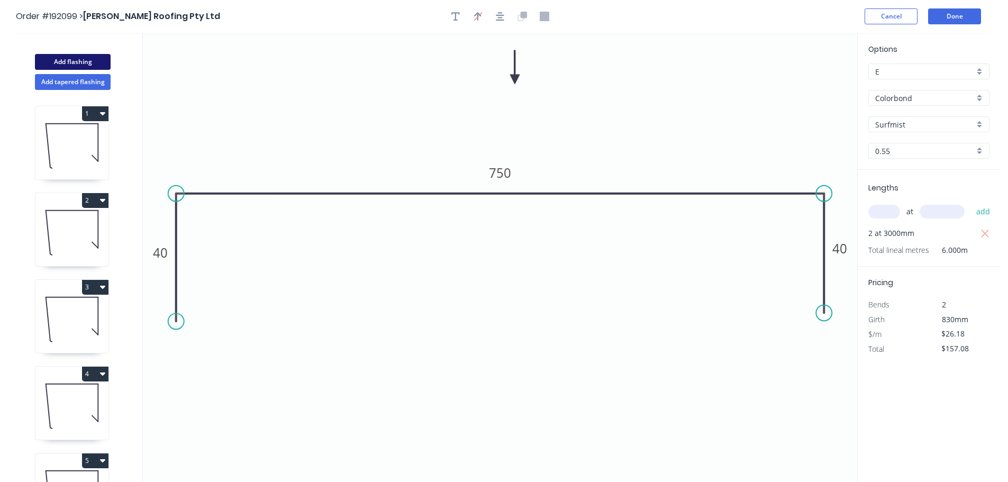
click at [89, 60] on button "Add flashing" at bounding box center [73, 62] width 76 height 16
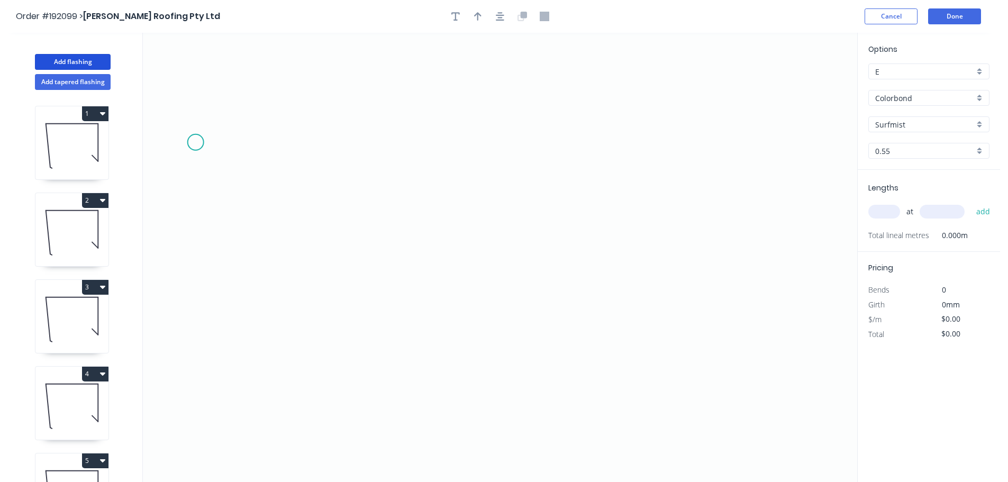
click at [195, 142] on icon "0" at bounding box center [500, 257] width 715 height 449
click at [199, 302] on icon "0" at bounding box center [500, 257] width 715 height 449
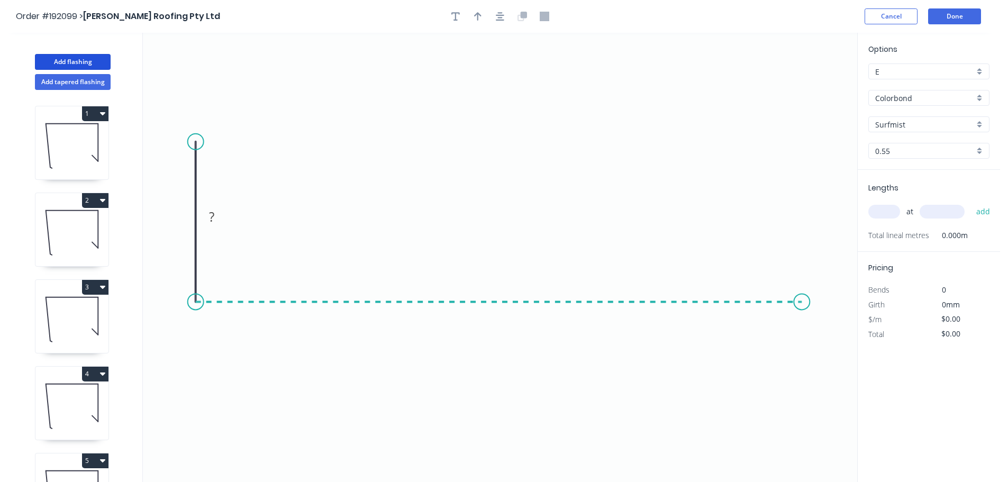
click at [814, 303] on icon "0 ?" at bounding box center [500, 257] width 715 height 449
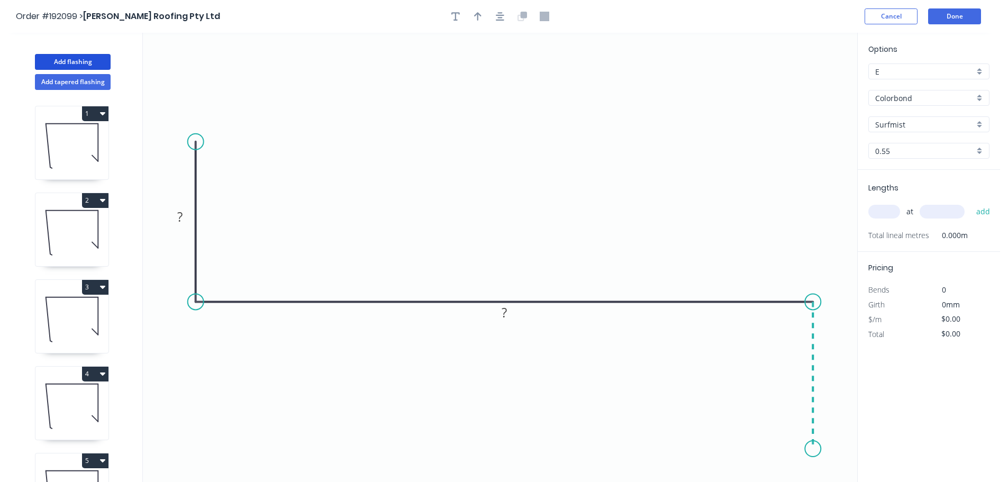
click at [819, 449] on icon "0 ? ?" at bounding box center [500, 257] width 715 height 449
click at [197, 156] on circle at bounding box center [196, 156] width 16 height 16
click at [181, 226] on tspan "?" at bounding box center [179, 223] width 5 height 17
drag, startPoint x: 196, startPoint y: 151, endPoint x: 195, endPoint y: 115, distance: 36.0
click at [195, 115] on circle at bounding box center [196, 116] width 16 height 16
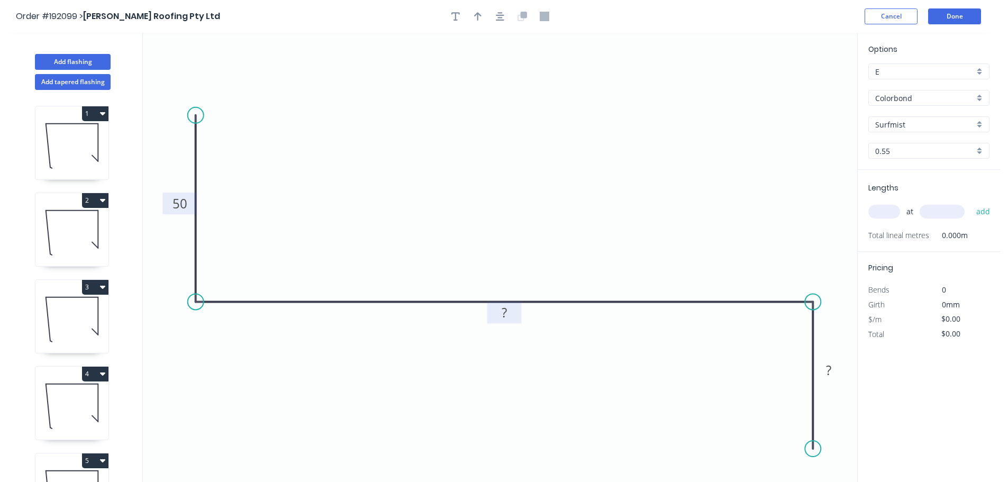
click at [499, 317] on rect at bounding box center [504, 313] width 21 height 15
click at [504, 19] on button "button" at bounding box center [500, 16] width 16 height 16
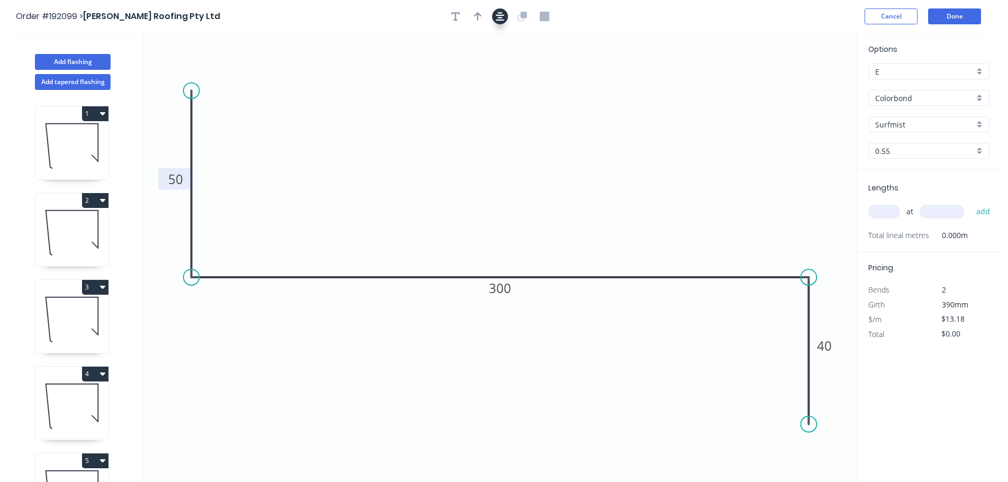
click at [480, 16] on icon "button" at bounding box center [477, 17] width 7 height 10
drag, startPoint x: 807, startPoint y: 82, endPoint x: 515, endPoint y: 82, distance: 292.2
click at [532, 82] on icon at bounding box center [537, 73] width 10 height 34
click at [879, 213] on input "text" at bounding box center [885, 212] width 32 height 14
click at [971, 203] on button "add" at bounding box center [983, 212] width 25 height 18
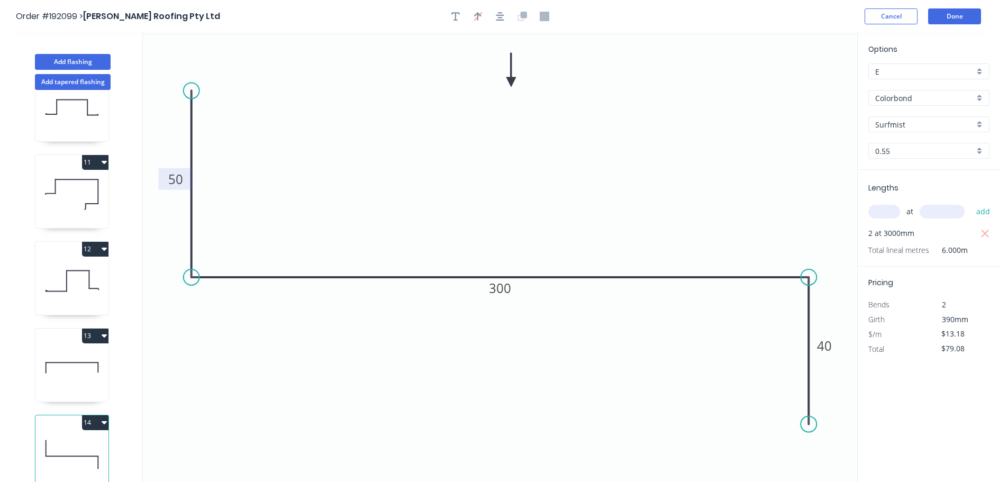
scroll to position [20, 0]
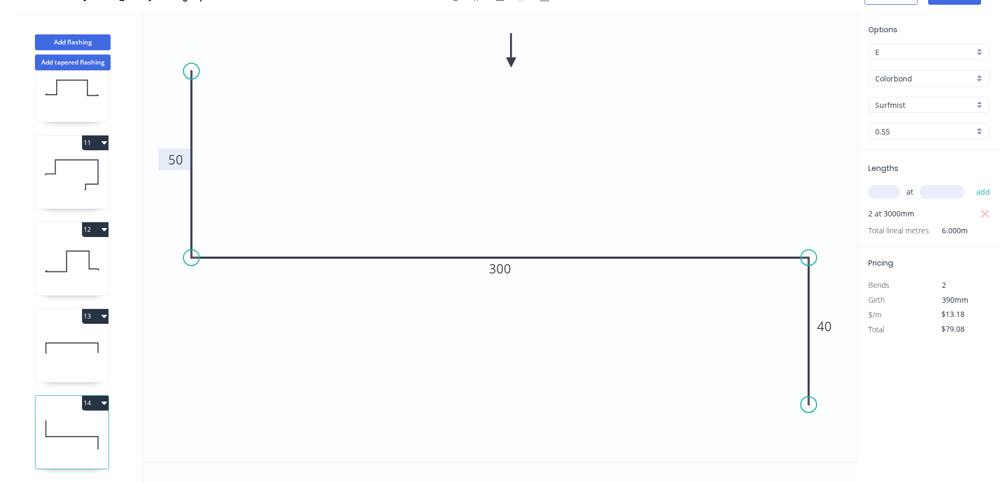
click at [74, 327] on icon at bounding box center [71, 348] width 73 height 68
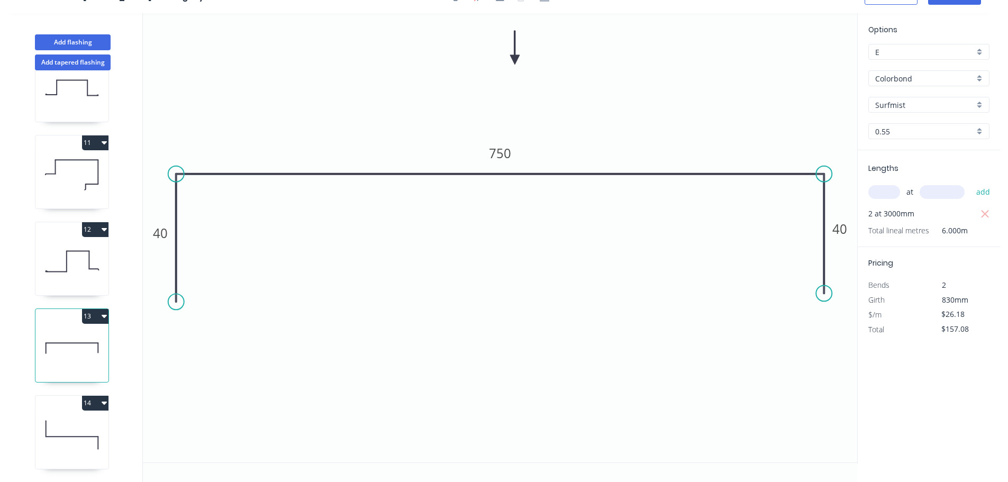
click at [69, 417] on icon at bounding box center [71, 435] width 73 height 68
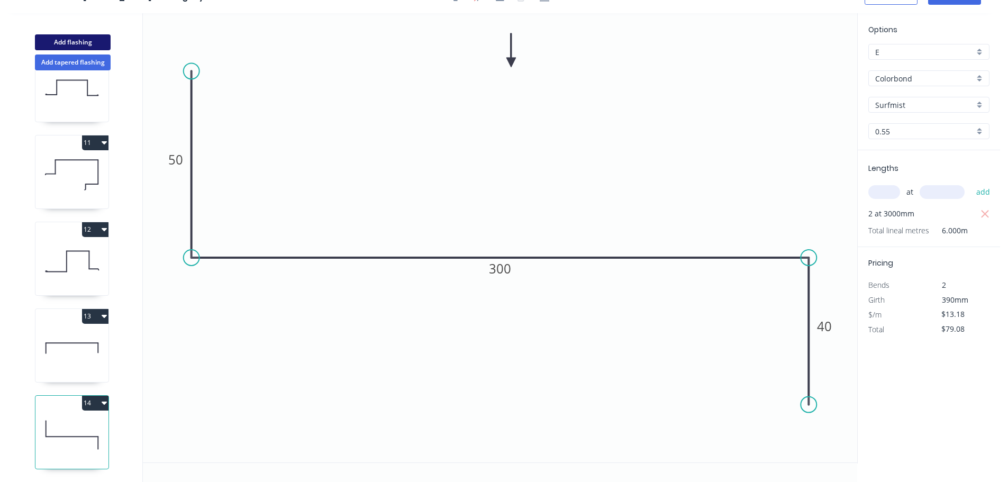
click at [64, 41] on button "Add flashing" at bounding box center [73, 42] width 76 height 16
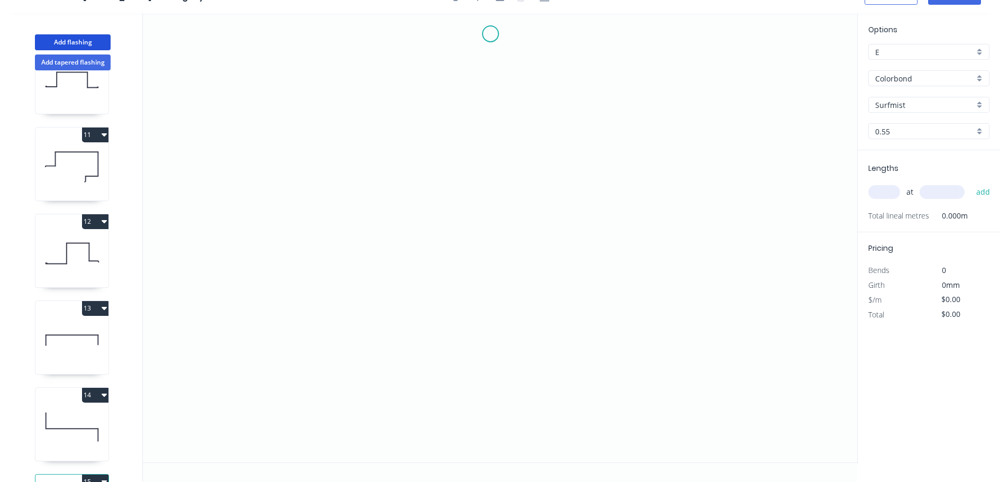
click at [491, 30] on icon "0" at bounding box center [500, 237] width 715 height 449
click at [453, 67] on icon at bounding box center [472, 49] width 38 height 38
click at [449, 170] on icon "0 ?" at bounding box center [500, 237] width 715 height 449
click at [496, 217] on icon "0 ? ?" at bounding box center [500, 237] width 715 height 449
click at [486, 345] on icon "0 ? ? ?" at bounding box center [500, 237] width 715 height 449
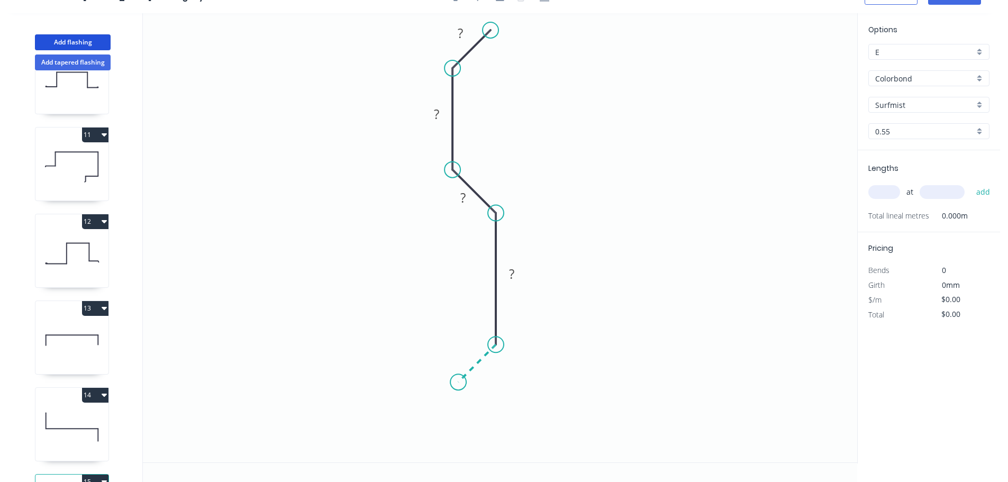
click at [458, 387] on icon "0 ? ? ? ?" at bounding box center [500, 237] width 715 height 449
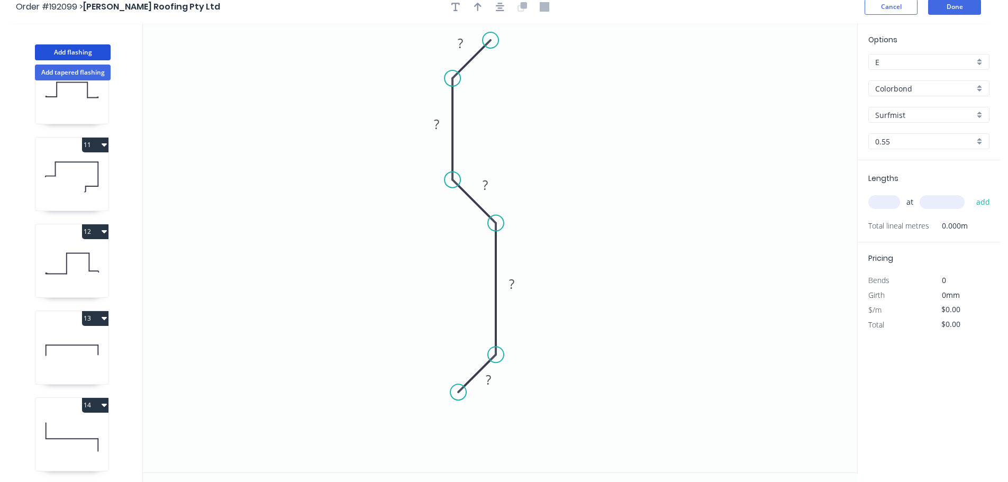
scroll to position [0, 0]
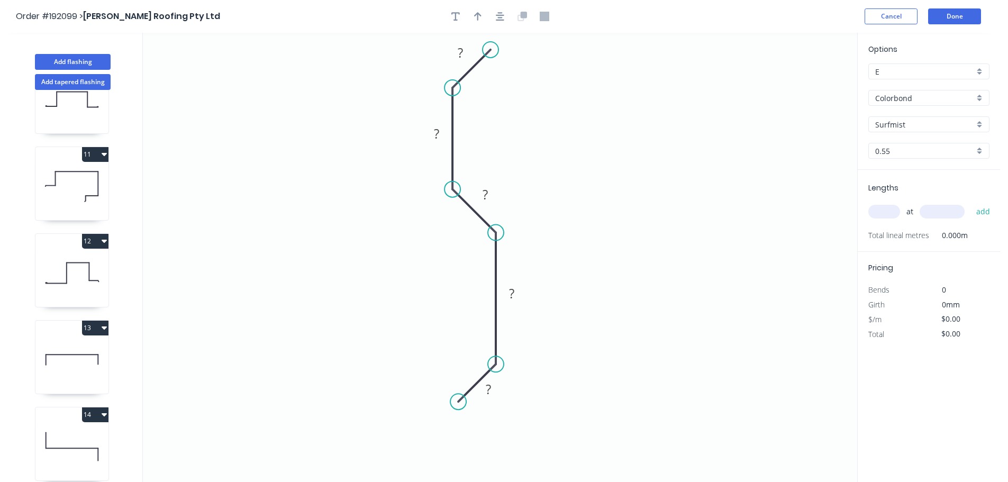
click at [503, 20] on icon "button" at bounding box center [500, 16] width 8 height 8
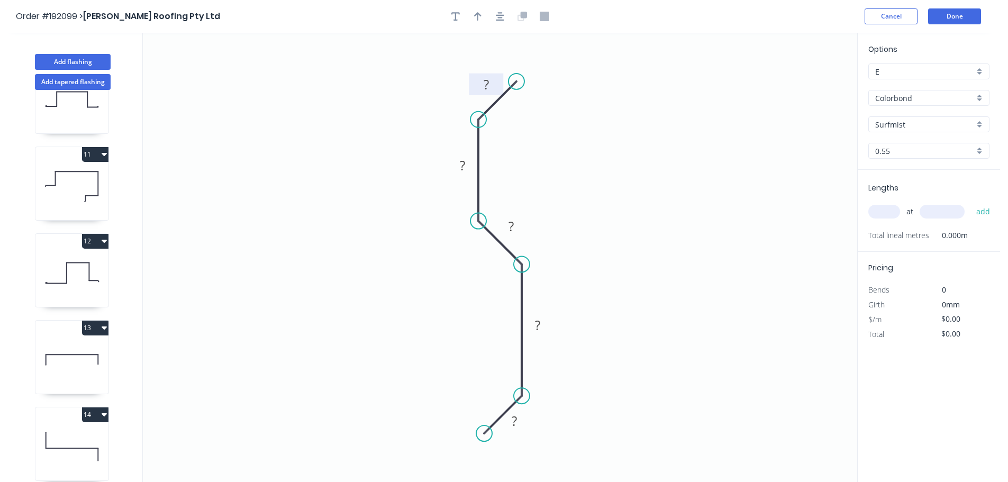
click at [492, 83] on rect at bounding box center [486, 85] width 21 height 15
drag, startPoint x: 483, startPoint y: 118, endPoint x: 483, endPoint y: 105, distance: 12.7
click at [483, 105] on circle at bounding box center [479, 106] width 16 height 16
drag, startPoint x: 515, startPoint y: 82, endPoint x: 512, endPoint y: 72, distance: 10.5
click at [512, 72] on circle at bounding box center [512, 72] width 16 height 16
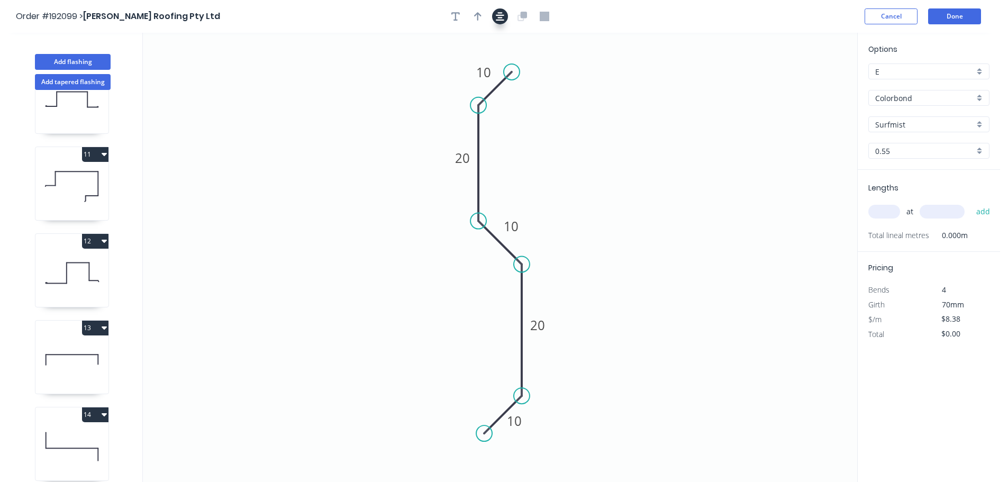
click at [496, 20] on icon "button" at bounding box center [500, 17] width 8 height 10
click at [474, 17] on button "button" at bounding box center [478, 16] width 16 height 16
click at [806, 80] on icon "0 10 20 10 20 10" at bounding box center [500, 257] width 715 height 449
click at [807, 80] on icon "0 10 20 10 20 10" at bounding box center [500, 257] width 715 height 449
click at [805, 82] on icon at bounding box center [804, 74] width 10 height 34
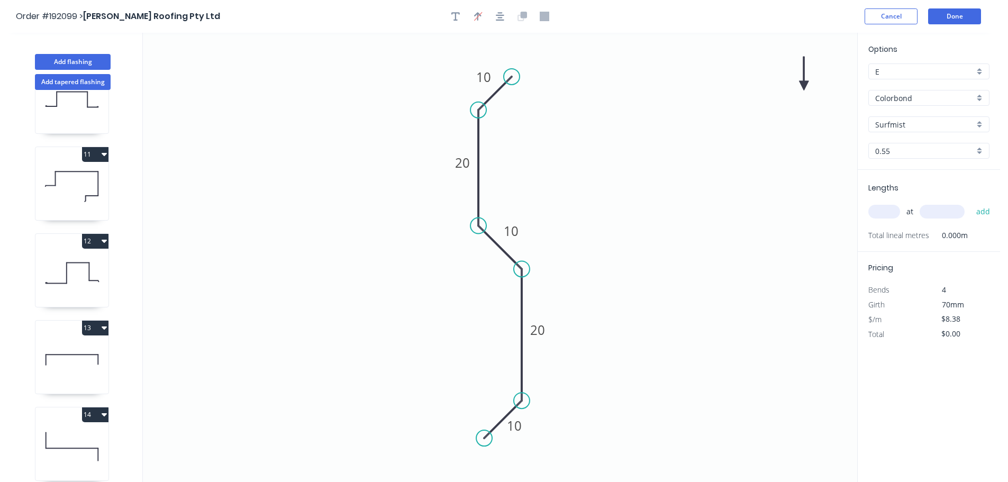
click at [804, 82] on icon at bounding box center [804, 74] width 10 height 34
drag, startPoint x: 804, startPoint y: 83, endPoint x: 751, endPoint y: 105, distance: 57.4
click at [751, 105] on icon at bounding box center [759, 97] width 31 height 31
click at [880, 214] on input "text" at bounding box center [885, 212] width 32 height 14
click at [971, 203] on button "add" at bounding box center [983, 212] width 25 height 18
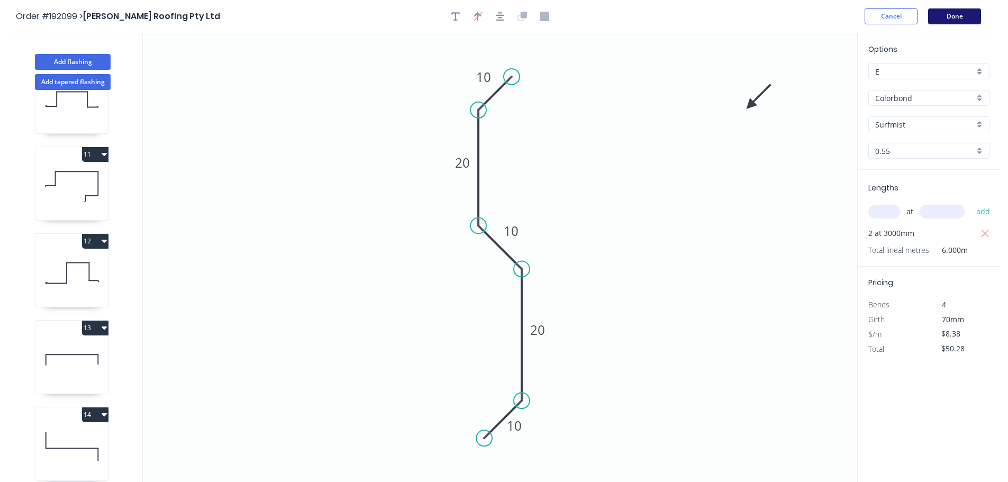
click at [965, 16] on button "Done" at bounding box center [954, 16] width 53 height 16
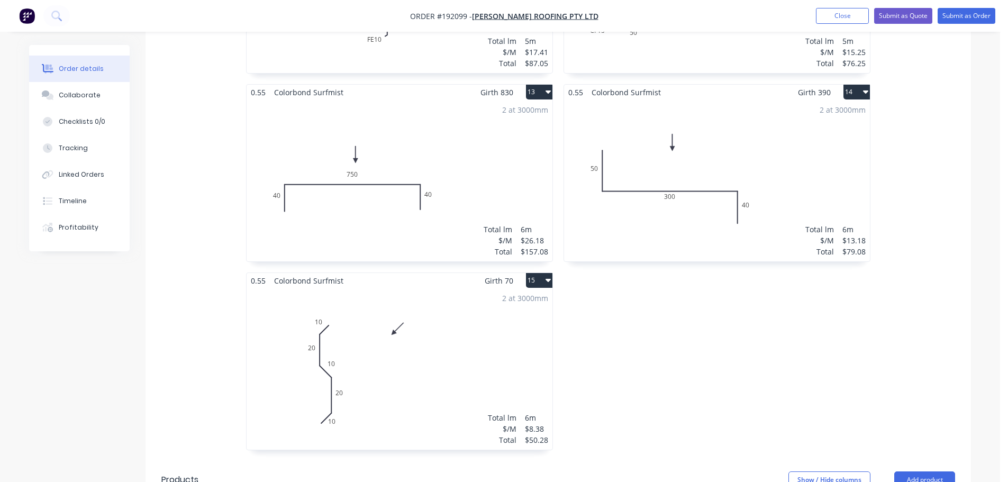
scroll to position [1482, 0]
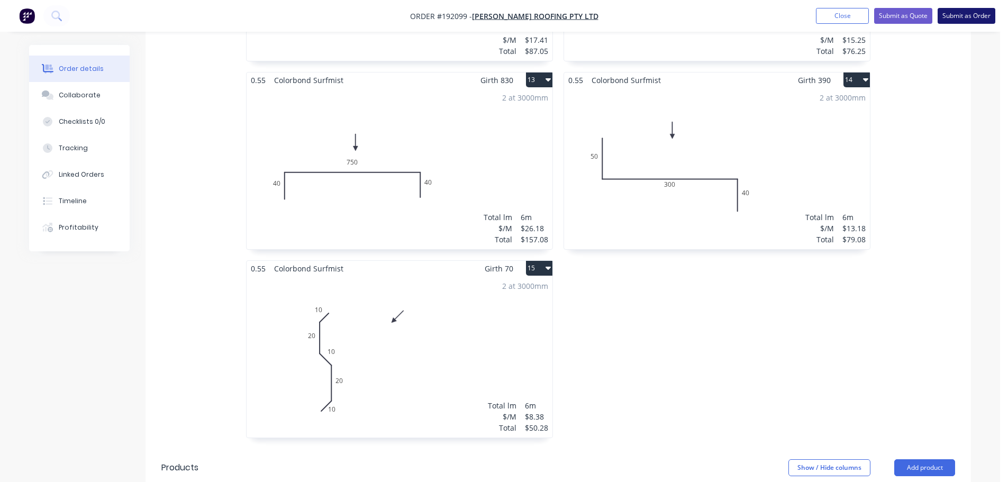
click at [944, 17] on button "Submit as Order" at bounding box center [967, 16] width 58 height 16
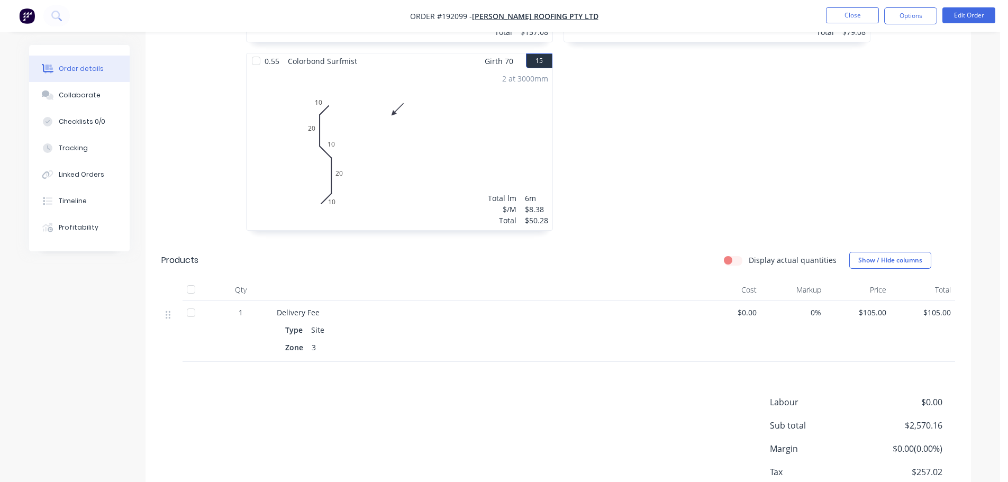
scroll to position [1641, 0]
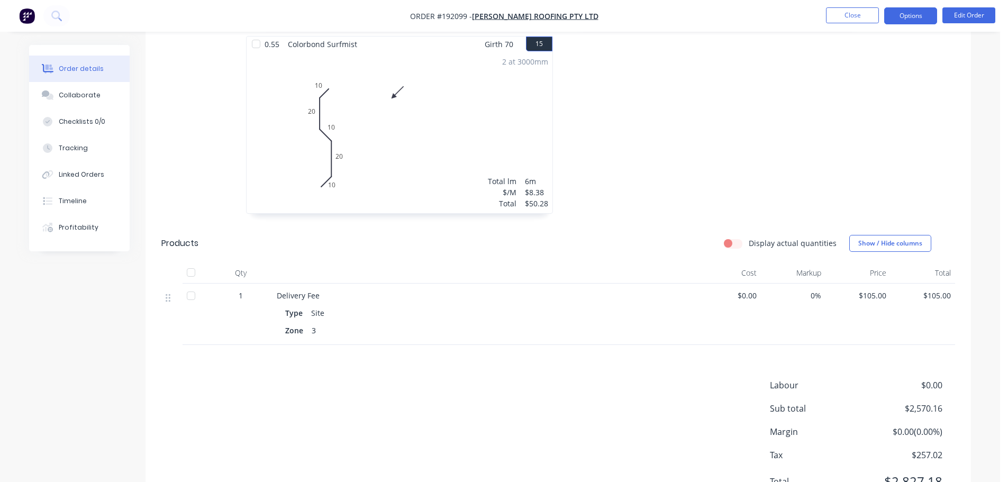
click at [912, 20] on button "Options" at bounding box center [911, 15] width 53 height 17
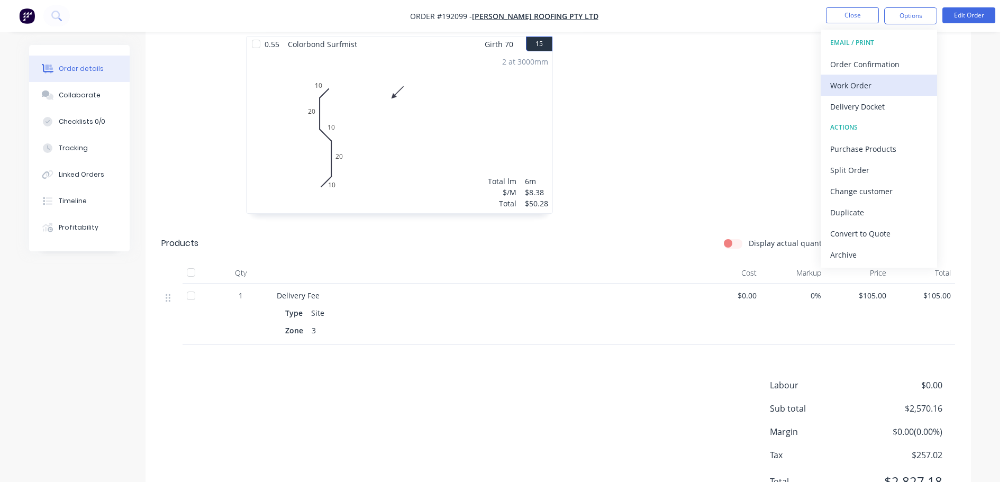
click at [883, 84] on div "Work Order" at bounding box center [879, 85] width 97 height 15
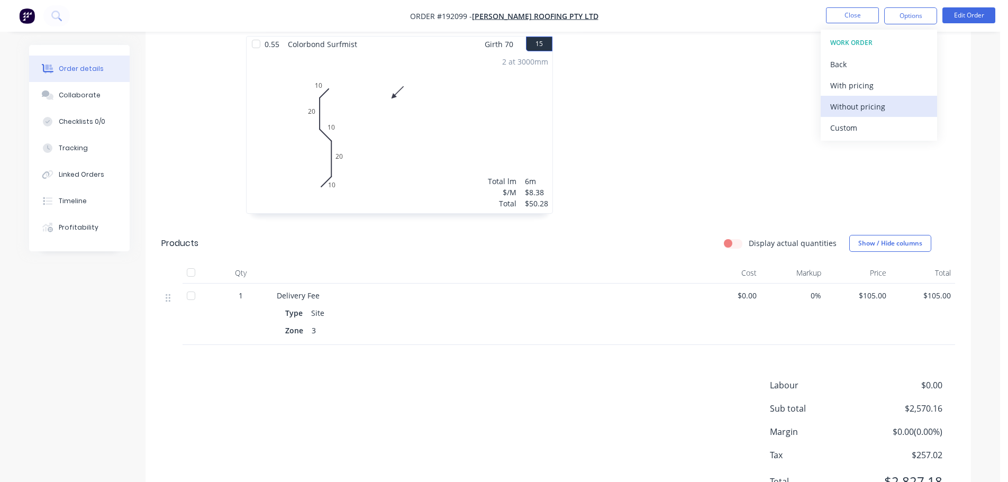
click at [869, 112] on div "Without pricing" at bounding box center [879, 106] width 97 height 15
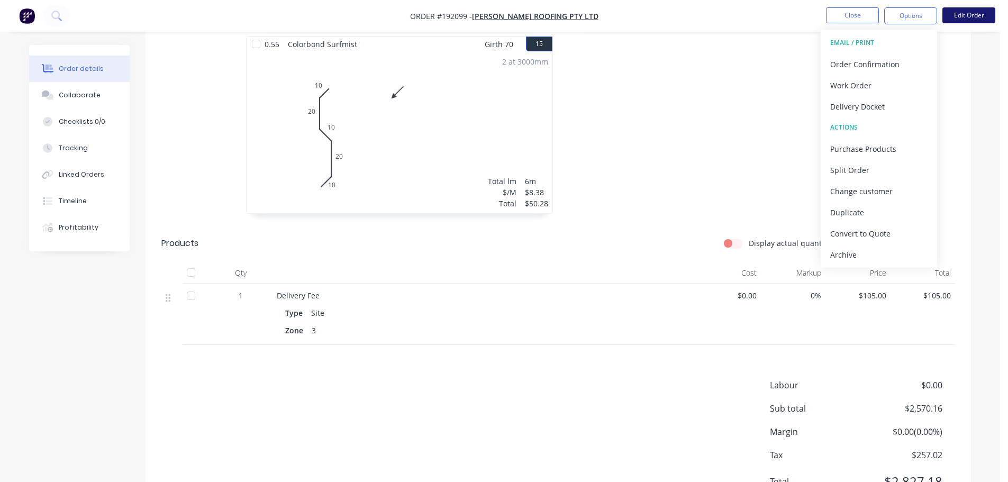
click at [966, 22] on button "Edit Order" at bounding box center [969, 15] width 53 height 16
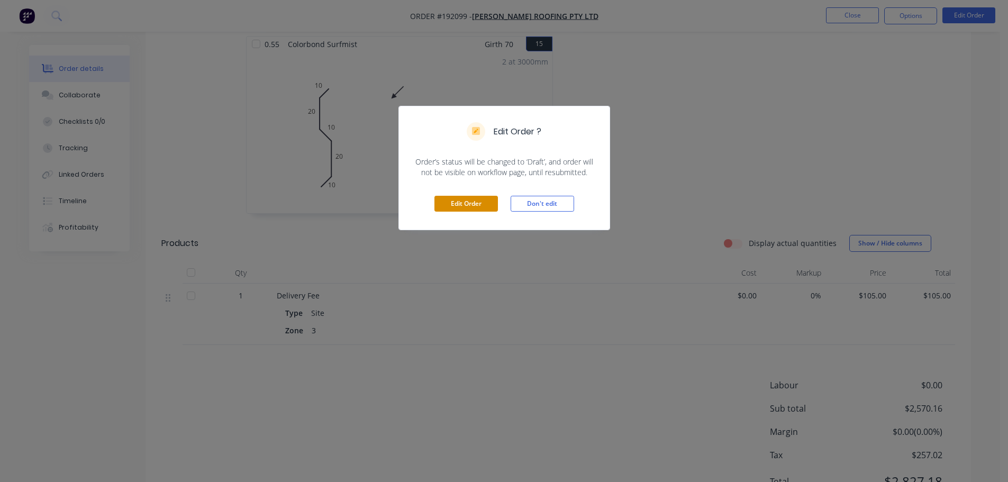
click at [475, 208] on button "Edit Order" at bounding box center [467, 204] width 64 height 16
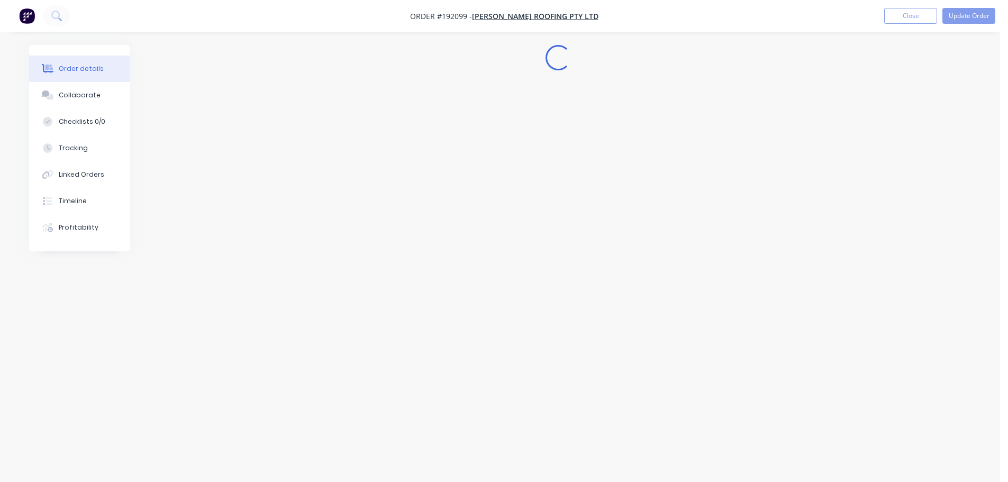
scroll to position [0, 0]
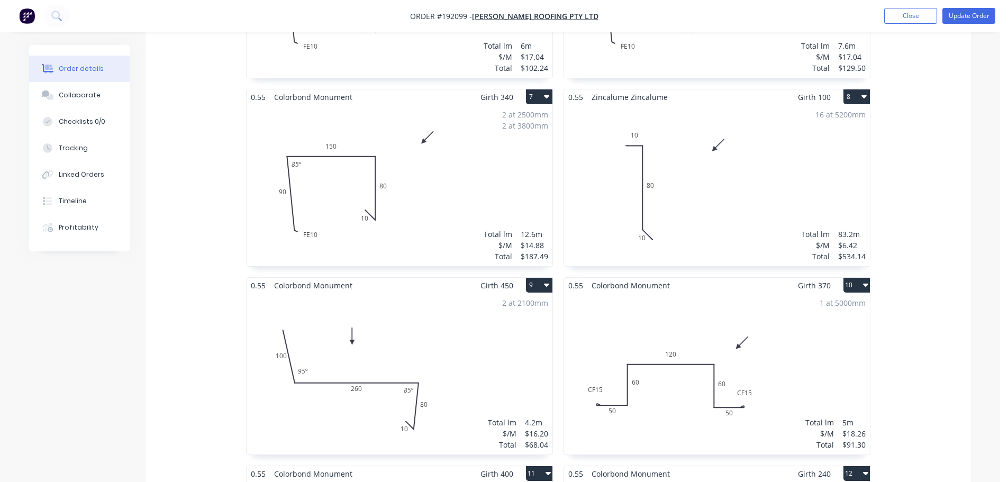
click at [792, 313] on div "1 at 5000mm Total lm $/M Total 5m $18.26 $91.30" at bounding box center [717, 373] width 306 height 161
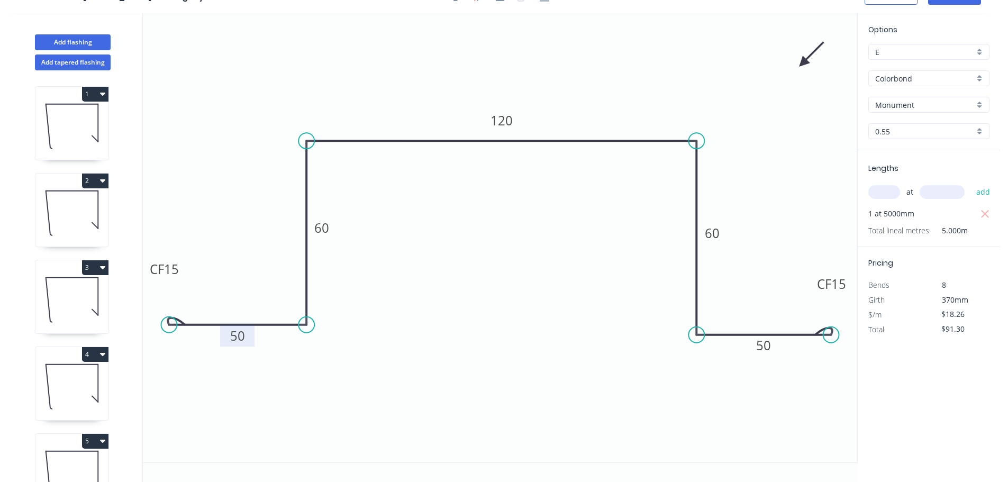
click at [246, 342] on rect at bounding box center [237, 336] width 21 height 15
click at [768, 348] on tspan "50" at bounding box center [763, 345] width 15 height 17
click at [864, 344] on div "Delete point" at bounding box center [882, 348] width 106 height 22
click at [701, 336] on circle at bounding box center [697, 335] width 16 height 16
click at [779, 335] on icon "0 CF 15 50 60 120 50" at bounding box center [500, 237] width 715 height 449
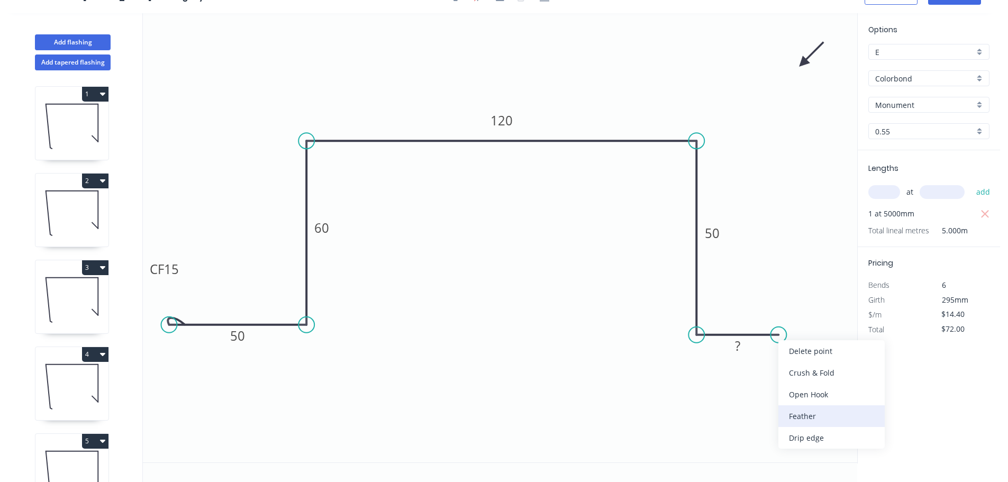
click at [818, 413] on div "Feather" at bounding box center [832, 416] width 106 height 22
drag, startPoint x: 783, startPoint y: 359, endPoint x: 848, endPoint y: 380, distance: 67.8
click at [848, 380] on rect at bounding box center [829, 373] width 41 height 22
click at [838, 372] on tspan "15" at bounding box center [836, 372] width 15 height 17
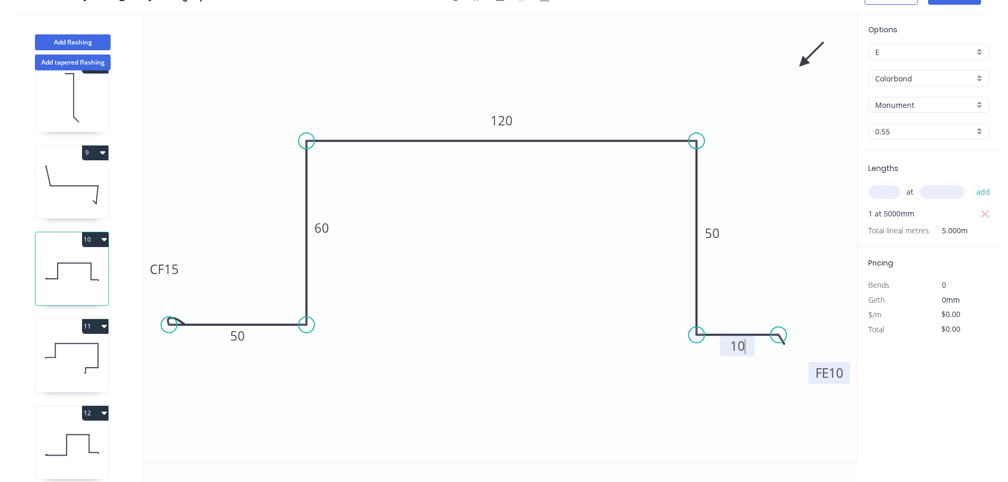
scroll to position [794, 0]
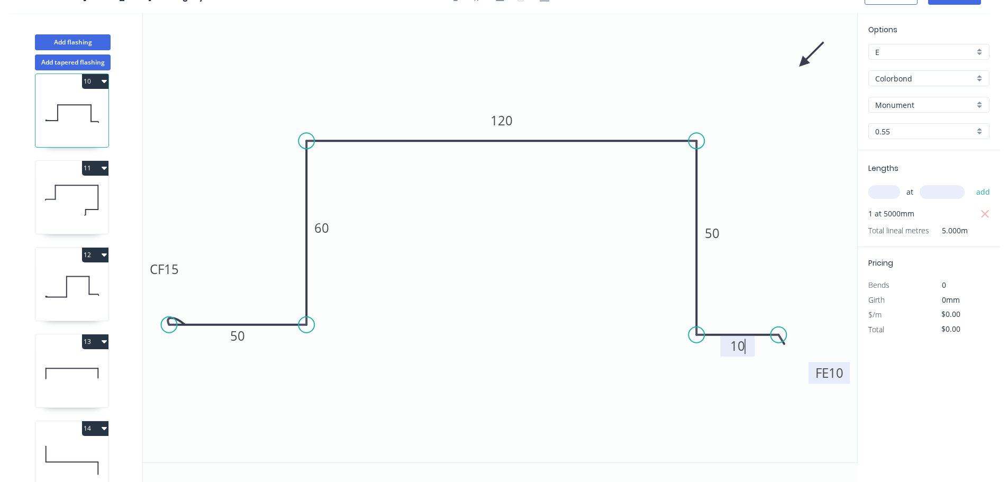
click at [76, 210] on icon at bounding box center [71, 200] width 73 height 68
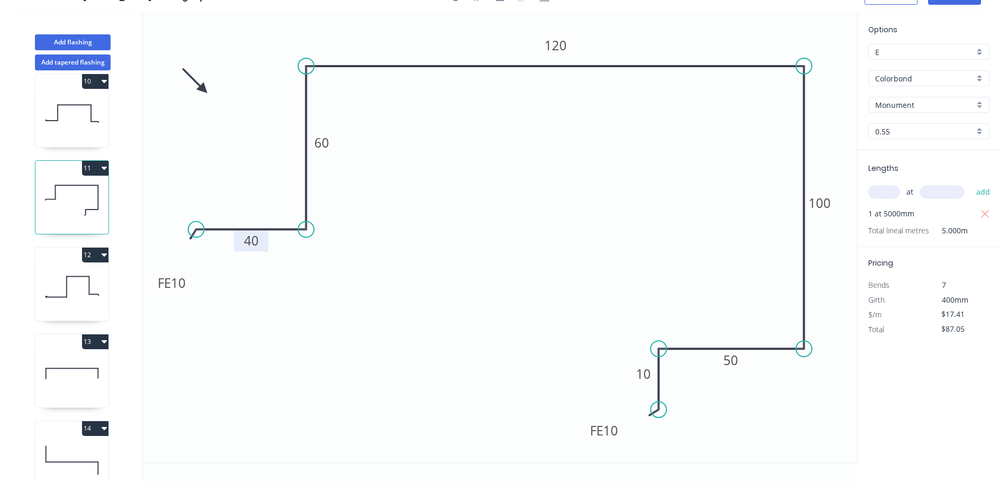
click at [245, 241] on tspan "40" at bounding box center [251, 240] width 15 height 17
drag, startPoint x: 194, startPoint y: 227, endPoint x: 213, endPoint y: 230, distance: 18.9
click at [207, 225] on circle at bounding box center [207, 230] width 16 height 16
click at [256, 241] on tspan "40" at bounding box center [256, 240] width 15 height 17
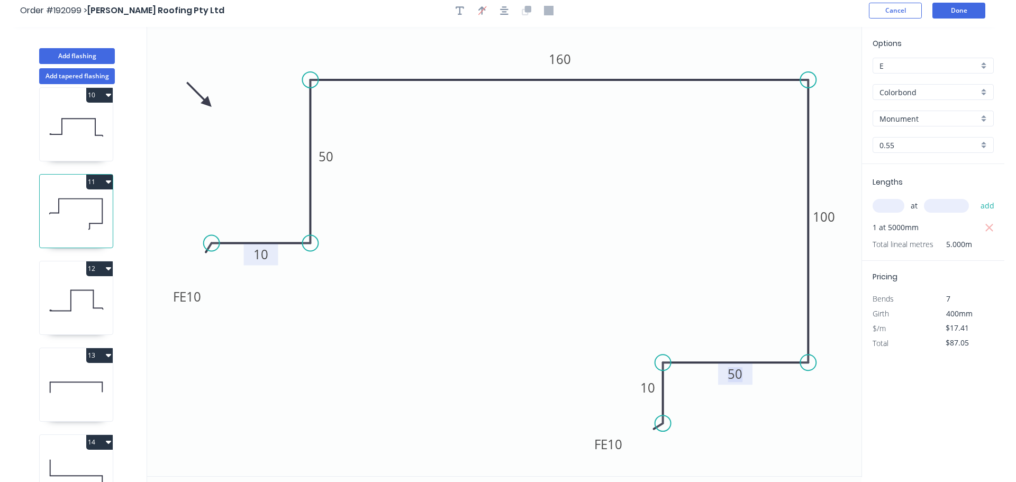
scroll to position [0, 0]
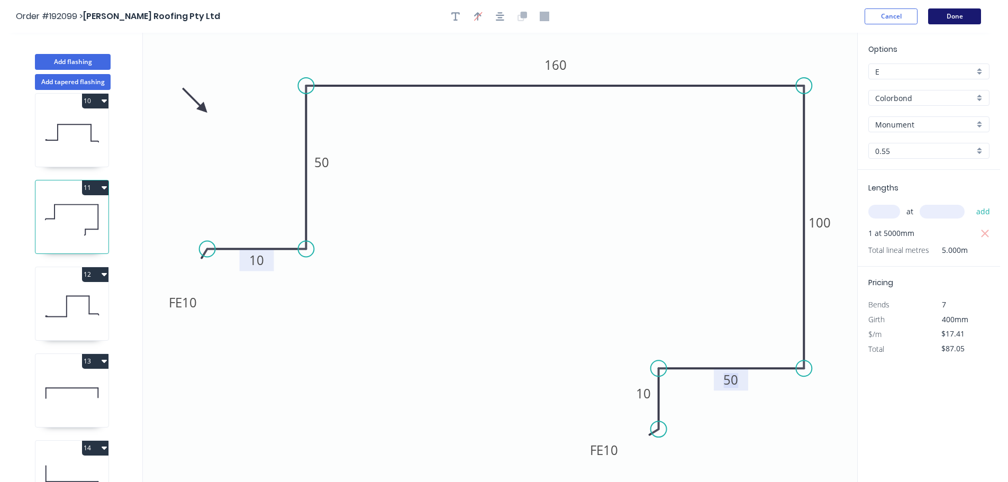
click at [949, 17] on button "Done" at bounding box center [954, 16] width 53 height 16
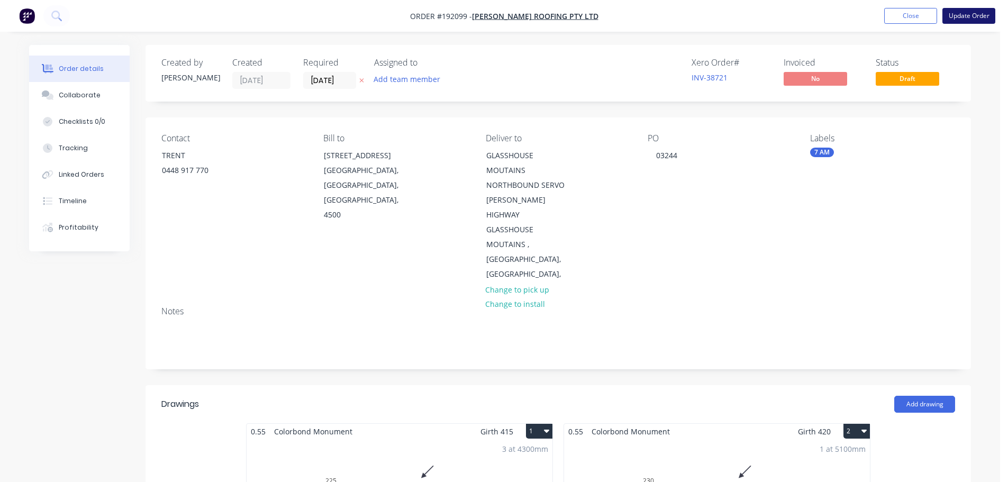
click at [964, 14] on button "Update Order" at bounding box center [969, 16] width 53 height 16
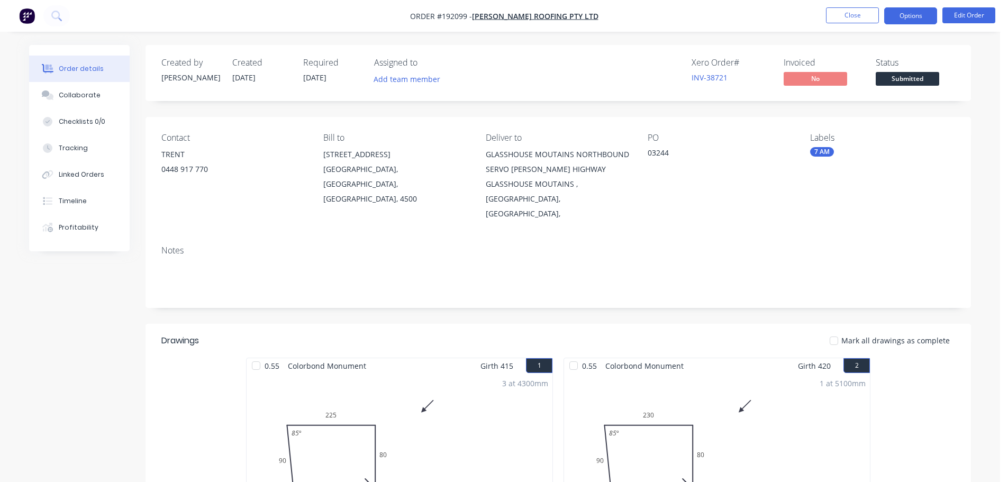
click at [910, 18] on button "Options" at bounding box center [911, 15] width 53 height 17
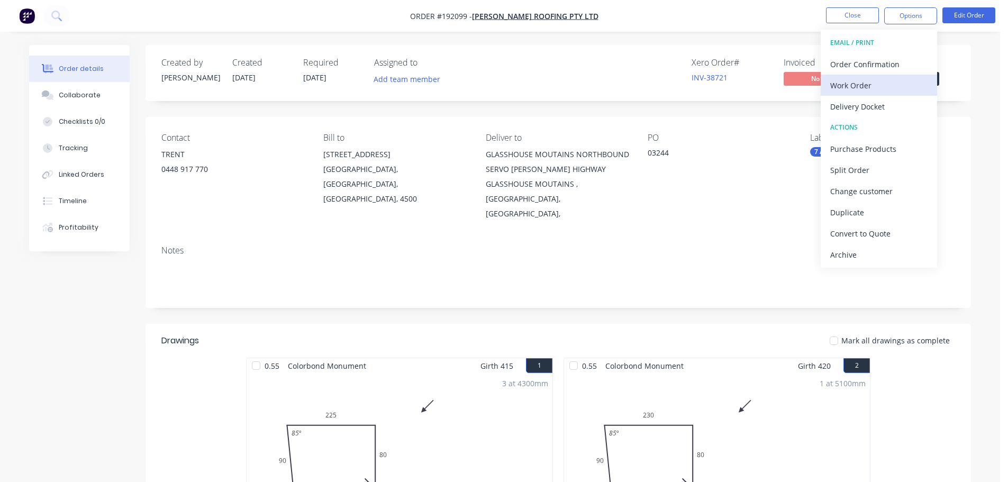
click at [872, 89] on div "Work Order" at bounding box center [879, 85] width 97 height 15
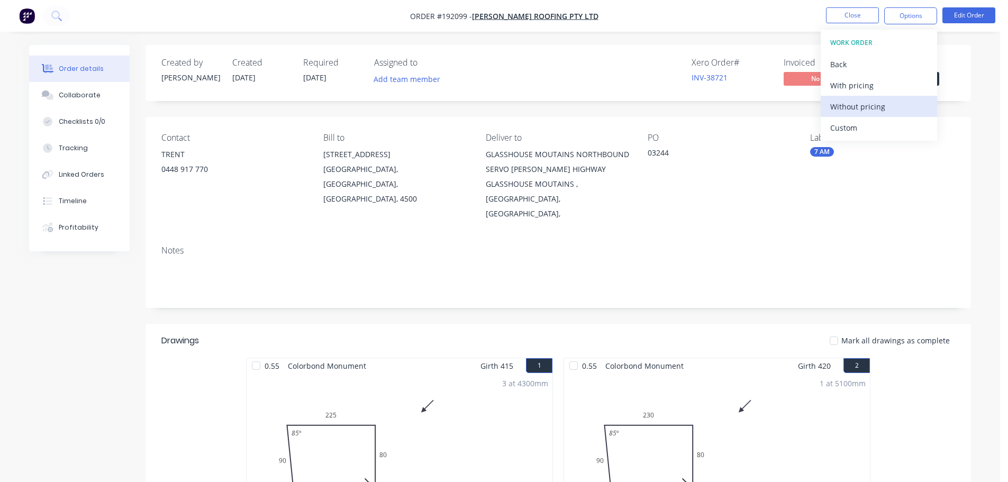
click at [868, 109] on div "Without pricing" at bounding box center [879, 106] width 97 height 15
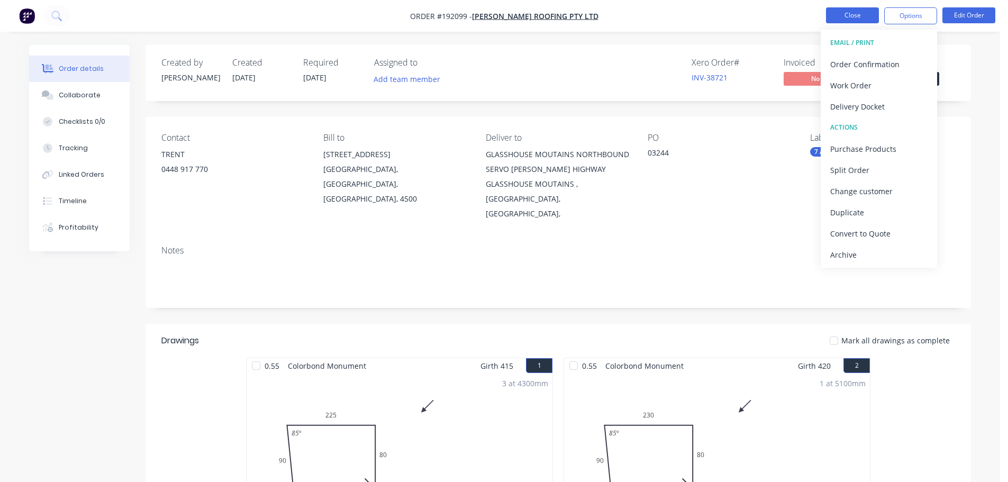
click at [854, 12] on button "Close" at bounding box center [852, 15] width 53 height 16
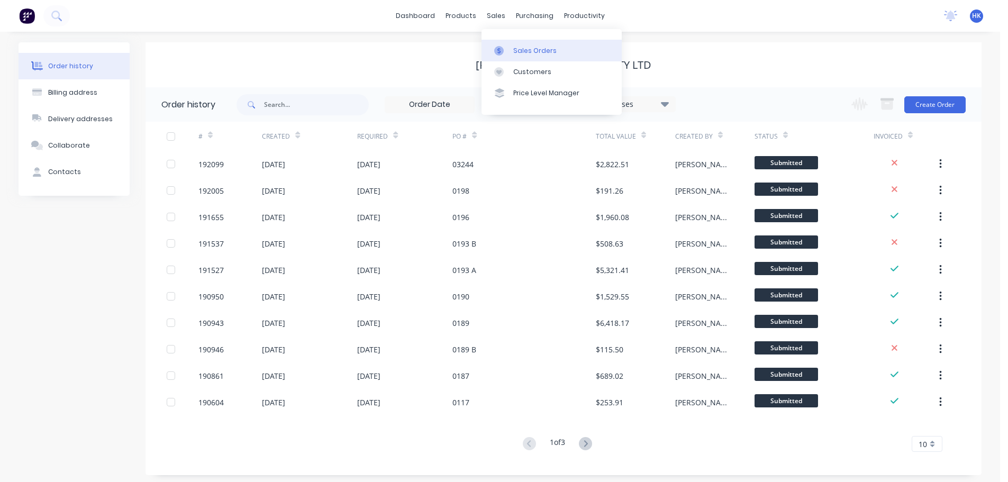
click at [532, 46] on div "Sales Orders" at bounding box center [534, 51] width 43 height 10
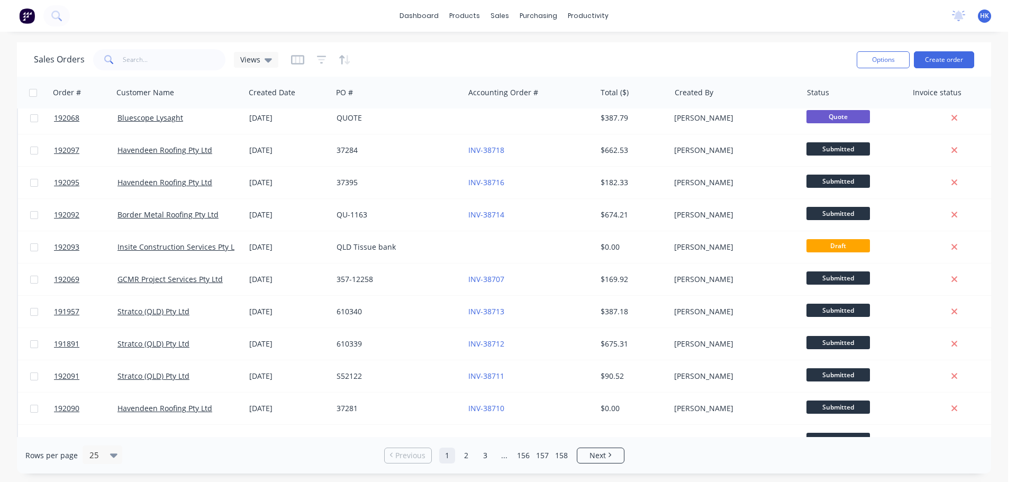
scroll to position [484, 0]
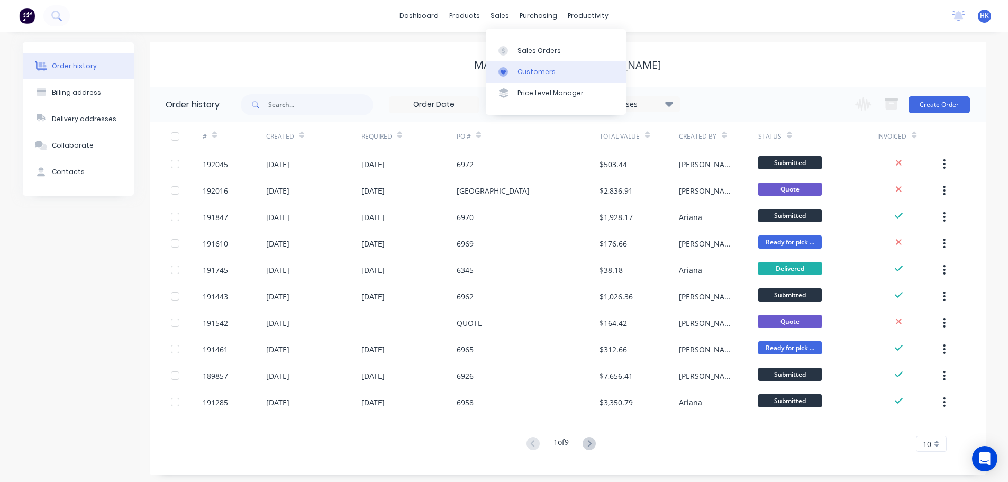
click at [526, 75] on div "Customers" at bounding box center [537, 72] width 38 height 10
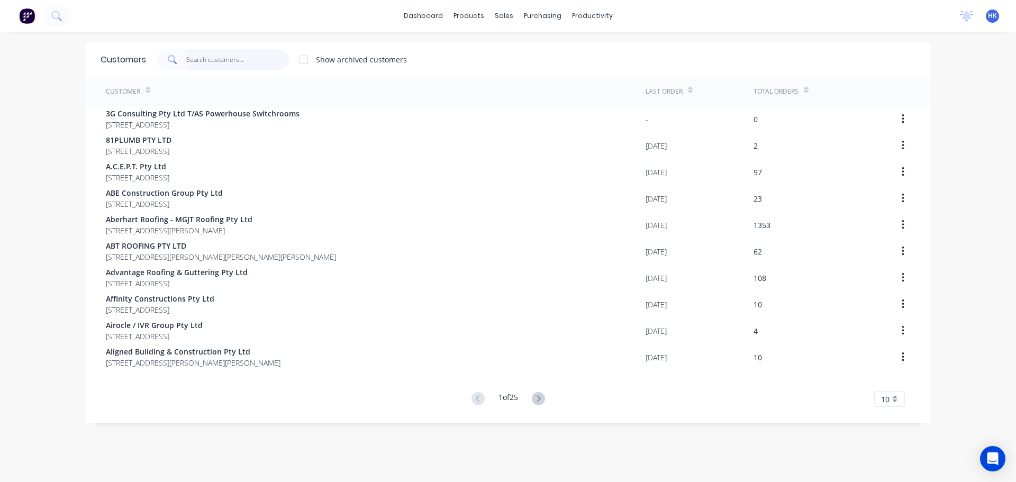
click at [229, 63] on input "text" at bounding box center [237, 59] width 103 height 21
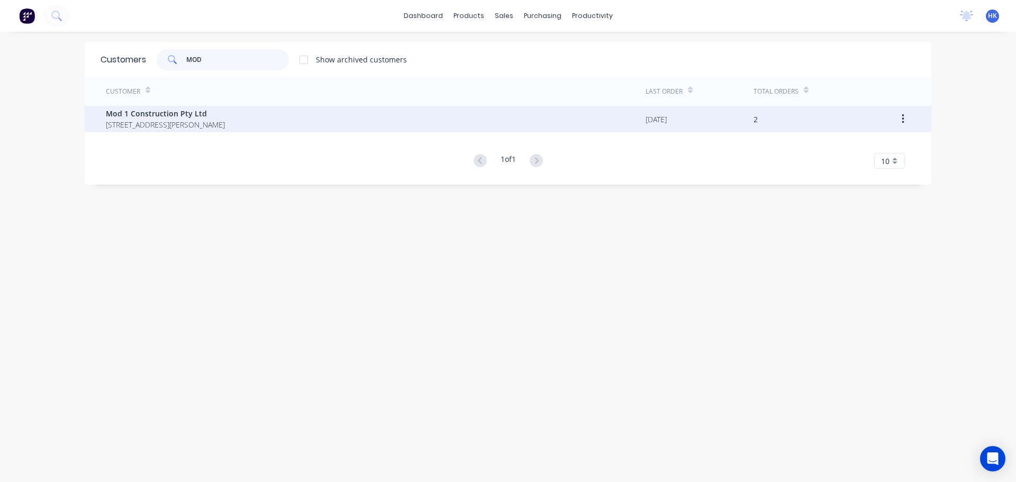
type input "MOD"
click at [225, 109] on span "Mod 1 Construction Pty Ltd" at bounding box center [165, 113] width 119 height 11
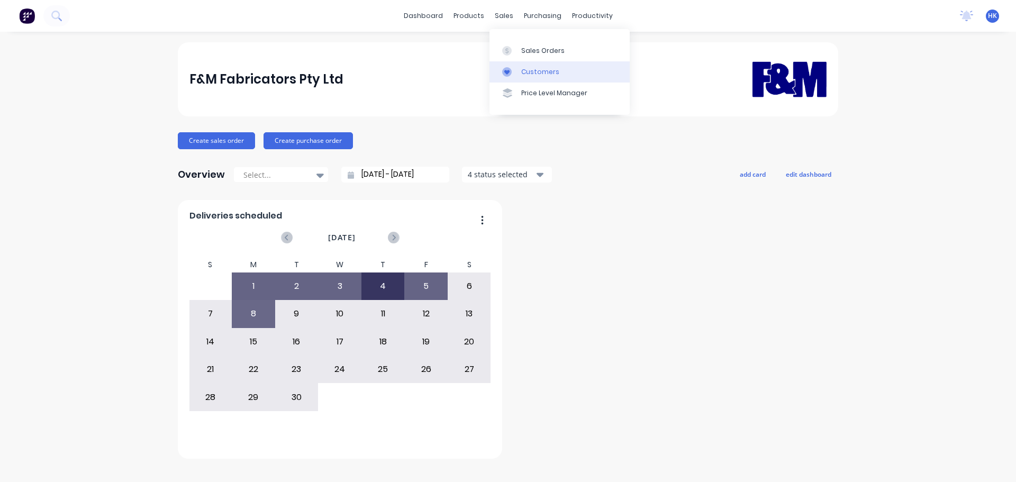
click at [507, 73] on div "Customers" at bounding box center [540, 72] width 38 height 10
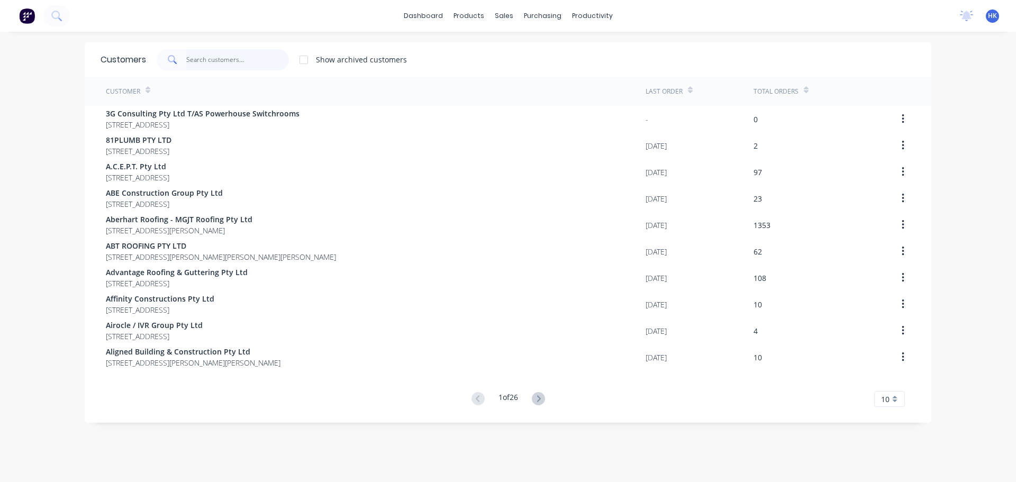
click at [206, 57] on input "text" at bounding box center [237, 59] width 103 height 21
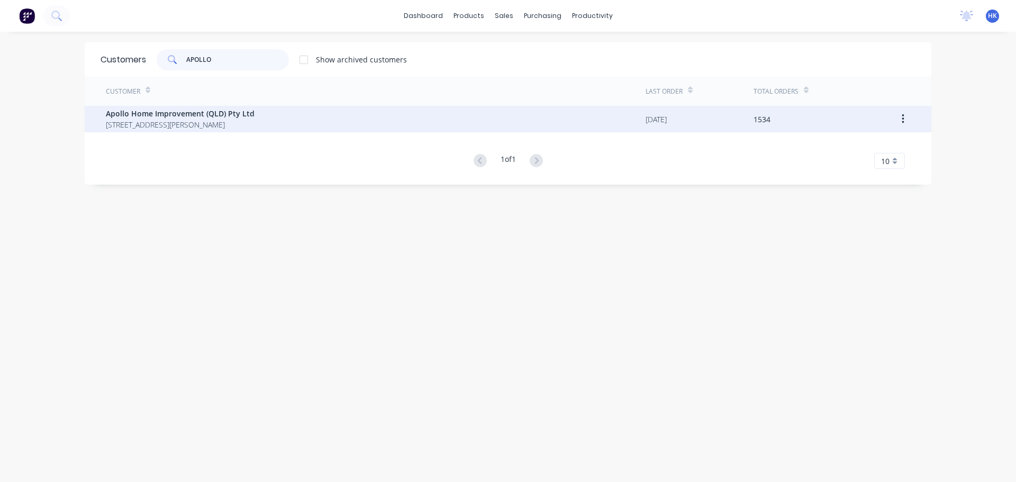
type input "APOLLO"
click at [131, 112] on span "Apollo Home Improvement (QLD) Pty Ltd" at bounding box center [180, 113] width 149 height 11
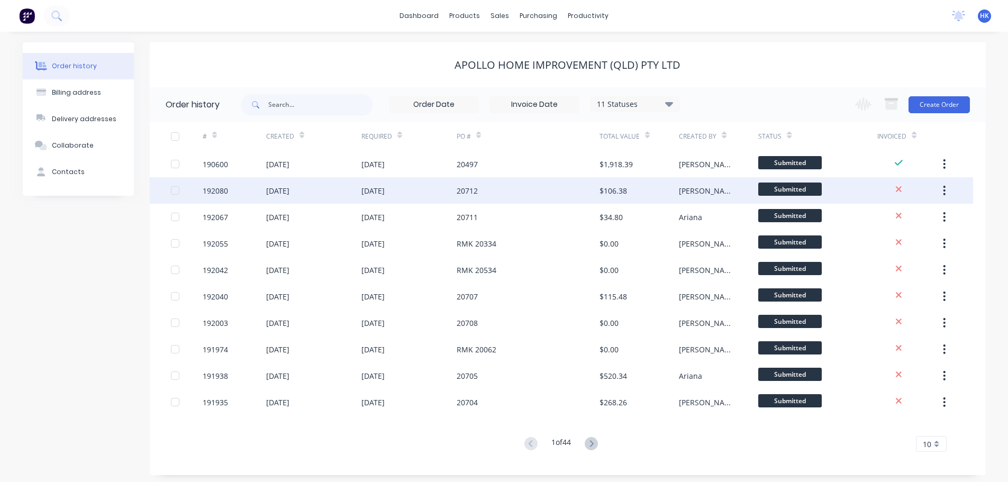
click at [474, 188] on div "20712" at bounding box center [467, 190] width 21 height 11
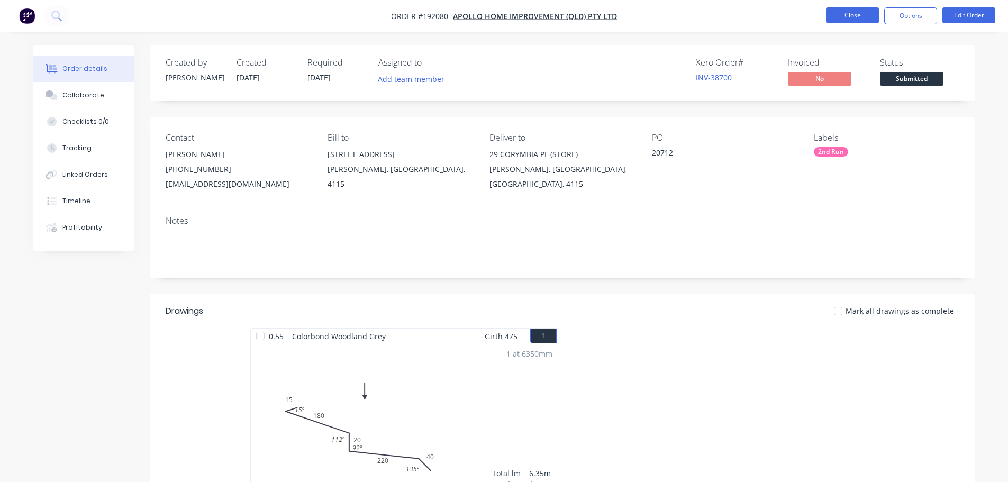
click at [507, 12] on button "Close" at bounding box center [852, 15] width 53 height 16
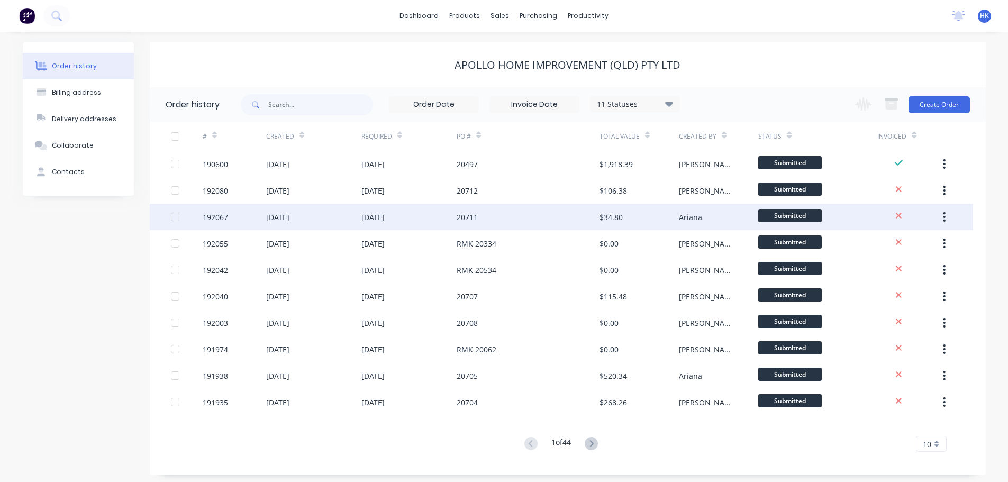
click at [462, 217] on div "20711" at bounding box center [467, 217] width 21 height 11
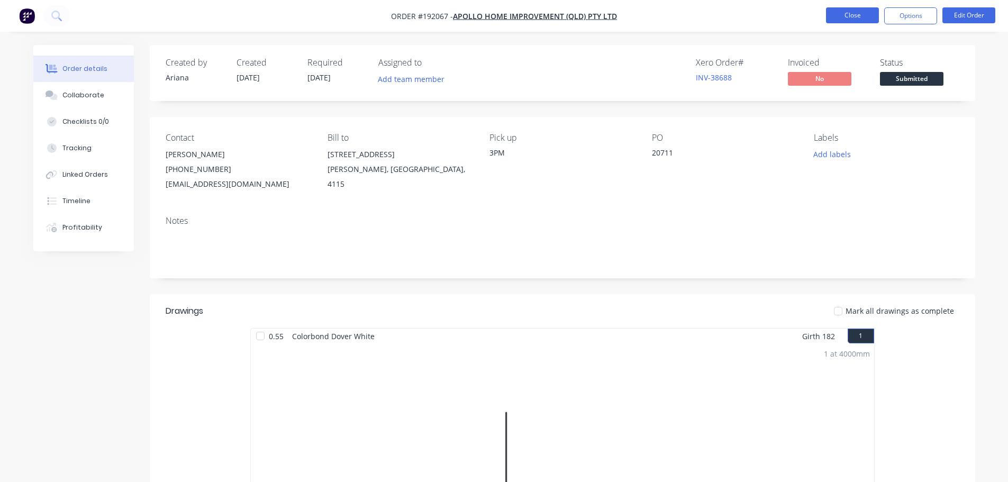
click at [507, 14] on button "Close" at bounding box center [852, 15] width 53 height 16
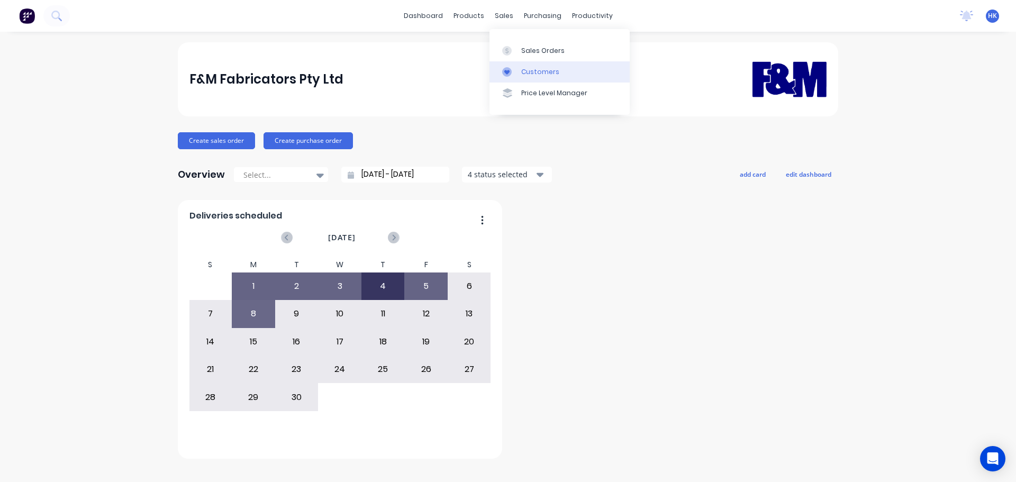
click at [531, 69] on div "Customers" at bounding box center [540, 72] width 38 height 10
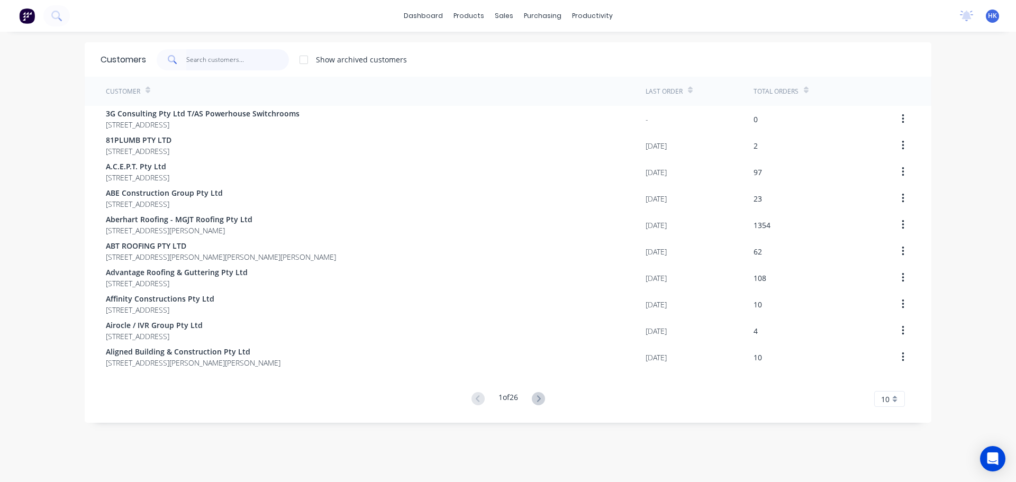
click at [228, 59] on input "text" at bounding box center [237, 59] width 103 height 21
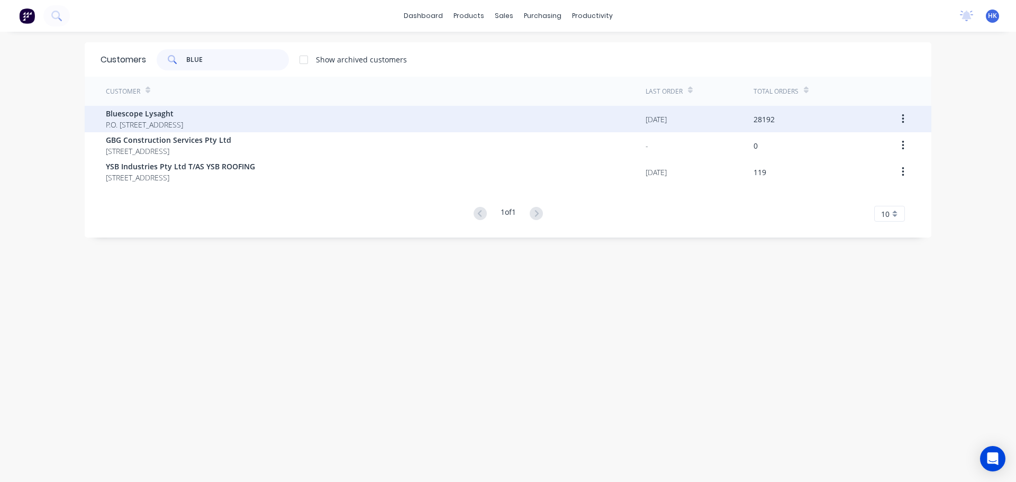
type input "BLUE"
click at [179, 117] on span "Bluescope Lysaght" at bounding box center [144, 113] width 77 height 11
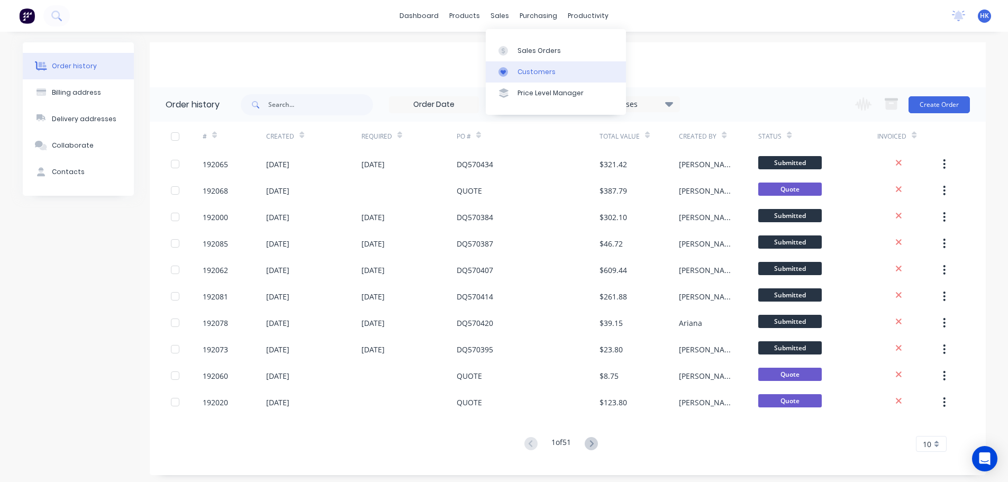
click at [525, 72] on div "Customers" at bounding box center [537, 72] width 38 height 10
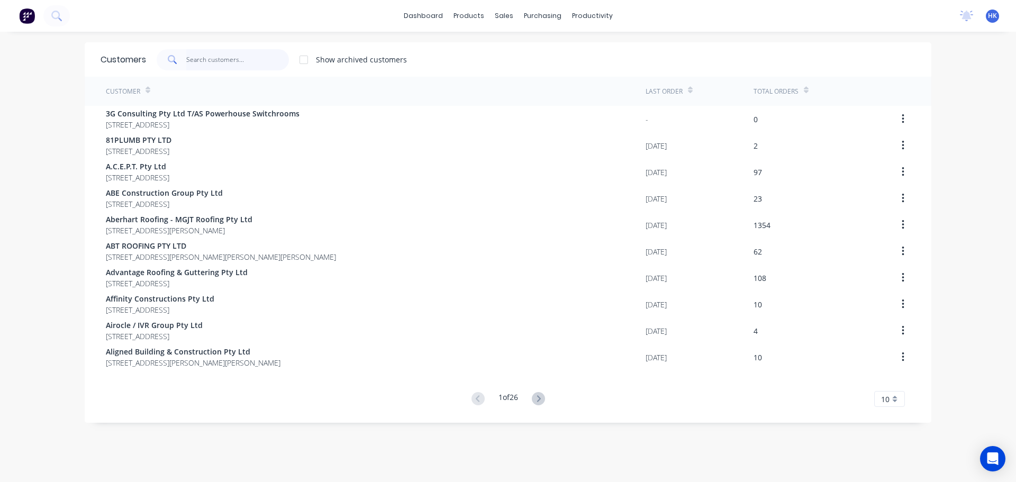
drag, startPoint x: 214, startPoint y: 55, endPoint x: 270, endPoint y: 56, distance: 56.7
click at [215, 56] on input "text" at bounding box center [237, 59] width 103 height 21
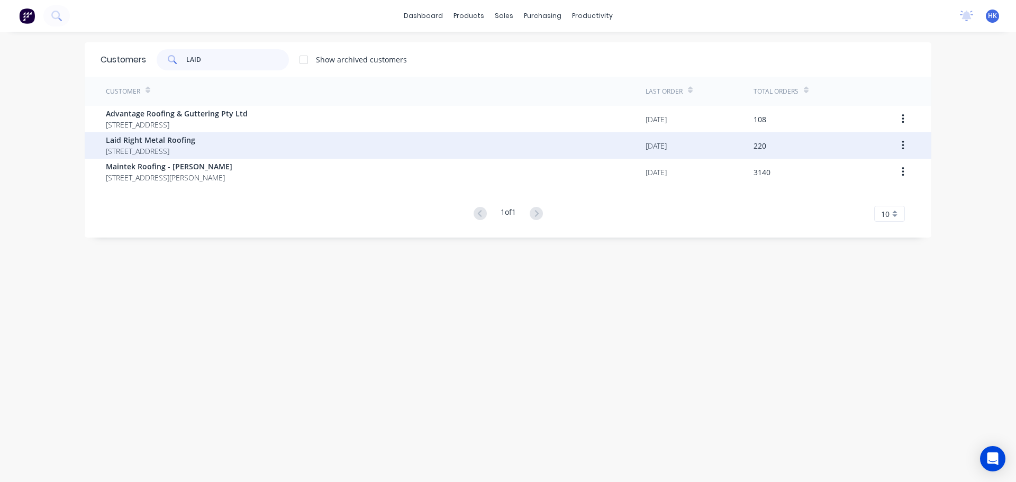
type input "LAID"
click at [160, 136] on span "Laid Right Metal Roofing" at bounding box center [150, 139] width 89 height 11
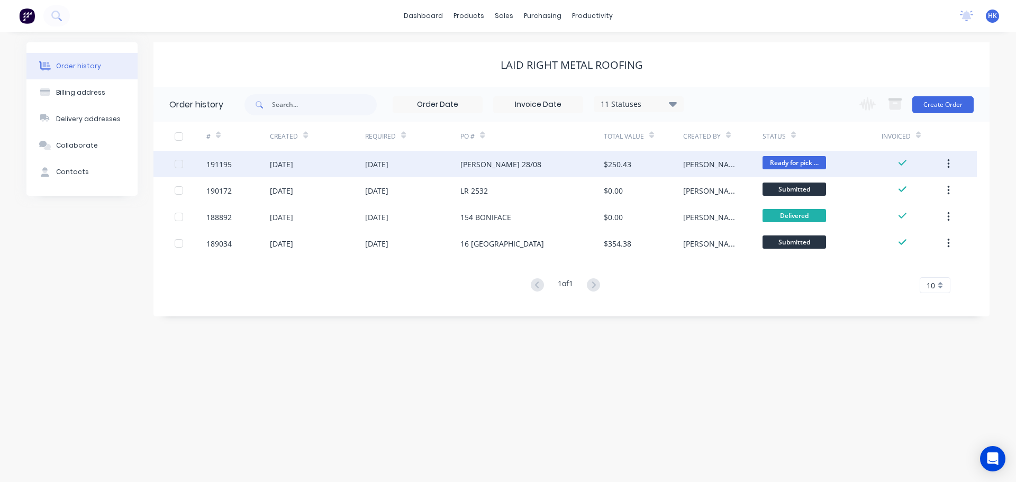
click at [389, 165] on div "[DATE]" at bounding box center [376, 164] width 23 height 11
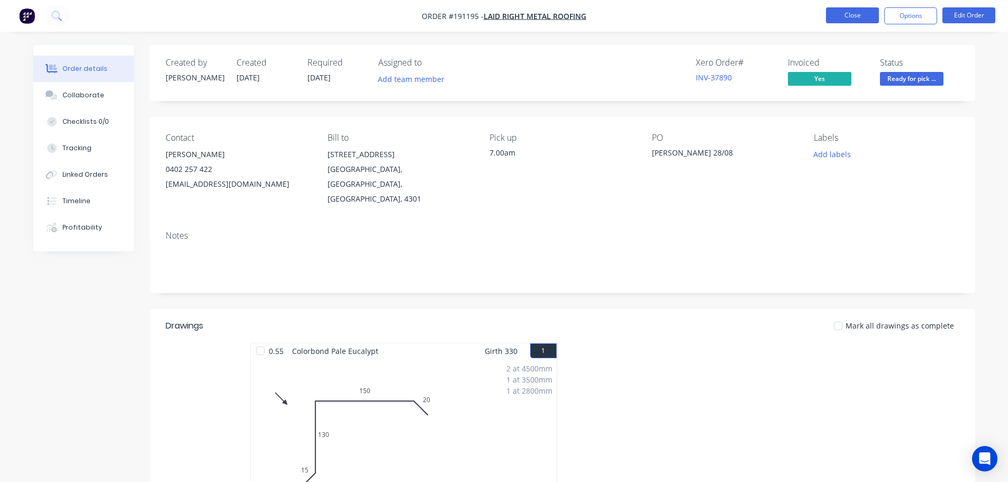
click at [842, 15] on button "Close" at bounding box center [852, 15] width 53 height 16
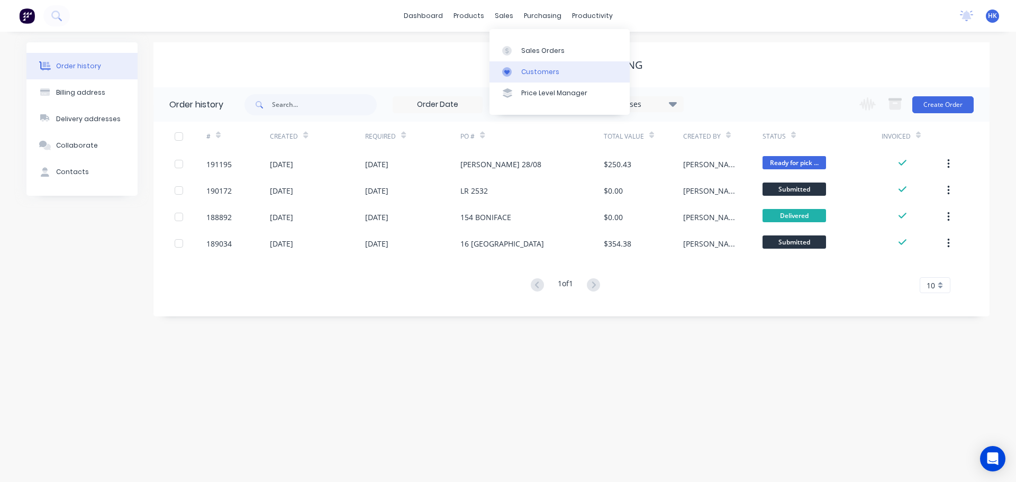
click at [520, 73] on link "Customers" at bounding box center [560, 71] width 140 height 21
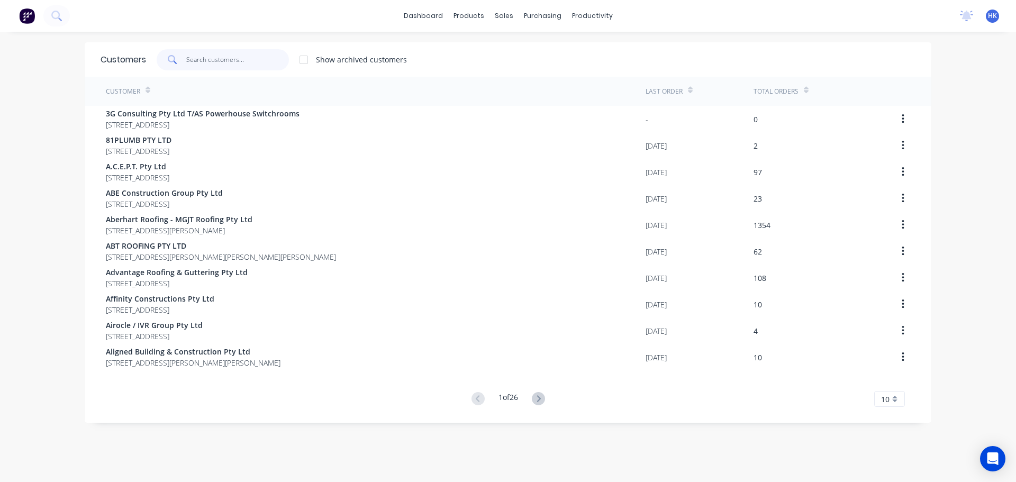
click at [203, 65] on input "text" at bounding box center [237, 59] width 103 height 21
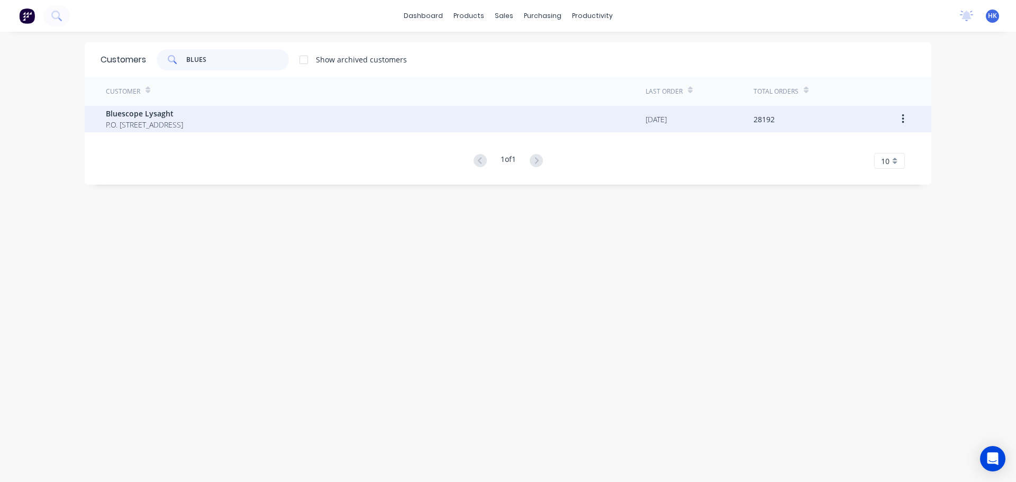
type input "BLUES"
click at [183, 118] on span "Bluescope Lysaght" at bounding box center [144, 113] width 77 height 11
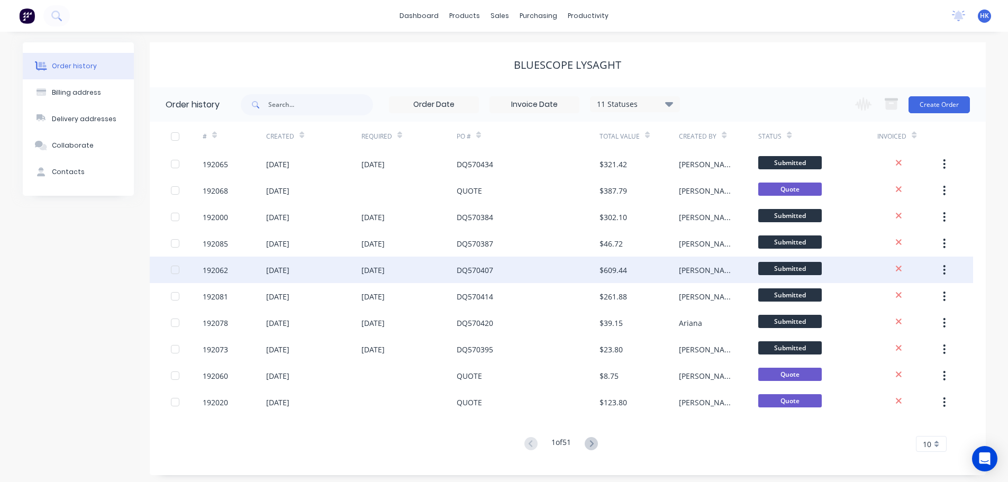
click at [385, 270] on div "[DATE]" at bounding box center [373, 270] width 23 height 11
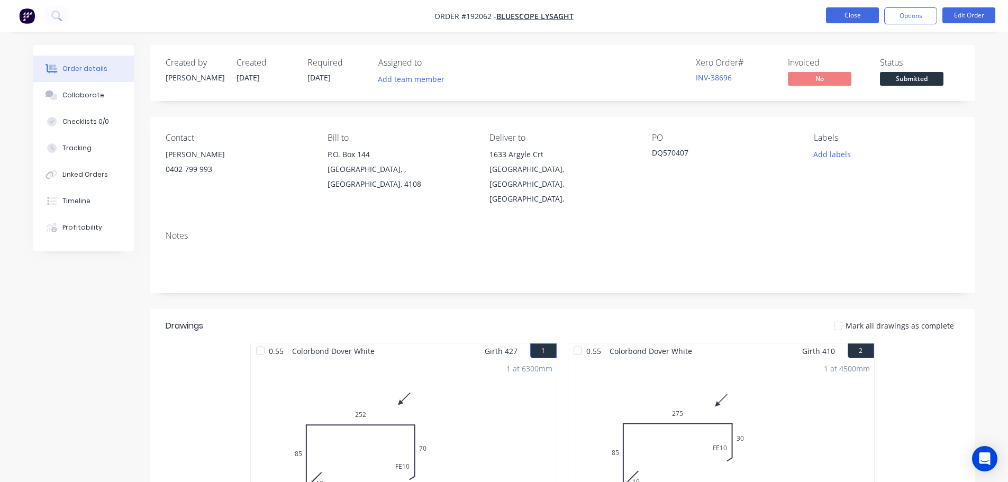
click at [854, 12] on button "Close" at bounding box center [852, 15] width 53 height 16
